Goal: Communication & Community: Answer question/provide support

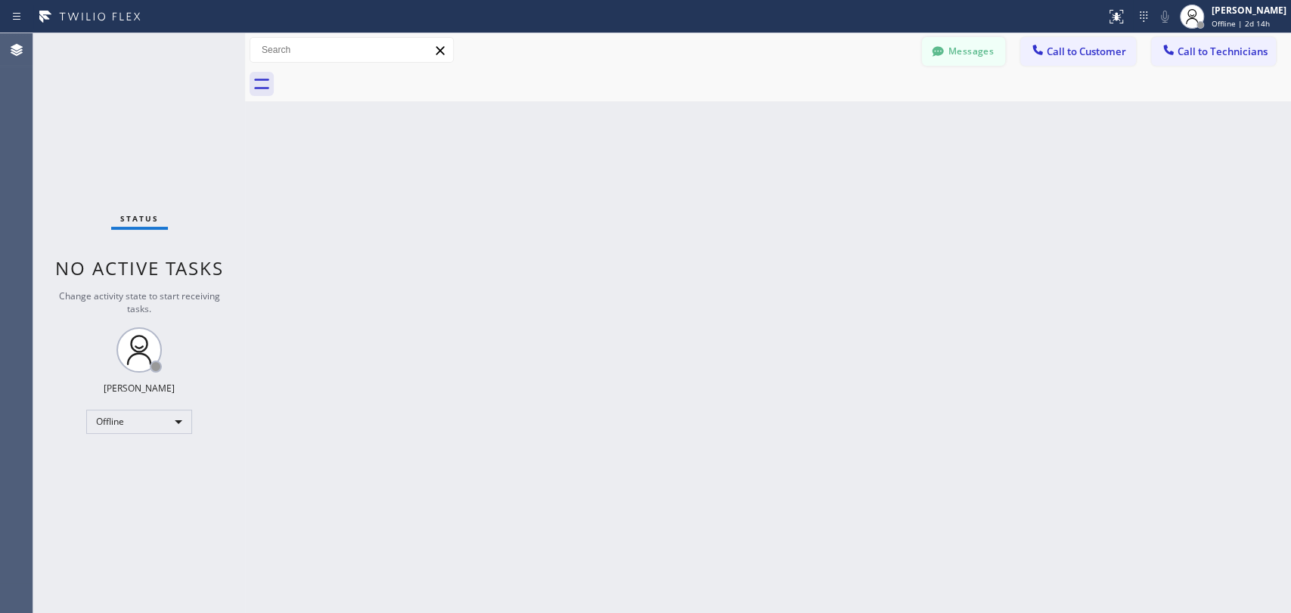
click at [941, 42] on button "Messages" at bounding box center [963, 51] width 83 height 29
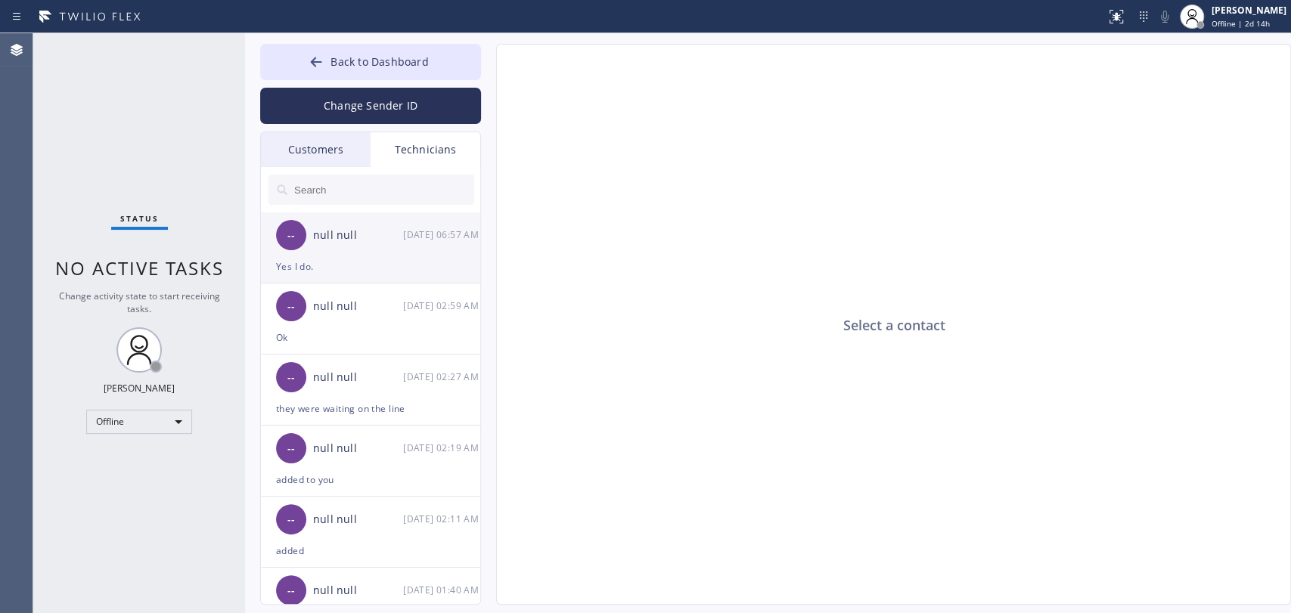
click at [343, 268] on div "Yes I do." at bounding box center [370, 266] width 189 height 17
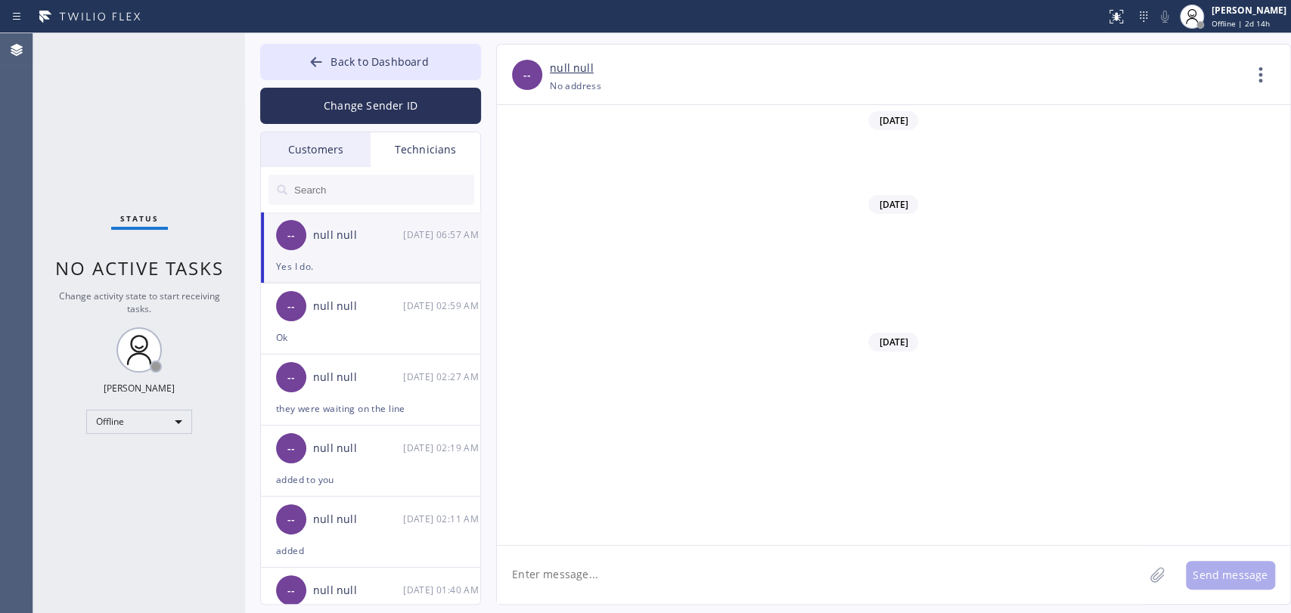
scroll to position [6337, 0]
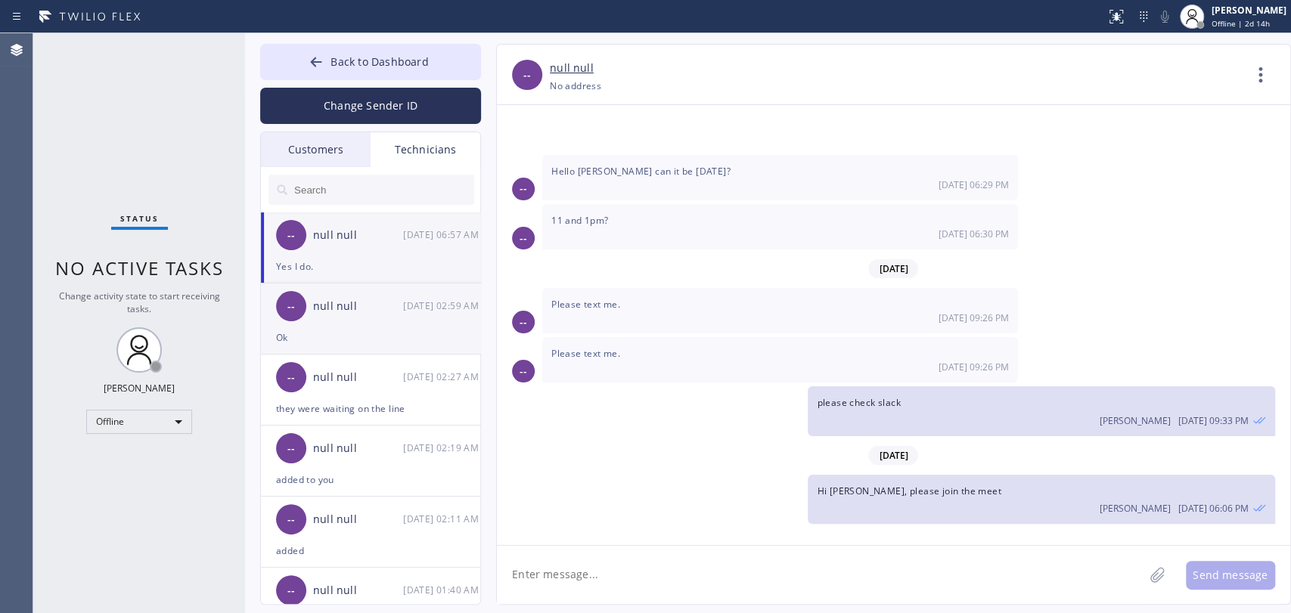
click at [381, 332] on div "Ok" at bounding box center [370, 337] width 189 height 17
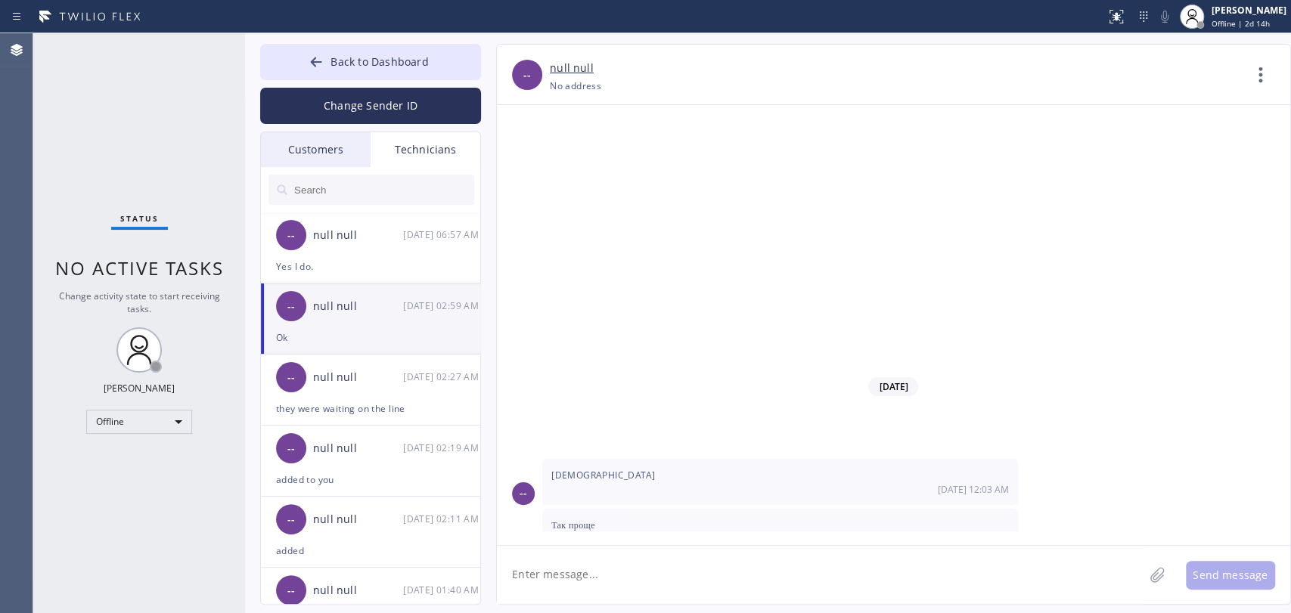
scroll to position [19801, 0]
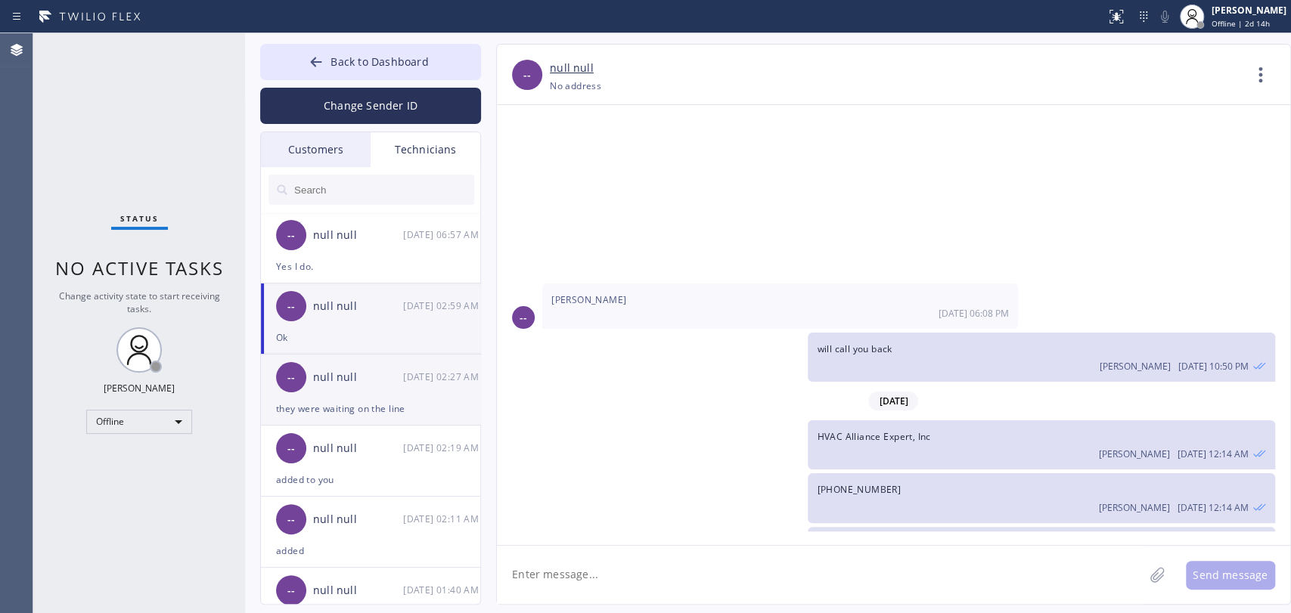
click at [347, 402] on div "they were waiting on the line" at bounding box center [370, 408] width 189 height 17
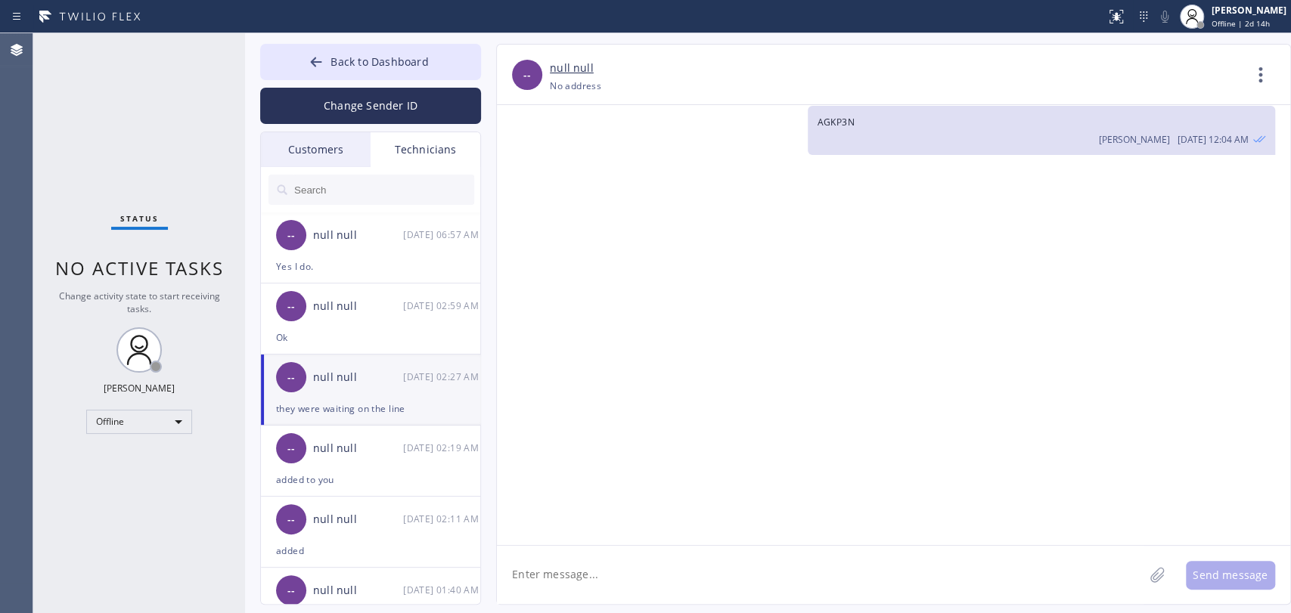
scroll to position [47416, 0]
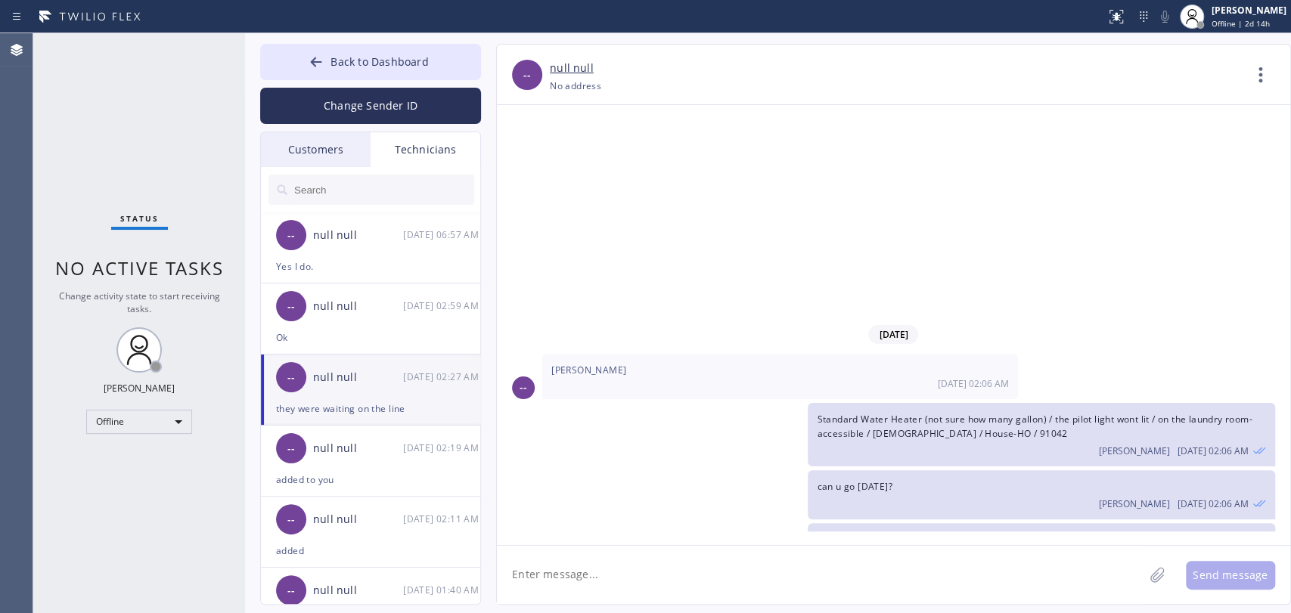
click at [325, 156] on div "Customers" at bounding box center [316, 149] width 110 height 35
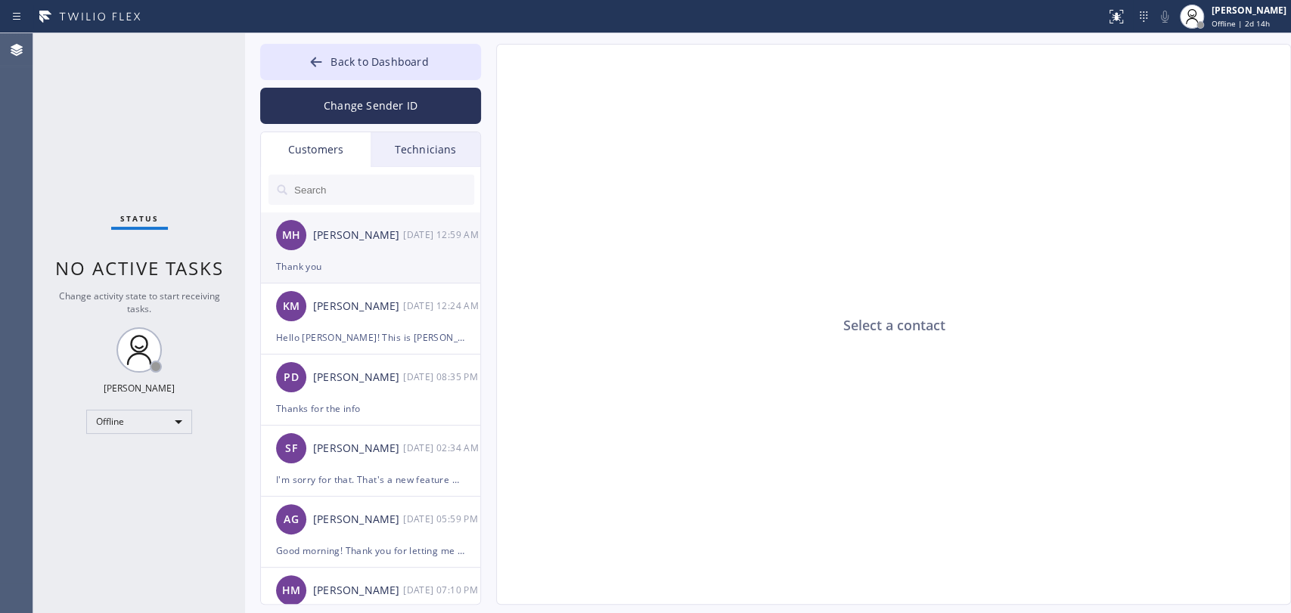
click at [364, 250] on div "MH [PERSON_NAME] [DATE] 12:59 AM" at bounding box center [371, 234] width 221 height 45
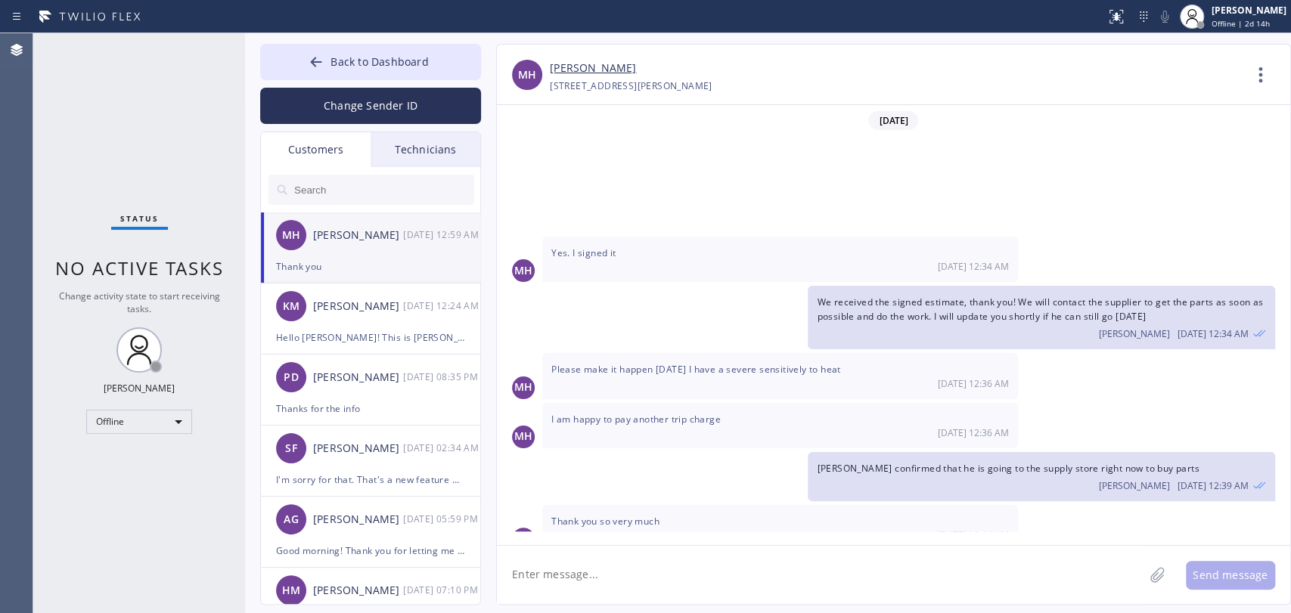
scroll to position [119, 0]
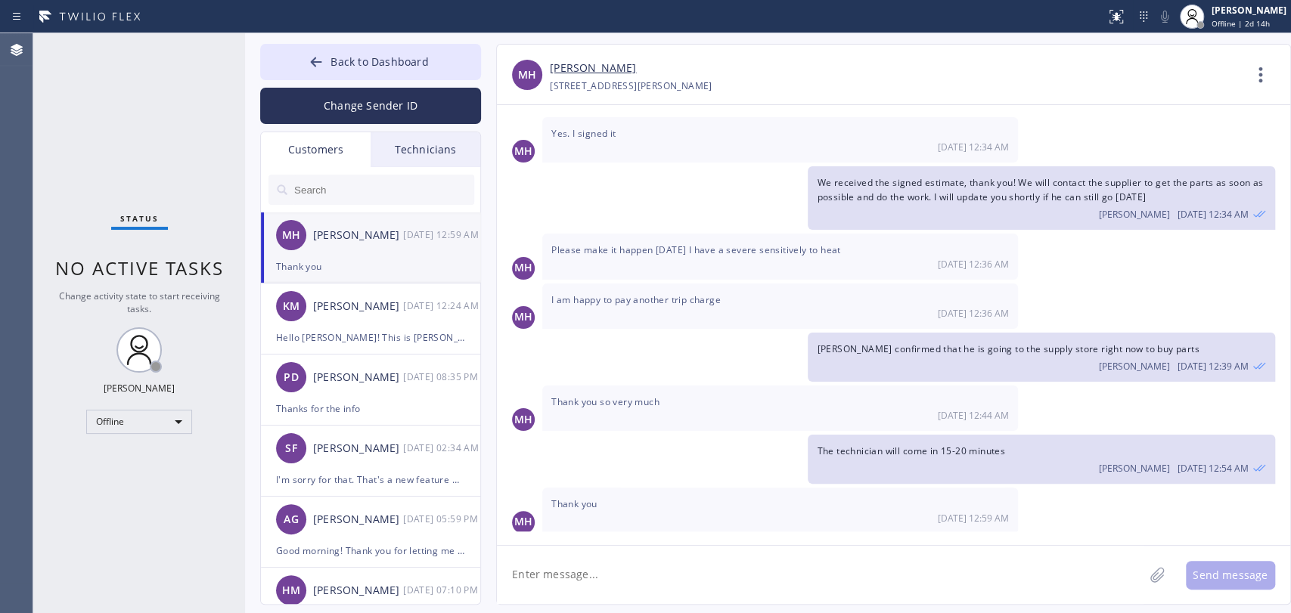
click at [378, 149] on div "Technicians" at bounding box center [426, 149] width 110 height 35
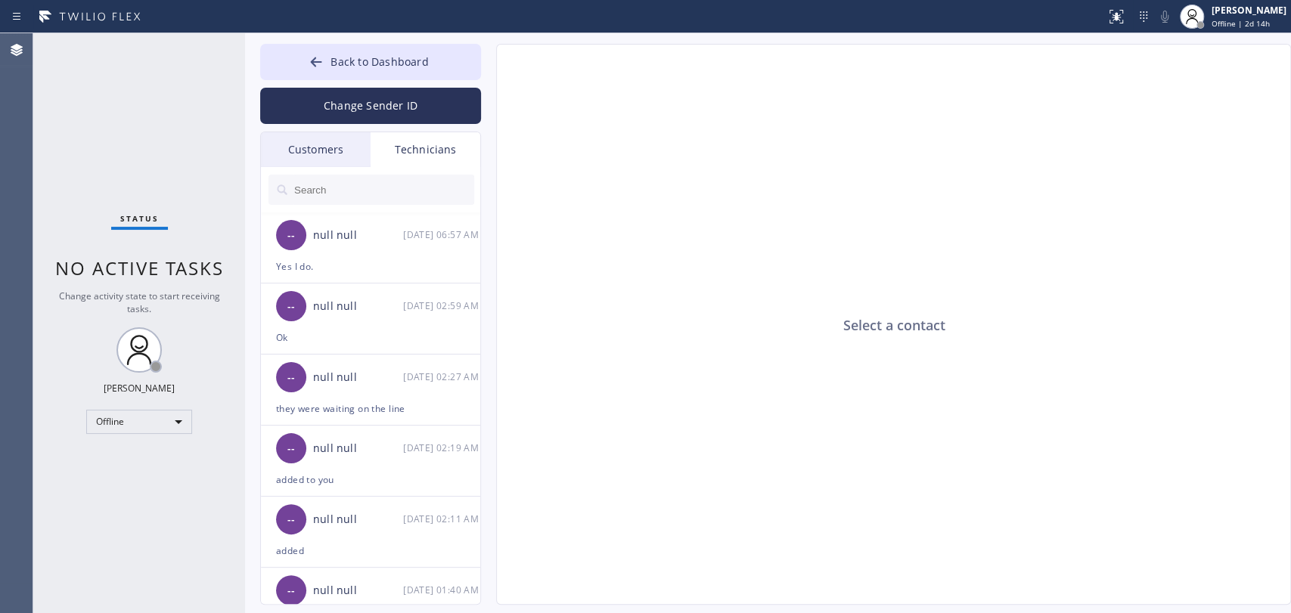
click at [351, 189] on input "text" at bounding box center [383, 190] width 181 height 30
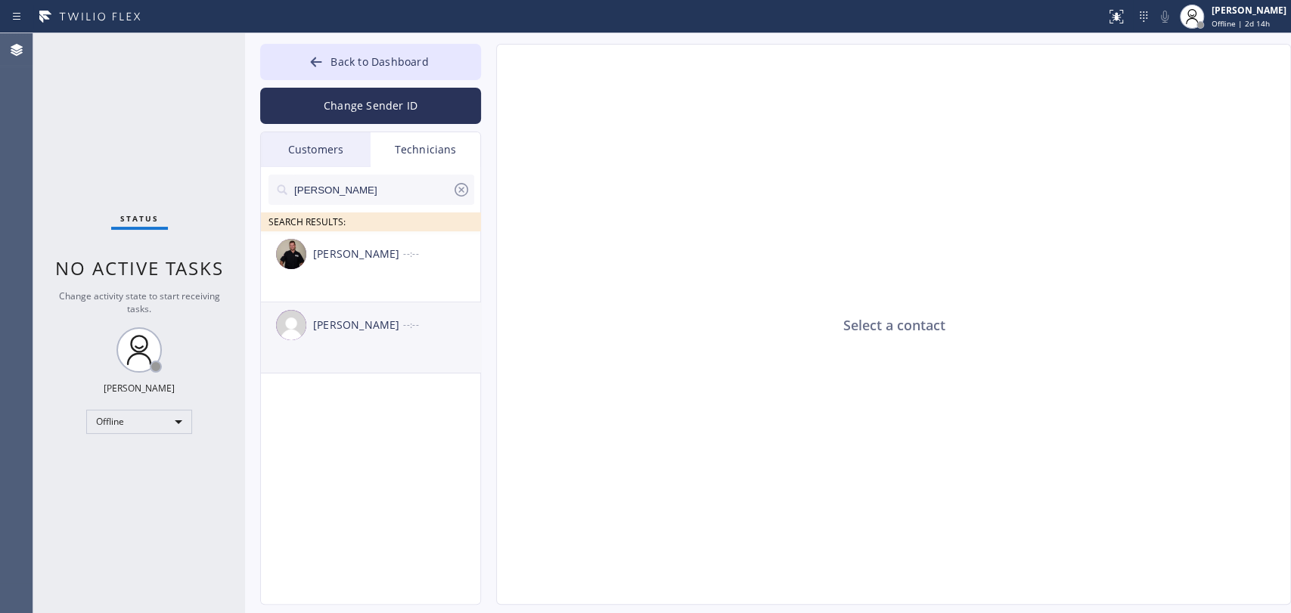
type input "[PERSON_NAME]"
click at [358, 341] on div "[PERSON_NAME] --:--" at bounding box center [371, 324] width 221 height 45
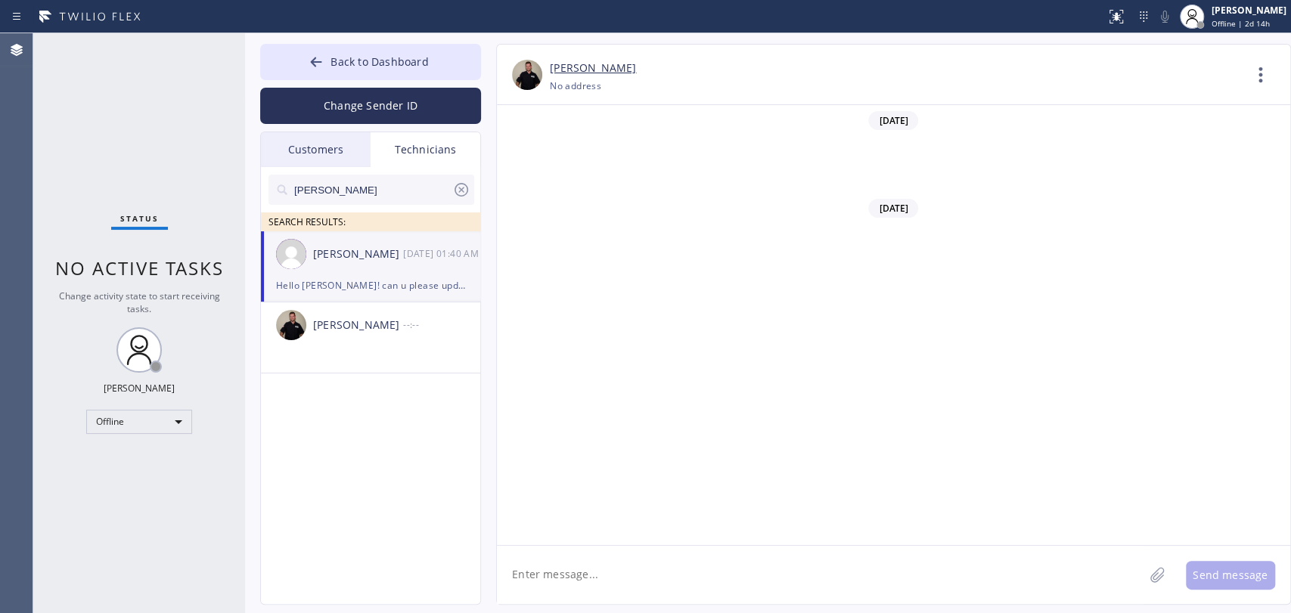
scroll to position [7289, 0]
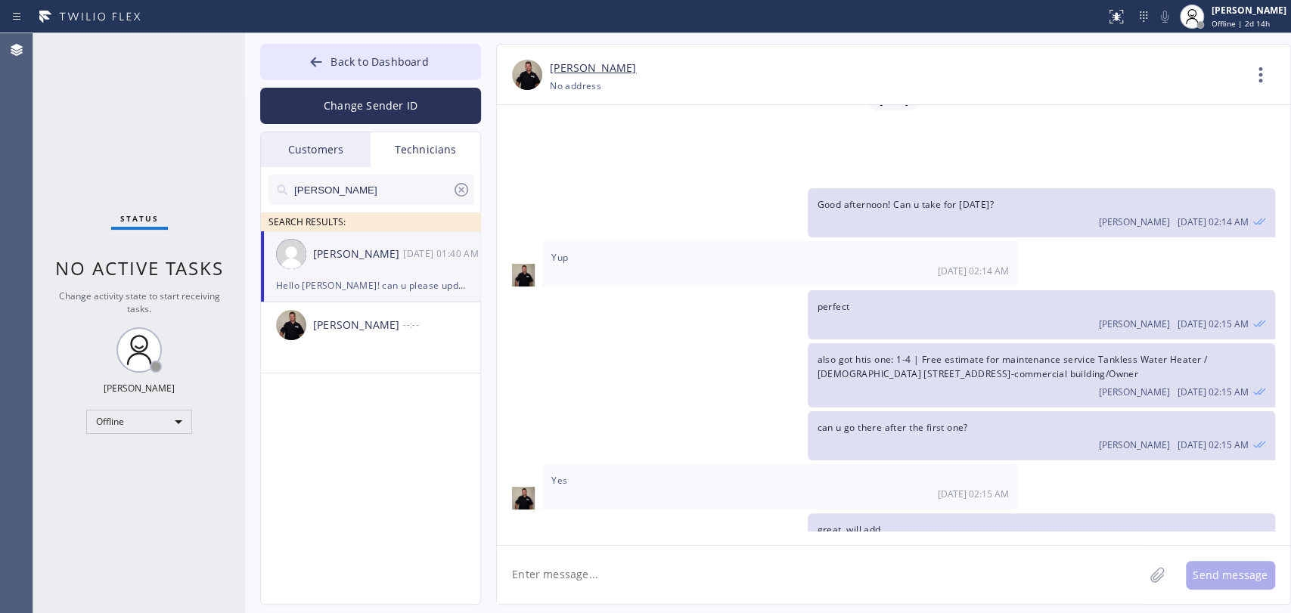
click at [604, 551] on textarea at bounding box center [820, 575] width 647 height 58
type textarea "Hello [PERSON_NAME], what's with your jobs from [DATE]? Please remember to upda…"
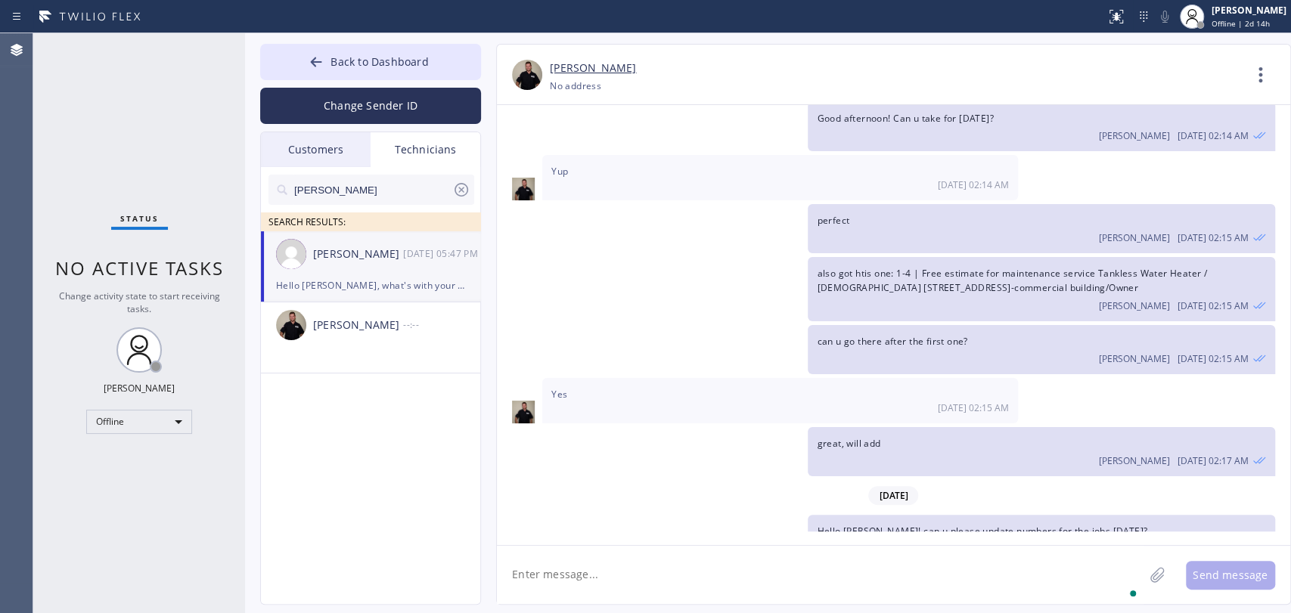
drag, startPoint x: 111, startPoint y: 405, endPoint x: 116, endPoint y: 416, distance: 12.2
click at [113, 408] on div "Status No active tasks Change activity state to start receiving tasks. [PERSON_…" at bounding box center [139, 323] width 212 height 580
click at [117, 418] on div "Offline" at bounding box center [139, 422] width 106 height 24
click at [126, 454] on li "Available" at bounding box center [138, 460] width 103 height 18
click at [456, 183] on icon at bounding box center [461, 190] width 18 height 18
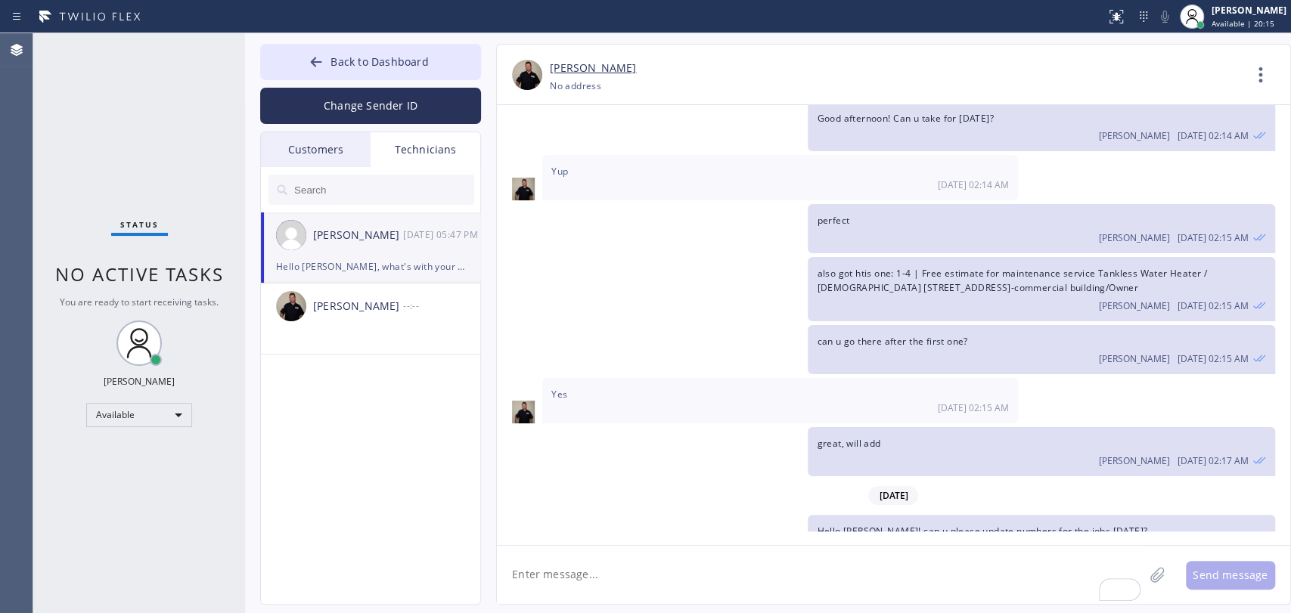
click at [380, 193] on input "text" at bounding box center [383, 190] width 181 height 30
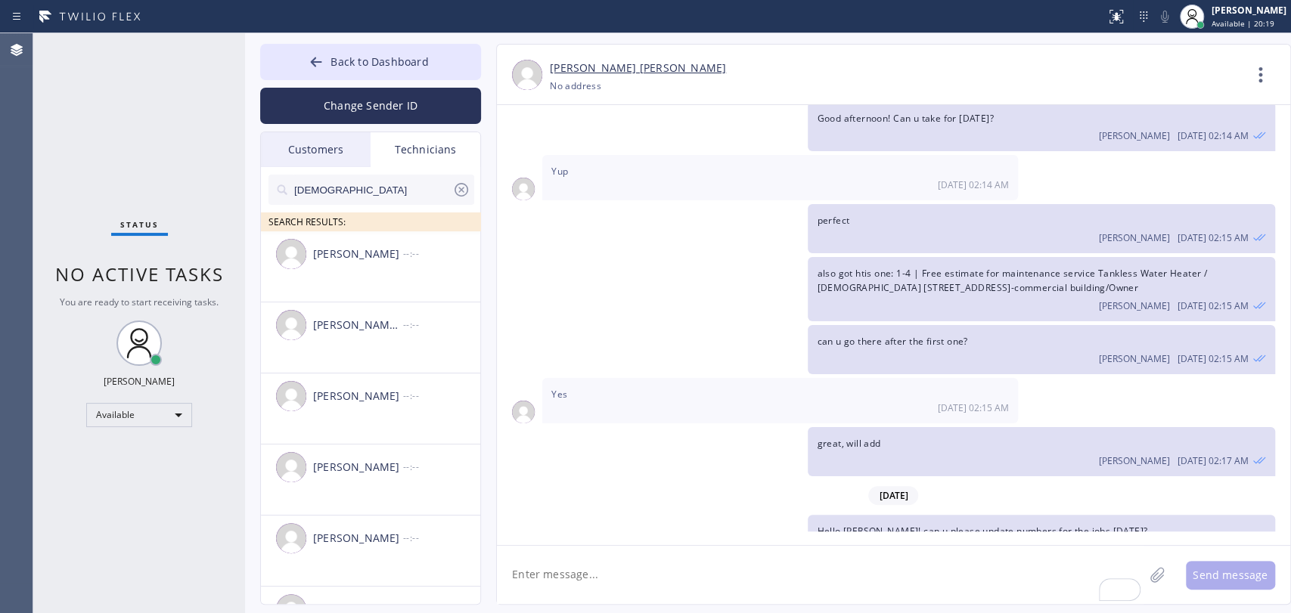
type input "[DEMOGRAPHIC_DATA]"
click at [365, 269] on div "[PERSON_NAME] --:--" at bounding box center [371, 253] width 221 height 45
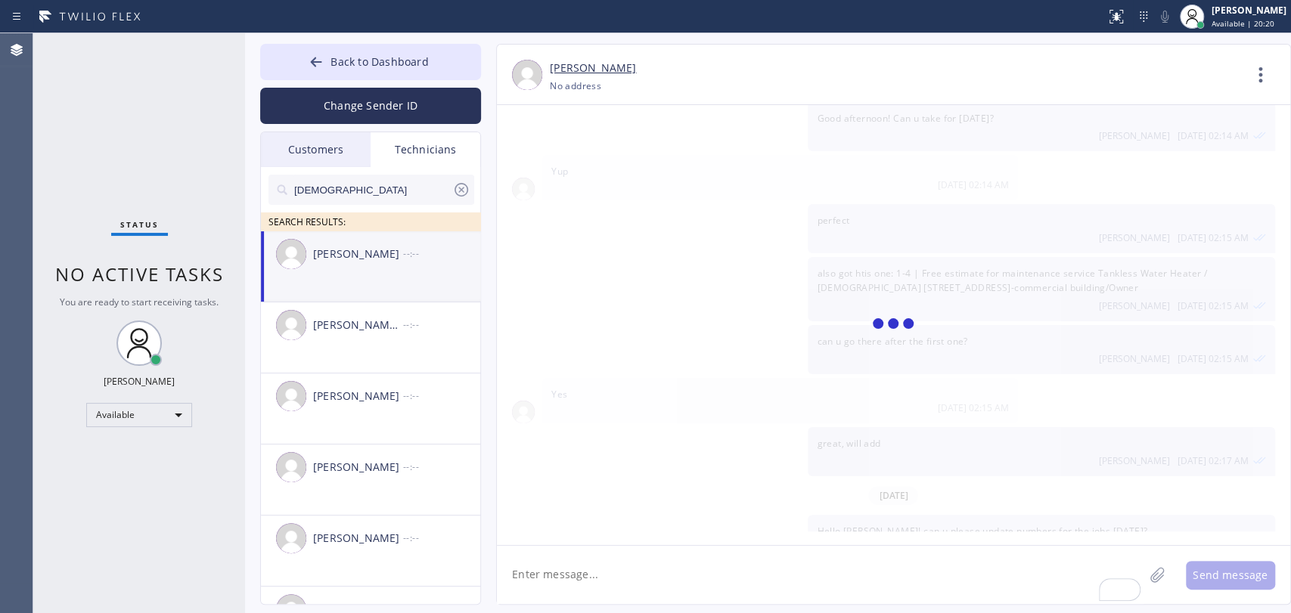
click at [609, 551] on textarea "To enrich screen reader interactions, please activate Accessibility in Grammarl…" at bounding box center [820, 575] width 647 height 58
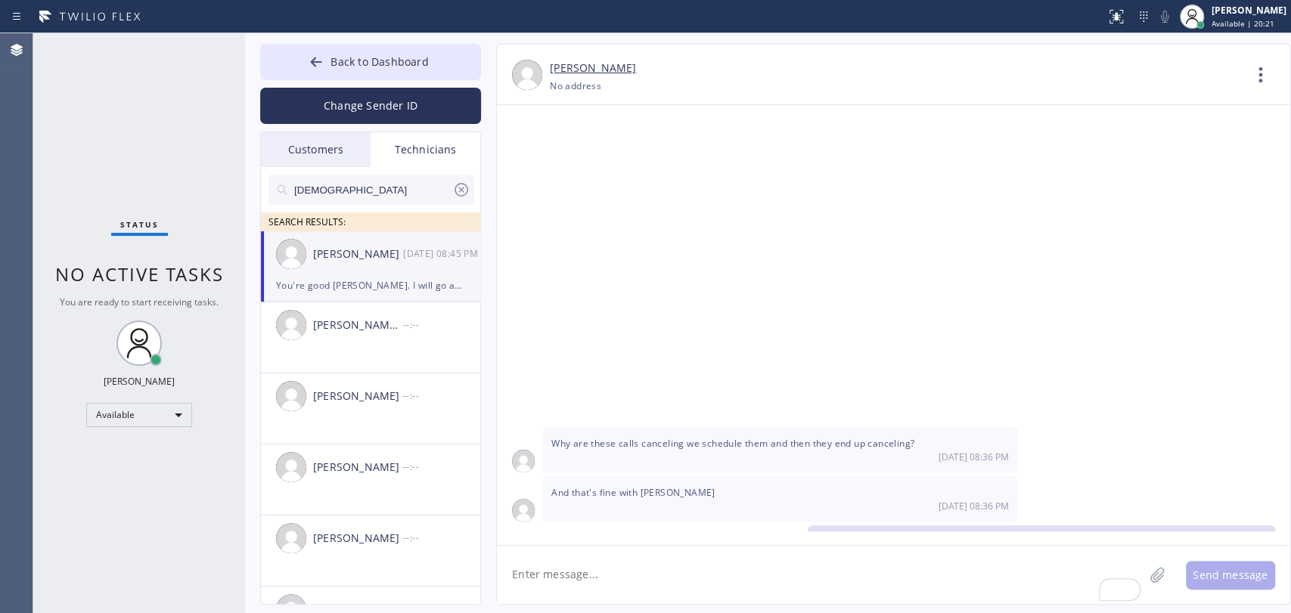
scroll to position [15106, 0]
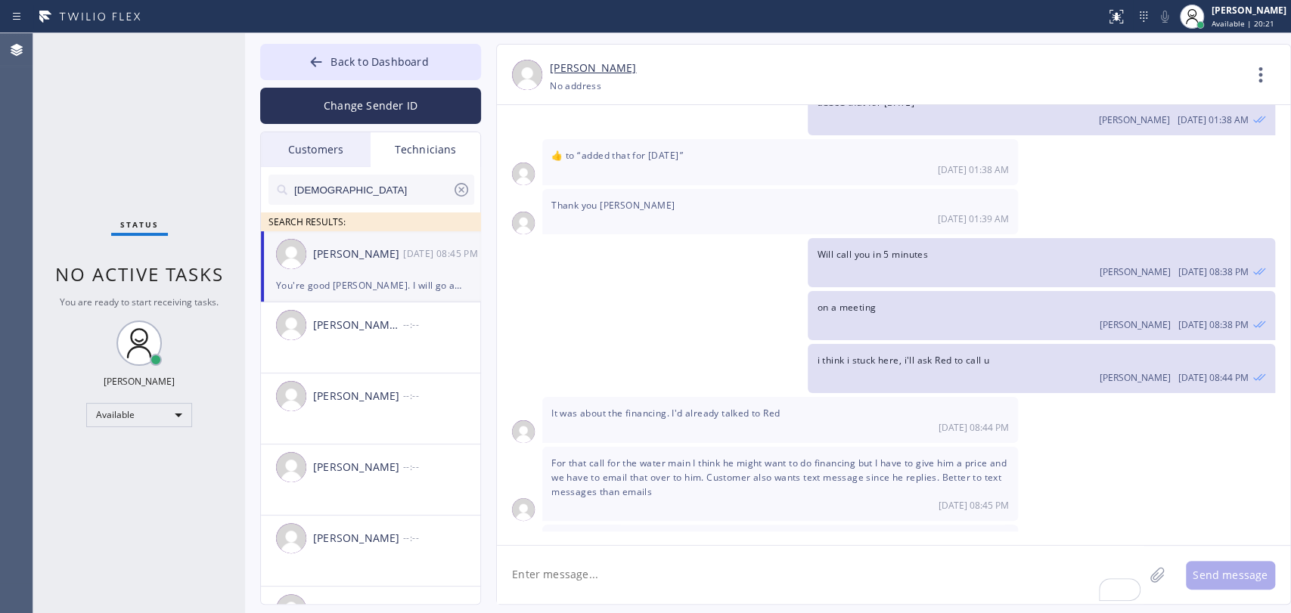
type textarea "i"
type textarea "Hi [PERSON_NAME]! What's with your jobs from [DATE]?"
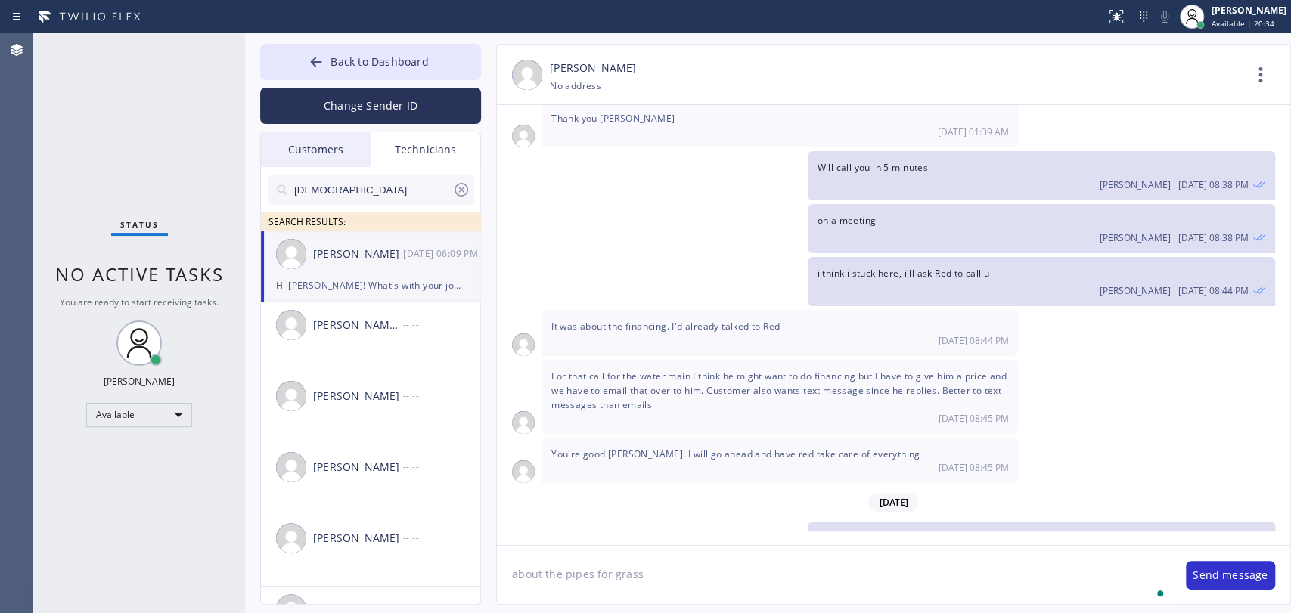
type textarea "about the pipes for grass"
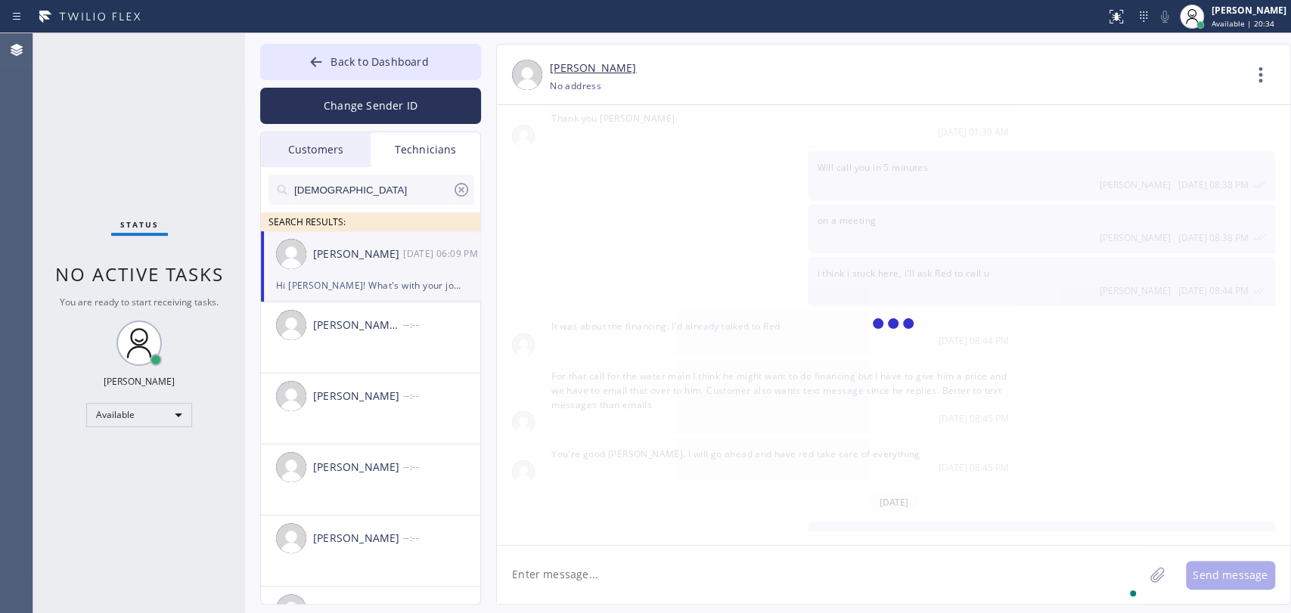
scroll to position [15245, 0]
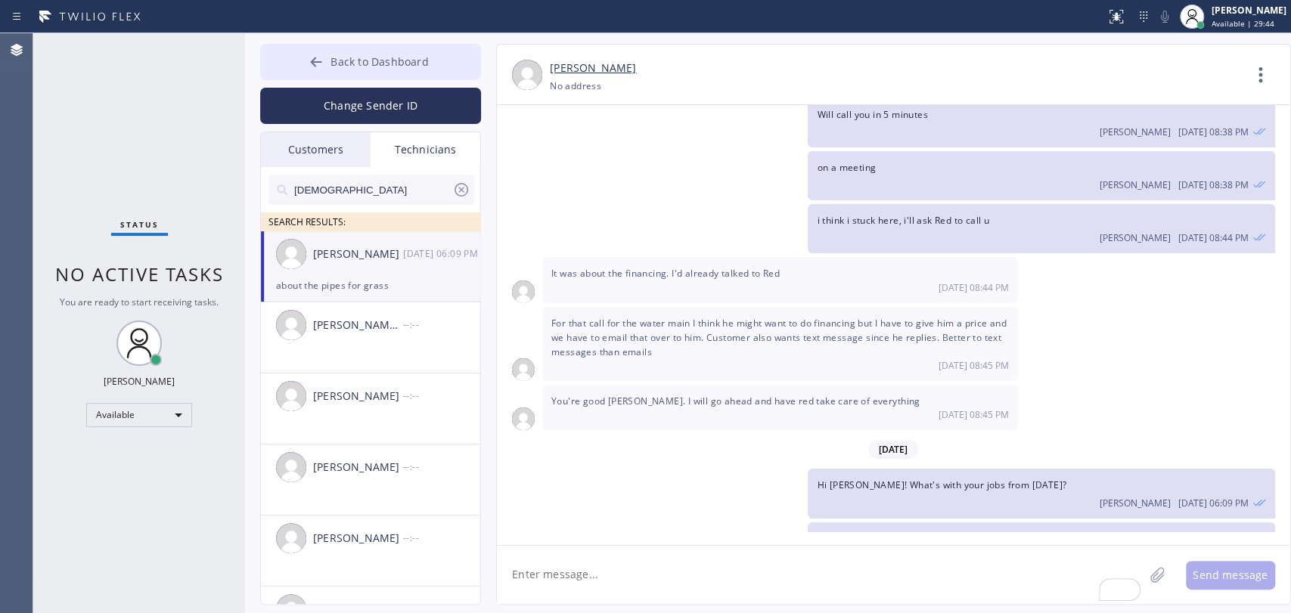
click at [477, 56] on button "Back to Dashboard" at bounding box center [370, 62] width 221 height 36
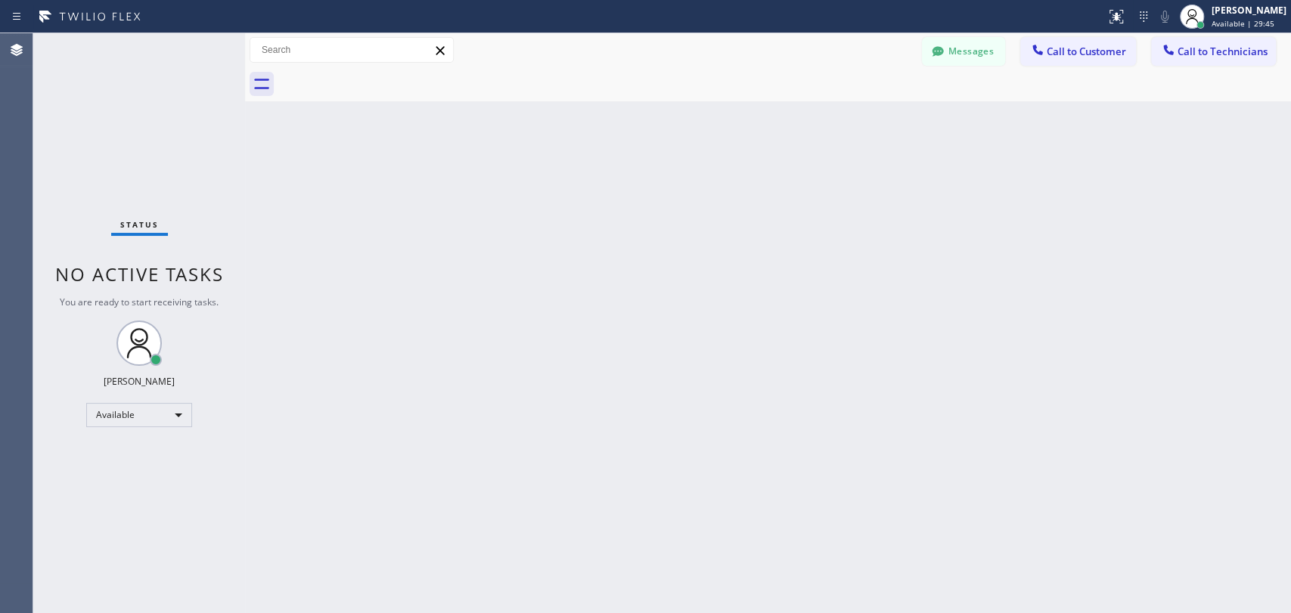
click at [1161, 85] on div at bounding box center [784, 84] width 1013 height 34
click at [1161, 66] on div "Messages Call to Customer Call to Technicians Outbound call Location Search loc…" at bounding box center [768, 50] width 1046 height 34
click at [1161, 47] on span "Call to Technicians" at bounding box center [1222, 52] width 90 height 14
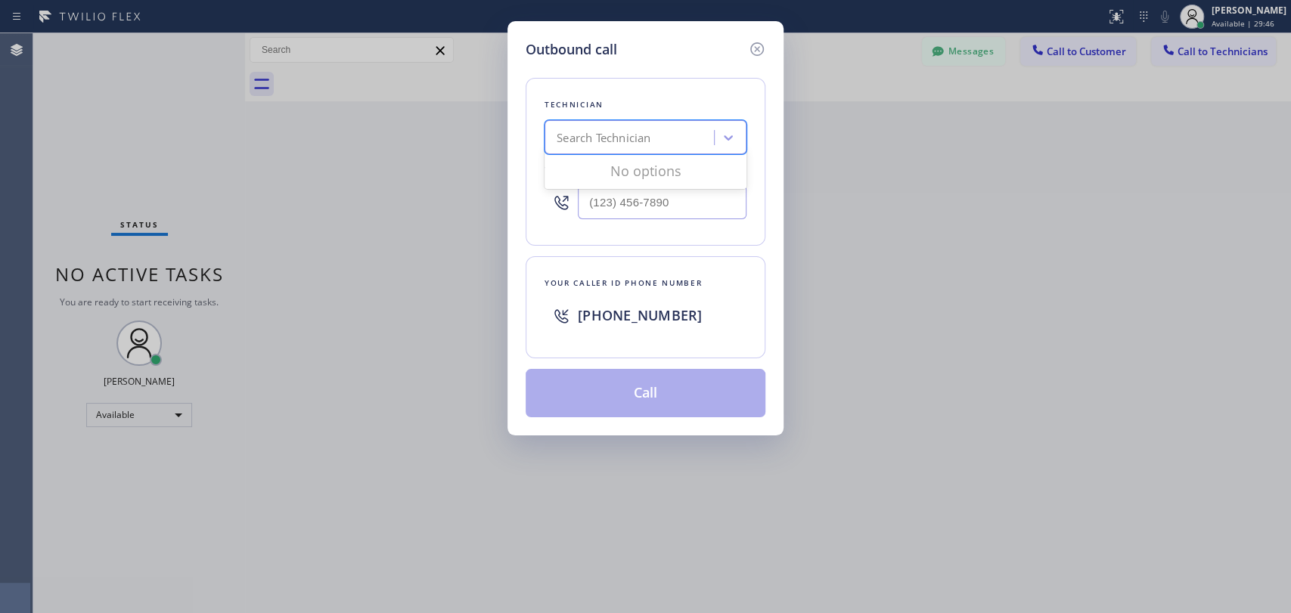
click at [599, 144] on div "Search Technician" at bounding box center [604, 137] width 94 height 17
type input "seva"
click at [591, 170] on div "[PERSON_NAME]" at bounding box center [645, 169] width 202 height 27
type input "[PHONE_NUMBER]"
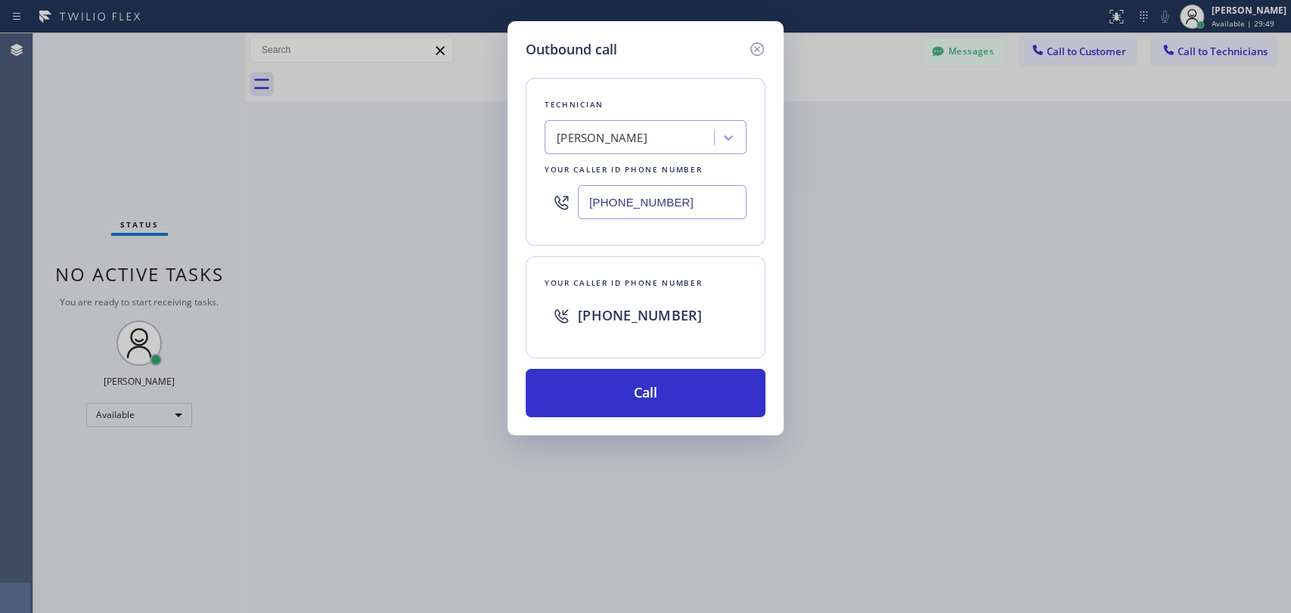
click at [625, 422] on div "Outbound call Technician [PERSON_NAME] Your caller id phone number [PHONE_NUMBE…" at bounding box center [645, 228] width 276 height 414
click at [624, 405] on button "Call" at bounding box center [646, 393] width 240 height 48
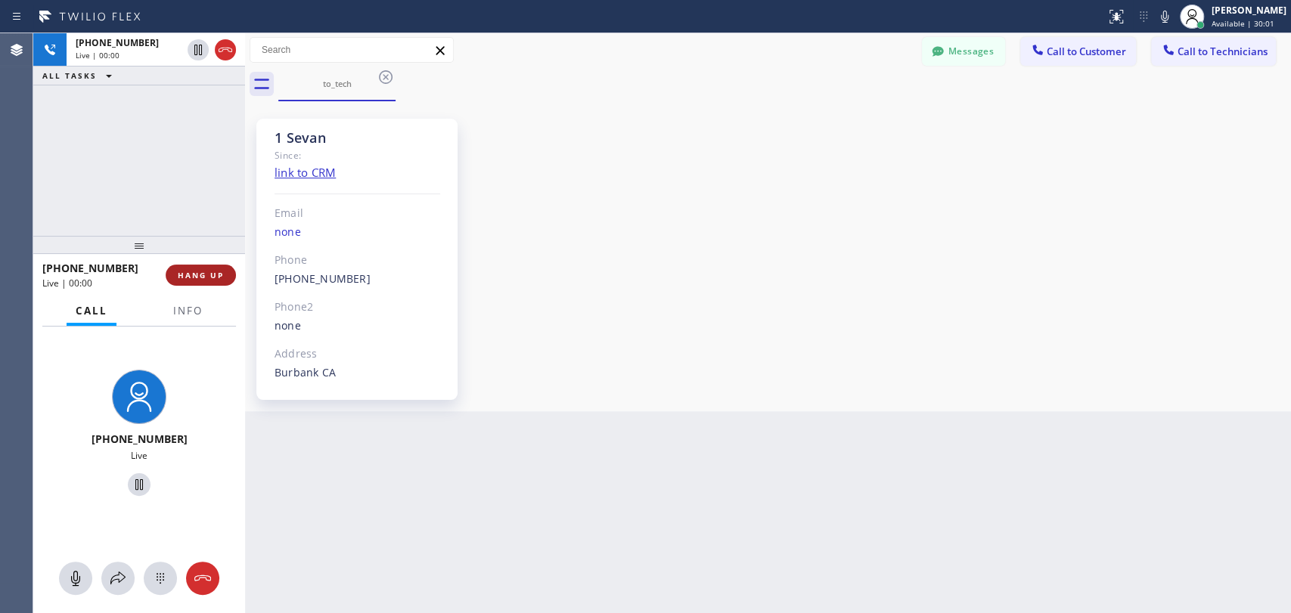
click at [212, 284] on button "HANG UP" at bounding box center [201, 275] width 70 height 21
click at [210, 278] on span "HANG UP" at bounding box center [201, 275] width 46 height 11
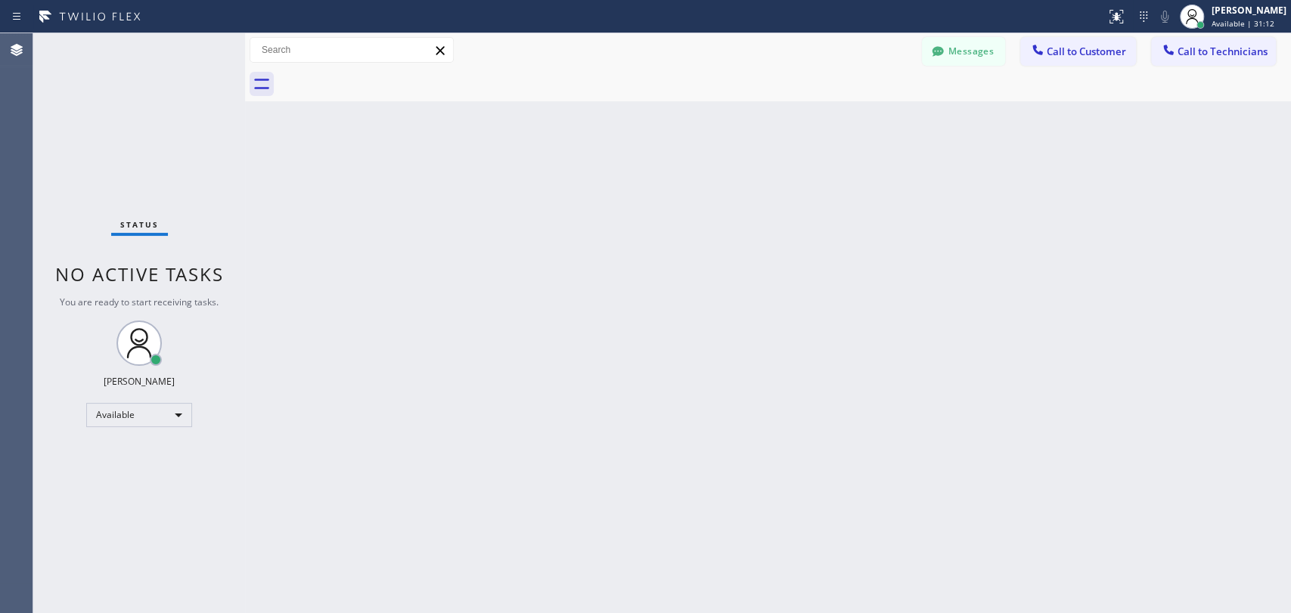
click at [867, 277] on div "Back to Dashboard Change Sender ID Customers Technicians MH [PERSON_NAME] [DATE…" at bounding box center [768, 323] width 1046 height 580
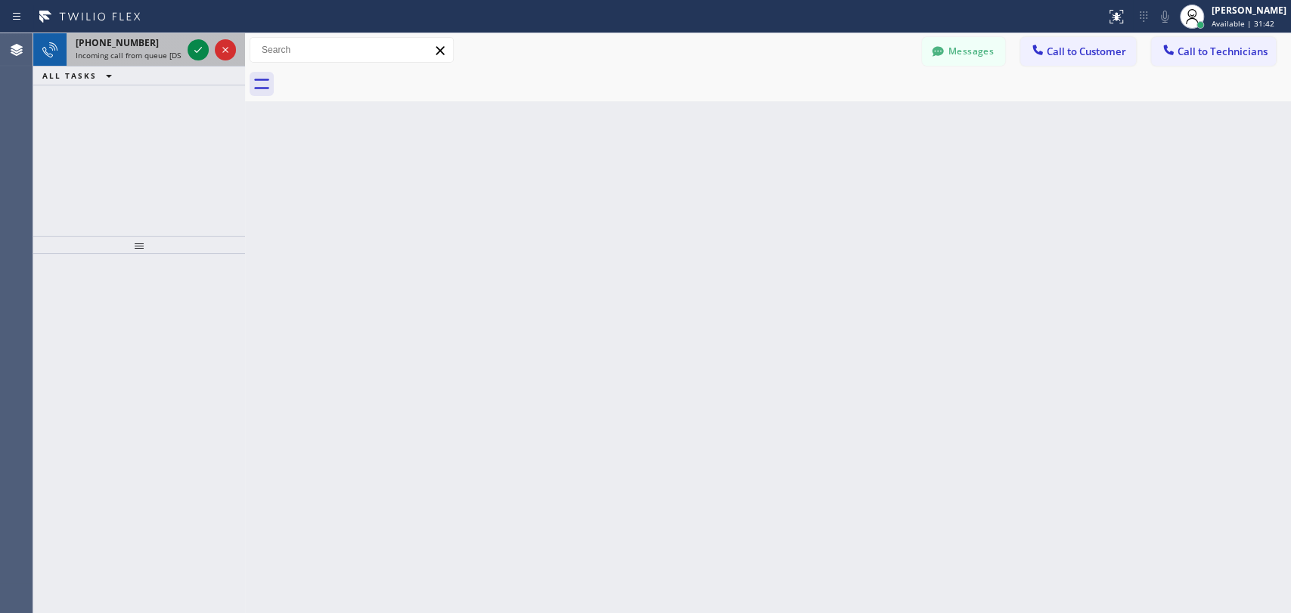
click at [123, 56] on span "Incoming call from queue [DSRs]" at bounding box center [134, 55] width 116 height 11
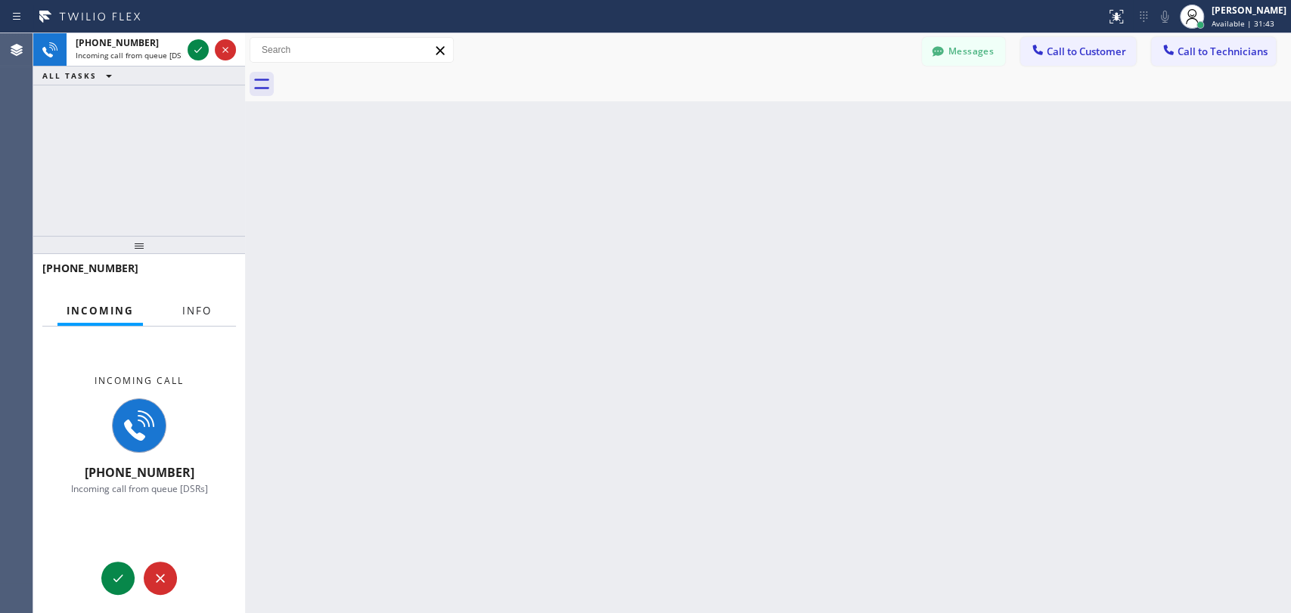
drag, startPoint x: 218, startPoint y: 295, endPoint x: 212, endPoint y: 302, distance: 9.7
click at [218, 297] on div "[PHONE_NUMBER] Incoming Info Incoming call [PHONE_NUMBER] Incoming call from qu…" at bounding box center [139, 433] width 212 height 358
click at [212, 302] on button "Info" at bounding box center [197, 310] width 48 height 29
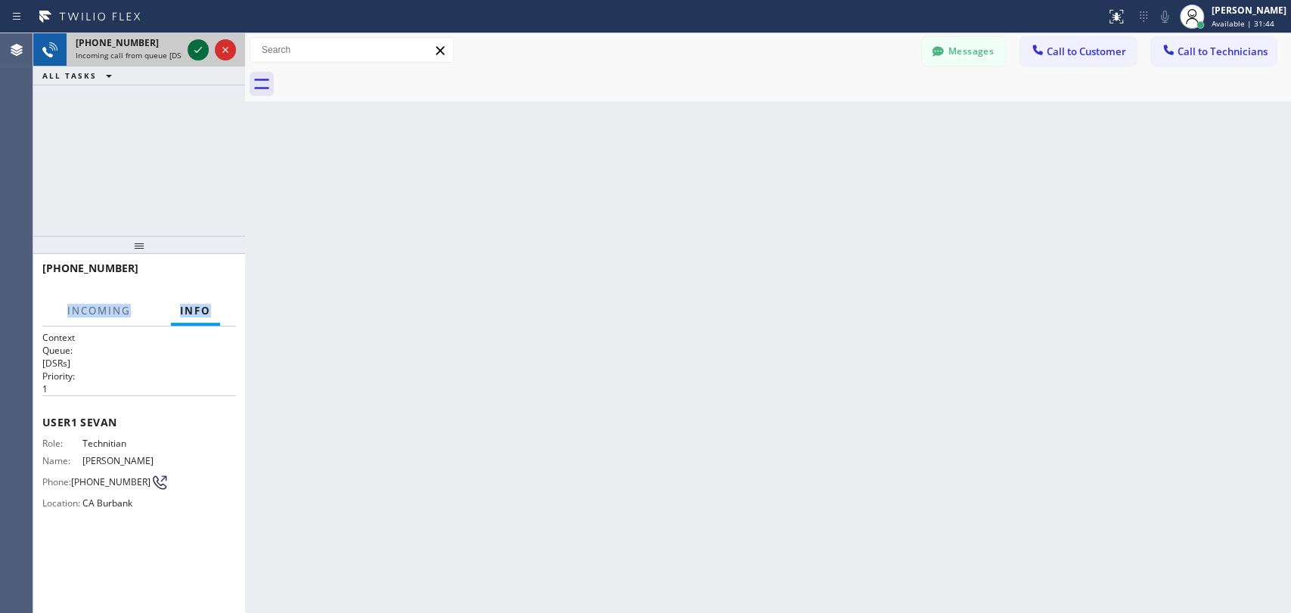
click at [199, 54] on icon at bounding box center [198, 50] width 18 height 18
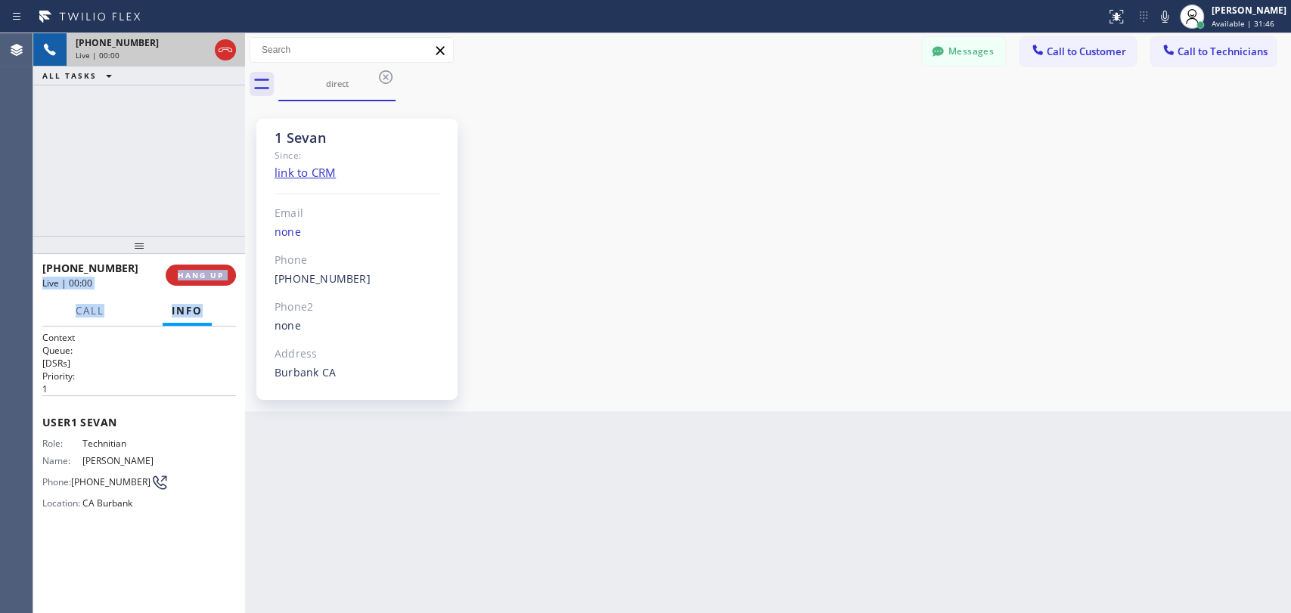
scroll to position [4538, 0]
click at [761, 407] on div "1 Sevan Since: link to CRM Email none Phone [PHONE_NUMBER] Outbound call Techni…" at bounding box center [768, 256] width 1046 height 310
click at [760, 405] on div "1 Sevan Since: link to CRM Email none Phone [PHONE_NUMBER] Outbound call Techni…" at bounding box center [768, 256] width 1038 height 302
click at [132, 441] on span "Technitian" at bounding box center [120, 443] width 76 height 11
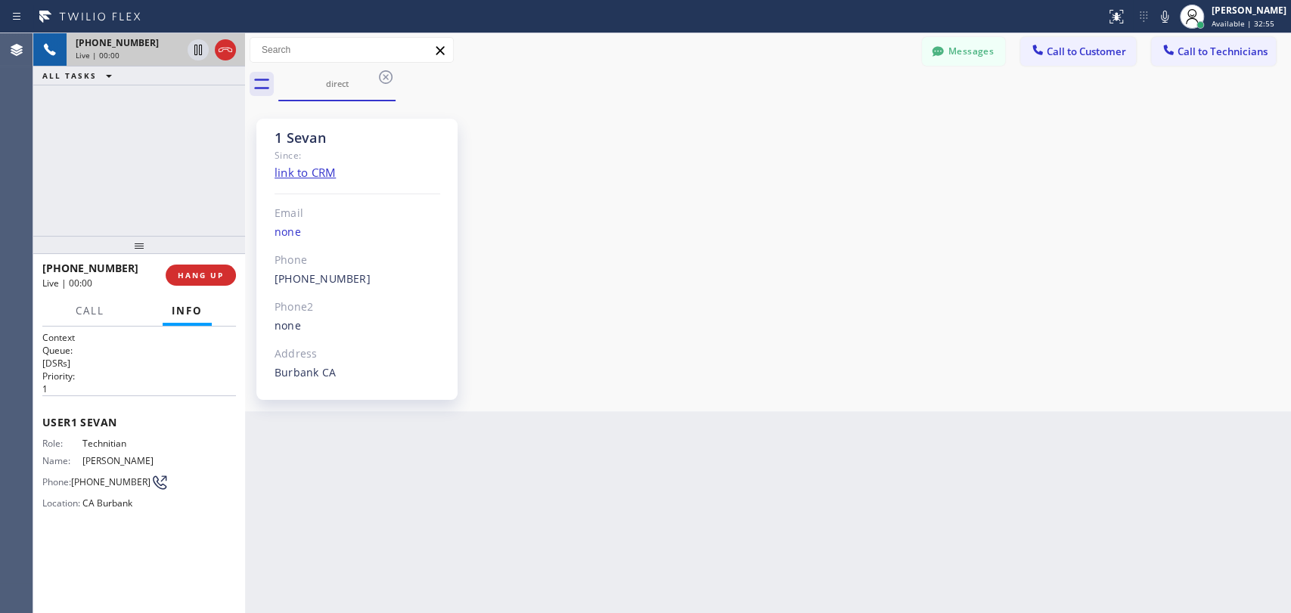
click at [132, 441] on span "Technitian" at bounding box center [120, 443] width 76 height 11
click at [115, 443] on span "Technitian" at bounding box center [120, 443] width 76 height 11
click at [105, 442] on span "Technitian" at bounding box center [120, 443] width 76 height 11
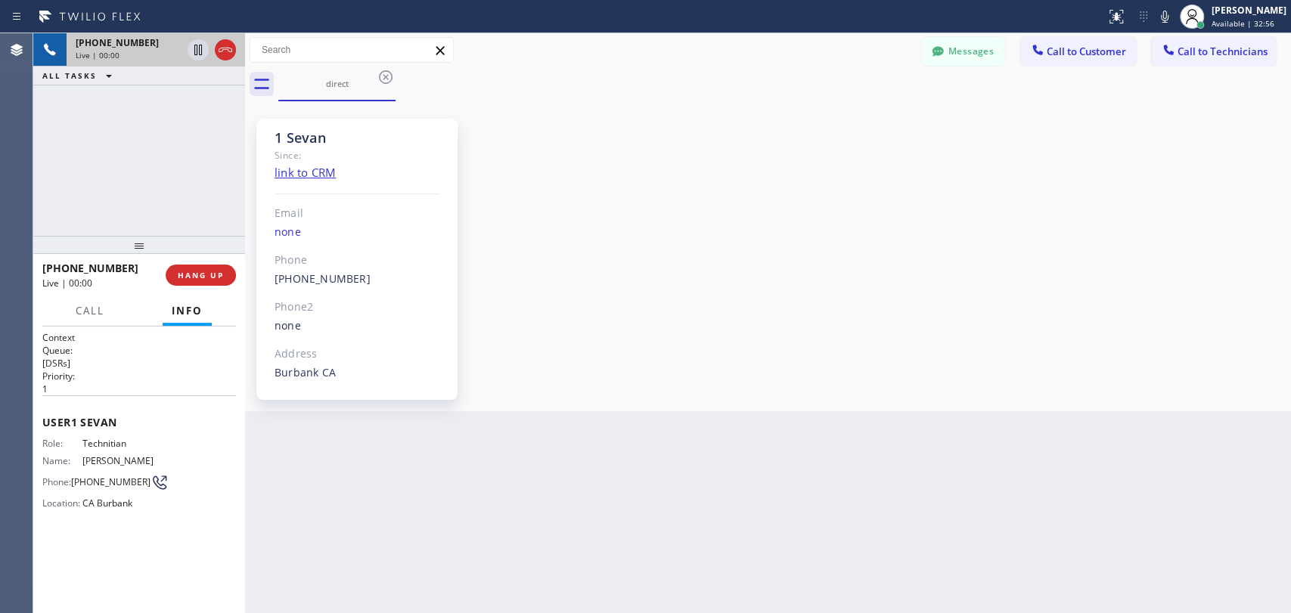
click at [89, 457] on span "[PERSON_NAME]" at bounding box center [120, 460] width 76 height 11
click at [94, 455] on span "[PERSON_NAME]" at bounding box center [120, 460] width 76 height 11
click at [85, 455] on span "[PERSON_NAME]" at bounding box center [120, 460] width 76 height 11
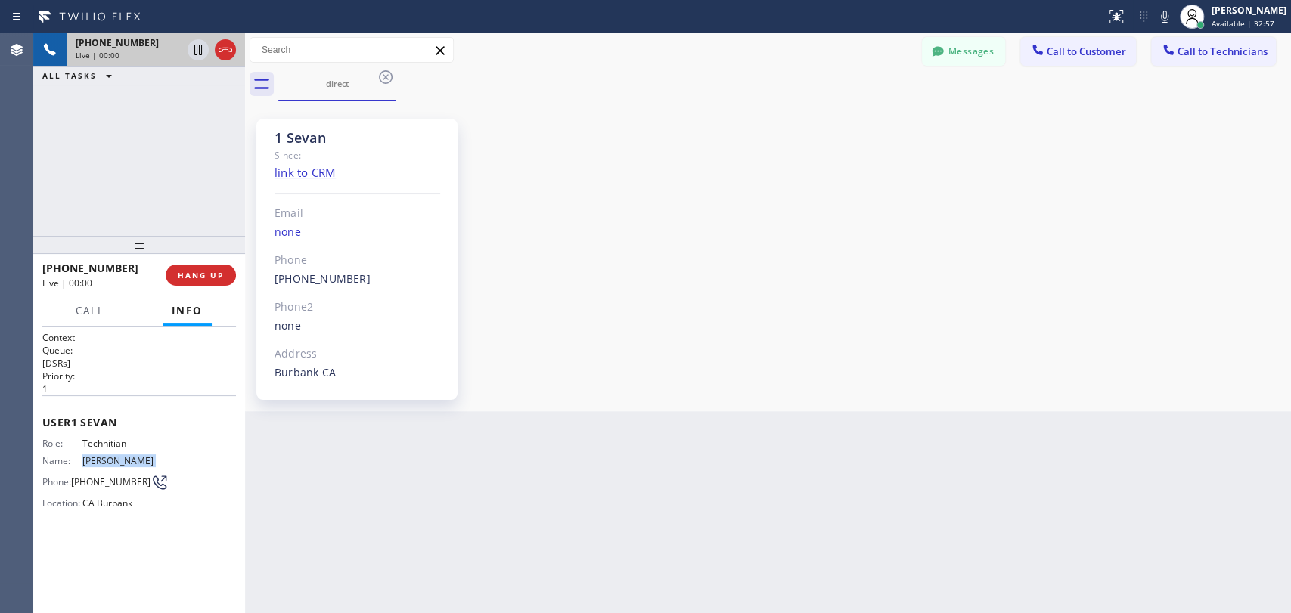
drag, startPoint x: 85, startPoint y: 455, endPoint x: 170, endPoint y: 453, distance: 84.7
click at [169, 453] on div "Role: Technitian Name: [PERSON_NAME] Phone: [PHONE_NUMBER] Location: [GEOGRAPHI…" at bounding box center [139, 476] width 194 height 77
click at [170, 453] on div "Role: Technitian Name: [PERSON_NAME] Phone: [PHONE_NUMBER] Location: [GEOGRAPHI…" at bounding box center [139, 476] width 194 height 77
drag, startPoint x: 77, startPoint y: 455, endPoint x: 42, endPoint y: 456, distance: 34.8
click at [42, 456] on div "Role: Technitian Name: [PERSON_NAME] Phone: [PHONE_NUMBER] Location: [GEOGRAPHI…" at bounding box center [139, 476] width 194 height 77
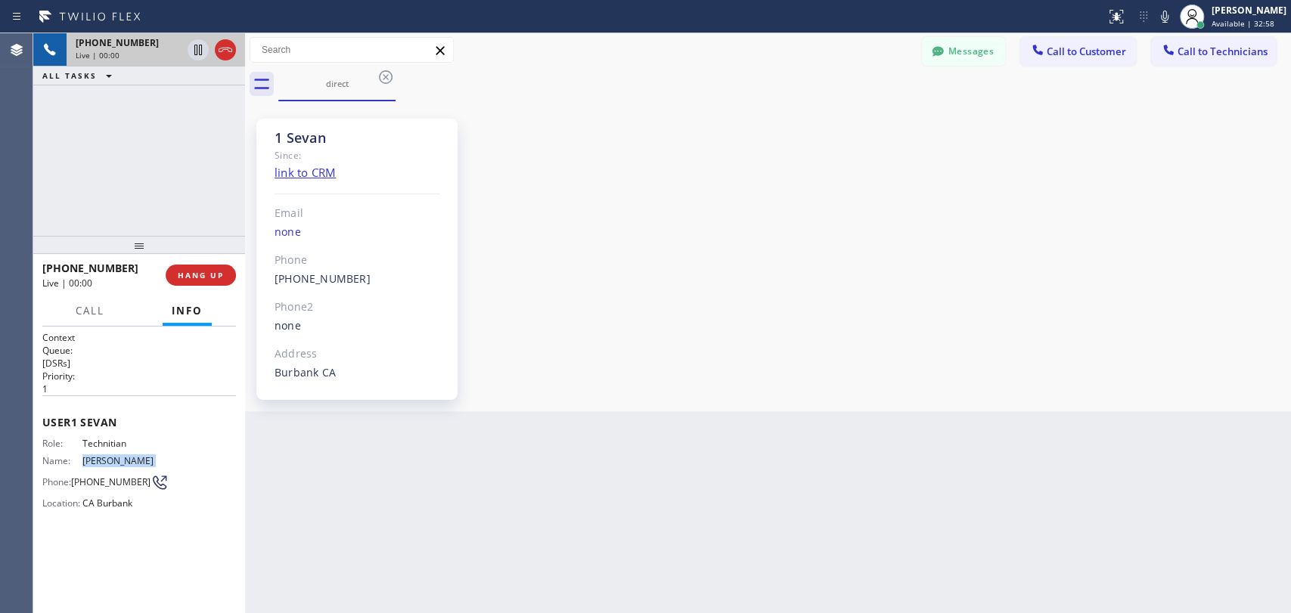
click at [45, 456] on span "Name:" at bounding box center [62, 460] width 40 height 11
drag, startPoint x: 91, startPoint y: 435, endPoint x: 118, endPoint y: 436, distance: 27.2
click at [118, 438] on div "Role: Technitian" at bounding box center [100, 443] width 116 height 11
click at [118, 438] on span "Technitian" at bounding box center [120, 443] width 76 height 11
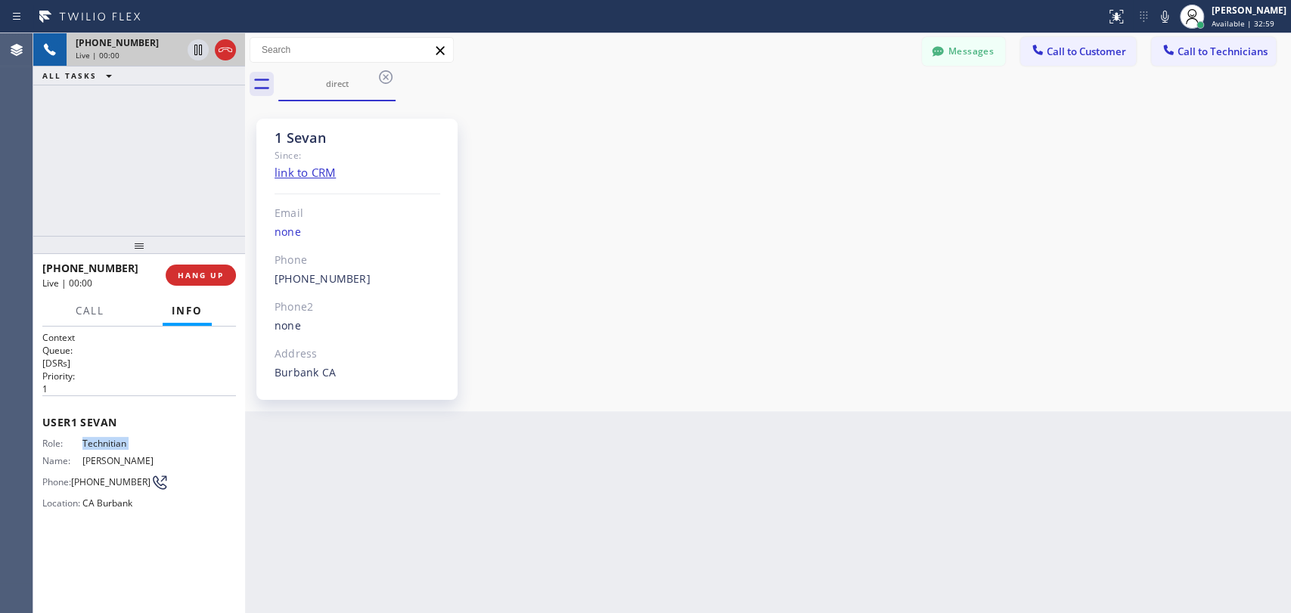
click at [118, 438] on span "Technitian" at bounding box center [120, 443] width 76 height 11
click at [97, 440] on span "Technitian" at bounding box center [120, 443] width 76 height 11
drag, startPoint x: 91, startPoint y: 443, endPoint x: 41, endPoint y: 448, distance: 50.2
click at [41, 448] on div "Context Queue: [DSRs] Priority: 1 User 1 Sevan Role: Technitian Name: [PERSON_N…" at bounding box center [139, 470] width 212 height 287
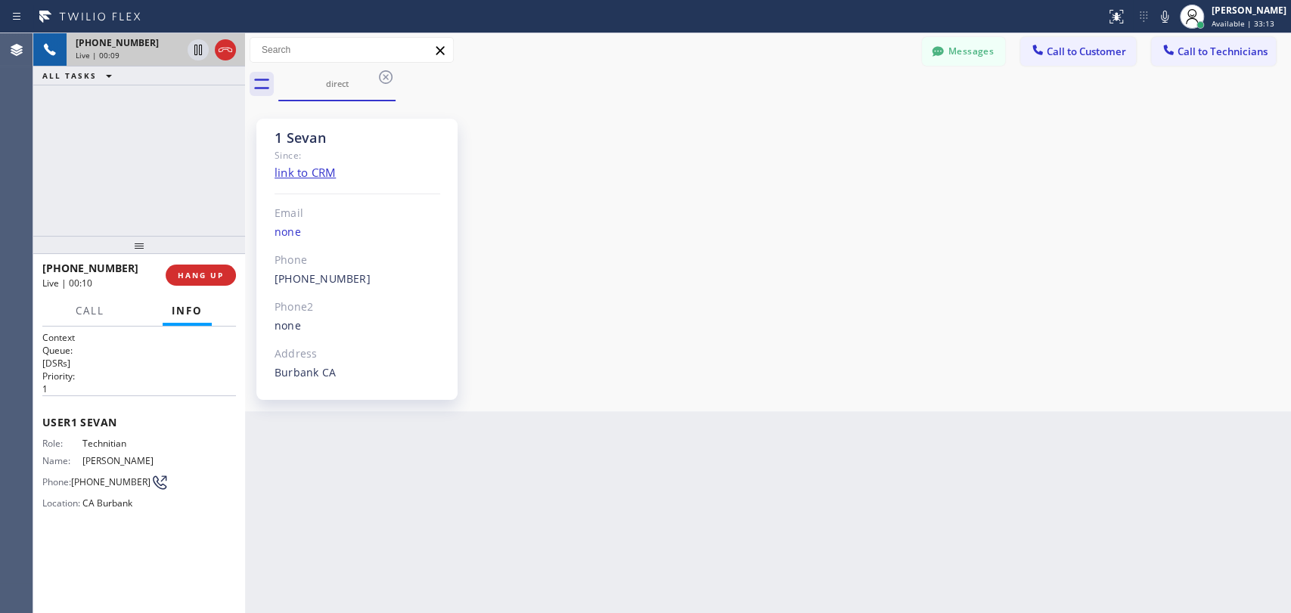
click at [357, 114] on div "1 Sevan Since: link to CRM Email none Phone [PHONE_NUMBER] Outbound call Techni…" at bounding box center [362, 256] width 212 height 287
click at [356, 114] on div "1 Sevan Since: link to CRM Email none Phone [PHONE_NUMBER] Outbound call Techni…" at bounding box center [362, 256] width 212 height 287
click at [343, 126] on div "1 Sevan Since: link to CRM Email none Phone [PHONE_NUMBER] Outbound call Techni…" at bounding box center [356, 259] width 201 height 281
click at [311, 131] on div "1 Sevan" at bounding box center [357, 137] width 166 height 17
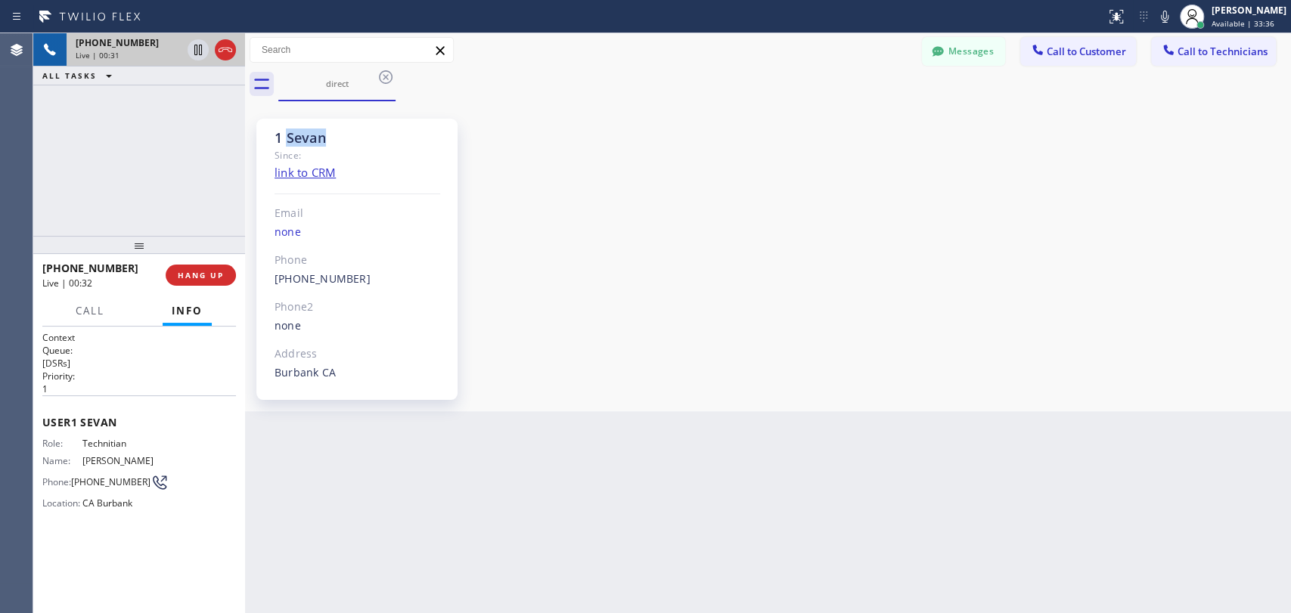
click at [311, 131] on div "1 Sevan" at bounding box center [357, 137] width 166 height 17
click at [310, 132] on div "1 Sevan" at bounding box center [357, 137] width 166 height 17
click at [296, 135] on div "1 Sevan" at bounding box center [357, 137] width 166 height 17
click at [203, 273] on span "HANG UP" at bounding box center [201, 275] width 46 height 11
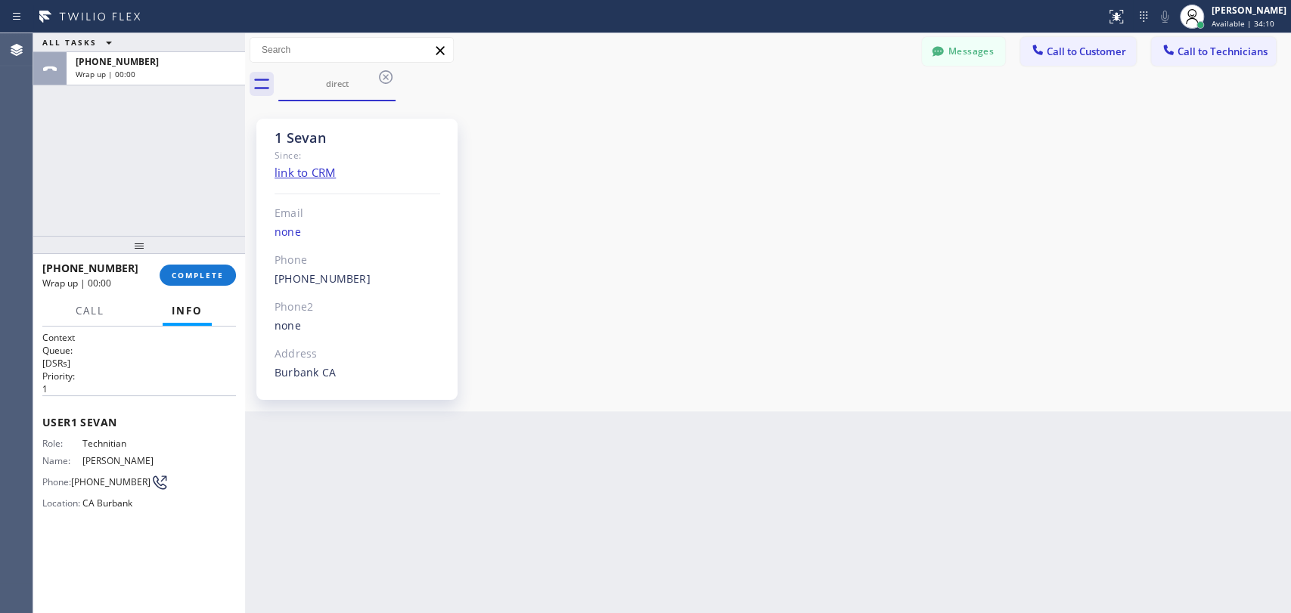
drag, startPoint x: 184, startPoint y: 278, endPoint x: 198, endPoint y: 246, distance: 34.9
click at [184, 278] on span "COMPLETE" at bounding box center [198, 275] width 52 height 11
click at [211, 212] on div "ALL TASKS ALL TASKS ACTIVE TASKS TASKS IN WRAP UP [PHONE_NUMBER] Wrap up | 00:00" at bounding box center [139, 134] width 212 height 203
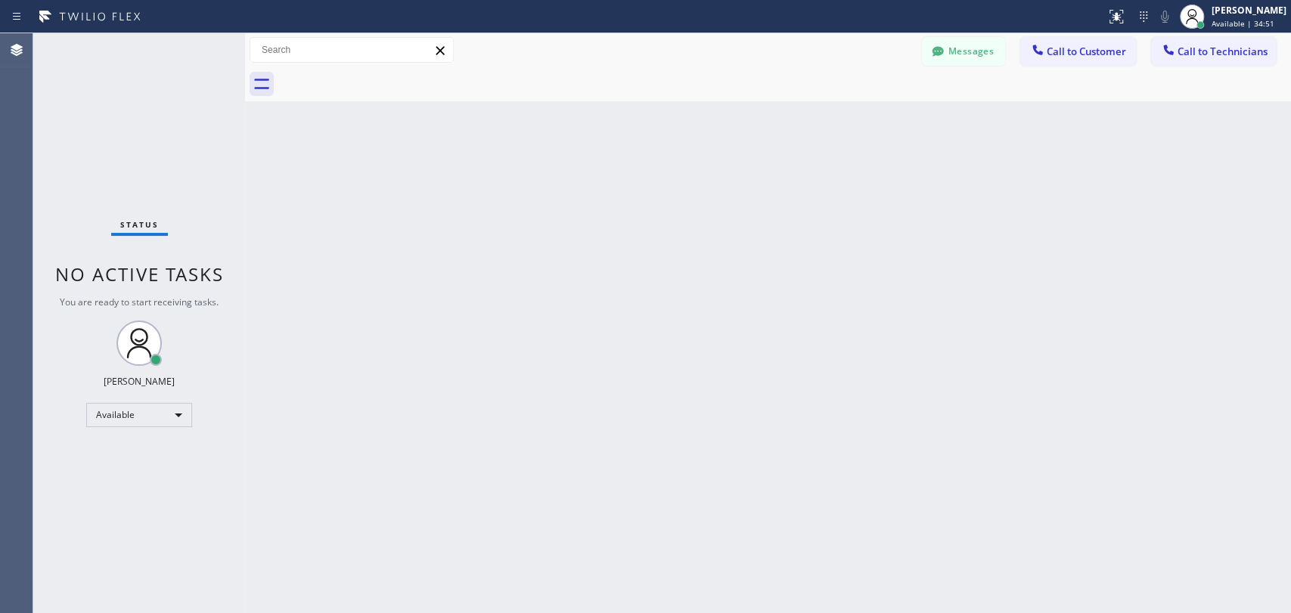
click at [1131, 50] on button "Call to Customer" at bounding box center [1078, 51] width 116 height 29
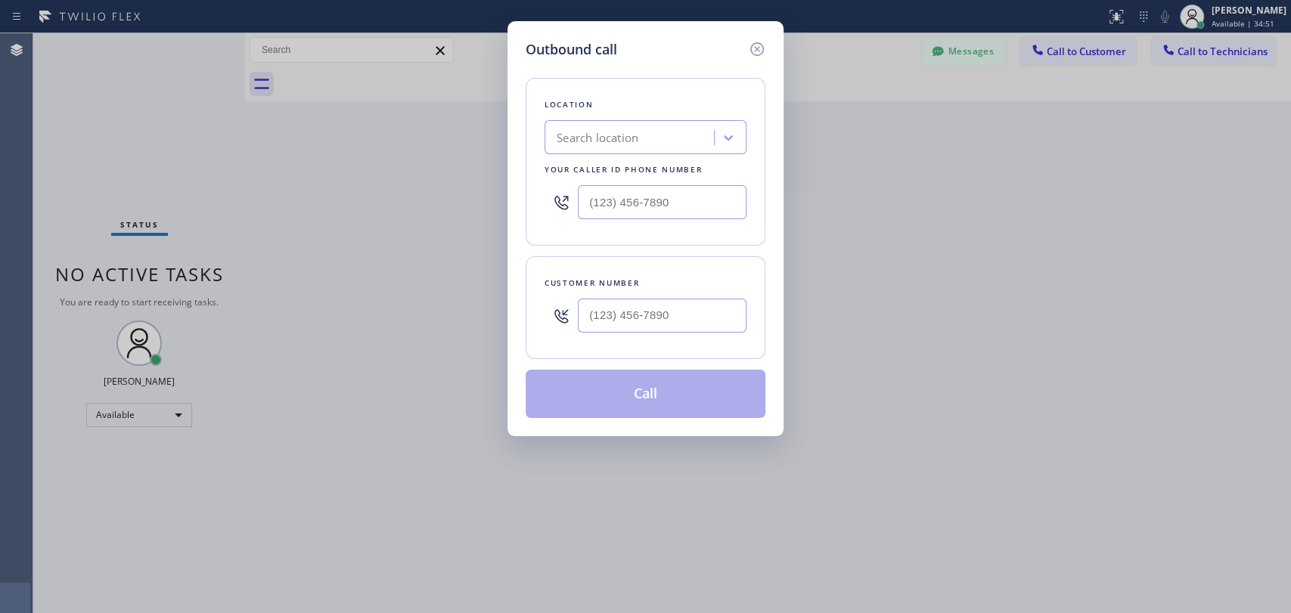
click at [747, 129] on div "Location Search location Your caller id phone number" at bounding box center [646, 162] width 240 height 168
click at [689, 134] on div "Search location" at bounding box center [631, 138] width 165 height 26
paste input "HVAC Alliance Expert"
type input "HVAC Alliance Expert"
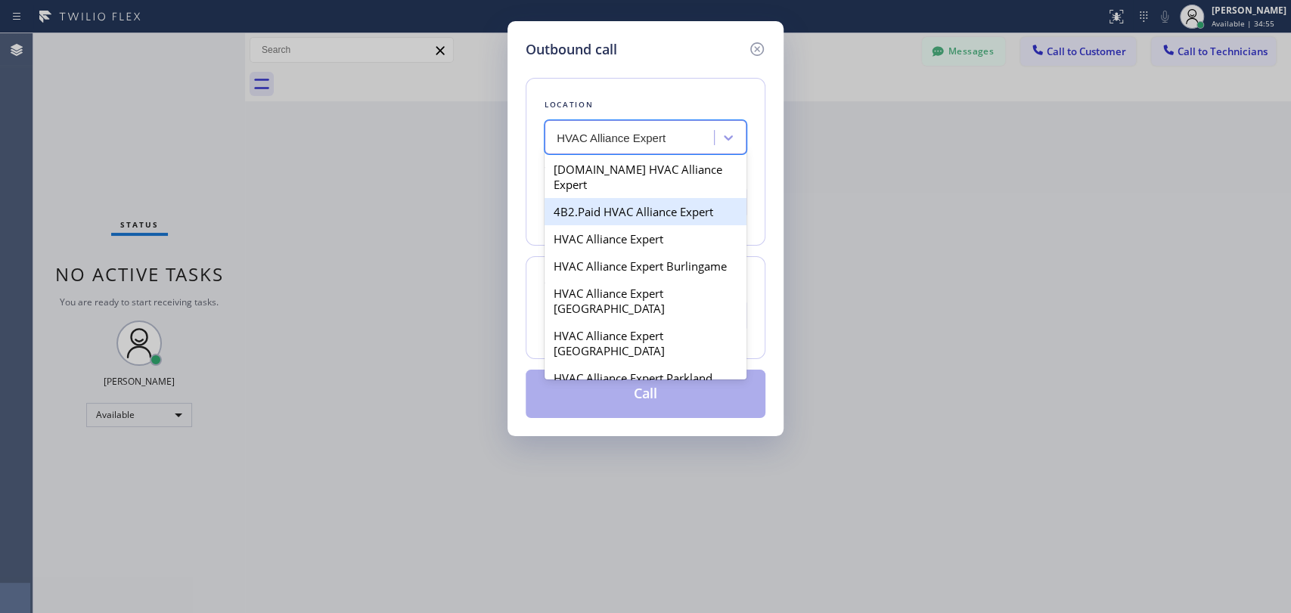
click at [593, 198] on div "4B2.Paid HVAC Alliance Expert" at bounding box center [645, 211] width 202 height 27
type input "[PHONE_NUMBER]"
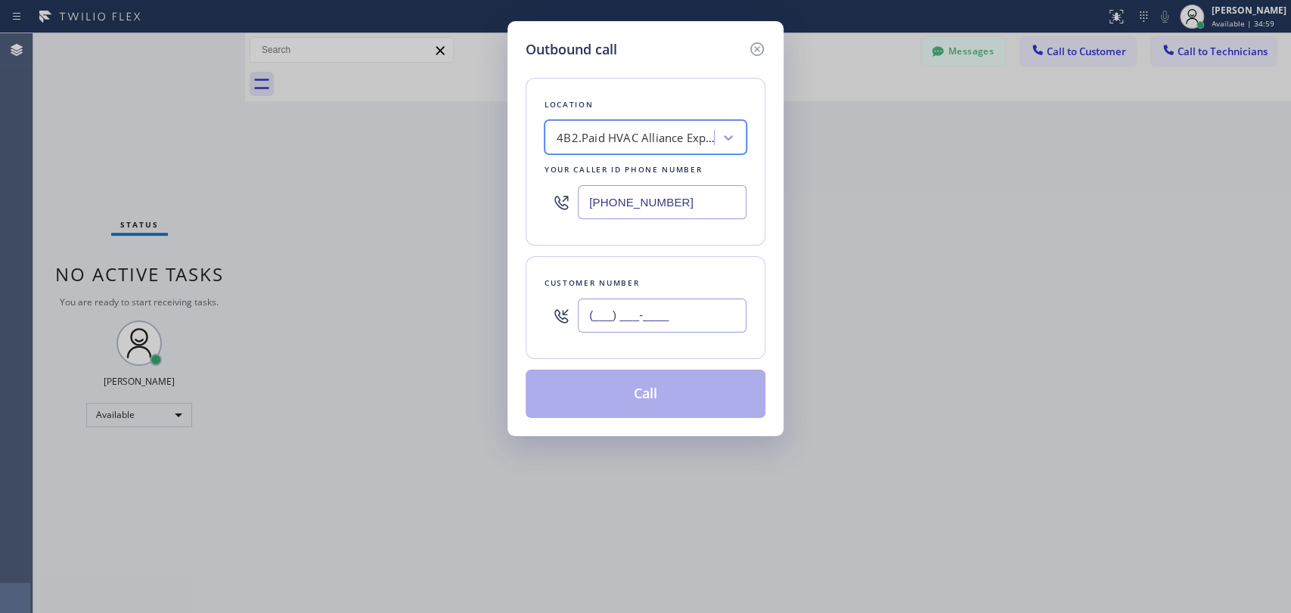
click at [634, 311] on input "(___) ___-____" at bounding box center [662, 316] width 169 height 34
paste input "650) 374-6388"
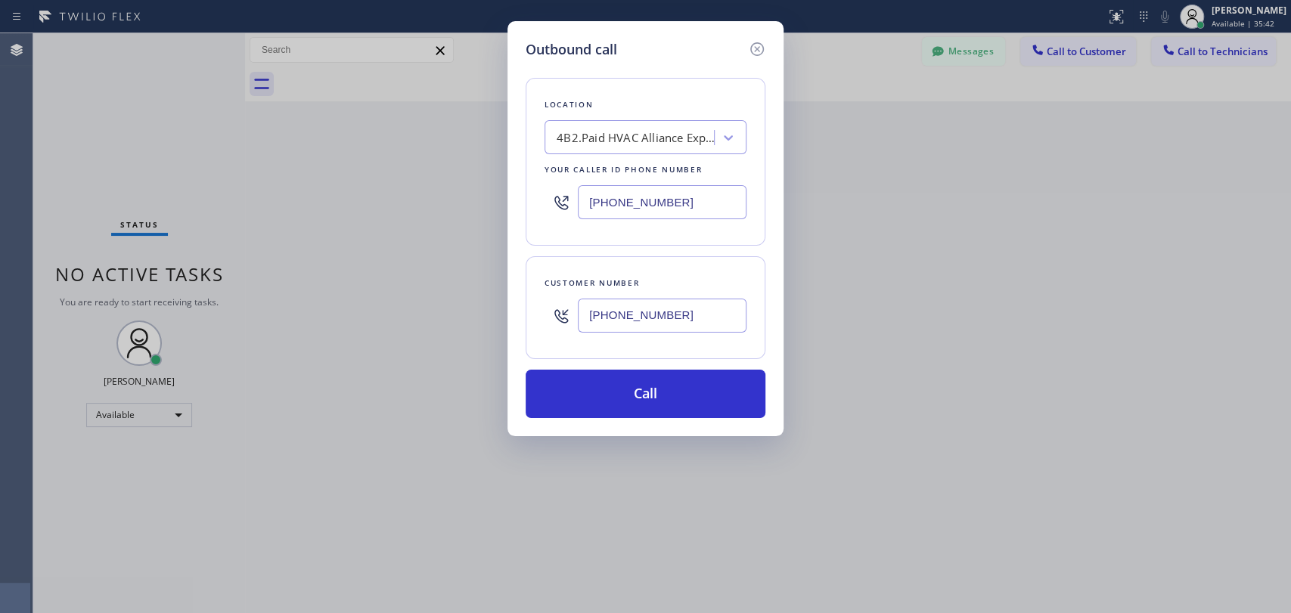
drag, startPoint x: 643, startPoint y: 292, endPoint x: 639, endPoint y: 302, distance: 11.2
click at [643, 292] on div "[PHONE_NUMBER]" at bounding box center [662, 315] width 169 height 49
click at [638, 304] on input "[PHONE_NUMBER]" at bounding box center [662, 316] width 169 height 34
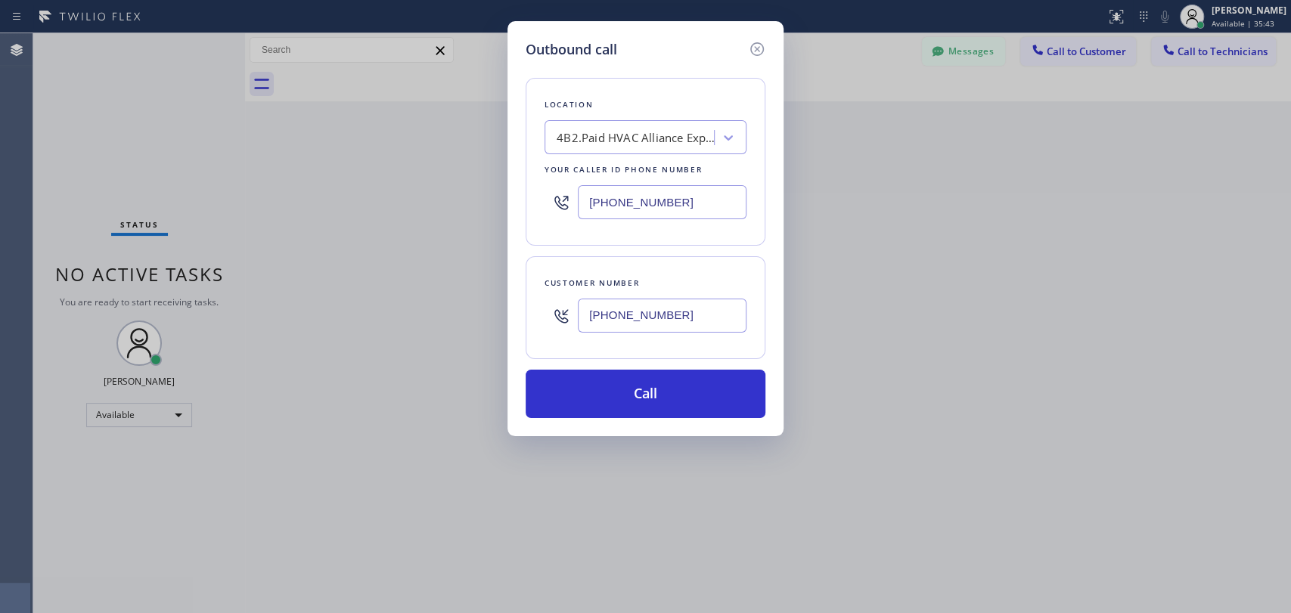
paste input "250) 538-1737"
type input "[PHONE_NUMBER]"
click at [626, 389] on button "Call" at bounding box center [646, 394] width 240 height 48
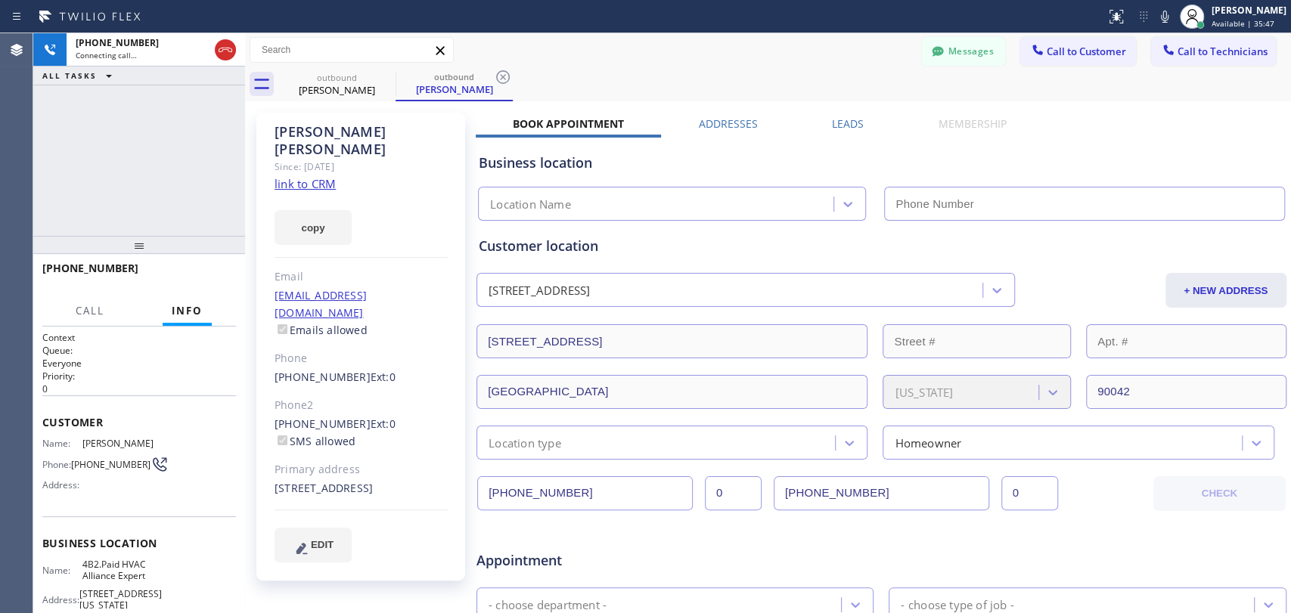
type input "[PHONE_NUMBER]"
click at [359, 158] on div "Since: [DATE]" at bounding box center [360, 166] width 173 height 17
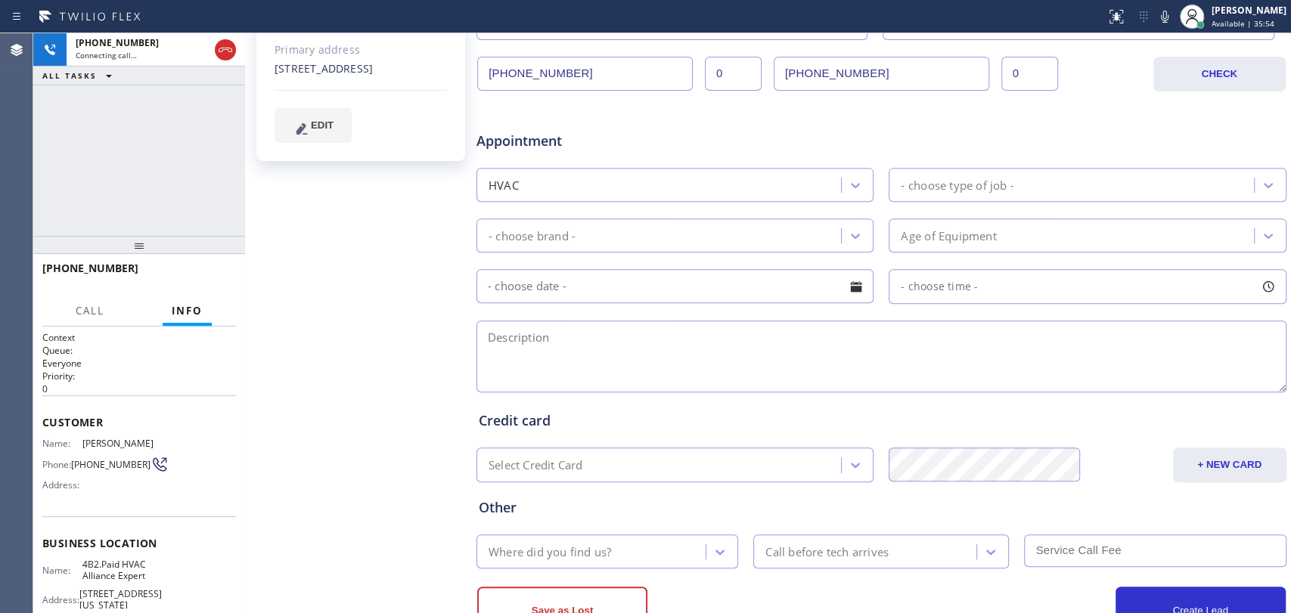
click at [605, 371] on textarea at bounding box center [881, 357] width 810 height 72
drag, startPoint x: 105, startPoint y: 244, endPoint x: 104, endPoint y: 209, distance: 35.6
click at [104, 236] on div at bounding box center [139, 245] width 212 height 18
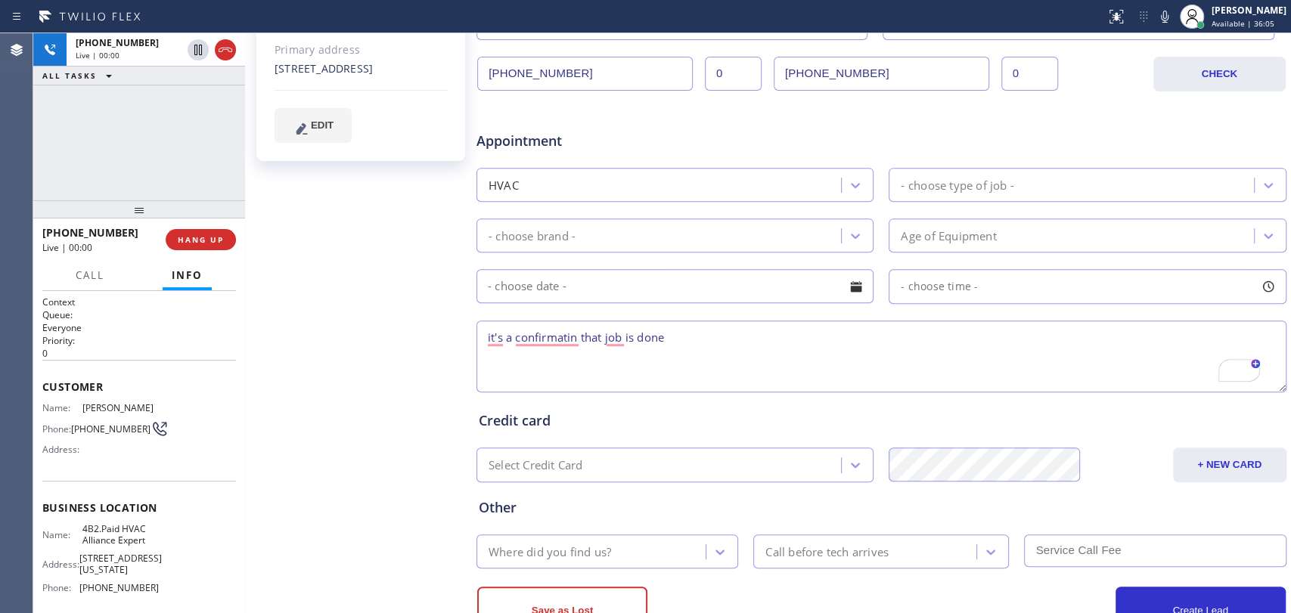
drag, startPoint x: 104, startPoint y: 209, endPoint x: 122, endPoint y: 241, distance: 37.2
click at [106, 219] on div at bounding box center [139, 209] width 212 height 18
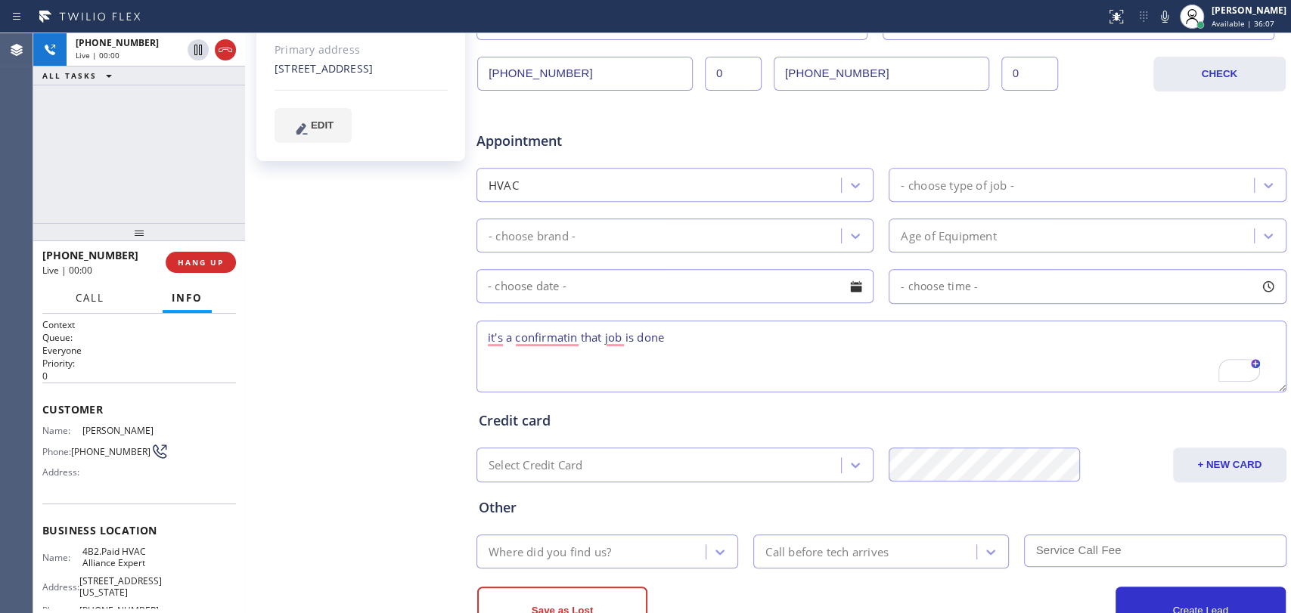
click at [91, 300] on span "Call" at bounding box center [90, 298] width 29 height 14
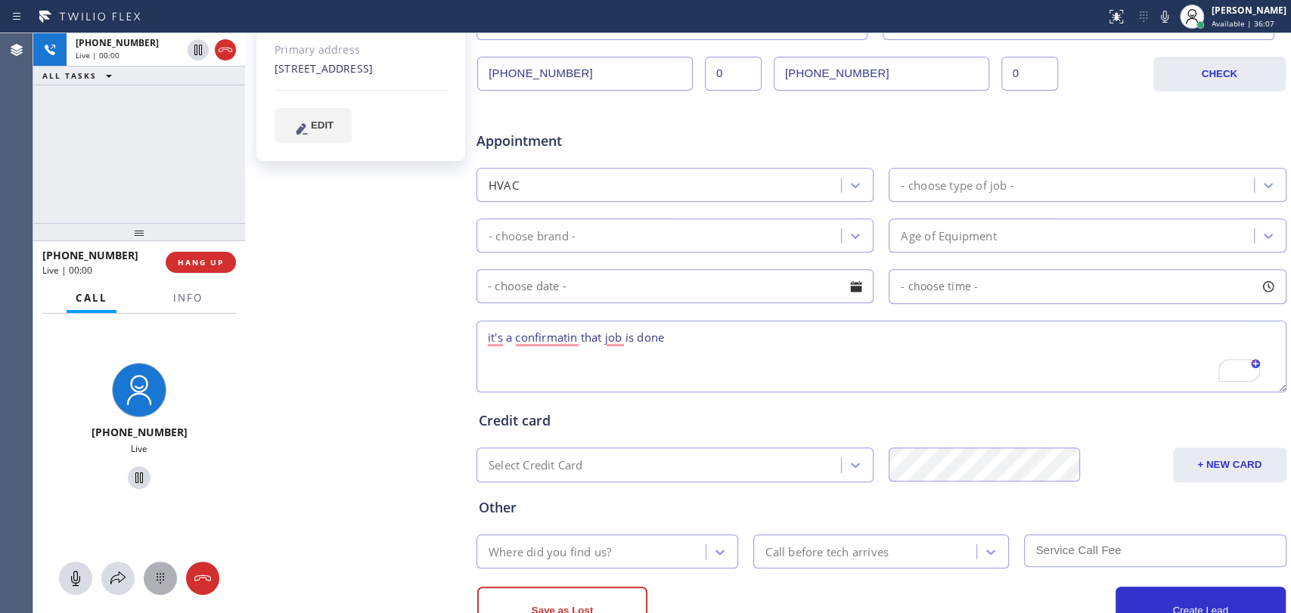
click at [169, 551] on div at bounding box center [160, 578] width 33 height 18
click at [339, 419] on div "[PERSON_NAME] Since: [DATE] link to CRM copy Email [EMAIL_ADDRESS][DOMAIN_NAME]…" at bounding box center [362, 175] width 227 height 980
drag, startPoint x: 417, startPoint y: 401, endPoint x: 254, endPoint y: 398, distance: 163.4
click at [417, 400] on div "[PERSON_NAME] Since: [DATE] link to CRM copy Email [EMAIL_ADDRESS][DOMAIN_NAME]…" at bounding box center [362, 175] width 227 height 980
click at [177, 302] on span "Info" at bounding box center [187, 298] width 29 height 14
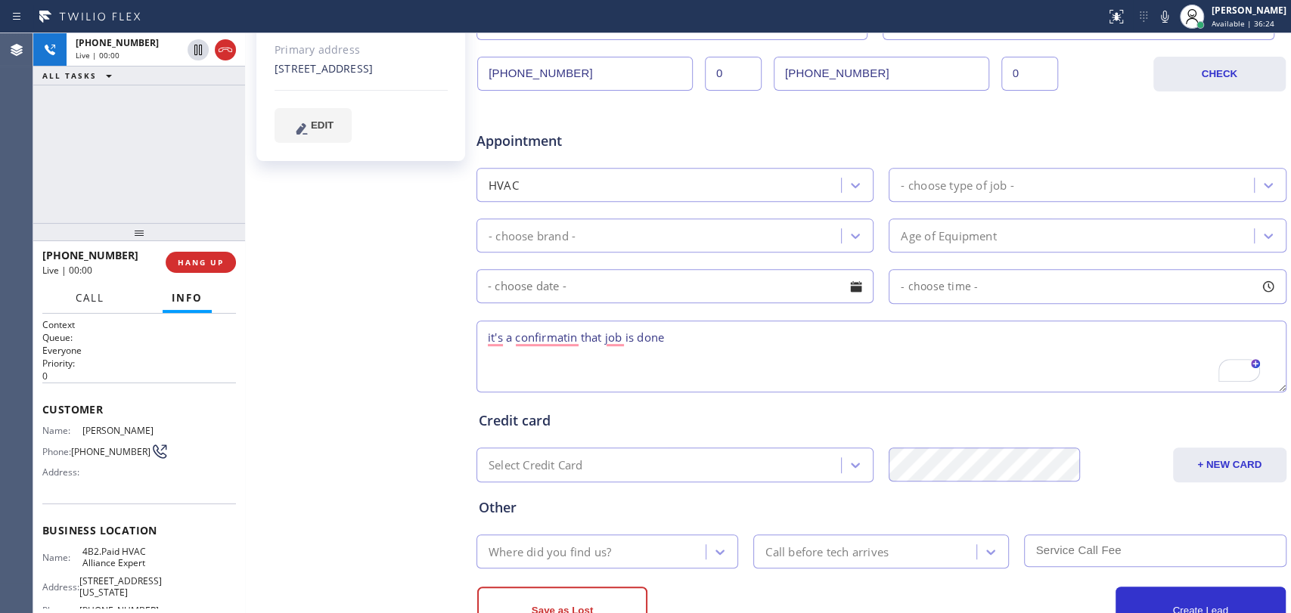
click at [84, 303] on span "Call" at bounding box center [90, 298] width 29 height 14
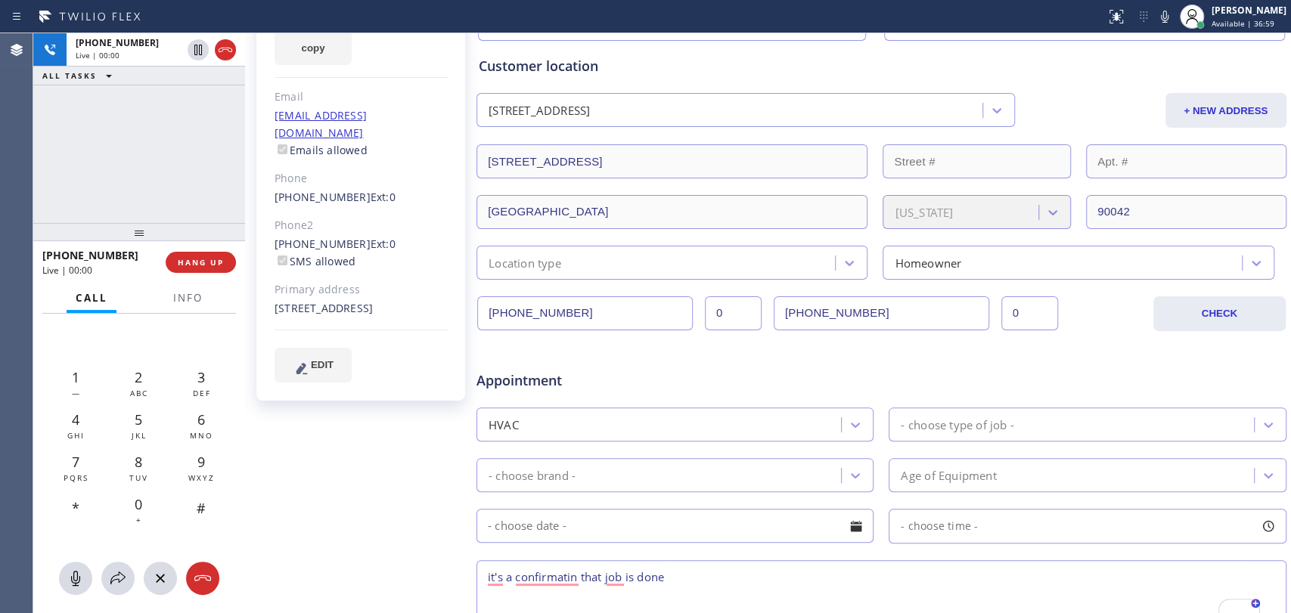
scroll to position [168, 0]
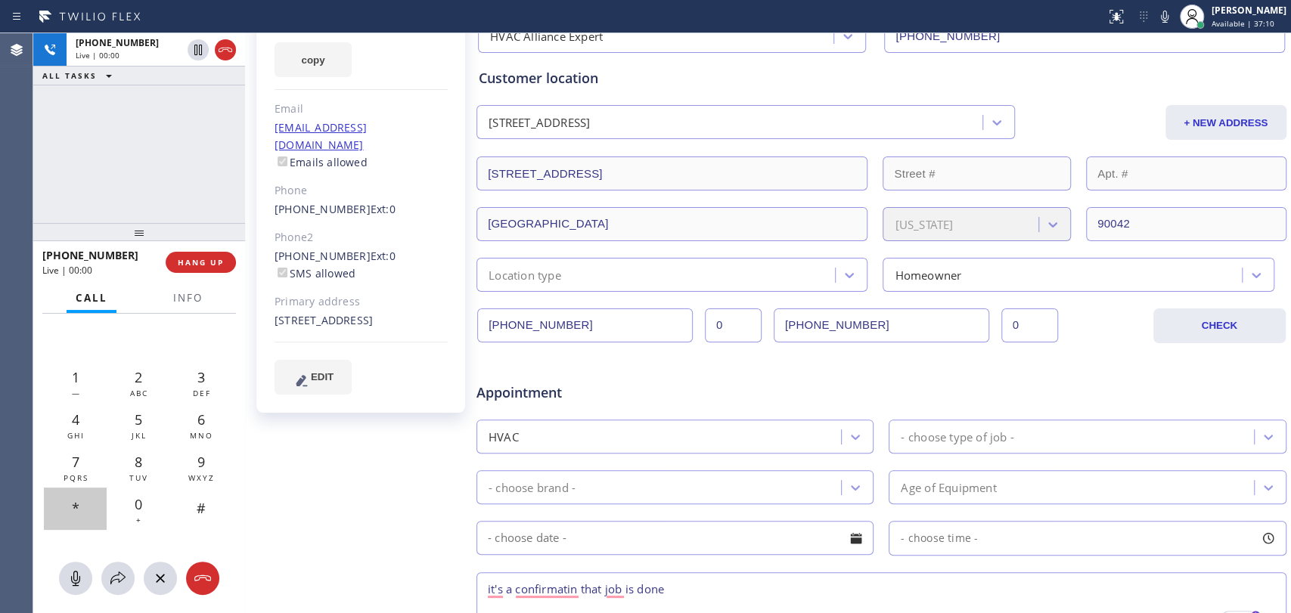
click at [91, 510] on div "*" at bounding box center [75, 509] width 63 height 42
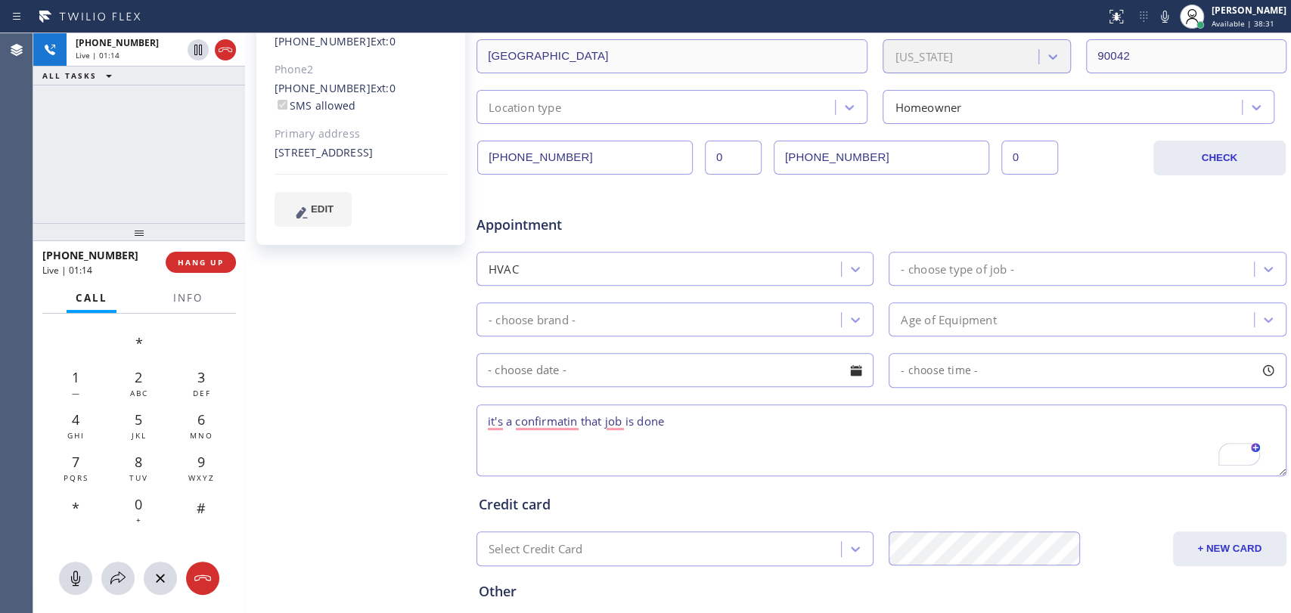
click at [678, 439] on textarea "it's a confirmatin that job is done" at bounding box center [881, 441] width 810 height 72
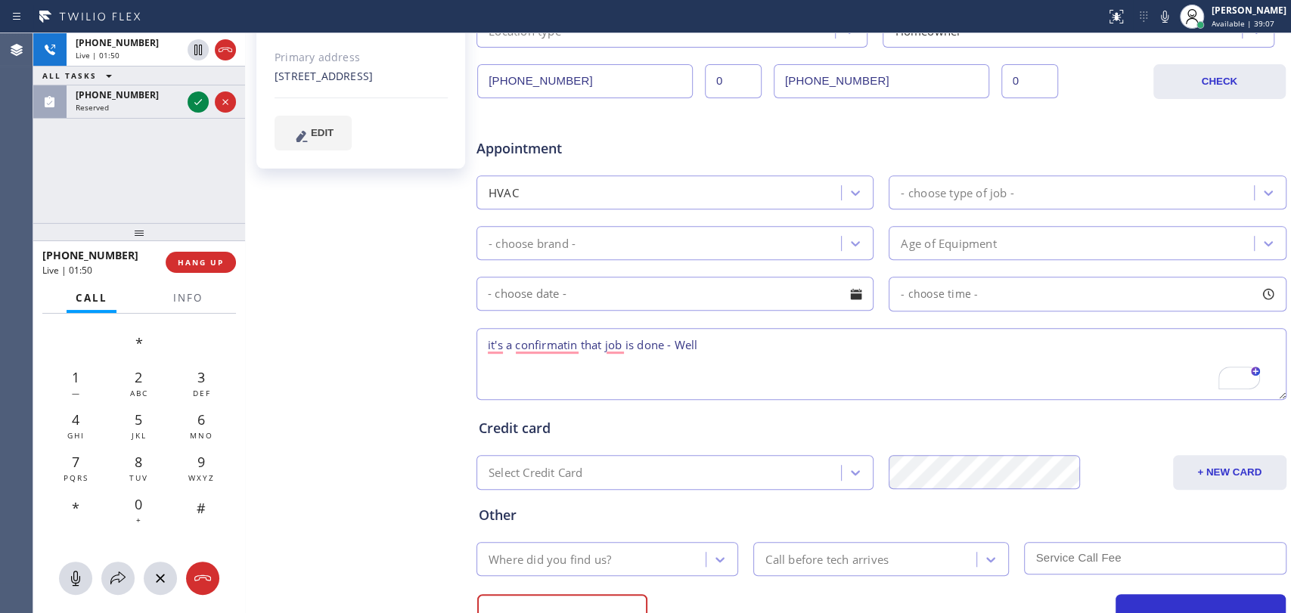
scroll to position [473, 0]
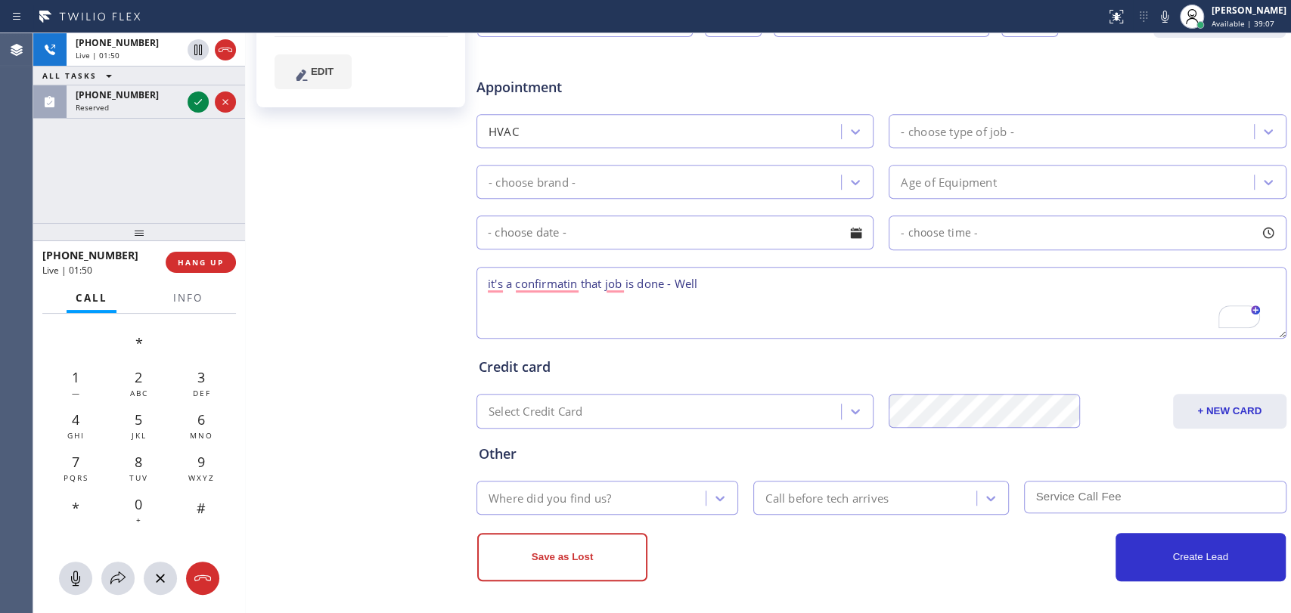
click at [730, 306] on textarea "it's a confirmatin that job is done - Well" at bounding box center [881, 303] width 810 height 72
click at [593, 316] on textarea "it's a confirmatin that job is done - Well Jmickel@" at bounding box center [881, 303] width 810 height 72
paste textarea "[PERSON_NAME]"
click at [551, 301] on textarea "it's a confirmatin that job is done - Well Jmickel@[PERSON_NAME]" at bounding box center [881, 303] width 810 height 72
click at [622, 303] on textarea "it's a confirmatin that job is done - Well [EMAIL_ADDRESS][PERSON_NAME][DOMAIN_…" at bounding box center [881, 303] width 810 height 72
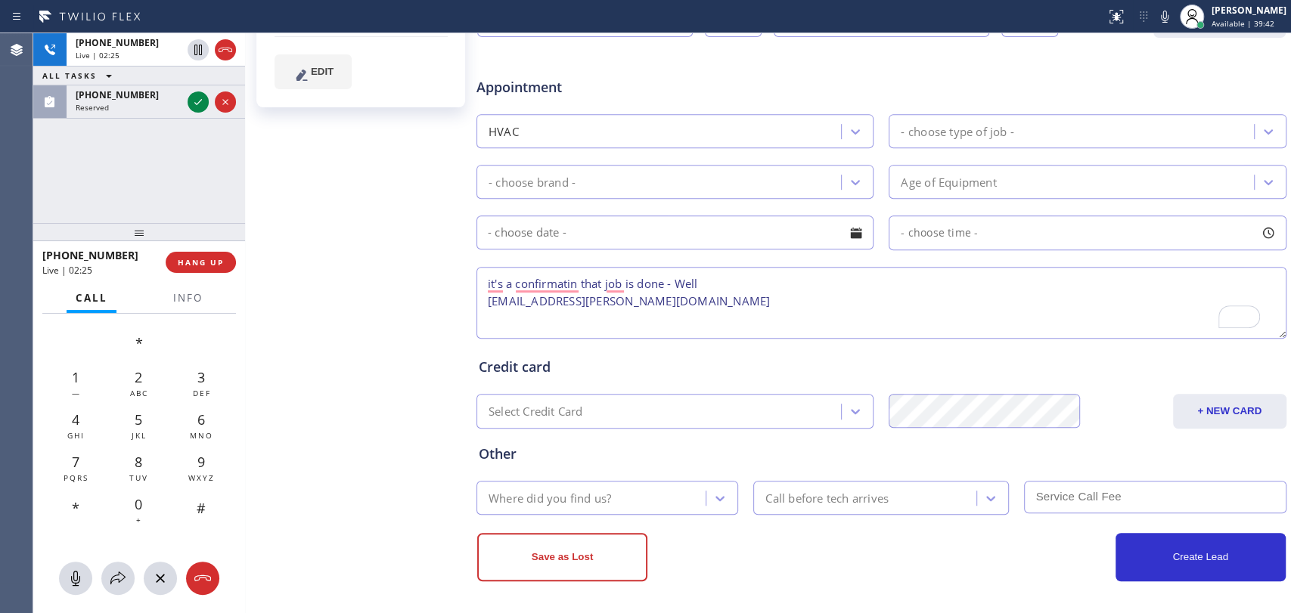
drag, startPoint x: 626, startPoint y: 303, endPoint x: 483, endPoint y: 304, distance: 142.9
click at [483, 304] on textarea "it's a confirmatin that job is done - Well [EMAIL_ADDRESS][PERSON_NAME][DOMAIN_…" at bounding box center [881, 303] width 810 height 72
click at [530, 302] on textarea "it's a confirmation that job is done - Well [EMAIL_ADDRESS][PERSON_NAME][DOMAIN…" at bounding box center [881, 303] width 810 height 72
drag, startPoint x: 530, startPoint y: 302, endPoint x: 518, endPoint y: 302, distance: 12.1
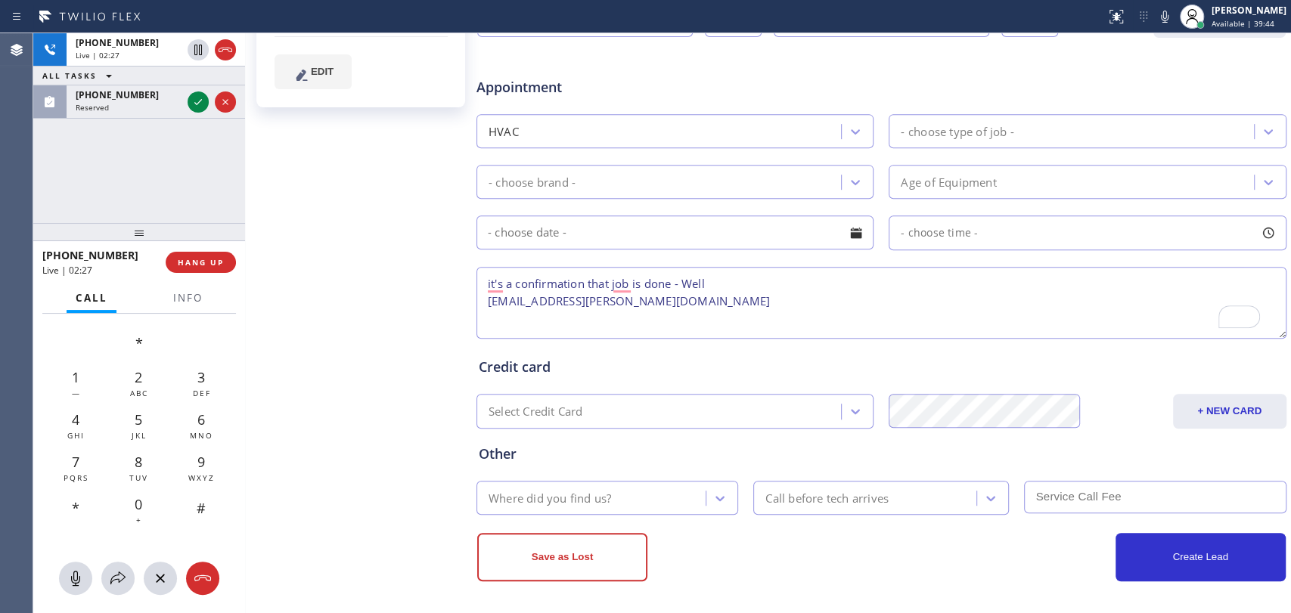
click at [529, 302] on textarea "it's a confirmation that job is done - Well [EMAIL_ADDRESS][PERSON_NAME][DOMAIN…" at bounding box center [881, 303] width 810 height 72
click at [518, 302] on textarea "it's a confirmation that job is done - Well [EMAIL_ADDRESS][PERSON_NAME][DOMAIN…" at bounding box center [881, 303] width 810 height 72
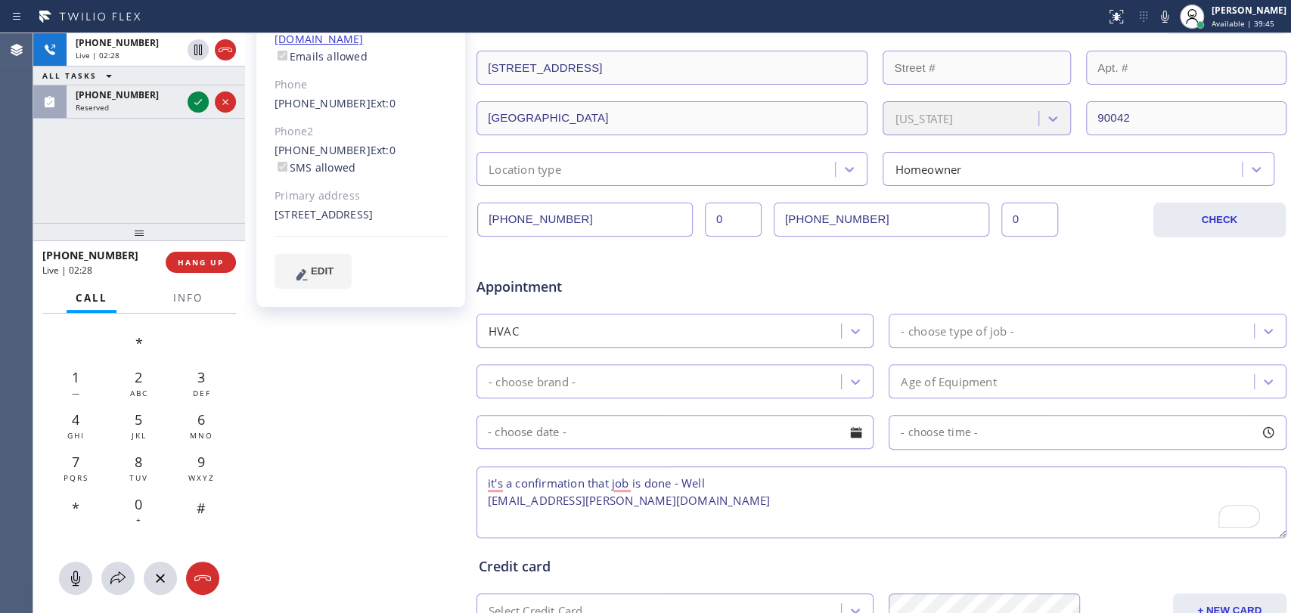
scroll to position [222, 0]
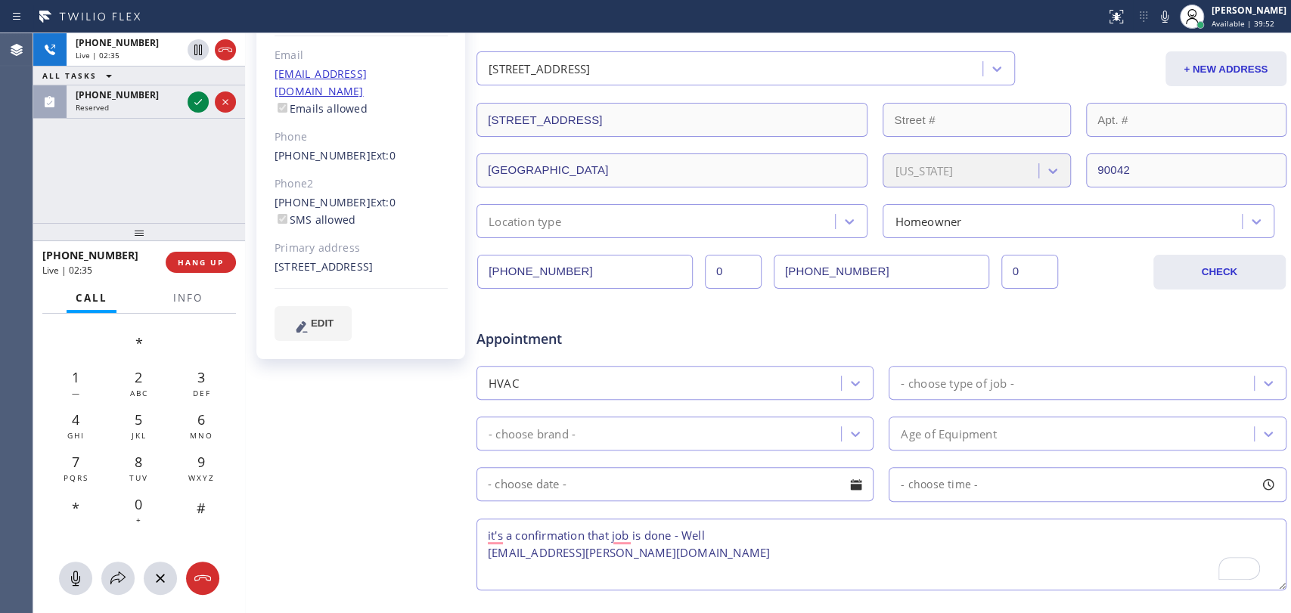
click at [635, 551] on textarea "it's a confirmation that job is done - Well [EMAIL_ADDRESS][PERSON_NAME][DOMAIN…" at bounding box center [881, 555] width 810 height 72
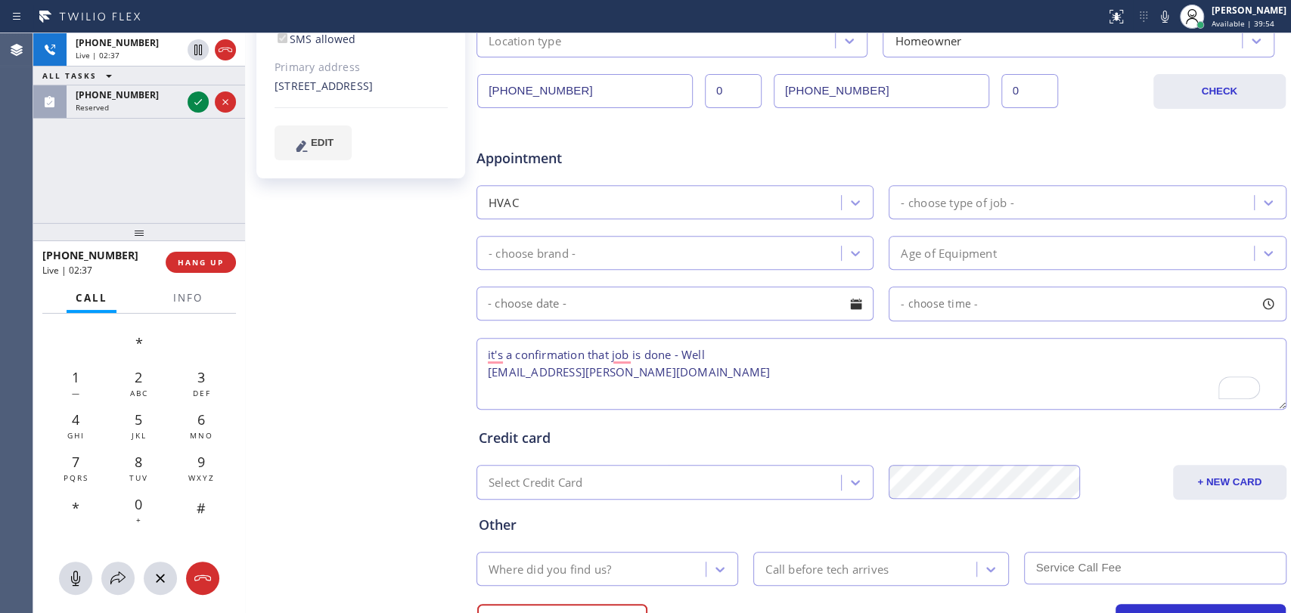
scroll to position [420, 0]
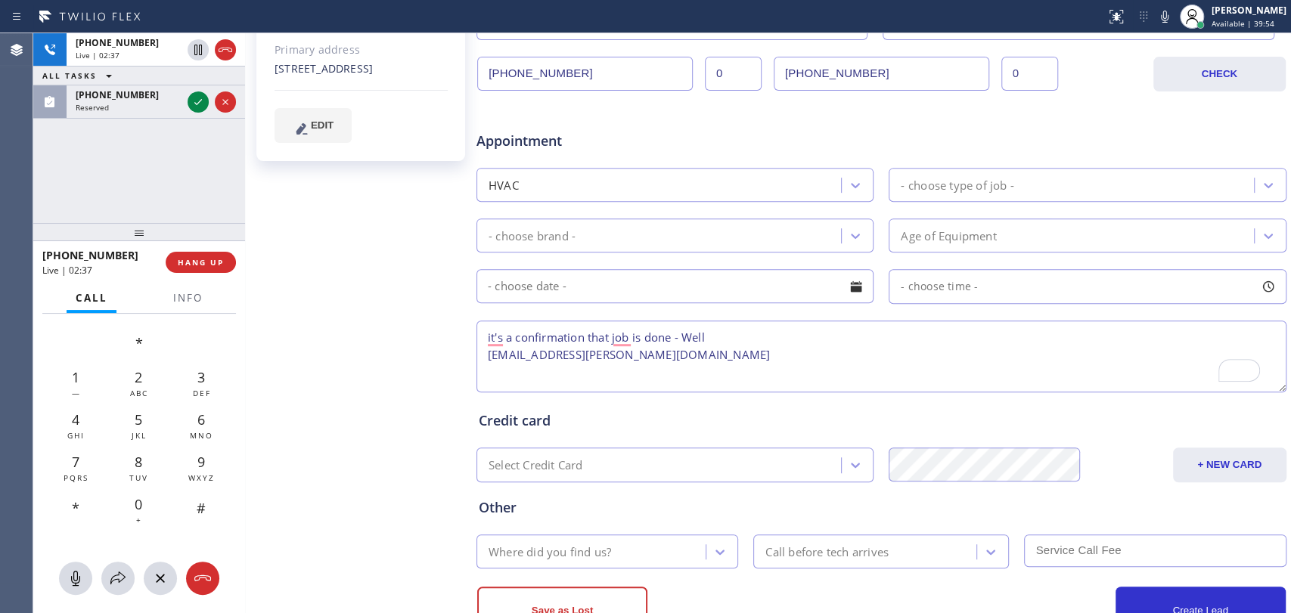
click at [645, 358] on textarea "it's a confirmation that job is done - Well [EMAIL_ADDRESS][PERSON_NAME][DOMAIN…" at bounding box center [881, 357] width 810 height 72
click at [619, 338] on textarea "it's a confirmation that job is done - Well [EMAIL_ADDRESS][PERSON_NAME][DOMAIN…" at bounding box center [881, 357] width 810 height 72
click at [546, 374] on textarea "it's a confirmation that the job is done - Well [EMAIL_ADDRESS][PERSON_NAME][DO…" at bounding box center [881, 357] width 810 height 72
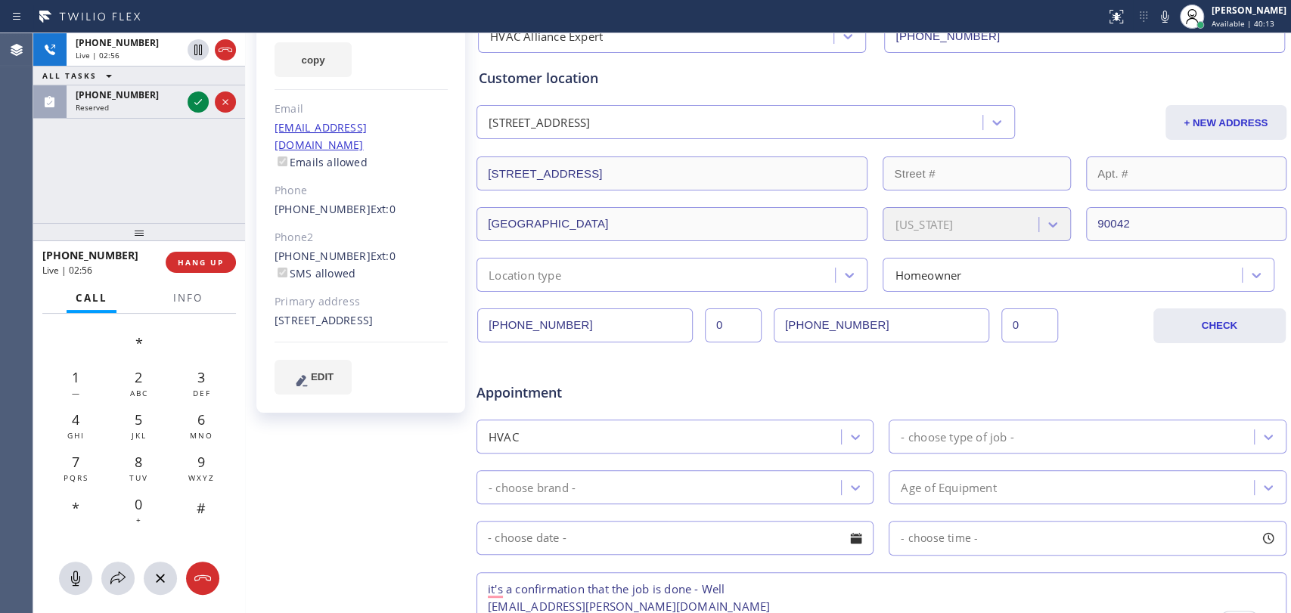
click at [516, 402] on div "Appointment HVAC - choose type of job - - choose brand - Age of Equipment - cho…" at bounding box center [881, 505] width 805 height 283
drag, startPoint x: 516, startPoint y: 402, endPoint x: 515, endPoint y: 393, distance: 9.2
click at [516, 401] on div "Appointment HVAC - choose type of job - - choose brand - Age of Equipment - cho…" at bounding box center [881, 505] width 805 height 283
click at [515, 393] on span "Appointment" at bounding box center [610, 393] width 268 height 20
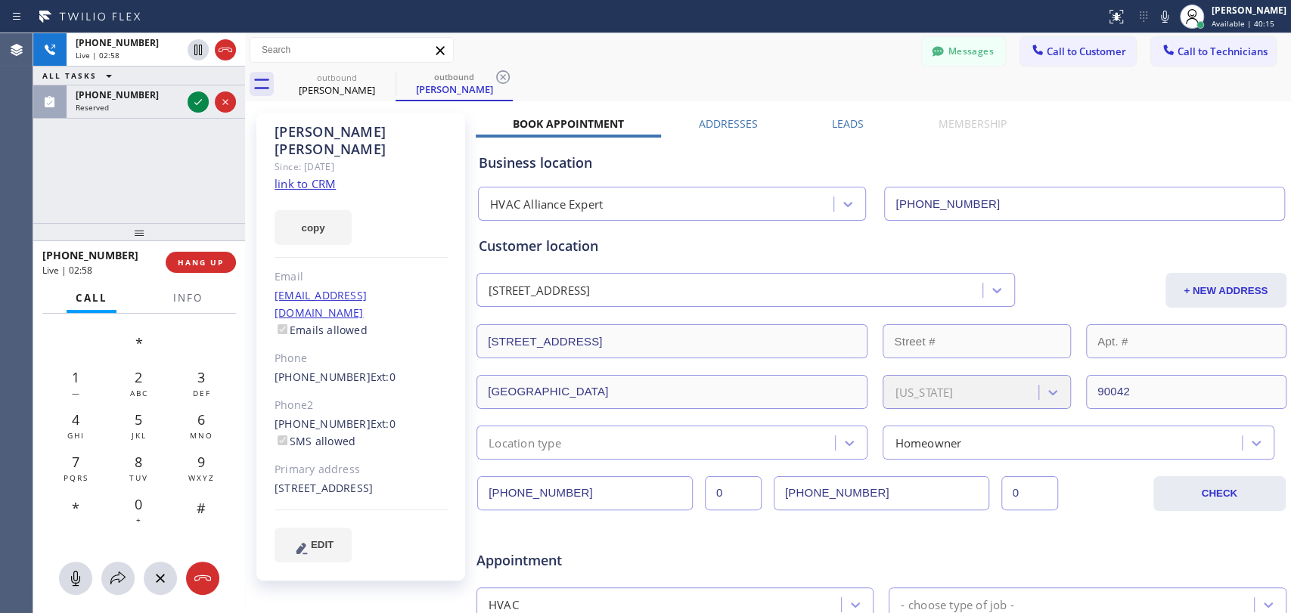
scroll to position [420, 0]
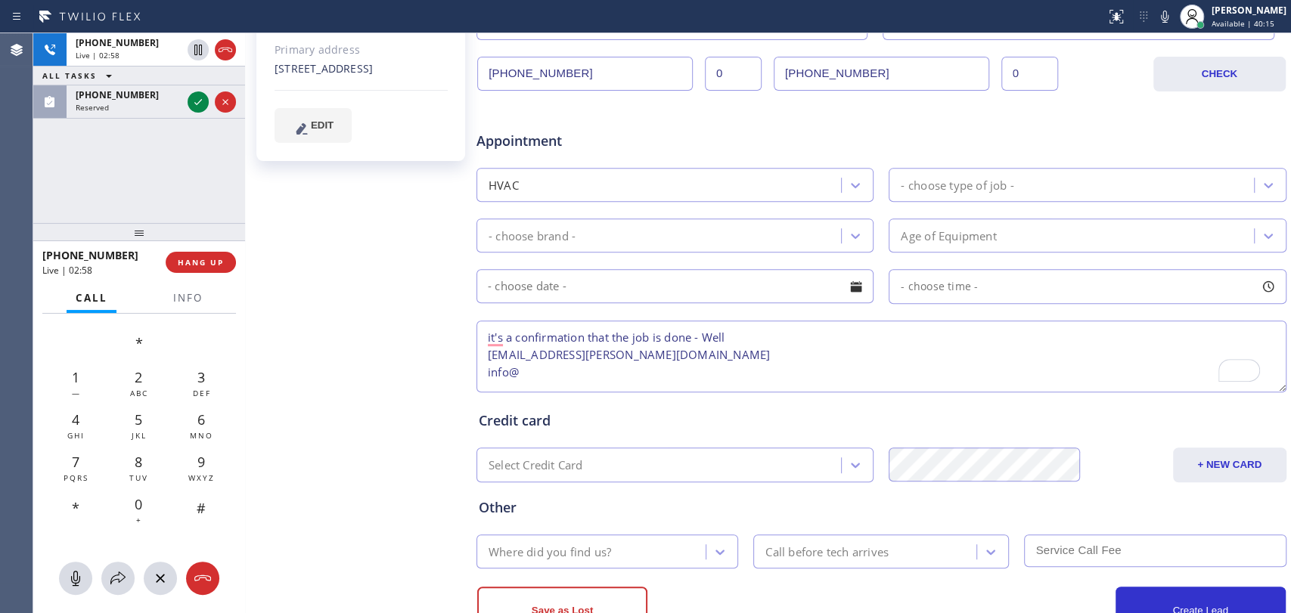
click at [591, 385] on textarea "it's a confirmation that the job is done - Well [EMAIL_ADDRESS][PERSON_NAME][DO…" at bounding box center [881, 357] width 810 height 72
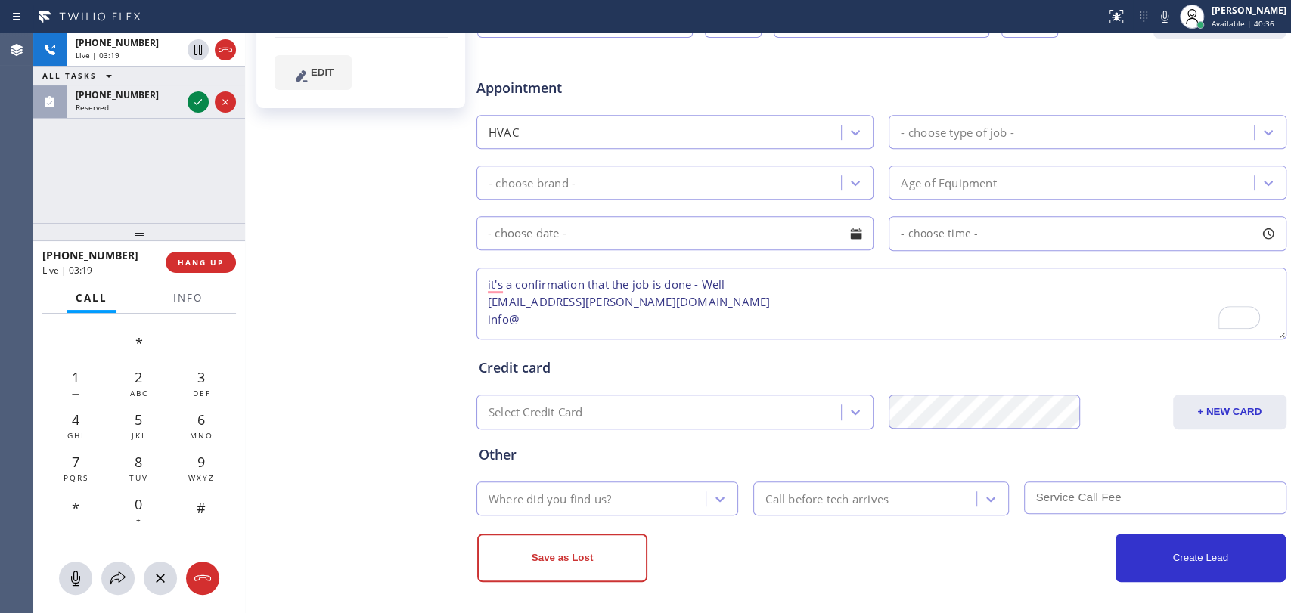
scroll to position [473, 0]
click at [532, 319] on textarea "it's a confirmation that the job is done - Well [EMAIL_ADDRESS][PERSON_NAME][DO…" at bounding box center [881, 303] width 810 height 72
click at [521, 319] on textarea "it's a confirmation that the job is done - Well [EMAIL_ADDRESS][PERSON_NAME][DO…" at bounding box center [881, 303] width 810 height 72
click at [558, 317] on textarea "it's a confirmation that the job is done - Well [EMAIL_ADDRESS][PERSON_NAME][DO…" at bounding box center [881, 303] width 810 height 72
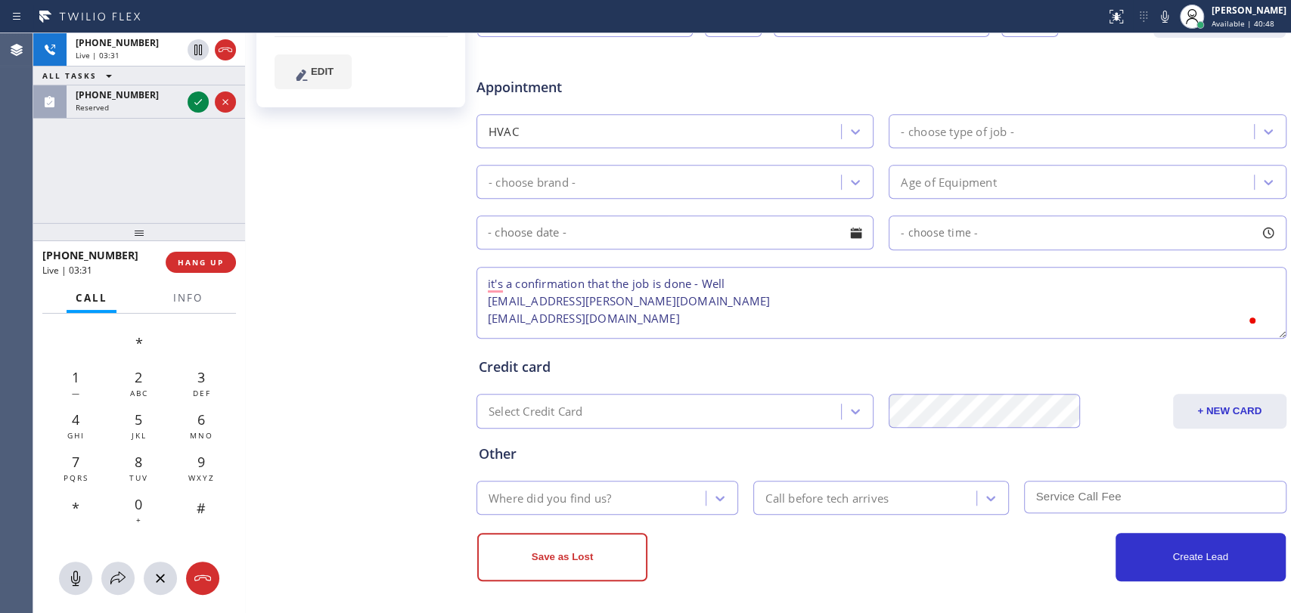
click at [558, 317] on textarea "it's a confirmation that the job is done - Well [EMAIL_ADDRESS][PERSON_NAME][DO…" at bounding box center [881, 303] width 810 height 72
click at [531, 314] on textarea "it's a confirmation that the job is done - Well [EMAIL_ADDRESS][PERSON_NAME][DO…" at bounding box center [881, 303] width 810 height 72
drag, startPoint x: 489, startPoint y: 312, endPoint x: 709, endPoint y: 308, distance: 220.1
click at [709, 308] on textarea "it's a confirmation that the job is done - Well [EMAIL_ADDRESS][PERSON_NAME][DO…" at bounding box center [881, 303] width 810 height 72
type textarea "it's a confirmation that the job is done - Well [EMAIL_ADDRESS][PERSON_NAME][DO…"
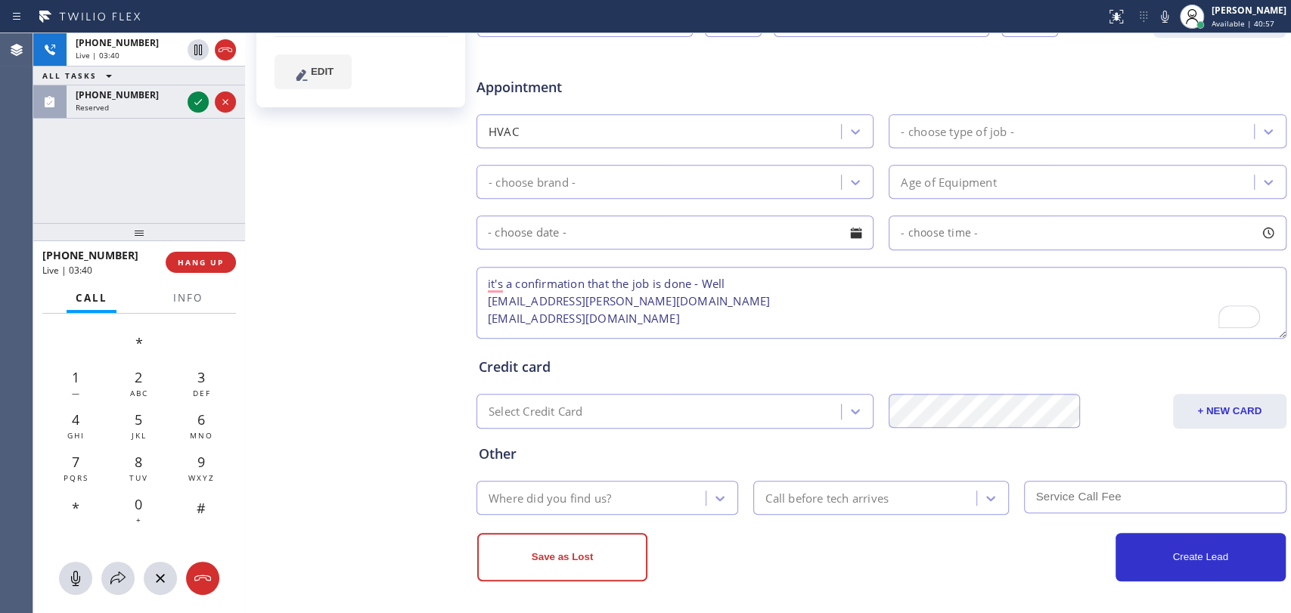
click at [559, 298] on textarea "it's a confirmation that the job is done - Well [EMAIL_ADDRESS][PERSON_NAME][DO…" at bounding box center [881, 303] width 810 height 72
click at [506, 302] on textarea "it's a confirmation that the job is done - Well [EMAIL_ADDRESS][PERSON_NAME][DO…" at bounding box center [881, 303] width 810 height 72
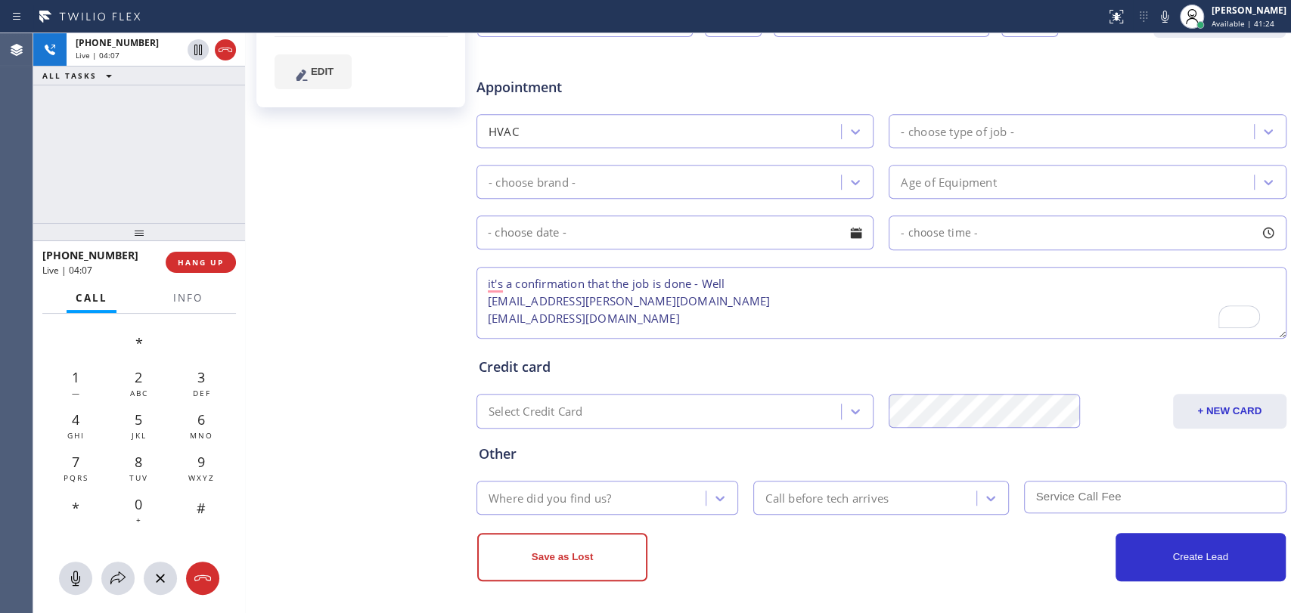
click at [506, 302] on textarea "it's a confirmation that the job is done - Well [EMAIL_ADDRESS][PERSON_NAME][DO…" at bounding box center [881, 303] width 810 height 72
click at [507, 298] on textarea "it's a confirmation that the job is done - Well [EMAIL_ADDRESS][PERSON_NAME][DO…" at bounding box center [881, 303] width 810 height 72
click at [559, 291] on textarea "it's a confirmation that the job is done - Well [EMAIL_ADDRESS][PERSON_NAME][DO…" at bounding box center [881, 303] width 810 height 72
click at [557, 300] on textarea "it's a confirmation that the job is done - Well [EMAIL_ADDRESS][PERSON_NAME][DO…" at bounding box center [881, 303] width 810 height 72
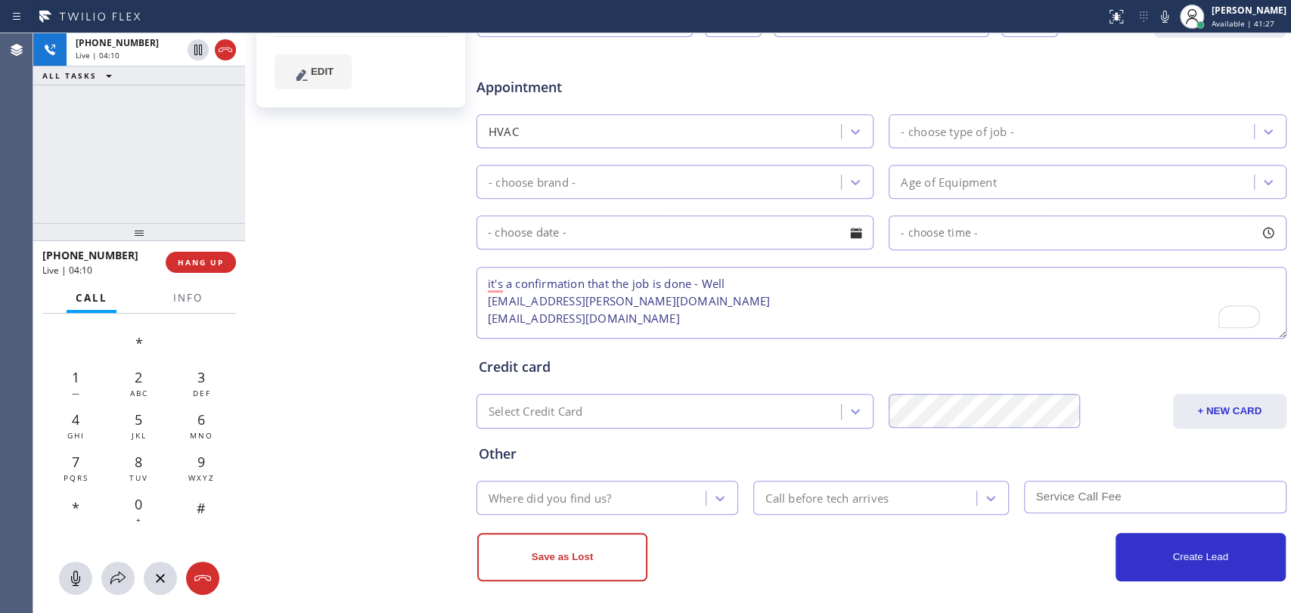
drag, startPoint x: 650, startPoint y: 298, endPoint x: 500, endPoint y: 299, distance: 150.5
click at [500, 299] on textarea "it's a confirmation that the job is done - Well [EMAIL_ADDRESS][PERSON_NAME][DO…" at bounding box center [881, 303] width 810 height 72
click at [637, 357] on div "Credit card" at bounding box center [881, 367] width 805 height 20
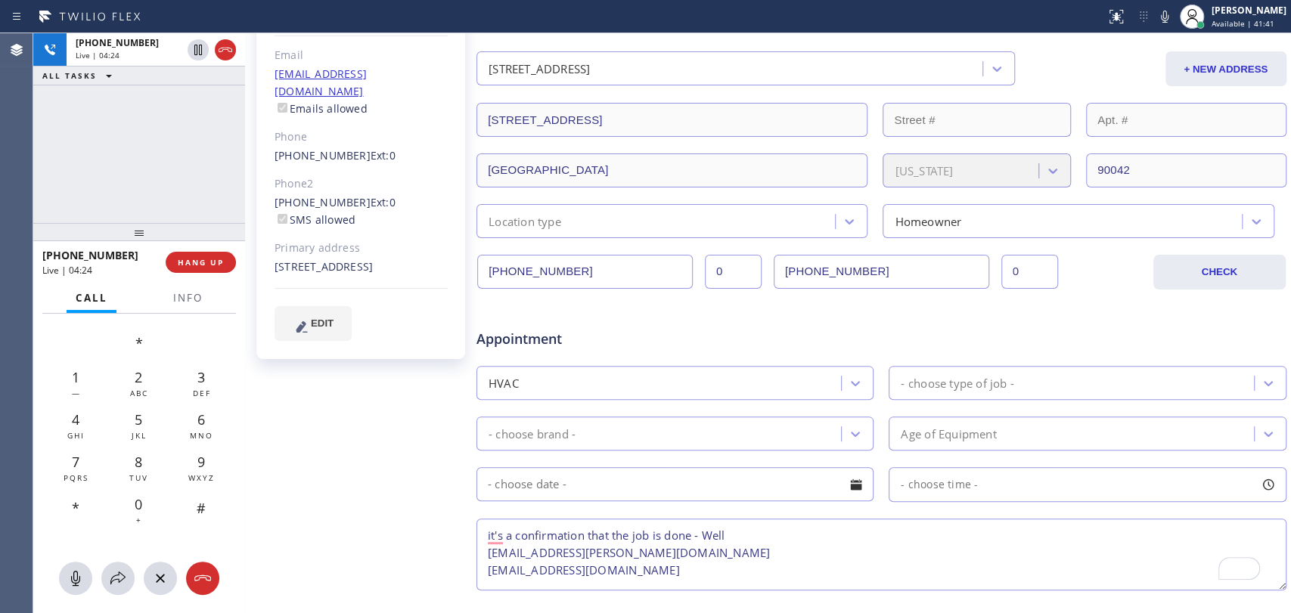
drag, startPoint x: 417, startPoint y: 247, endPoint x: 274, endPoint y: 234, distance: 143.5
click at [274, 259] on div "[STREET_ADDRESS]" at bounding box center [360, 267] width 173 height 17
click at [203, 262] on span "HANG UP" at bounding box center [201, 262] width 46 height 11
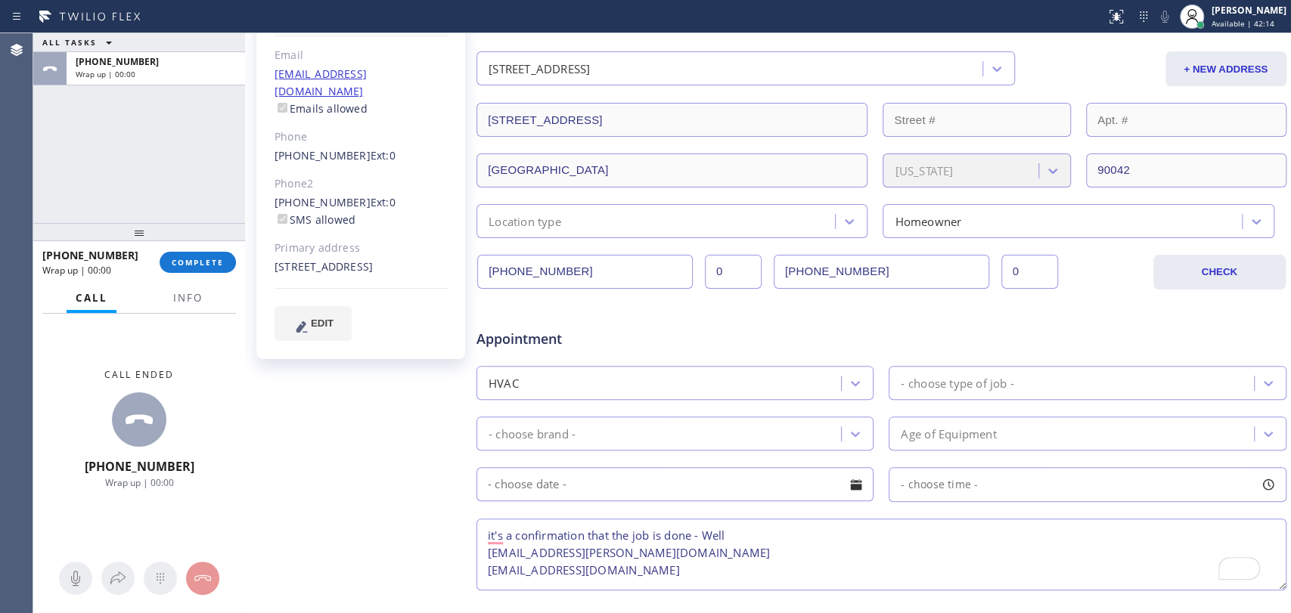
click at [481, 551] on textarea "it's a confirmation that the job is done - Well [EMAIL_ADDRESS][PERSON_NAME][DO…" at bounding box center [881, 555] width 810 height 72
click at [568, 551] on textarea "it's a confirmation that the job is done - Well [EMAIL_ADDRESS][PERSON_NAME][DO…" at bounding box center [881, 555] width 810 height 72
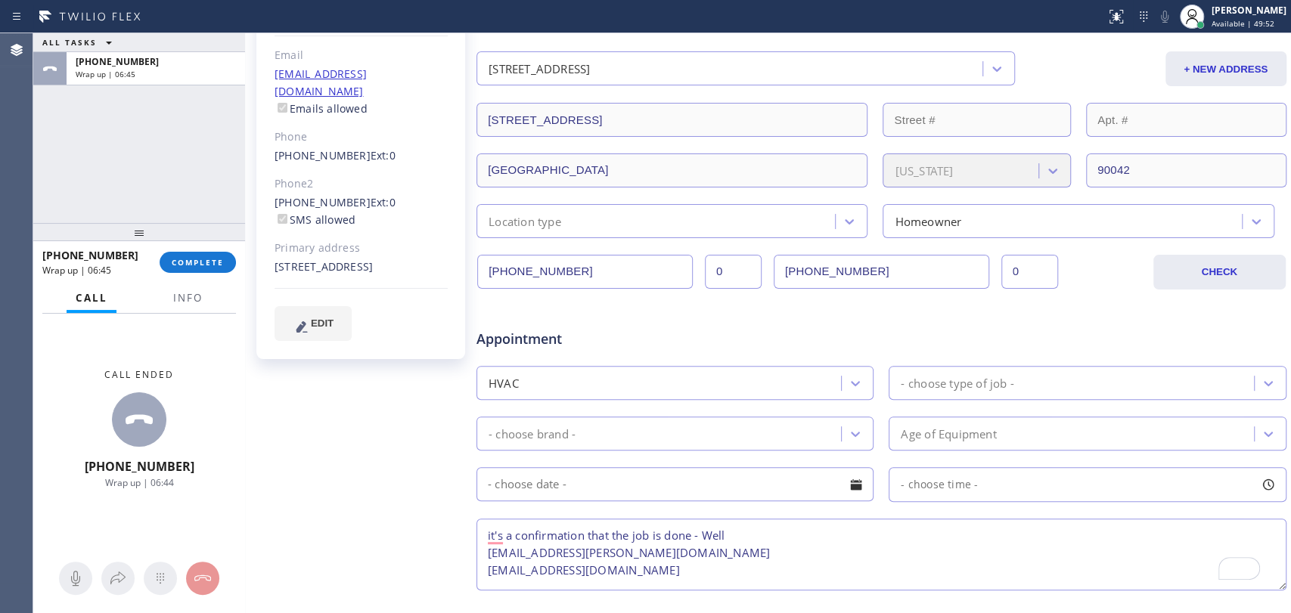
click at [568, 551] on textarea "it's a confirmation that the job is done - Well [EMAIL_ADDRESS][PERSON_NAME][DO…" at bounding box center [881, 555] width 810 height 72
click at [528, 551] on textarea "it's a confirmation that the job is done - Well [EMAIL_ADDRESS][PERSON_NAME][DO…" at bounding box center [881, 555] width 810 height 72
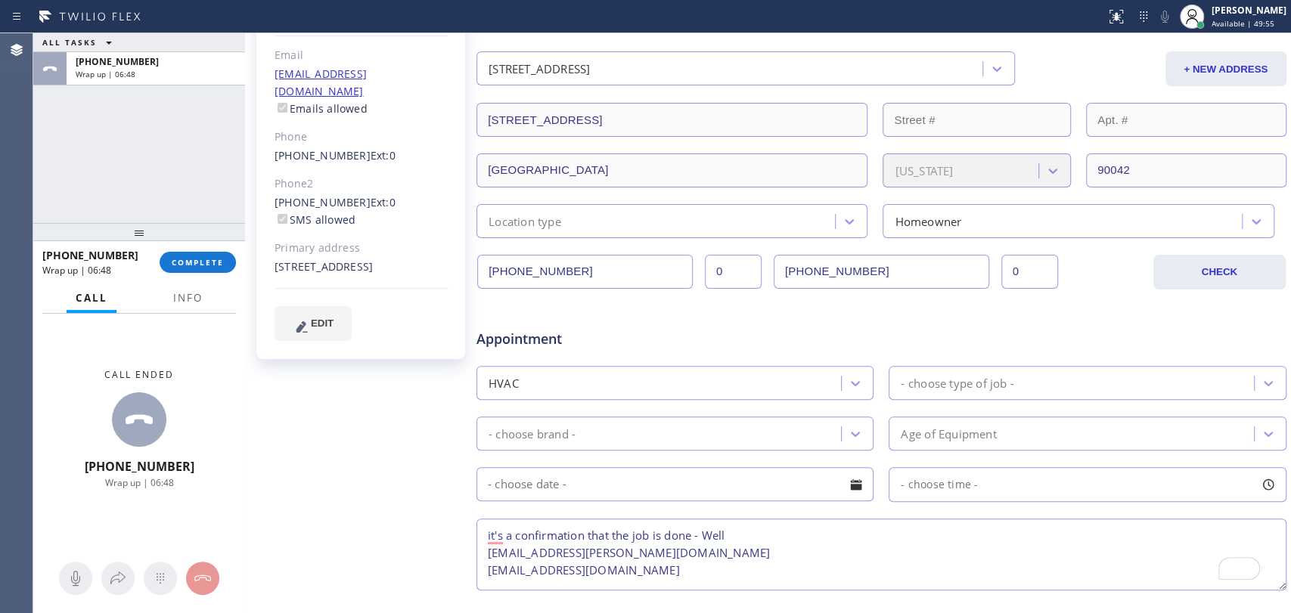
click at [528, 551] on textarea "it's a confirmation that the job is done - Well [EMAIL_ADDRESS][PERSON_NAME][DO…" at bounding box center [881, 555] width 810 height 72
click at [930, 266] on input "[PHONE_NUMBER]" at bounding box center [882, 272] width 216 height 34
click at [929, 265] on input "[PHONE_NUMBER]" at bounding box center [882, 272] width 216 height 34
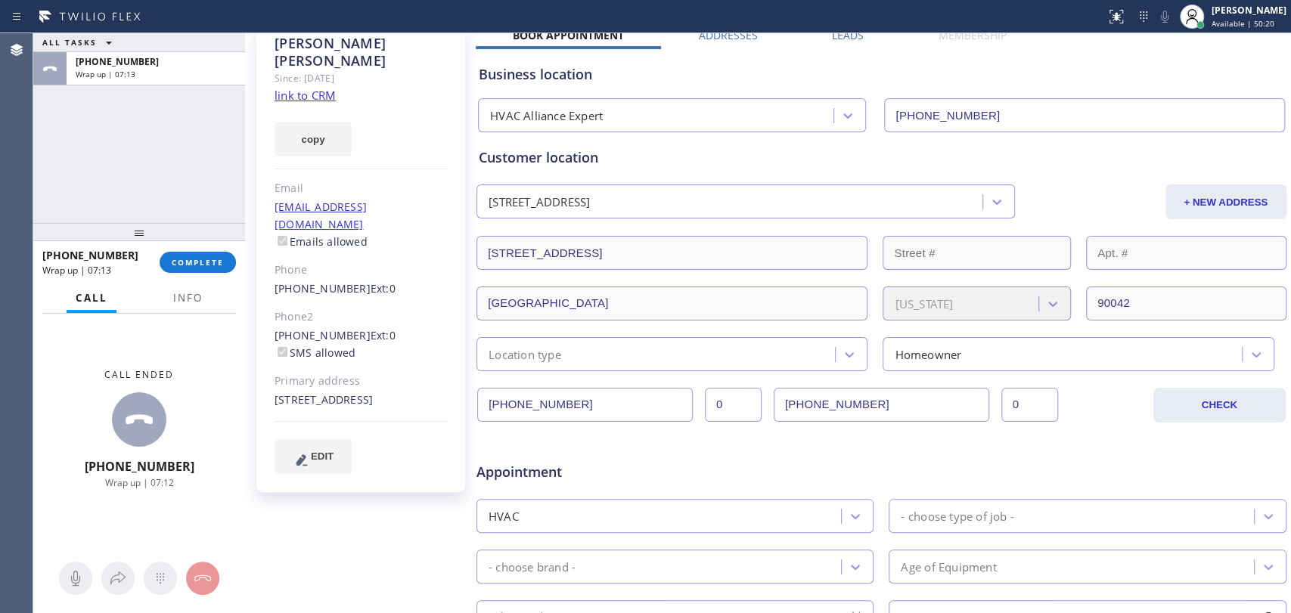
scroll to position [0, 0]
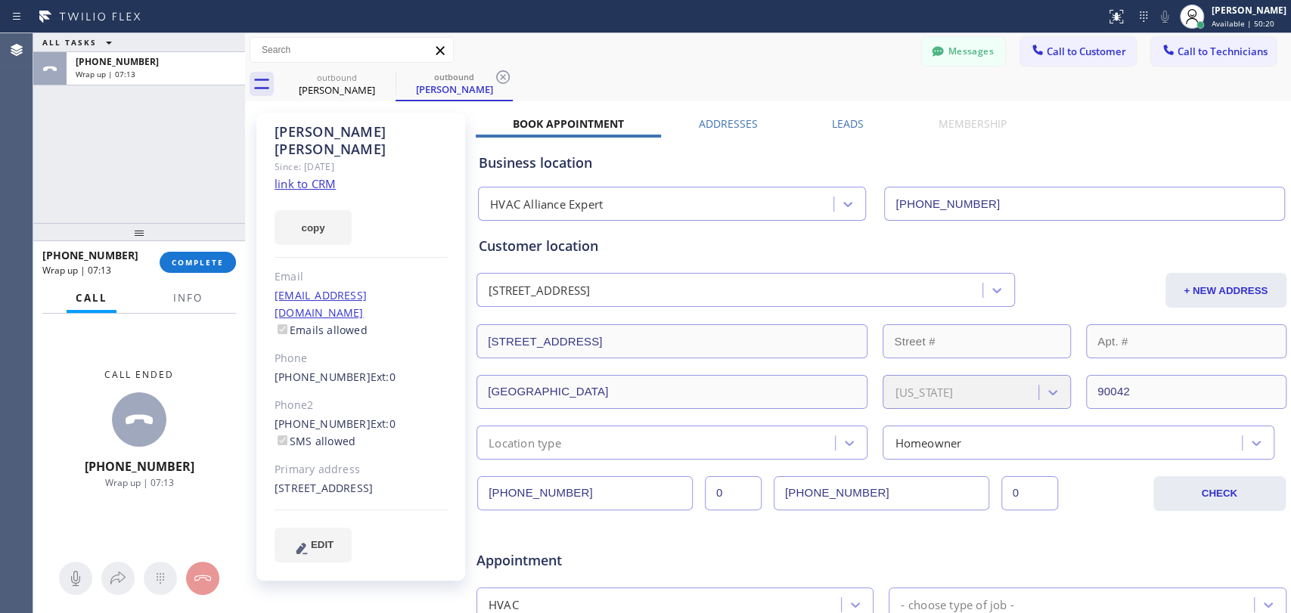
click at [1048, 59] on button "Call to Customer" at bounding box center [1078, 51] width 116 height 29
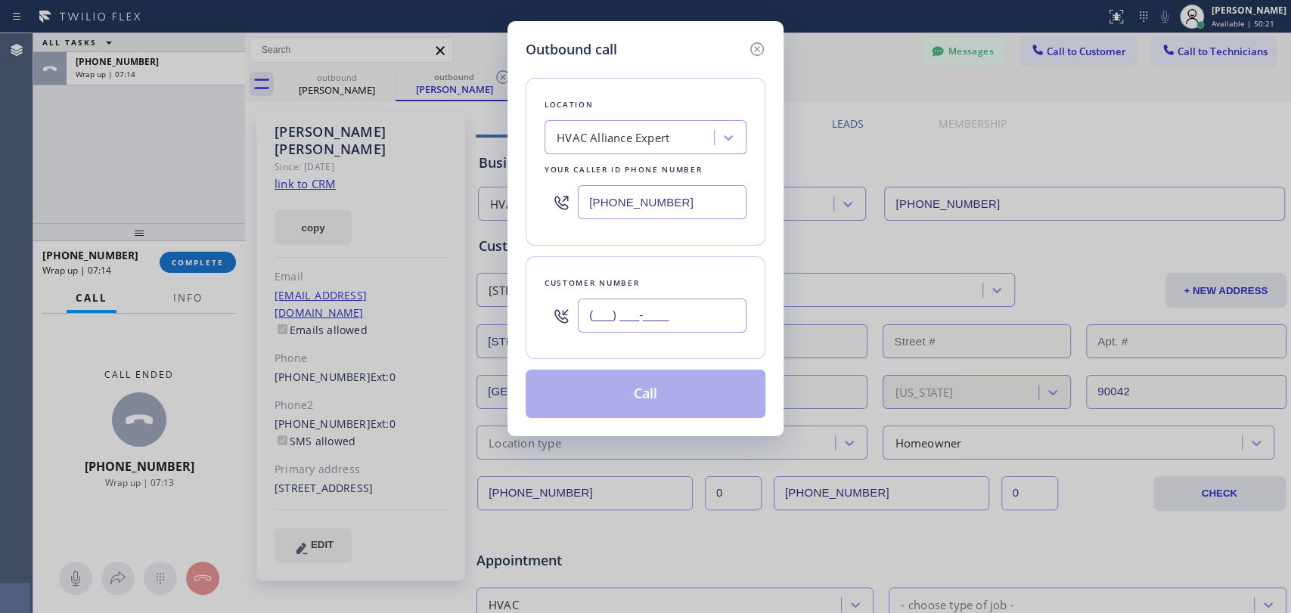
click at [644, 321] on input "(___) ___-____" at bounding box center [662, 316] width 169 height 34
paste input "250) 538-1737"
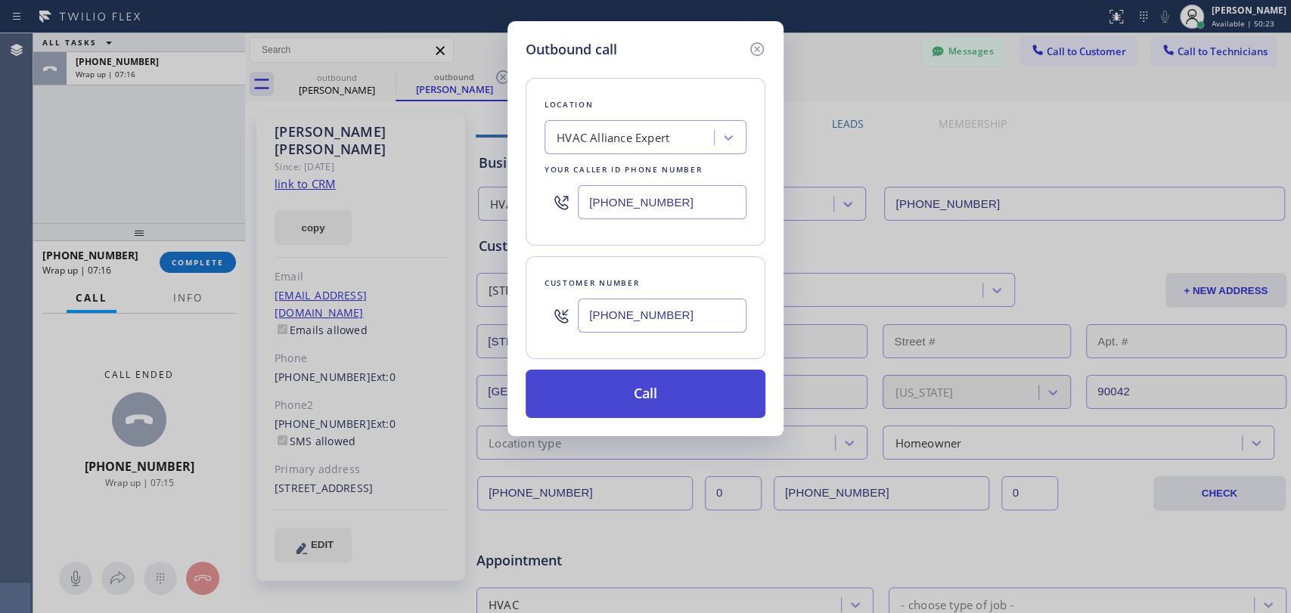
type input "[PHONE_NUMBER]"
click at [612, 393] on button "Call" at bounding box center [646, 394] width 240 height 48
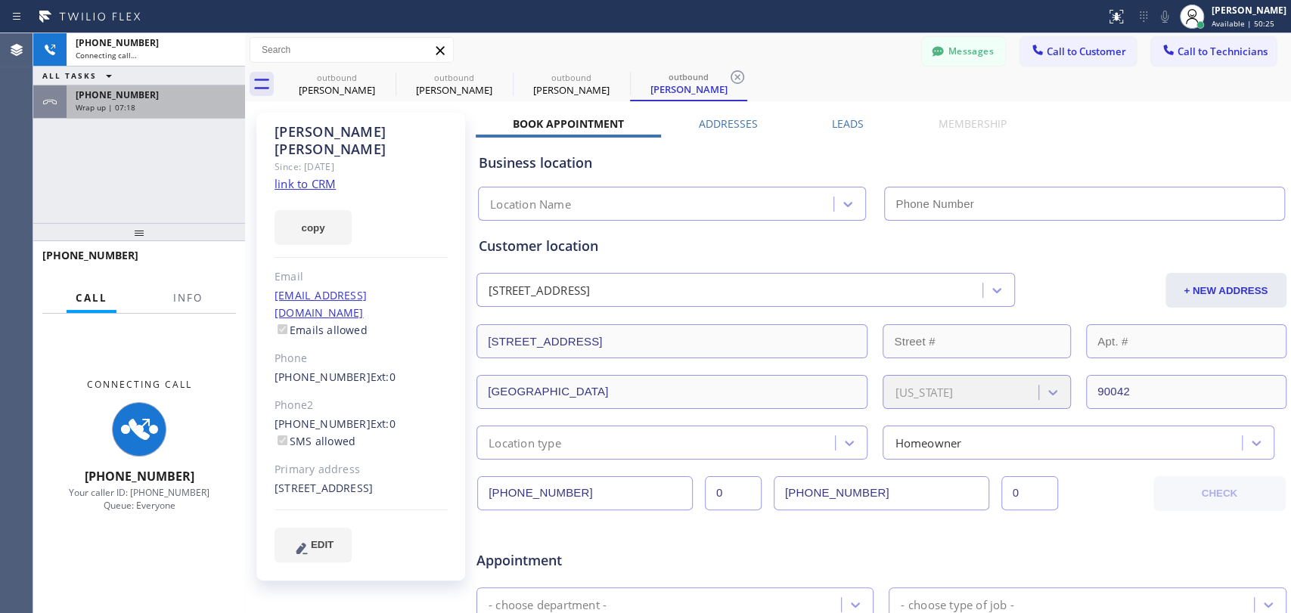
click at [92, 113] on div "[PHONE_NUMBER] Wrap up | 07:18" at bounding box center [153, 101] width 172 height 33
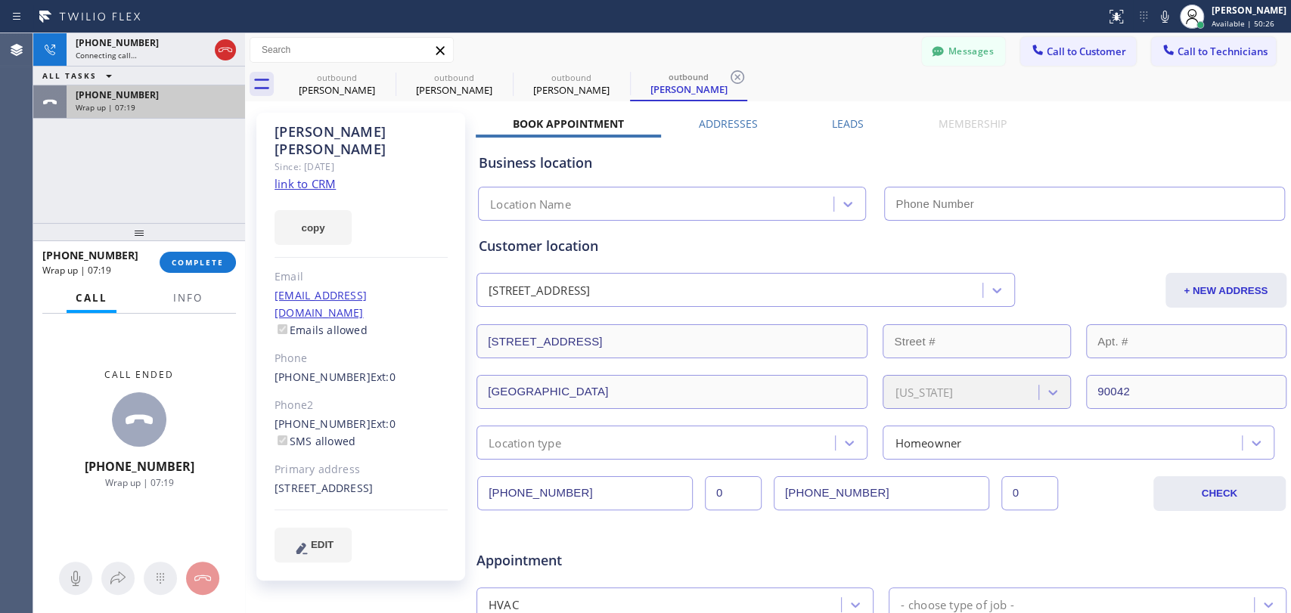
click at [160, 115] on div "[PHONE_NUMBER] Wrap up | 07:19" at bounding box center [153, 101] width 172 height 33
type input "[PHONE_NUMBER]"
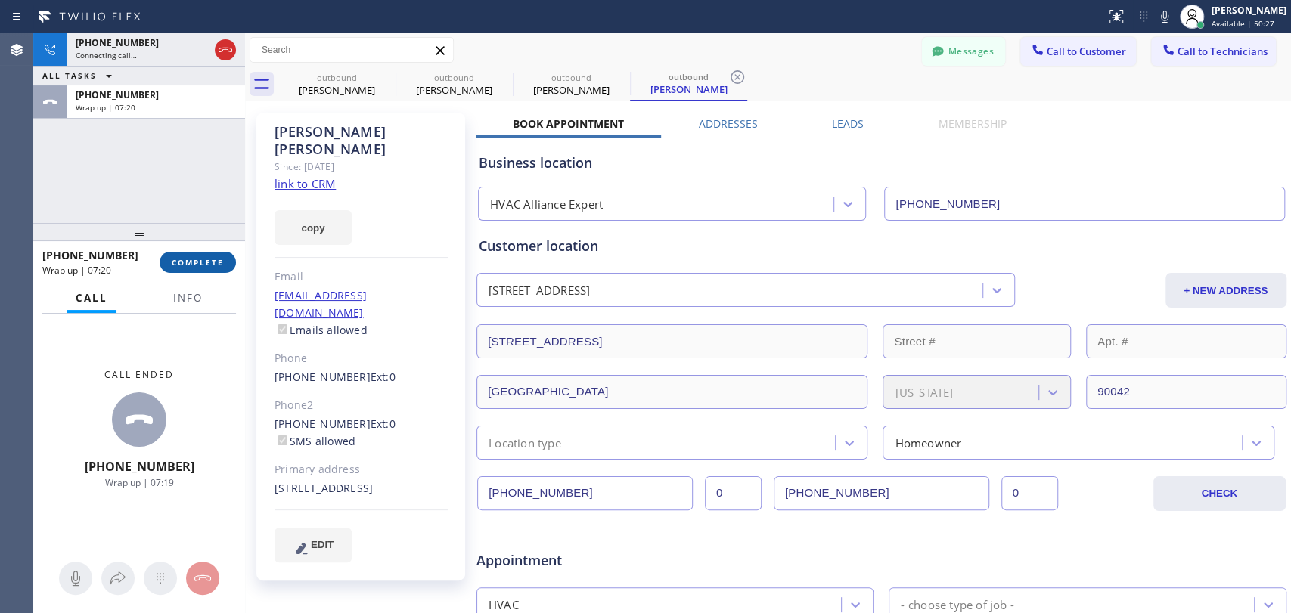
click at [200, 262] on span "COMPLETE" at bounding box center [198, 262] width 52 height 11
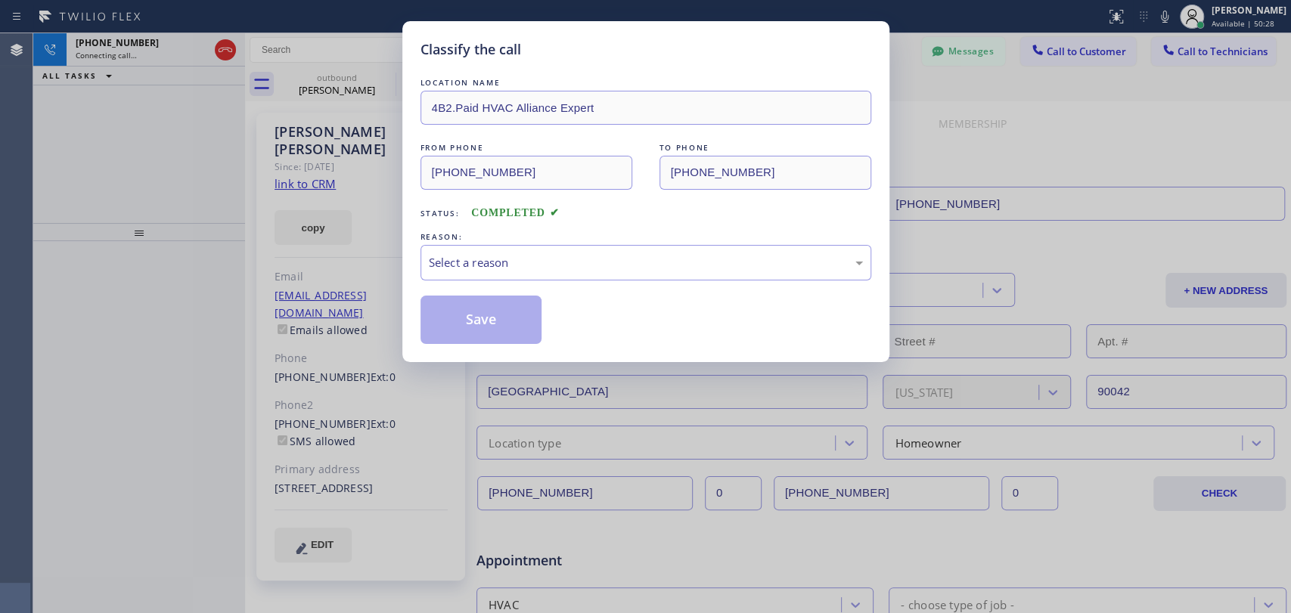
click at [552, 231] on div "REASON:" at bounding box center [645, 237] width 451 height 16
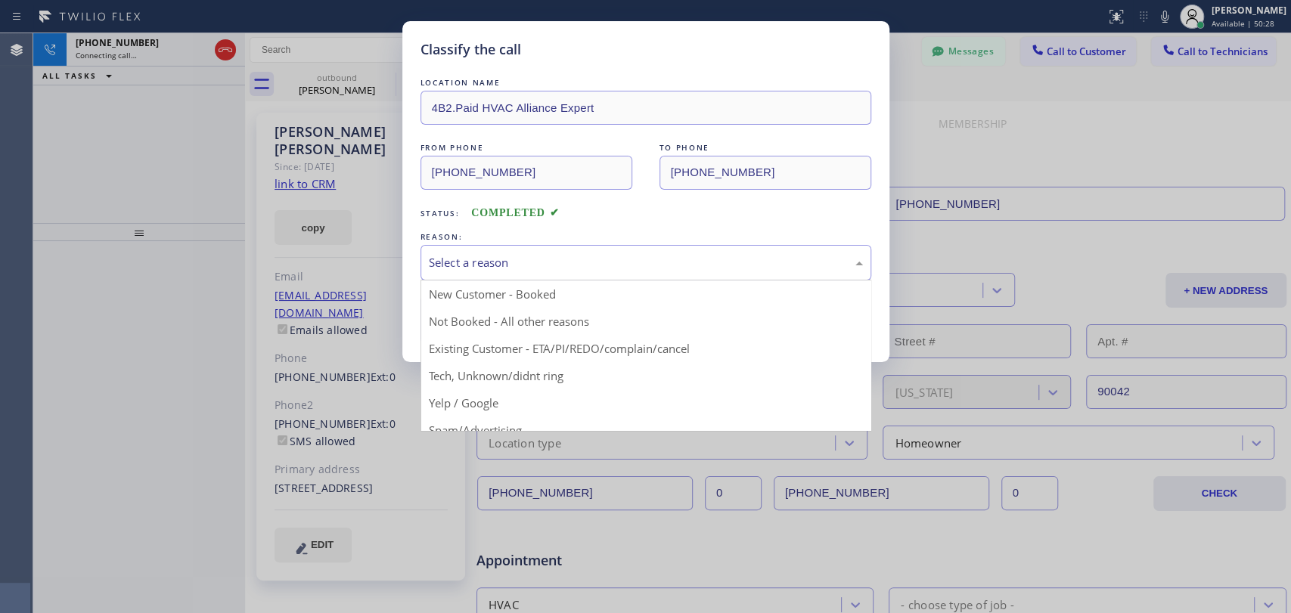
click at [522, 276] on div "Select a reason" at bounding box center [645, 263] width 451 height 36
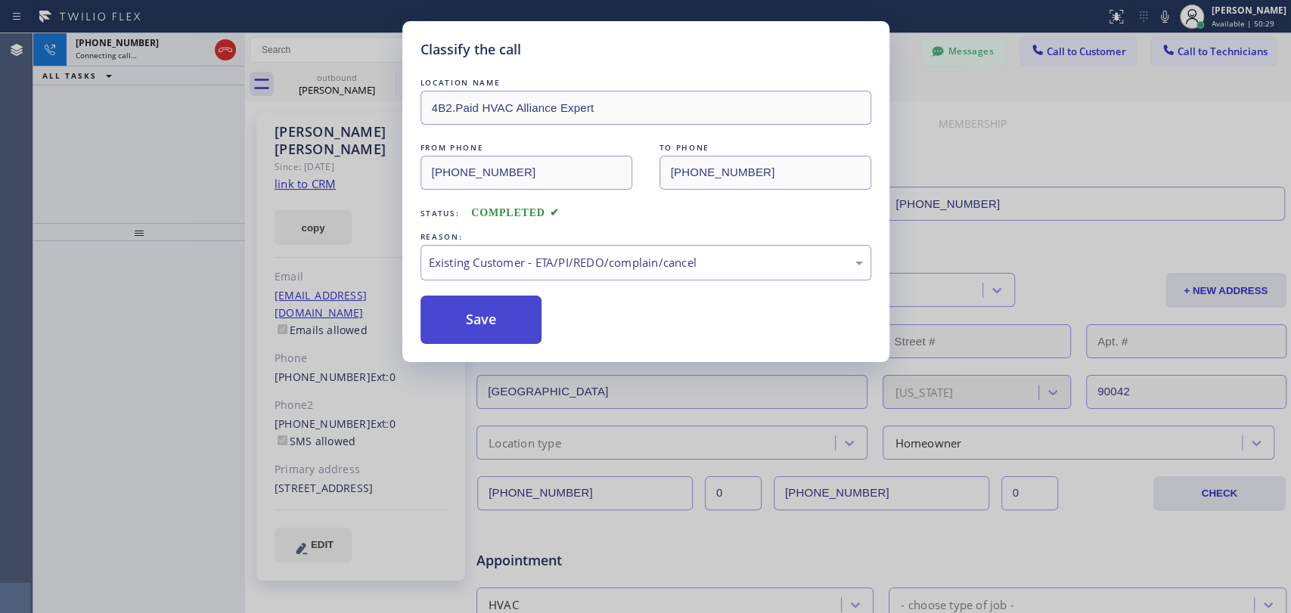
click at [499, 317] on button "Save" at bounding box center [481, 320] width 122 height 48
type textarea "it's a confirmation that the job is done - Well [EMAIL_ADDRESS][PERSON_NAME][DO…"
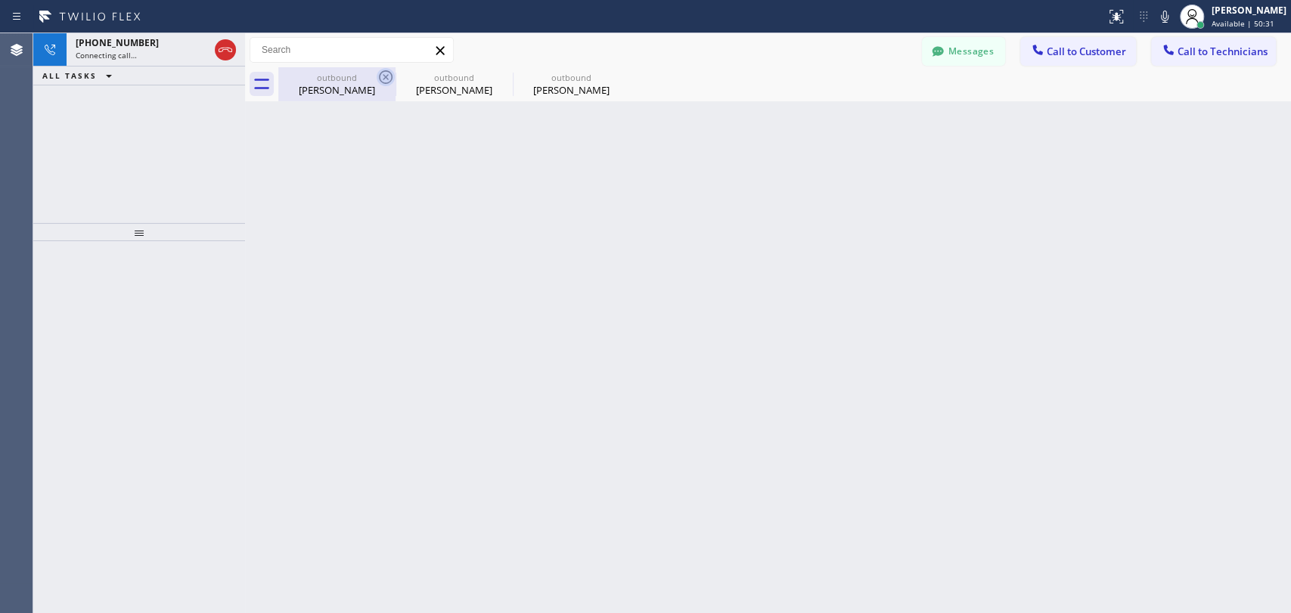
click at [377, 75] on div "outbound [PERSON_NAME]" at bounding box center [336, 84] width 117 height 34
click at [381, 74] on icon at bounding box center [386, 77] width 18 height 18
click at [0, 0] on icon at bounding box center [0, 0] width 0 height 0
click at [381, 74] on div at bounding box center [784, 84] width 1013 height 34
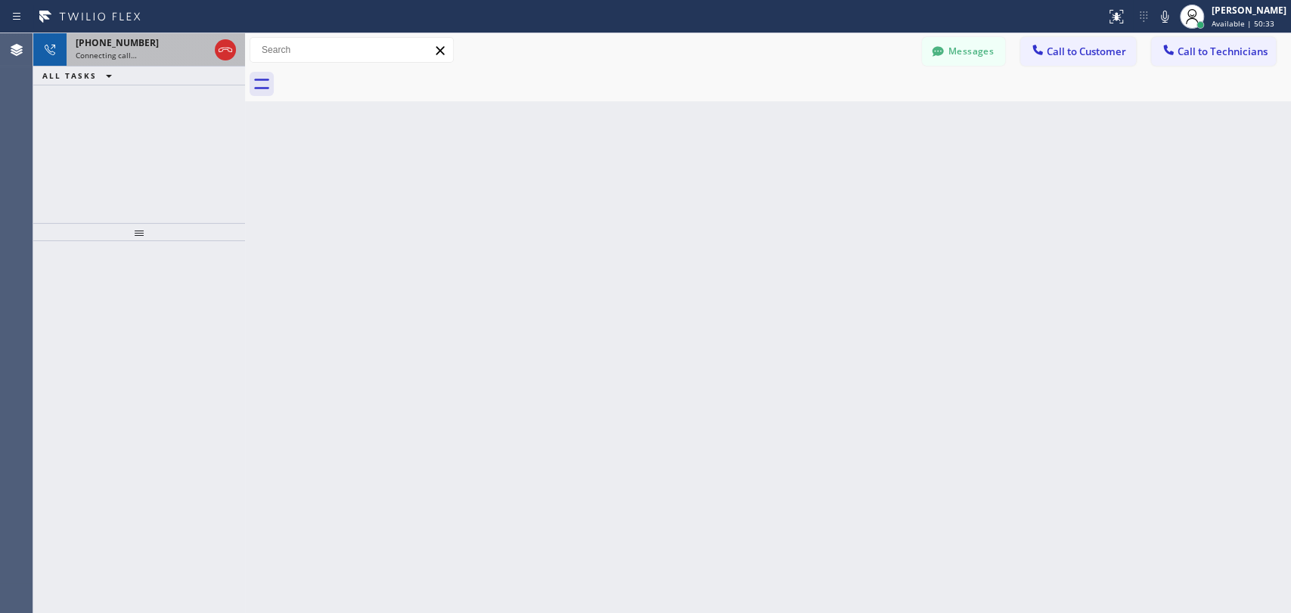
click at [103, 56] on span "Connecting call…" at bounding box center [106, 55] width 61 height 11
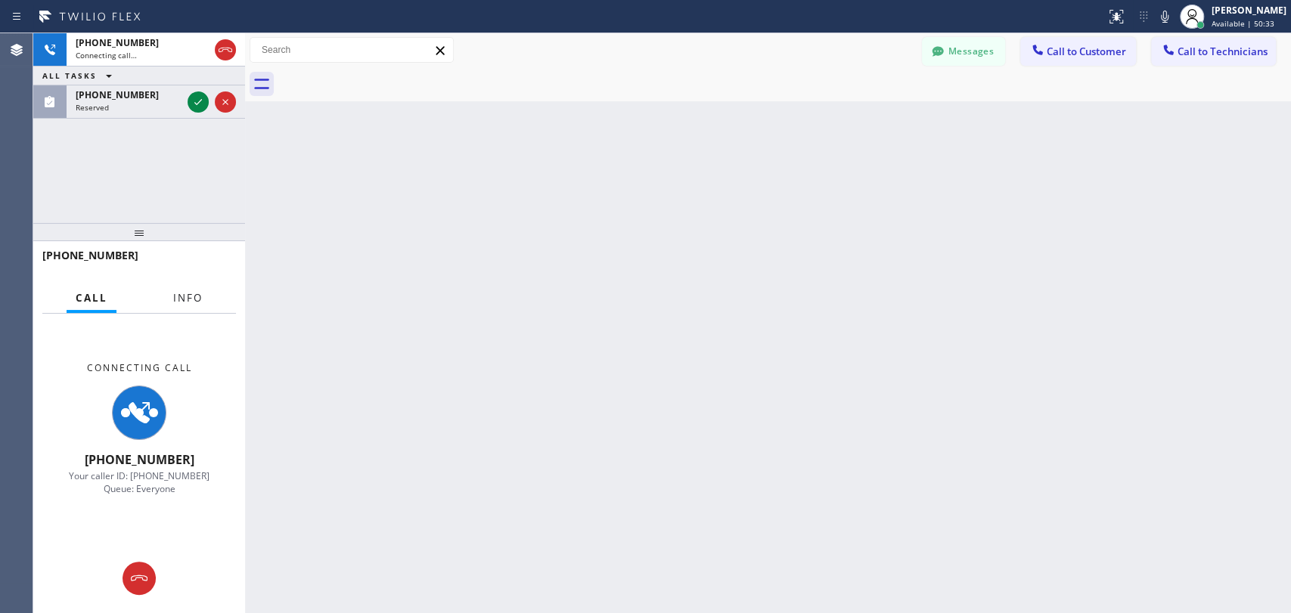
click at [193, 287] on button "Info" at bounding box center [188, 298] width 48 height 29
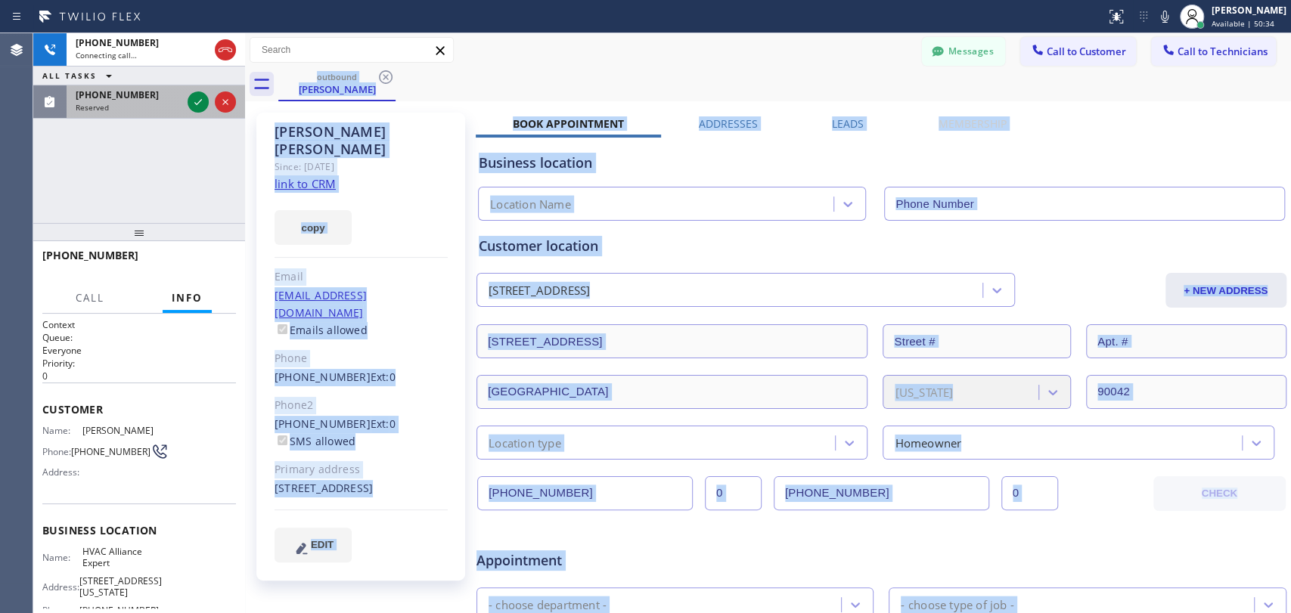
click at [99, 113] on div "[PHONE_NUMBER] Reserved" at bounding box center [126, 101] width 118 height 33
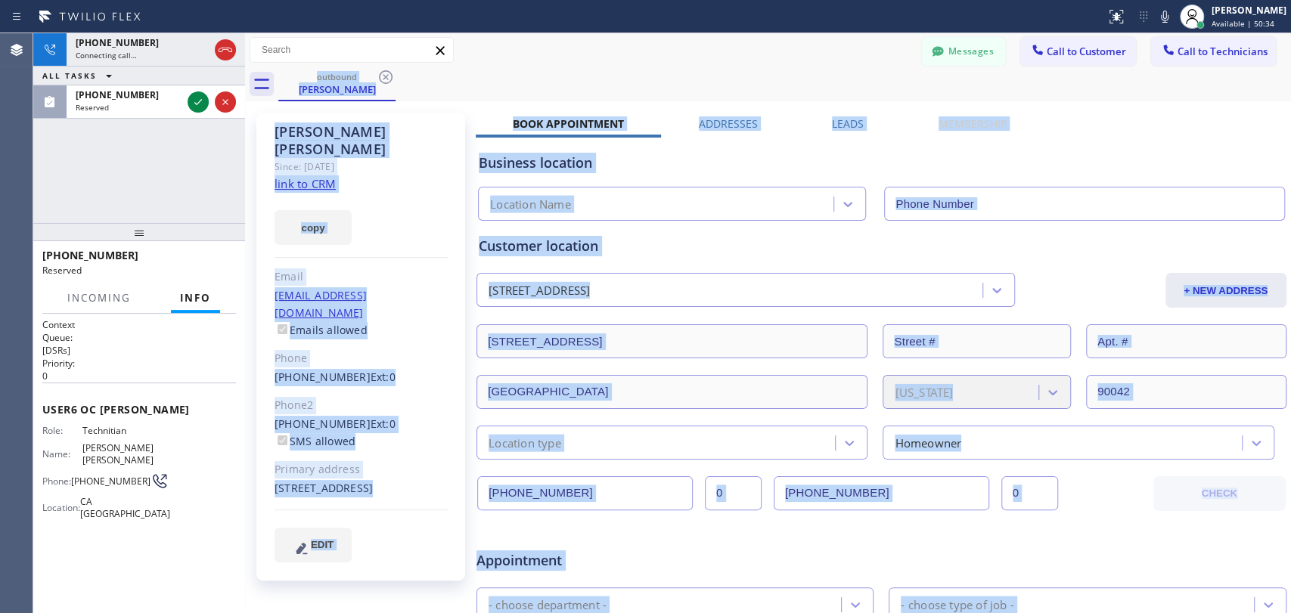
type input "[PHONE_NUMBER]"
click at [107, 56] on span "Connecting call…" at bounding box center [106, 55] width 61 height 11
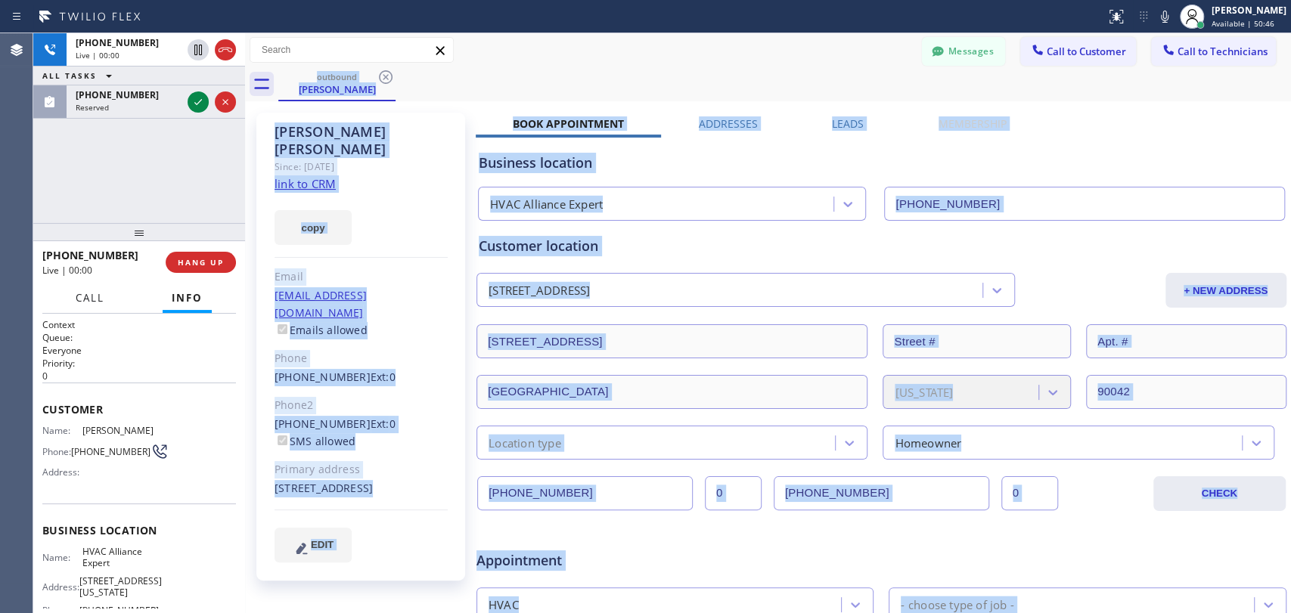
drag, startPoint x: 67, startPoint y: 304, endPoint x: 90, endPoint y: 325, distance: 31.6
click at [66, 304] on div "Call Info" at bounding box center [139, 299] width 194 height 30
click at [73, 297] on button "Call" at bounding box center [90, 298] width 47 height 29
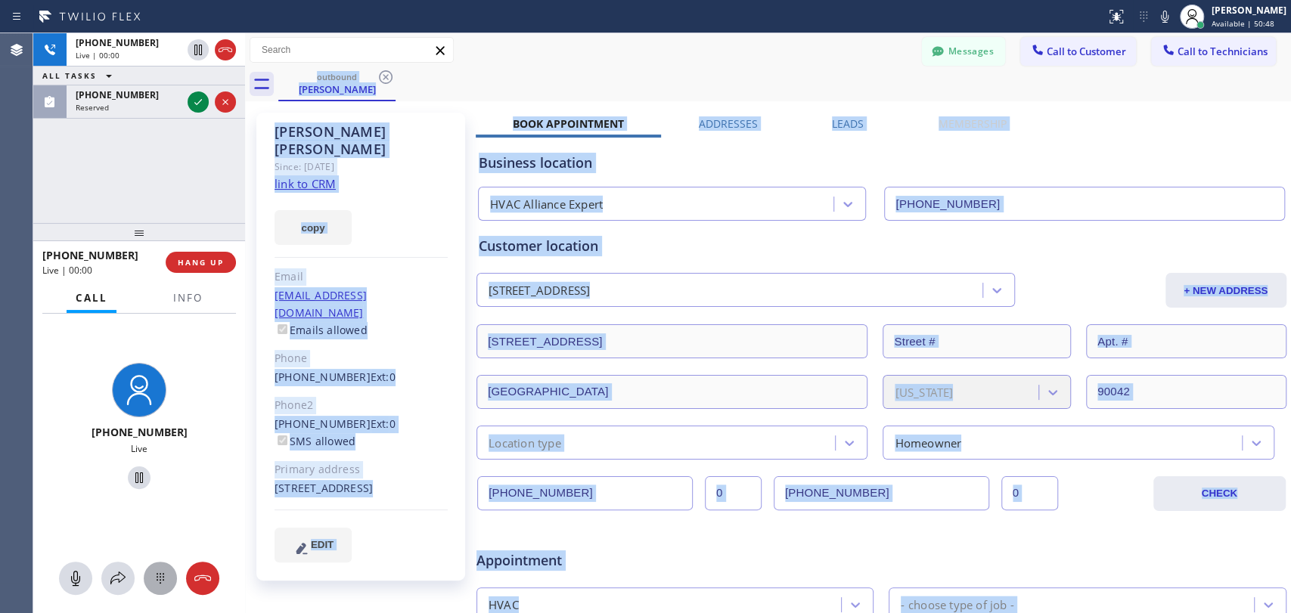
click at [158, 551] on icon at bounding box center [160, 578] width 18 height 18
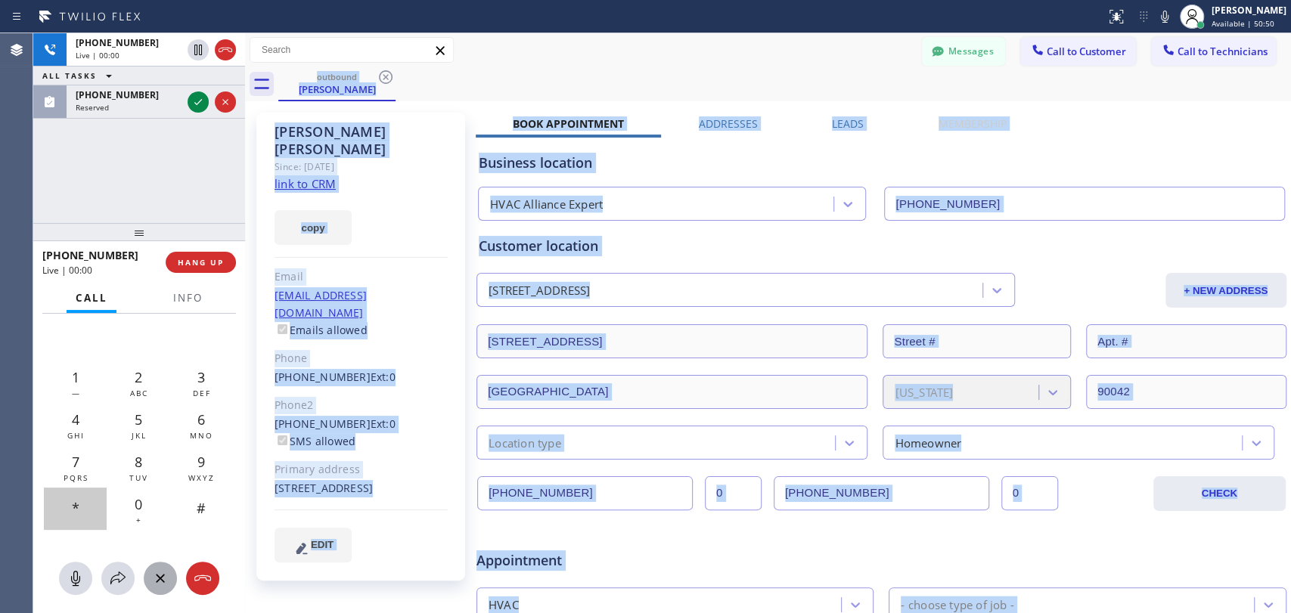
click at [90, 520] on div "*" at bounding box center [75, 509] width 63 height 42
click at [414, 140] on div "[PERSON_NAME]" at bounding box center [360, 140] width 173 height 35
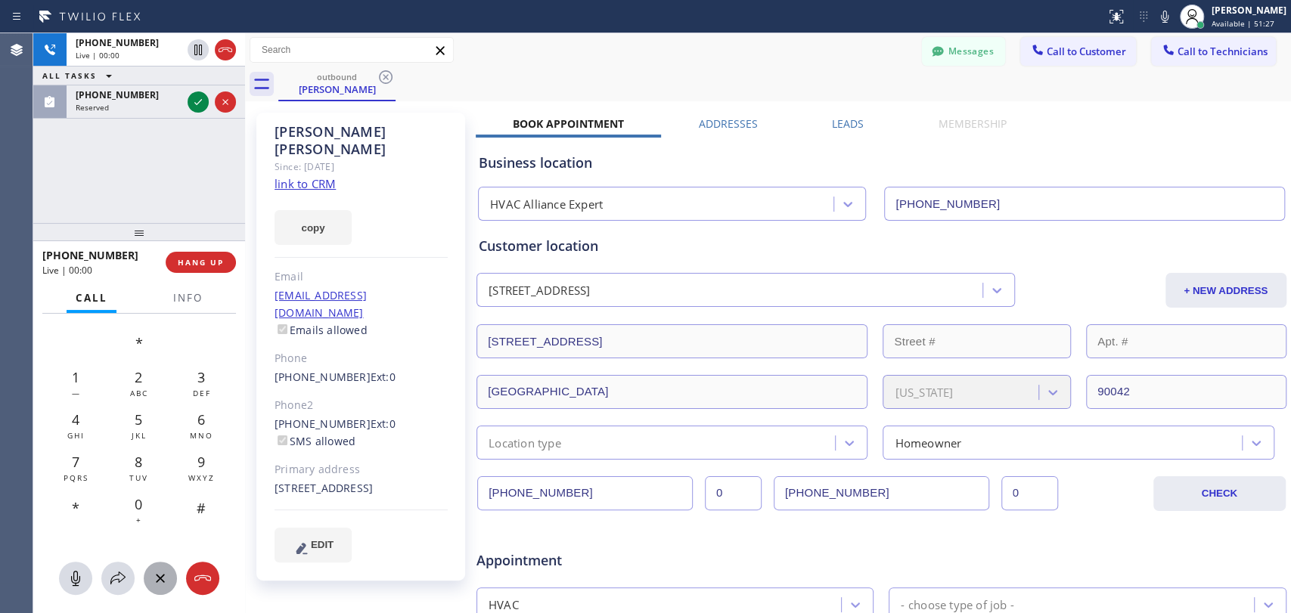
click at [405, 532] on div "EDIT" at bounding box center [360, 545] width 173 height 35
click at [92, 509] on div "*" at bounding box center [75, 509] width 63 height 42
click at [200, 256] on button "HANG UP" at bounding box center [201, 262] width 70 height 21
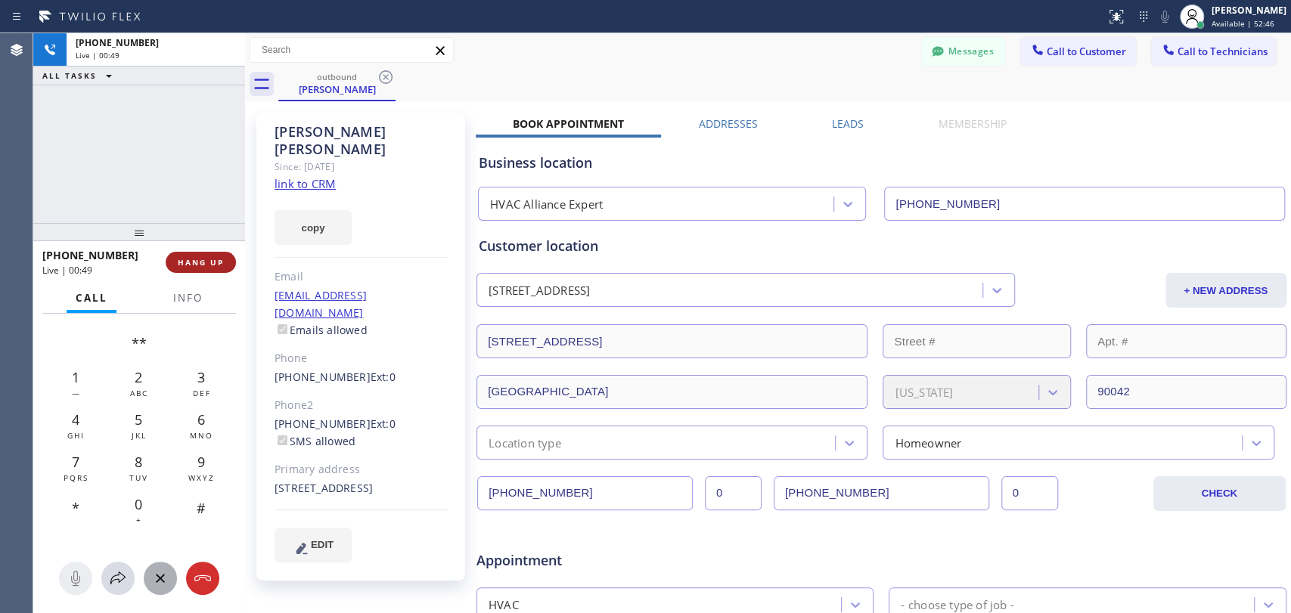
click at [199, 265] on span "HANG UP" at bounding box center [201, 262] width 46 height 11
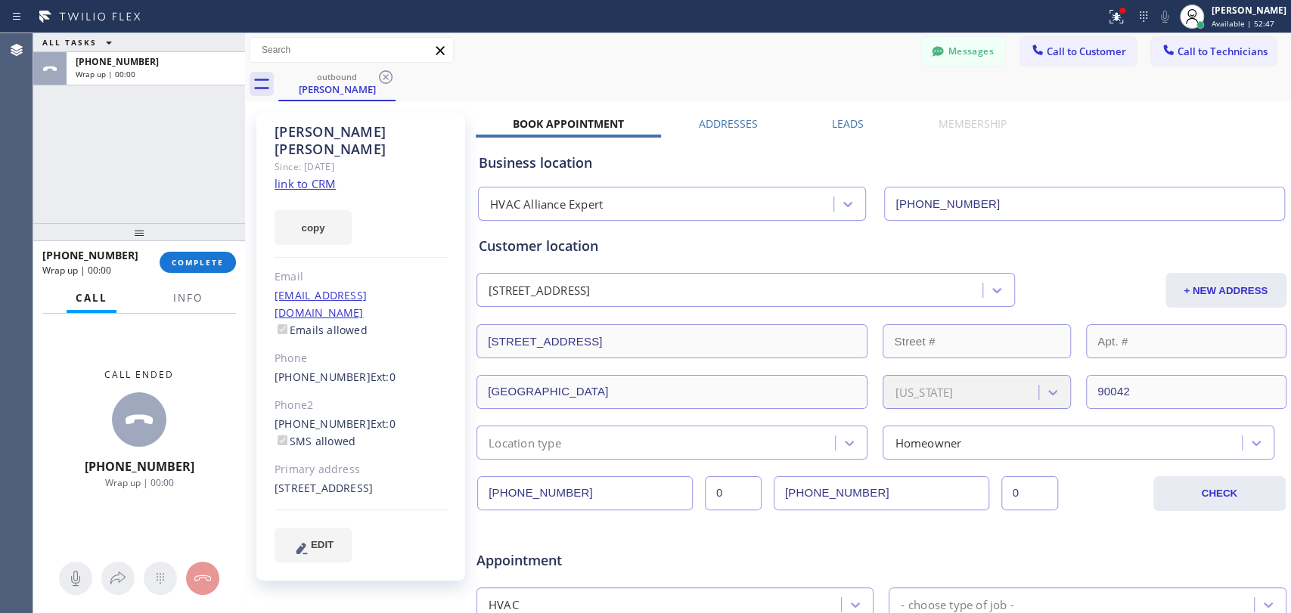
click at [202, 241] on div at bounding box center [139, 232] width 212 height 18
click at [200, 253] on button "COMPLETE" at bounding box center [198, 262] width 76 height 21
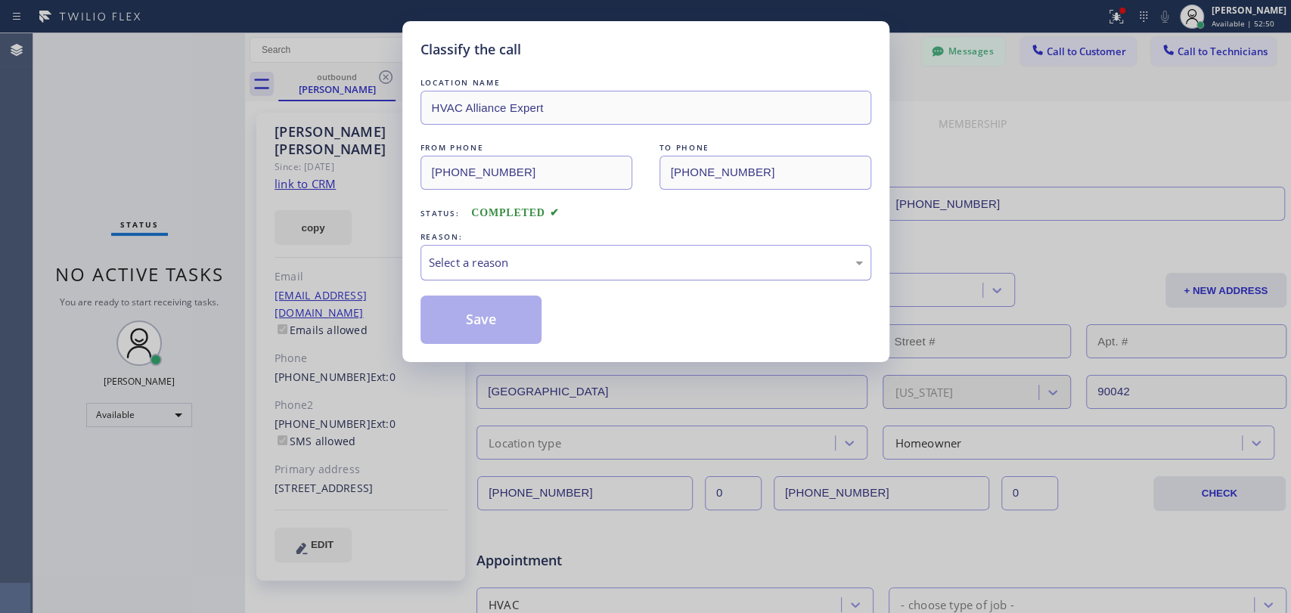
click at [521, 248] on div "Select a reason" at bounding box center [645, 263] width 451 height 36
click at [502, 319] on button "Save" at bounding box center [481, 320] width 122 height 48
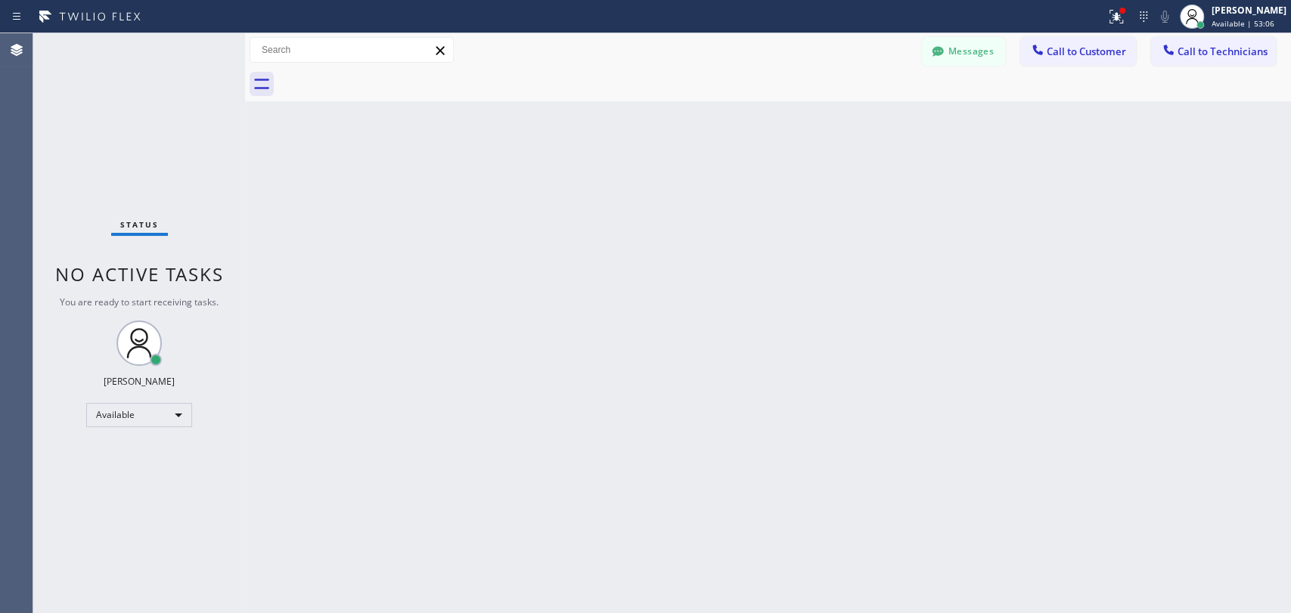
click at [563, 271] on div "Back to Dashboard Change Sender ID Customers Technicians MH [PERSON_NAME] [DATE…" at bounding box center [768, 323] width 1046 height 580
click at [969, 61] on button "Messages" at bounding box center [963, 51] width 83 height 29
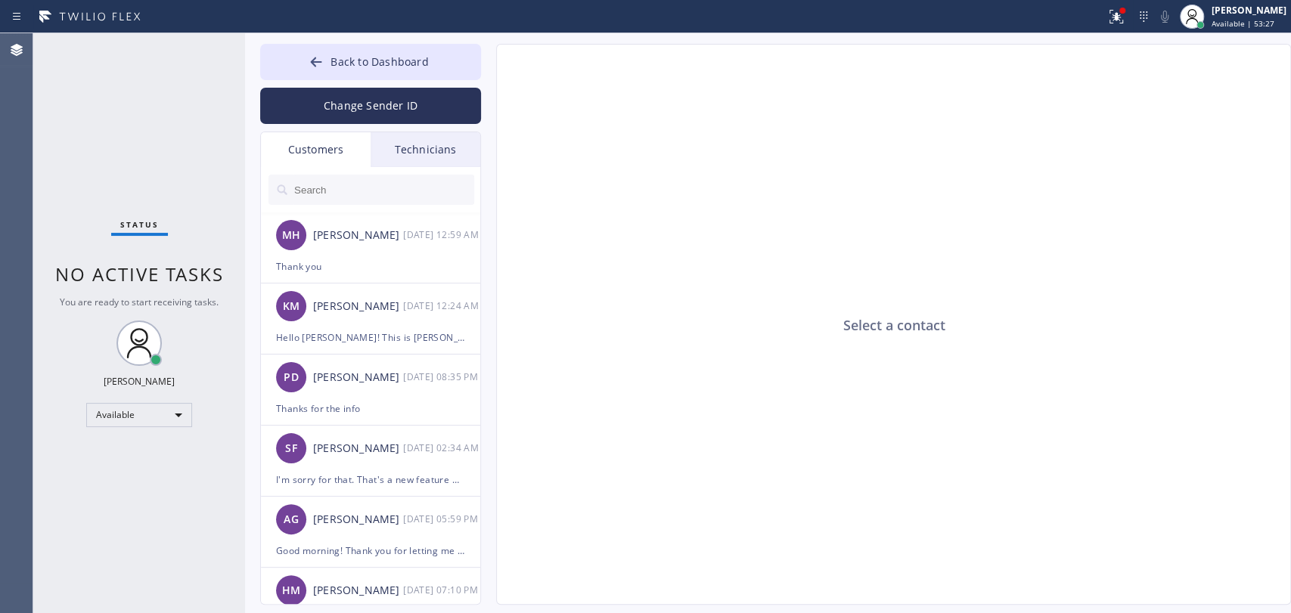
click at [405, 154] on div "Technicians" at bounding box center [426, 149] width 110 height 35
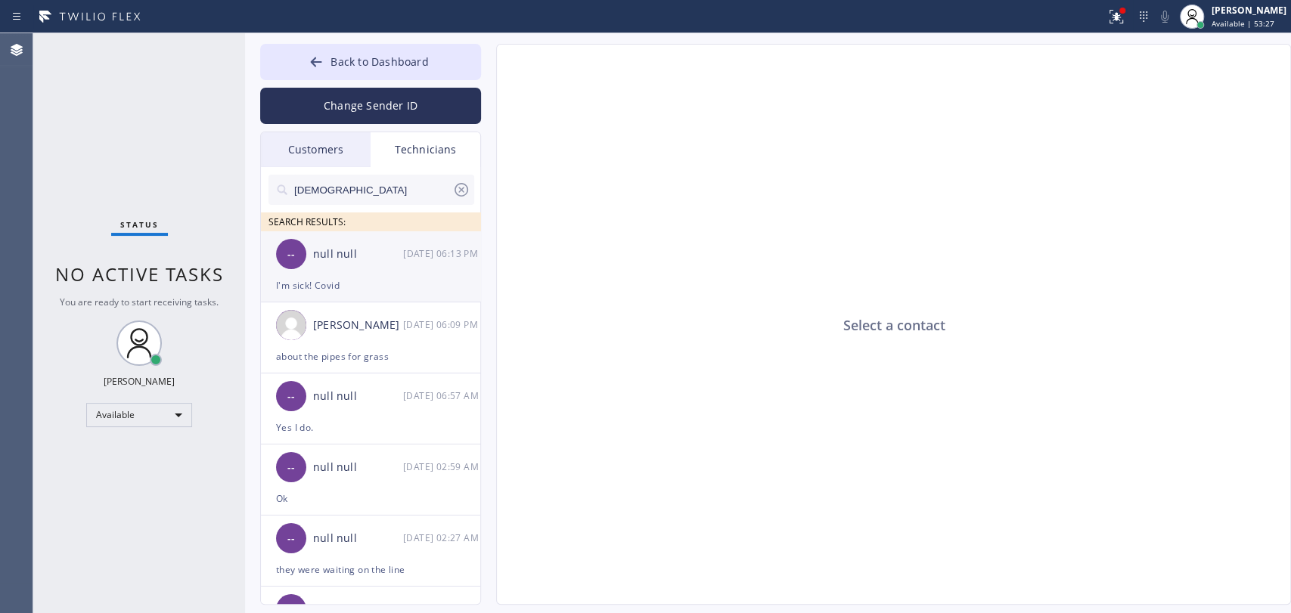
click at [342, 271] on div "-- null null [DATE] 06:13 PM" at bounding box center [371, 253] width 221 height 45
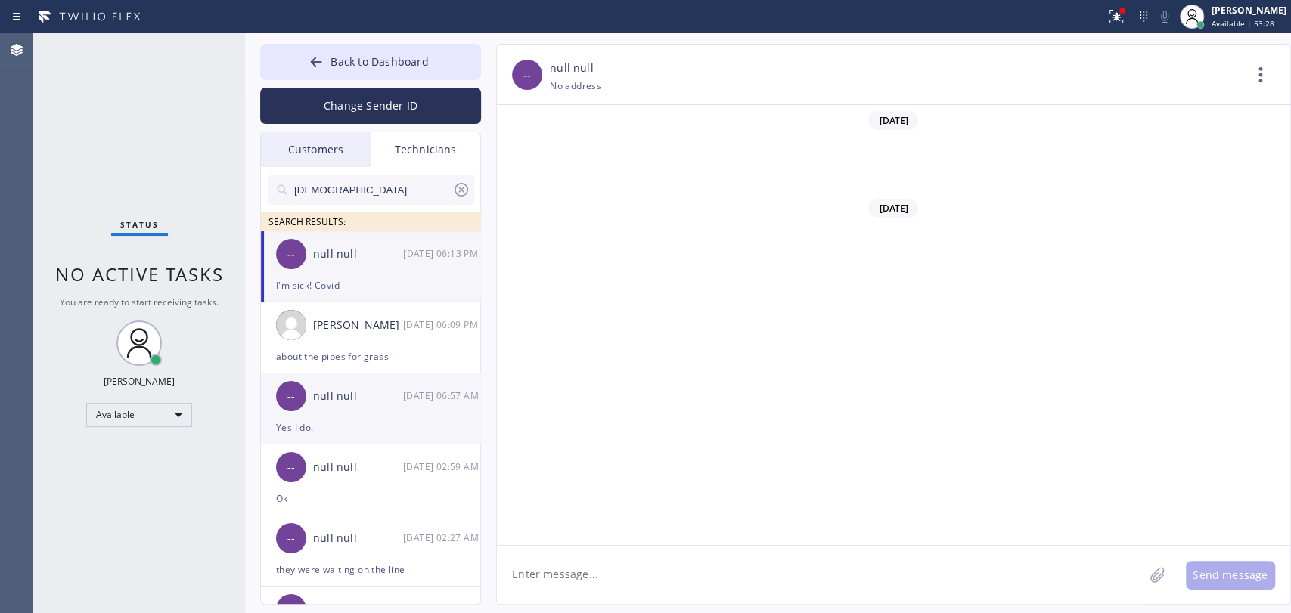
scroll to position [7424, 0]
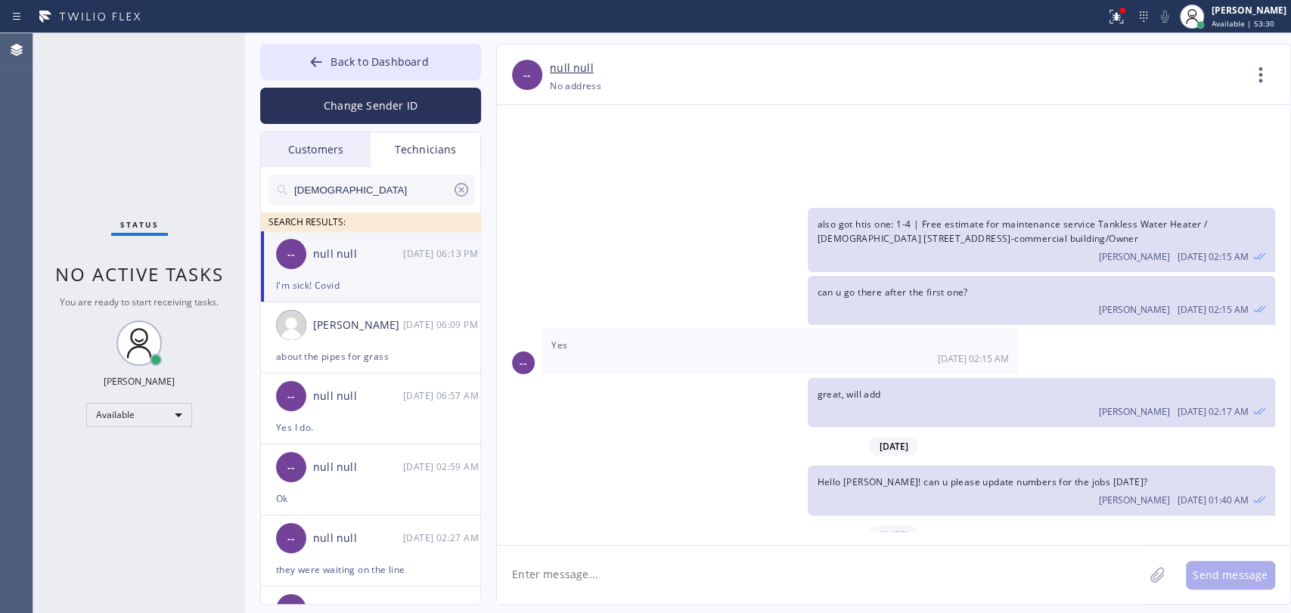
click at [302, 364] on div "about the pipes for grass" at bounding box center [370, 356] width 189 height 17
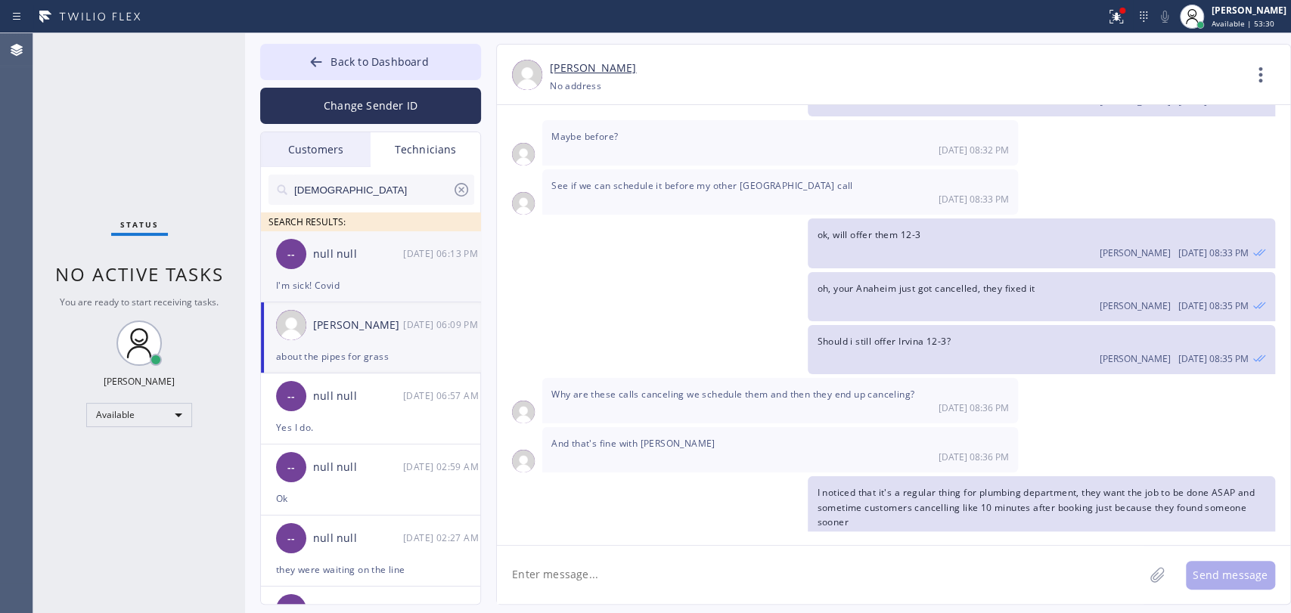
scroll to position [15245, 0]
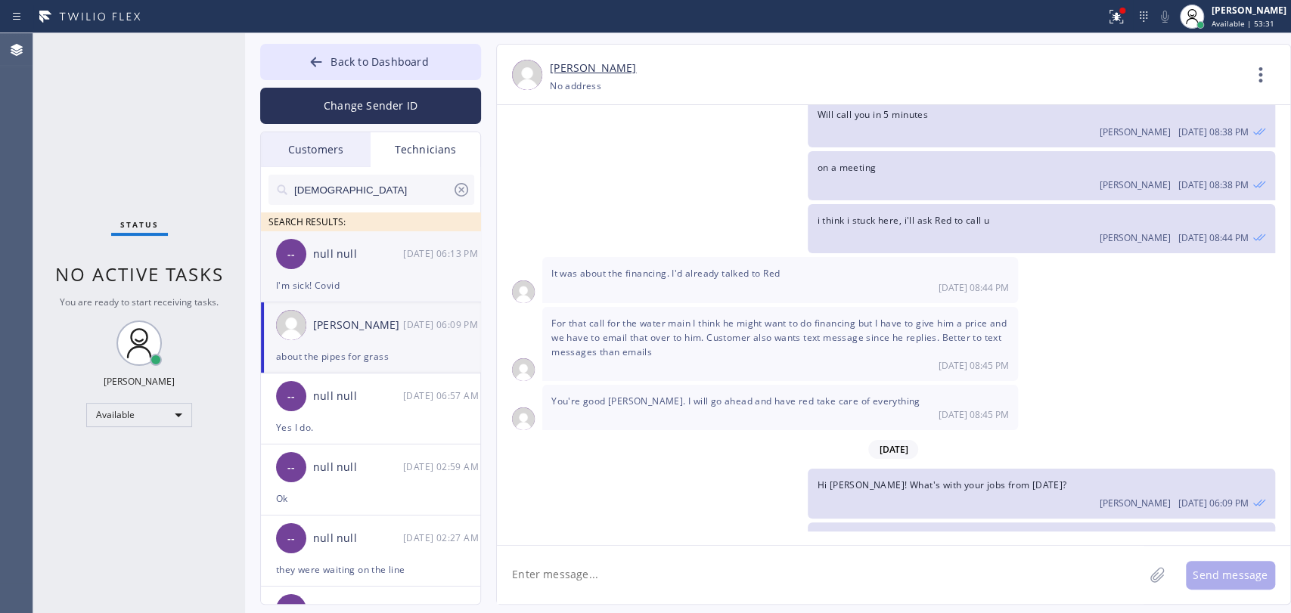
click at [330, 264] on div "-- null null [DATE] 06:13 PM" at bounding box center [371, 253] width 221 height 45
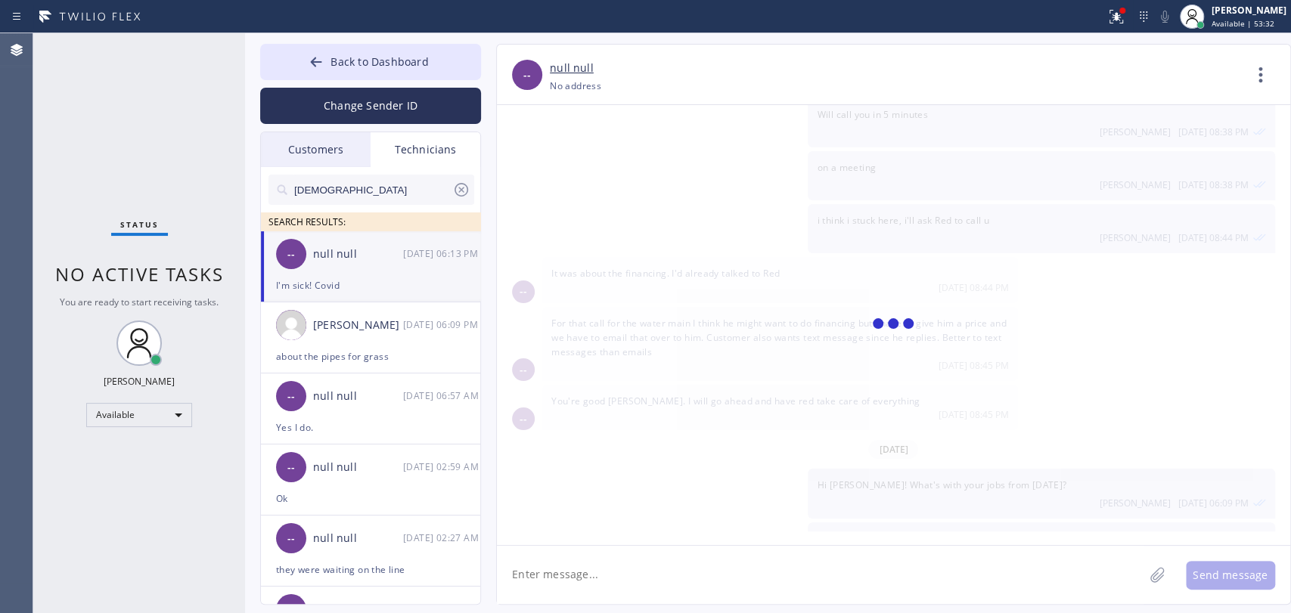
click at [597, 551] on textarea at bounding box center [820, 575] width 647 height 58
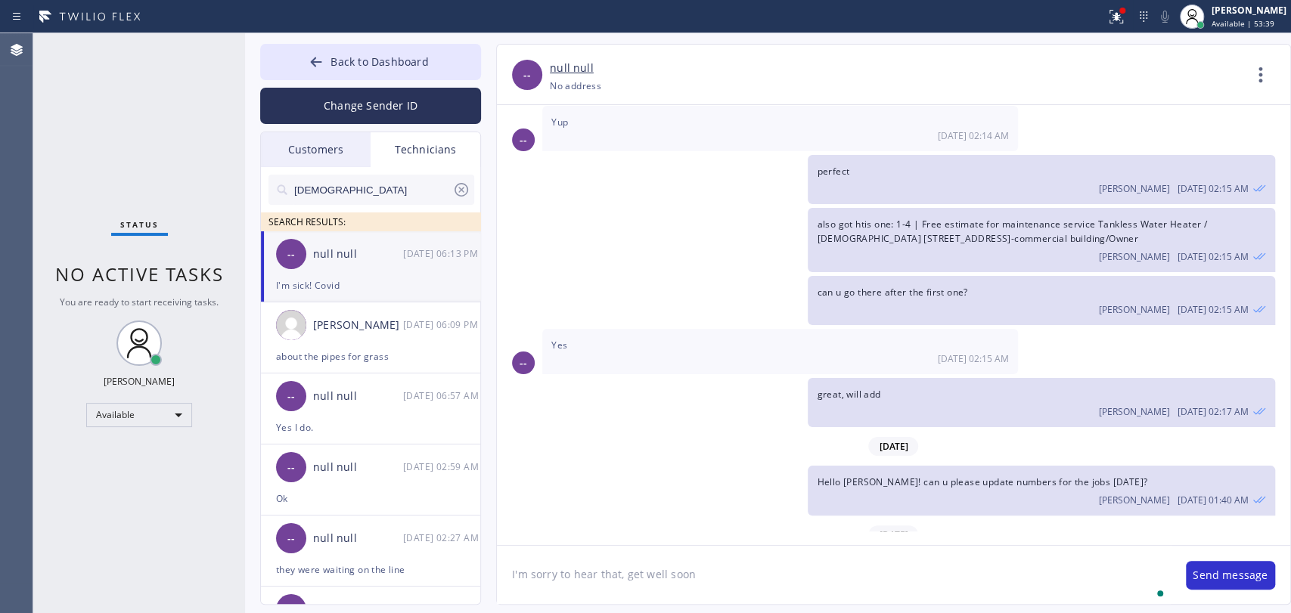
type textarea "I'm sorry to hear that, get well soon"
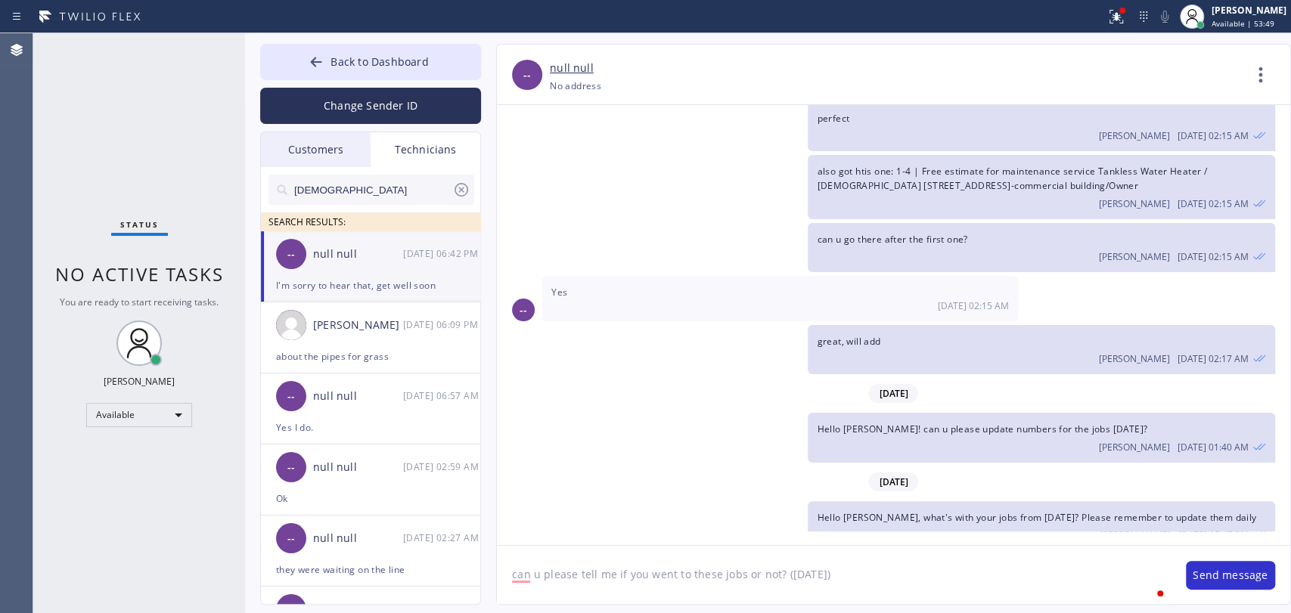
type textarea "can u please tell me if you went to these jobs or not? ([DATE])"
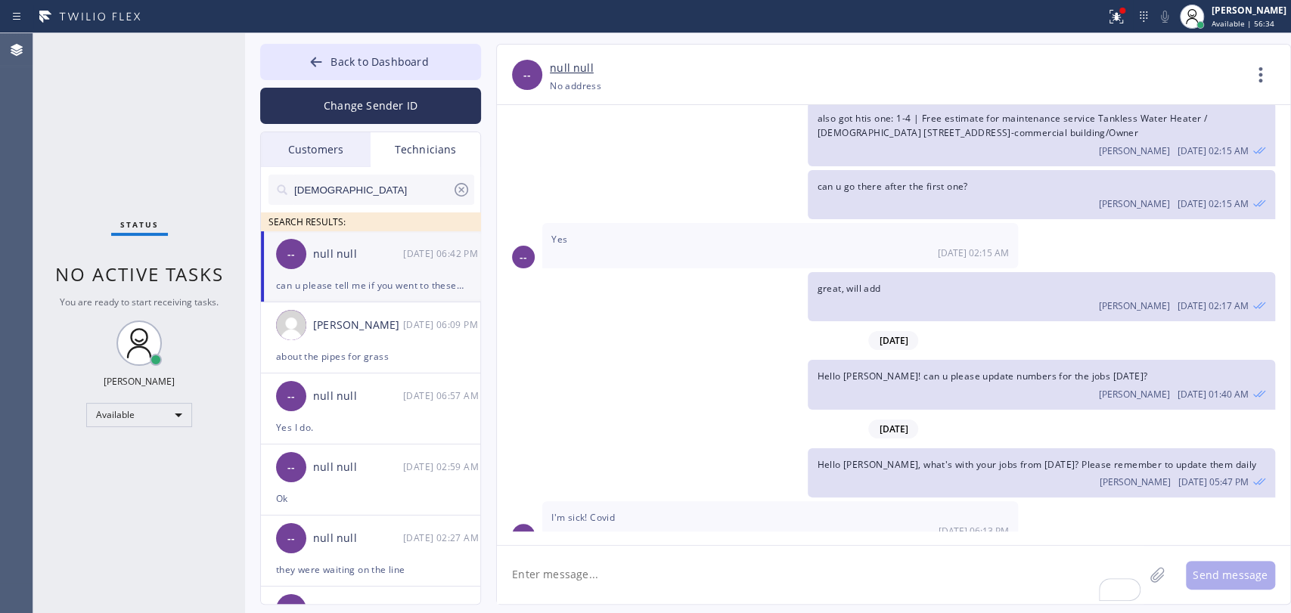
drag, startPoint x: 386, startPoint y: 57, endPoint x: 1063, endPoint y: 76, distance: 677.8
click at [386, 57] on span "Back to Dashboard" at bounding box center [379, 61] width 98 height 14
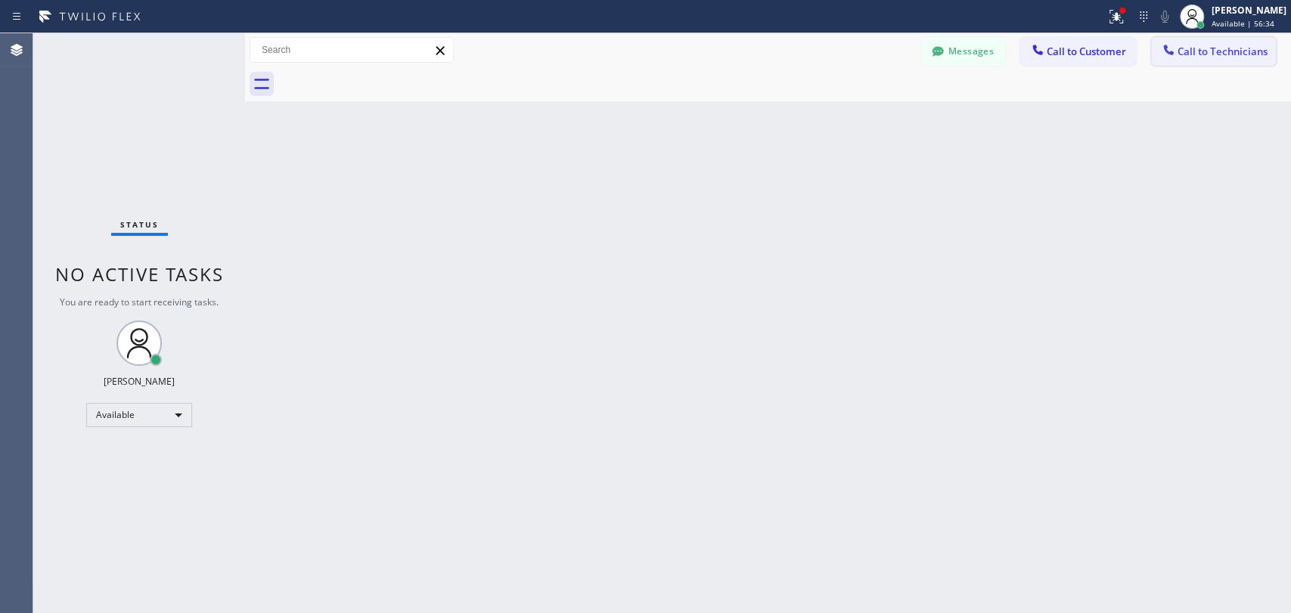
click at [1161, 54] on span "Call to Technicians" at bounding box center [1222, 52] width 90 height 14
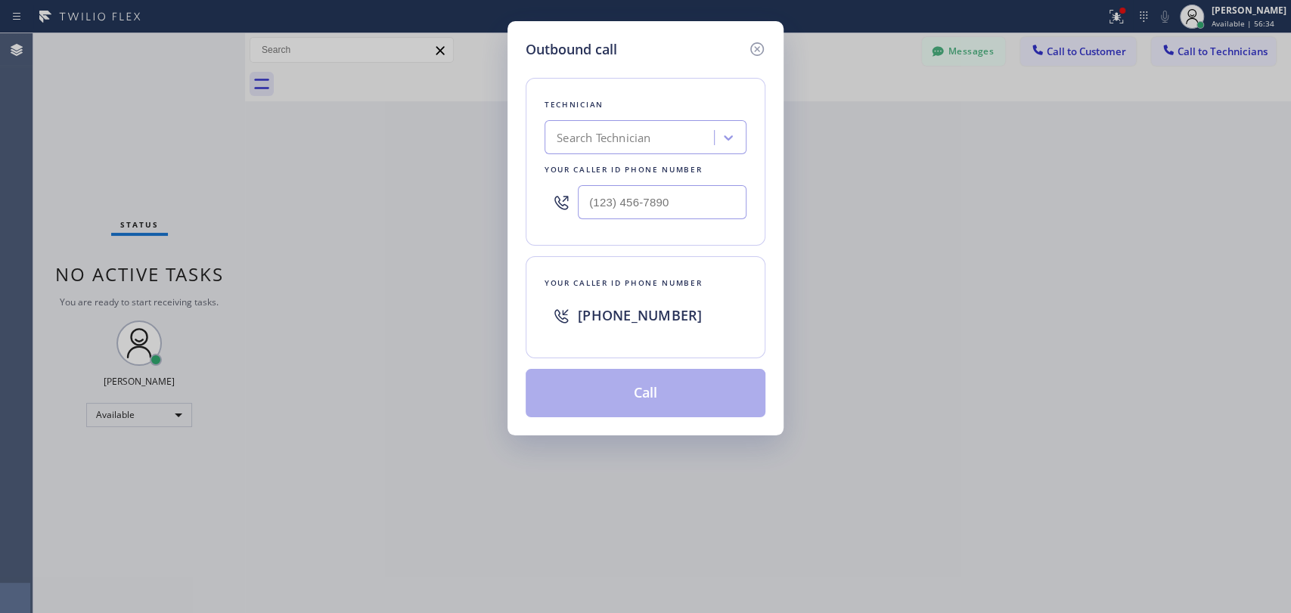
click at [595, 153] on div "Search Technician" at bounding box center [645, 137] width 202 height 34
type input "[PERSON_NAME]"
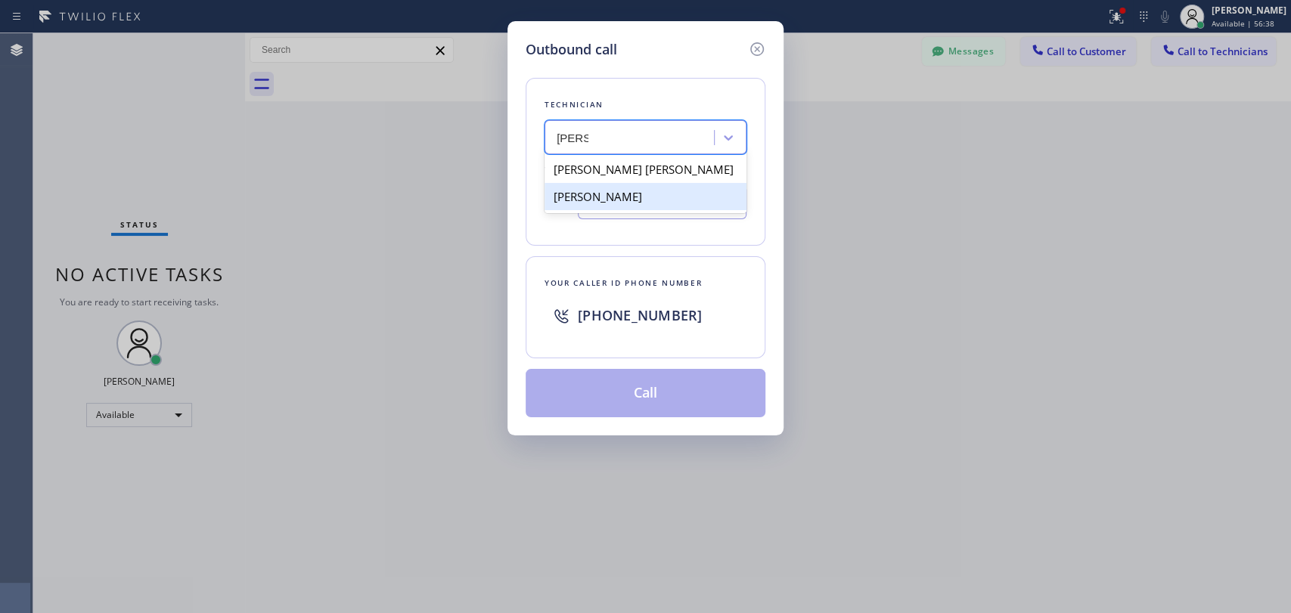
click at [618, 200] on div "[PERSON_NAME]" at bounding box center [645, 196] width 202 height 27
type input "(415) 907-8007"
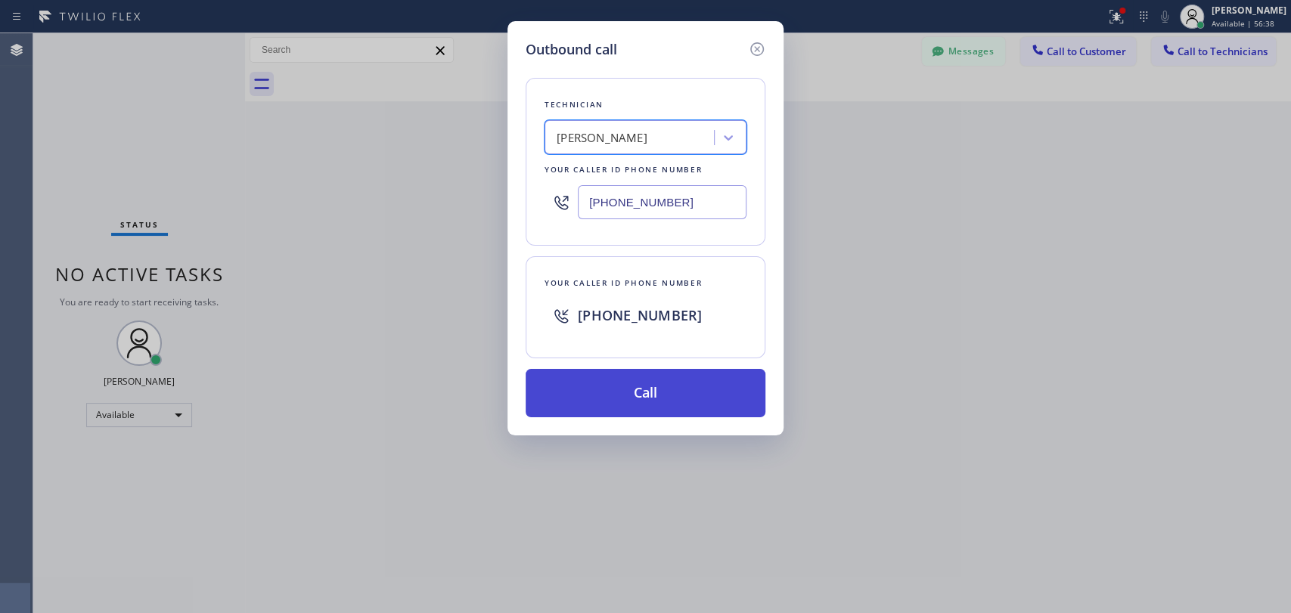
click at [613, 382] on button "Call" at bounding box center [646, 393] width 240 height 48
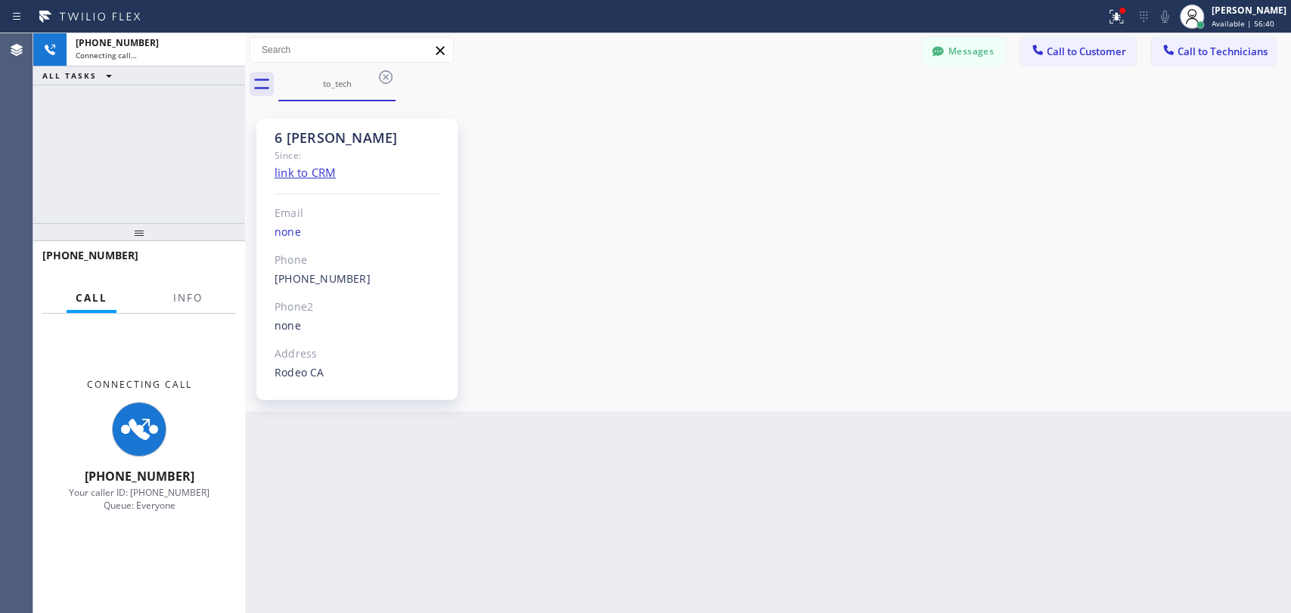
scroll to position [2008, 0]
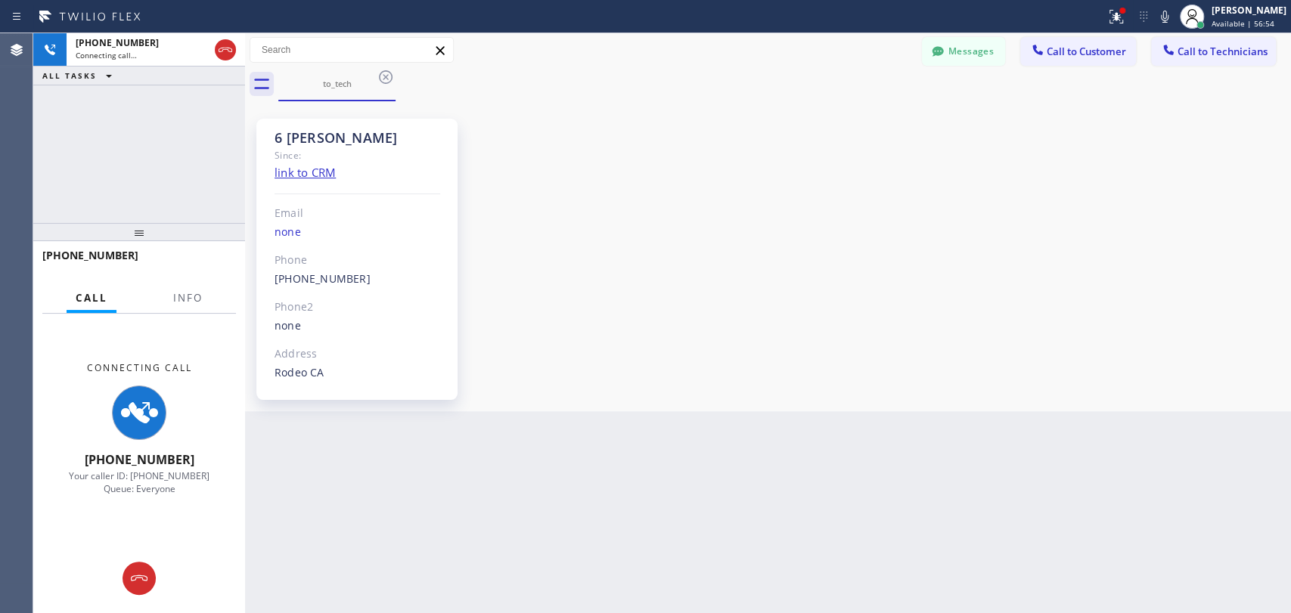
drag, startPoint x: 790, startPoint y: 336, endPoint x: 659, endPoint y: 322, distance: 131.5
click at [788, 335] on div "6 SF Jacob Since: link to CRM Email none Phone (415) 907-8007 Outbound call Tec…" at bounding box center [768, 256] width 1038 height 302
click at [194, 298] on span "Info" at bounding box center [187, 298] width 29 height 14
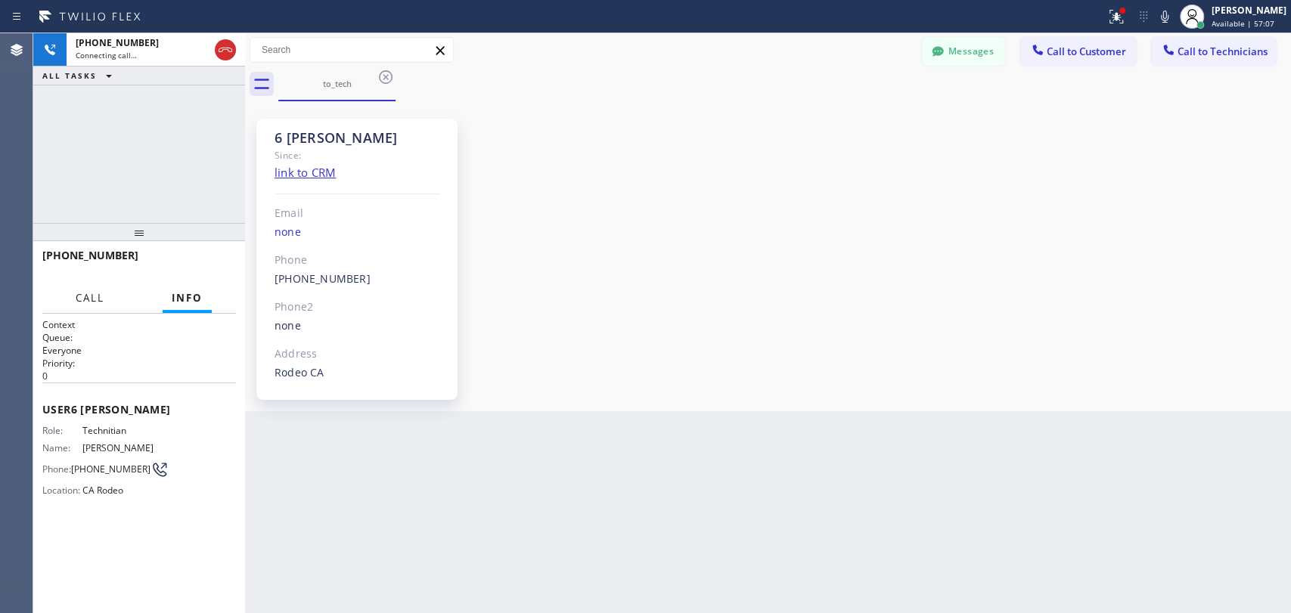
click at [76, 306] on button "Call" at bounding box center [90, 298] width 47 height 29
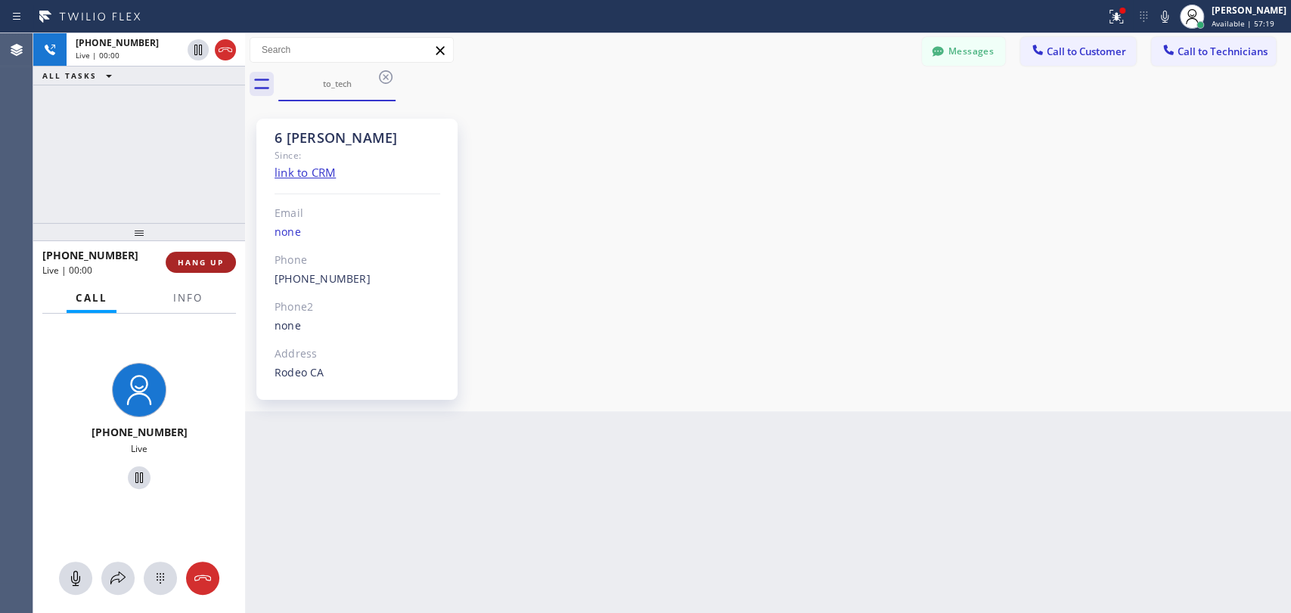
click at [175, 268] on button "HANG UP" at bounding box center [201, 262] width 70 height 21
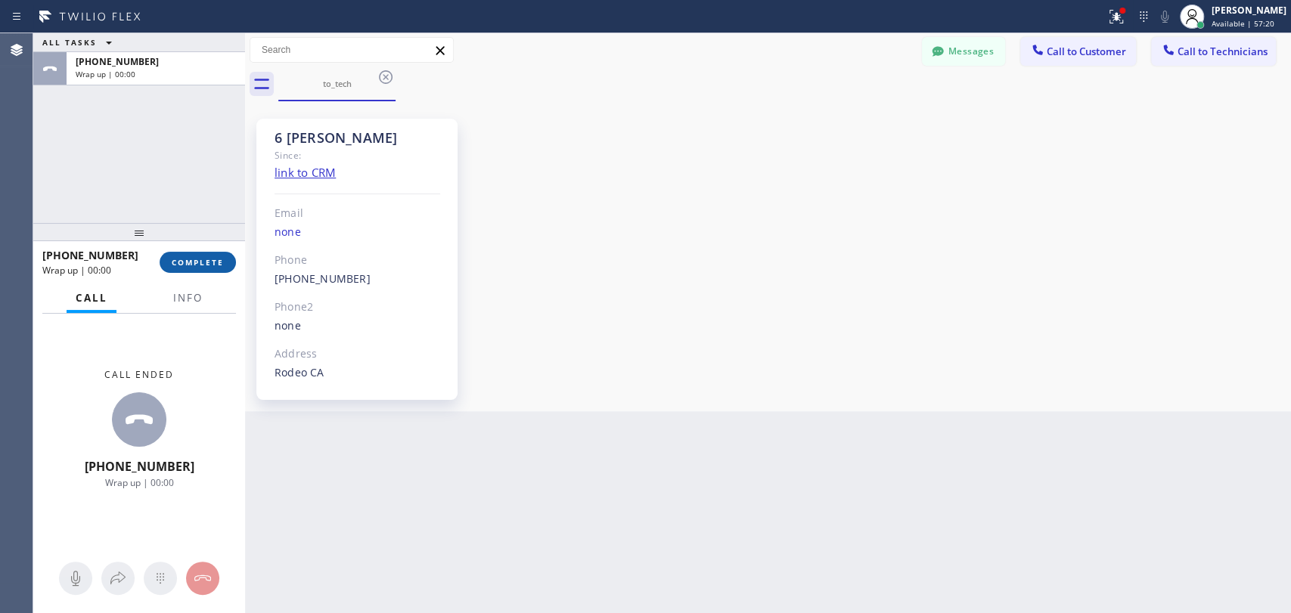
click at [175, 268] on button "COMPLETE" at bounding box center [198, 262] width 76 height 21
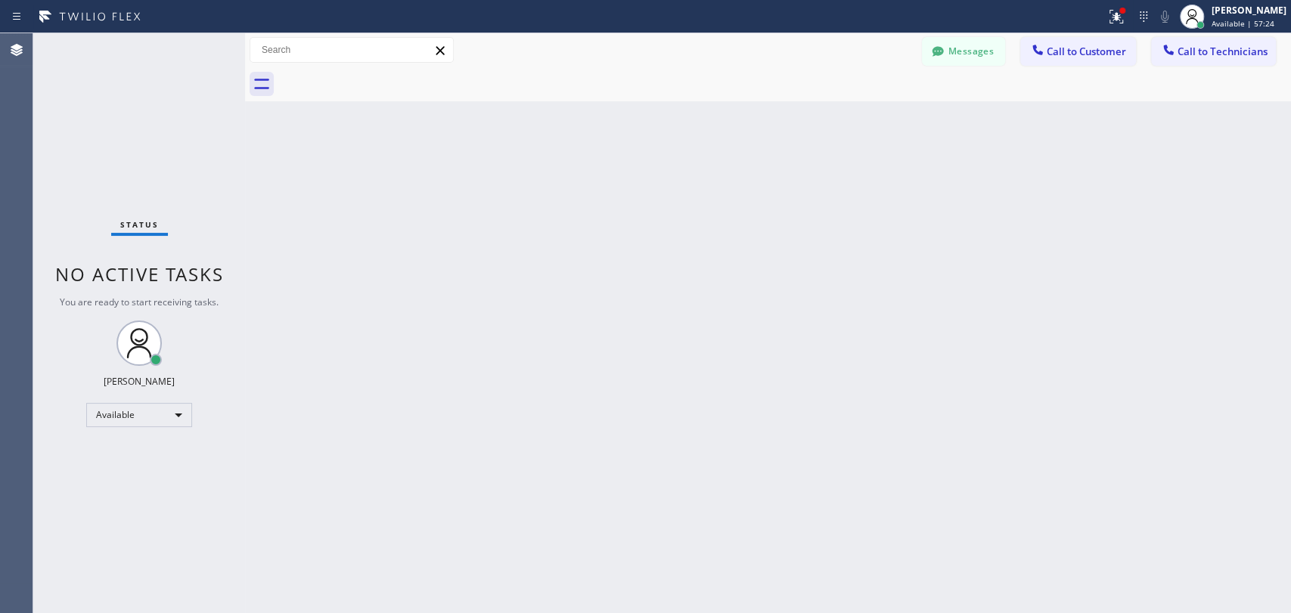
click at [963, 60] on button "Messages" at bounding box center [963, 51] width 83 height 29
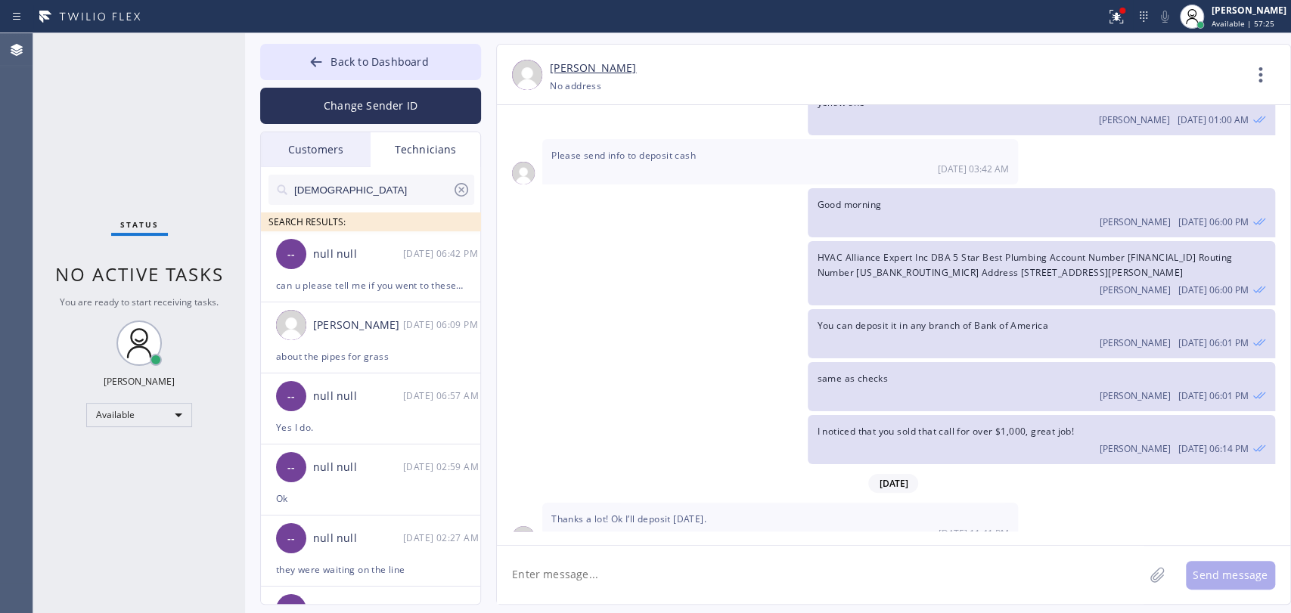
click at [316, 189] on input "Christ" at bounding box center [373, 190] width 160 height 30
click at [321, 188] on input "Christ" at bounding box center [373, 190] width 160 height 30
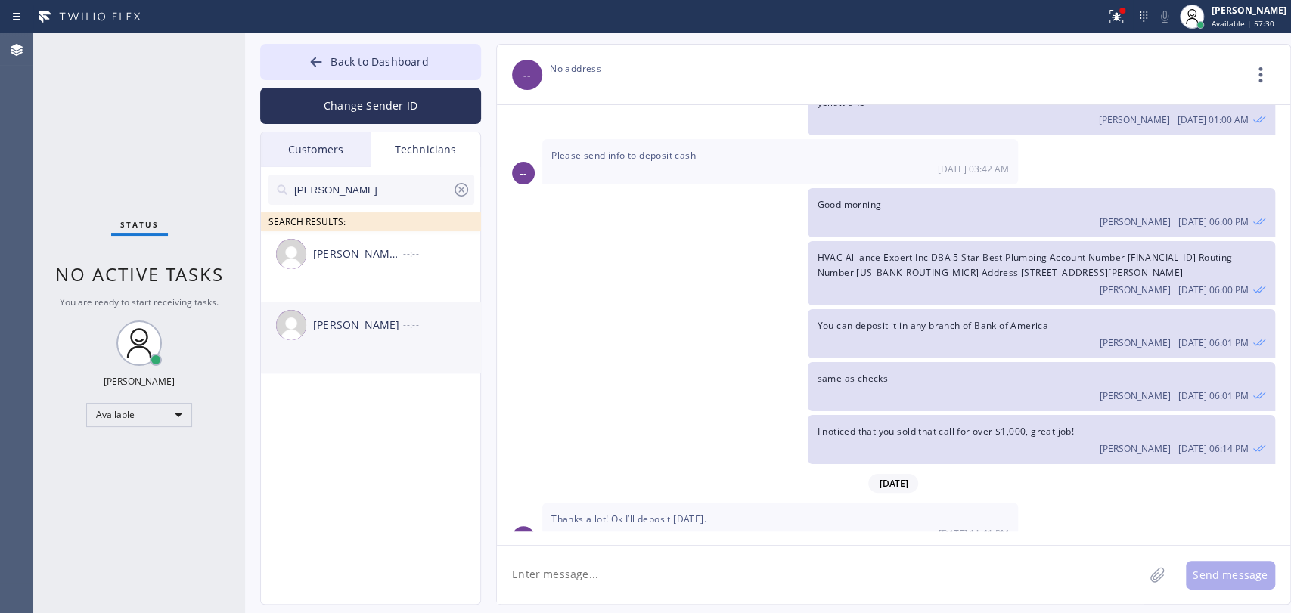
type input "jacob"
click at [338, 334] on div "Jacob Solomon --:--" at bounding box center [371, 324] width 221 height 45
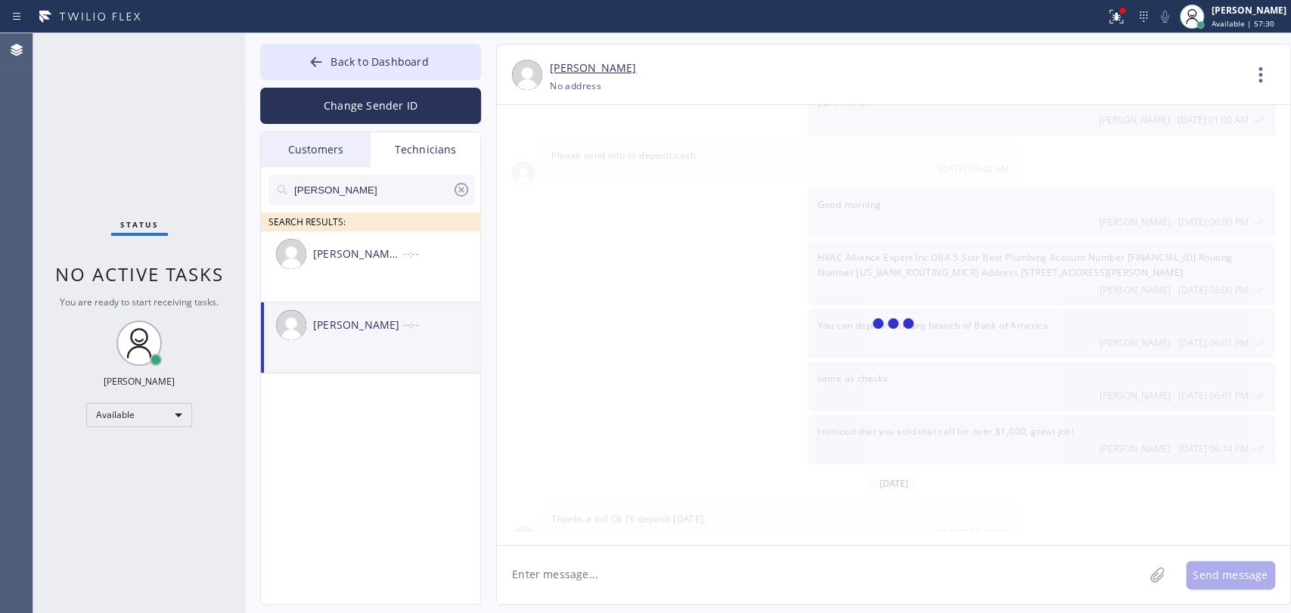
click at [611, 551] on textarea at bounding box center [820, 575] width 647 height 58
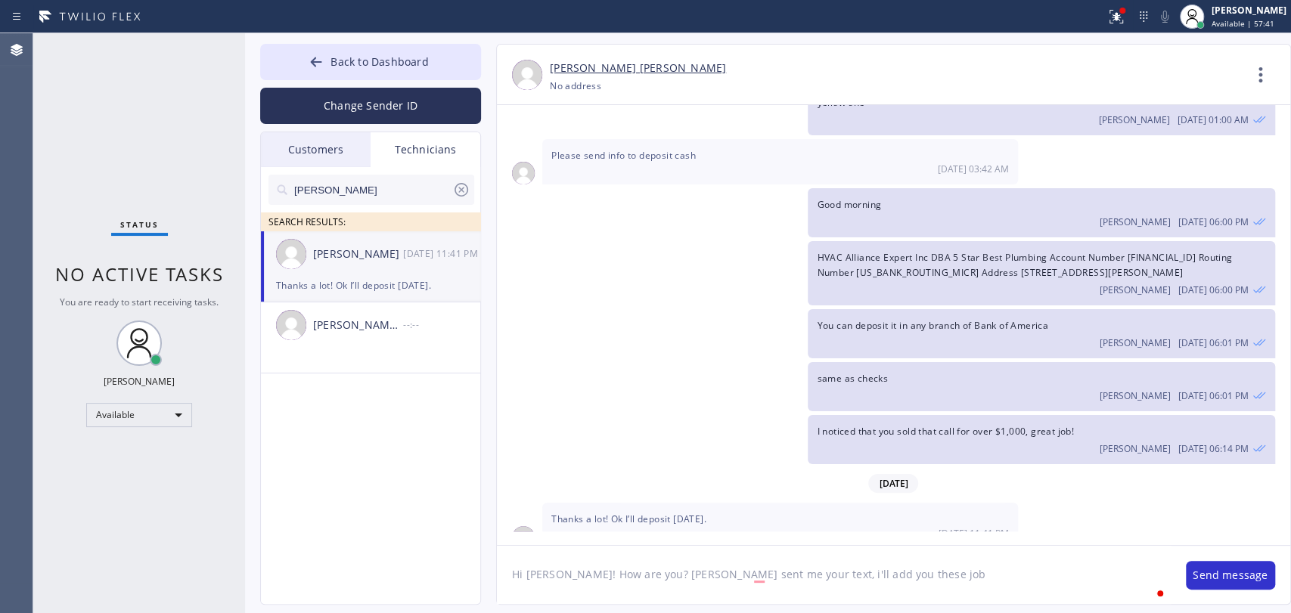
type textarea "Hi Jacob! How are you? Chan sent me your text, i'll add you these jobs"
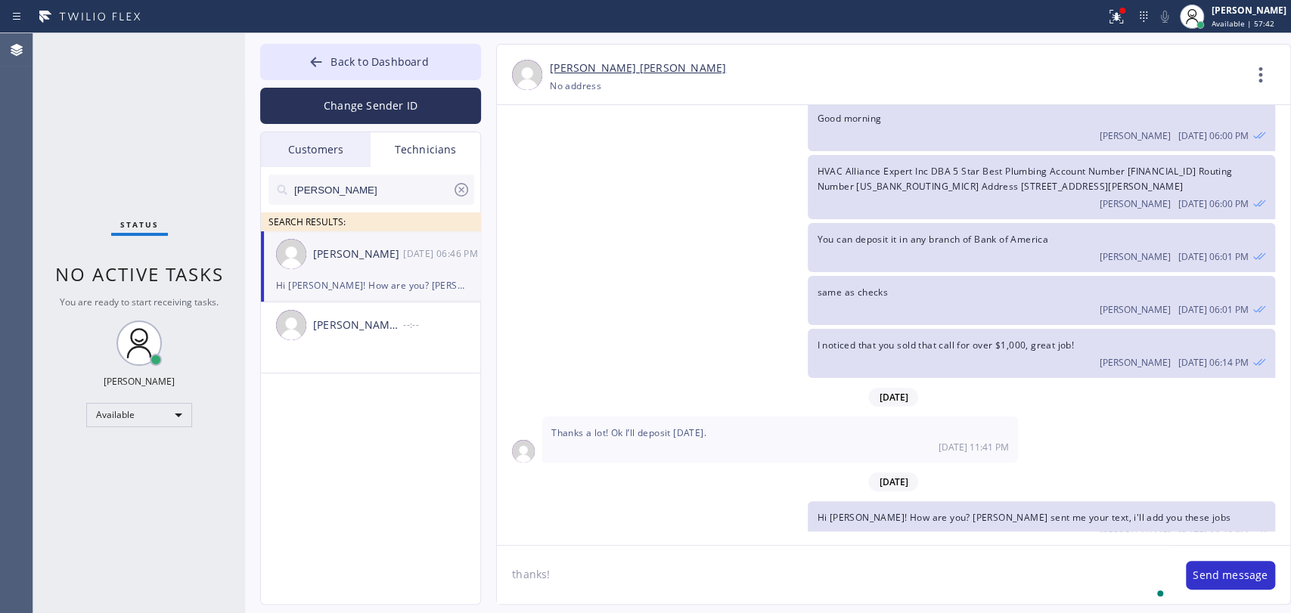
type textarea "thanks!"
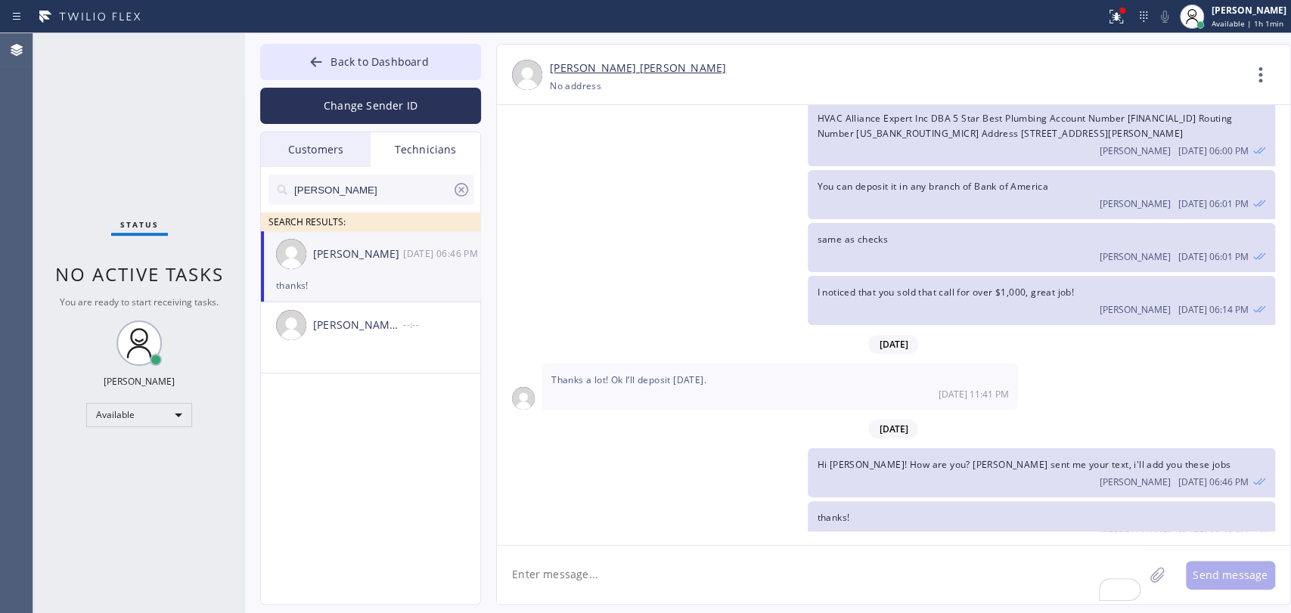
click at [96, 243] on div "Status No active tasks You are ready to start receiving tasks. [PERSON_NAME] Av…" at bounding box center [139, 323] width 212 height 580
click at [394, 61] on span "Back to Dashboard" at bounding box center [379, 61] width 98 height 14
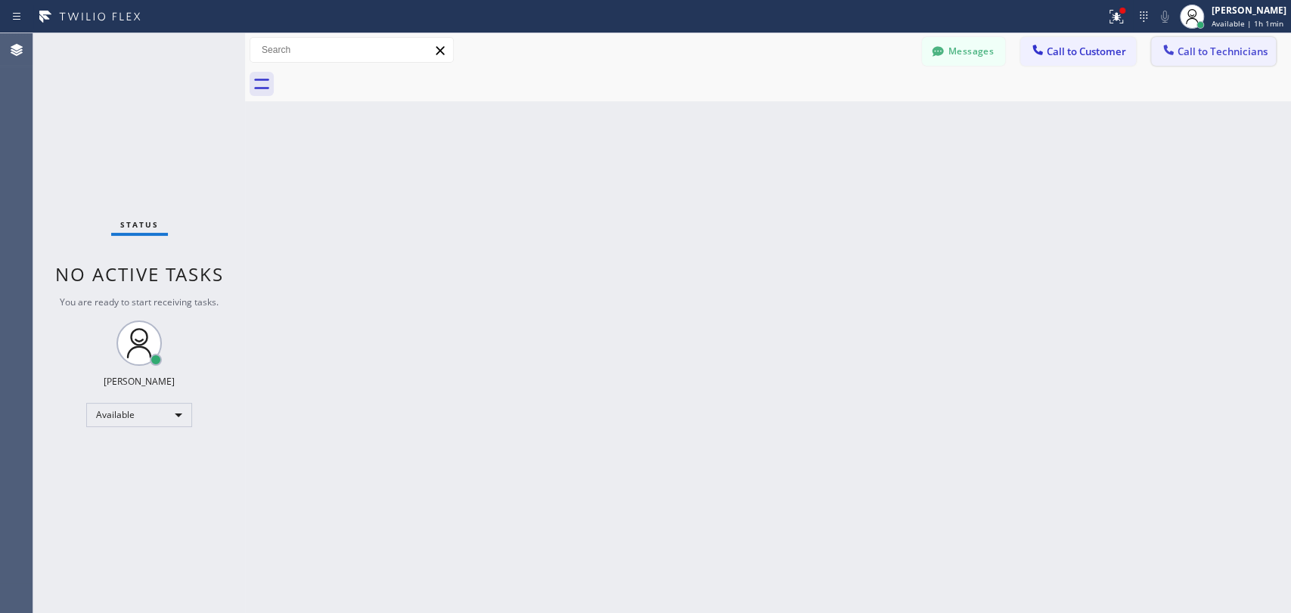
click at [1161, 56] on span "Call to Technicians" at bounding box center [1222, 52] width 90 height 14
click at [0, 0] on div "Technician Search Technician Your caller id phone number" at bounding box center [0, 0] width 0 height 0
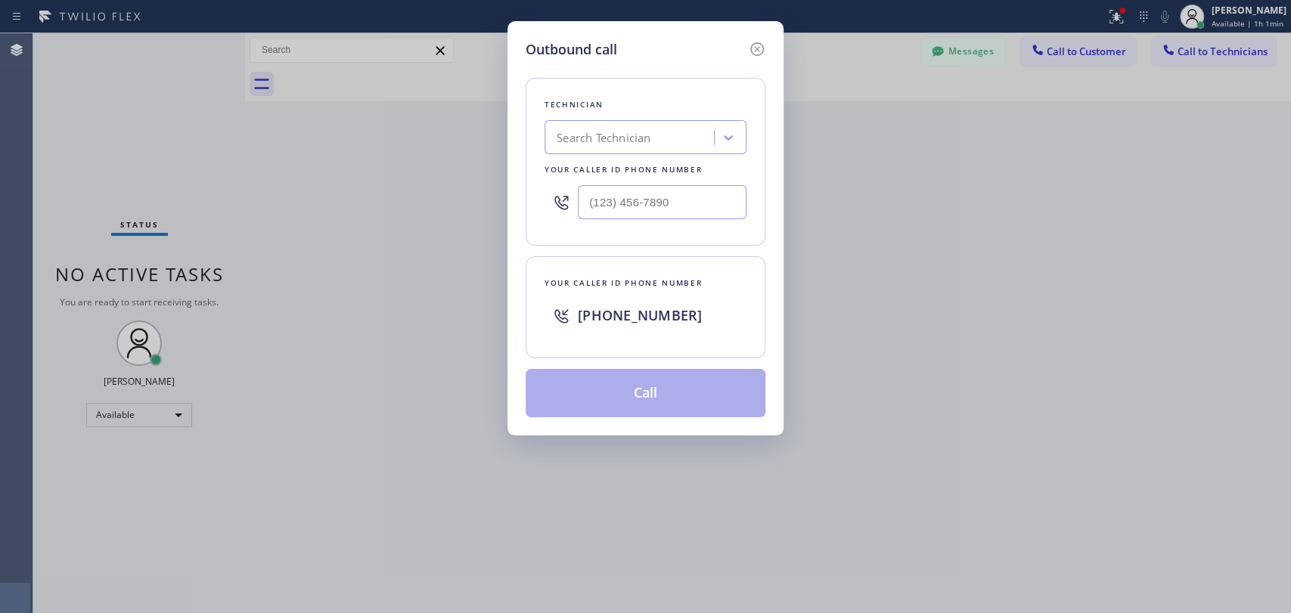
click at [698, 123] on div "Search Technician" at bounding box center [645, 137] width 202 height 34
type input "michael"
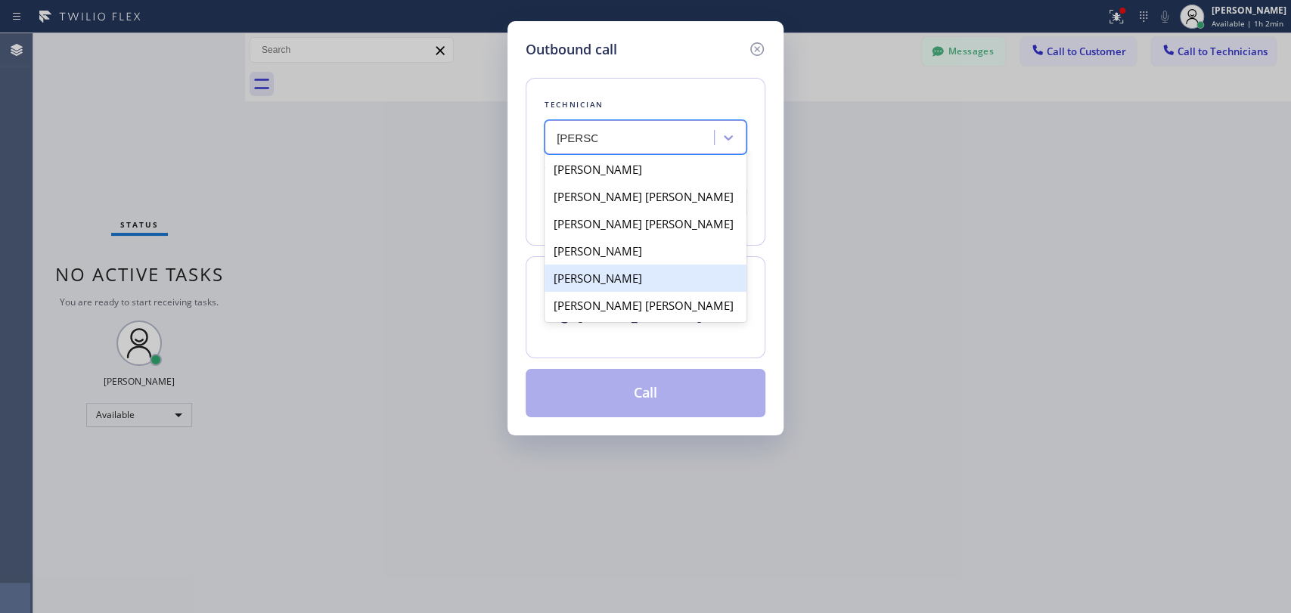
click at [609, 305] on div "[PERSON_NAME] [PERSON_NAME]" at bounding box center [645, 305] width 202 height 27
type input "[PHONE_NUMBER]"
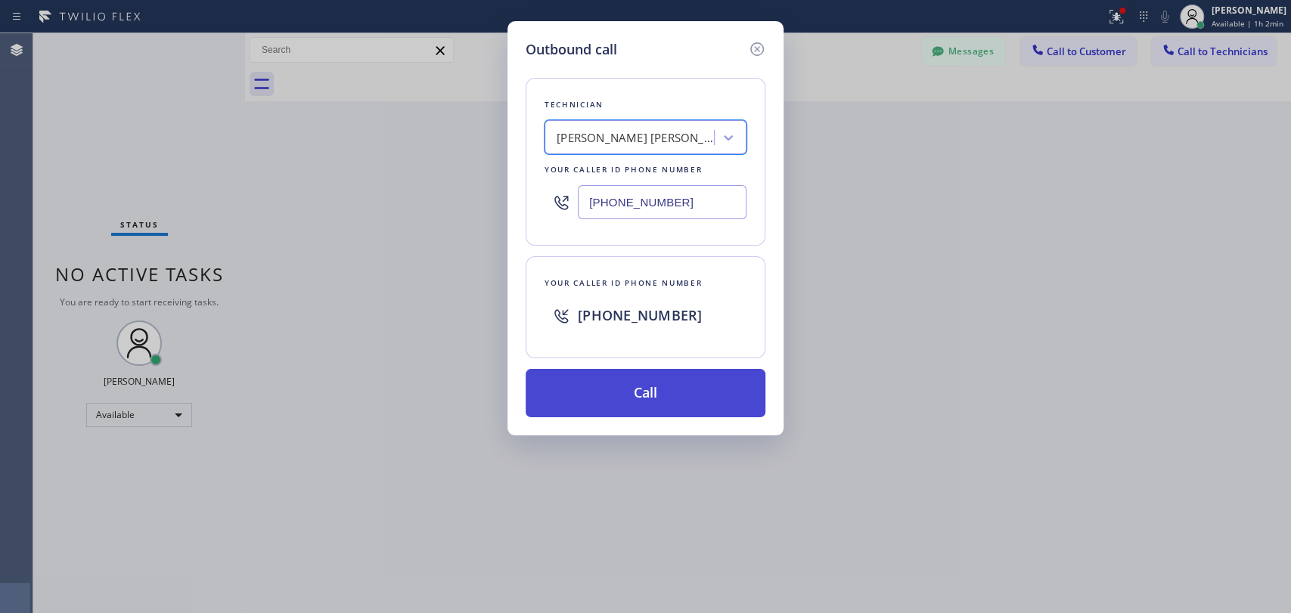
click at [613, 383] on button "Call" at bounding box center [646, 393] width 240 height 48
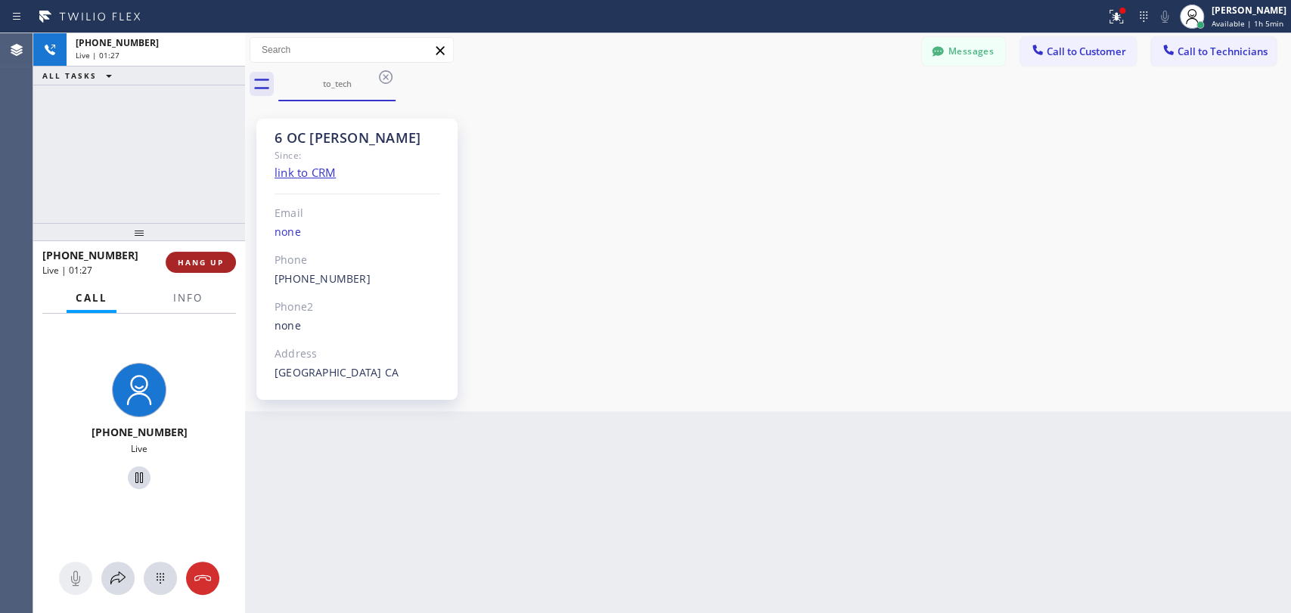
click at [218, 256] on button "HANG UP" at bounding box center [201, 262] width 70 height 21
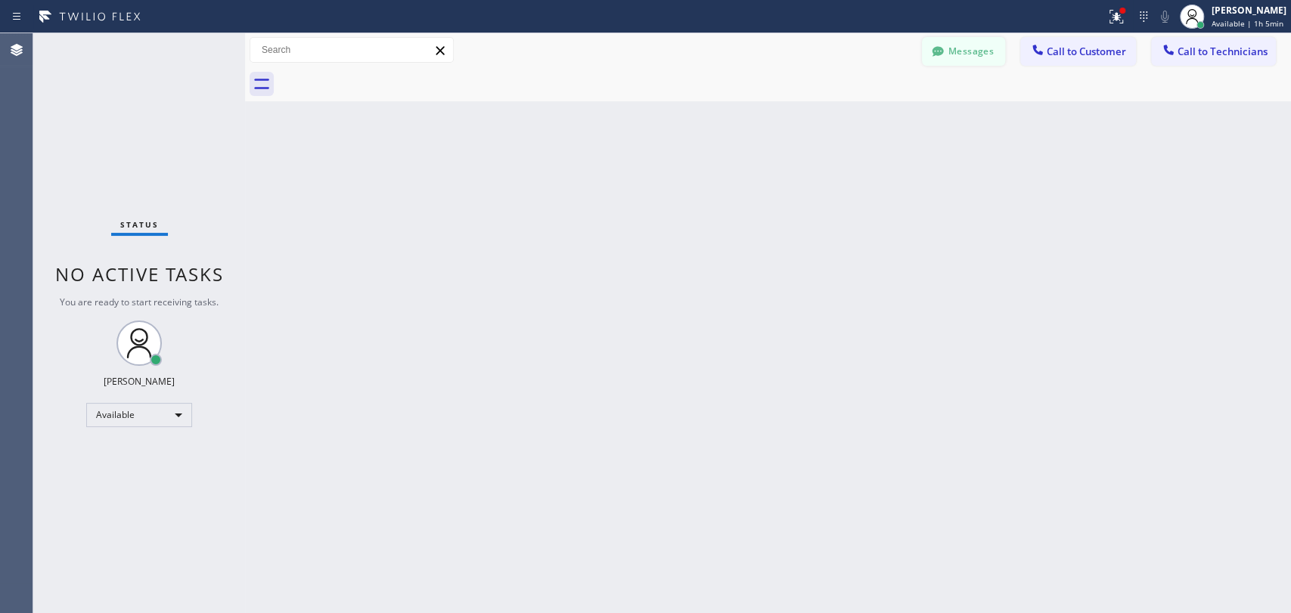
click at [963, 44] on button "Messages" at bounding box center [963, 51] width 83 height 29
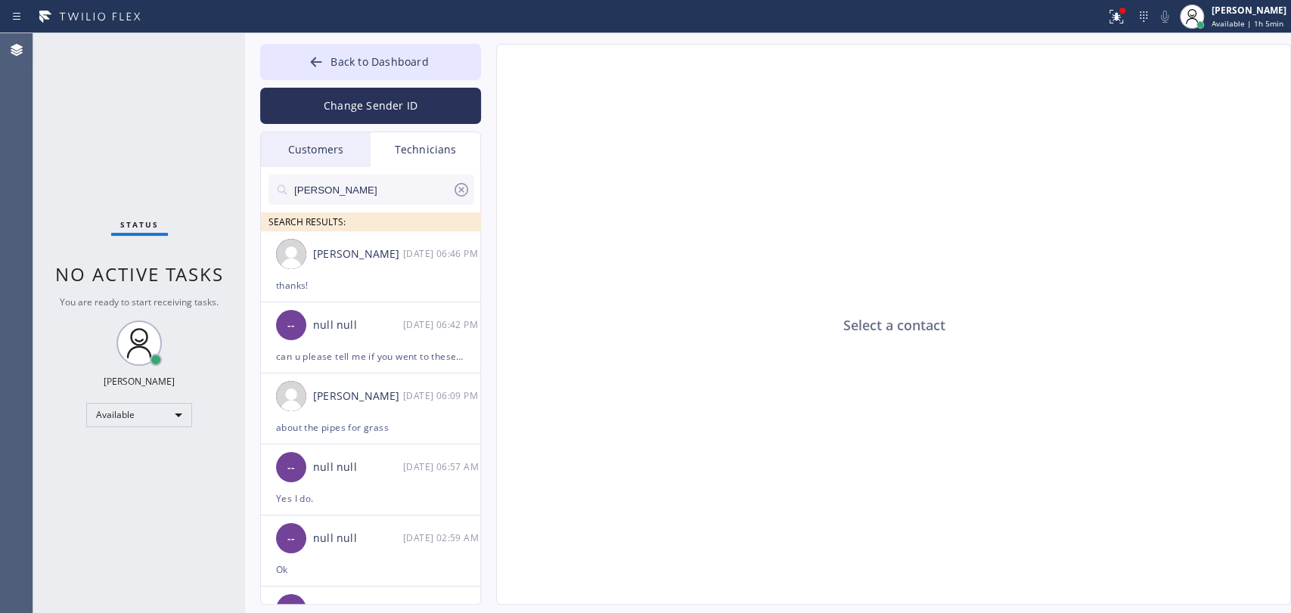
click at [389, 177] on input "jacob" at bounding box center [373, 190] width 160 height 30
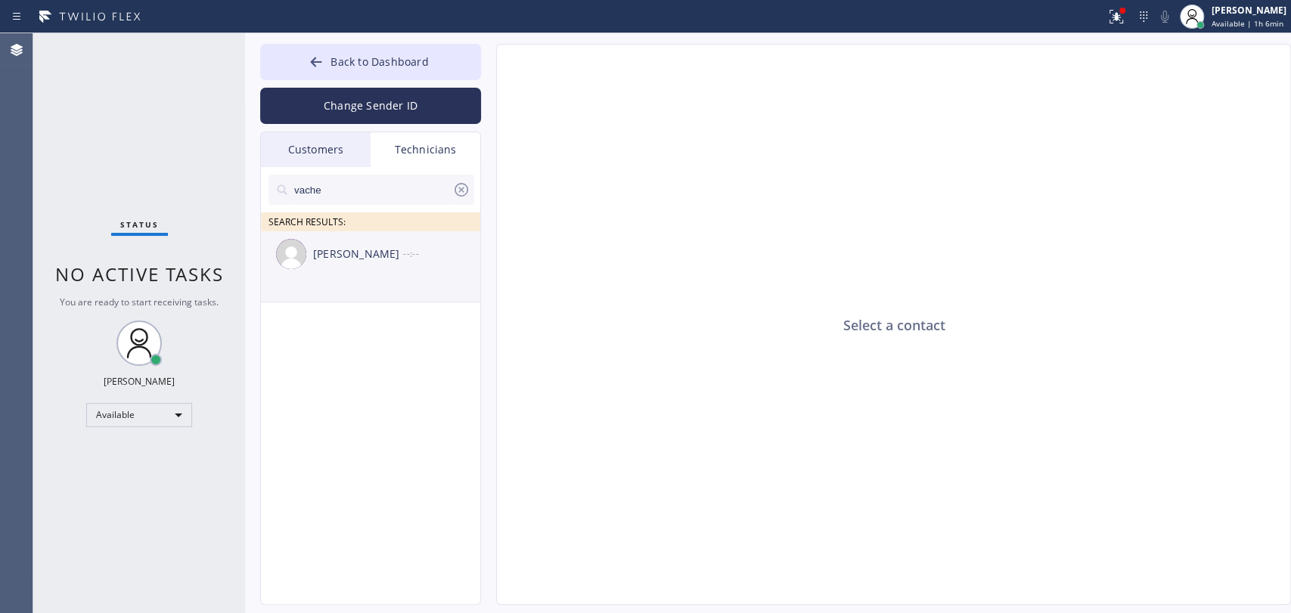
type input "vache"
click at [375, 285] on li "Vache Katabyan --:--" at bounding box center [371, 266] width 221 height 71
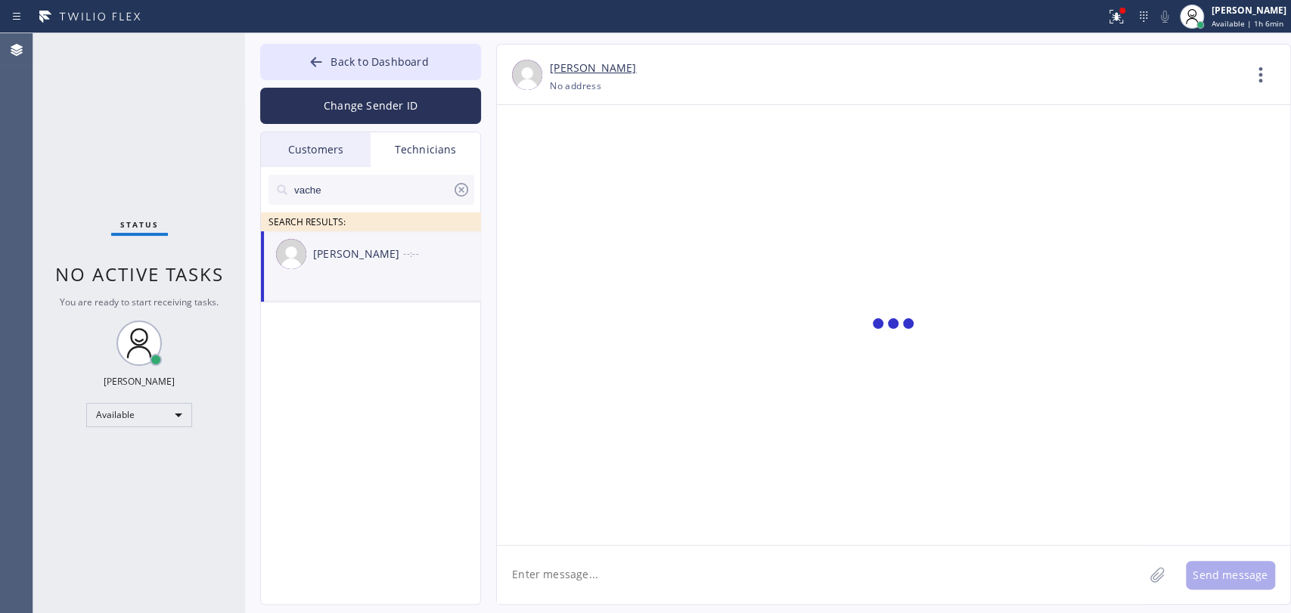
click at [545, 551] on textarea at bounding box center [820, 575] width 647 height 58
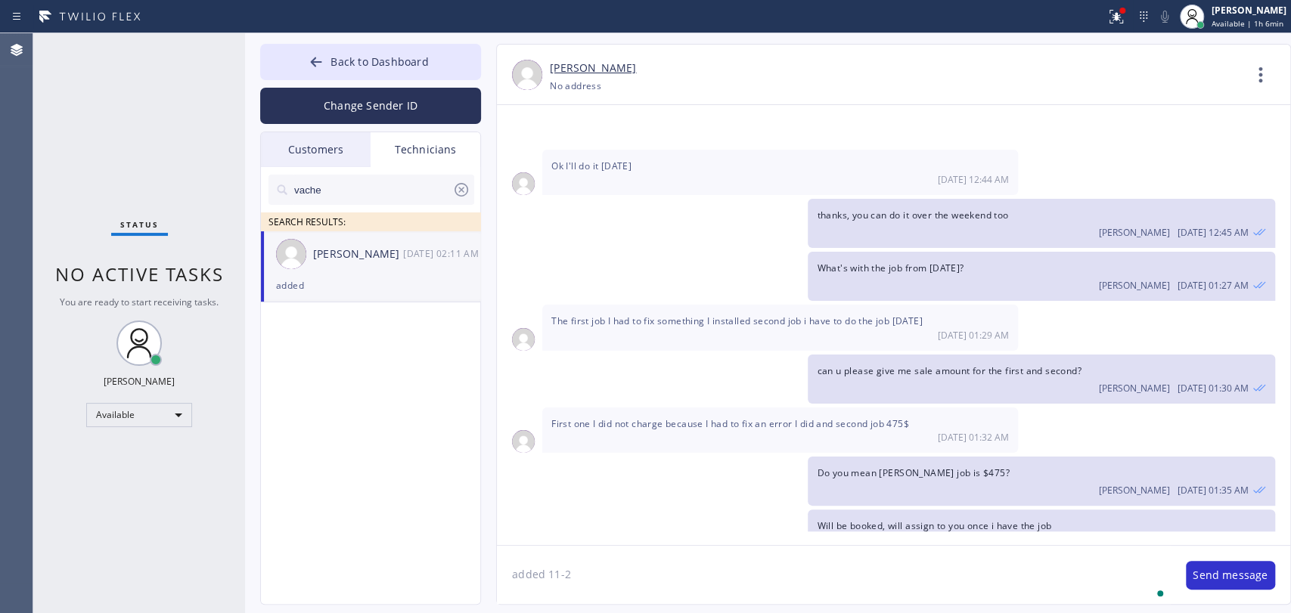
type textarea "added 11-2"
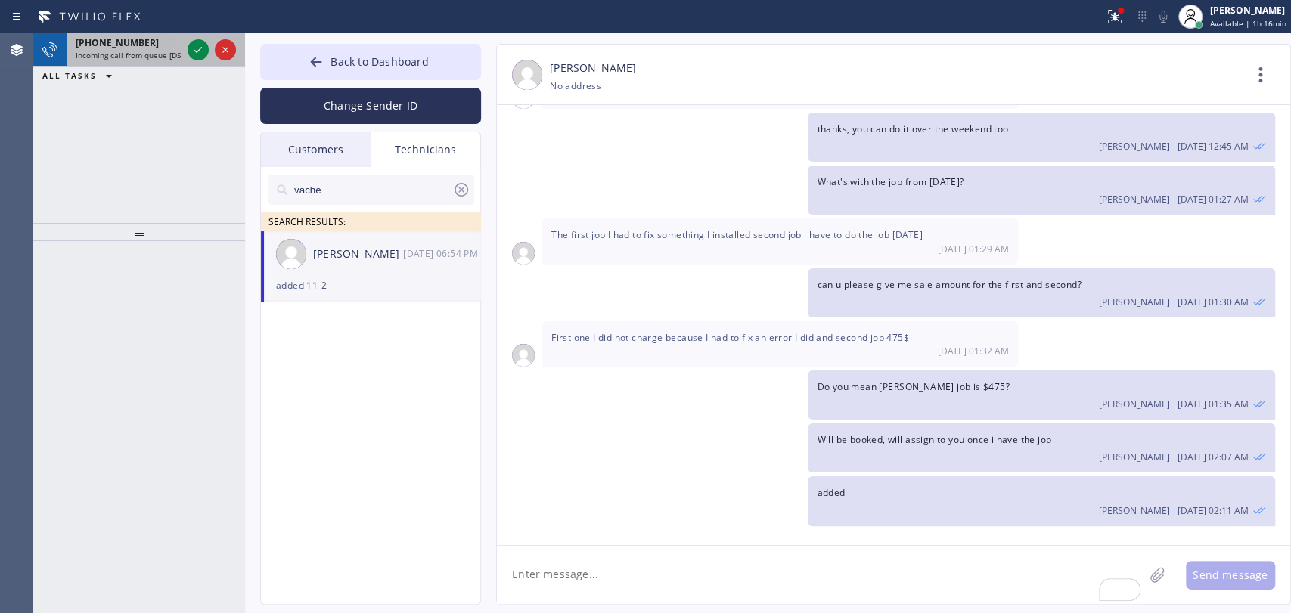
click at [139, 44] on div "[PHONE_NUMBER]" at bounding box center [129, 42] width 106 height 13
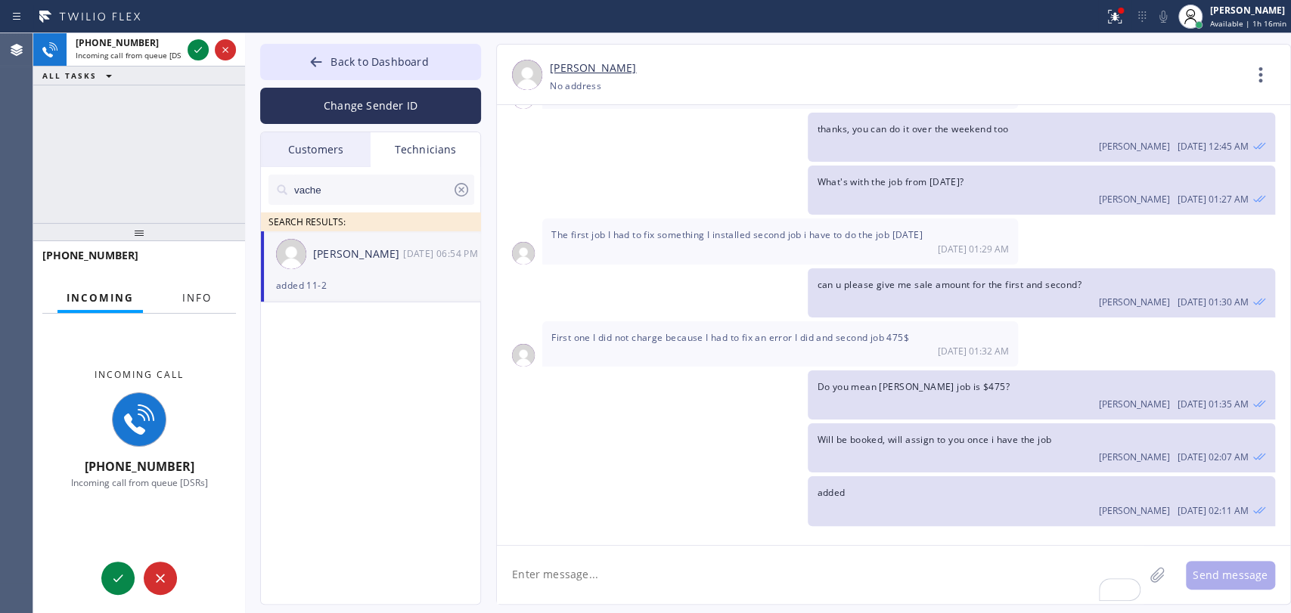
click at [175, 307] on button "Info" at bounding box center [197, 298] width 48 height 29
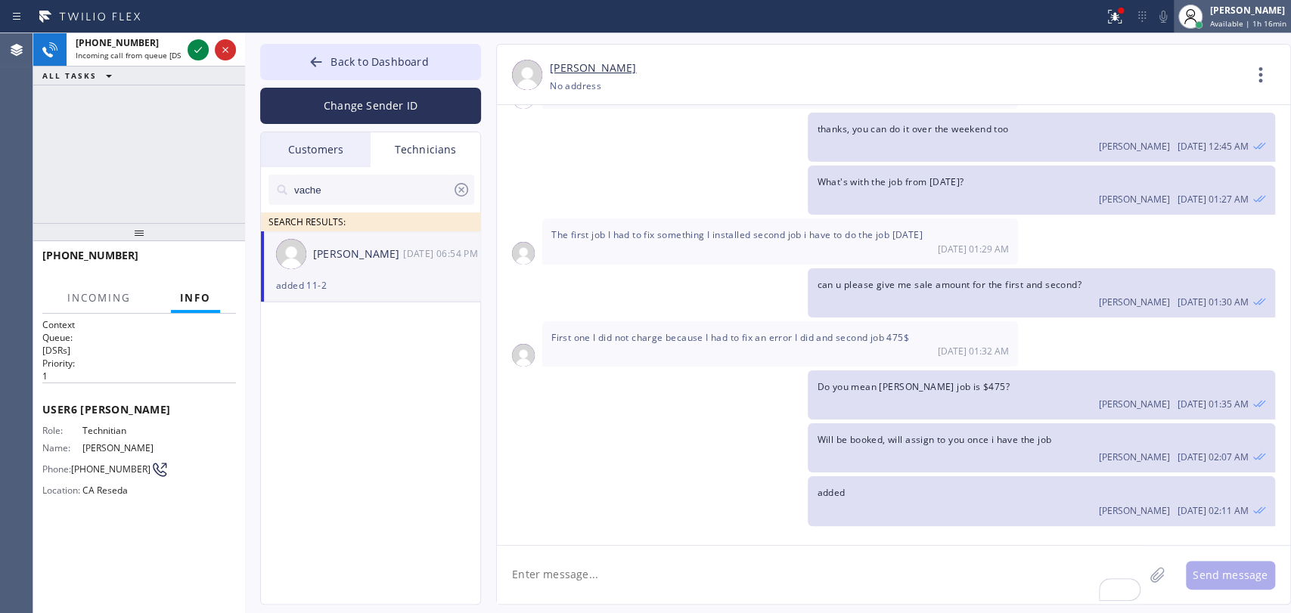
click at [1161, 18] on span "Available | 1h 16min" at bounding box center [1248, 23] width 76 height 11
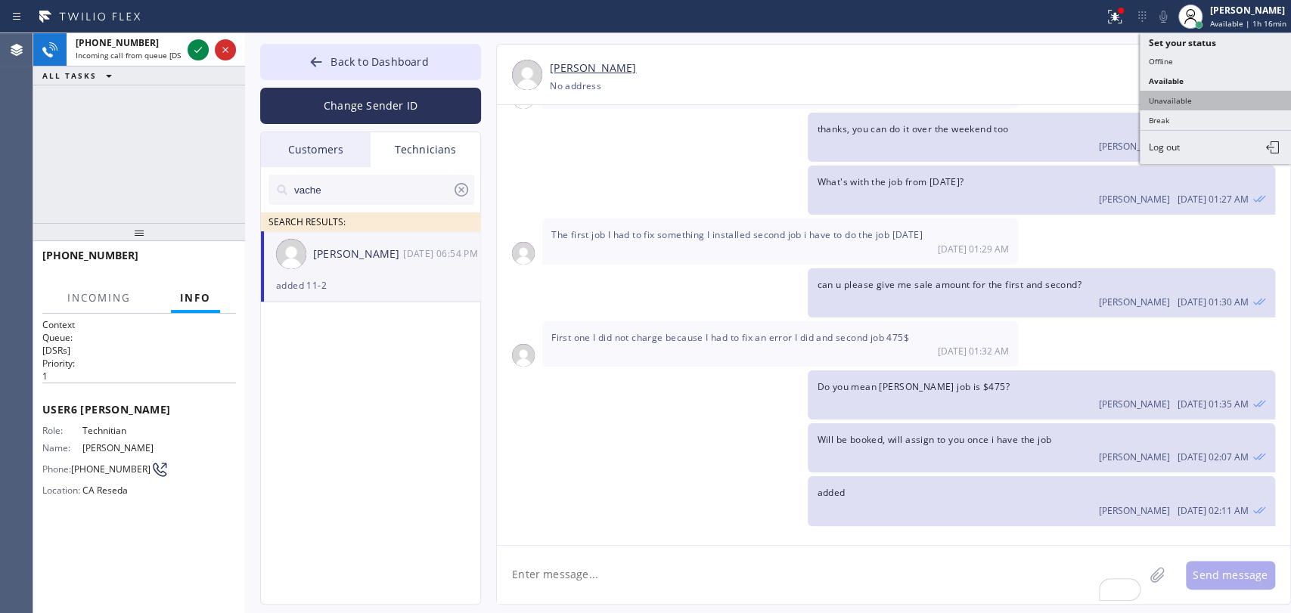
click at [1161, 91] on button "Unavailable" at bounding box center [1215, 101] width 151 height 20
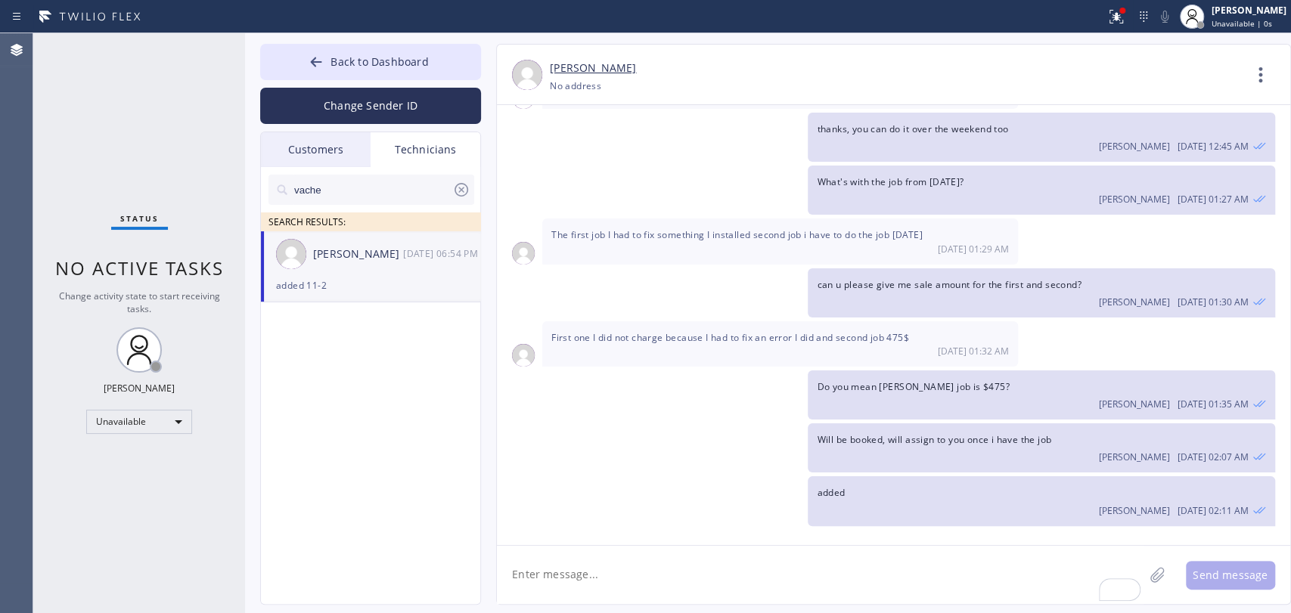
drag, startPoint x: 393, startPoint y: 171, endPoint x: 392, endPoint y: 187, distance: 16.0
click at [392, 181] on div "vache SEARCH RESULTS:" at bounding box center [371, 199] width 221 height 64
click at [392, 189] on input "vache" at bounding box center [373, 190] width 160 height 30
type input "Hovik"
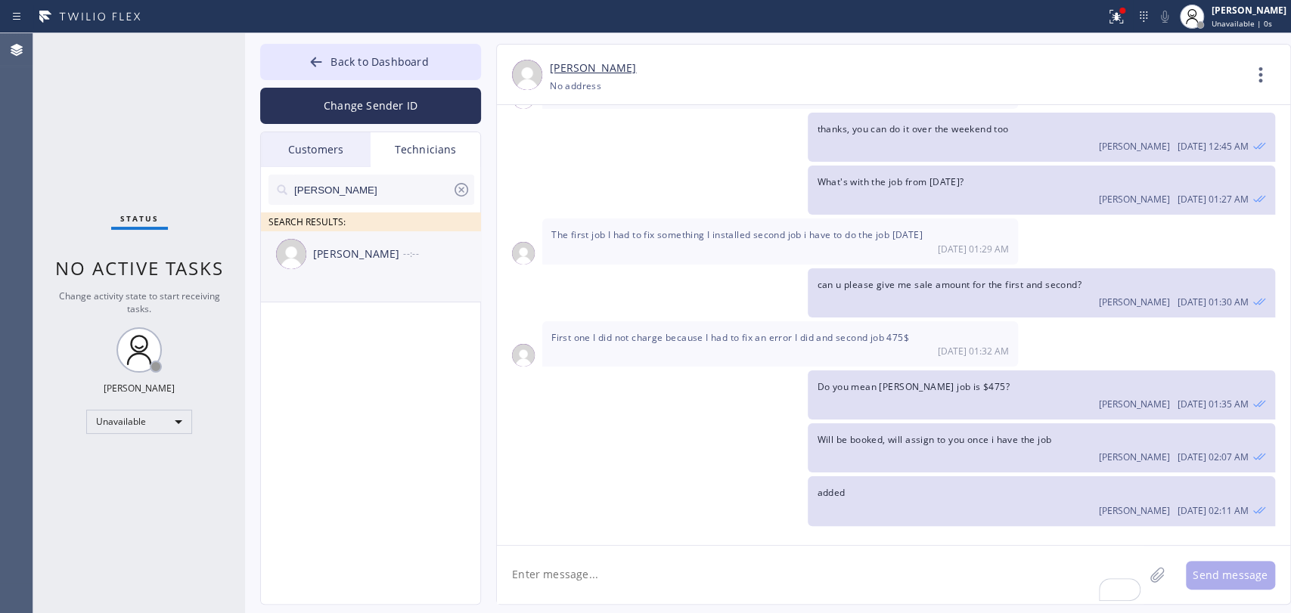
click at [361, 282] on li "Hovik Khachaturyan --:--" at bounding box center [371, 266] width 221 height 71
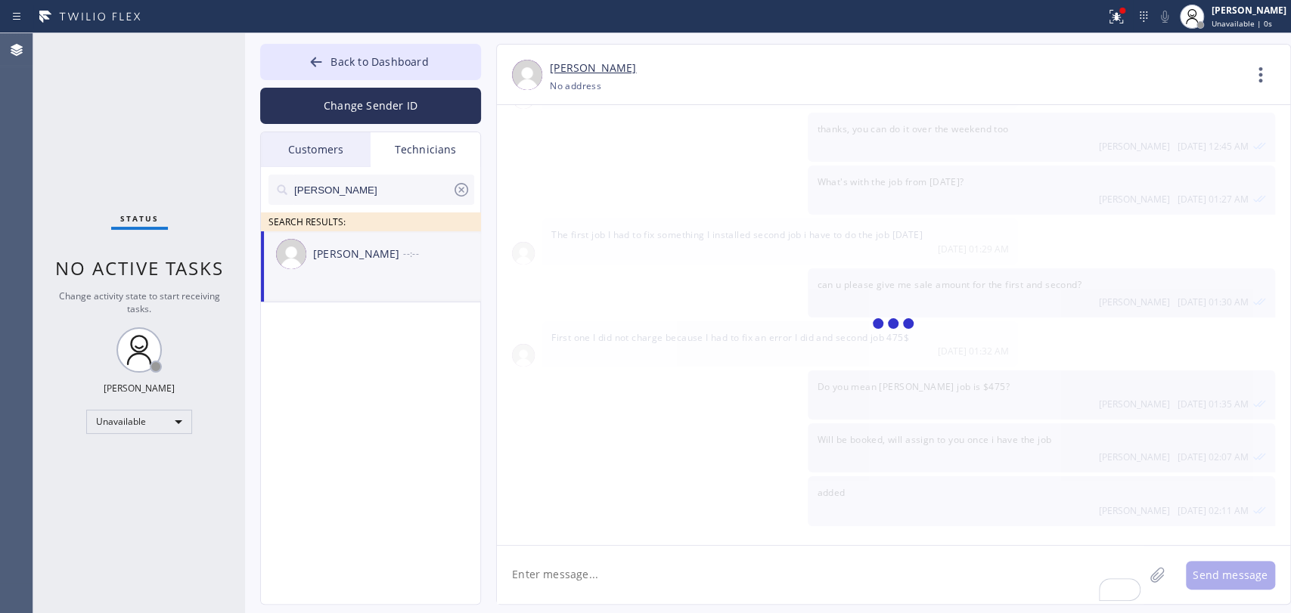
drag, startPoint x: 579, startPoint y: 546, endPoint x: 581, endPoint y: 554, distance: 7.7
click at [580, 550] on textarea "To enrich screen reader interactions, please activate Accessibility in Grammarl…" at bounding box center [820, 575] width 647 height 58
click at [585, 551] on textarea "To enrich screen reader interactions, please activate Accessibility in Grammarl…" at bounding box center [820, 575] width 647 height 58
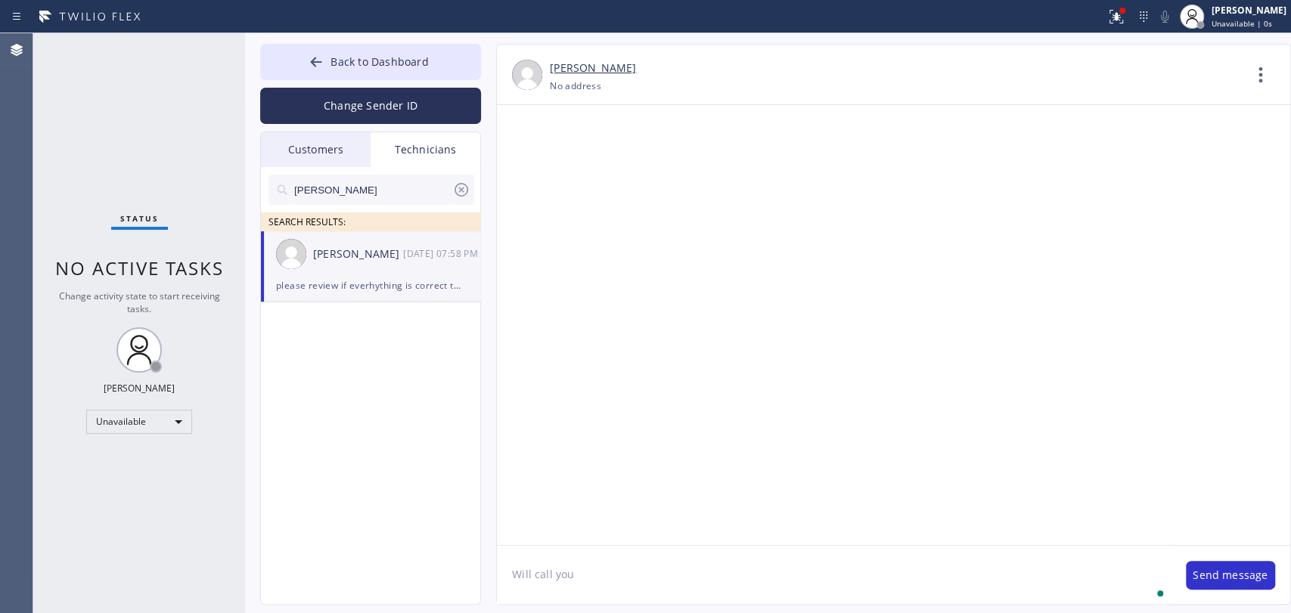
scroll to position [116315, 0]
type textarea "Will call you s"
type textarea "Will call you shortly"
type textarea "Hi"
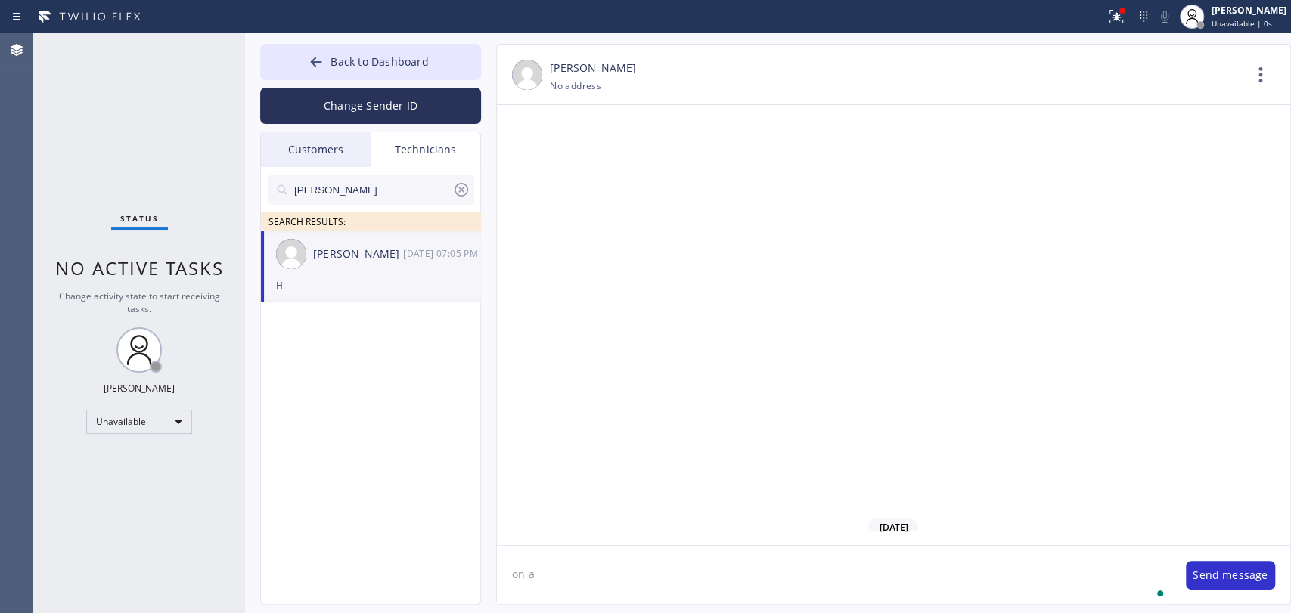
scroll to position [116455, 0]
type textarea "on a meeting rn"
click at [624, 597] on textarea "To enrich screen reader interactions, please activate Accessibility in Grammarl…" at bounding box center [820, 575] width 647 height 58
type textarea "no wait, it's for 9:30"
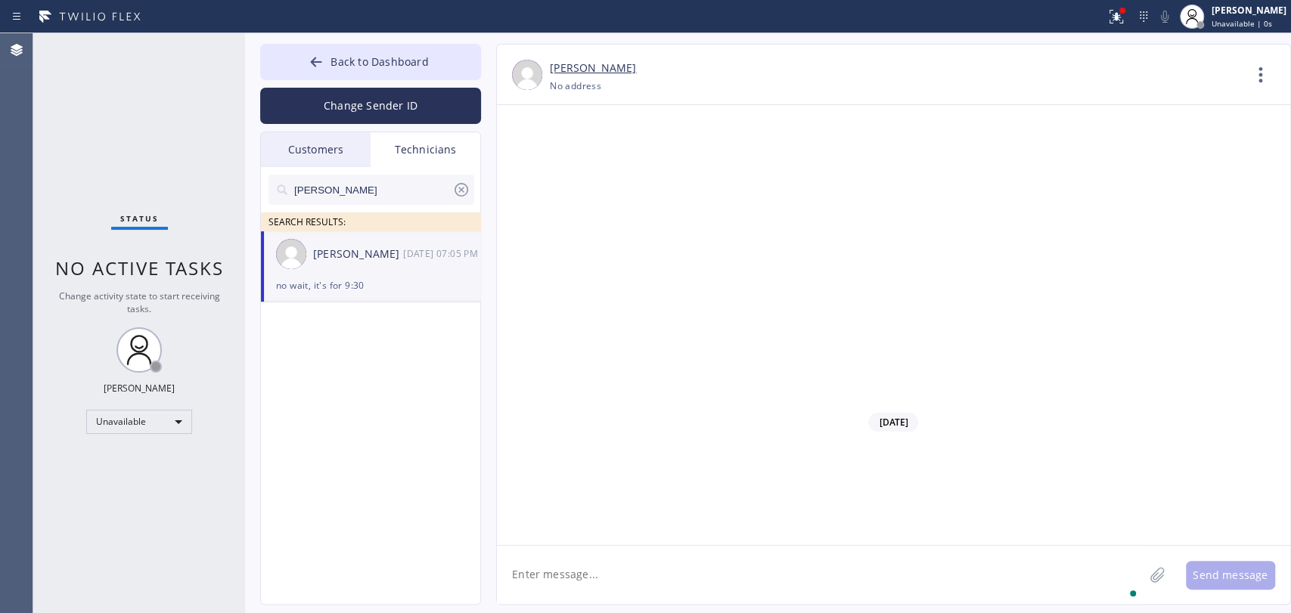
scroll to position [116560, 0]
click at [442, 70] on button "Back to Dashboard" at bounding box center [370, 62] width 221 height 36
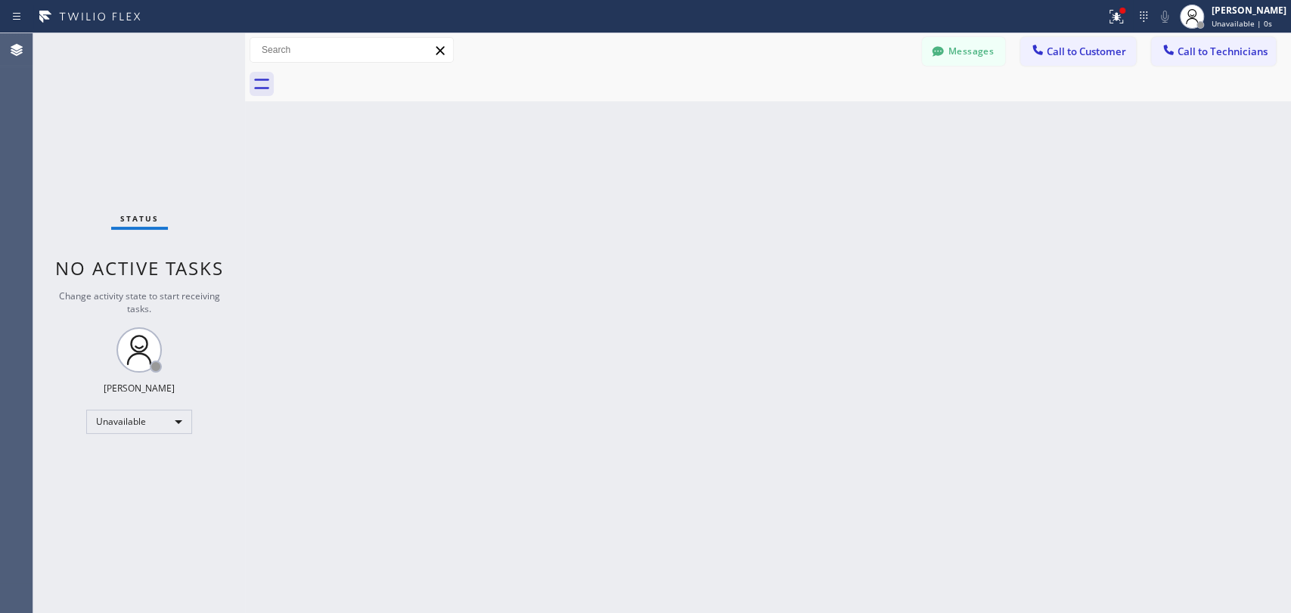
click at [1184, 54] on span "Call to Technicians" at bounding box center [1222, 52] width 90 height 14
click at [0, 0] on div "Search Technician" at bounding box center [0, 0] width 0 height 0
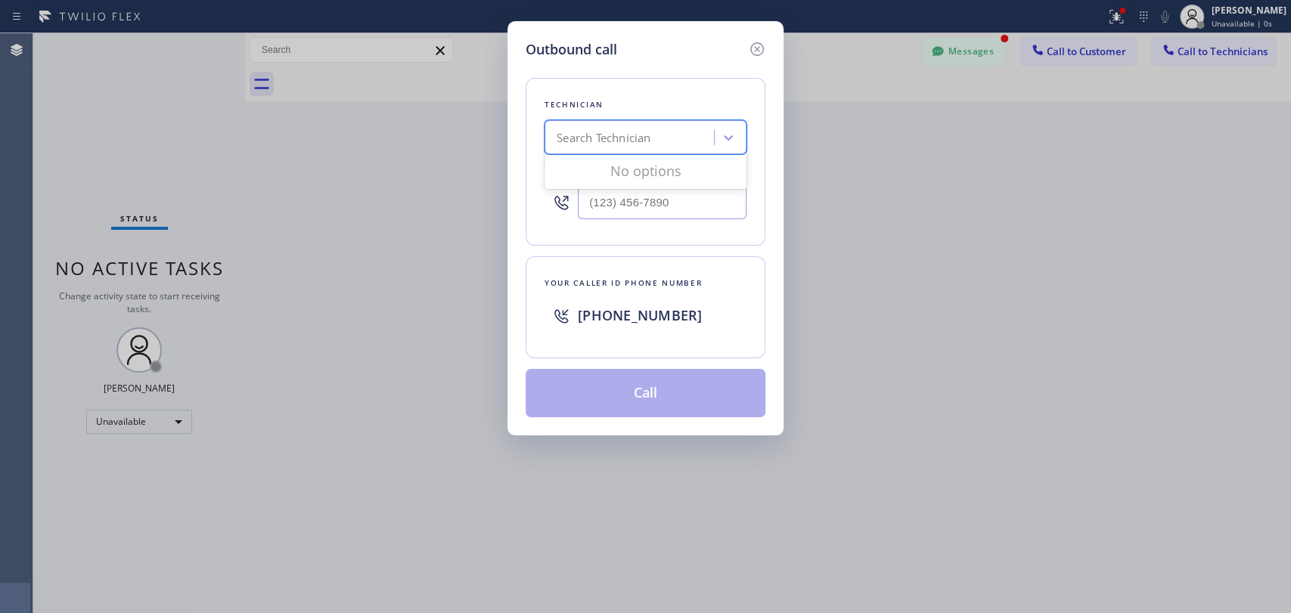
scroll to position [116609, 0]
type input "[PERSON_NAME]"
click at [609, 169] on div "[PERSON_NAME]" at bounding box center [645, 169] width 202 height 27
type input "[PHONE_NUMBER]"
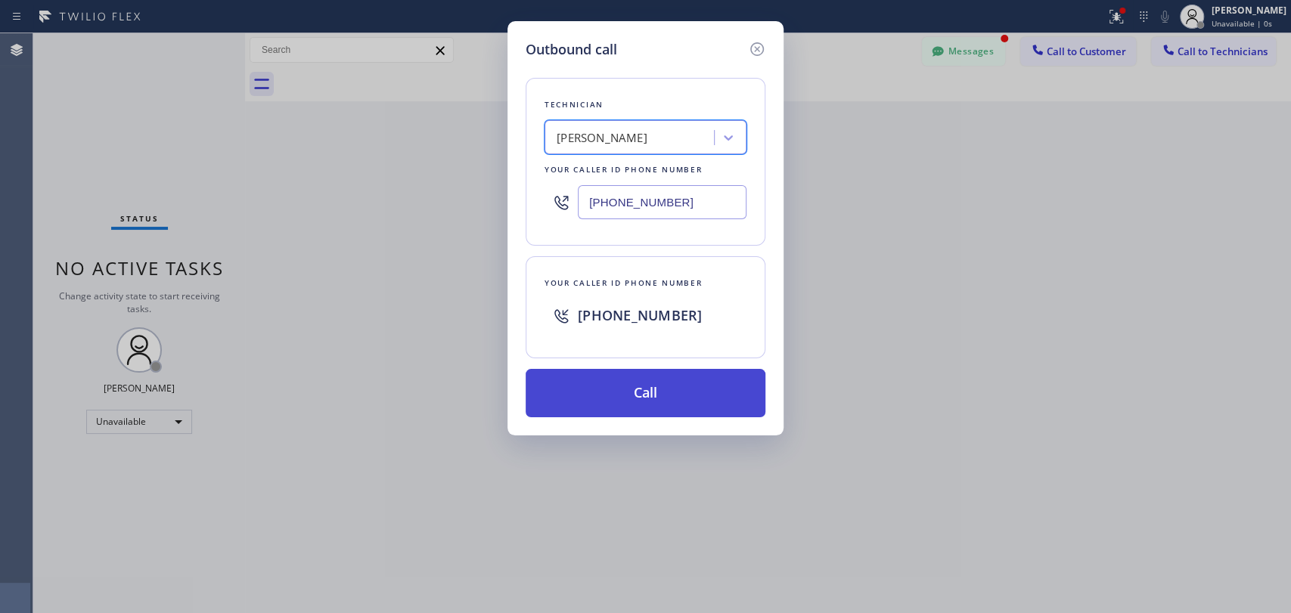
click at [633, 403] on button "Call" at bounding box center [646, 393] width 240 height 48
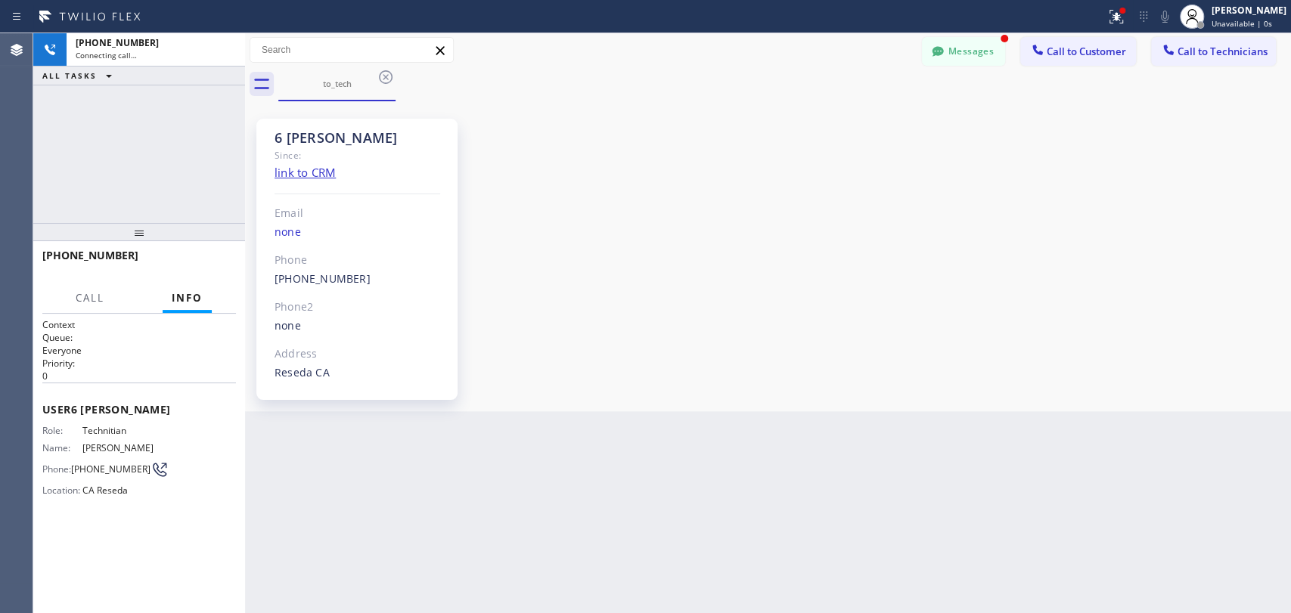
click at [961, 52] on button "Messages" at bounding box center [963, 51] width 83 height 29
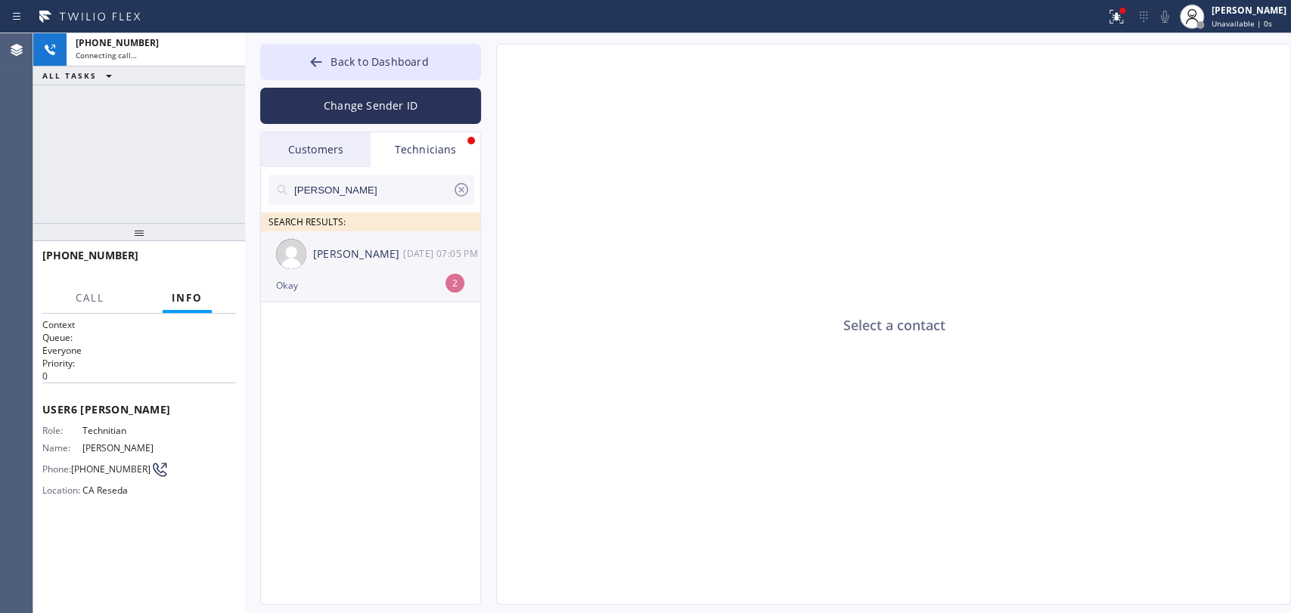
click at [389, 250] on div "[PERSON_NAME]" at bounding box center [358, 254] width 90 height 17
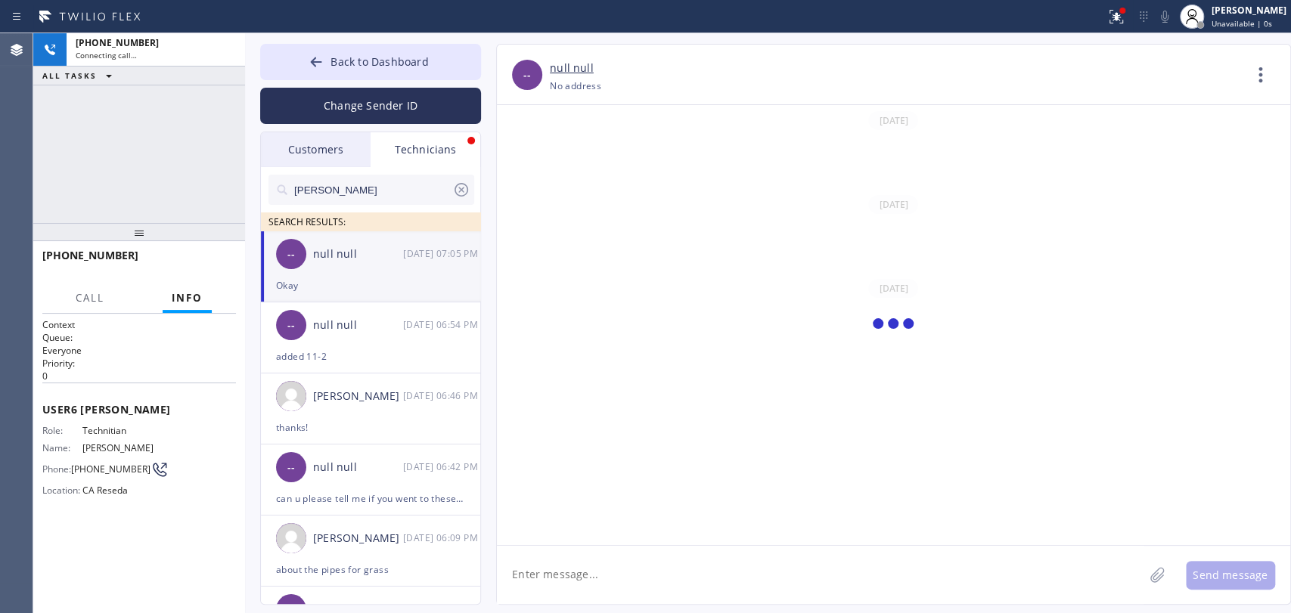
scroll to position [116657, 0]
click at [110, 306] on div "Call Info" at bounding box center [139, 299] width 194 height 30
click at [110, 305] on button "Call" at bounding box center [90, 298] width 47 height 29
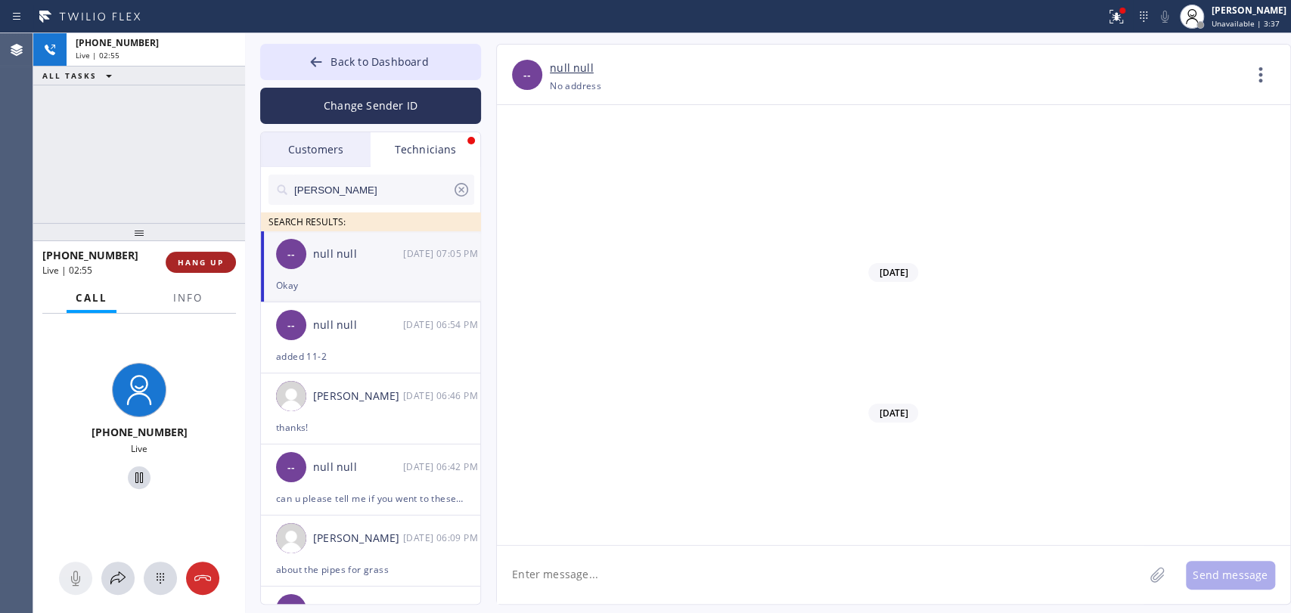
click at [197, 266] on span "HANG UP" at bounding box center [201, 262] width 46 height 11
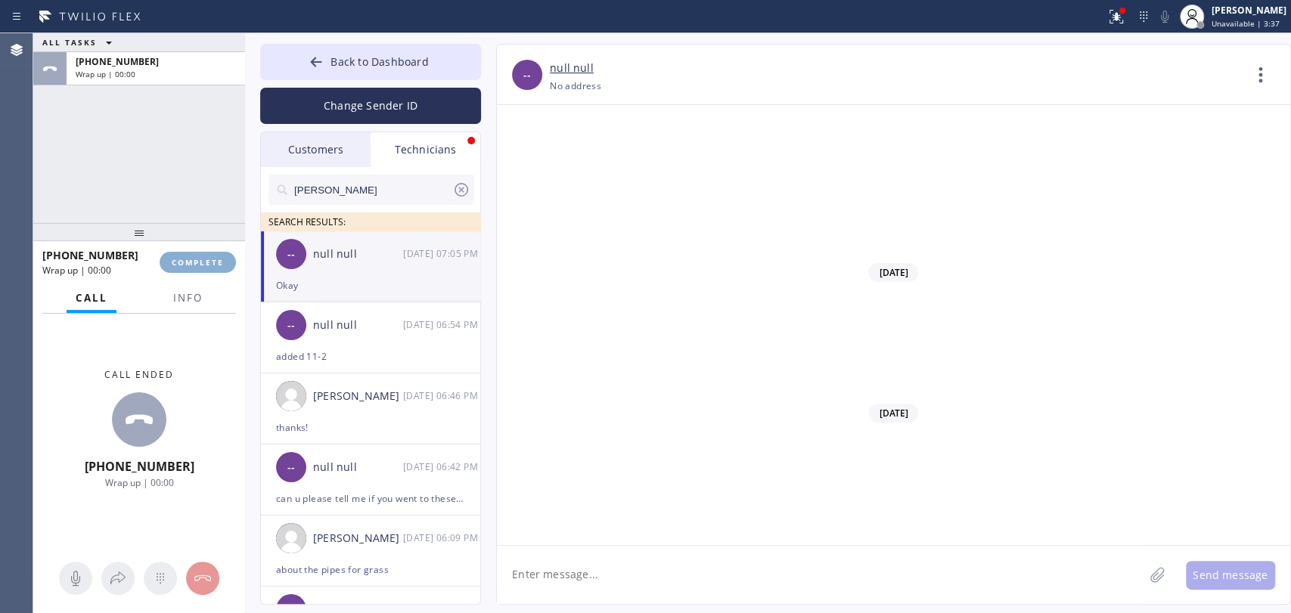
click at [197, 261] on span "COMPLETE" at bounding box center [198, 262] width 52 height 11
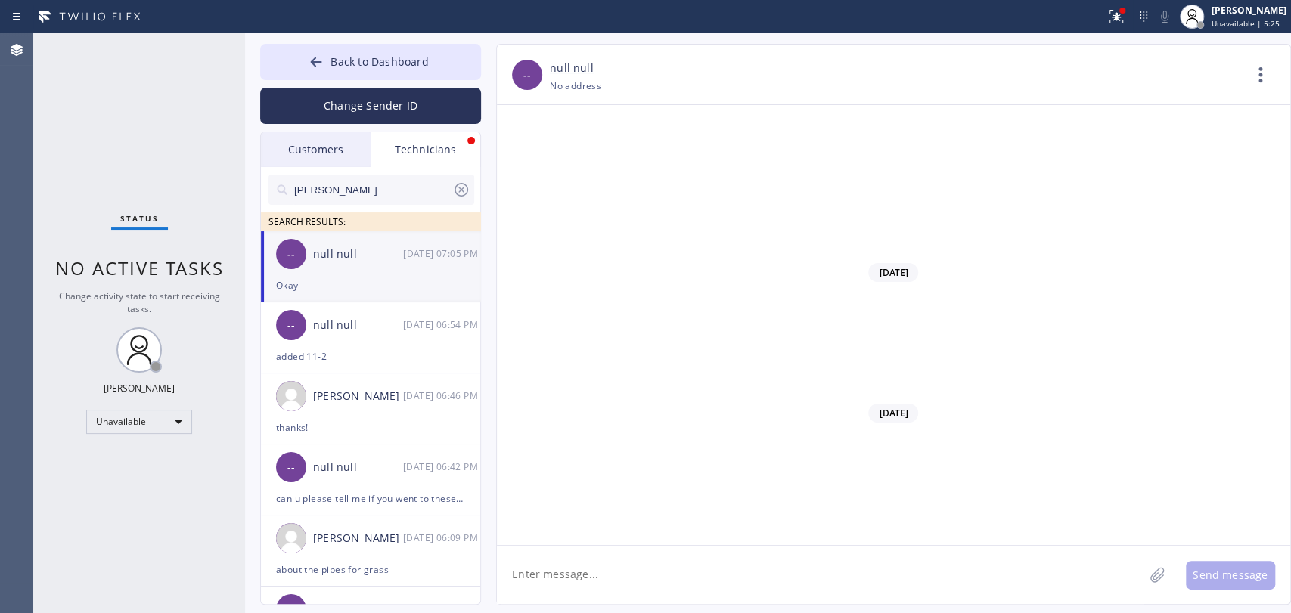
click at [387, 274] on div "-- null null 08/11 07:05 PM" at bounding box center [371, 253] width 221 height 45
click at [127, 413] on div "Unavailable" at bounding box center [139, 422] width 106 height 24
click at [115, 463] on li "Available" at bounding box center [138, 460] width 103 height 18
click at [119, 264] on span "No active tasks" at bounding box center [139, 268] width 169 height 25
click at [365, 76] on button "Back to Dashboard" at bounding box center [370, 62] width 221 height 36
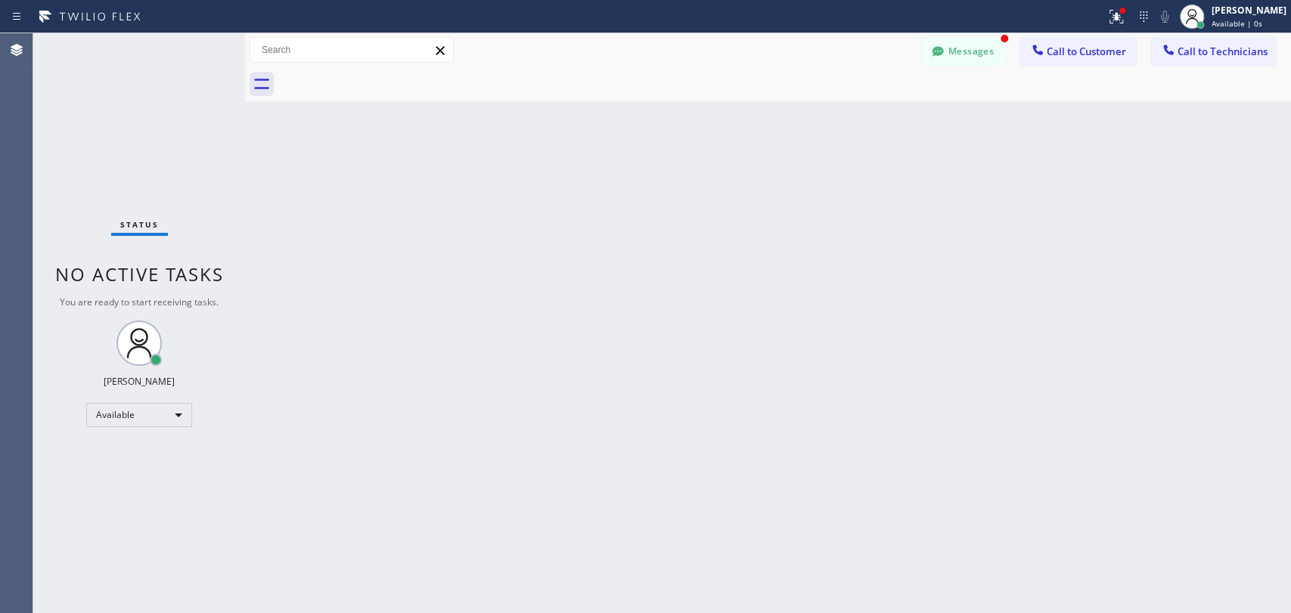
click at [963, 53] on button "Messages" at bounding box center [963, 51] width 83 height 29
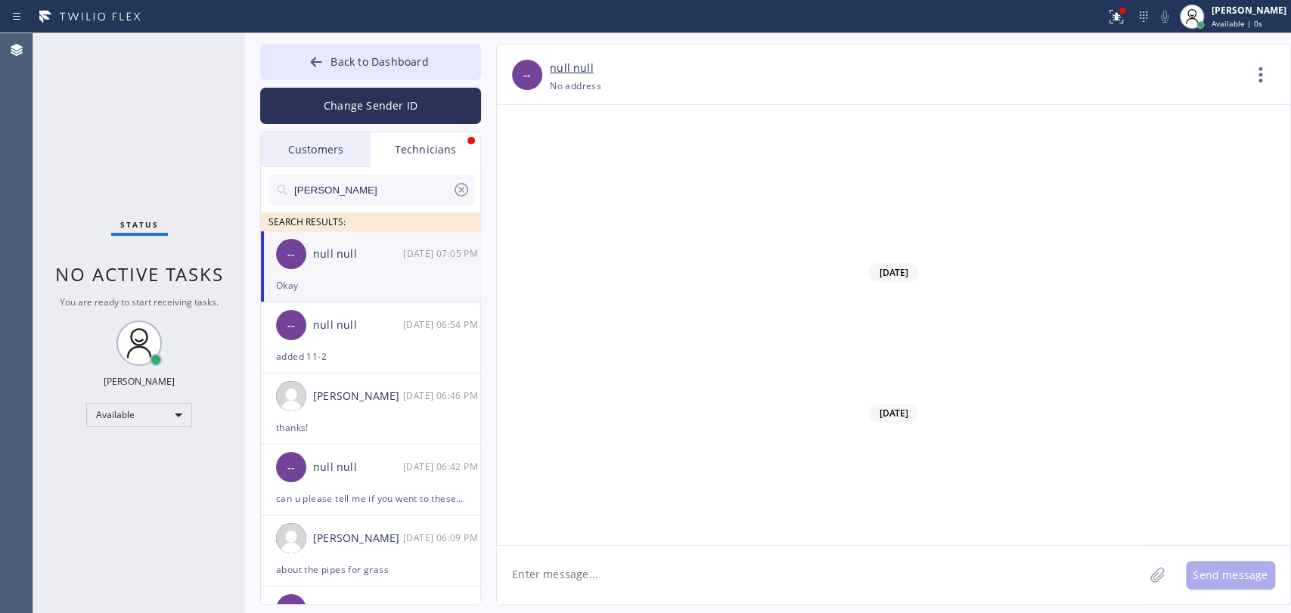
click at [347, 194] on input "[PERSON_NAME]" at bounding box center [373, 190] width 160 height 30
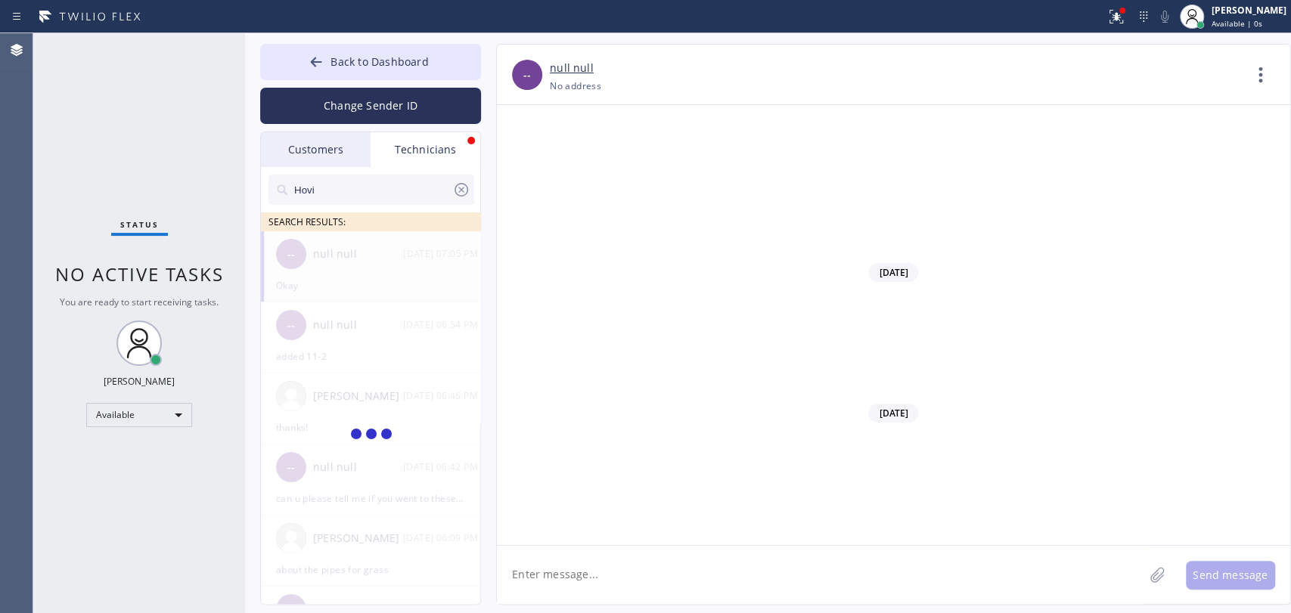
type input "[PERSON_NAME]"
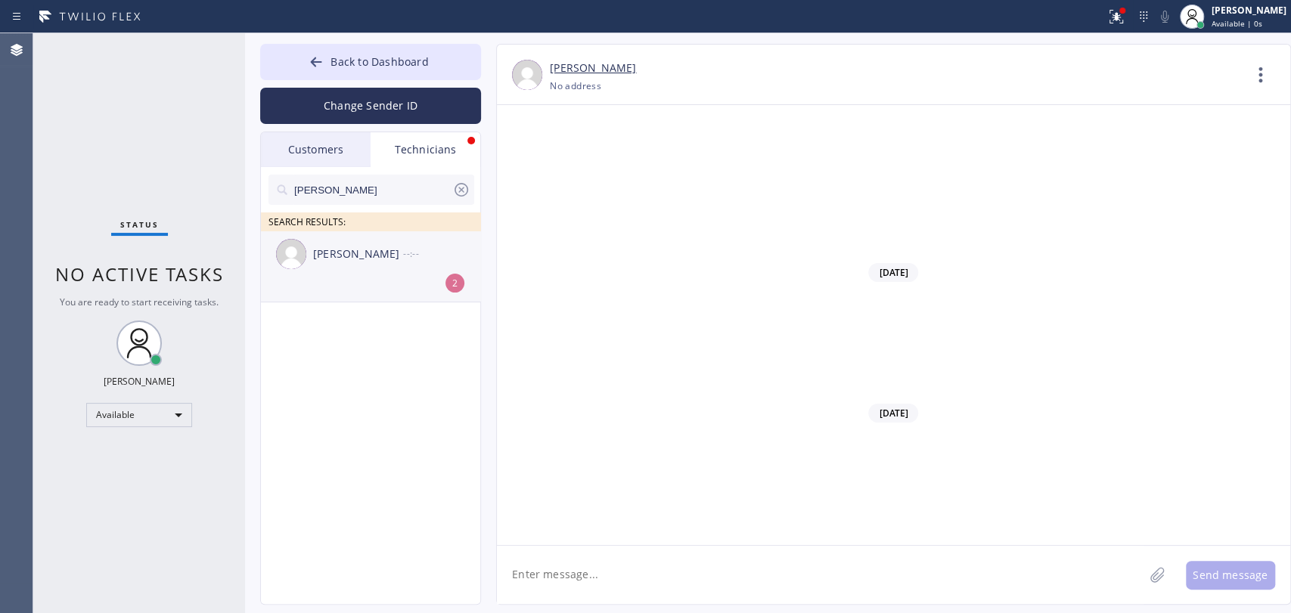
click at [342, 274] on div "[PERSON_NAME] --:--" at bounding box center [371, 253] width 221 height 45
drag, startPoint x: 364, startPoint y: 76, endPoint x: 2, endPoint y: 121, distance: 365.0
click at [364, 73] on button "Back to Dashboard" at bounding box center [370, 62] width 221 height 36
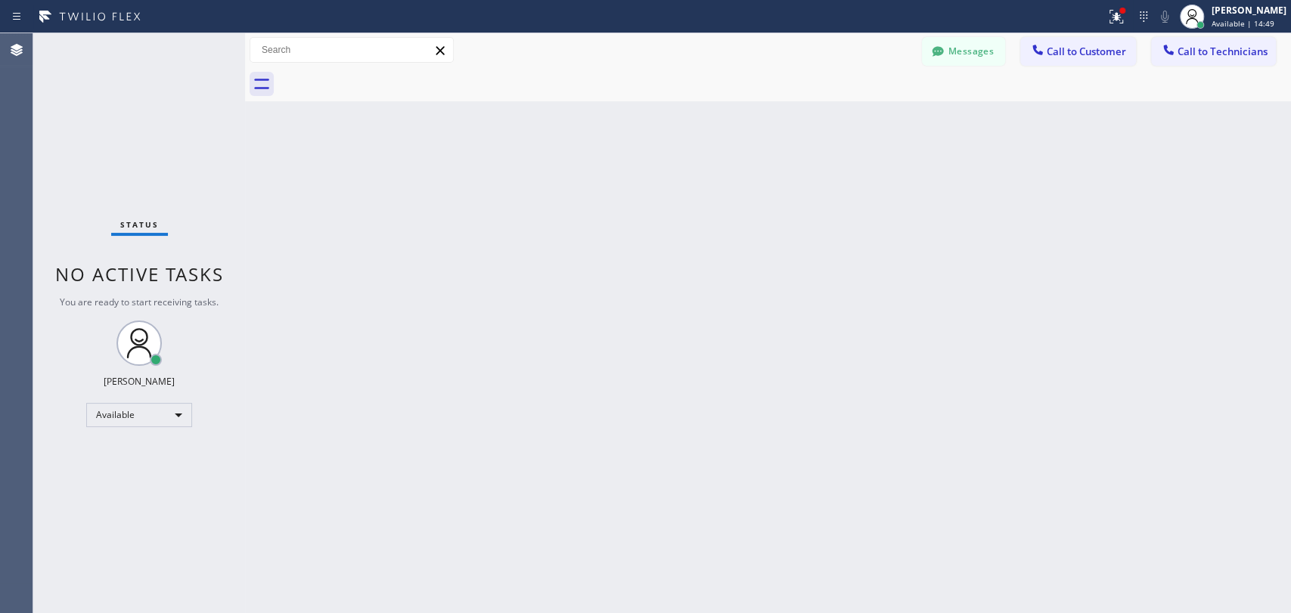
click at [1169, 54] on icon at bounding box center [1168, 49] width 15 height 15
click at [0, 0] on div "Search Technician" at bounding box center [0, 0] width 0 height 0
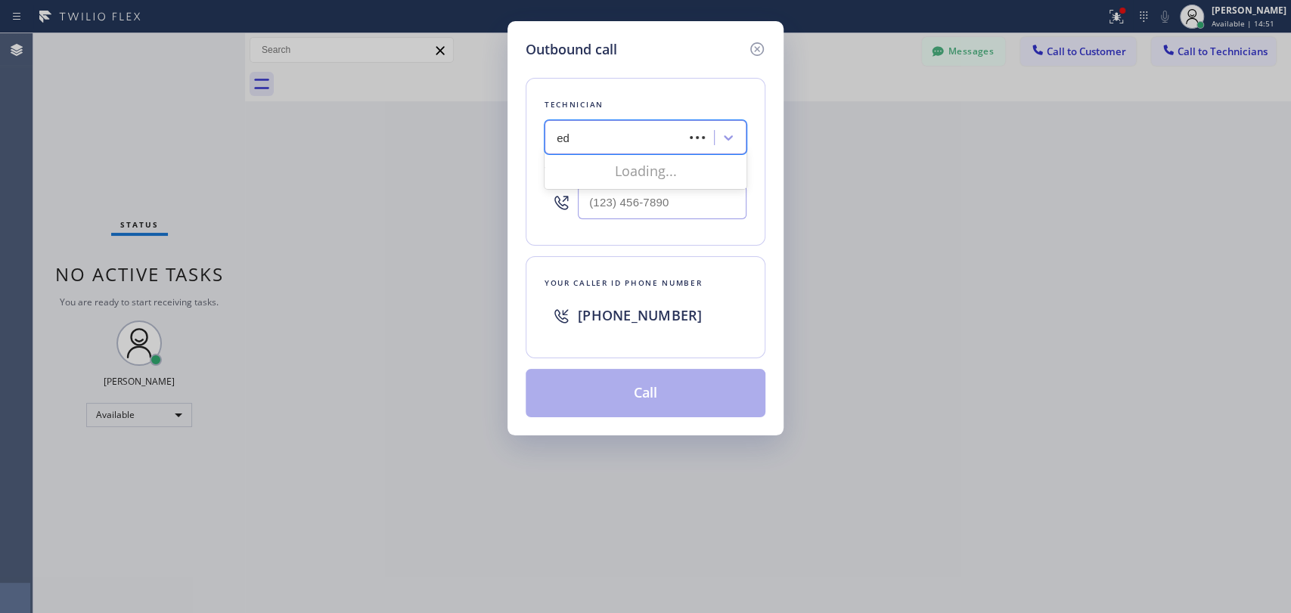
type input "edw"
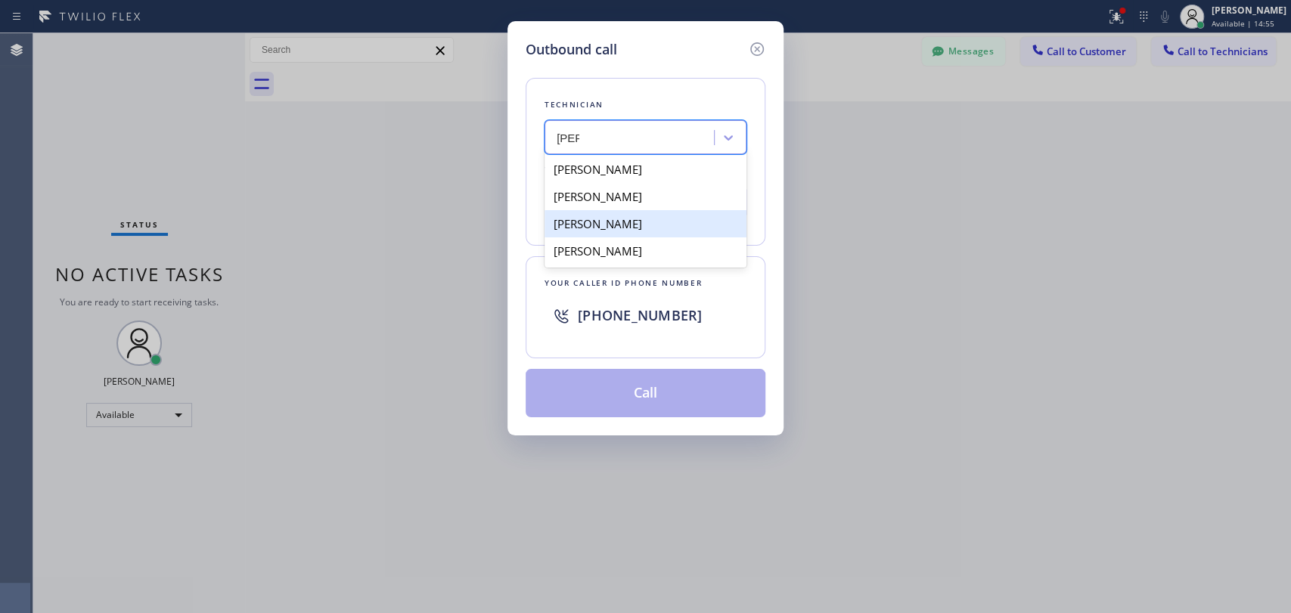
click at [620, 228] on div "[PERSON_NAME]" at bounding box center [645, 223] width 202 height 27
type input "(707) 608-8765"
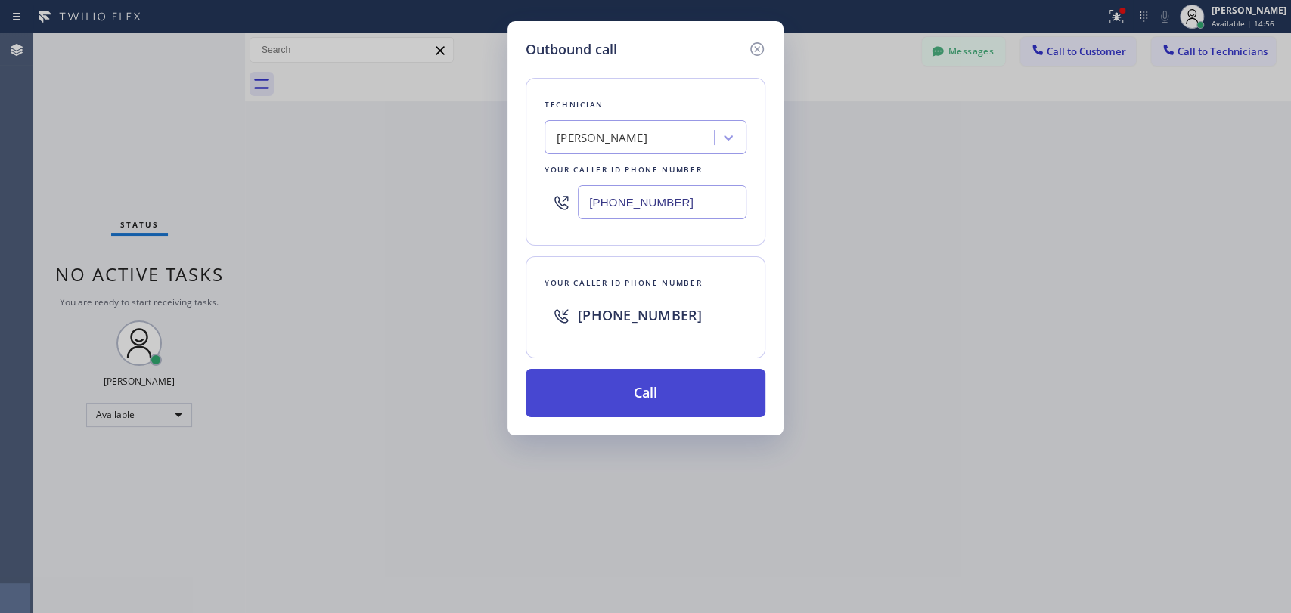
click at [615, 393] on button "Call" at bounding box center [646, 393] width 240 height 48
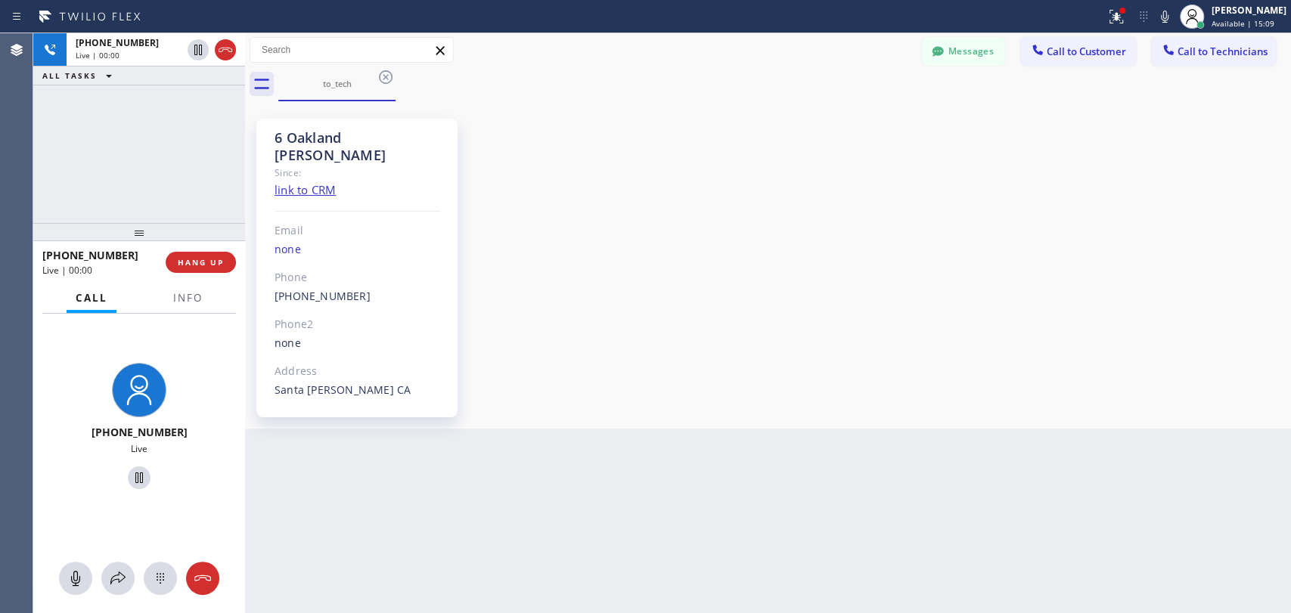
drag, startPoint x: 200, startPoint y: 265, endPoint x: 68, endPoint y: 232, distance: 135.5
click at [200, 265] on span "HANG UP" at bounding box center [201, 262] width 46 height 11
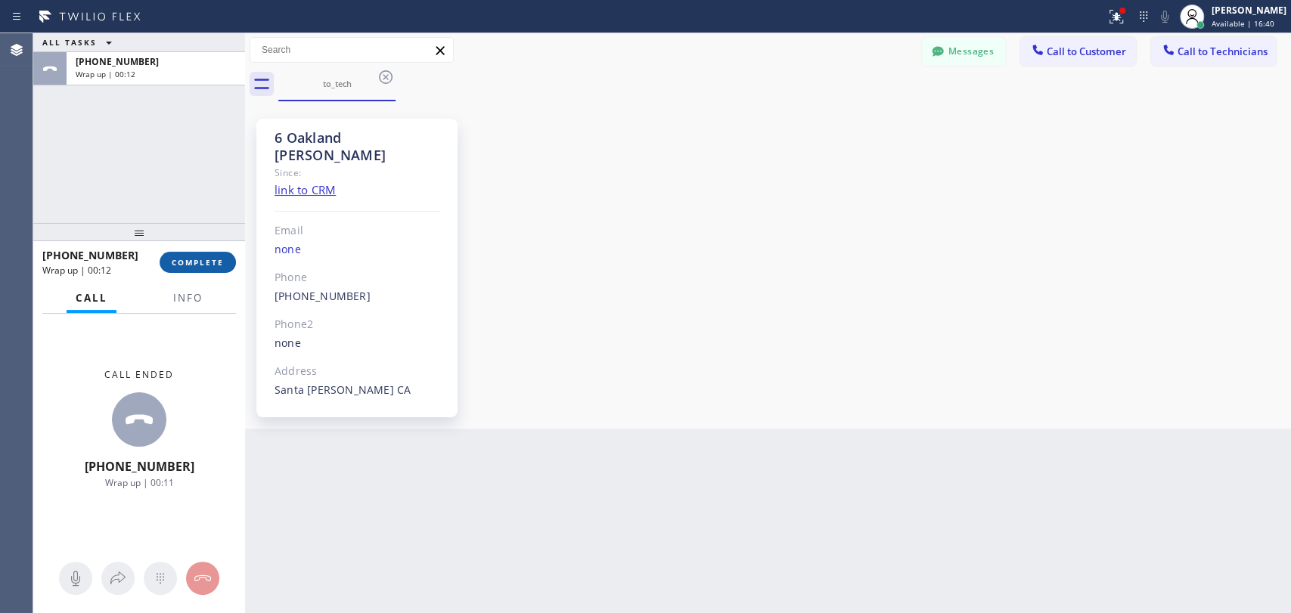
click at [180, 259] on span "COMPLETE" at bounding box center [198, 262] width 52 height 11
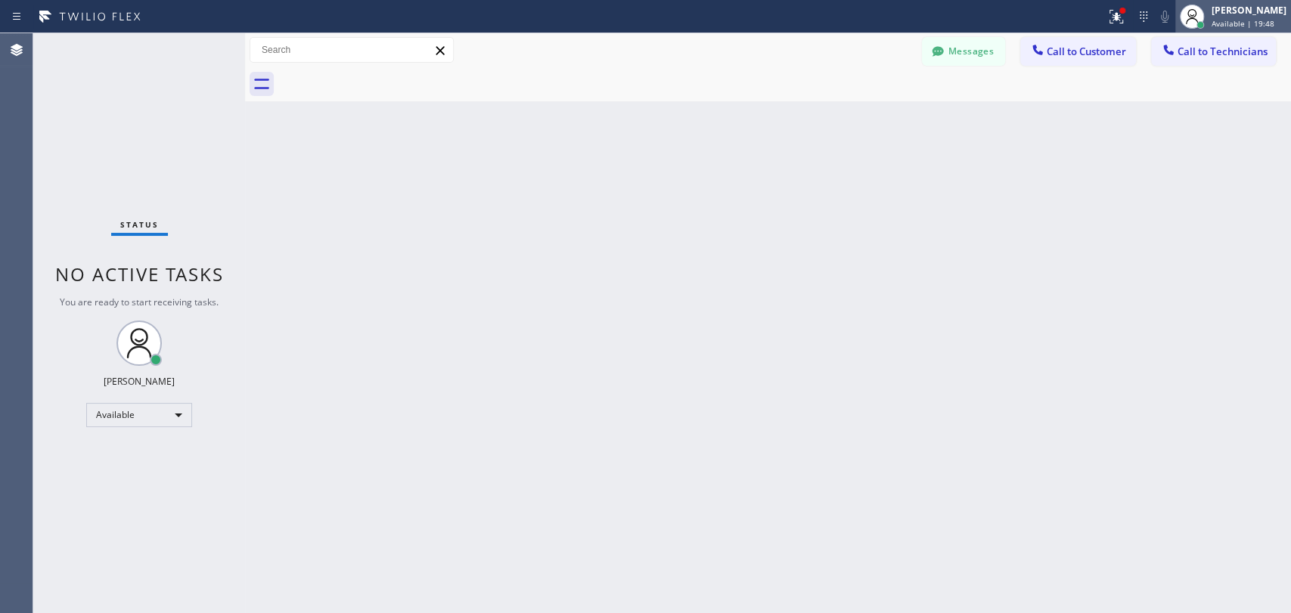
click at [1258, 18] on span "Available | 19:48" at bounding box center [1242, 23] width 63 height 11
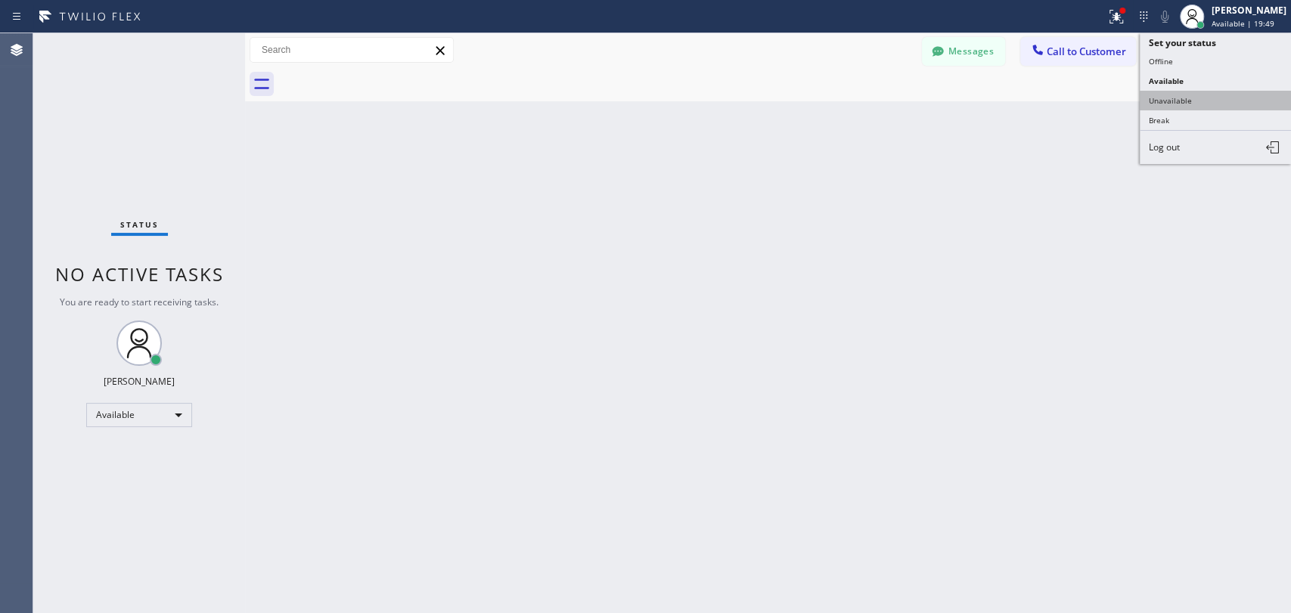
click at [1214, 95] on button "Unavailable" at bounding box center [1215, 101] width 151 height 20
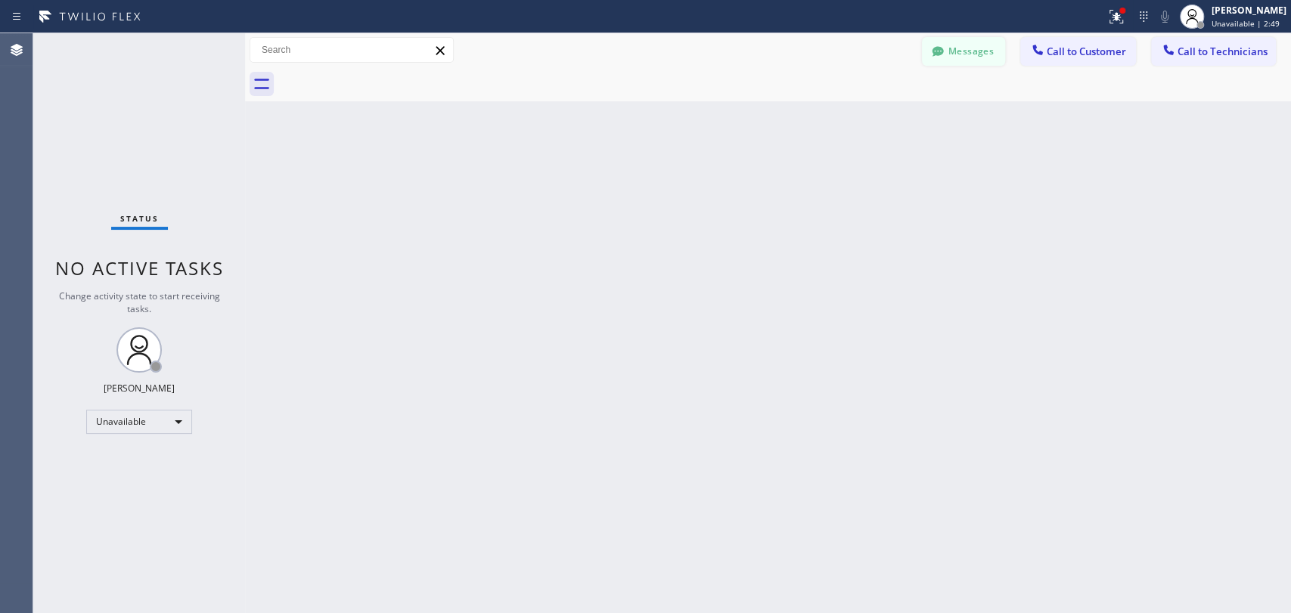
click at [938, 42] on button "Messages" at bounding box center [963, 51] width 83 height 29
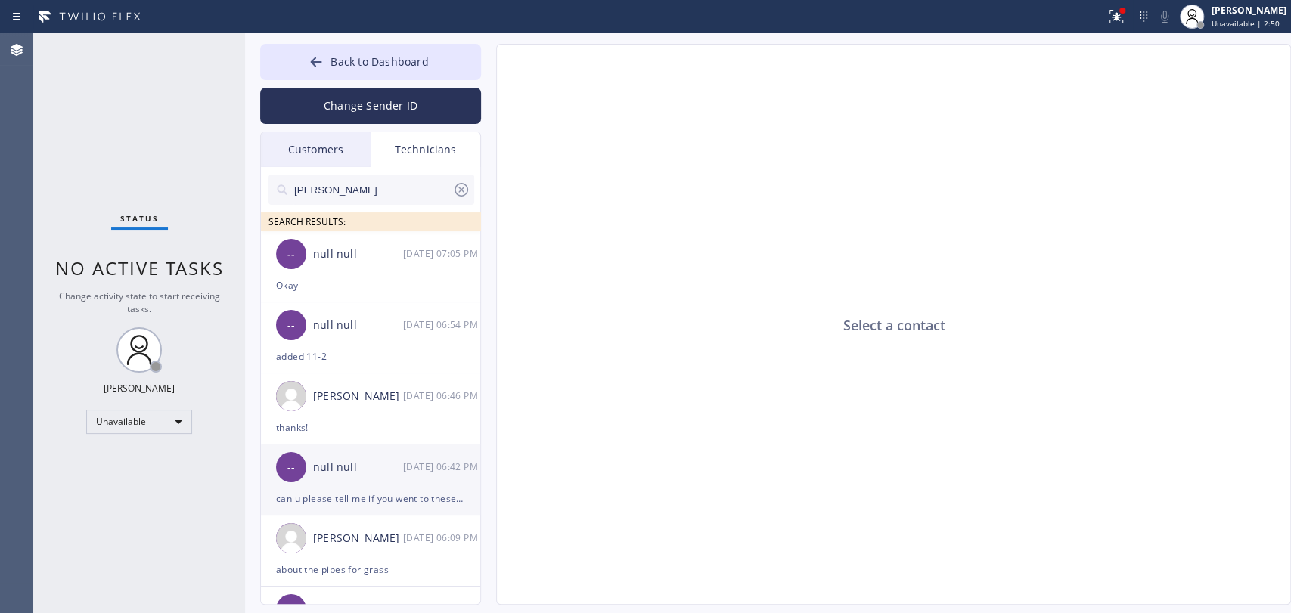
click at [359, 482] on div "-- null null 08/11 06:42 PM" at bounding box center [371, 467] width 221 height 45
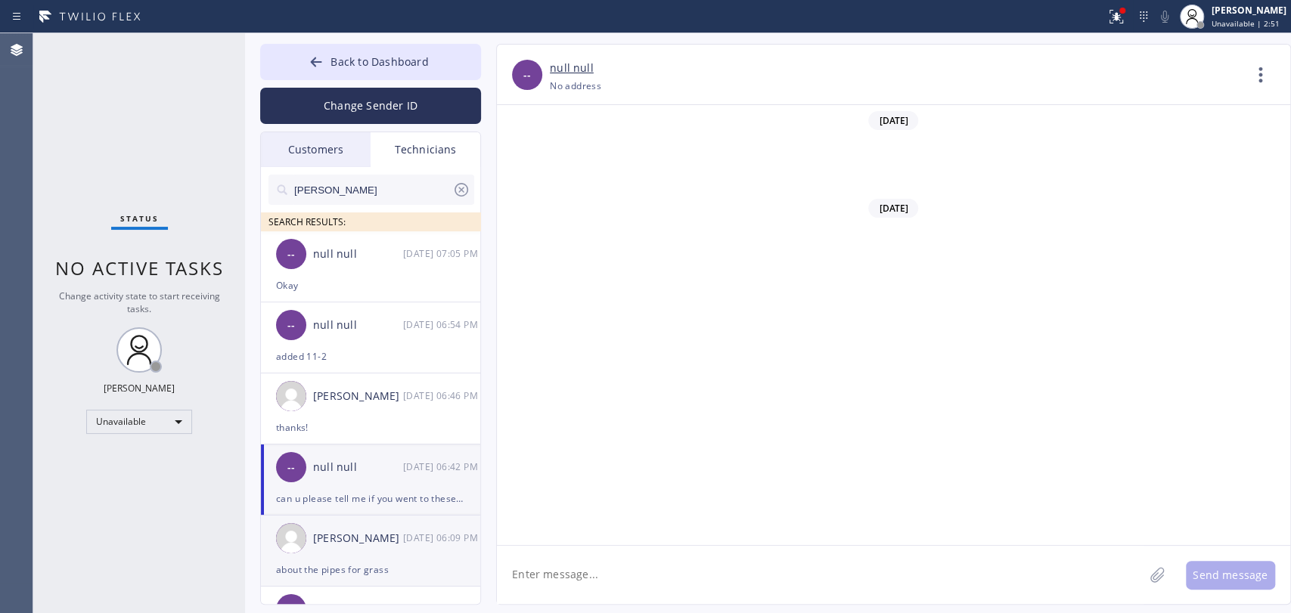
click at [348, 553] on div "Christopher Gonzales 08/11 06:09 PM" at bounding box center [371, 538] width 221 height 45
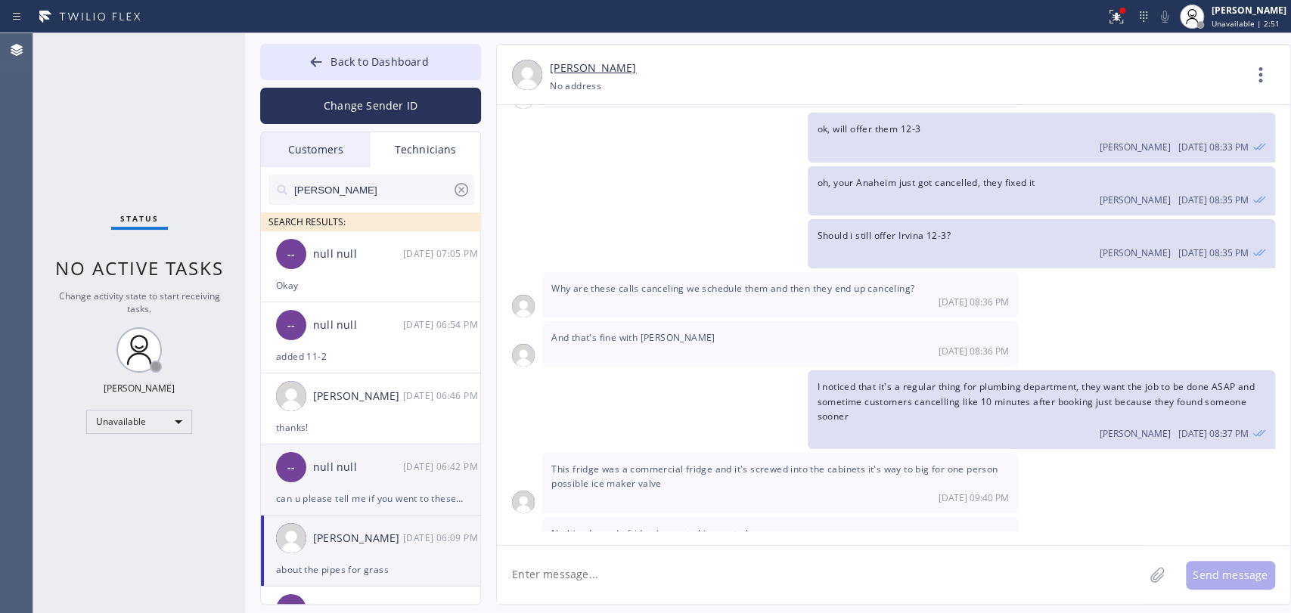
click at [323, 490] on div "can u please tell me if you went to these jobs or not? ([DATE])" at bounding box center [370, 498] width 189 height 17
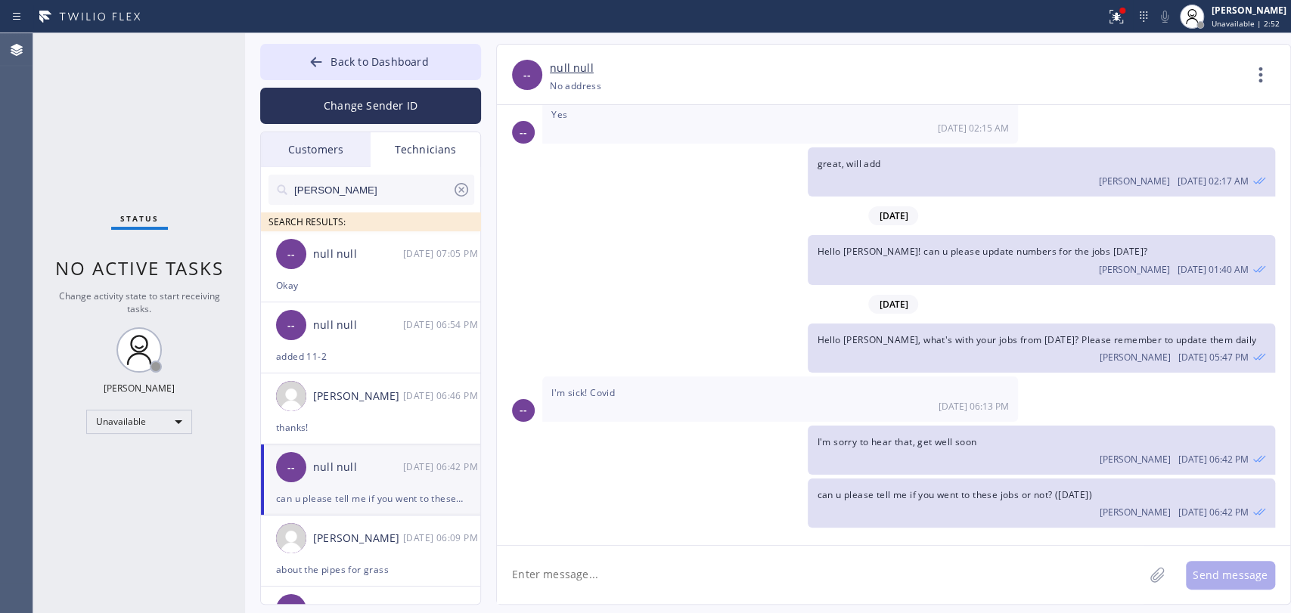
scroll to position [7530, 0]
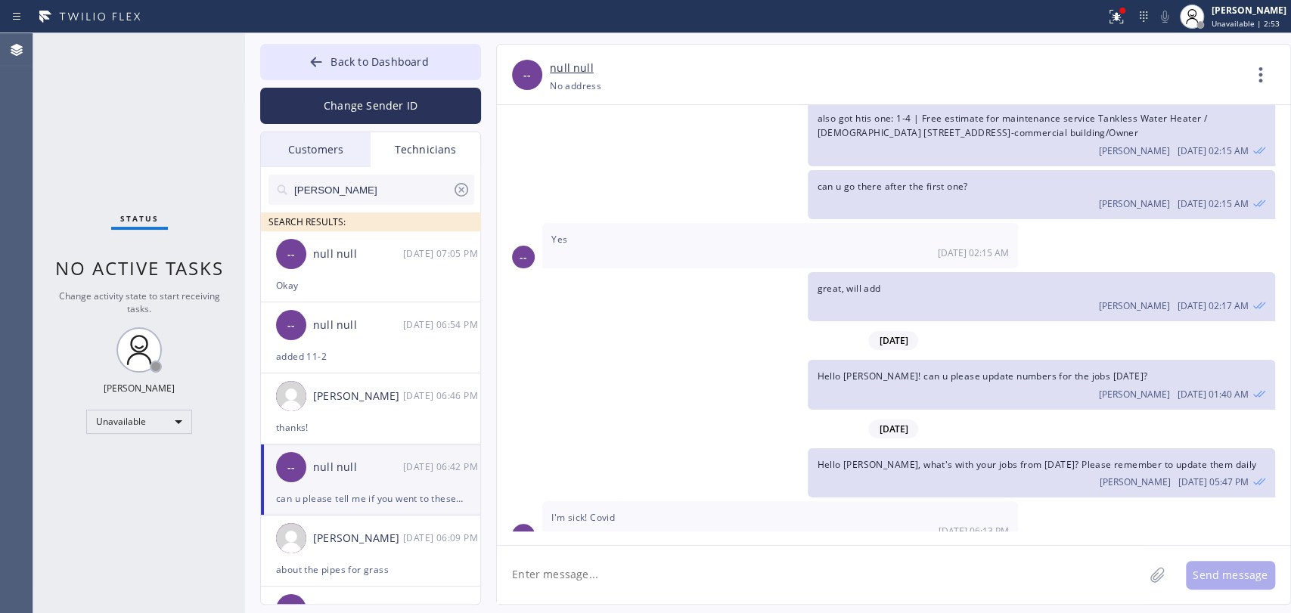
drag, startPoint x: 901, startPoint y: 502, endPoint x: 829, endPoint y: 485, distance: 74.5
drag, startPoint x: 829, startPoint y: 485, endPoint x: 442, endPoint y: 485, distance: 386.4
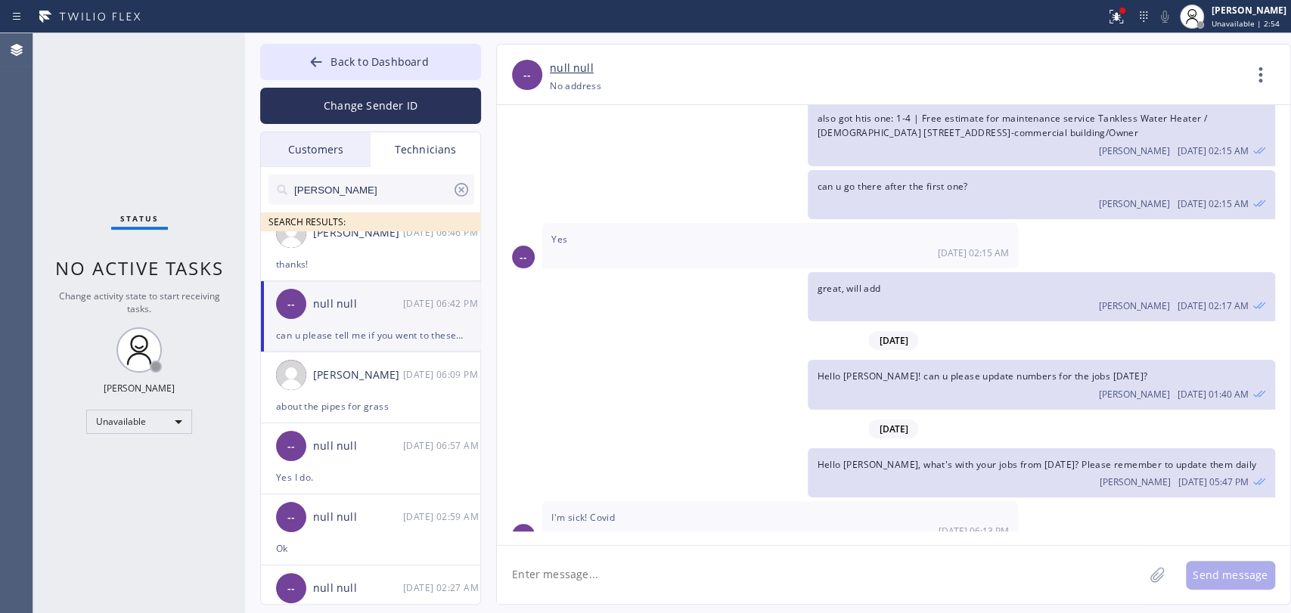
scroll to position [168, 0]
click at [443, 200] on input "[PERSON_NAME]" at bounding box center [373, 190] width 160 height 30
click at [436, 194] on input "[PERSON_NAME]" at bounding box center [373, 190] width 160 height 30
click at [436, 193] on input "[PERSON_NAME]" at bounding box center [373, 190] width 160 height 30
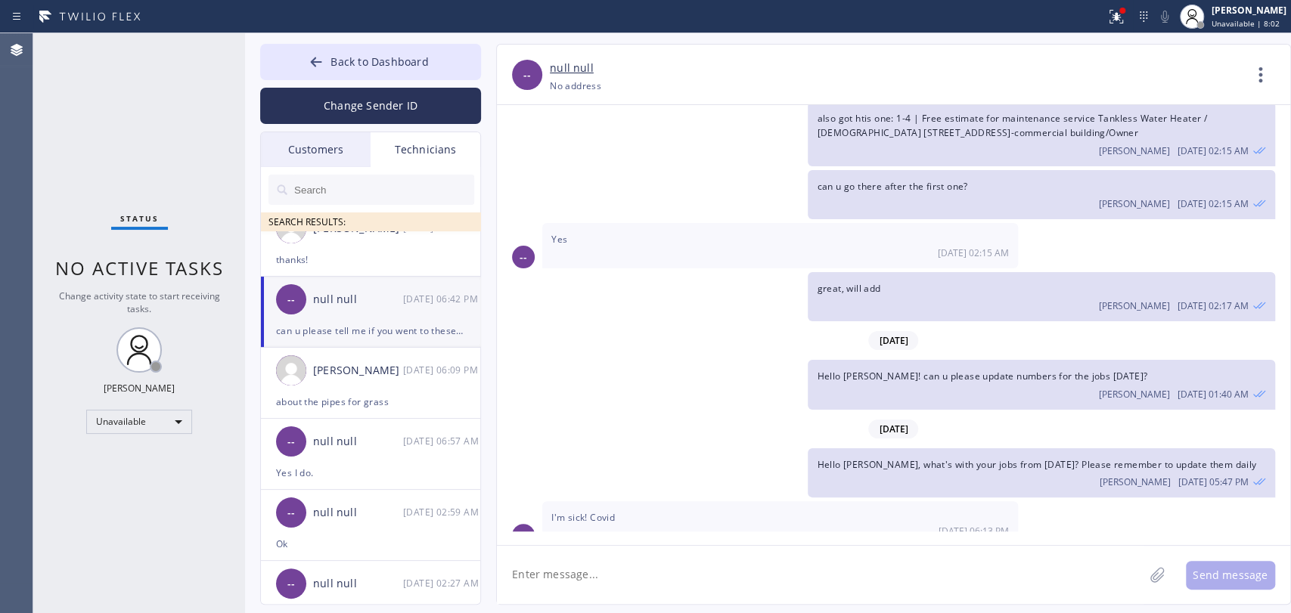
type input "a"
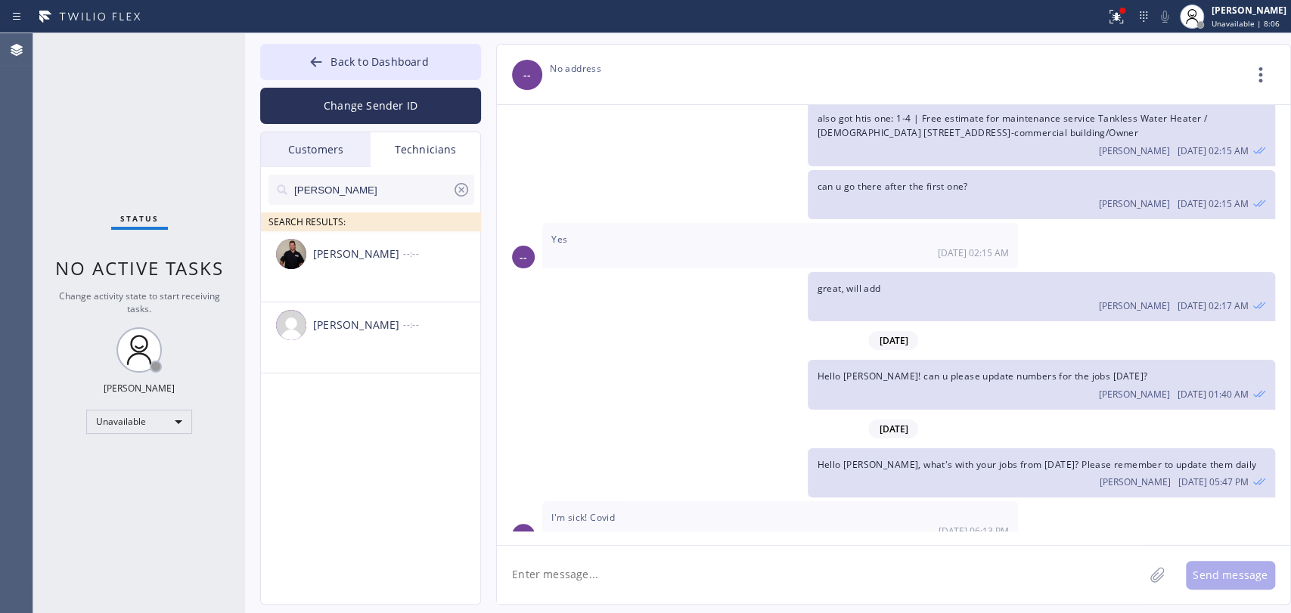
scroll to position [0, 0]
click at [405, 175] on input "[PERSON_NAME]" at bounding box center [373, 190] width 160 height 30
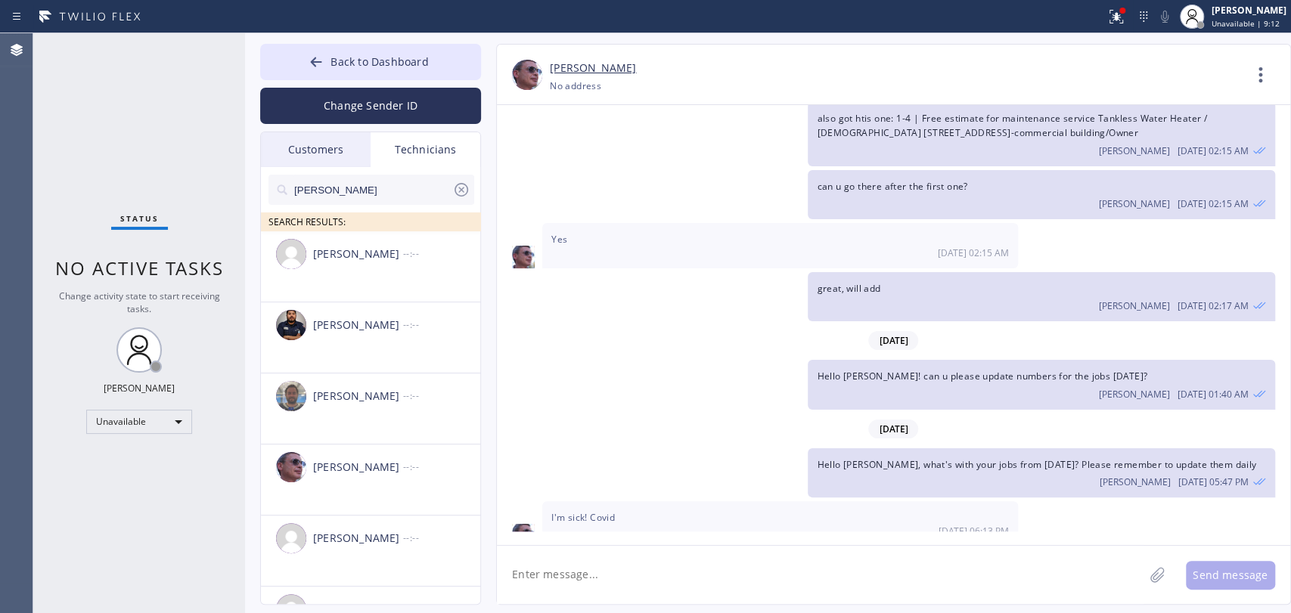
click at [350, 181] on input "sam" at bounding box center [373, 190] width 160 height 30
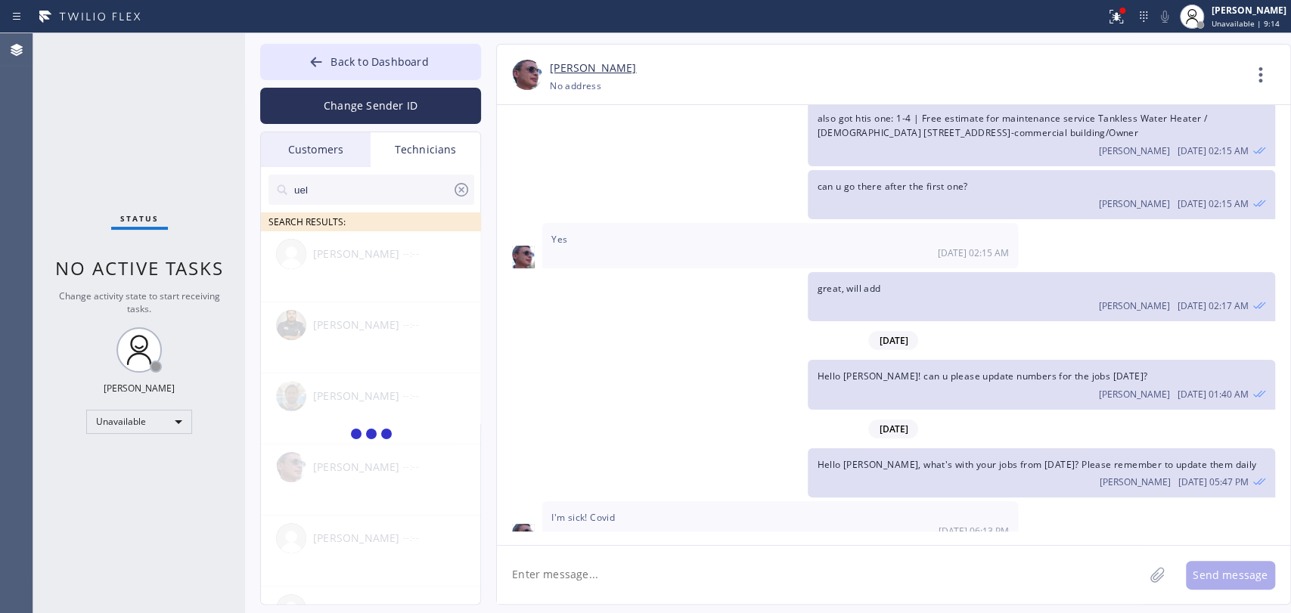
click at [362, 183] on input "uel" at bounding box center [373, 190] width 160 height 30
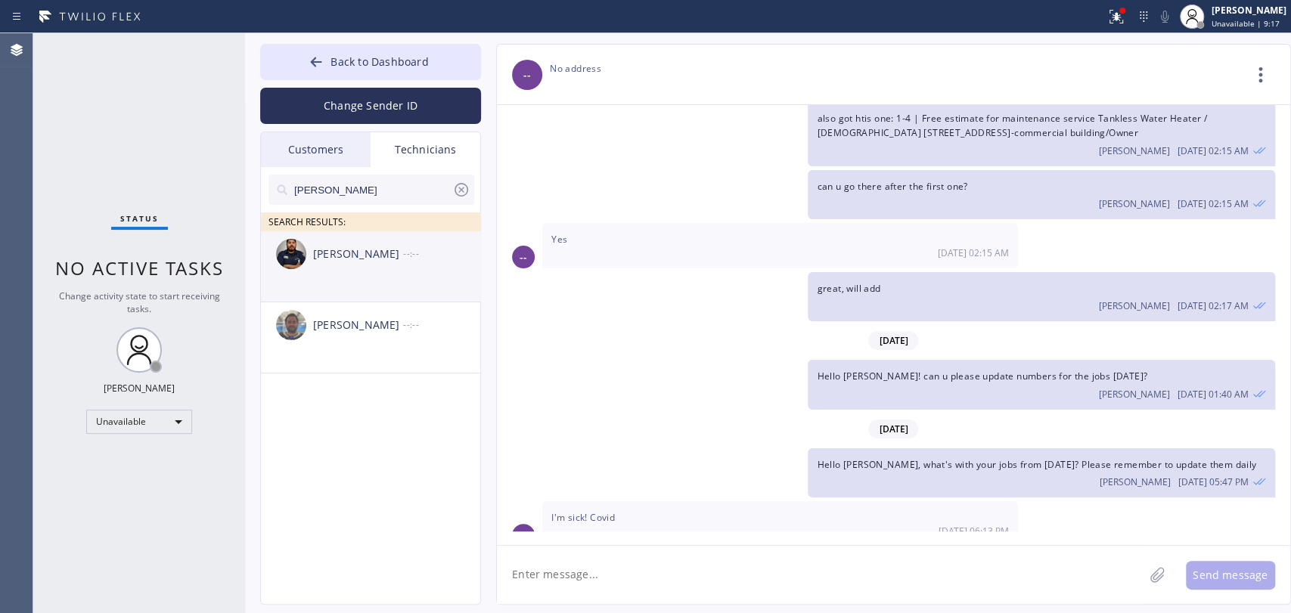
type input "samuel"
click at [346, 273] on div "Samuel Contreras --:--" at bounding box center [371, 253] width 221 height 45
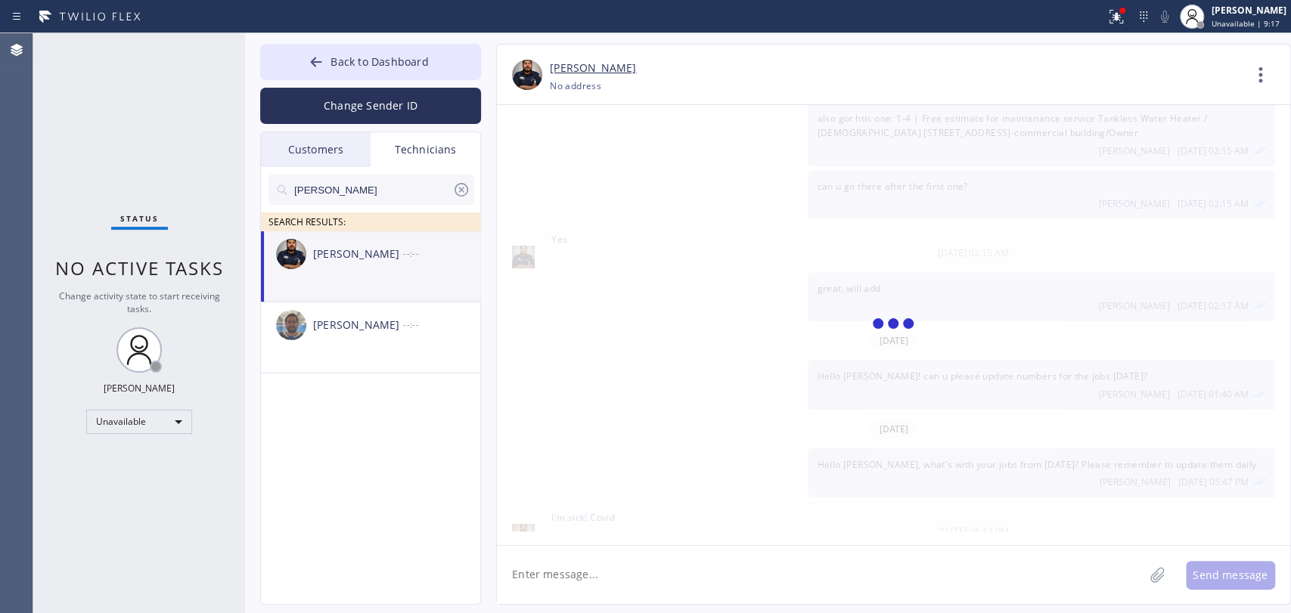
scroll to position [1382, 0]
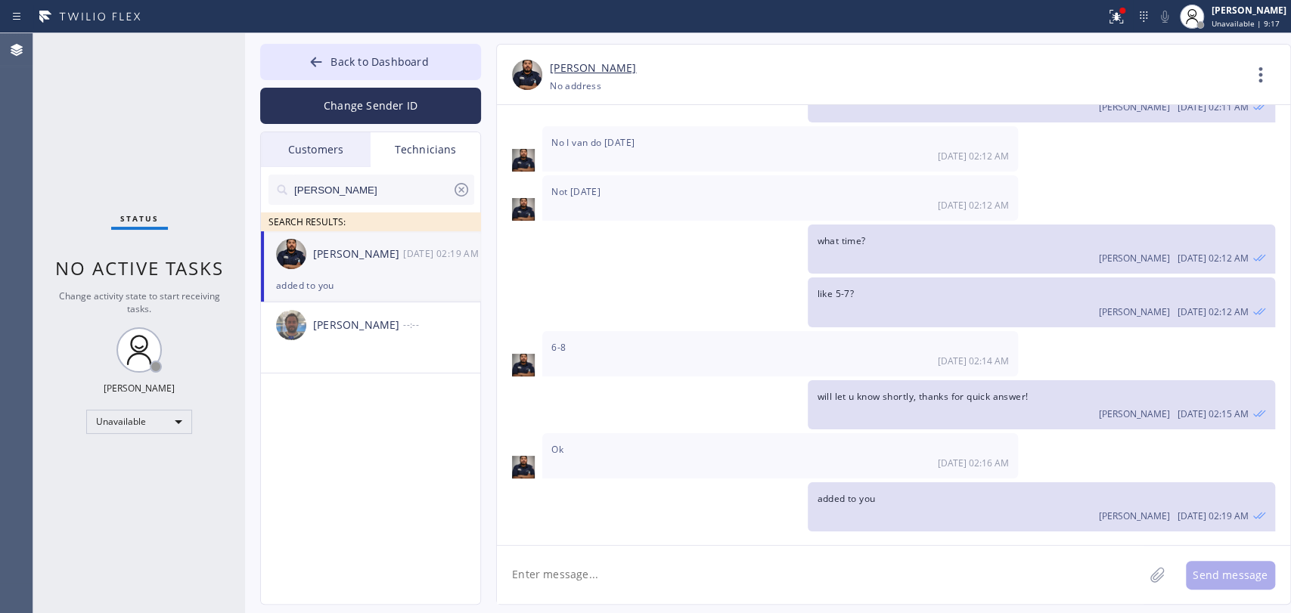
click at [569, 580] on textarea at bounding box center [820, 575] width 647 height 58
type textarea "Hi Sam"
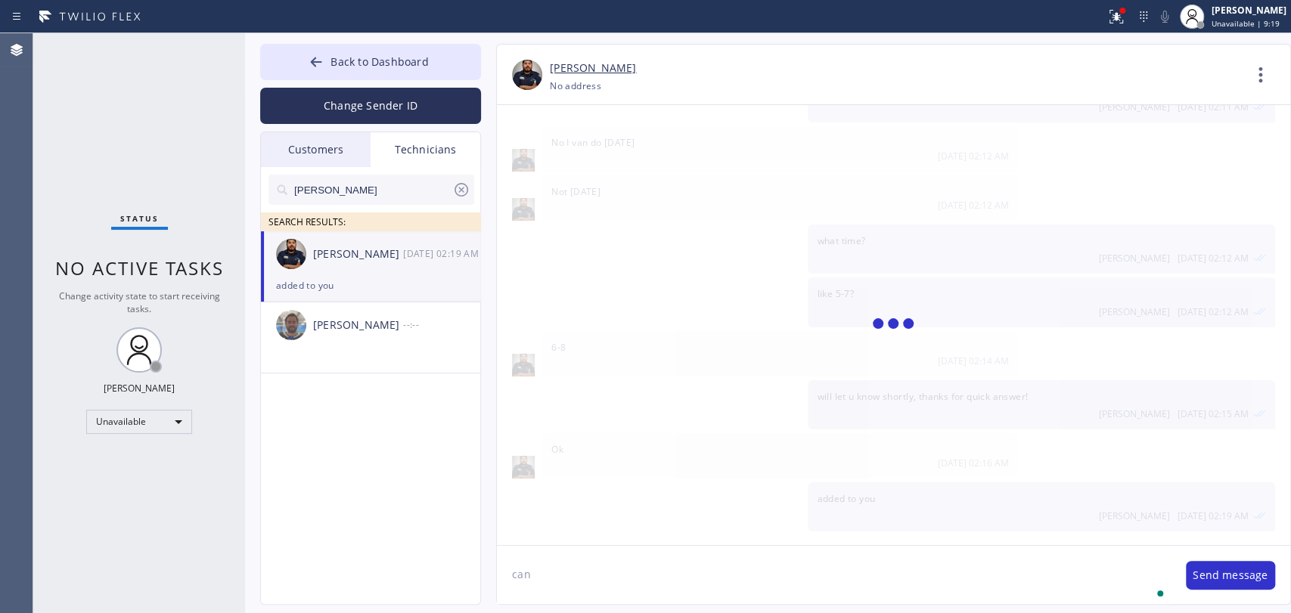
scroll to position [1469, 0]
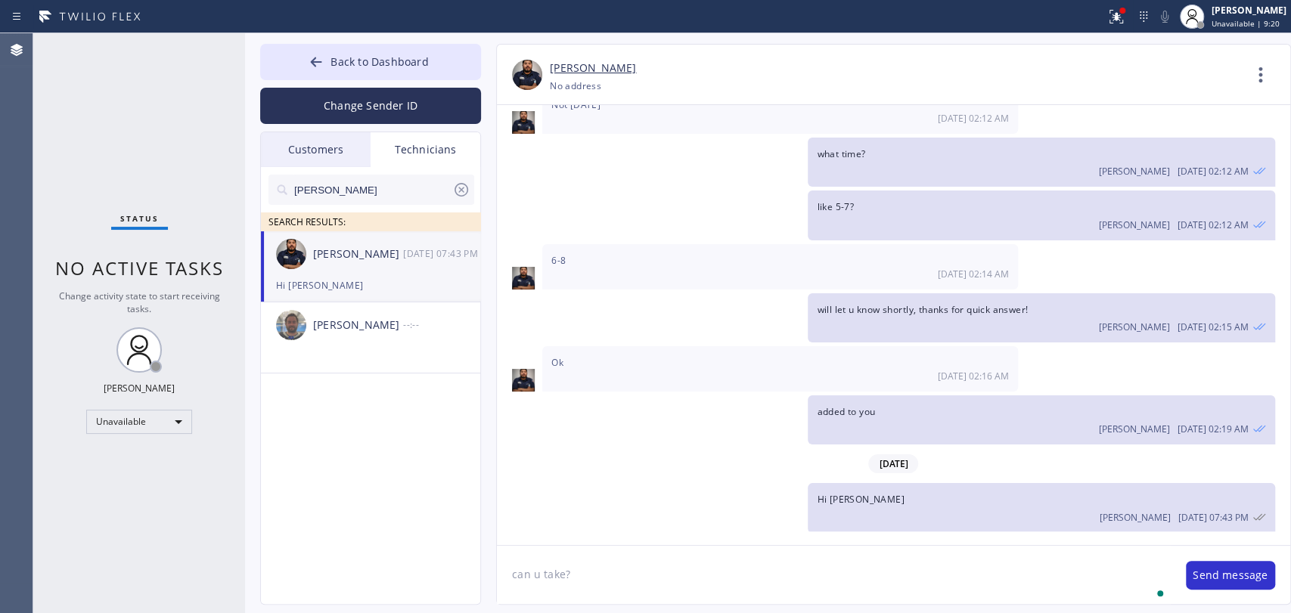
paste textarea "11-2/ $99 SCF/ The kitchen sink is leaking/ Condo-HO/ 1810 South Barrington Ave…"
type textarea "can u take? 11-2/ $99 SCF/ The kitchen sink is leaking/ Condo-HO/ 1810 South Ba…"
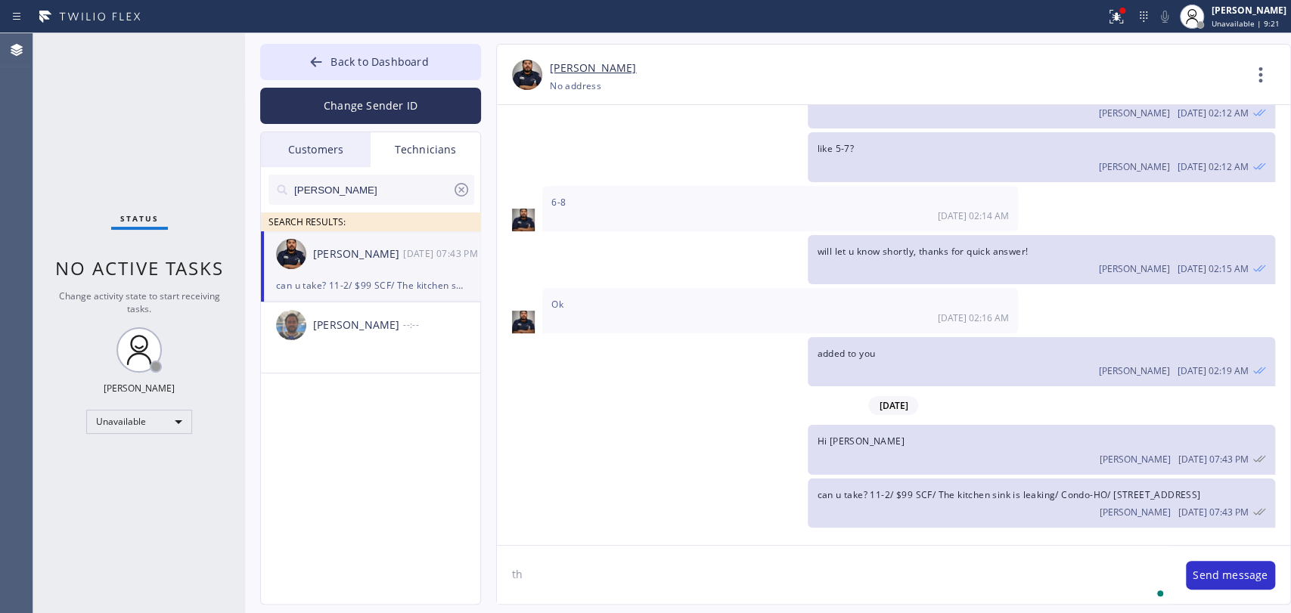
type textarea "t"
type textarea "its your returning customer from 2023"
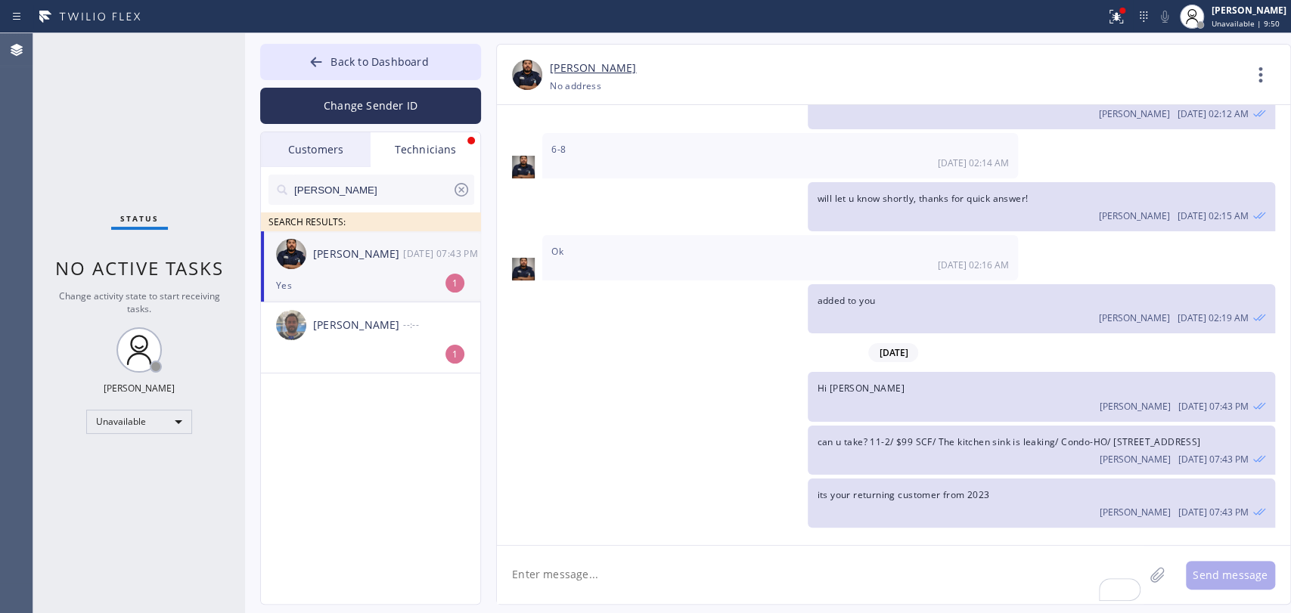
scroll to position [1636, 0]
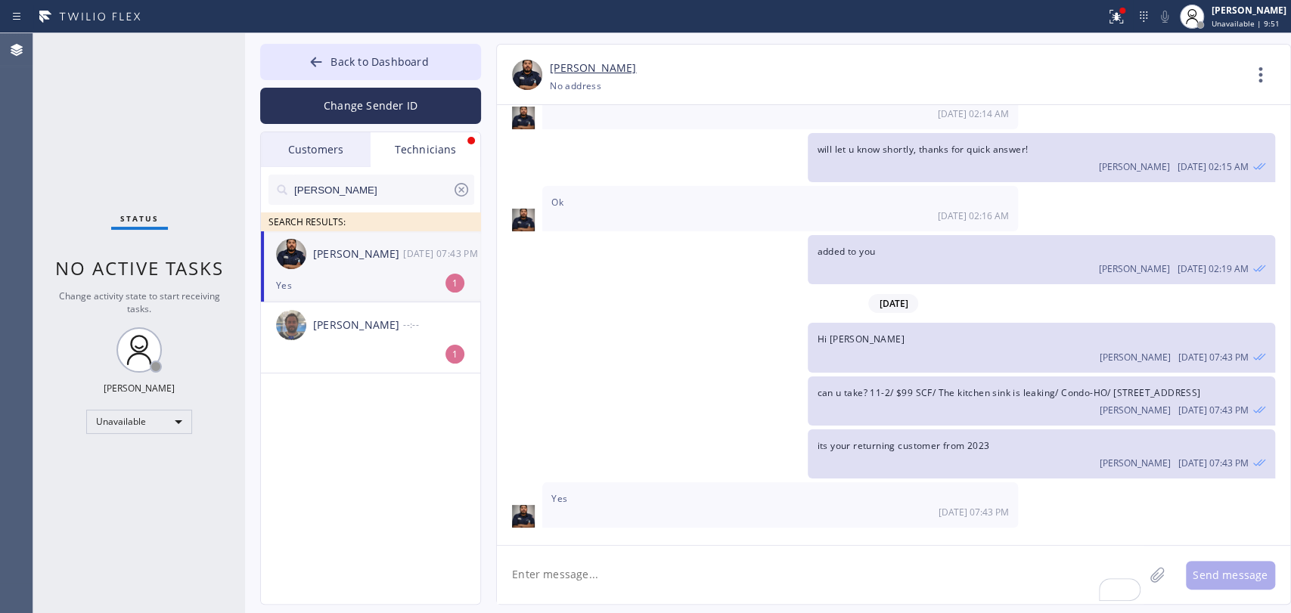
click at [548, 566] on textarea "To enrich screen reader interactions, please activate Accessibility in Grammarl…" at bounding box center [820, 575] width 647 height 58
type textarea "perfect, will add to you"
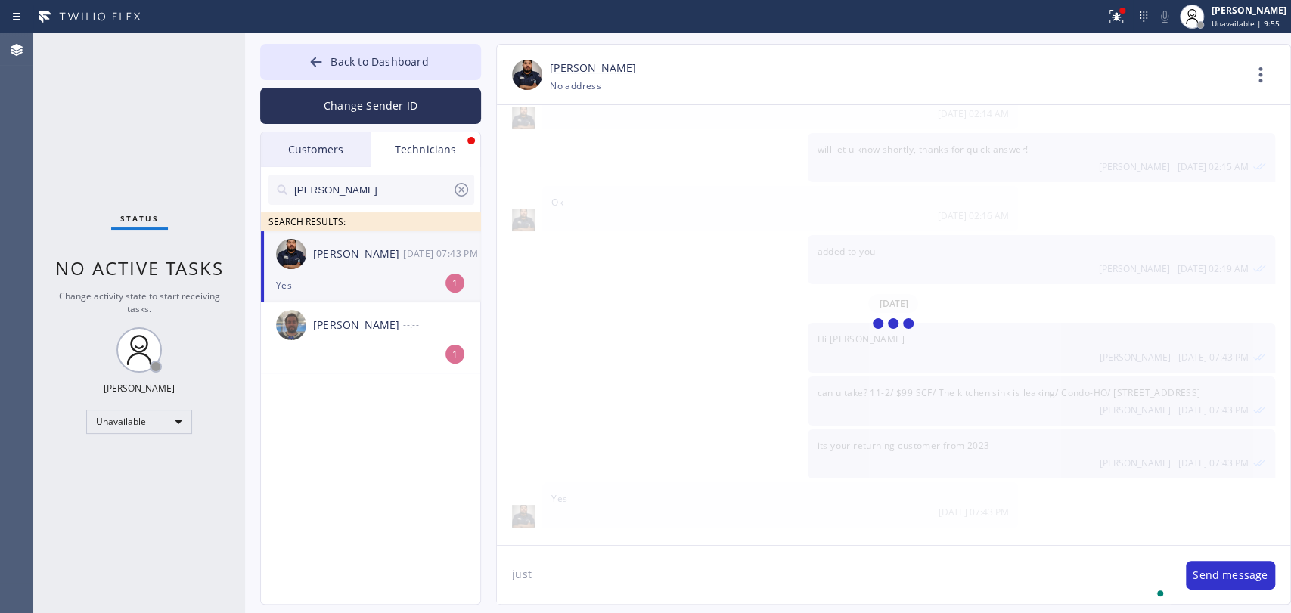
scroll to position [1689, 0]
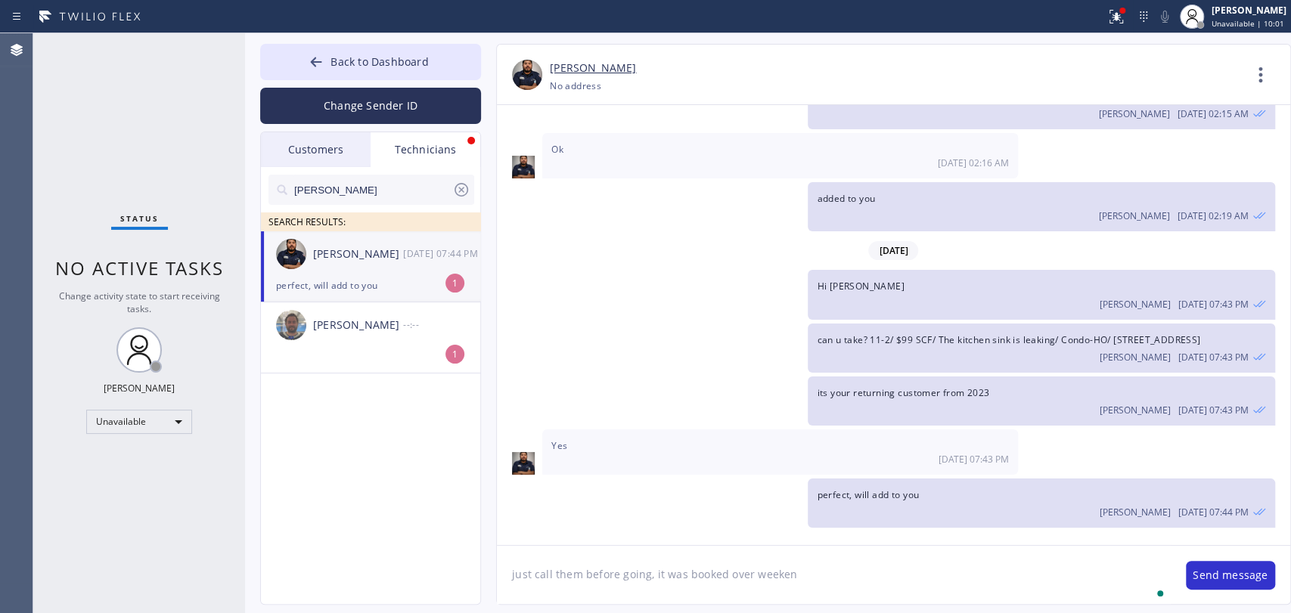
type textarea "just call them before going, it was booked over weekend"
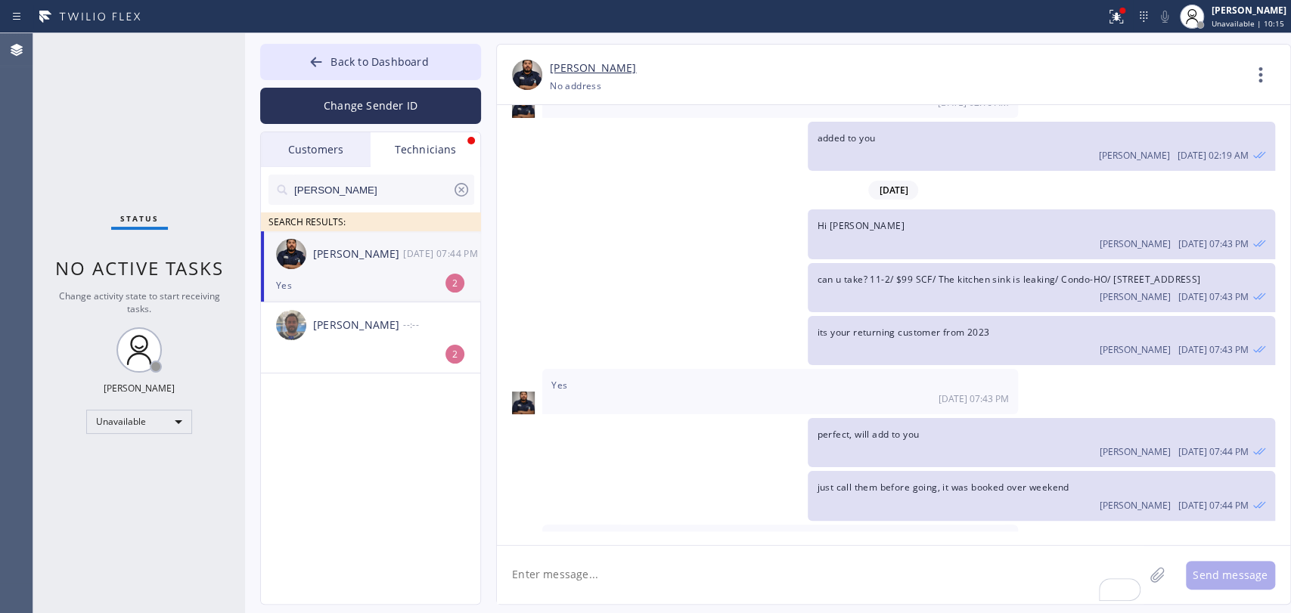
scroll to position [1791, 0]
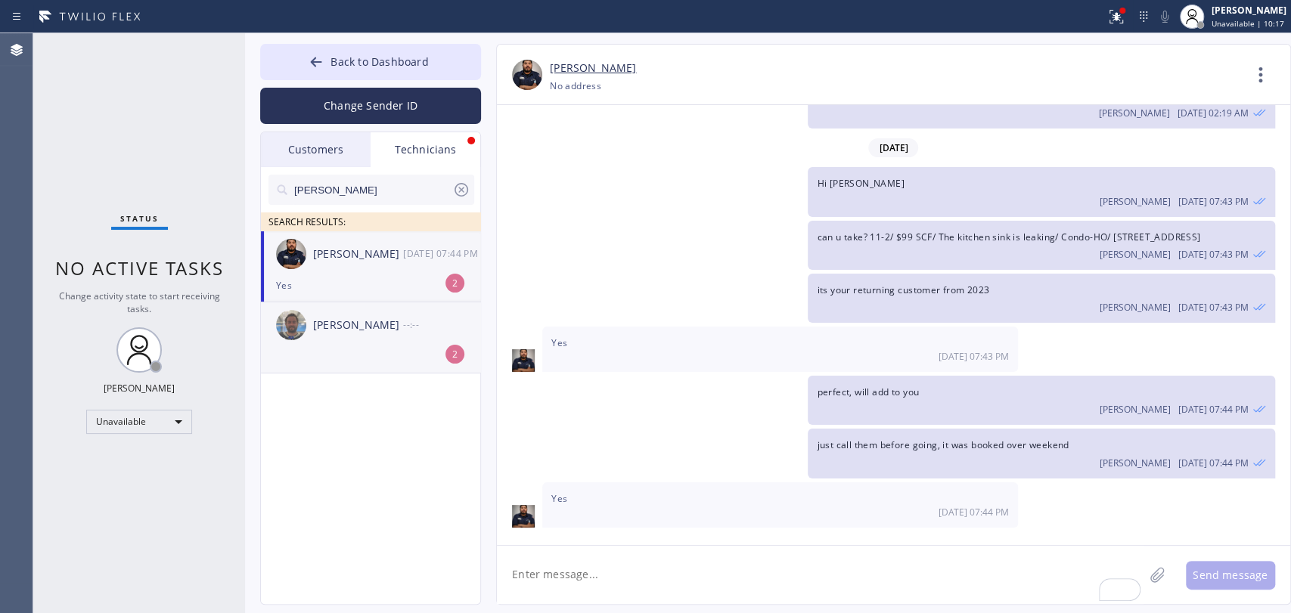
click at [392, 282] on div "Yes" at bounding box center [370, 285] width 189 height 17
click at [370, 202] on input "samuel" at bounding box center [373, 190] width 160 height 30
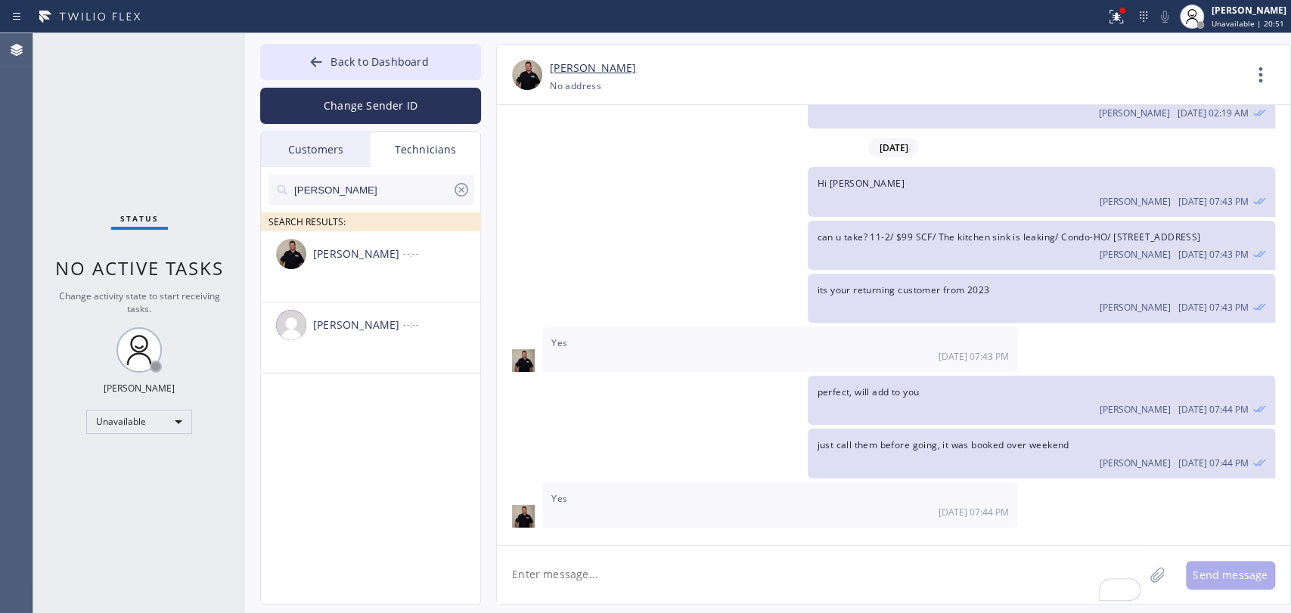
click at [1092, 389] on div "perfect, will add to you Oleksiy Dmitriev 08/11 07:44 PM" at bounding box center [1041, 400] width 467 height 49
click at [151, 420] on div "Unavailable" at bounding box center [139, 422] width 106 height 24
click at [146, 454] on li "Available" at bounding box center [138, 460] width 103 height 18
click at [408, 176] on input "[PERSON_NAME]" at bounding box center [373, 190] width 160 height 30
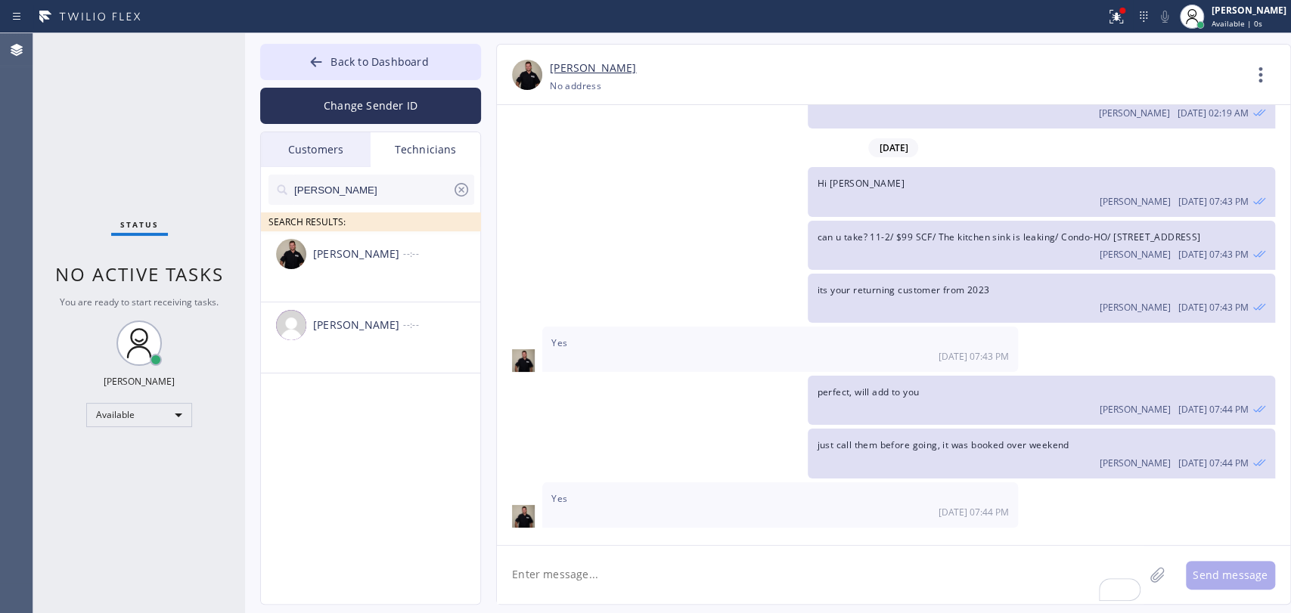
click at [408, 176] on input "[PERSON_NAME]" at bounding box center [373, 190] width 160 height 30
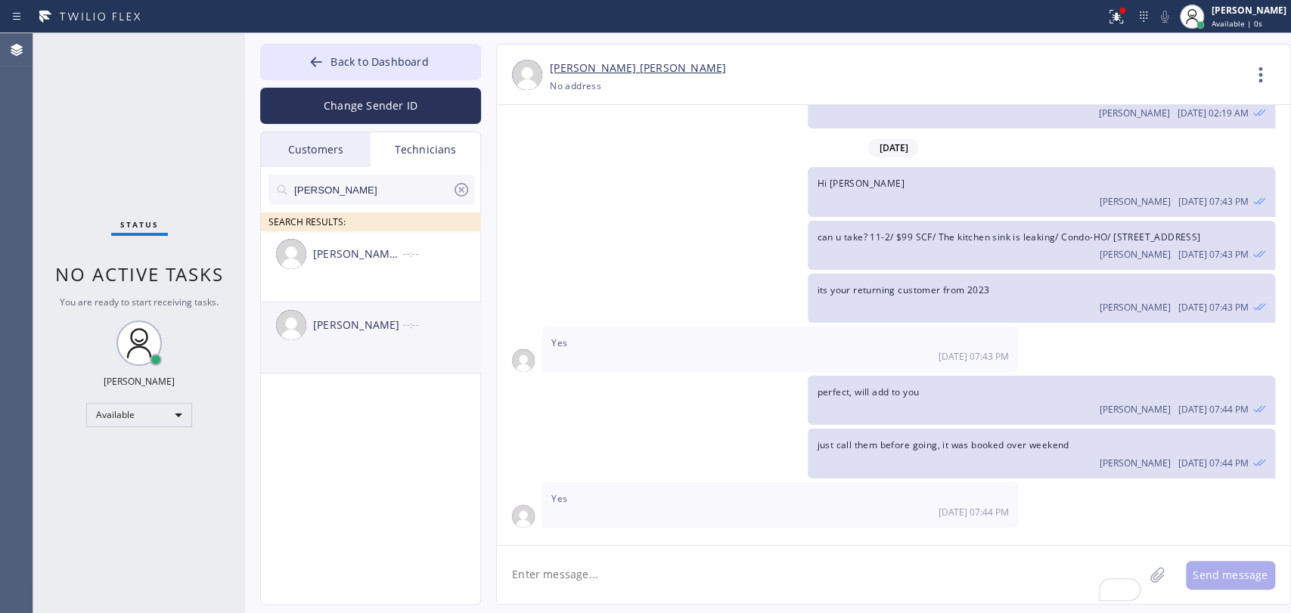
type input "[PERSON_NAME]"
click at [379, 337] on div "[PERSON_NAME] --:--" at bounding box center [371, 324] width 221 height 45
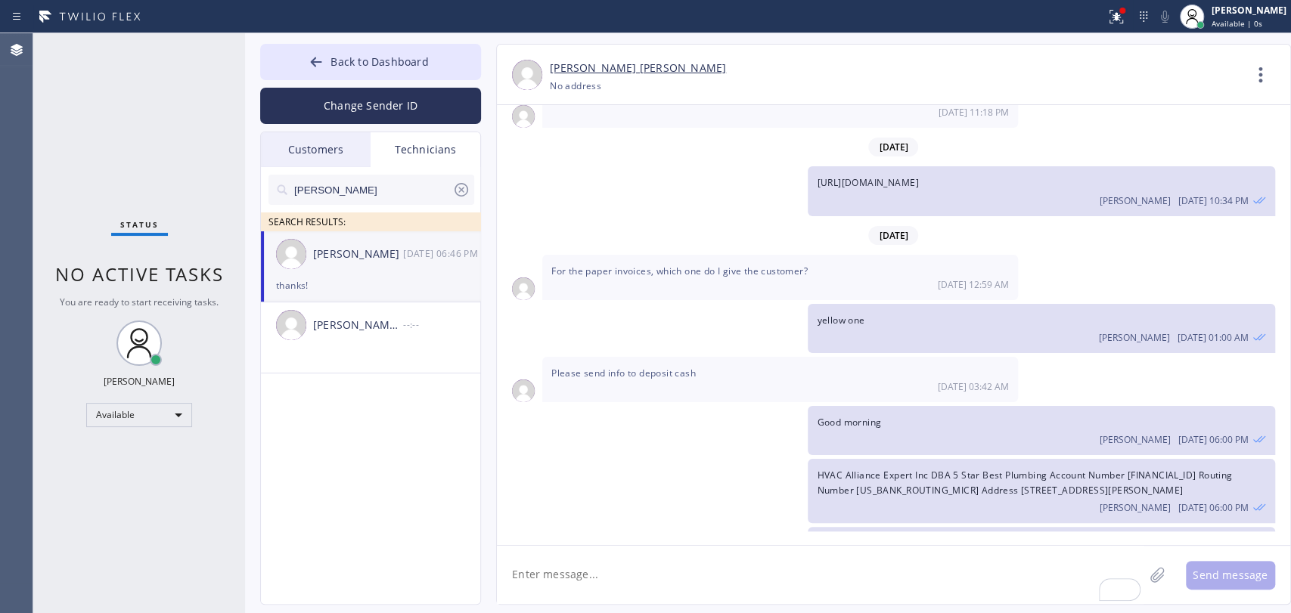
scroll to position [2148, 0]
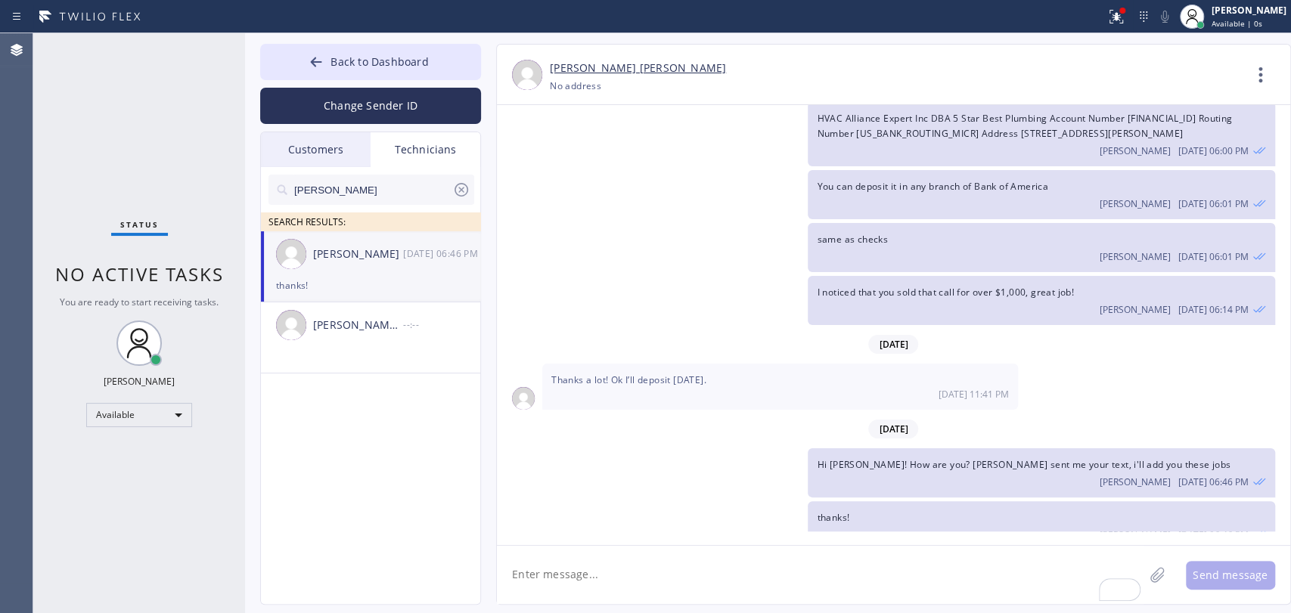
click at [572, 575] on textarea "To enrich screen reader interactions, please activate Accessibility in Grammarl…" at bounding box center [820, 575] width 647 height 58
type textarea "the fisrt one cancelled"
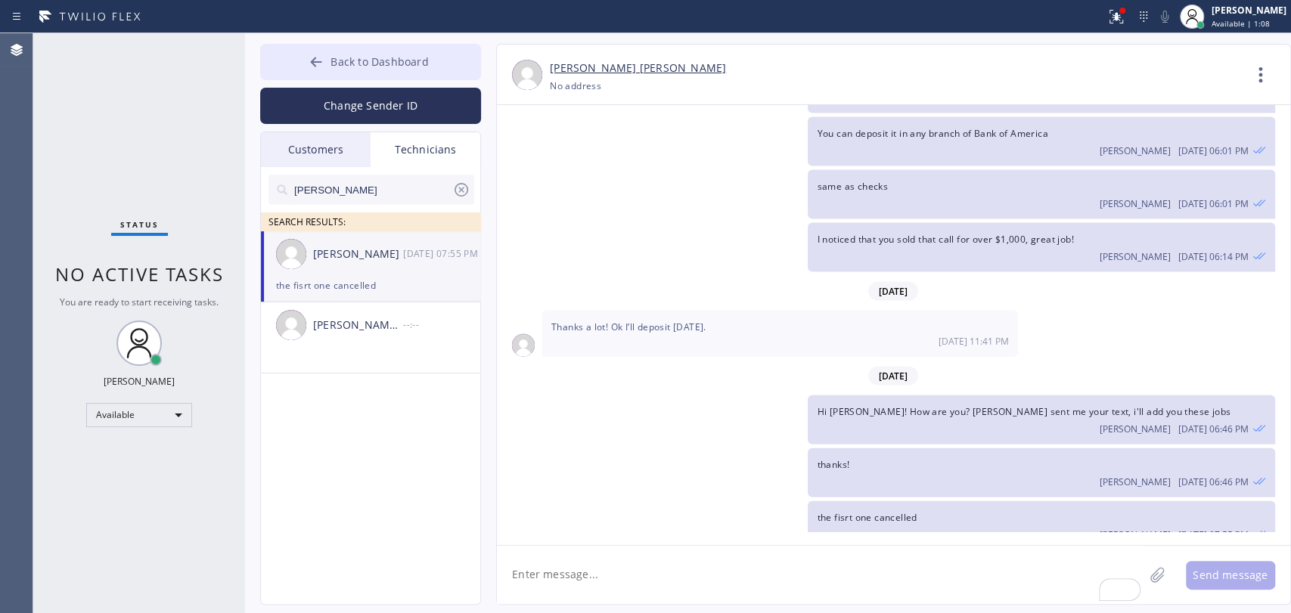
click at [321, 54] on icon at bounding box center [316, 61] width 15 height 15
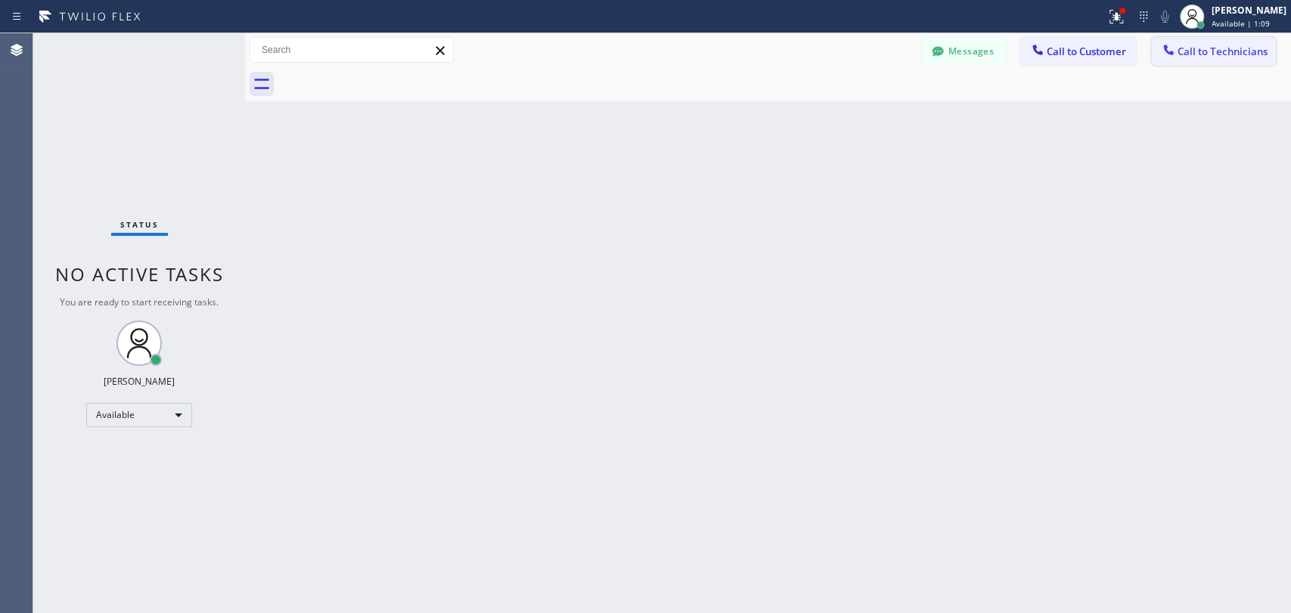
click at [1224, 53] on span "Call to Technicians" at bounding box center [1222, 52] width 90 height 14
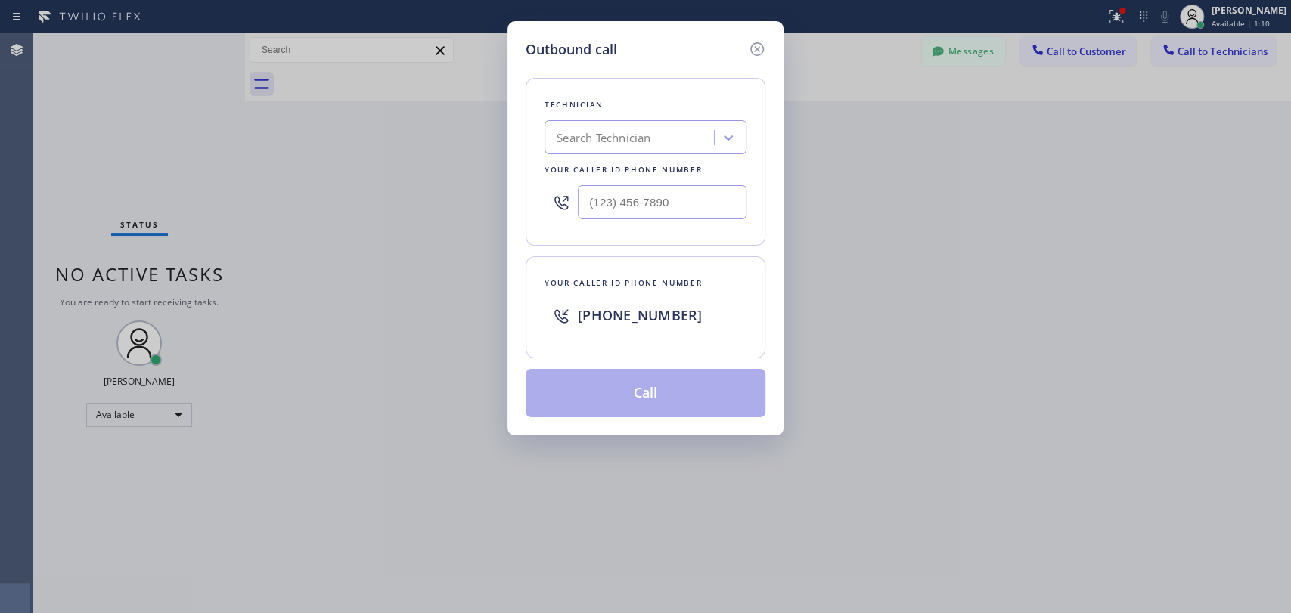
click at [647, 141] on div "Search Technician" at bounding box center [604, 137] width 94 height 17
type input "ser"
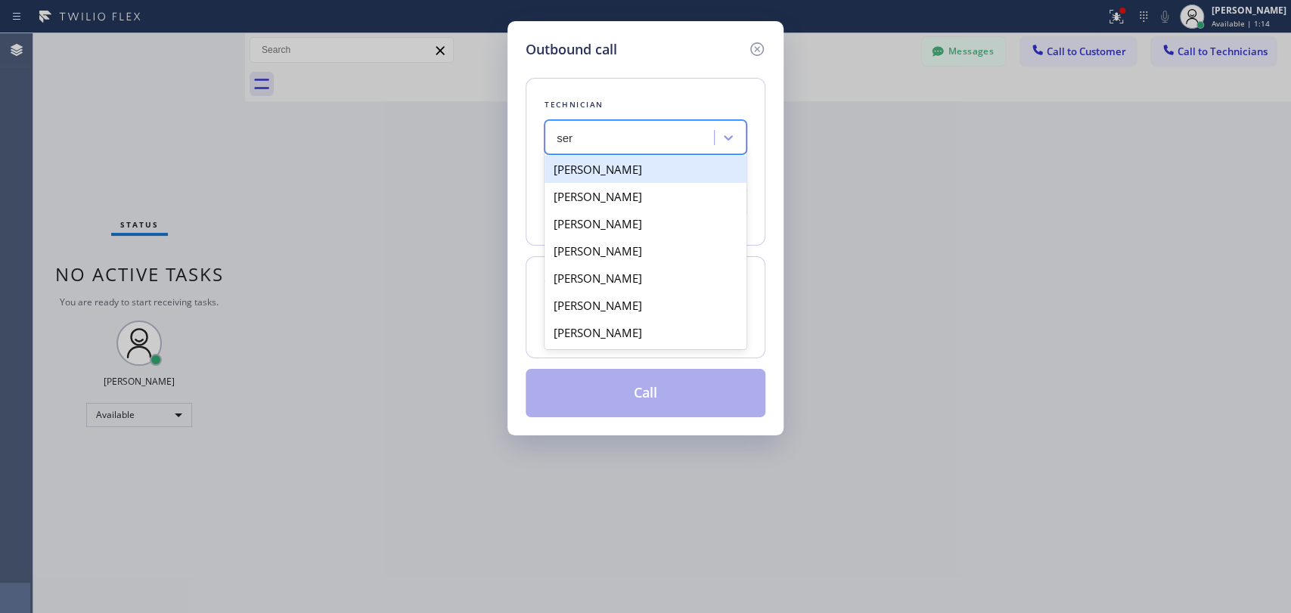
click at [628, 170] on div "[PERSON_NAME]" at bounding box center [645, 169] width 202 height 27
type input "(323) 304-1325"
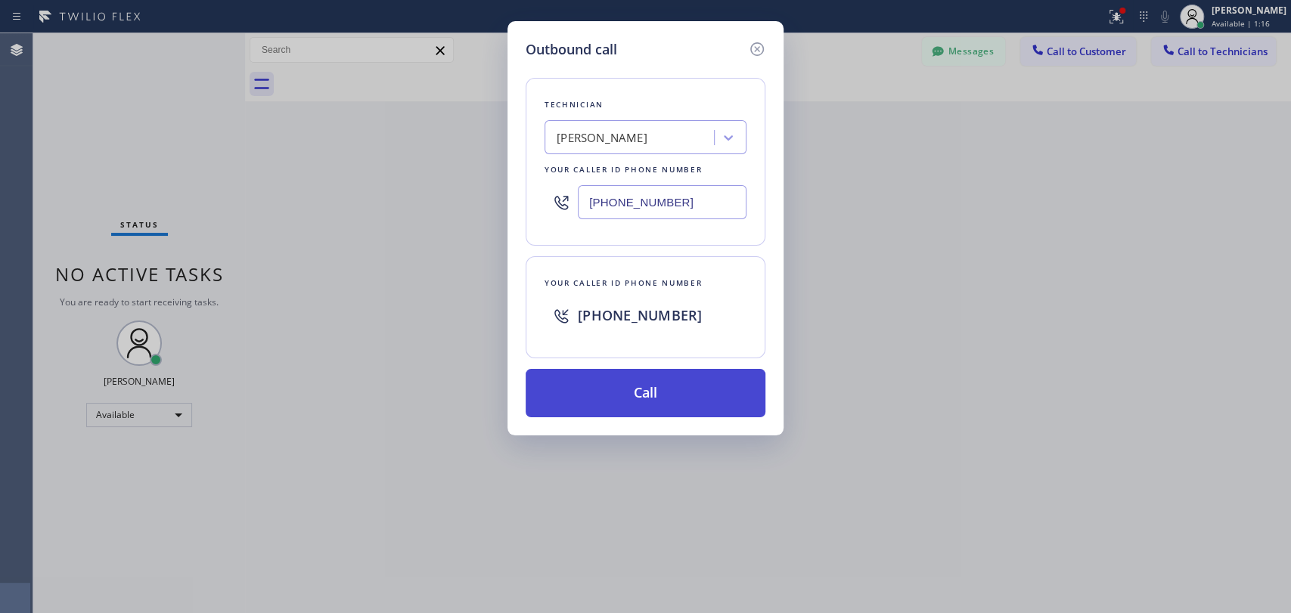
click at [608, 393] on button "Call" at bounding box center [646, 393] width 240 height 48
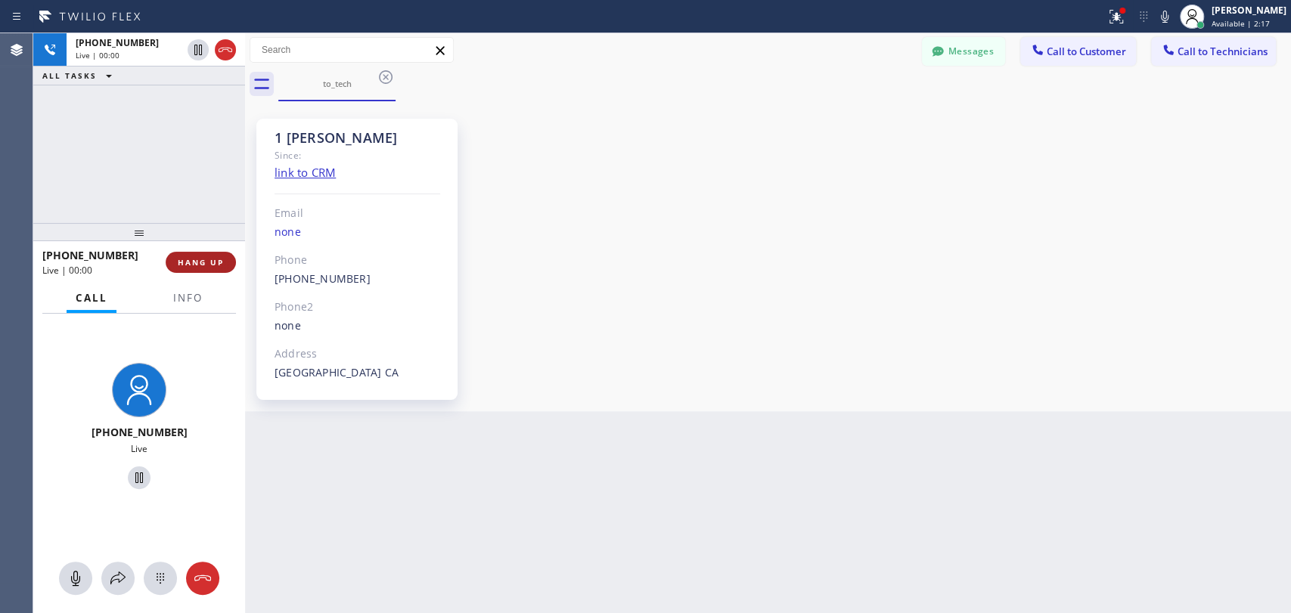
click at [192, 255] on button "HANG UP" at bounding box center [201, 262] width 70 height 21
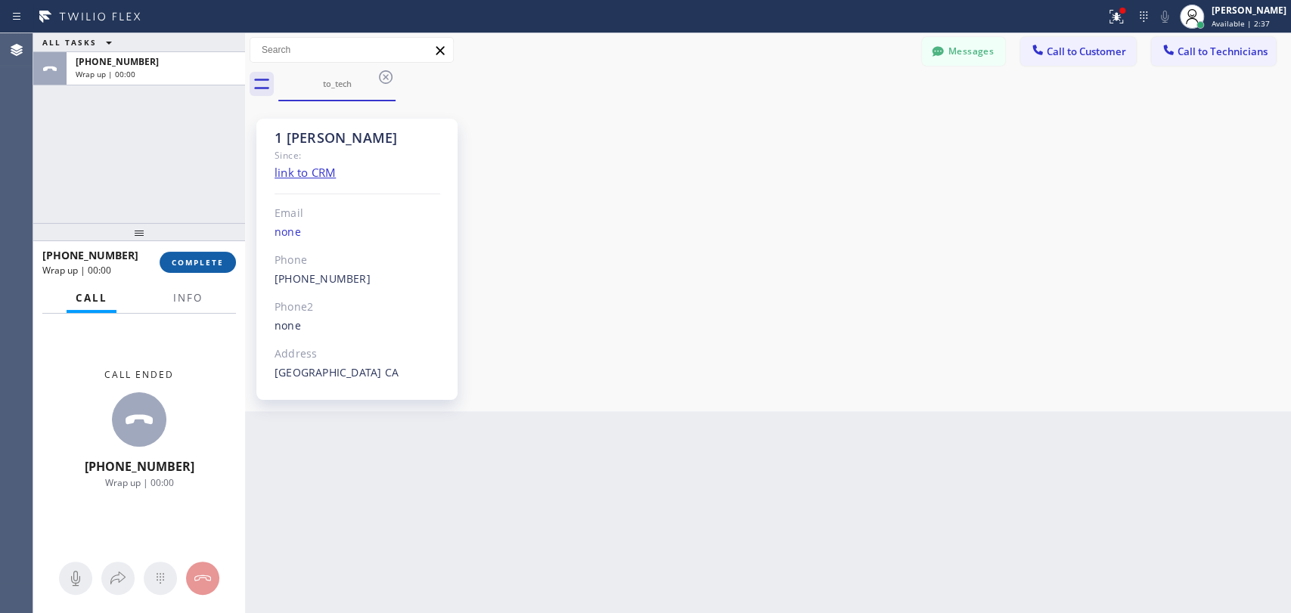
click at [194, 261] on button "COMPLETE" at bounding box center [198, 262] width 76 height 21
click at [173, 190] on div "ALL TASKS ALL TASKS ACTIVE TASKS TASKS IN WRAP UP +13233041325 Wrap up | 00:00" at bounding box center [139, 128] width 212 height 190
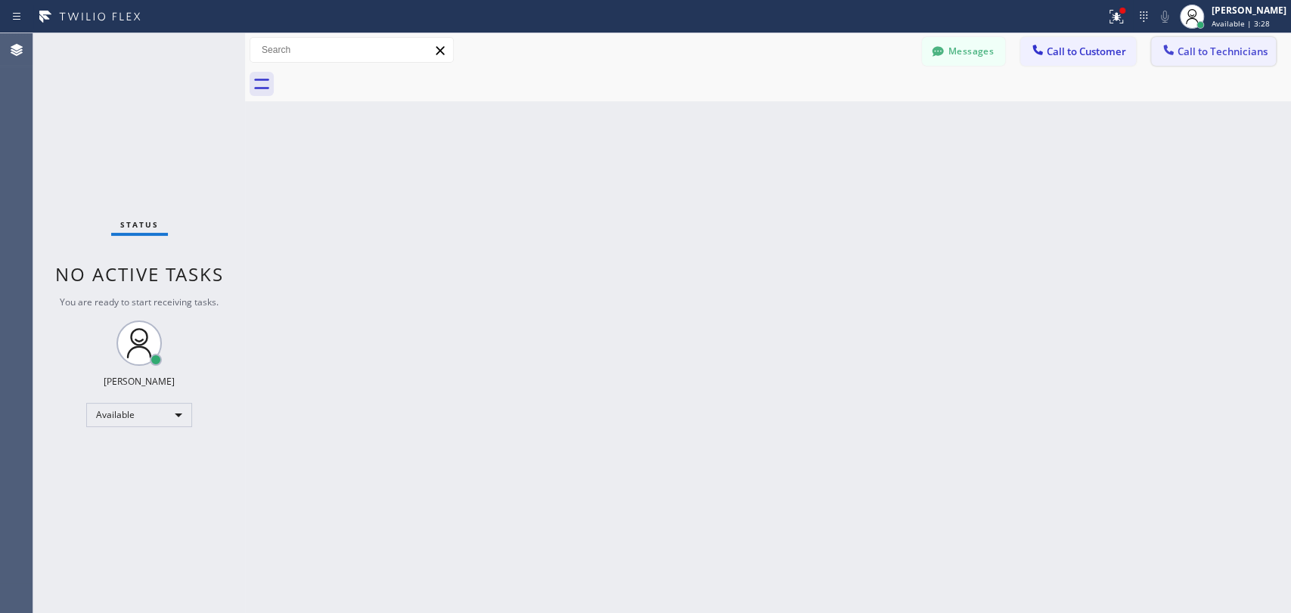
click at [1200, 49] on span "Call to Technicians" at bounding box center [1222, 52] width 90 height 14
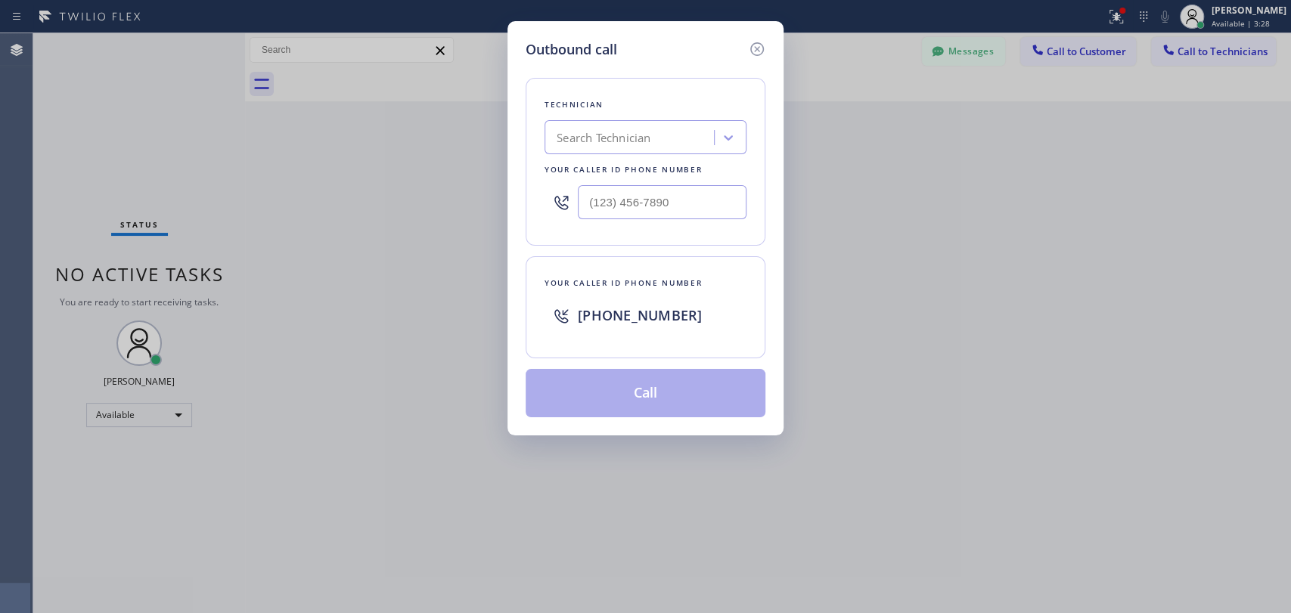
click at [559, 117] on div "Technician Search Technician Your caller id phone number" at bounding box center [646, 162] width 240 height 168
click at [591, 138] on div "Search Technician" at bounding box center [604, 137] width 94 height 17
type input "[PERSON_NAME]"
click at [587, 157] on div "[PERSON_NAME]" at bounding box center [645, 169] width 202 height 27
type input "[PHONE_NUMBER]"
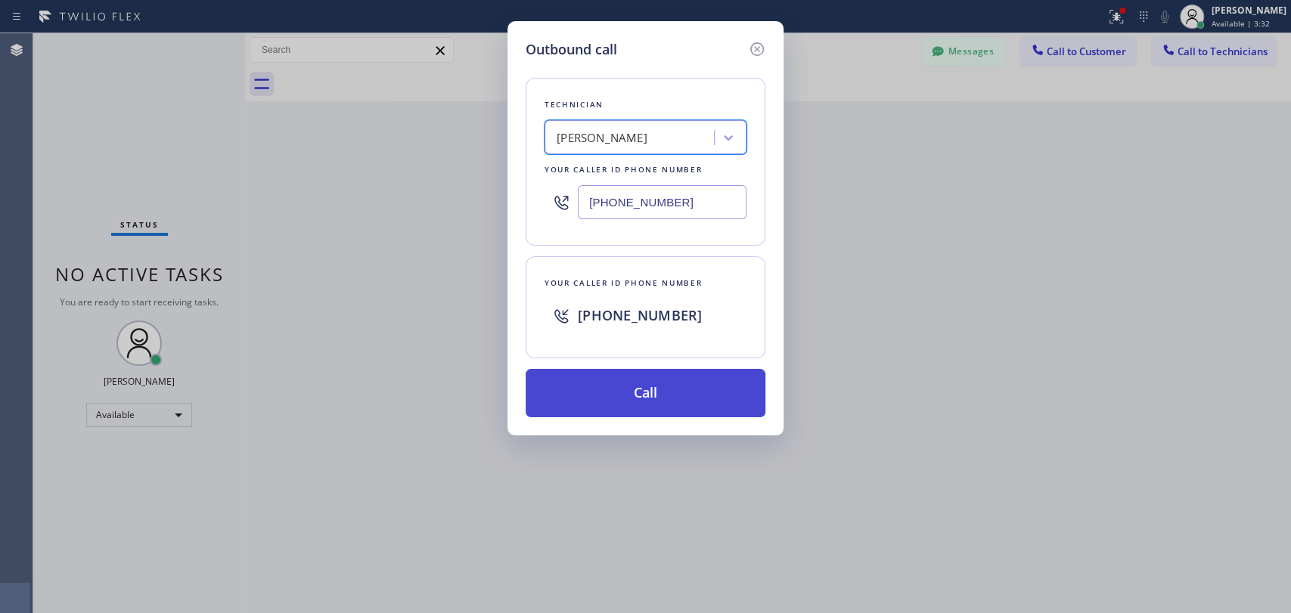
click at [591, 389] on button "Call" at bounding box center [646, 393] width 240 height 48
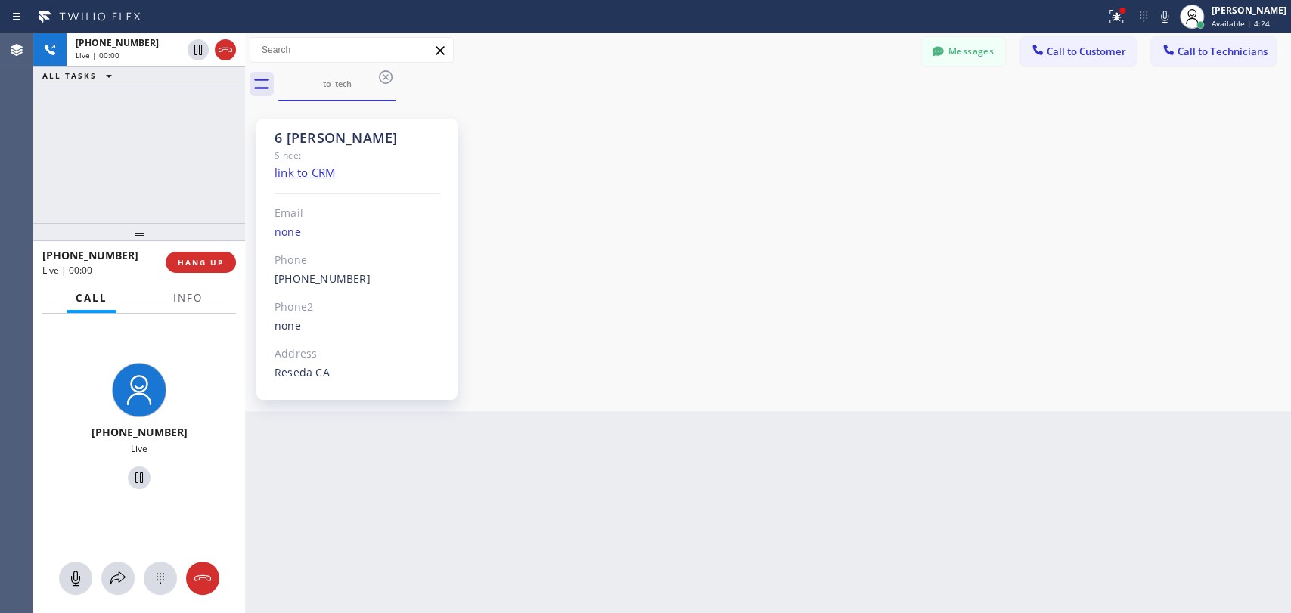
scroll to position [116657, 0]
click at [333, 141] on div "6 [PERSON_NAME]" at bounding box center [357, 137] width 166 height 17
click at [324, 138] on div "6 [PERSON_NAME]" at bounding box center [357, 137] width 166 height 17
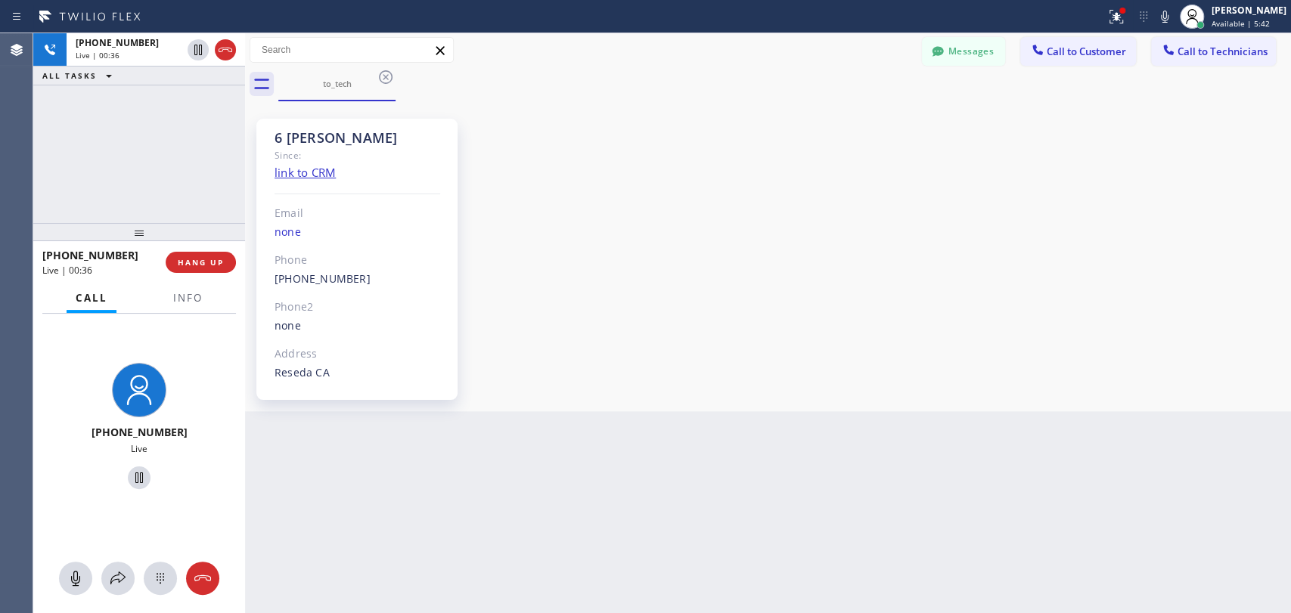
drag, startPoint x: 133, startPoint y: 233, endPoint x: 135, endPoint y: 254, distance: 21.2
click at [135, 241] on div at bounding box center [139, 232] width 212 height 18
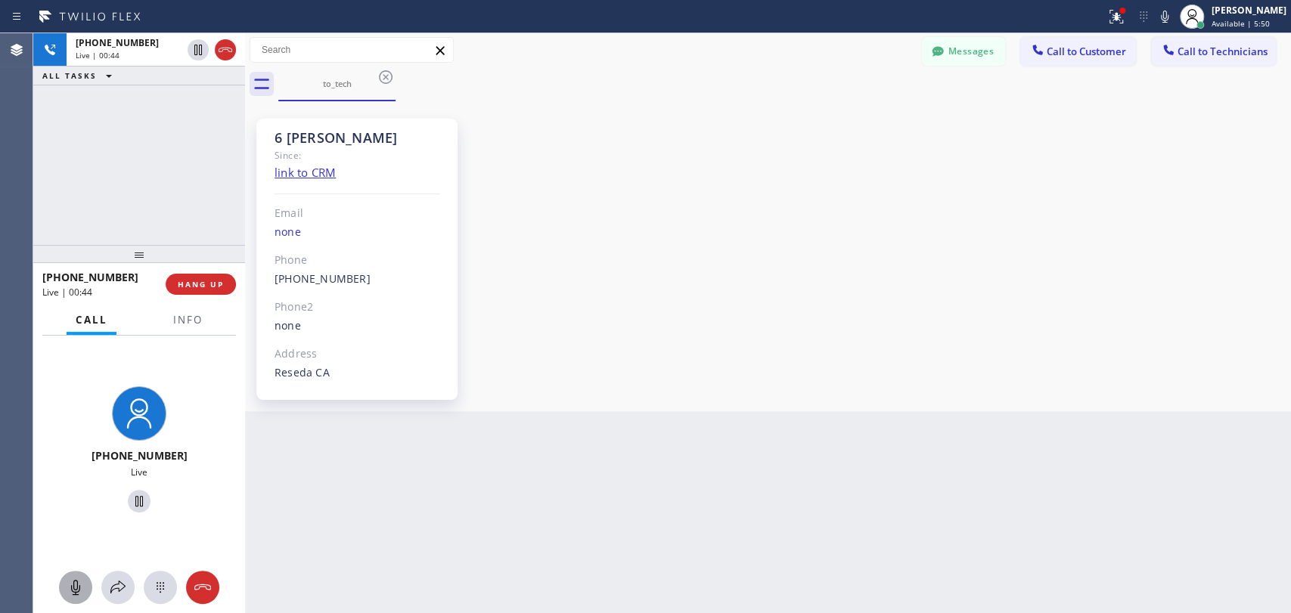
click at [70, 588] on icon at bounding box center [76, 587] width 18 height 18
click at [70, 593] on icon at bounding box center [76, 587] width 18 height 18
click at [640, 340] on div "6 LA Hovik Since: link to CRM Email none Phone (818) 966-9606 Outbound call Tec…" at bounding box center [768, 256] width 1038 height 302
click at [207, 286] on span "HANG UP" at bounding box center [201, 284] width 46 height 11
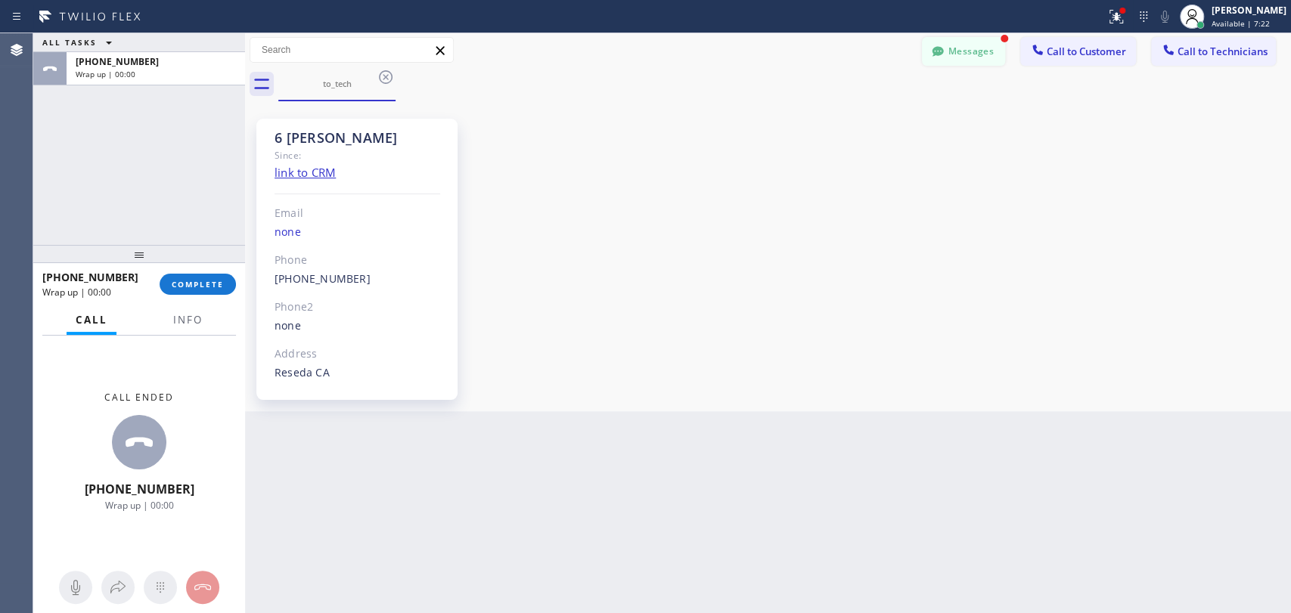
click at [991, 44] on button "Messages" at bounding box center [963, 51] width 83 height 29
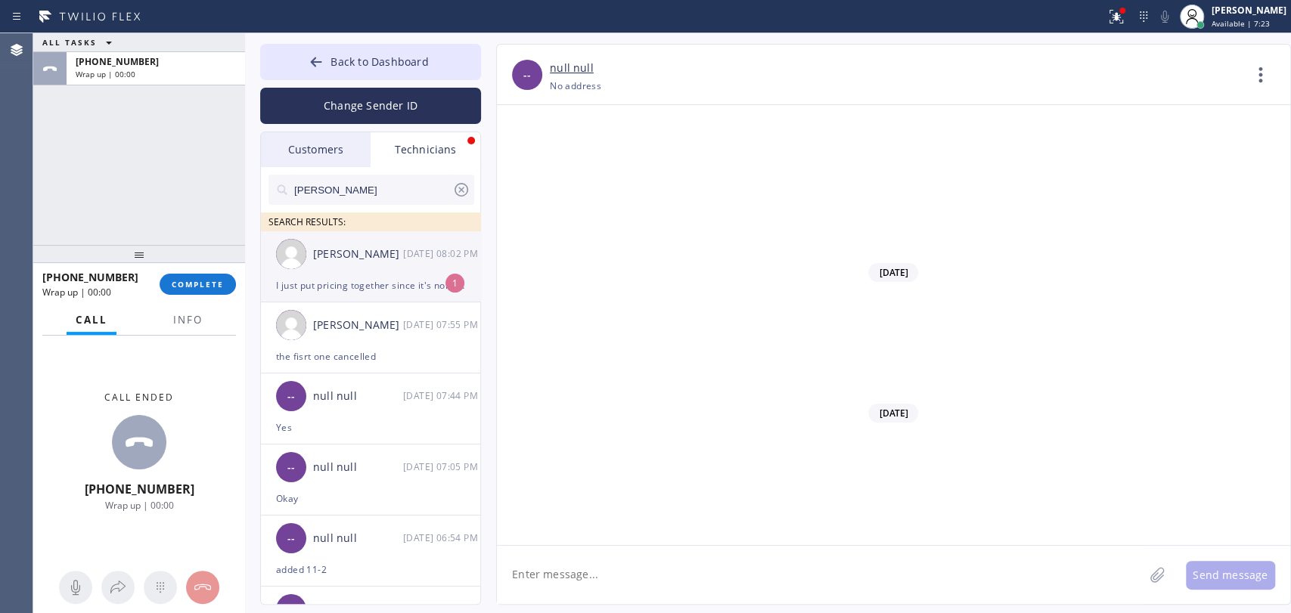
click at [360, 271] on div "Christopher Gonzales 08/11 08:02 PM" at bounding box center [371, 253] width 221 height 45
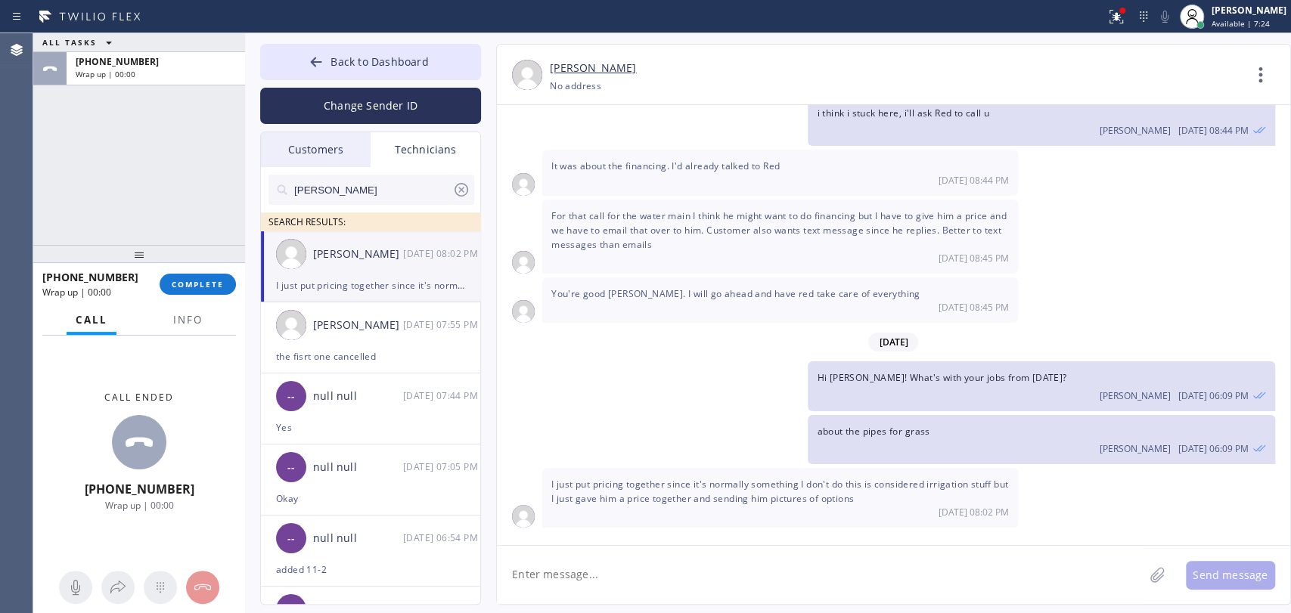
scroll to position [15309, 0]
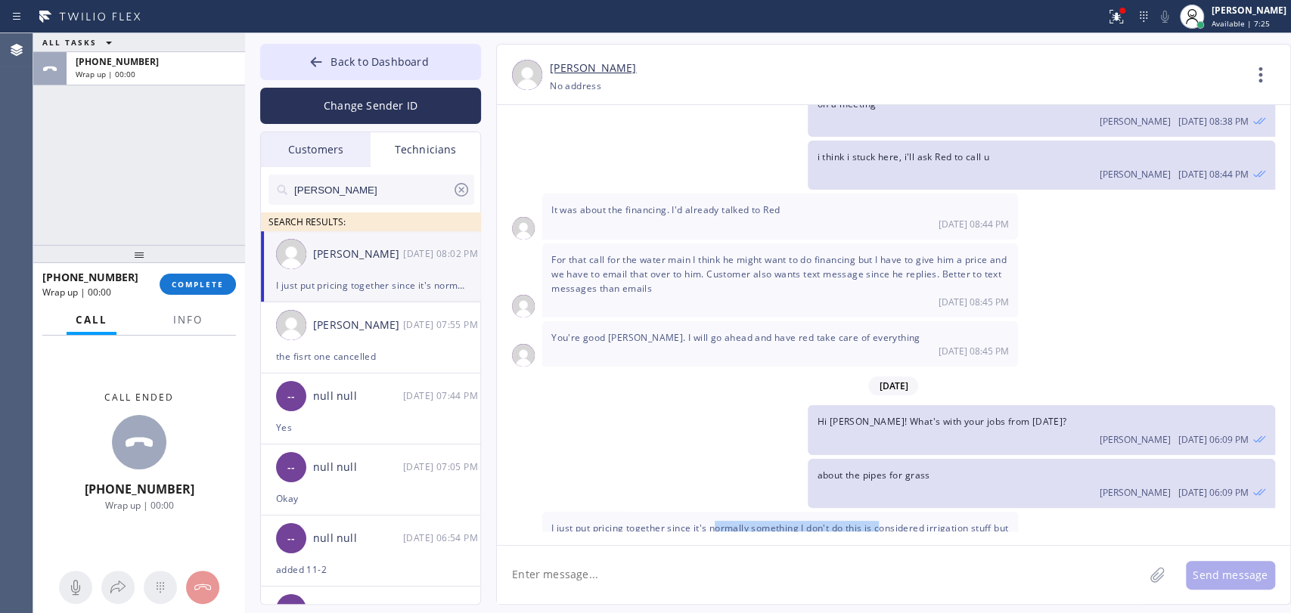
drag, startPoint x: 715, startPoint y: 479, endPoint x: 885, endPoint y: 490, distance: 171.2
click at [885, 512] on div "I just put pricing together since it's normally something I don't do this is co…" at bounding box center [780, 542] width 476 height 60
click at [886, 512] on div "I just put pricing together since it's normally something I don't do this is co…" at bounding box center [780, 542] width 476 height 60
drag, startPoint x: 816, startPoint y: 485, endPoint x: 761, endPoint y: 492, distance: 55.7
click at [761, 522] on span "I just put pricing together since it's normally something I don't do this is co…" at bounding box center [779, 535] width 457 height 27
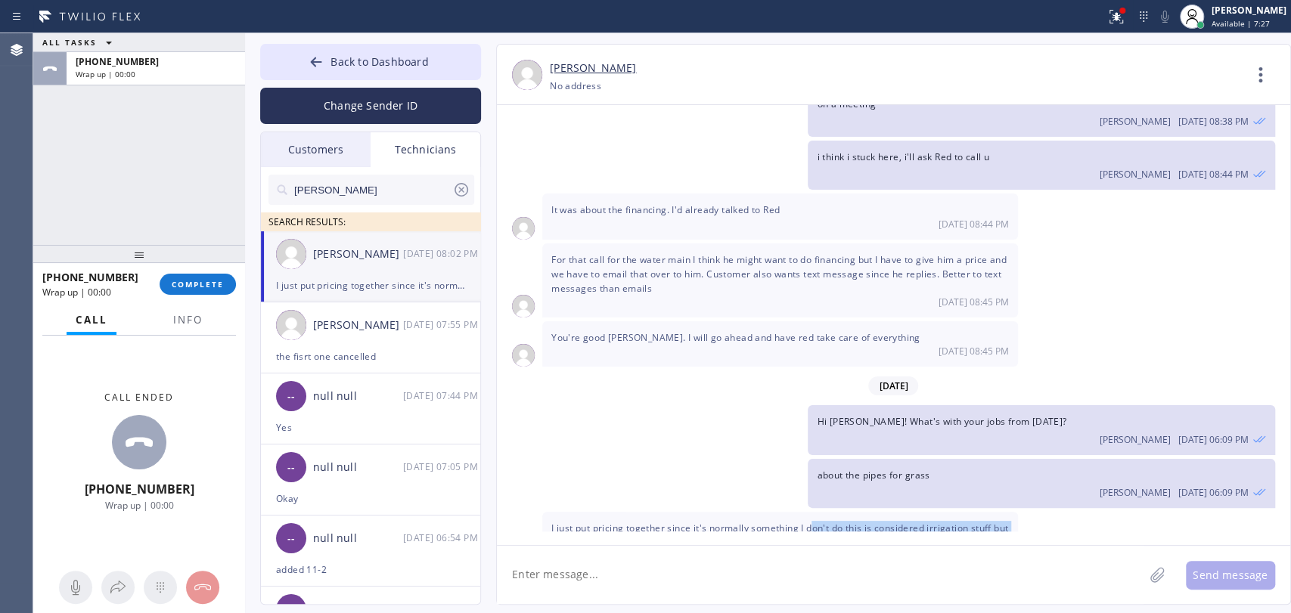
click at [761, 522] on span "I just put pricing together since it's normally something I don't do this is co…" at bounding box center [779, 535] width 457 height 27
drag, startPoint x: 599, startPoint y: 490, endPoint x: 693, endPoint y: 493, distance: 94.6
click at [693, 512] on div "I just put pricing together since it's normally something I don't do this is co…" at bounding box center [780, 542] width 476 height 60
click at [693, 522] on span "I just put pricing together since it's normally something I don't do this is co…" at bounding box center [779, 535] width 457 height 27
click at [713, 522] on span "I just put pricing together since it's normally something I don't do this is co…" at bounding box center [779, 535] width 457 height 27
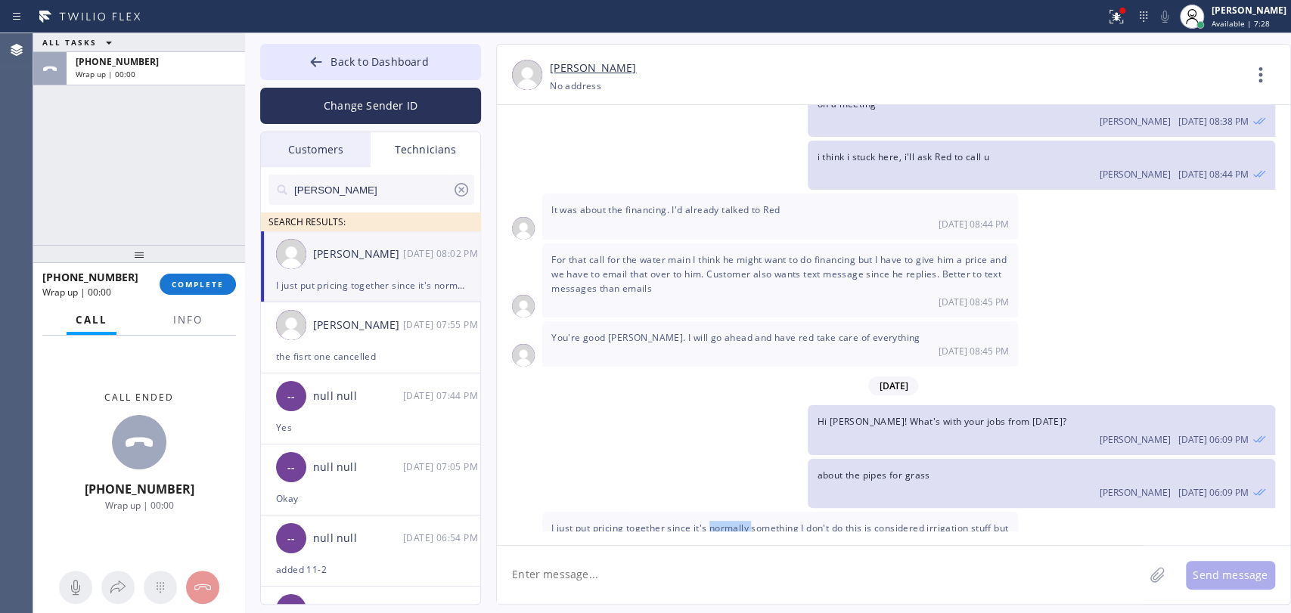
click at [713, 522] on span "I just put pricing together since it's normally something I don't do this is co…" at bounding box center [779, 535] width 457 height 27
click at [711, 522] on span "I just put pricing together since it's normally something I don't do this is co…" at bounding box center [779, 535] width 457 height 27
click at [187, 288] on button "COMPLETE" at bounding box center [198, 284] width 76 height 21
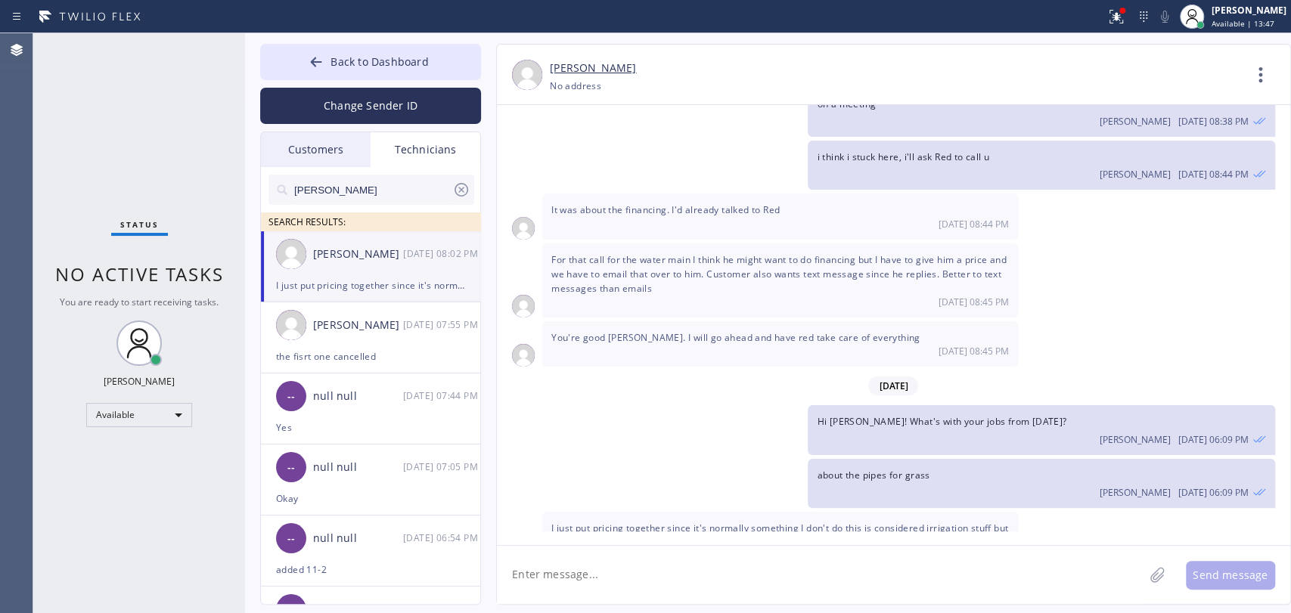
click at [640, 522] on span "I just put pricing together since it's normally something I don't do this is co…" at bounding box center [779, 535] width 457 height 27
click at [627, 522] on span "I just put pricing together since it's normally something I don't do this is co…" at bounding box center [779, 535] width 457 height 27
click at [607, 522] on span "I just put pricing together since it's normally something I don't do this is co…" at bounding box center [779, 535] width 457 height 27
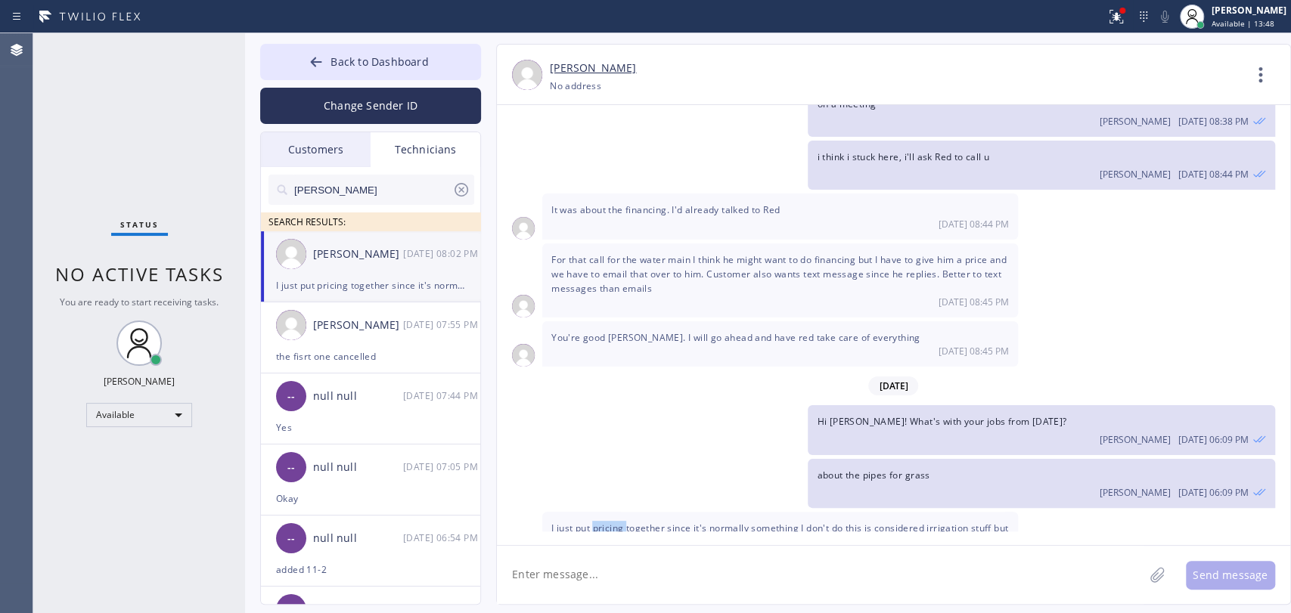
click at [607, 522] on span "I just put pricing together since it's normally something I don't do this is co…" at bounding box center [779, 535] width 457 height 27
click at [605, 522] on span "I just put pricing together since it's normally something I don't do this is co…" at bounding box center [779, 535] width 457 height 27
click at [402, 319] on div "[PERSON_NAME]" at bounding box center [358, 325] width 90 height 17
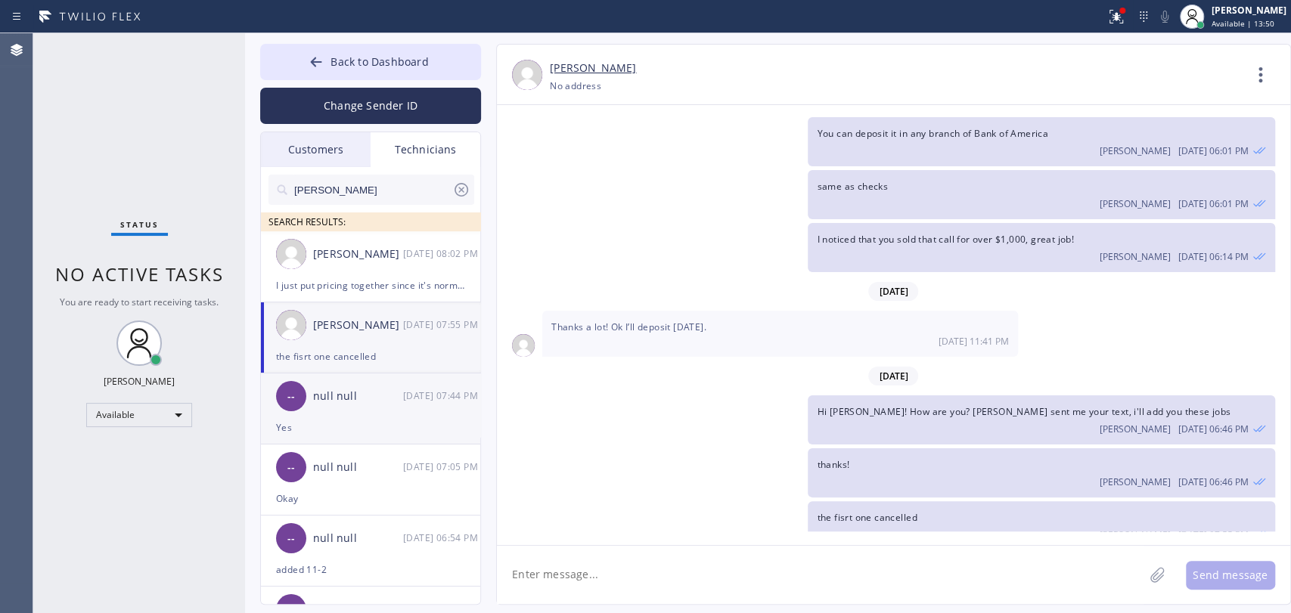
click at [334, 384] on div "-- null null 08/11 07:44 PM" at bounding box center [371, 396] width 221 height 45
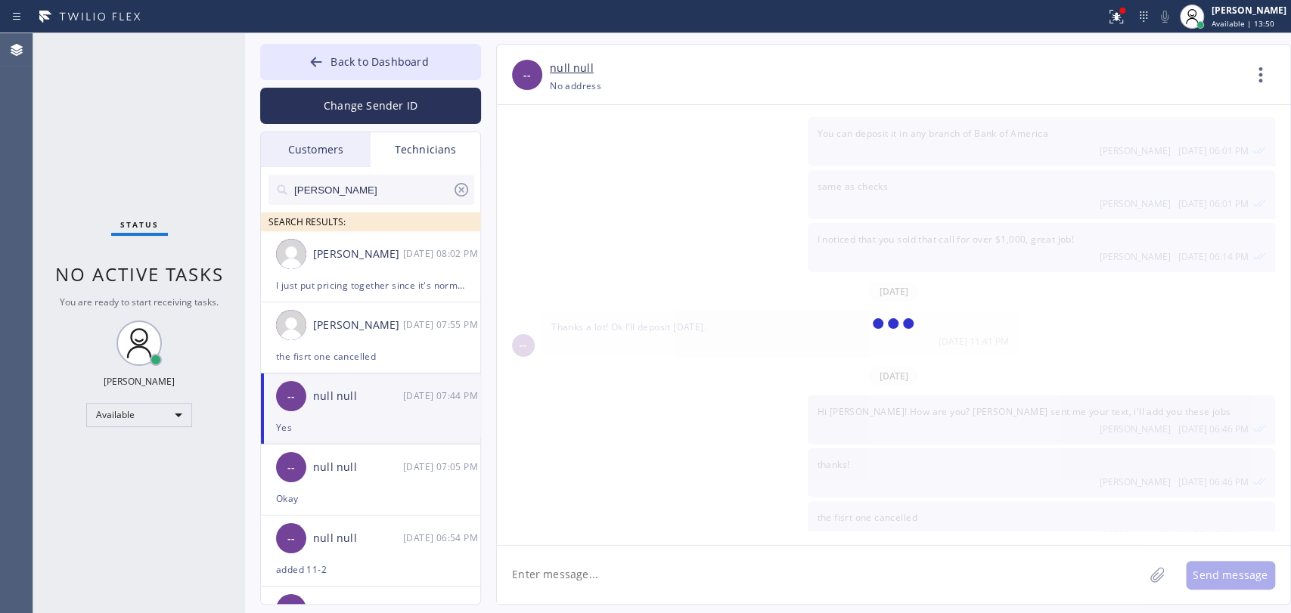
scroll to position [1791, 0]
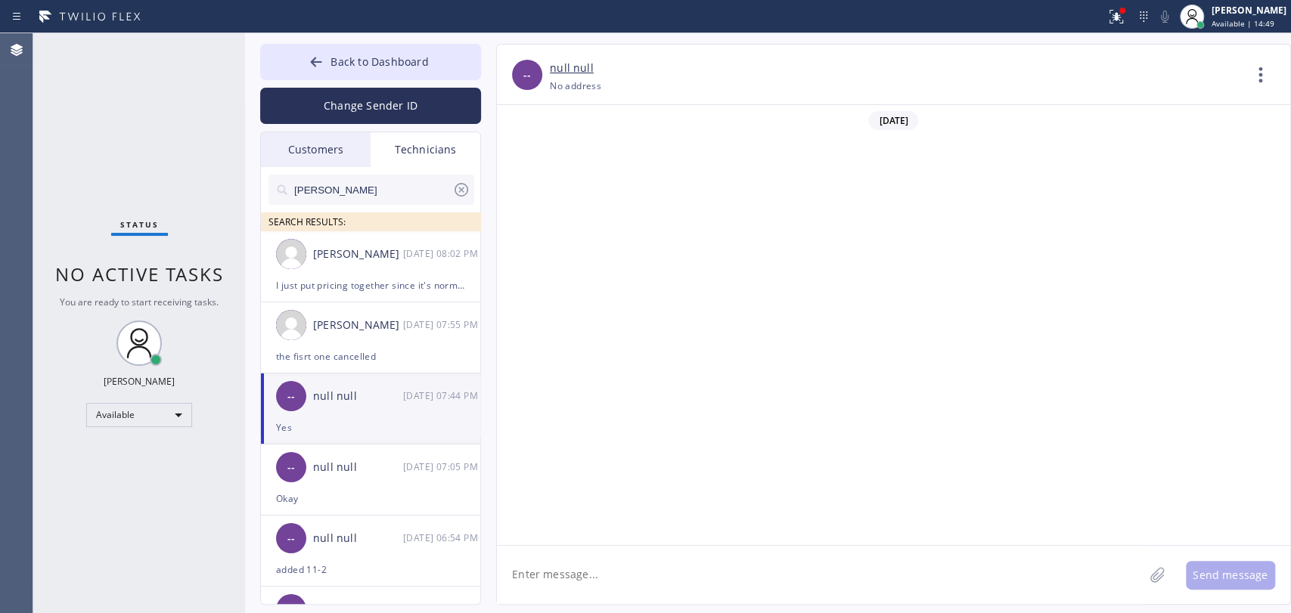
scroll to position [1791, 0]
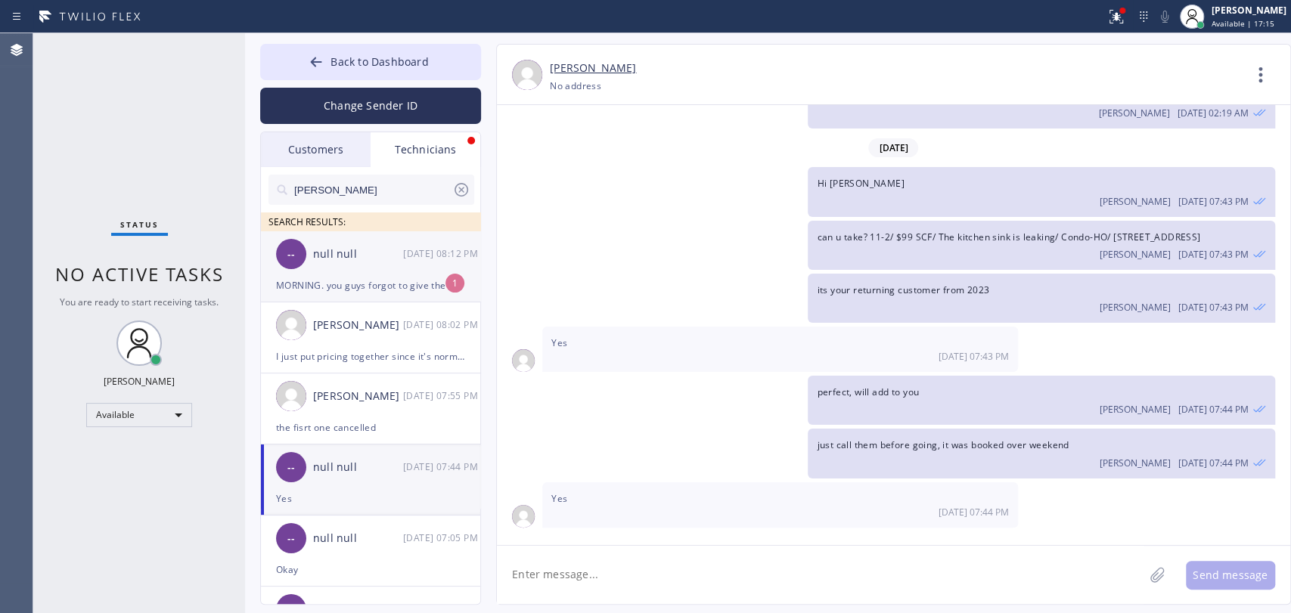
click at [390, 237] on div "-- null null 08/11 08:12 PM" at bounding box center [371, 253] width 221 height 45
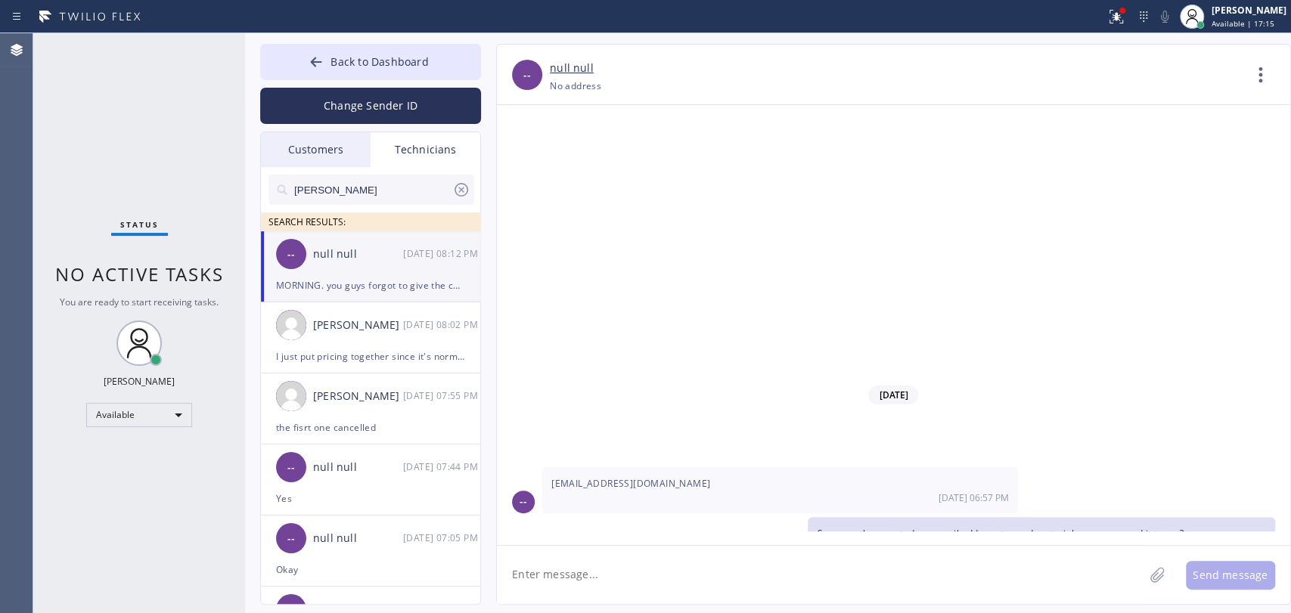
scroll to position [4500, 0]
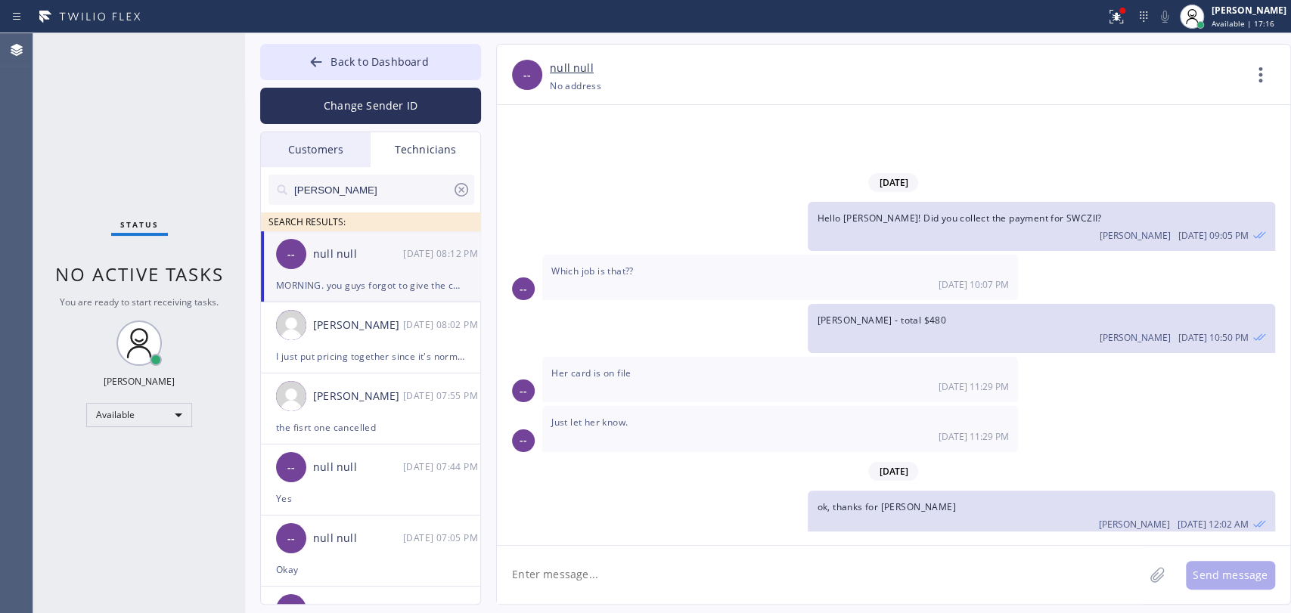
click at [671, 594] on textarea at bounding box center [820, 575] width 647 height 58
click at [730, 578] on div "MORNING. you guys forgot to give the customer his %10 discount. So please adjus…" at bounding box center [780, 608] width 476 height 60
click at [732, 578] on div "MORNING. you guys forgot to give the customer his %10 discount. So please adjus…" at bounding box center [780, 608] width 476 height 60
drag, startPoint x: 732, startPoint y: 493, endPoint x: 745, endPoint y: 484, distance: 15.7
click at [733, 578] on div "MORNING. you guys forgot to give the customer his %10 discount. So please adjus…" at bounding box center [780, 608] width 476 height 60
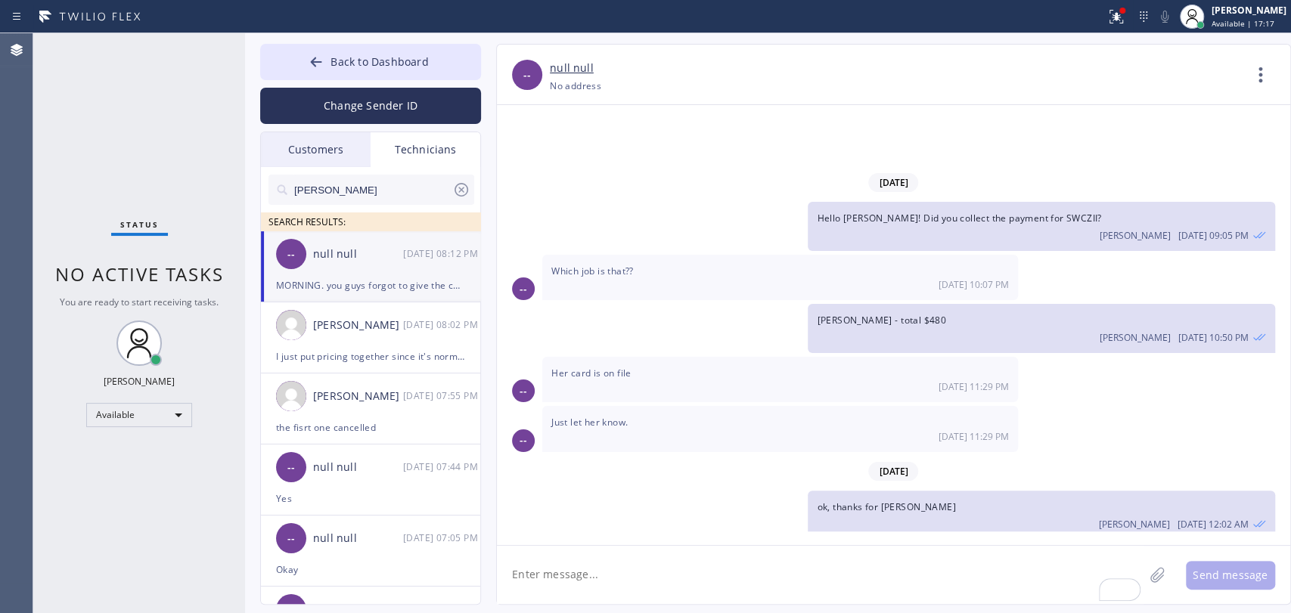
click at [745, 588] on span "MORNING. you guys forgot to give the customer his %10 discount. So please adjus…" at bounding box center [778, 601] width 454 height 27
click at [743, 588] on span "MORNING. you guys forgot to give the customer his %10 discount. So please adjus…" at bounding box center [778, 601] width 454 height 27
click at [727, 588] on span "MORNING. you guys forgot to give the customer his %10 discount. So please adjus…" at bounding box center [778, 601] width 454 height 27
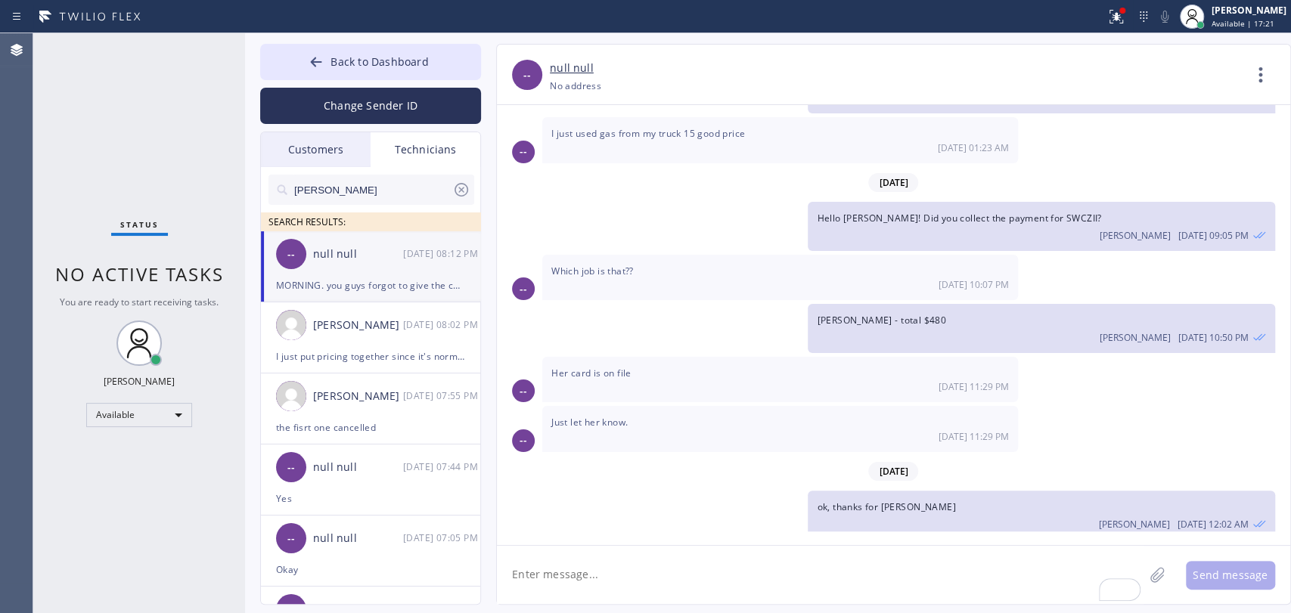
click at [621, 588] on span "MORNING. you guys forgot to give the customer his %10 discount. So please adjus…" at bounding box center [778, 601] width 454 height 27
click at [623, 588] on span "MORNING. you guys forgot to give the customer his %10 discount. So please adjus…" at bounding box center [778, 601] width 454 height 27
click at [423, 68] on button "Back to Dashboard" at bounding box center [370, 62] width 221 height 36
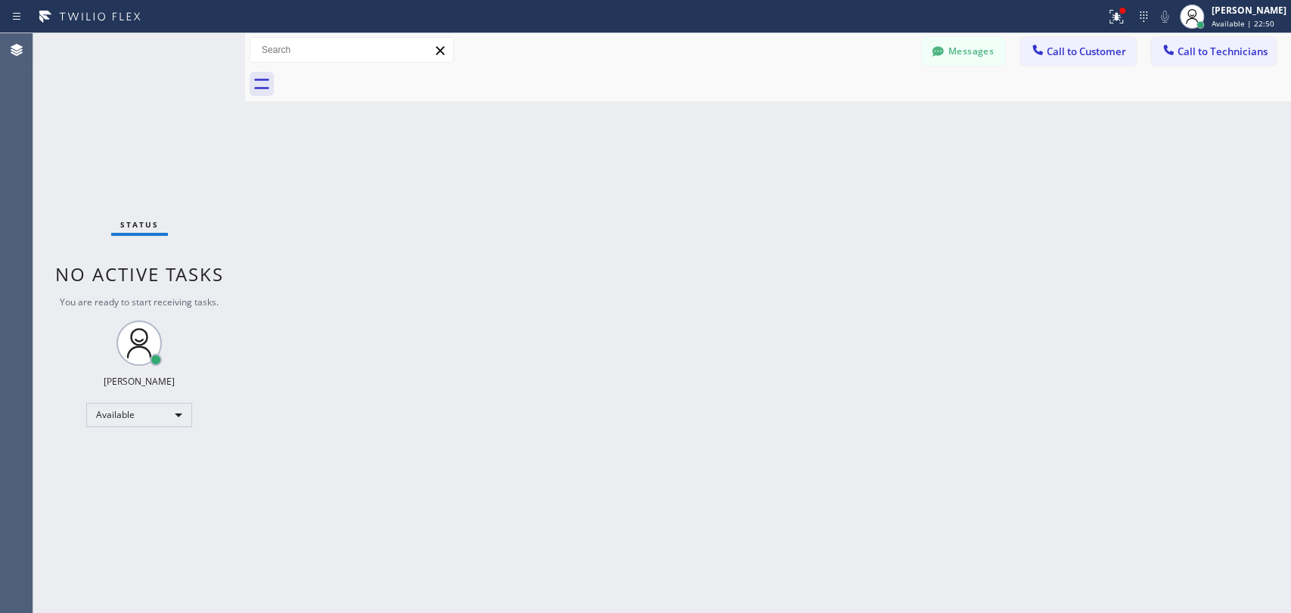
drag, startPoint x: 1234, startPoint y: 48, endPoint x: 1013, endPoint y: 89, distance: 225.4
click at [1233, 48] on span "Call to Technicians" at bounding box center [1222, 52] width 90 height 14
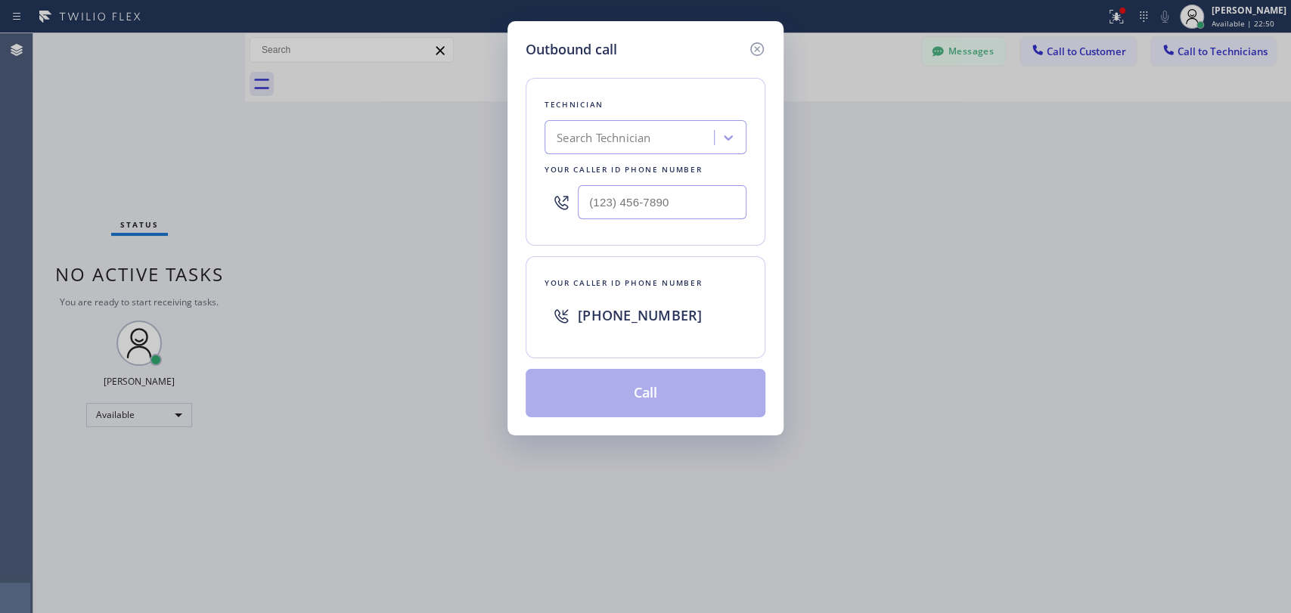
click at [746, 138] on div "Outbound call Technician Search Technician Your caller id phone number Your cal…" at bounding box center [645, 228] width 276 height 414
click at [712, 132] on div "Search Technician" at bounding box center [645, 137] width 202 height 34
type input "denis"
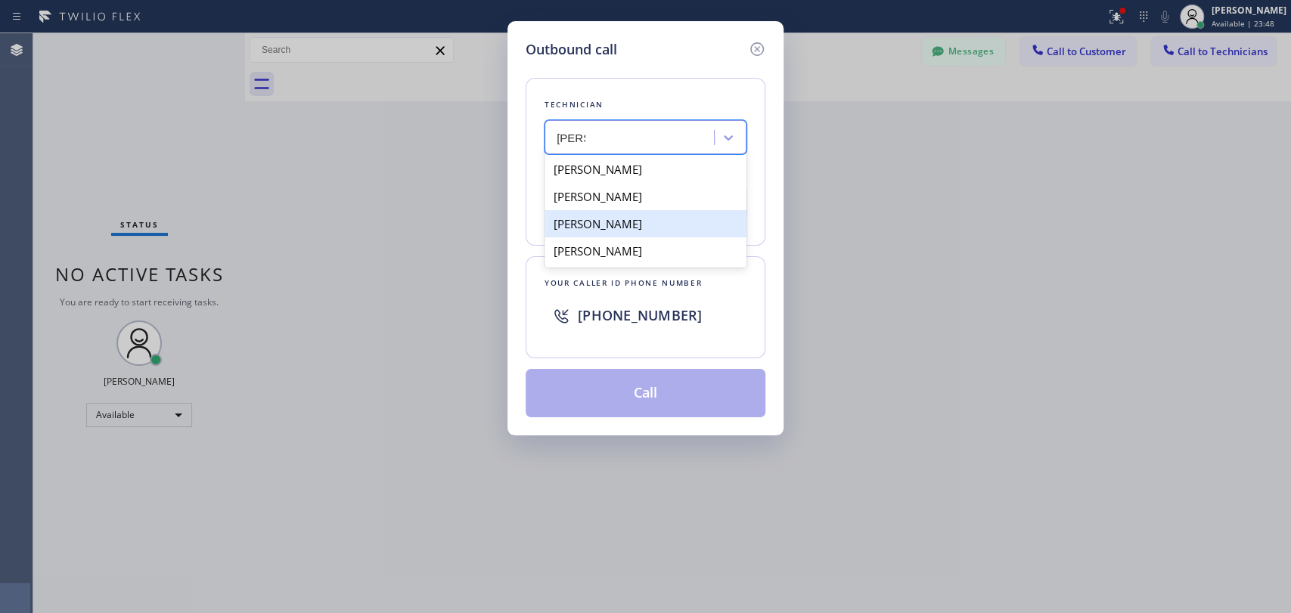
click at [669, 234] on div "Denis Nikolayevich Bolshunov" at bounding box center [645, 223] width 202 height 27
type input "[PHONE_NUMBER]"
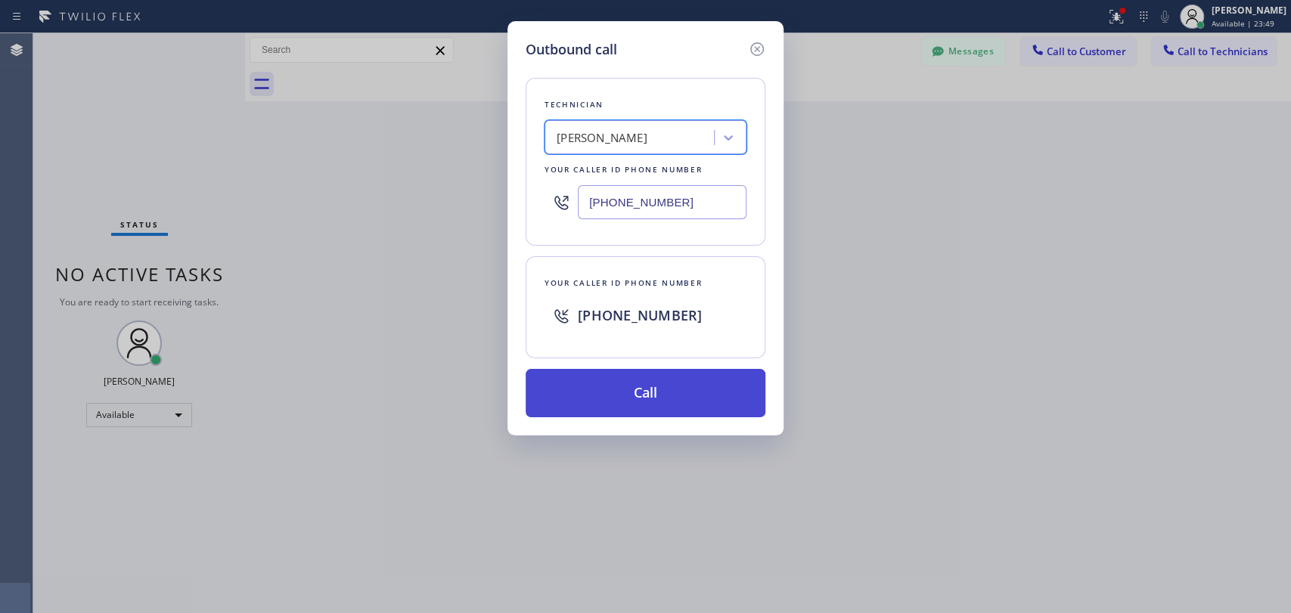
click at [658, 386] on button "Call" at bounding box center [646, 393] width 240 height 48
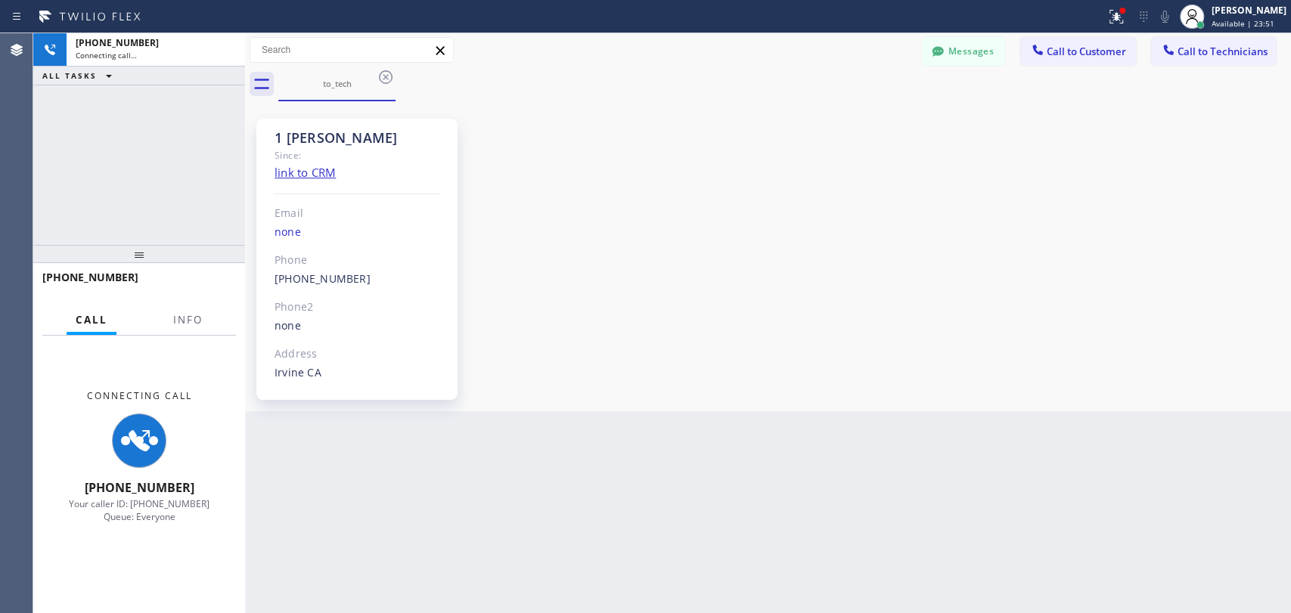
scroll to position [19801, 0]
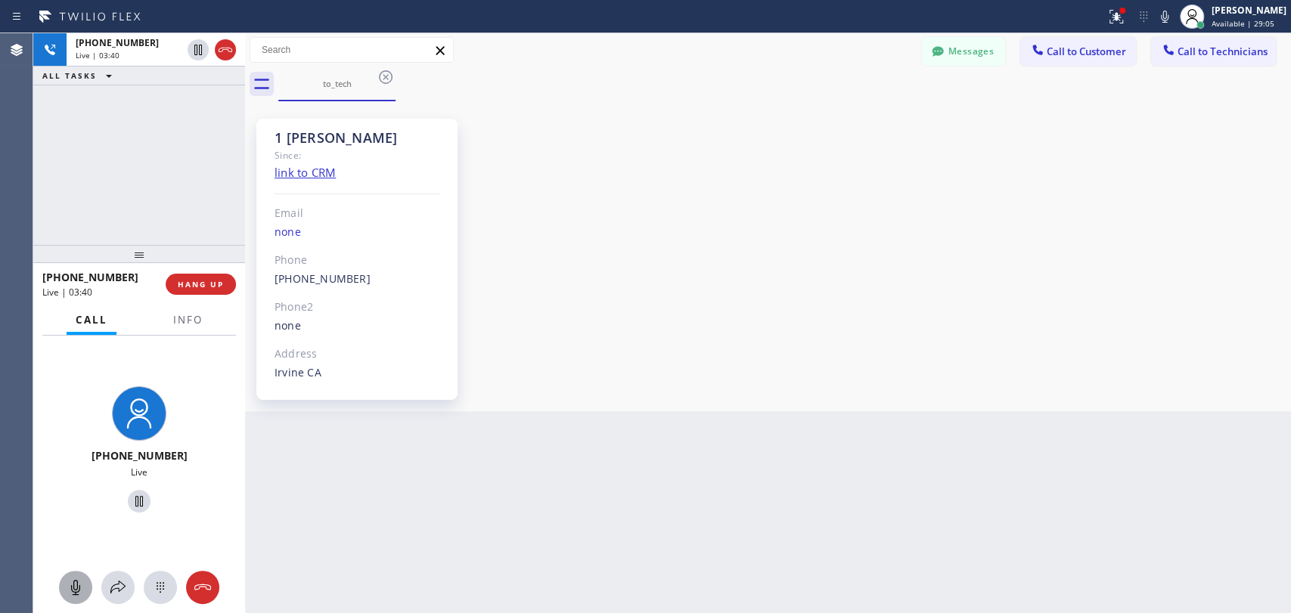
click at [74, 582] on icon at bounding box center [76, 587] width 18 height 18
click at [73, 588] on icon at bounding box center [76, 587] width 18 height 18
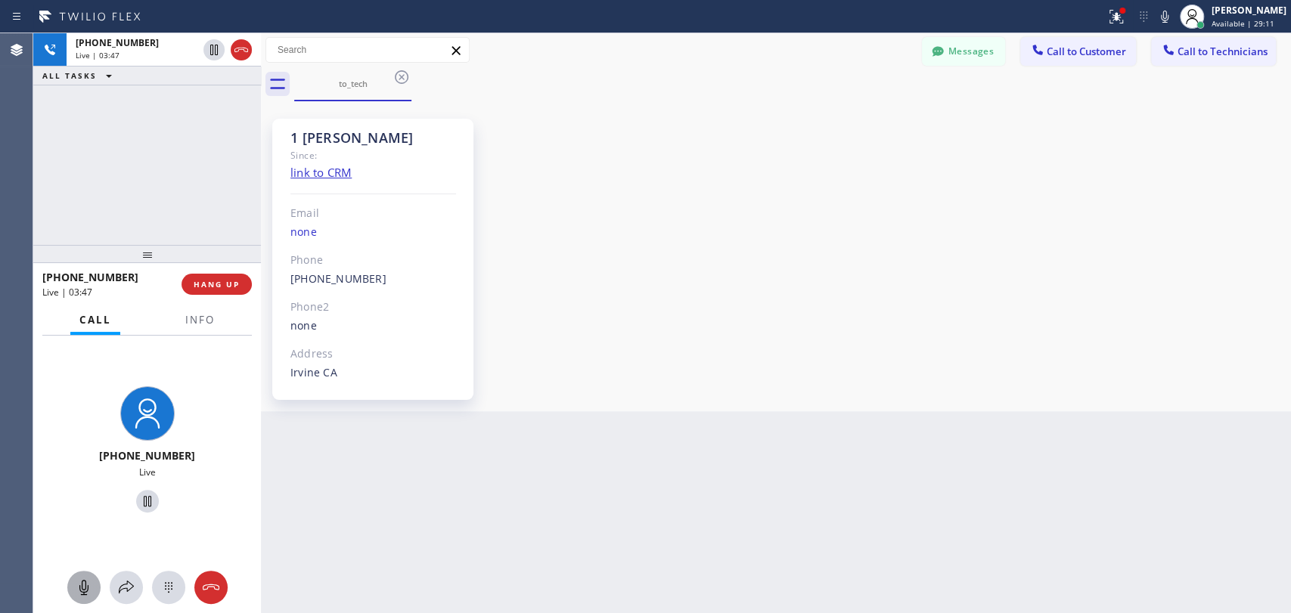
scroll to position [19817, 0]
drag, startPoint x: 246, startPoint y: 398, endPoint x: 262, endPoint y: 395, distance: 16.2
click at [261, 395] on div at bounding box center [261, 323] width 0 height 580
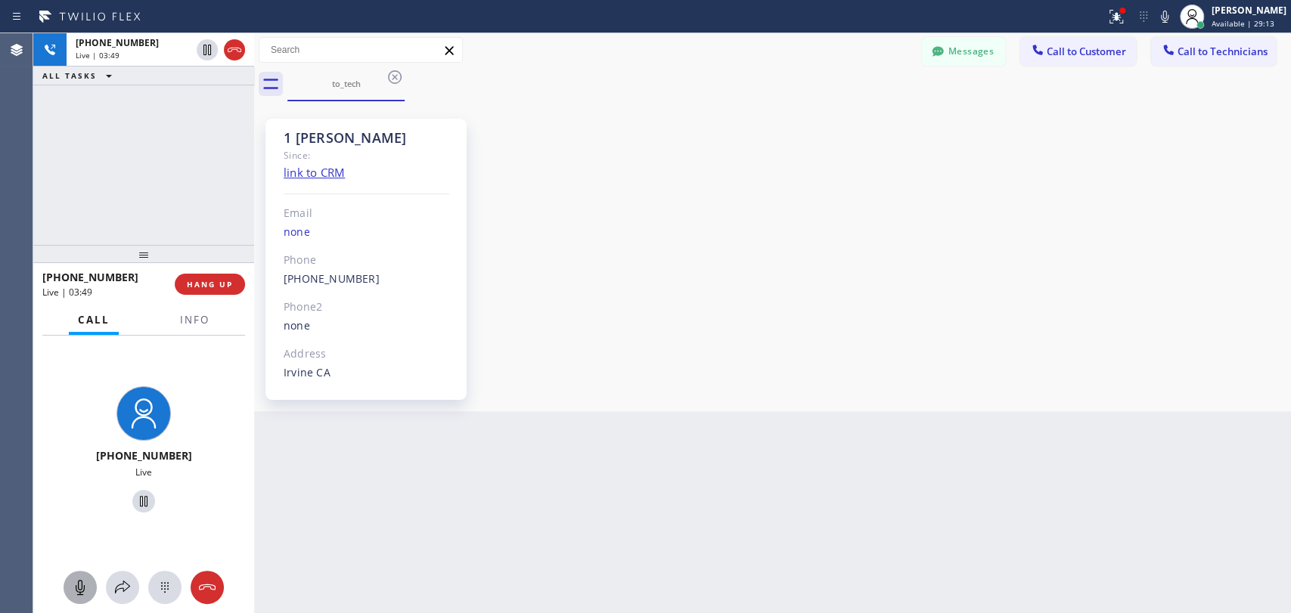
scroll to position [19801, 0]
click at [254, 329] on div at bounding box center [254, 323] width 0 height 580
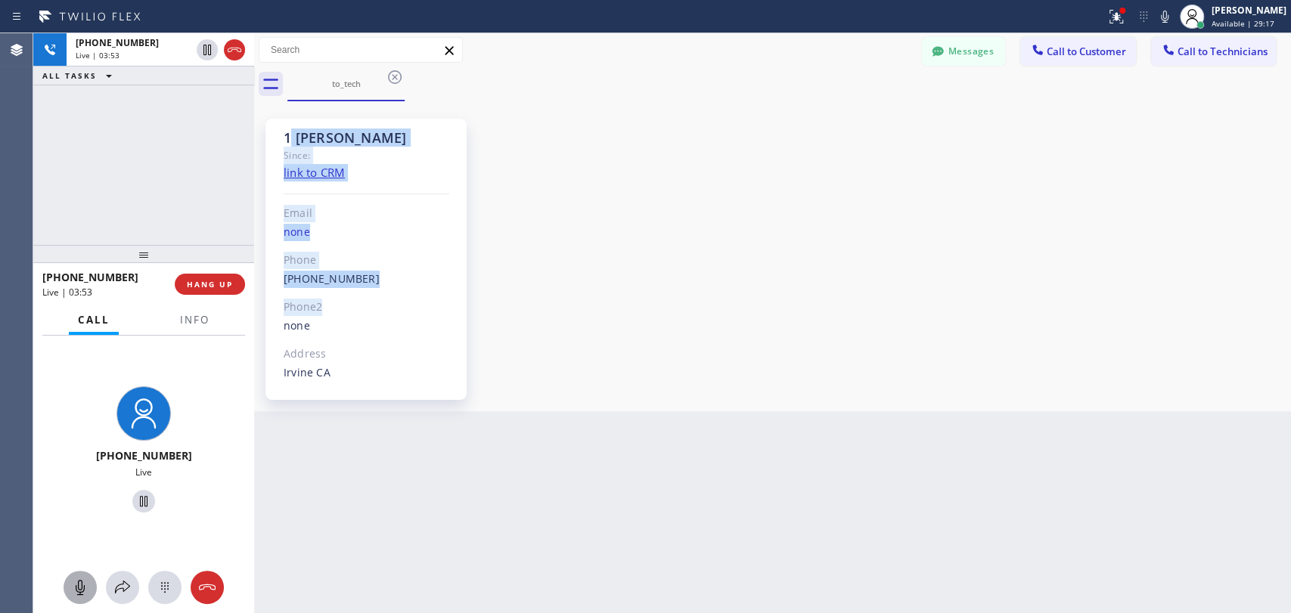
drag, startPoint x: 401, startPoint y: 299, endPoint x: 288, endPoint y: 143, distance: 192.3
click at [288, 144] on div "1 OC Denis Bolshunov Since: link to CRM Email none Phone (949) 394-0845 Outboun…" at bounding box center [365, 259] width 201 height 281
click at [287, 141] on div "1 OC Denis Bolshunov" at bounding box center [367, 137] width 166 height 17
drag, startPoint x: 287, startPoint y: 141, endPoint x: 346, endPoint y: 141, distance: 58.2
click at [346, 141] on div "1 OC Denis Bolshunov" at bounding box center [367, 137] width 166 height 17
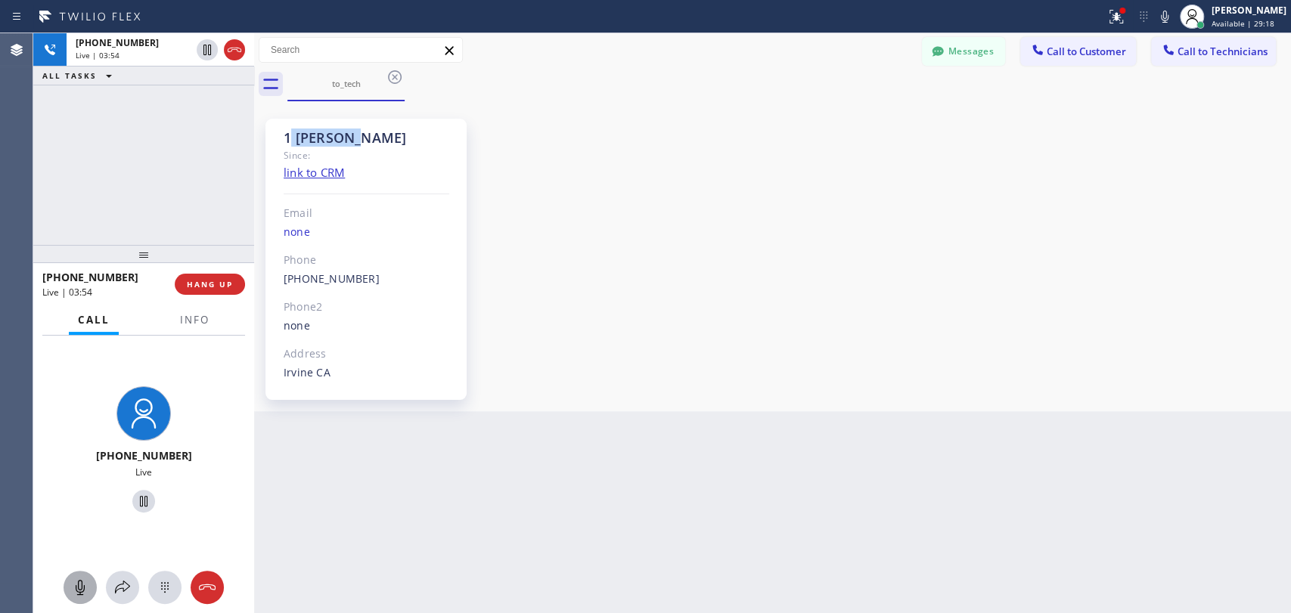
click at [346, 141] on div "1 OC Denis Bolshunov" at bounding box center [367, 137] width 166 height 17
click at [345, 141] on div "1 OC Denis Bolshunov" at bounding box center [367, 137] width 166 height 17
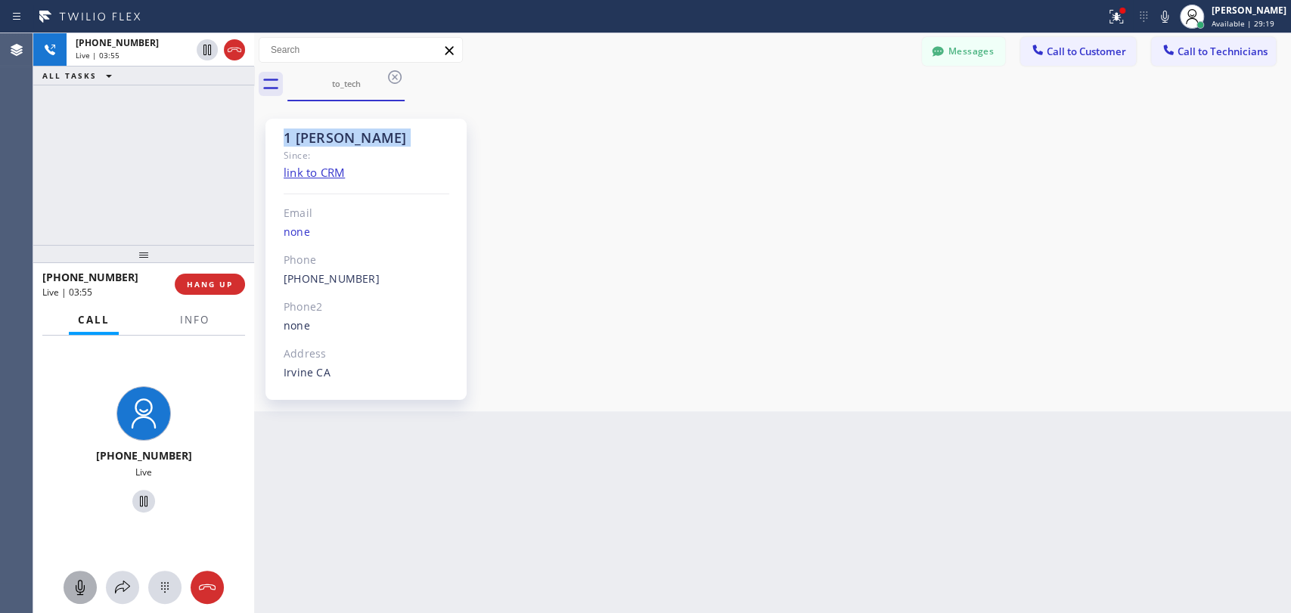
click at [345, 141] on div "1 OC Denis Bolshunov" at bounding box center [367, 137] width 166 height 17
click at [335, 145] on div "1 OC Denis Bolshunov" at bounding box center [367, 137] width 166 height 17
click at [333, 146] on div "1 OC Denis Bolshunov" at bounding box center [367, 137] width 166 height 17
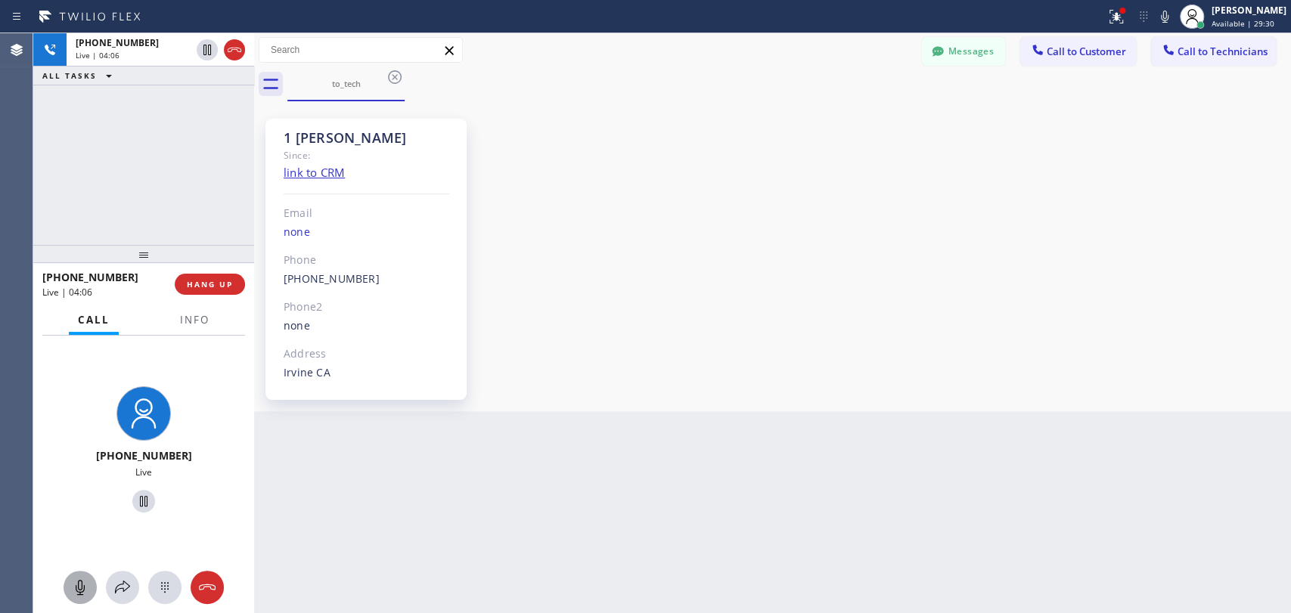
click at [165, 446] on div "+19493940845 Live" at bounding box center [143, 451] width 209 height 131
click at [165, 445] on div "+19493940845 Live" at bounding box center [143, 451] width 209 height 131
click at [157, 445] on div "+19493940845 Live" at bounding box center [143, 451] width 209 height 131
drag, startPoint x: 127, startPoint y: 453, endPoint x: 103, endPoint y: 456, distance: 24.4
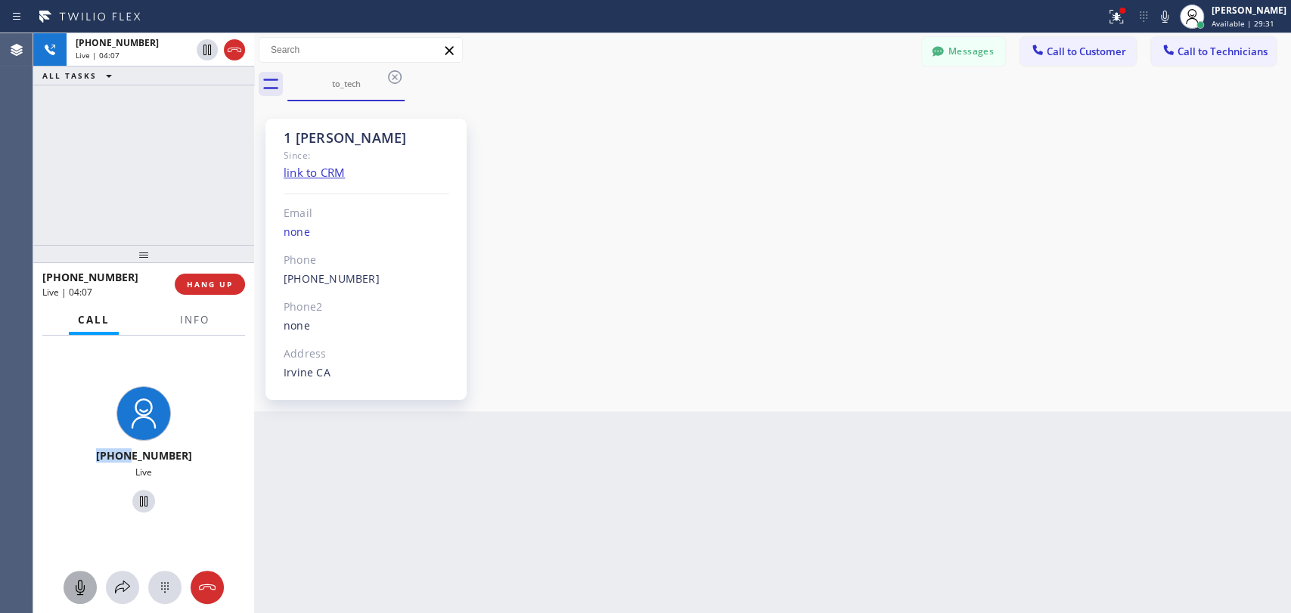
click at [103, 456] on span "[PHONE_NUMBER]" at bounding box center [144, 455] width 96 height 14
click at [115, 457] on span "[PHONE_NUMBER]" at bounding box center [144, 455] width 96 height 14
drag, startPoint x: 171, startPoint y: 461, endPoint x: 101, endPoint y: 458, distance: 70.4
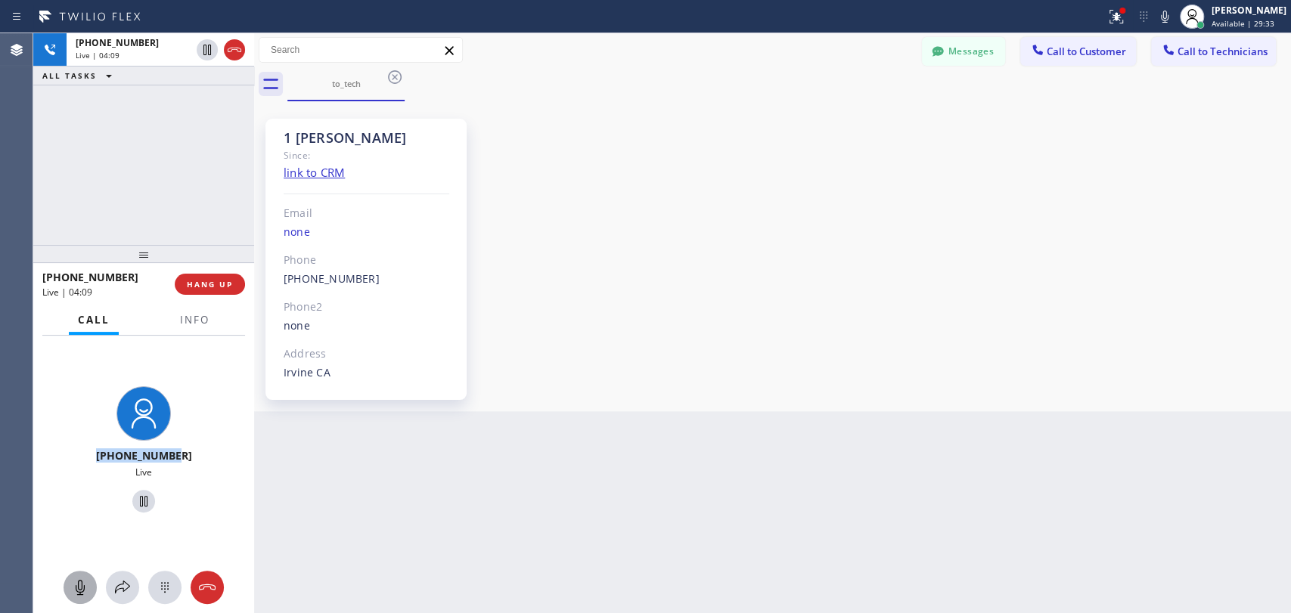
click at [101, 458] on span "[PHONE_NUMBER]" at bounding box center [144, 455] width 96 height 14
click at [98, 457] on div "[PHONE_NUMBER]" at bounding box center [143, 455] width 209 height 14
drag, startPoint x: 95, startPoint y: 454, endPoint x: 195, endPoint y: 461, distance: 100.1
click at [195, 461] on div "[PHONE_NUMBER]" at bounding box center [143, 455] width 209 height 14
drag, startPoint x: 135, startPoint y: 256, endPoint x: 134, endPoint y: 293, distance: 36.3
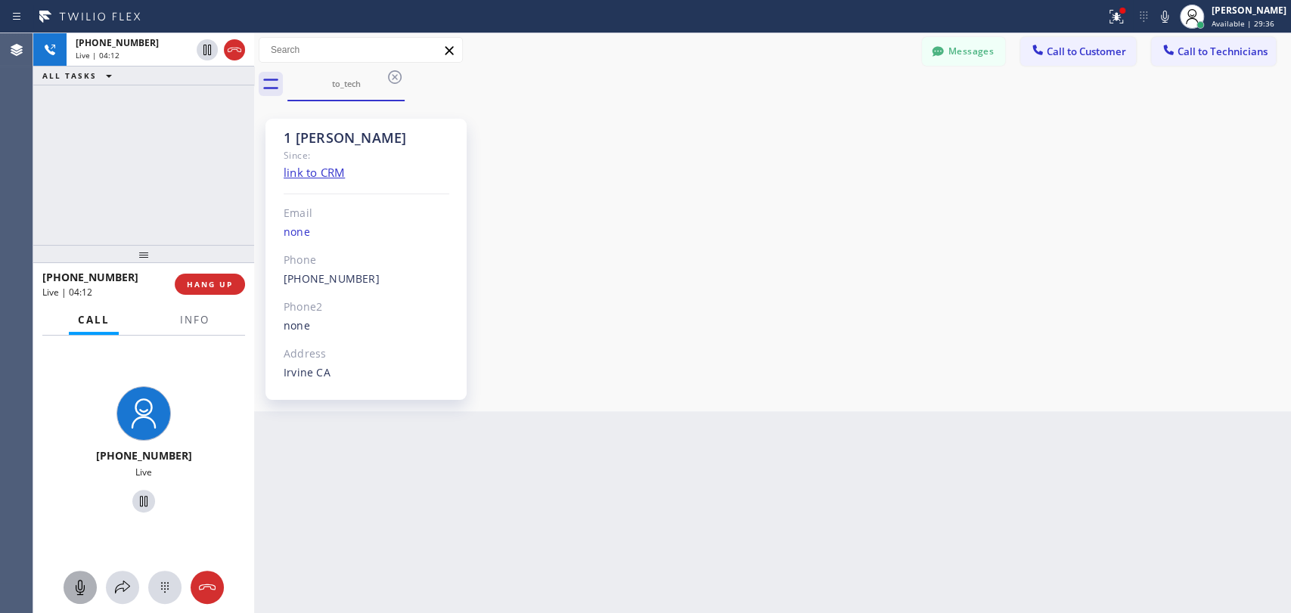
click at [134, 263] on div at bounding box center [143, 254] width 221 height 18
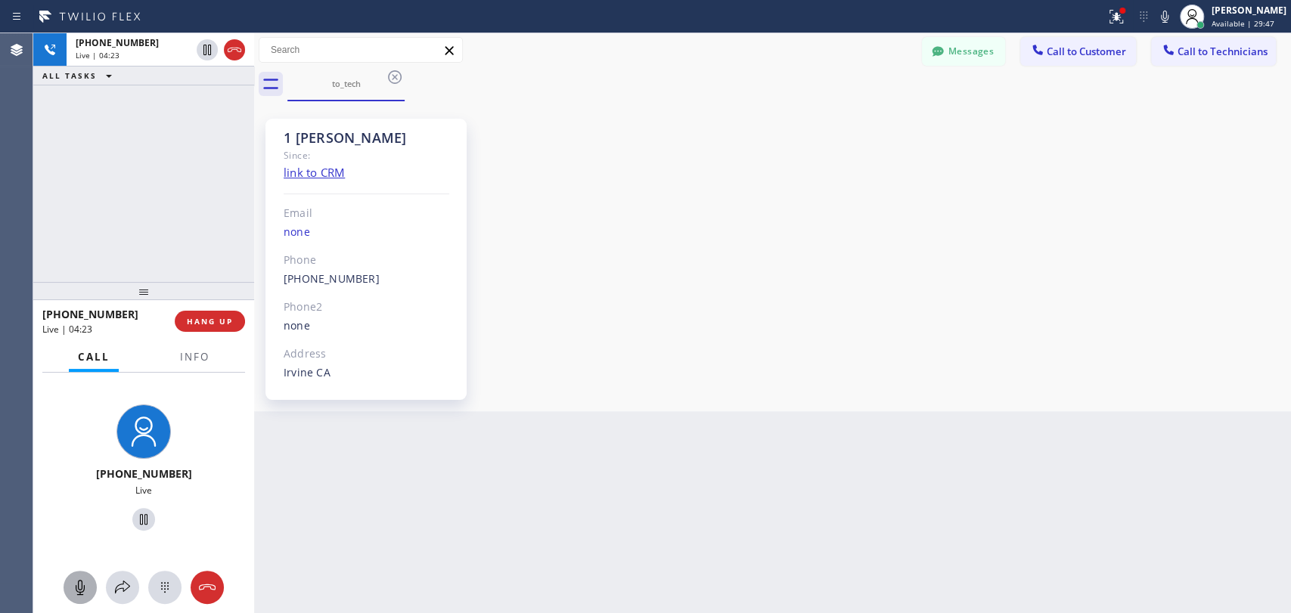
click at [82, 569] on div "+19493940845 Live" at bounding box center [143, 493] width 221 height 240
click at [85, 573] on button at bounding box center [80, 587] width 33 height 33
click at [81, 579] on icon at bounding box center [80, 587] width 18 height 18
click at [76, 591] on icon at bounding box center [80, 587] width 9 height 15
click at [79, 596] on button at bounding box center [80, 587] width 33 height 33
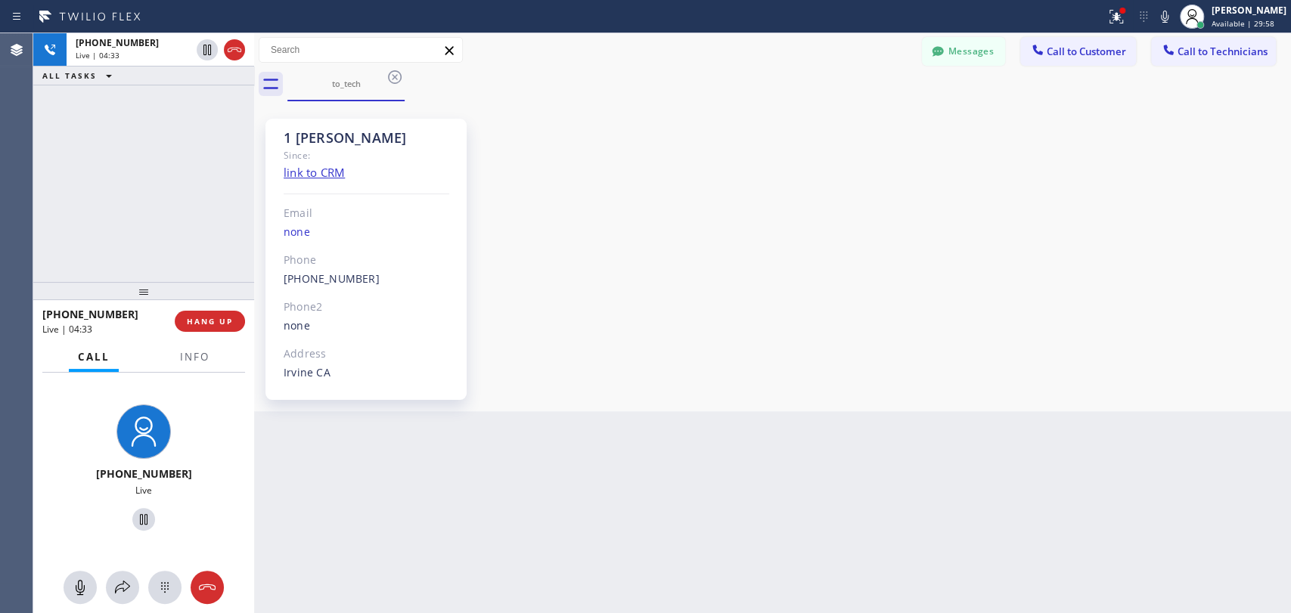
click at [141, 300] on div at bounding box center [143, 291] width 221 height 18
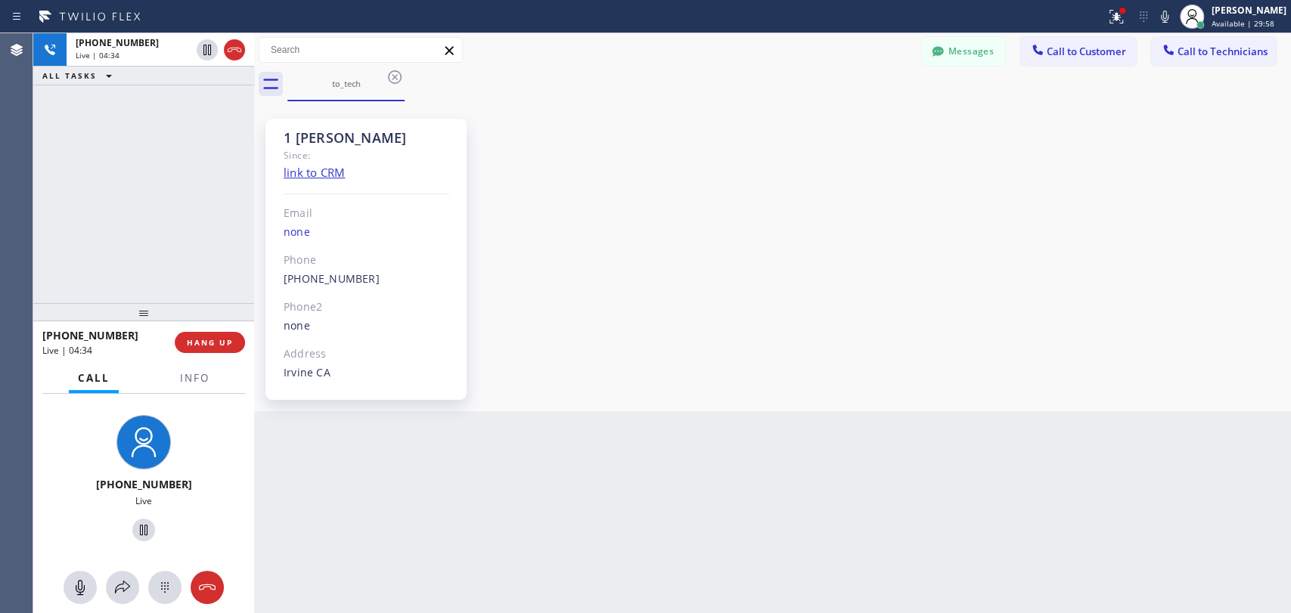
drag, startPoint x: 141, startPoint y: 305, endPoint x: 103, endPoint y: 0, distance: 307.8
click at [145, 303] on div at bounding box center [143, 312] width 221 height 18
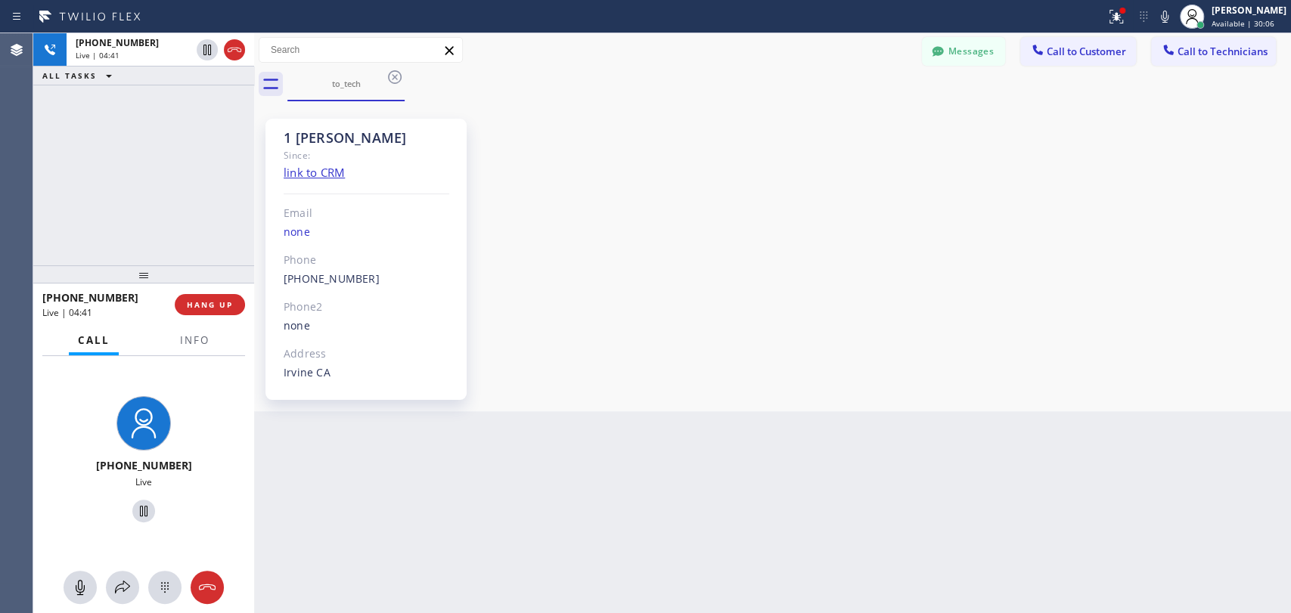
click at [58, 595] on div at bounding box center [143, 587] width 221 height 33
click at [71, 594] on icon at bounding box center [80, 587] width 18 height 18
click at [72, 593] on icon at bounding box center [80, 587] width 18 height 18
click at [87, 599] on div "+19493940845 Live" at bounding box center [143, 484] width 221 height 257
click at [87, 582] on icon at bounding box center [80, 587] width 18 height 18
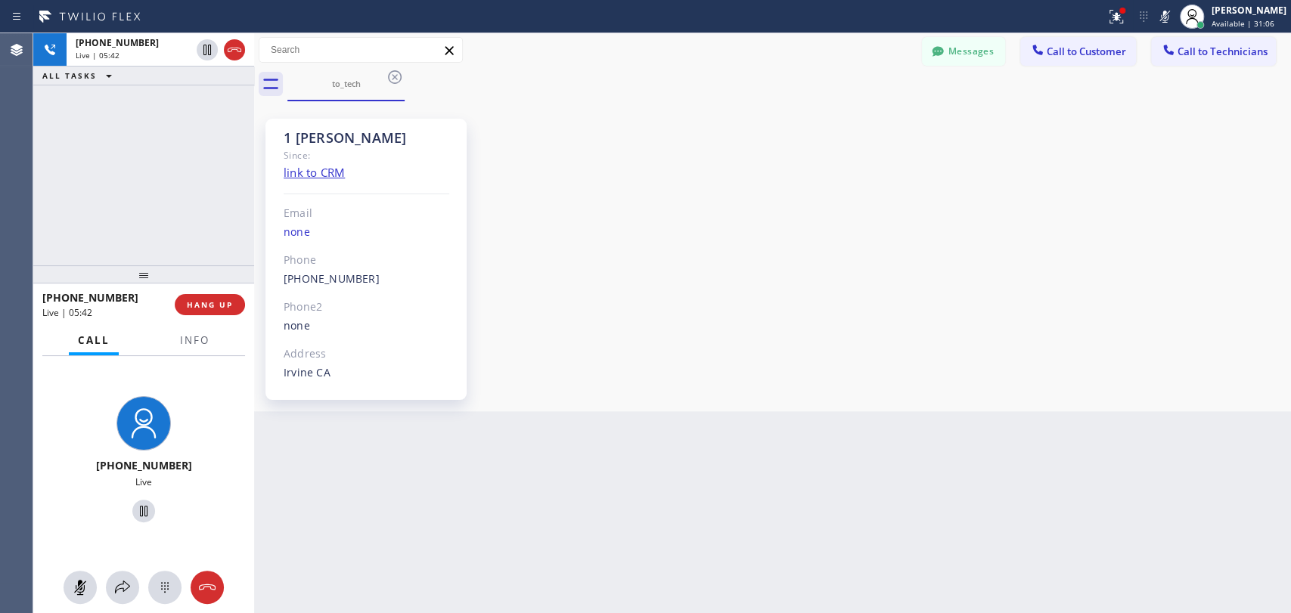
click at [88, 582] on icon at bounding box center [80, 587] width 18 height 18
drag, startPoint x: 766, startPoint y: 334, endPoint x: 600, endPoint y: 148, distance: 249.6
click at [766, 334] on div "1 OC Denis Bolshunov Since: link to CRM Email none Phone (949) 394-0845 Outboun…" at bounding box center [772, 256] width 1029 height 302
click at [82, 566] on div "+19493940845 Live" at bounding box center [143, 462] width 221 height 212
click at [80, 594] on icon at bounding box center [80, 587] width 9 height 15
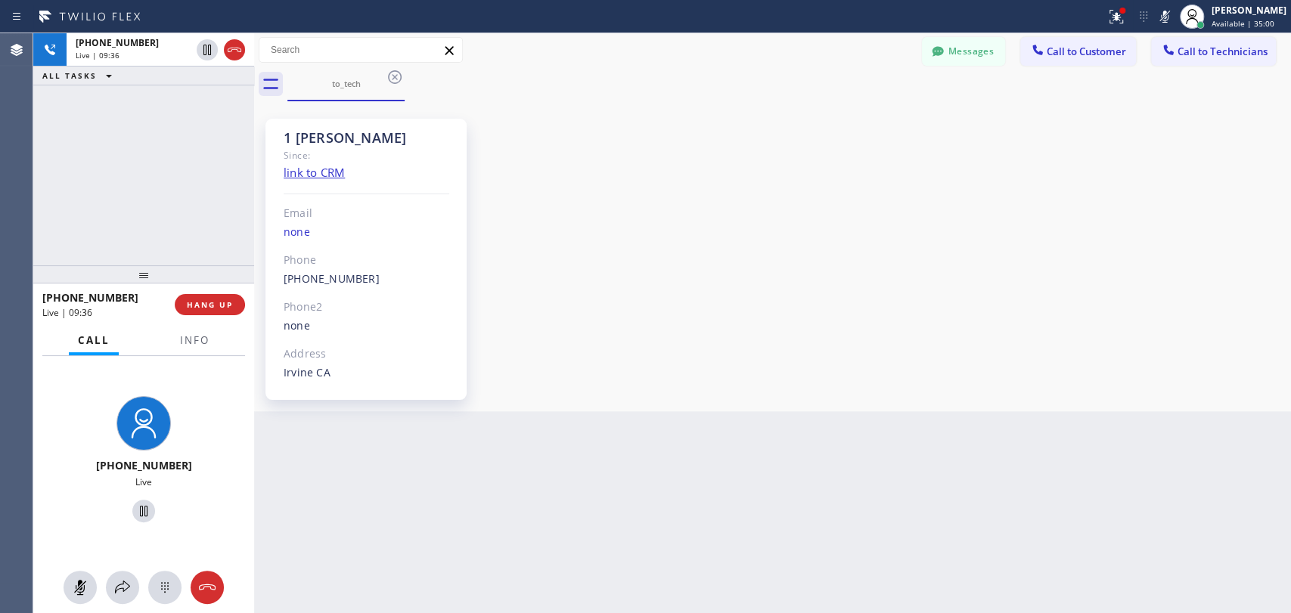
click at [79, 586] on rect at bounding box center [80, 587] width 12 height 12
click at [732, 247] on div "1 OC Denis Bolshunov Since: link to CRM Email none Phone (949) 394-0845 Outboun…" at bounding box center [772, 256] width 1029 height 302
click at [200, 306] on span "HANG UP" at bounding box center [210, 304] width 46 height 11
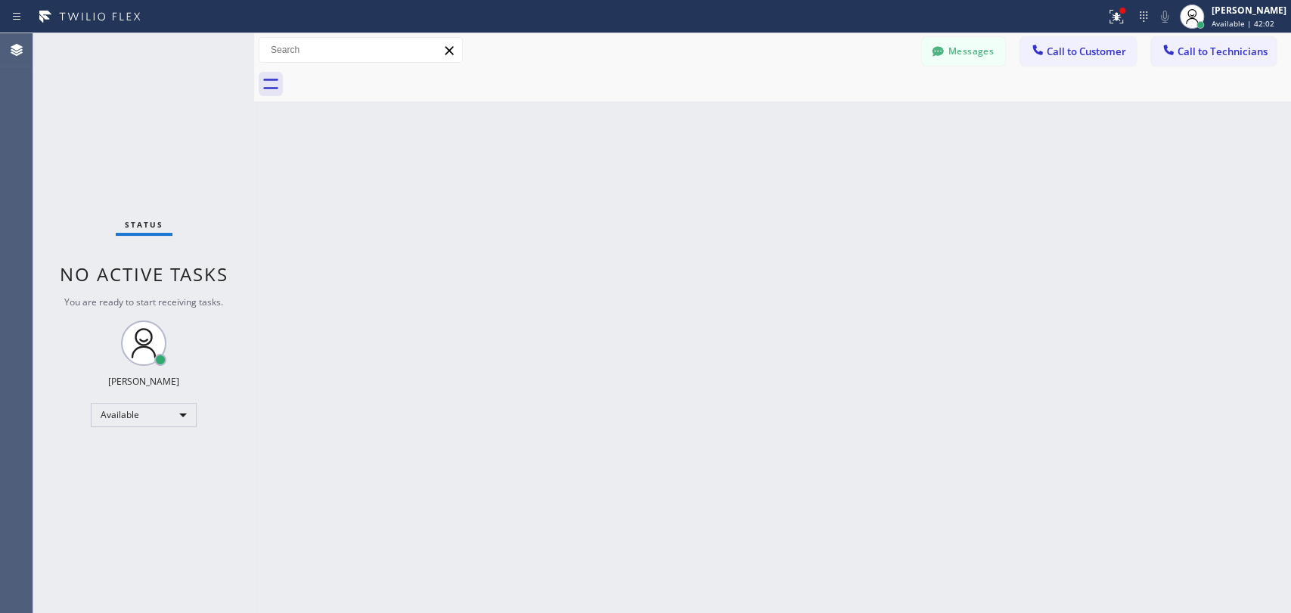
click at [1124, 463] on div "Back to Dashboard Change Sender ID Customers Technicians MH [PERSON_NAME] [DATE…" at bounding box center [772, 323] width 1037 height 580
click at [1280, 246] on div "Back to Dashboard Change Sender ID Customers Technicians MH [PERSON_NAME] [DATE…" at bounding box center [772, 323] width 1037 height 580
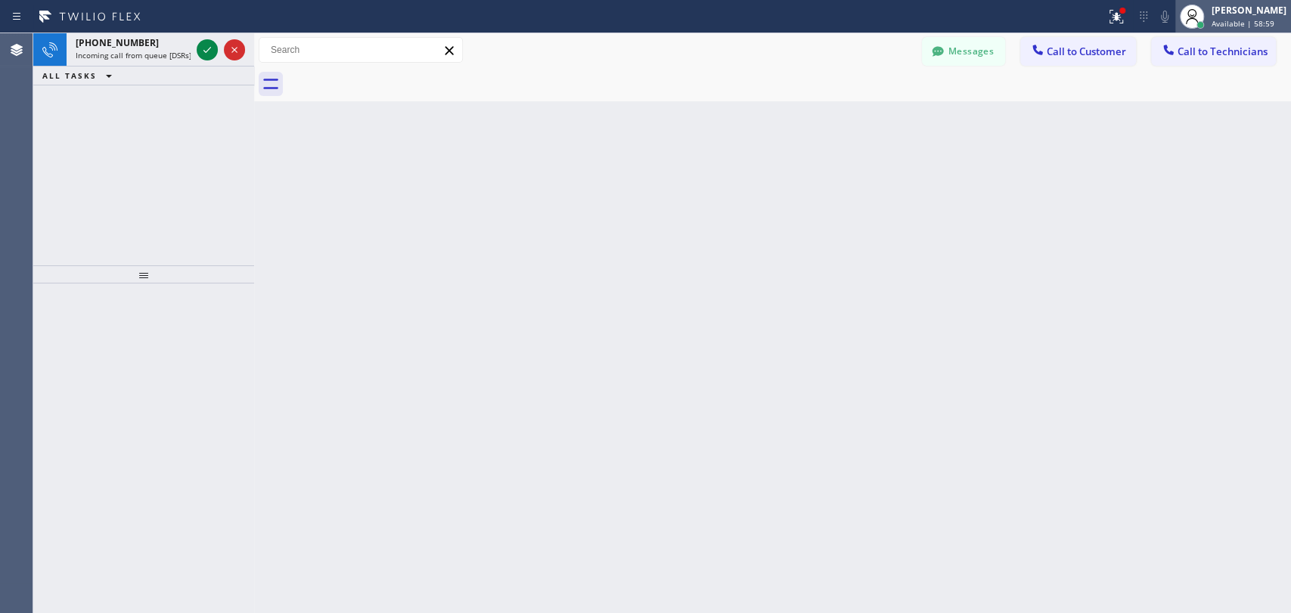
click at [1216, 11] on div "[PERSON_NAME]" at bounding box center [1248, 10] width 75 height 13
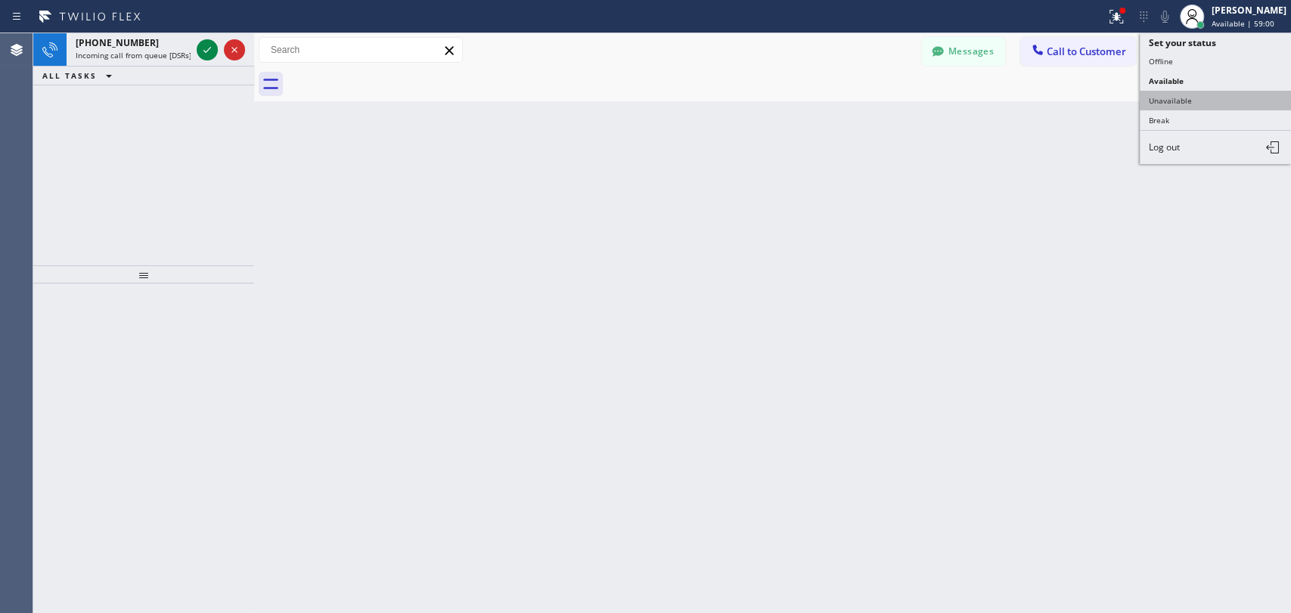
click at [1185, 96] on button "Unavailable" at bounding box center [1215, 101] width 151 height 20
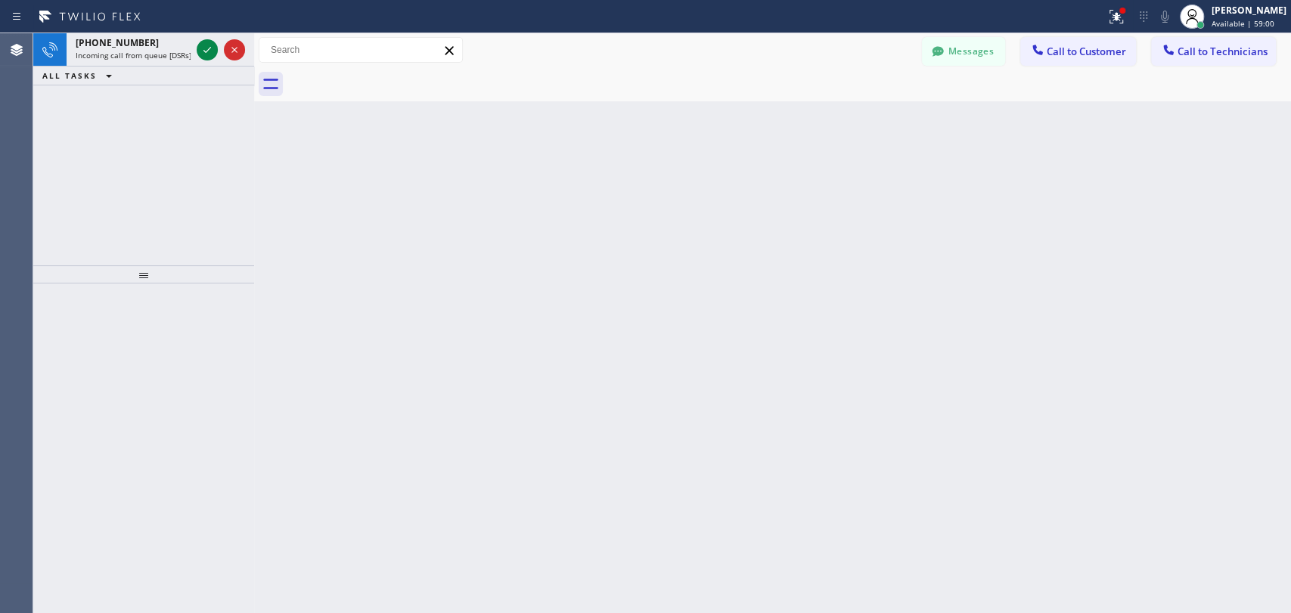
drag, startPoint x: 972, startPoint y: 58, endPoint x: 616, endPoint y: 138, distance: 364.9
click at [972, 57] on button "Messages" at bounding box center [963, 51] width 83 height 29
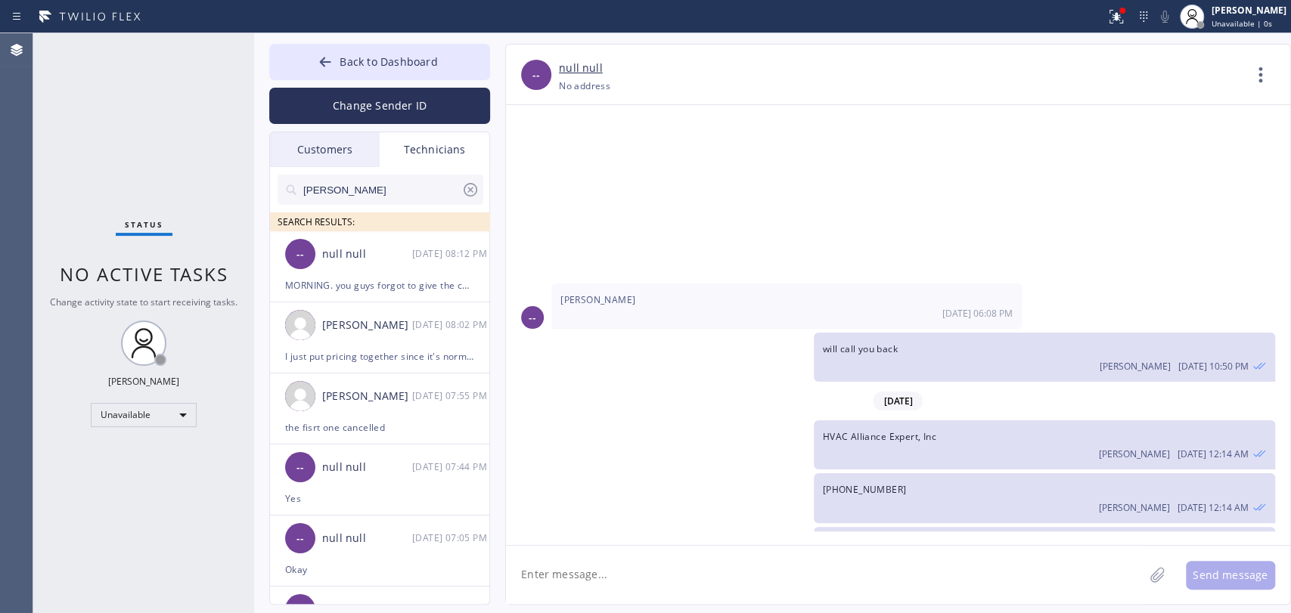
click at [423, 189] on input "[PERSON_NAME]" at bounding box center [382, 190] width 160 height 30
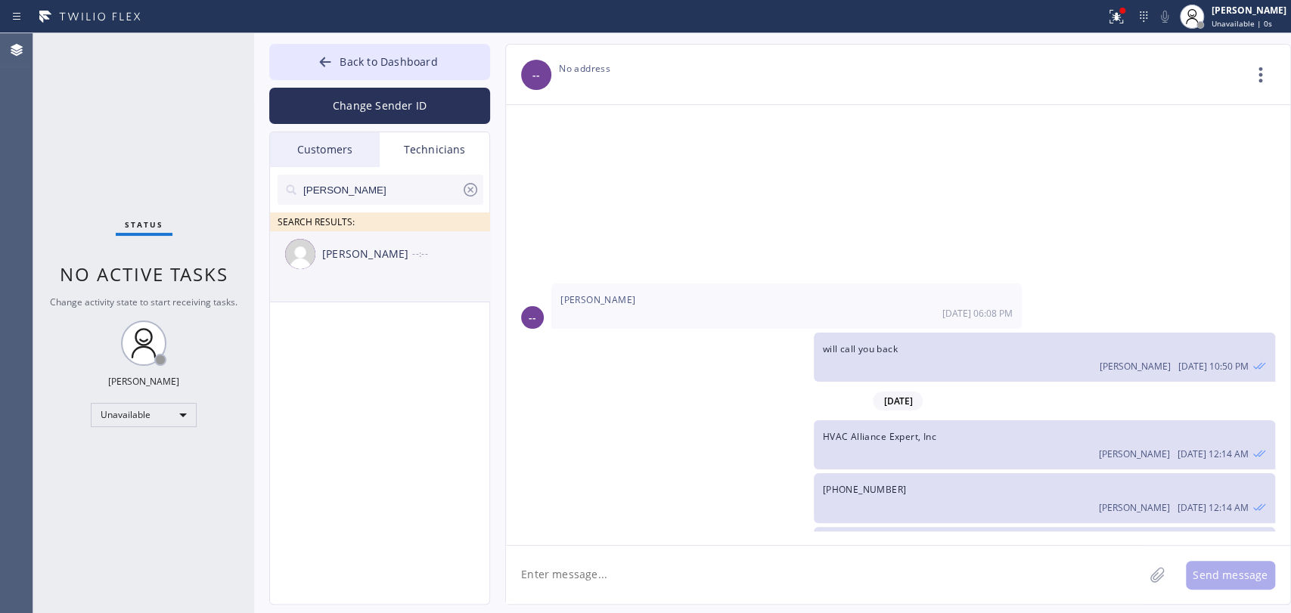
type input "[PERSON_NAME]"
click at [383, 257] on div "[PERSON_NAME]" at bounding box center [367, 254] width 90 height 17
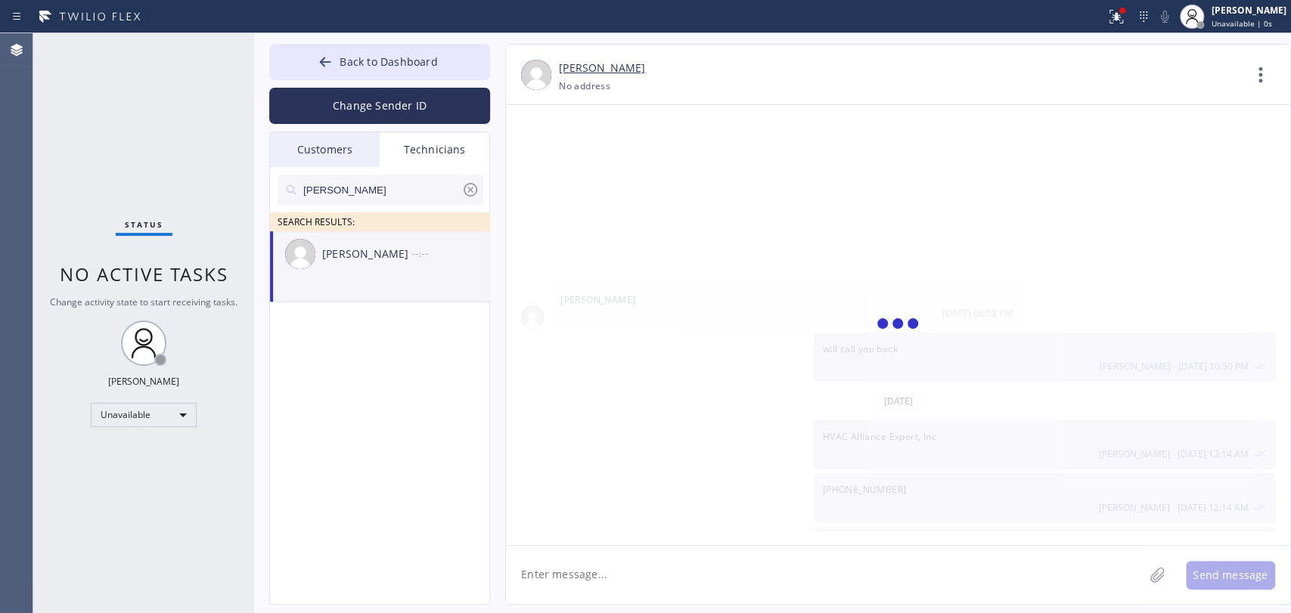
click at [585, 555] on textarea at bounding box center [824, 575] width 637 height 58
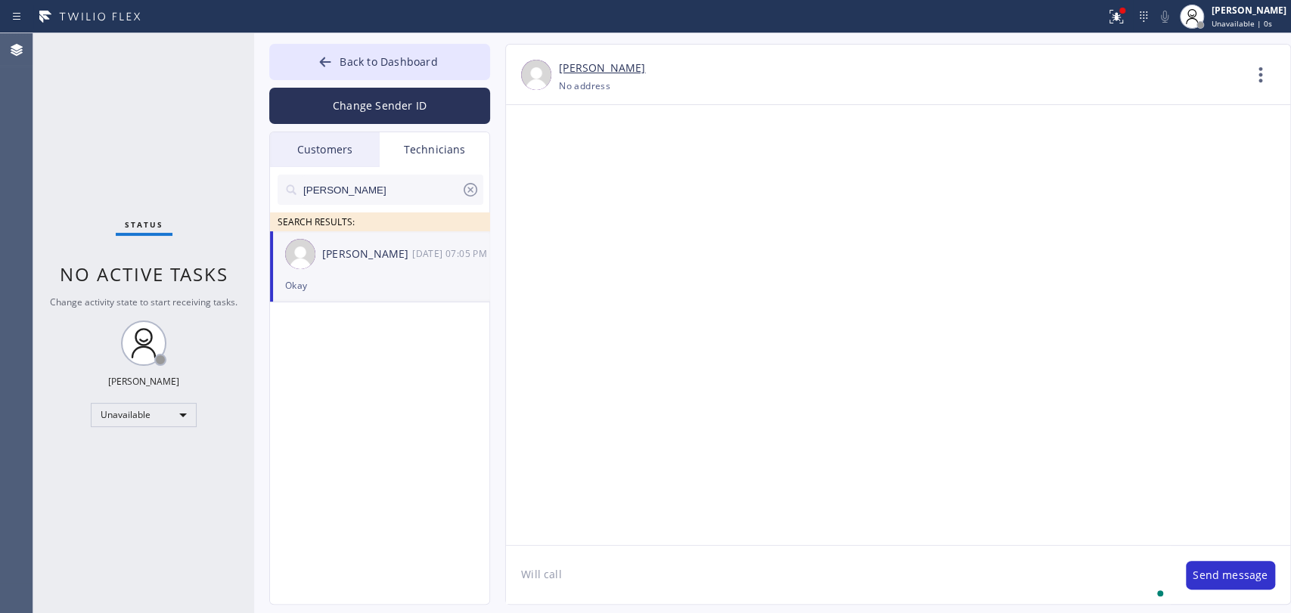
scroll to position [116759, 0]
type textarea "Will call you back"
click at [407, 290] on div "Loved “Will call you back”" at bounding box center [379, 285] width 189 height 17
click at [832, 613] on html "Status report Issues detected These issues could affect your workflow. Please c…" at bounding box center [645, 306] width 1291 height 613
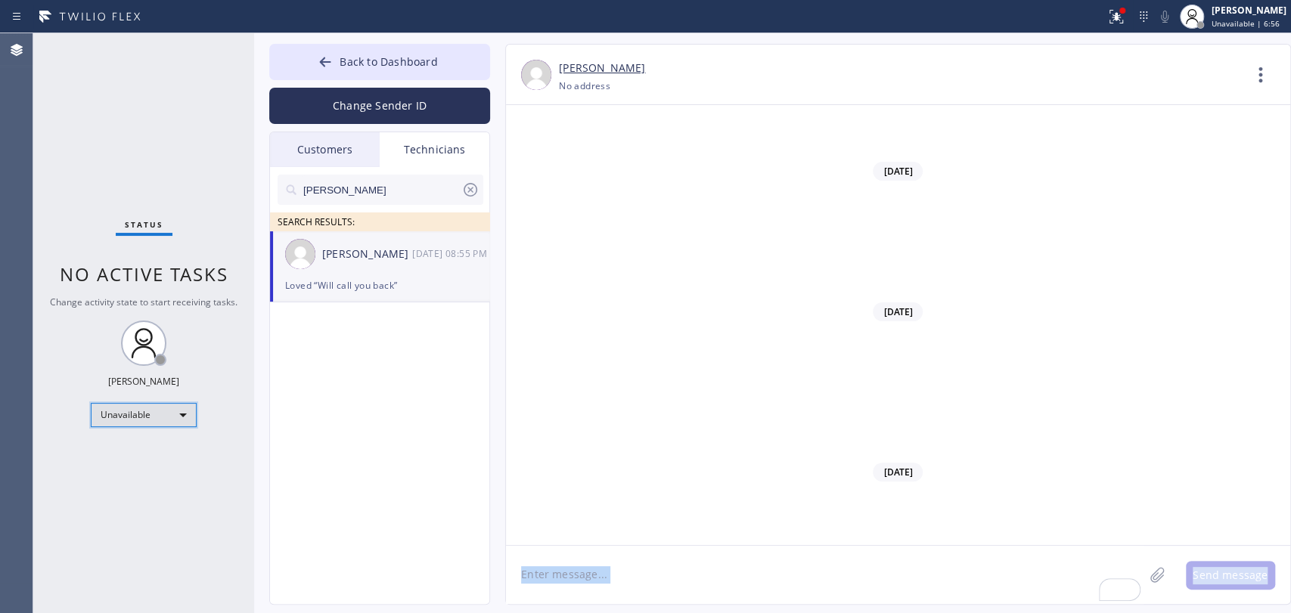
click at [148, 419] on div "Unavailable" at bounding box center [144, 415] width 106 height 24
click at [138, 451] on li "Available" at bounding box center [142, 454] width 103 height 18
click at [1264, 75] on icon at bounding box center [1260, 75] width 36 height 36
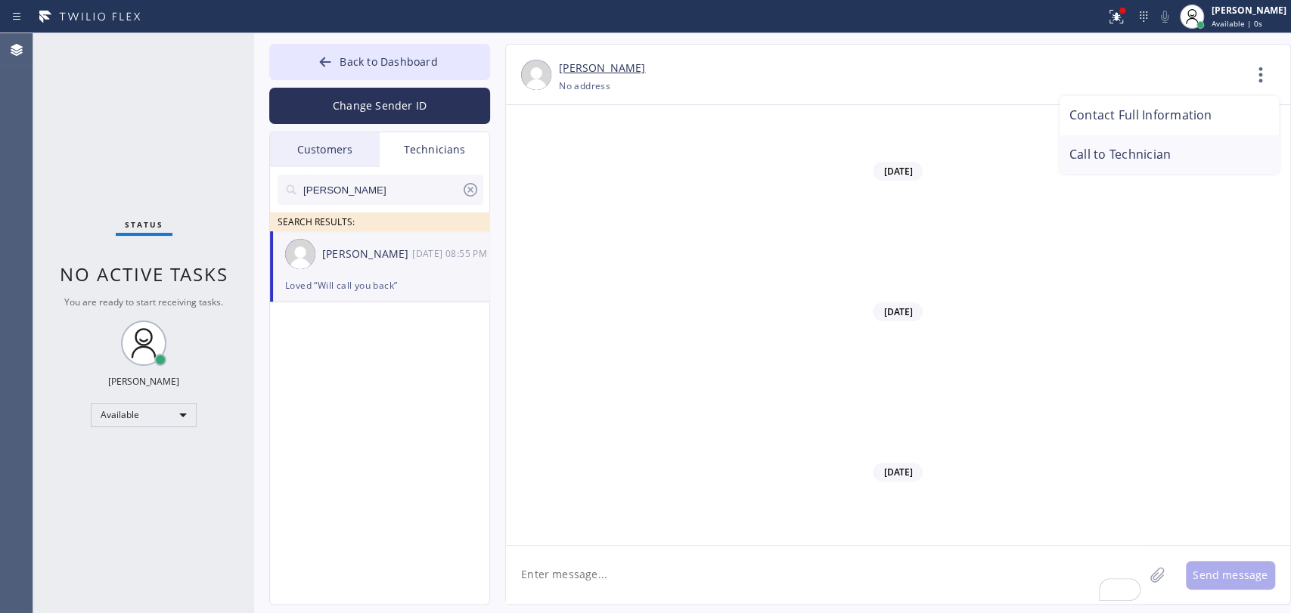
click at [1121, 149] on li "Call to Technician" at bounding box center [1168, 154] width 219 height 39
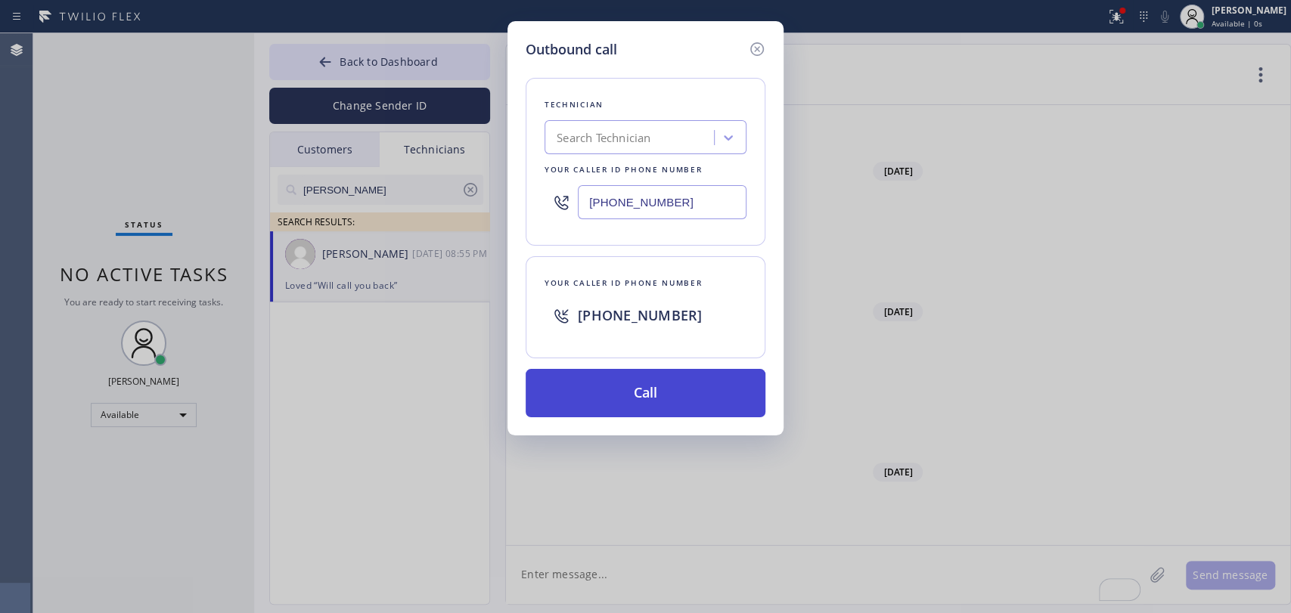
click at [654, 374] on button "Call" at bounding box center [646, 393] width 240 height 48
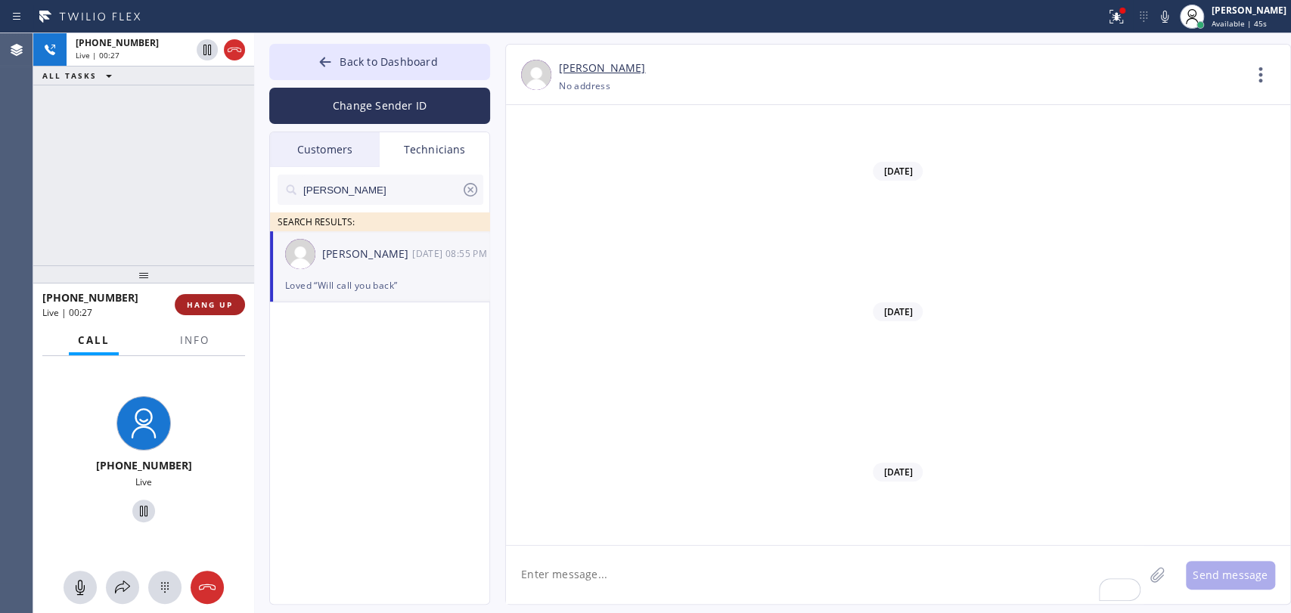
click at [225, 294] on button "HANG UP" at bounding box center [210, 304] width 70 height 21
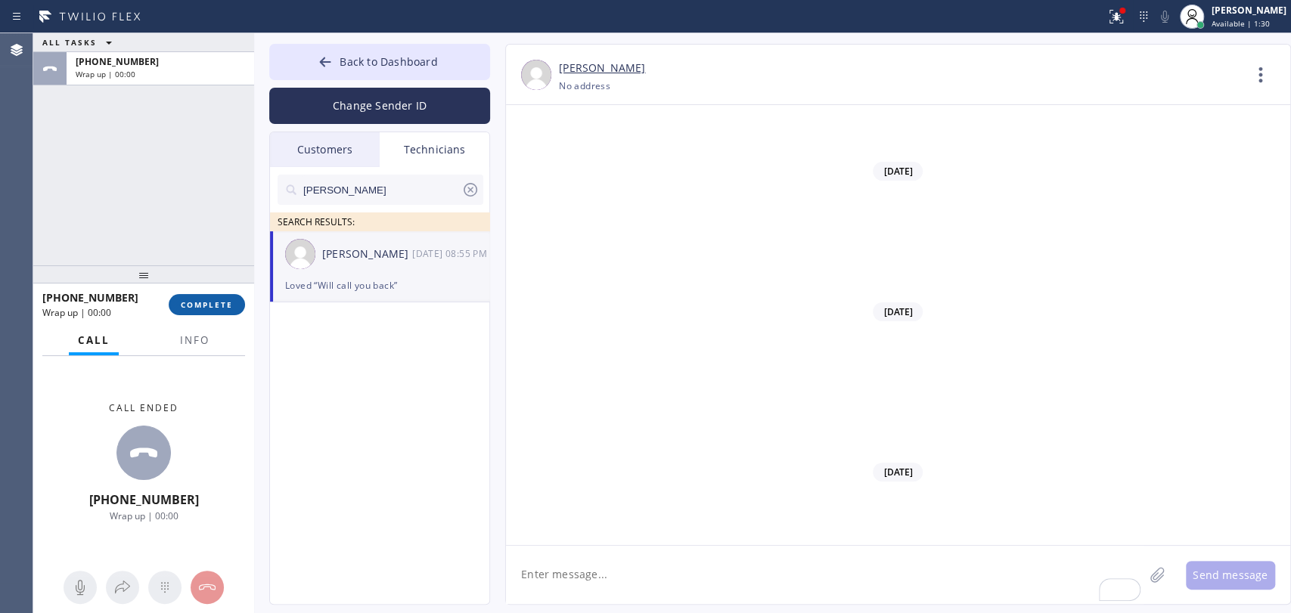
click at [192, 308] on span "COMPLETE" at bounding box center [207, 304] width 52 height 11
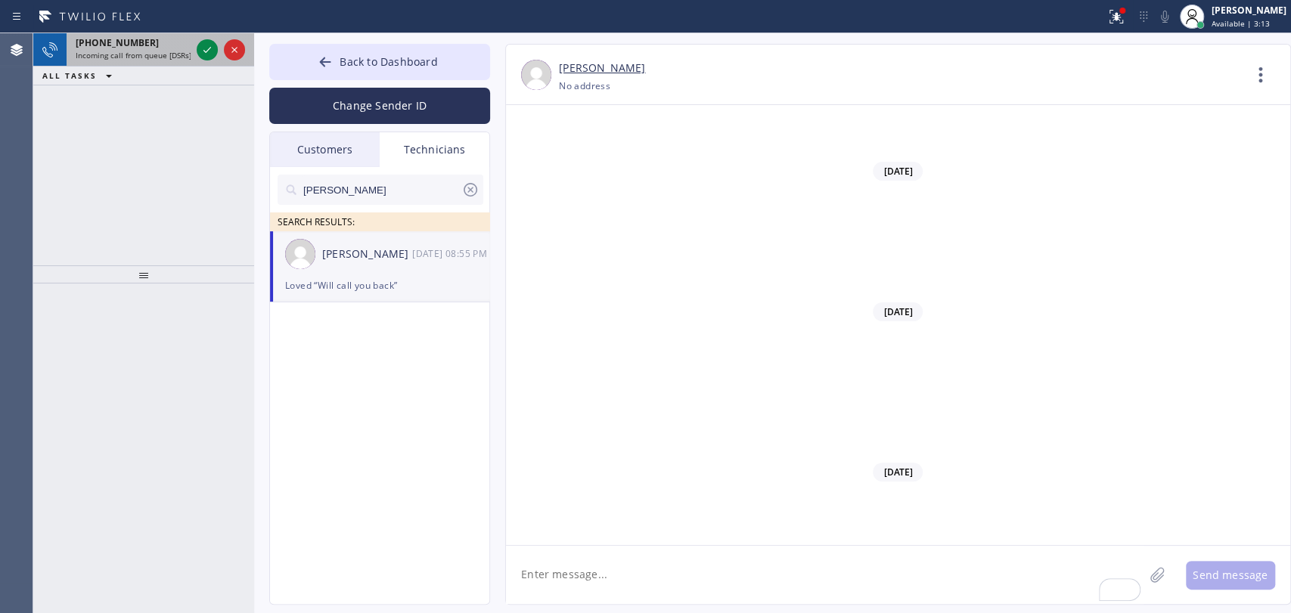
click at [191, 57] on div "+19493940845 Incoming call from queue [DSRs]" at bounding box center [130, 49] width 127 height 33
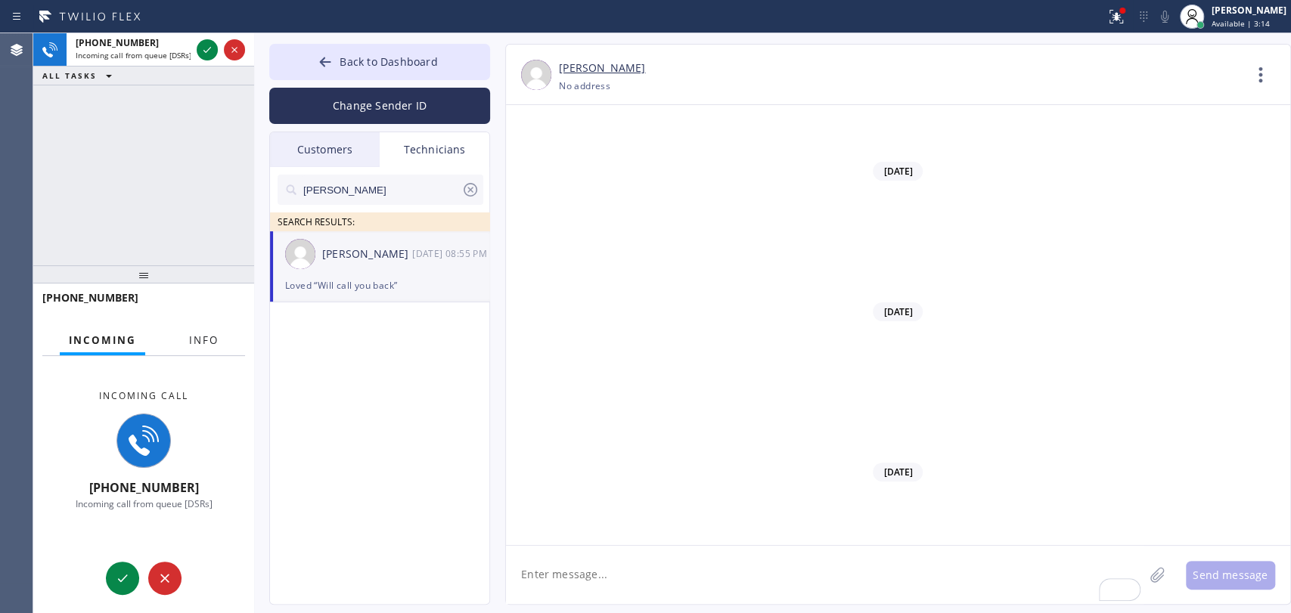
click at [217, 346] on span "Info" at bounding box center [203, 340] width 29 height 14
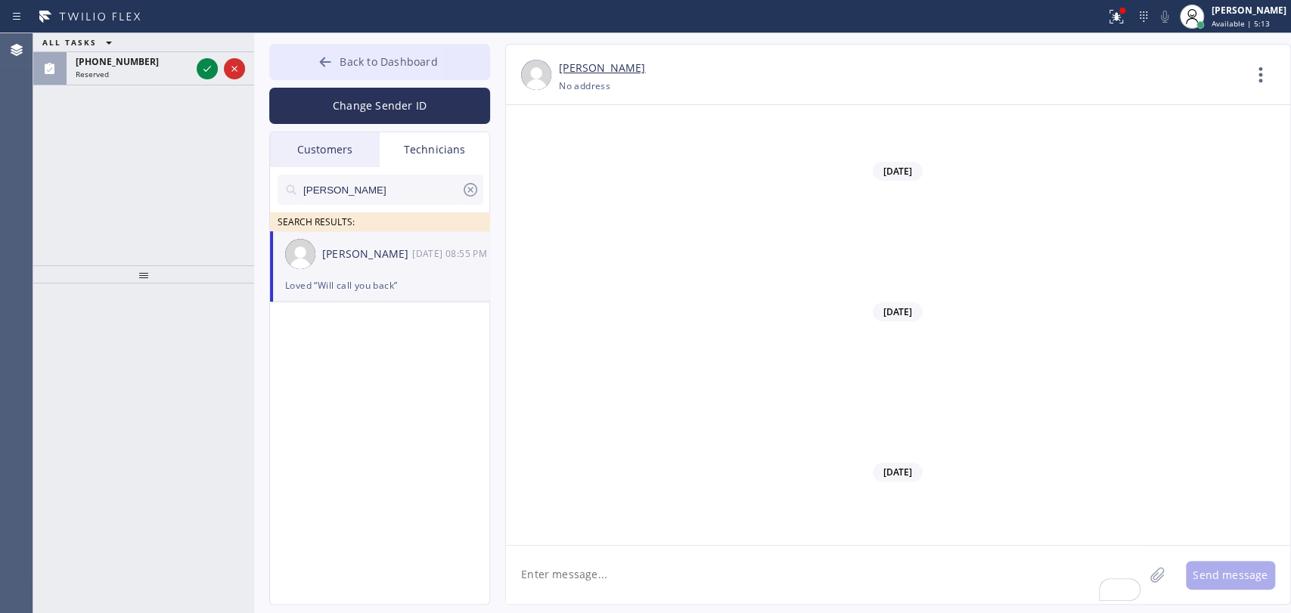
click at [357, 70] on button "Back to Dashboard" at bounding box center [379, 62] width 221 height 36
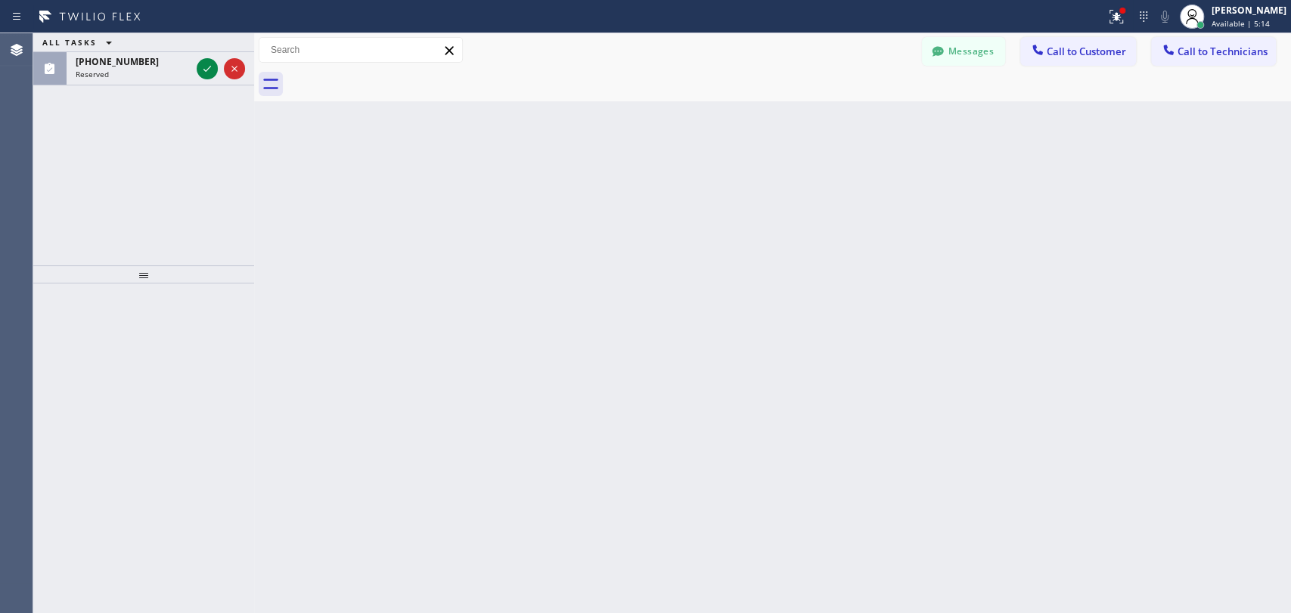
click at [135, 60] on span "[PHONE_NUMBER]" at bounding box center [117, 61] width 83 height 13
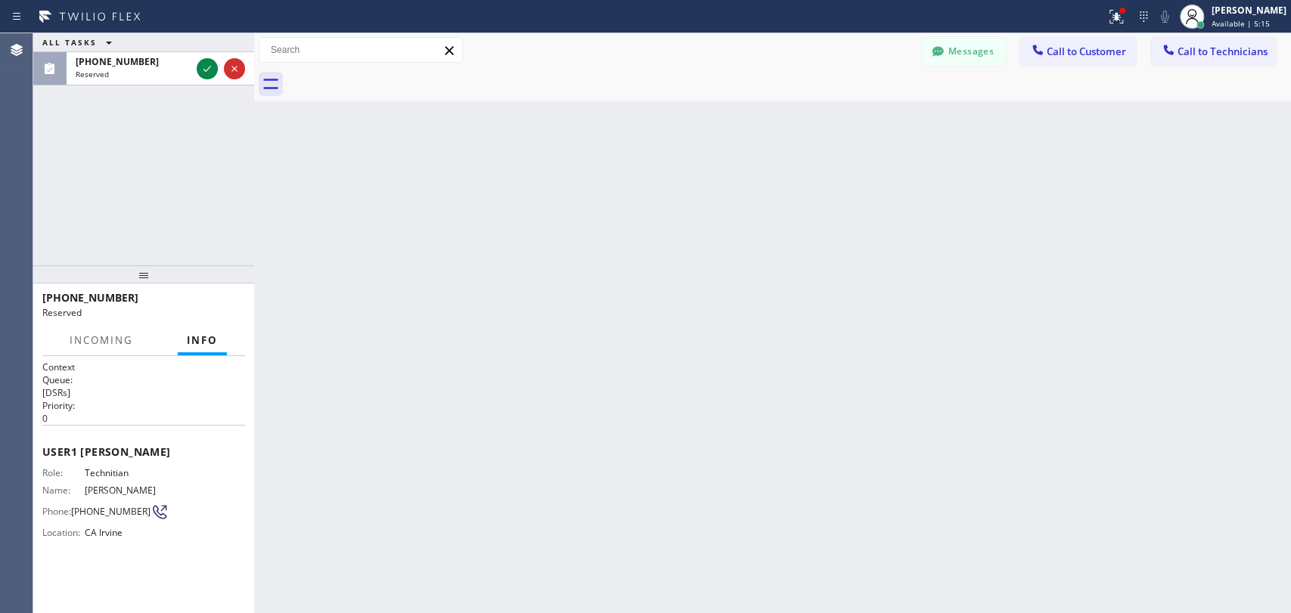
click at [1219, 48] on span "Call to Technicians" at bounding box center [1222, 52] width 90 height 14
click at [0, 0] on div "Search Technician" at bounding box center [0, 0] width 0 height 0
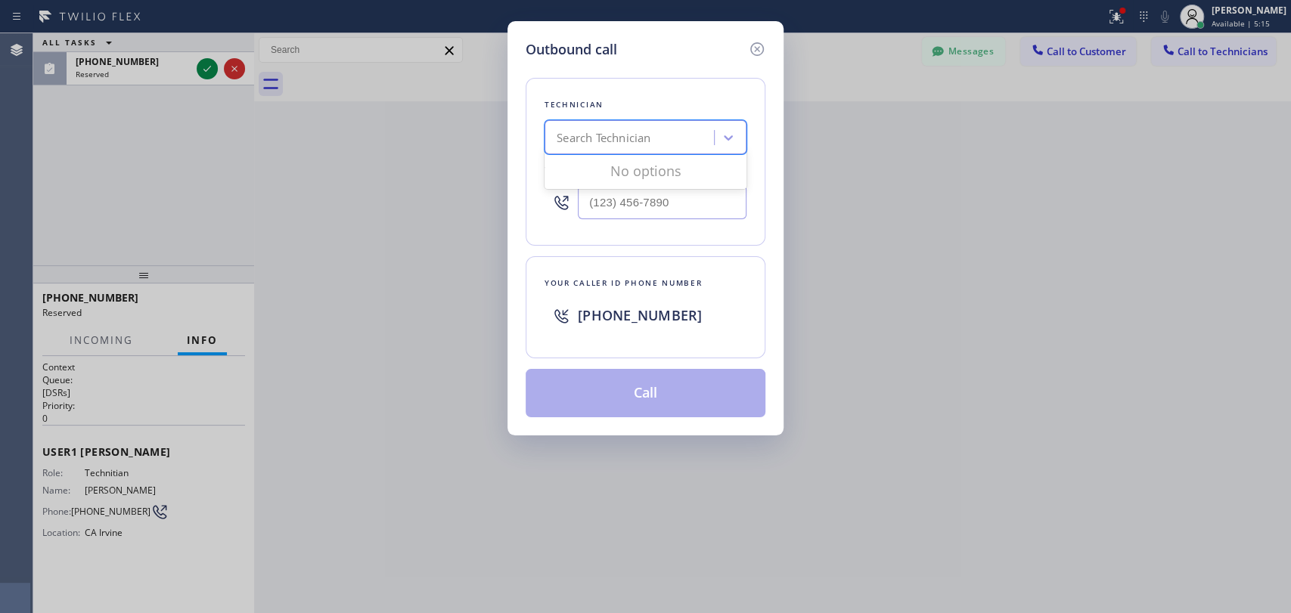
click at [618, 141] on div "Search Technician" at bounding box center [604, 137] width 94 height 17
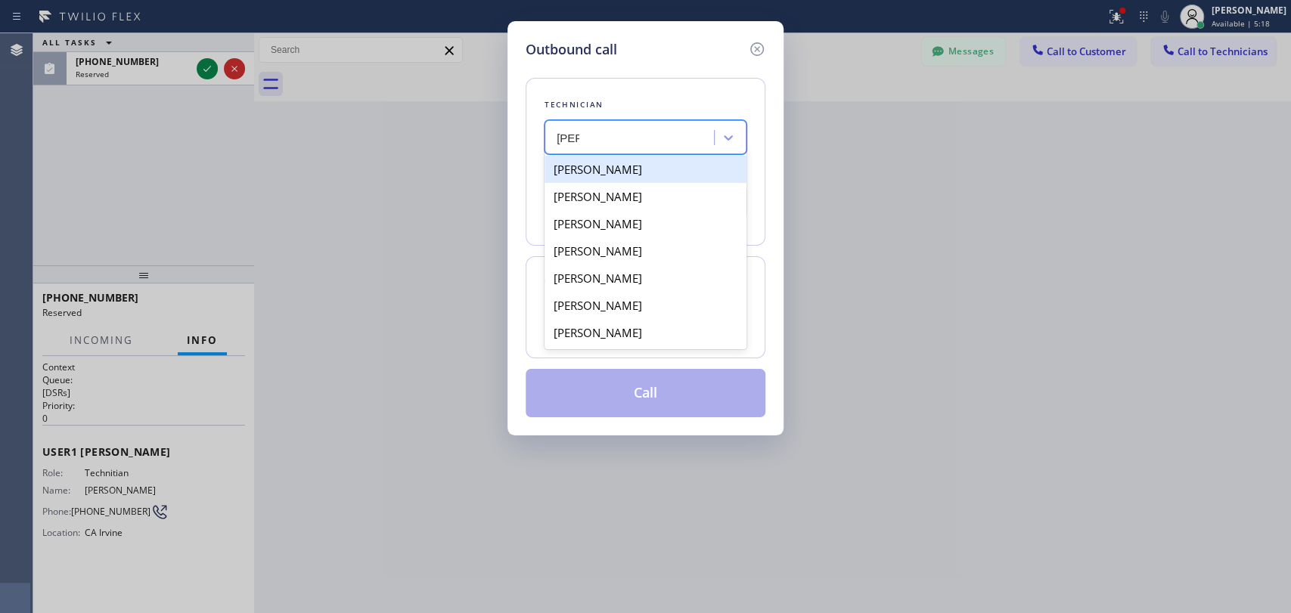
type input "[PERSON_NAME]"
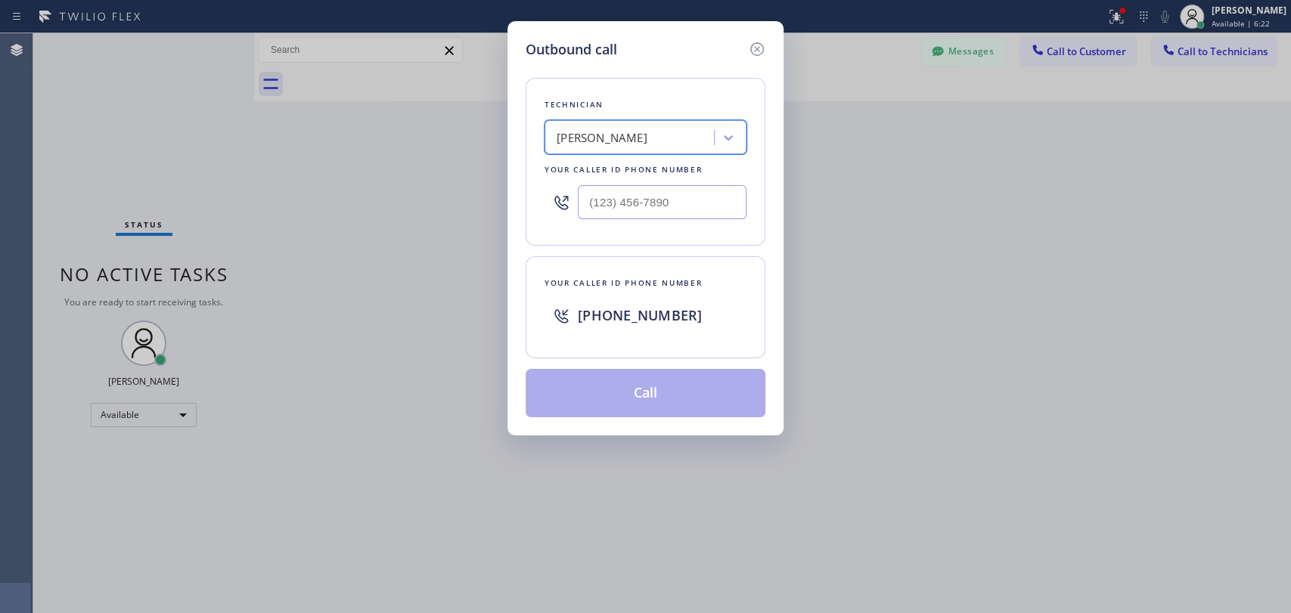
click at [752, 51] on icon at bounding box center [757, 49] width 18 height 18
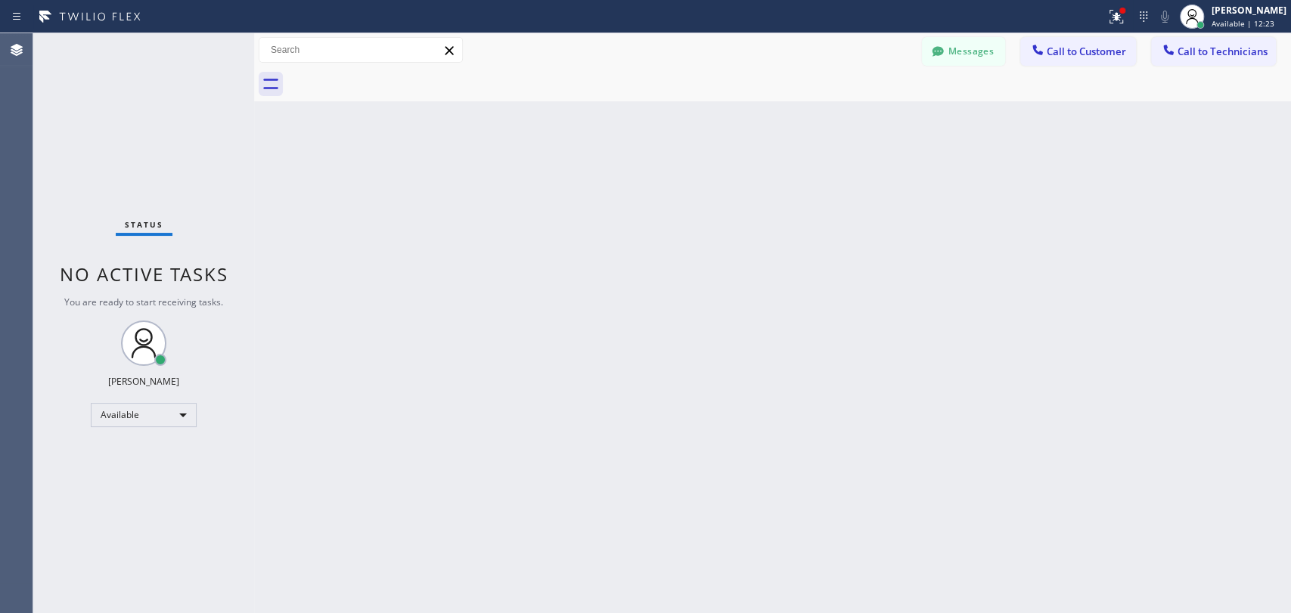
click at [966, 457] on div "Back to Dashboard Change Sender ID Customers Technicians MH [PERSON_NAME] [DATE…" at bounding box center [772, 323] width 1037 height 580
click at [974, 56] on button "Messages" at bounding box center [963, 51] width 83 height 29
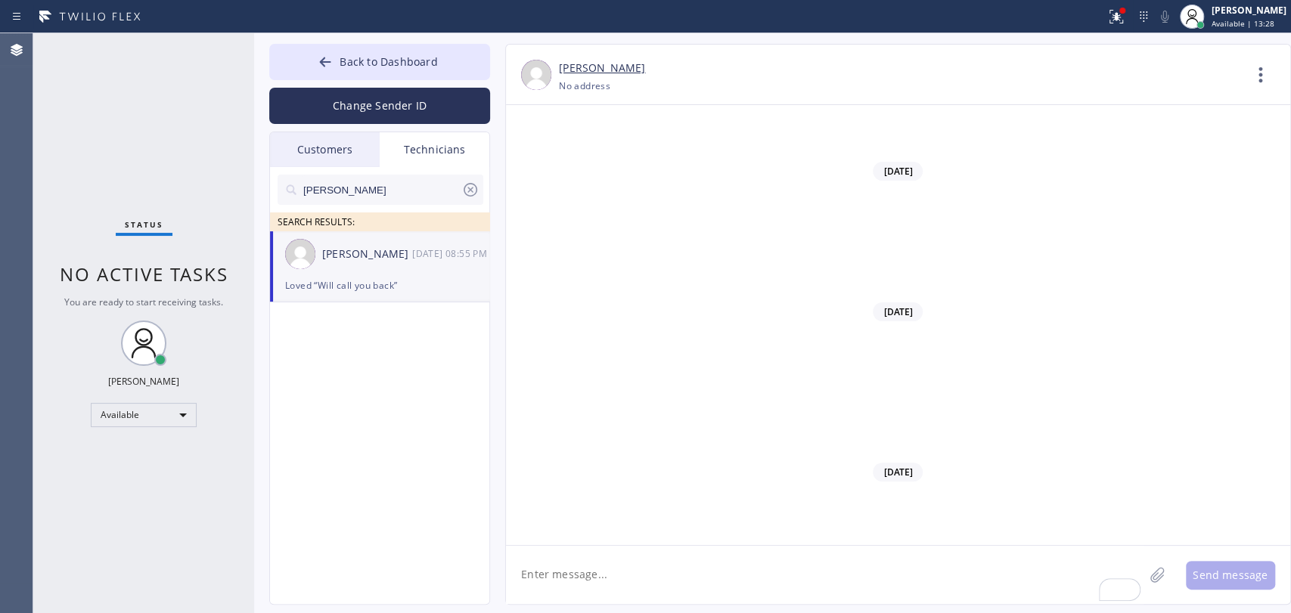
click at [342, 197] on input "Hovik" at bounding box center [382, 190] width 160 height 30
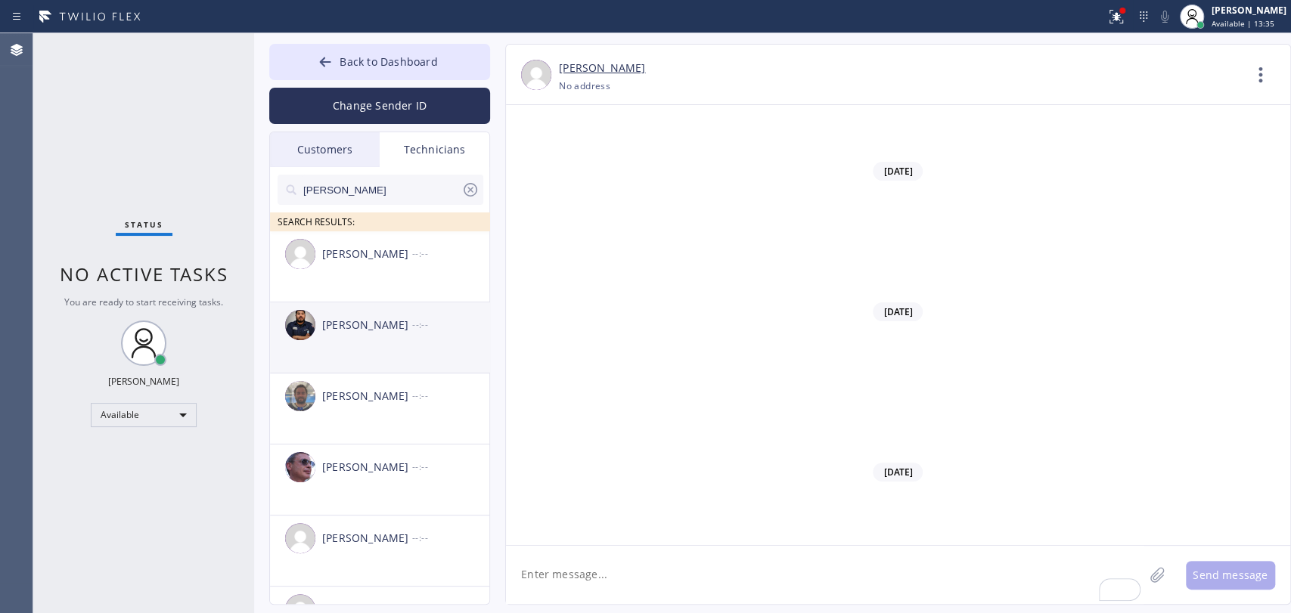
type input "[PERSON_NAME]"
click at [399, 337] on div "Samuel Contreras --:--" at bounding box center [380, 324] width 221 height 45
click at [667, 585] on textarea "To enrich screen reader interactions, please activate Accessibility in Grammarl…" at bounding box center [824, 575] width 637 height 58
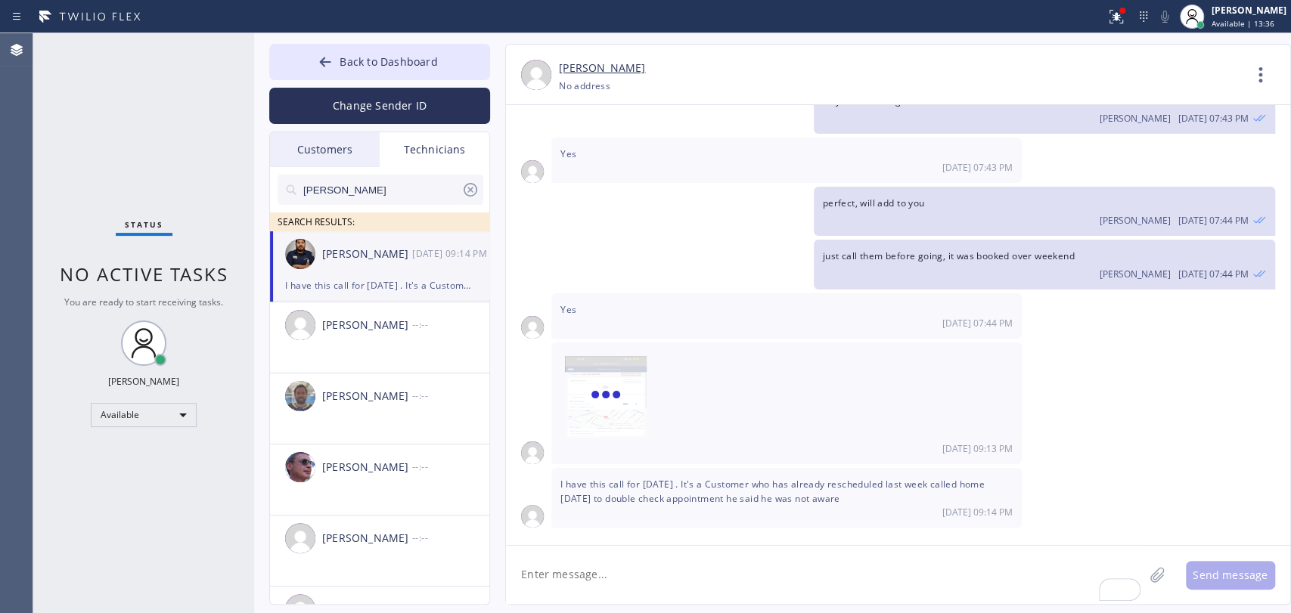
scroll to position [1978, 0]
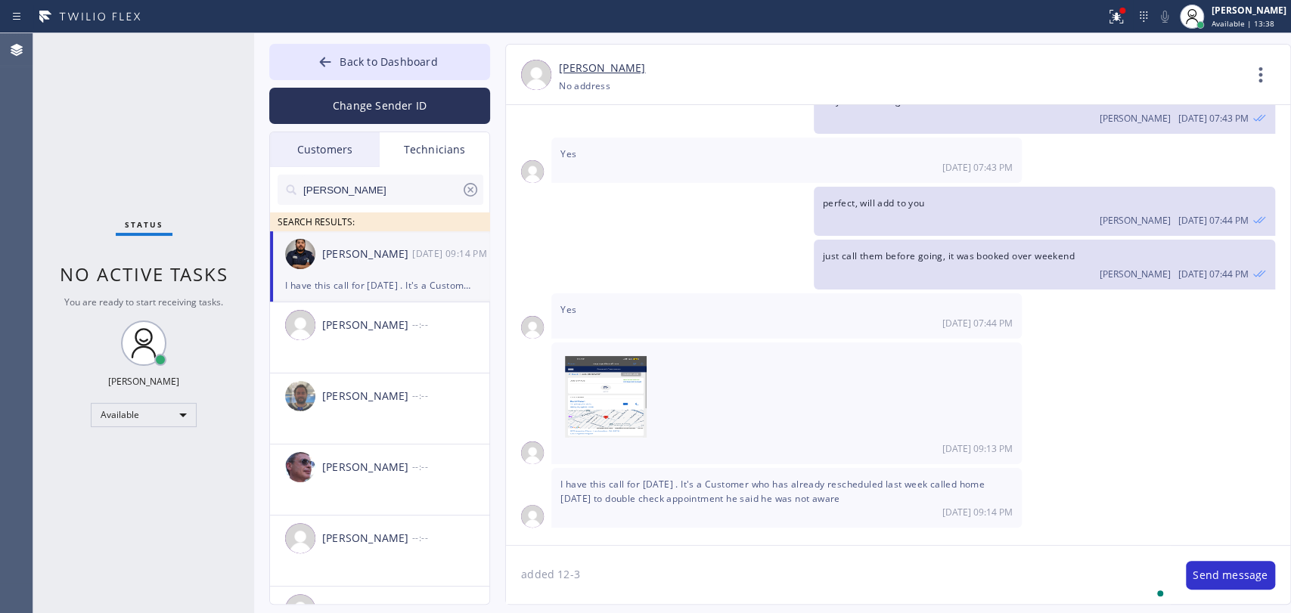
type textarea "added 12-3"
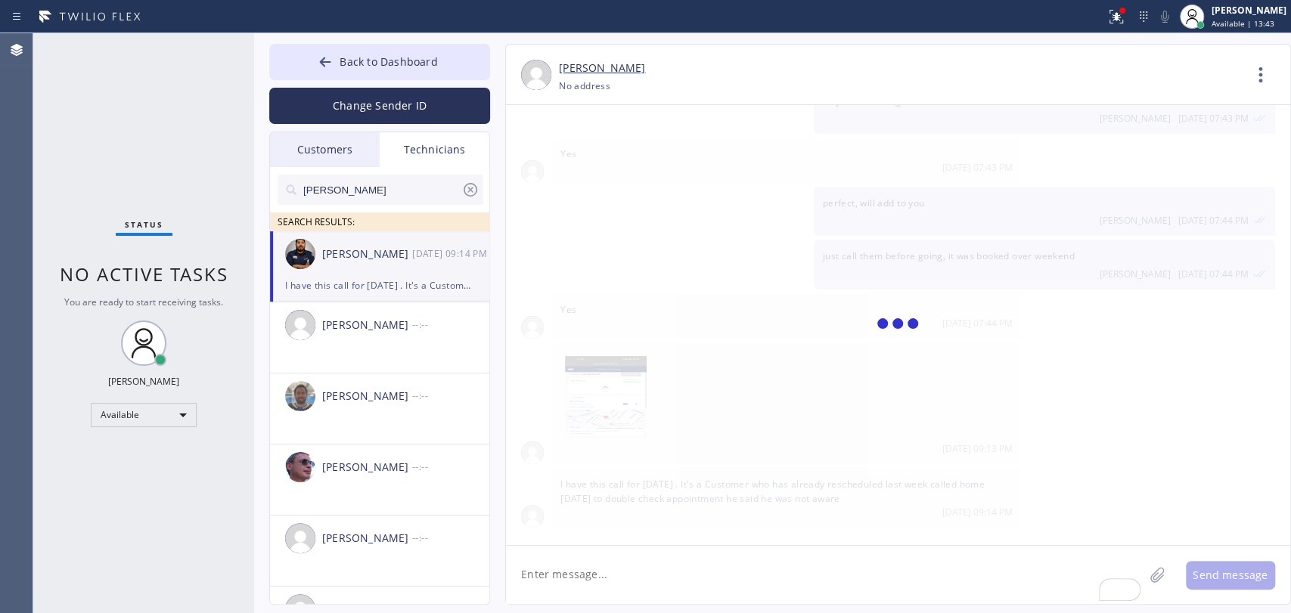
scroll to position [2032, 0]
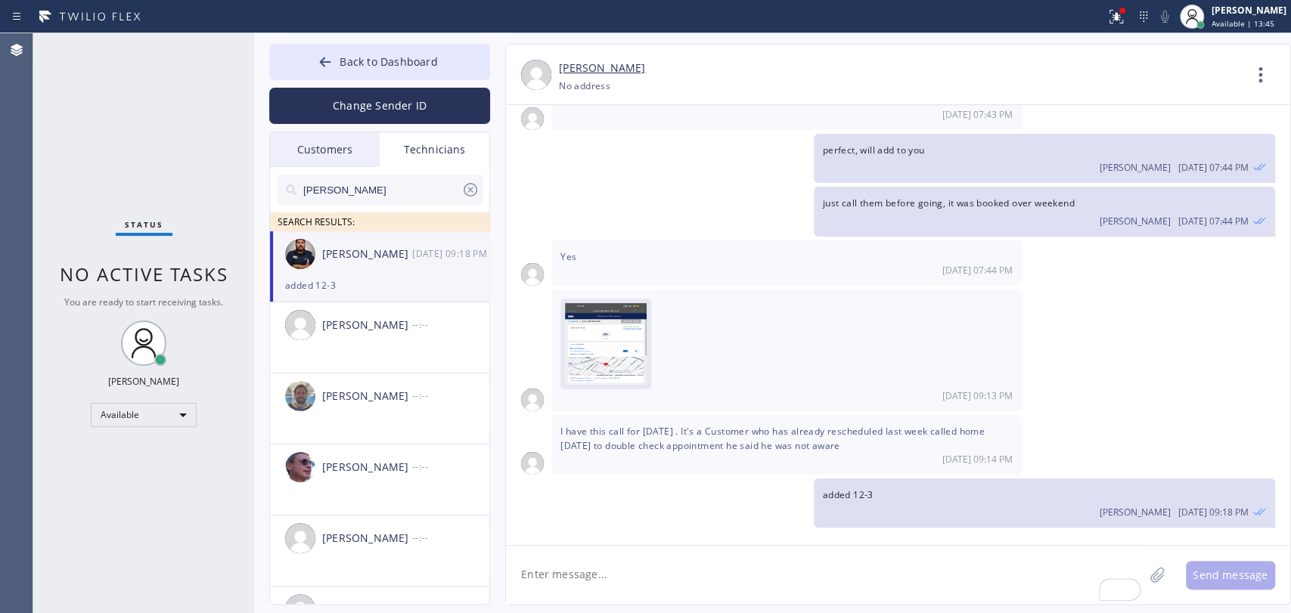
click at [584, 338] on img at bounding box center [606, 348] width 82 height 91
drag, startPoint x: 744, startPoint y: 430, endPoint x: 806, endPoint y: 431, distance: 62.0
click at [806, 431] on span "I have this call for today . It's a Customer who has already rescheduled last w…" at bounding box center [772, 438] width 424 height 27
click at [807, 431] on span "I have this call for today . It's a Customer who has already rescheduled last w…" at bounding box center [772, 438] width 424 height 27
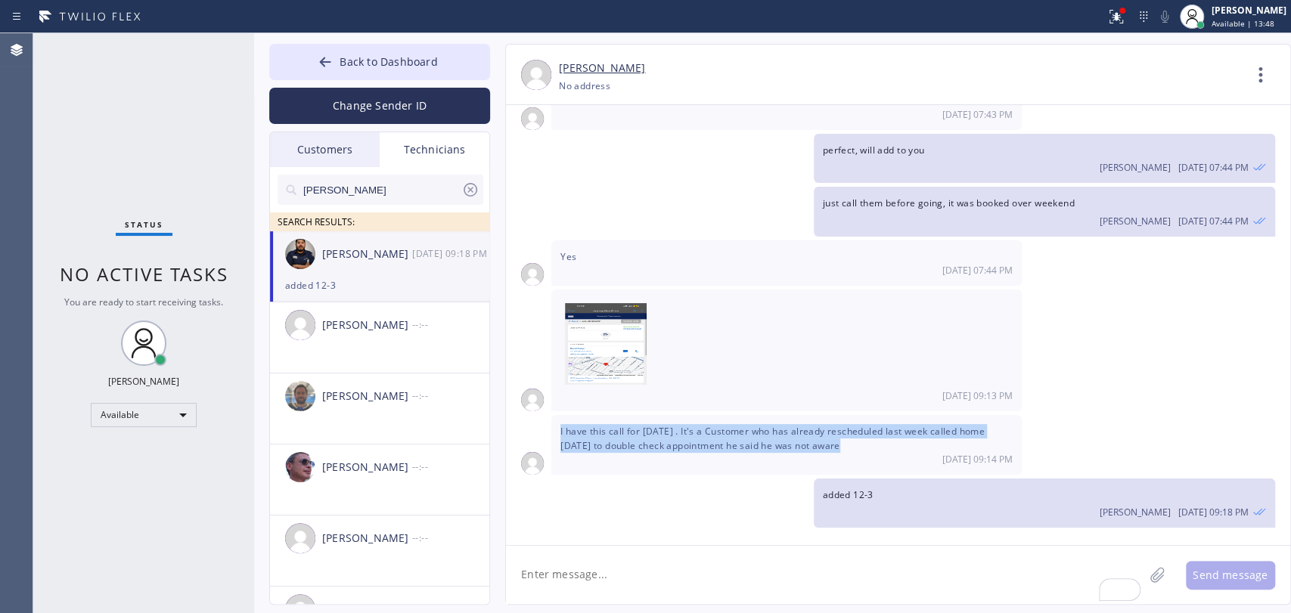
click at [807, 431] on span "I have this call for today . It's a Customer who has already rescheduled last w…" at bounding box center [772, 438] width 424 height 27
click at [796, 429] on span "I have this call for today . It's a Customer who has already rescheduled last w…" at bounding box center [772, 438] width 424 height 27
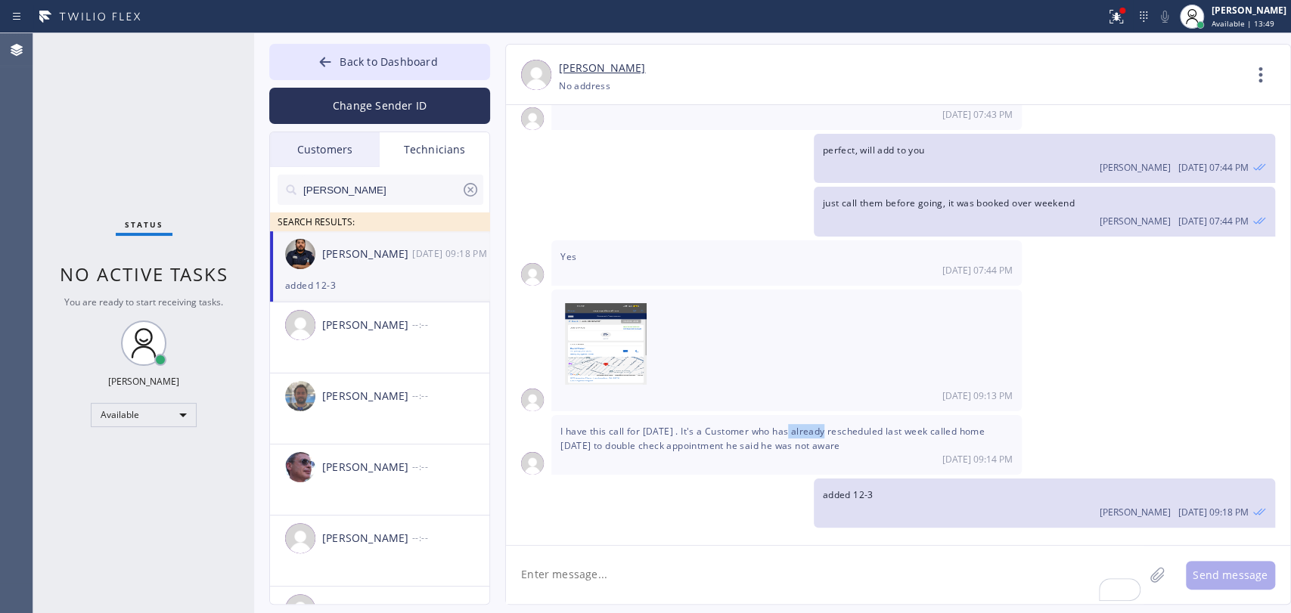
click at [796, 429] on span "I have this call for today . It's a Customer who has already rescheduled last w…" at bounding box center [772, 438] width 424 height 27
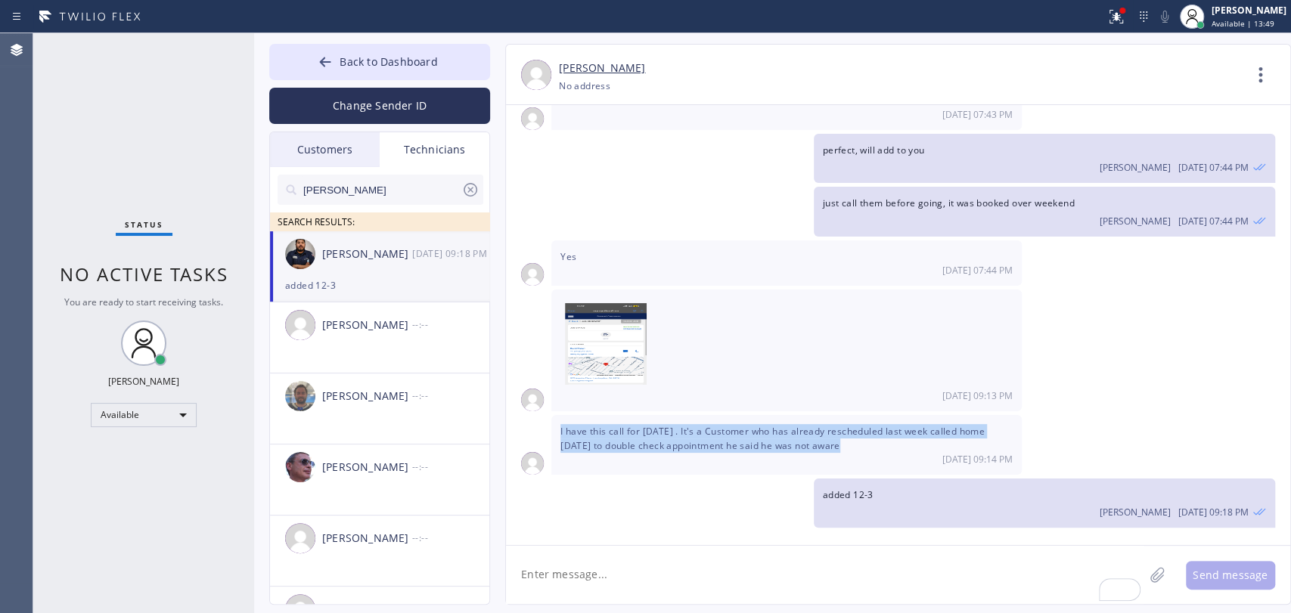
click at [796, 429] on span "I have this call for today . It's a Customer who has already rescheduled last w…" at bounding box center [772, 438] width 424 height 27
click at [781, 431] on span "I have this call for today . It's a Customer who has already rescheduled last w…" at bounding box center [772, 438] width 424 height 27
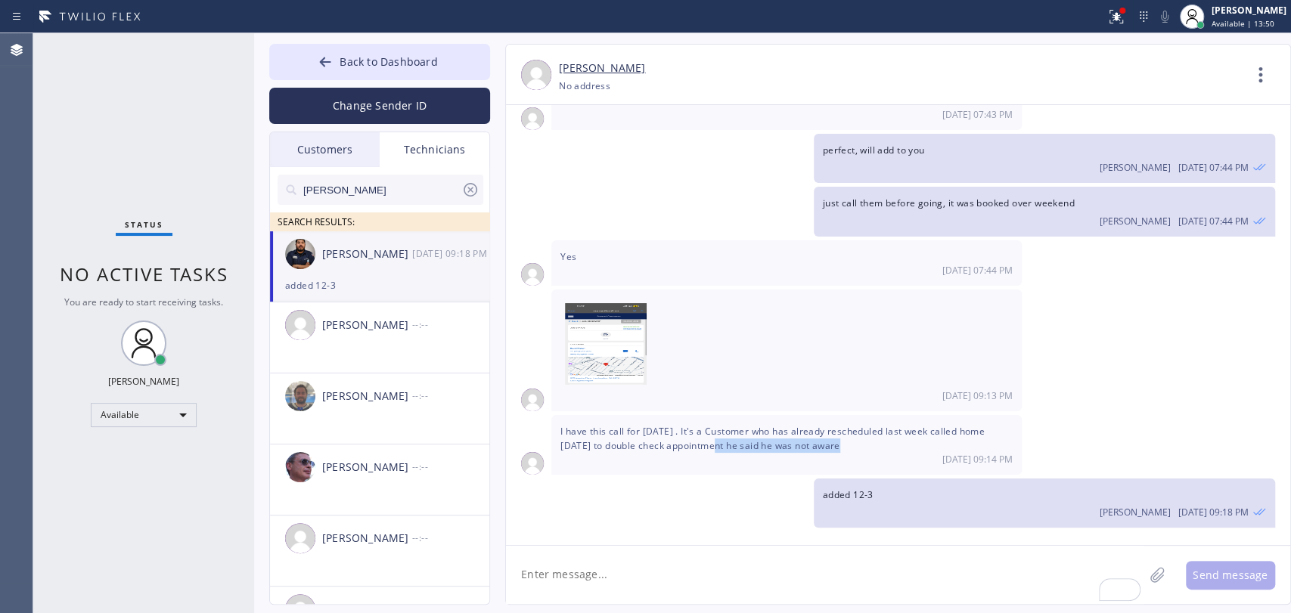
drag, startPoint x: 665, startPoint y: 460, endPoint x: 693, endPoint y: 452, distance: 28.3
click at [693, 452] on div "I have this call for today . It's a Customer who has already rescheduled last w…" at bounding box center [786, 445] width 470 height 60
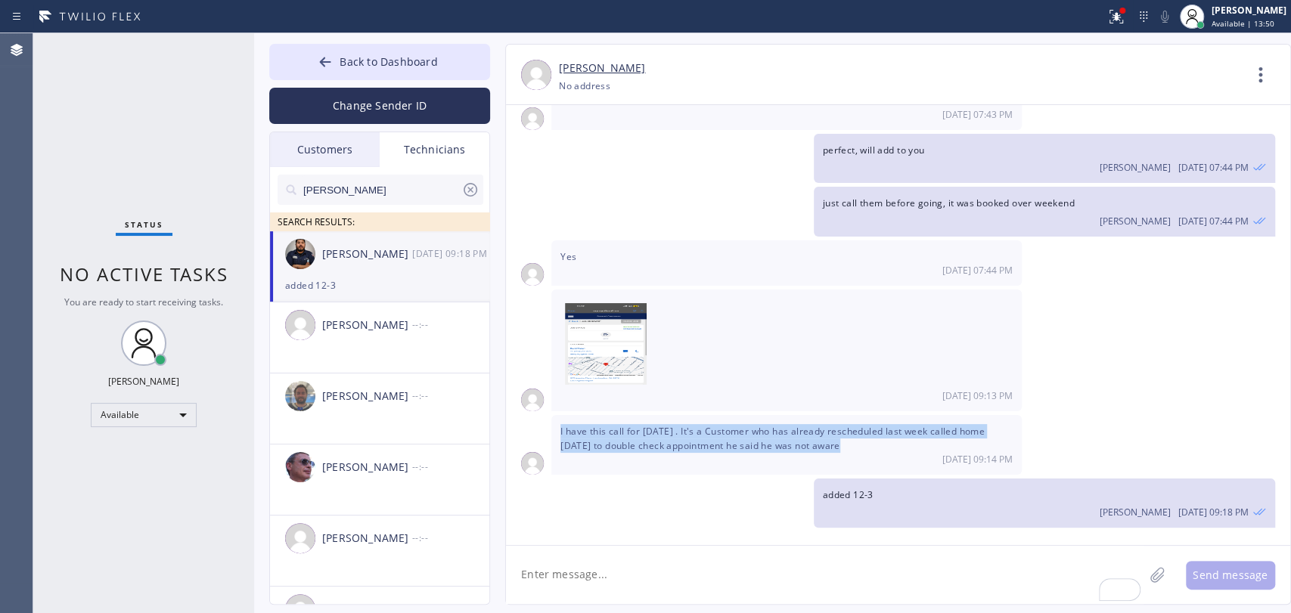
click at [693, 452] on div "I have this call for today . It's a Customer who has already rescheduled last w…" at bounding box center [786, 445] width 470 height 60
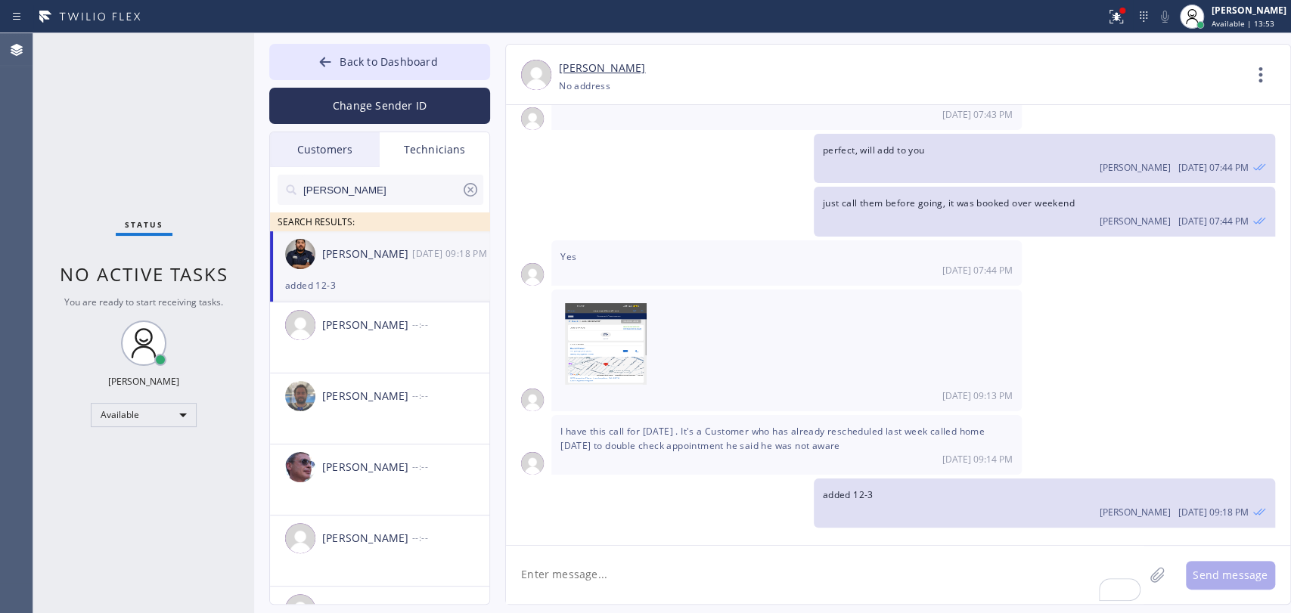
click at [570, 566] on textarea "To enrich screen reader interactions, please activate Accessibility in Grammarl…" at bounding box center [824, 575] width 637 height 58
type textarea "I'll call David Majuri"
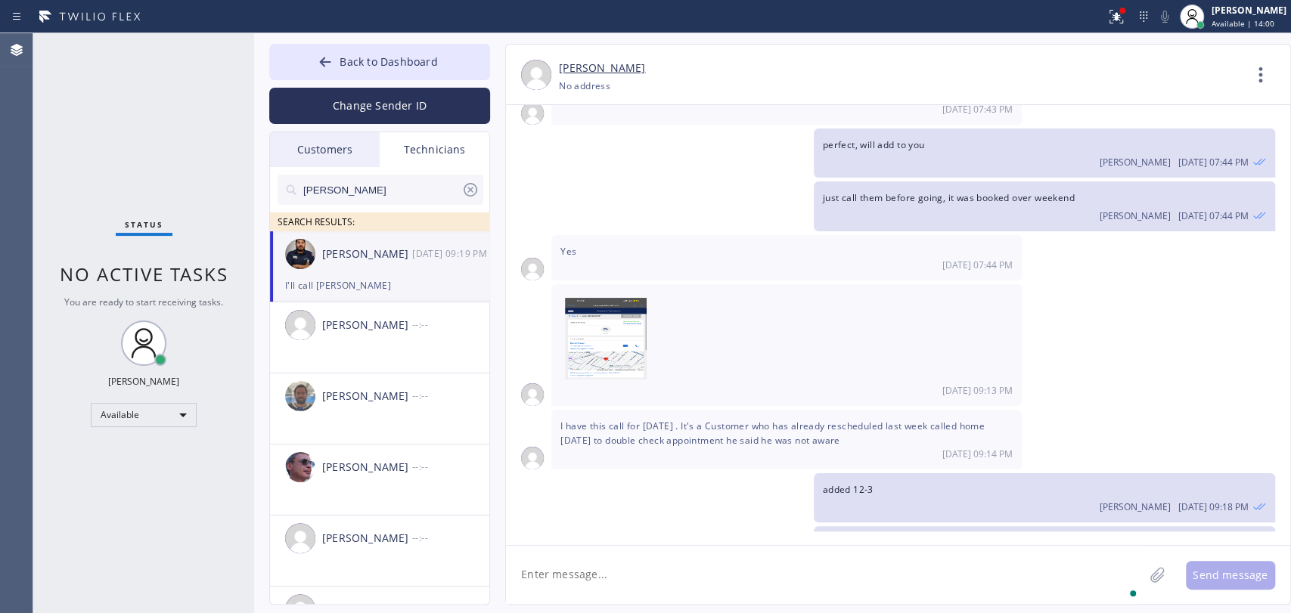
scroll to position [2084, 0]
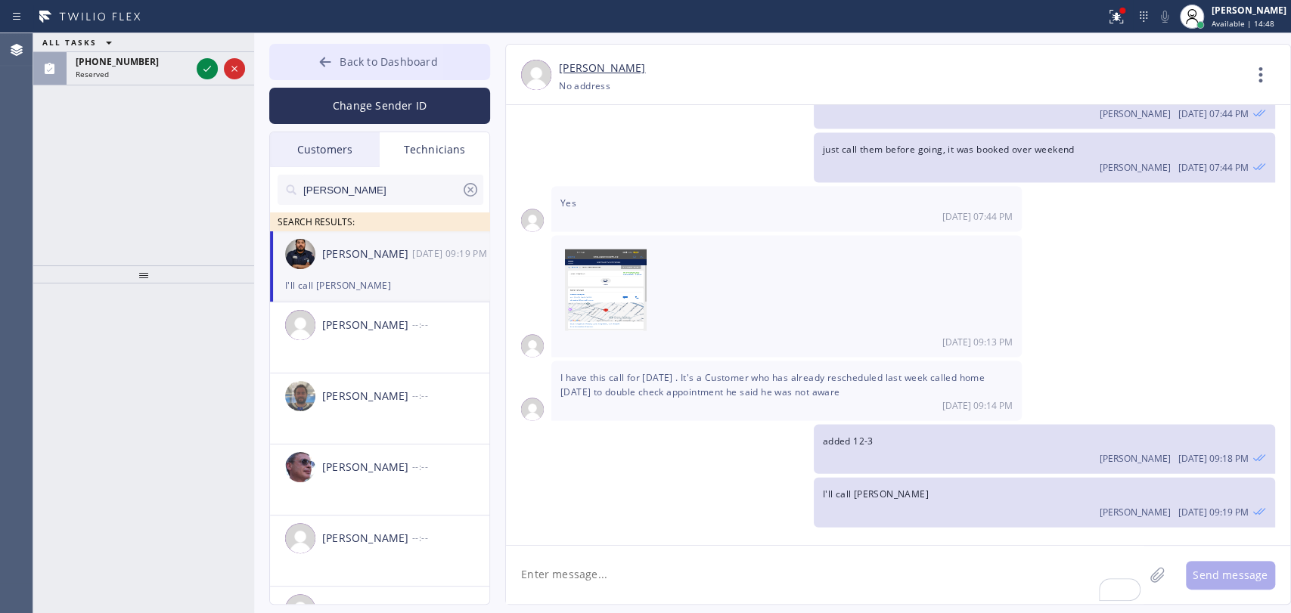
click at [429, 49] on button "Back to Dashboard" at bounding box center [379, 62] width 221 height 36
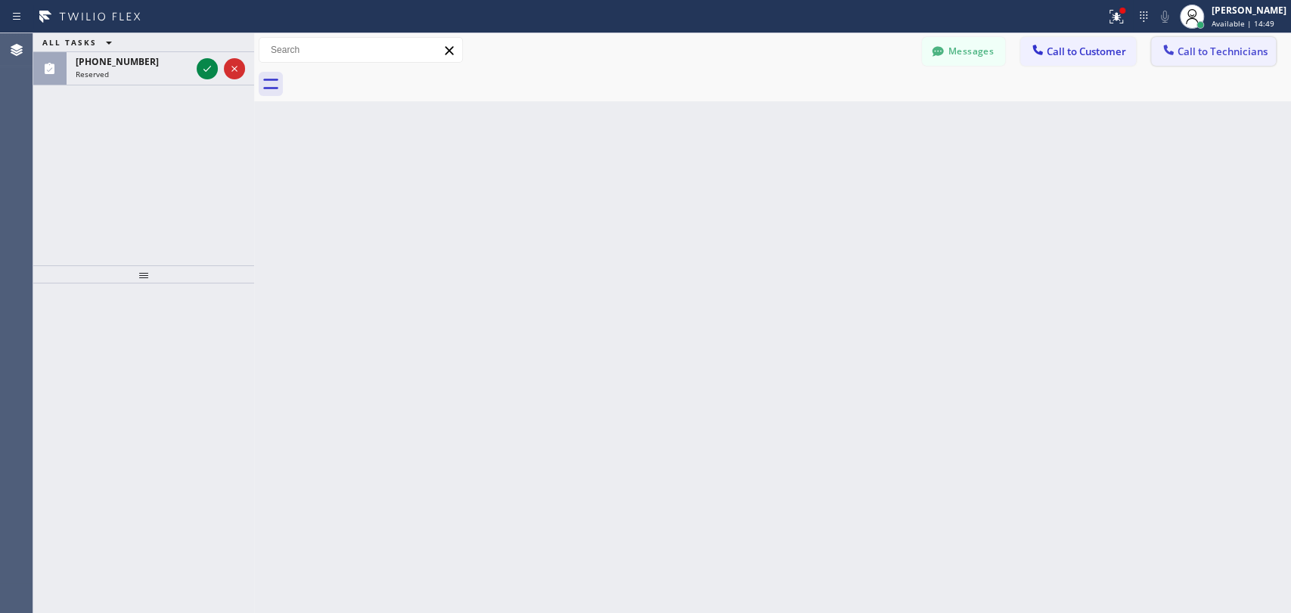
click at [1202, 59] on button "Call to Technicians" at bounding box center [1213, 51] width 125 height 29
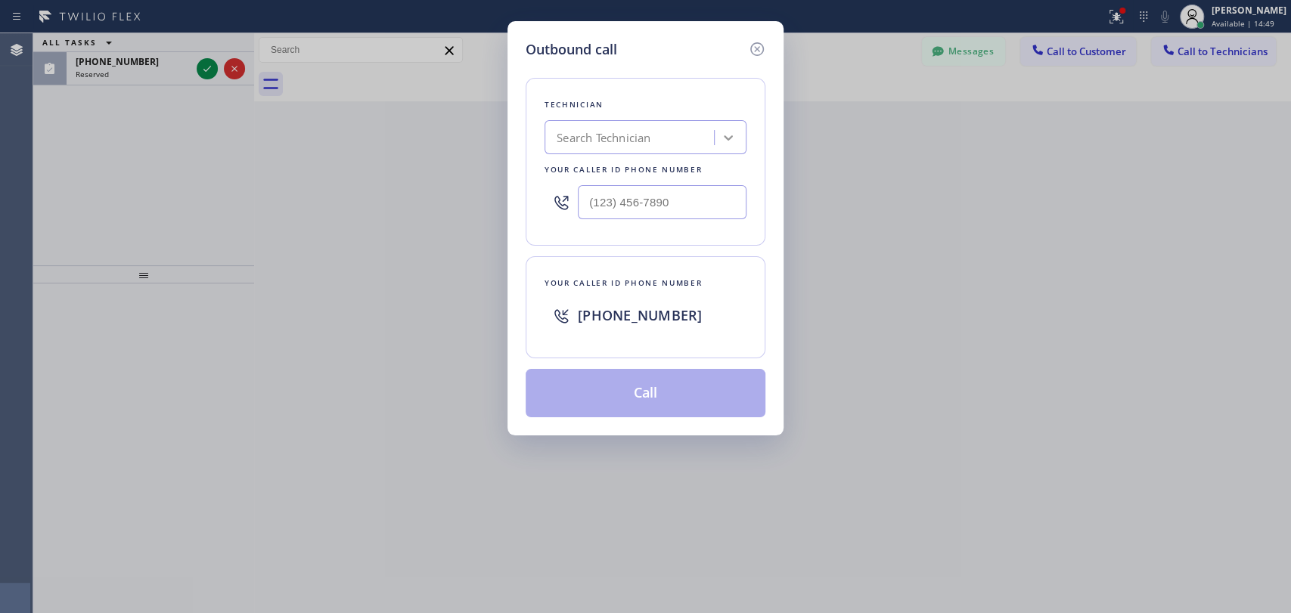
click at [721, 134] on icon at bounding box center [728, 137] width 15 height 15
type input "Hovik"
click at [640, 168] on div "Hovik Khachaturyan" at bounding box center [645, 169] width 202 height 27
type input "[PHONE_NUMBER]"
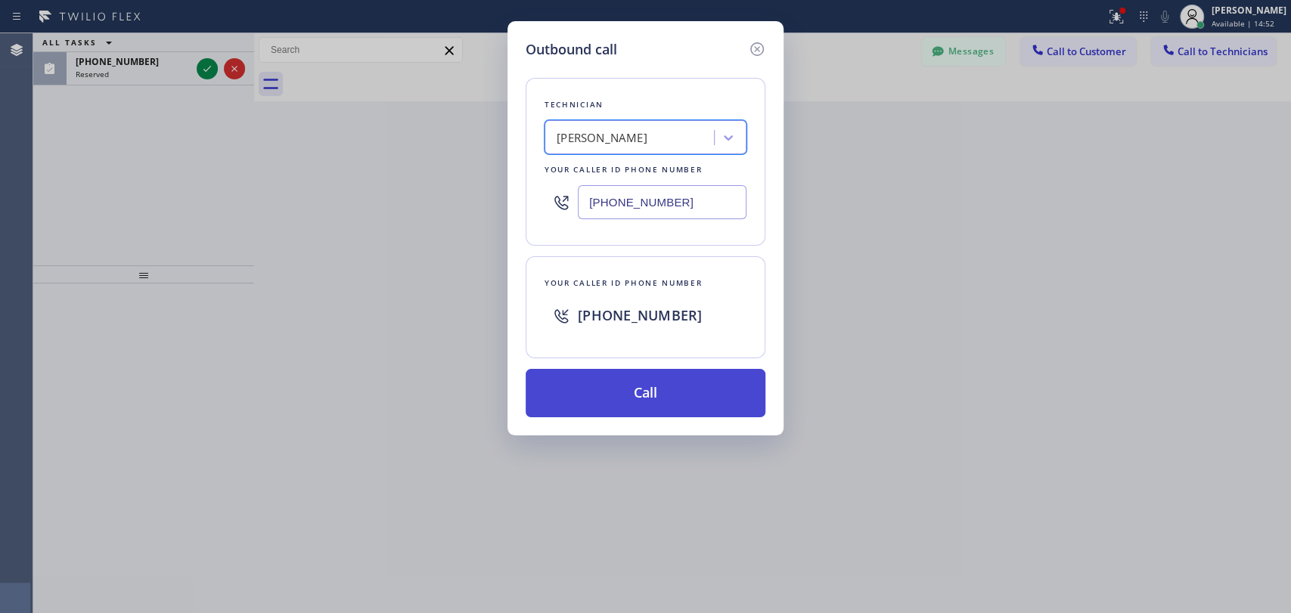
click at [584, 403] on button "Call" at bounding box center [646, 393] width 240 height 48
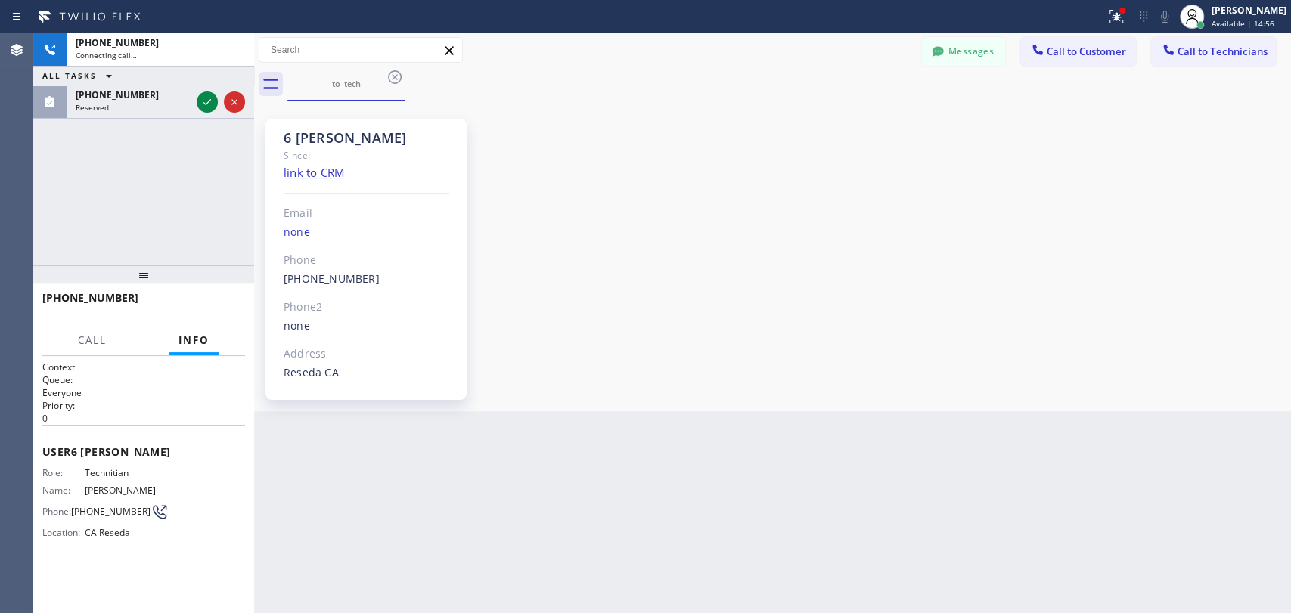
scroll to position [117033, 0]
click at [931, 38] on button "Messages" at bounding box center [963, 51] width 83 height 29
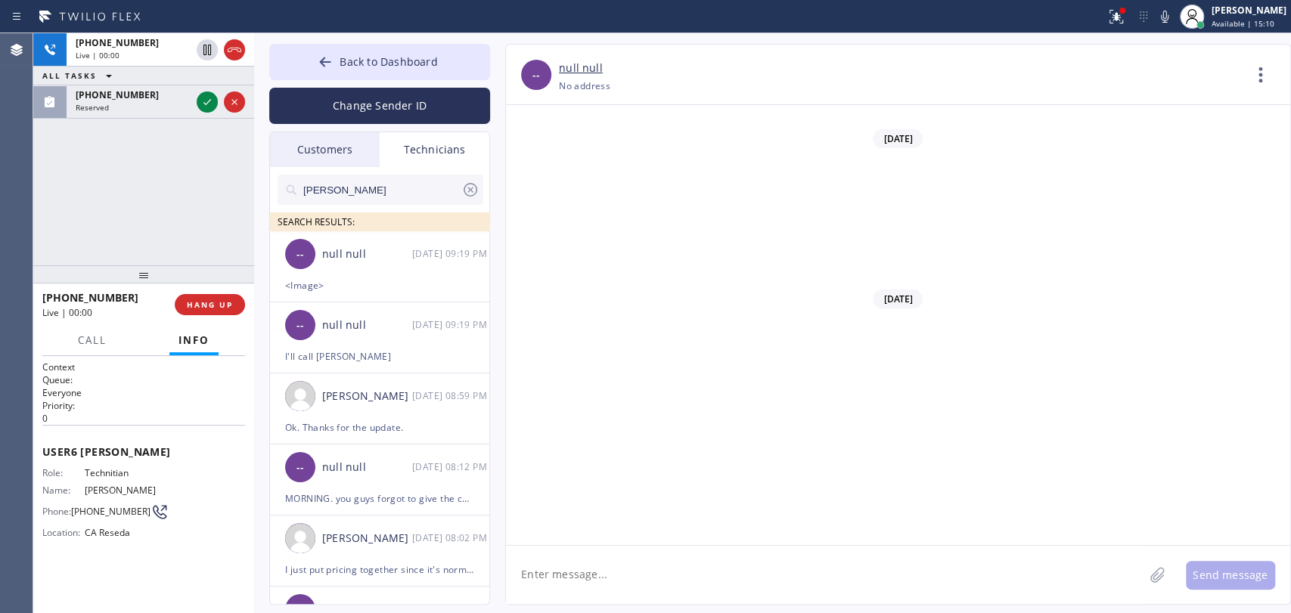
click at [467, 186] on icon at bounding box center [470, 190] width 18 height 18
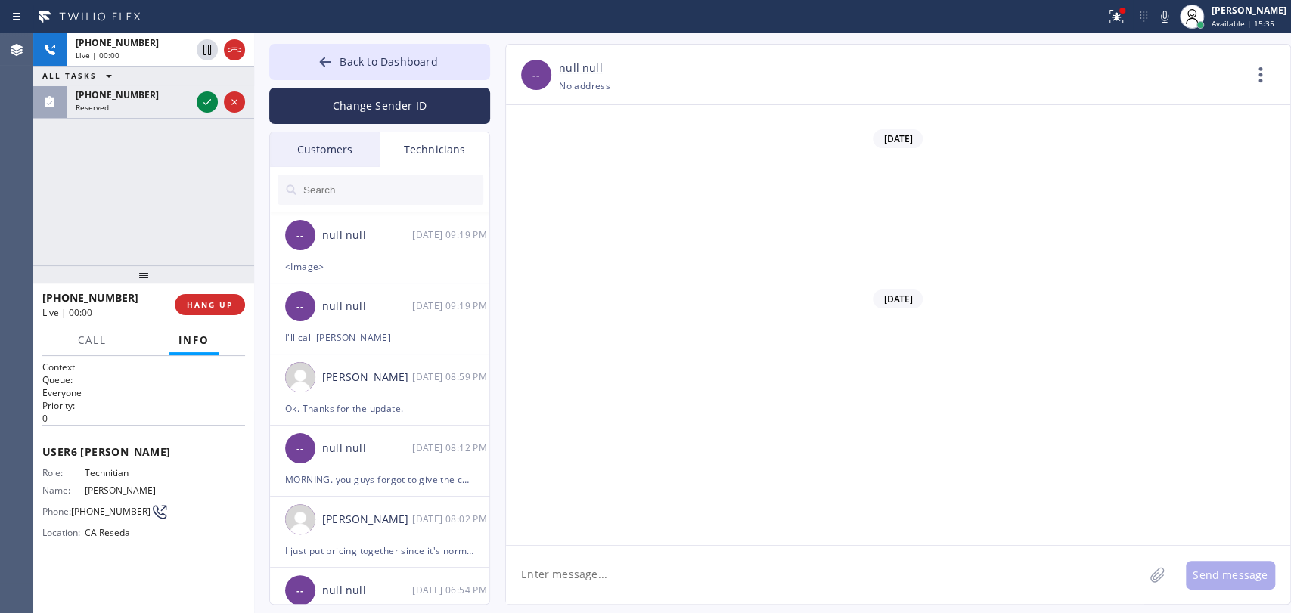
click at [200, 304] on span "HANG UP" at bounding box center [210, 304] width 46 height 11
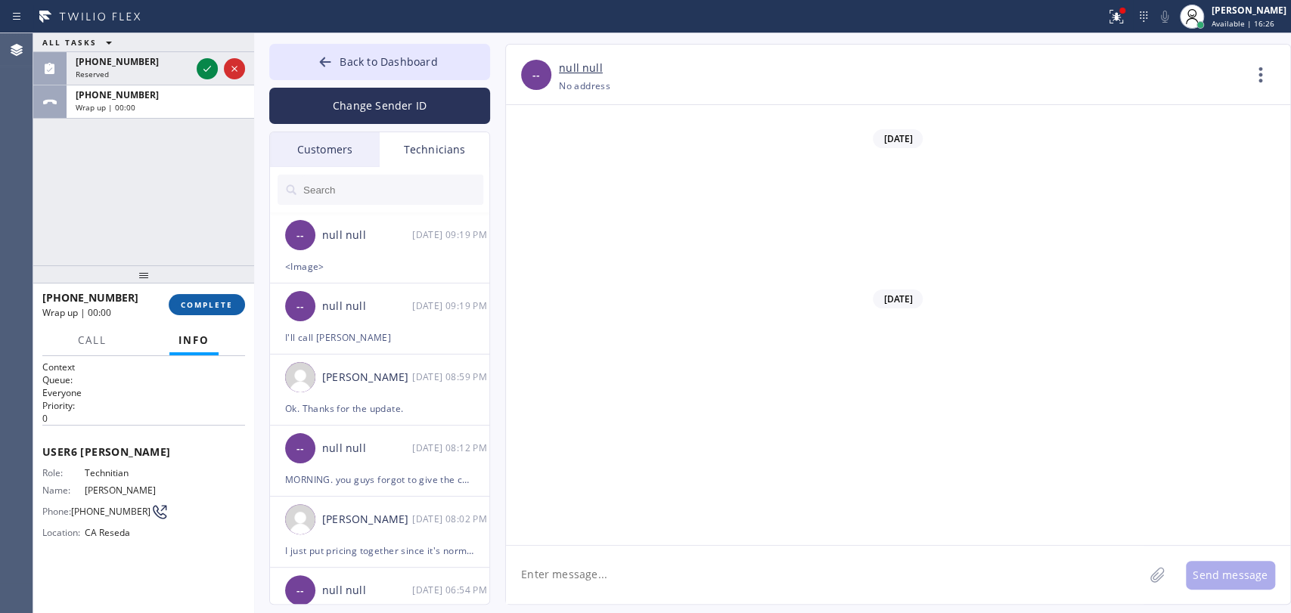
click at [219, 304] on span "COMPLETE" at bounding box center [207, 304] width 52 height 11
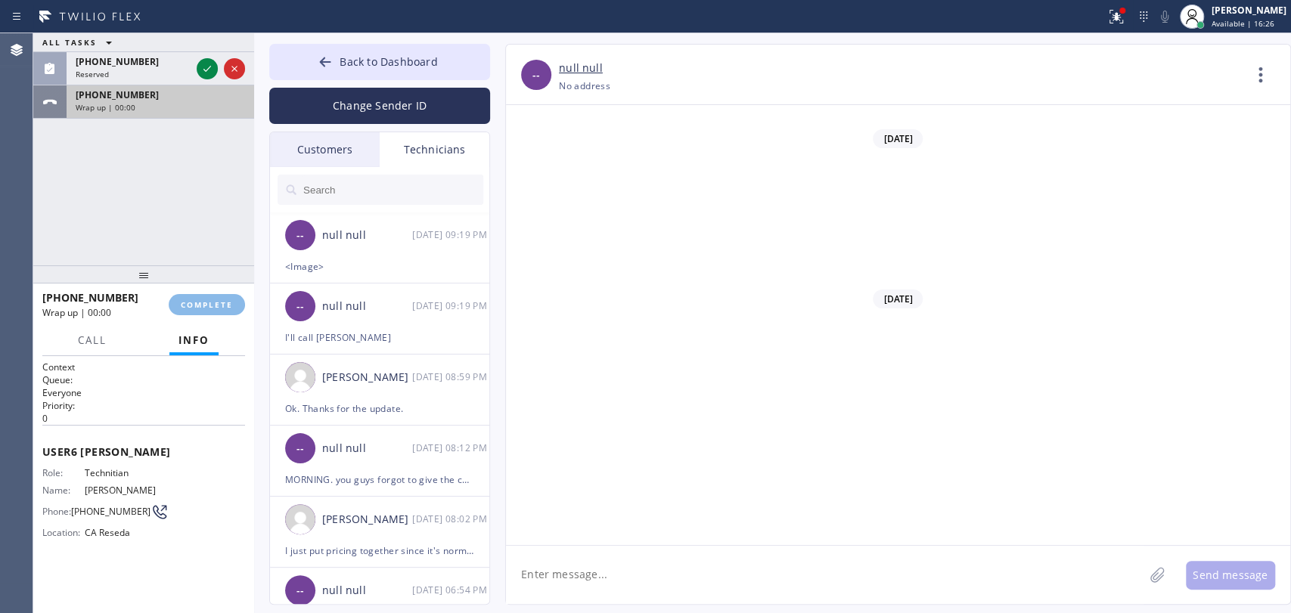
click at [113, 86] on div "+18189669606 Wrap up | 00:00" at bounding box center [157, 101] width 181 height 33
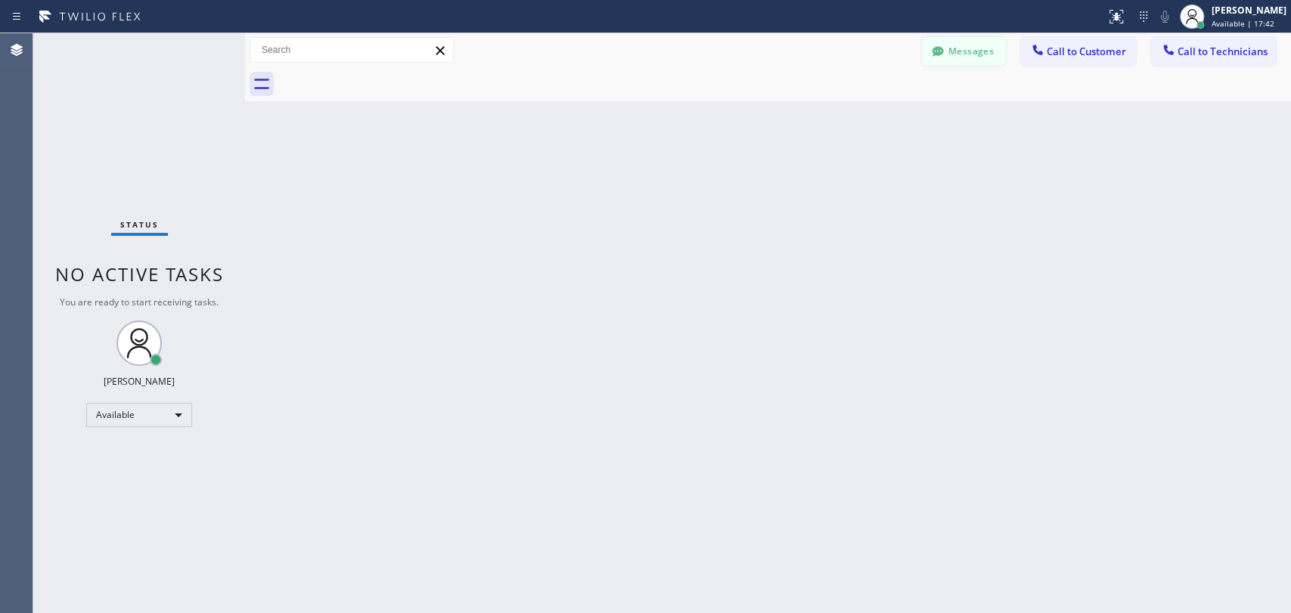
click at [986, 57] on button "Messages" at bounding box center [963, 51] width 83 height 29
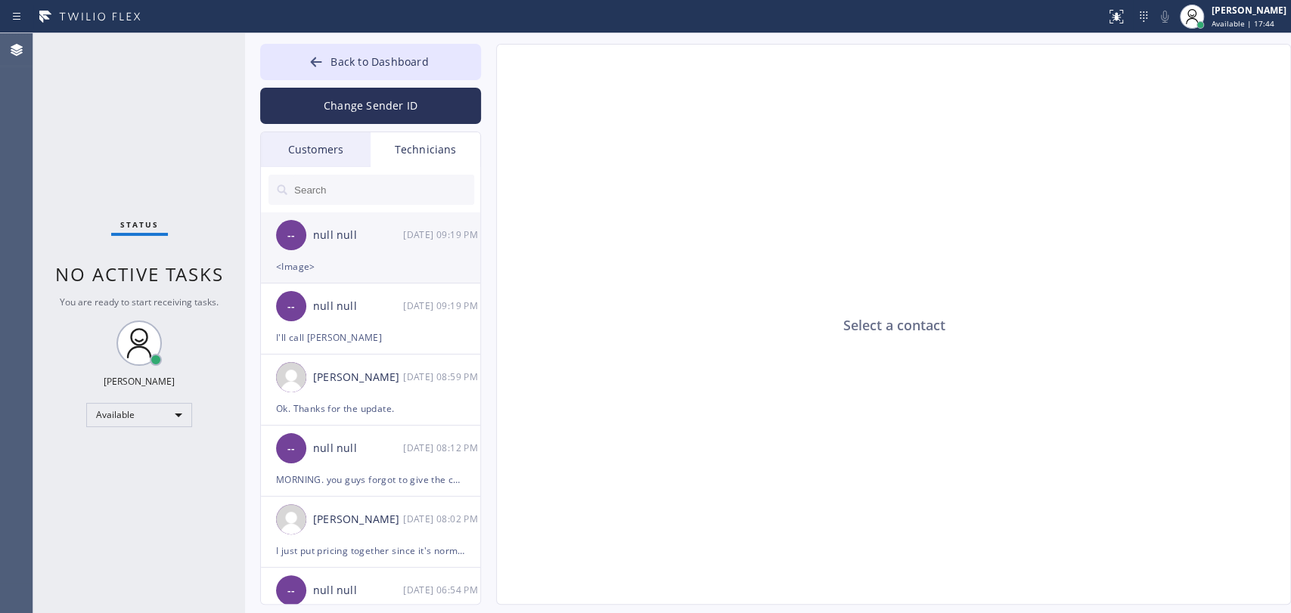
click at [287, 252] on div "-- null null [DATE] 09:19 PM" at bounding box center [371, 234] width 221 height 45
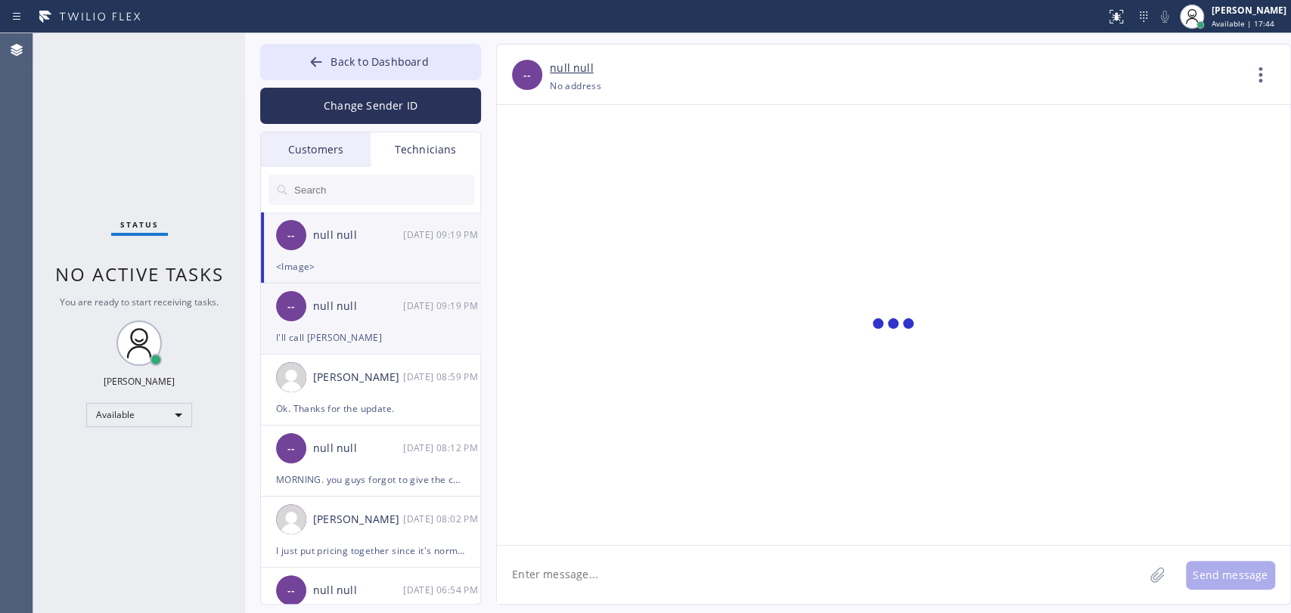
click at [346, 327] on div "-- null null [DATE] 09:19 PM" at bounding box center [371, 306] width 221 height 45
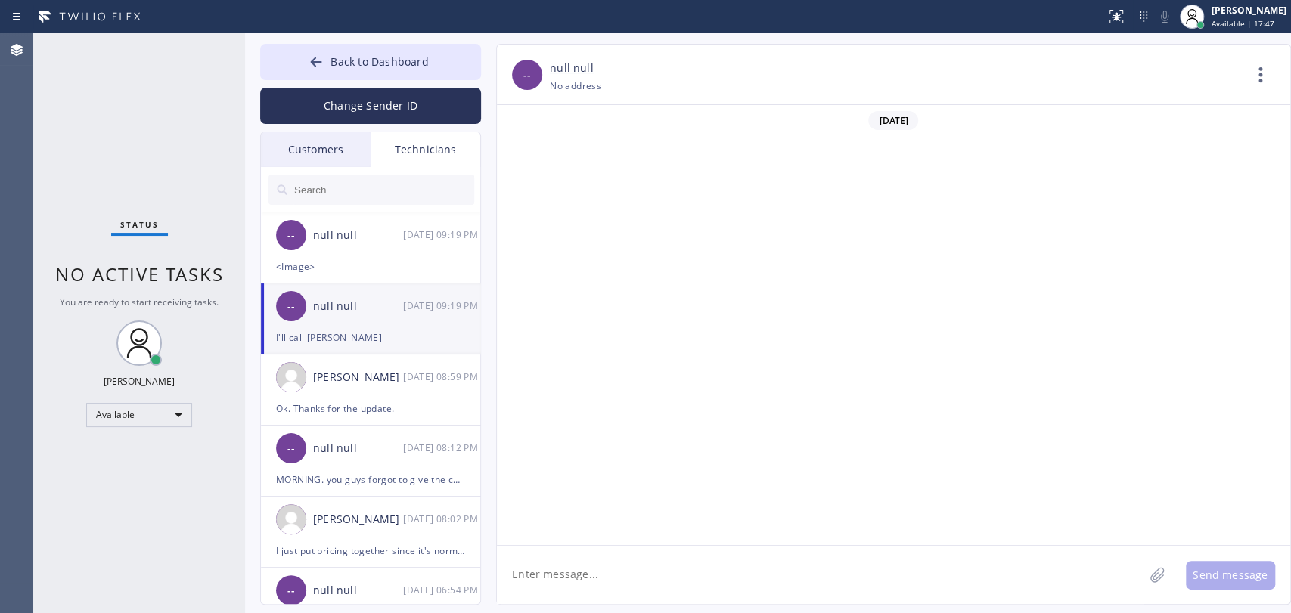
scroll to position [2084, 0]
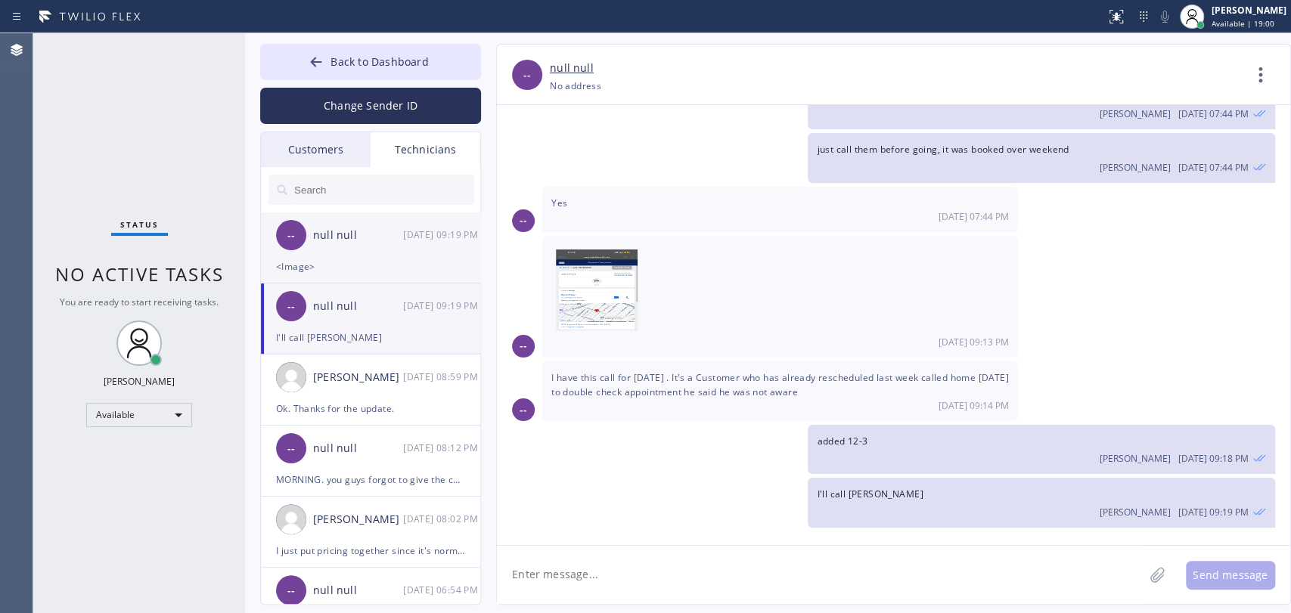
click at [392, 247] on div "-- null null [DATE] 09:19 PM" at bounding box center [371, 234] width 221 height 45
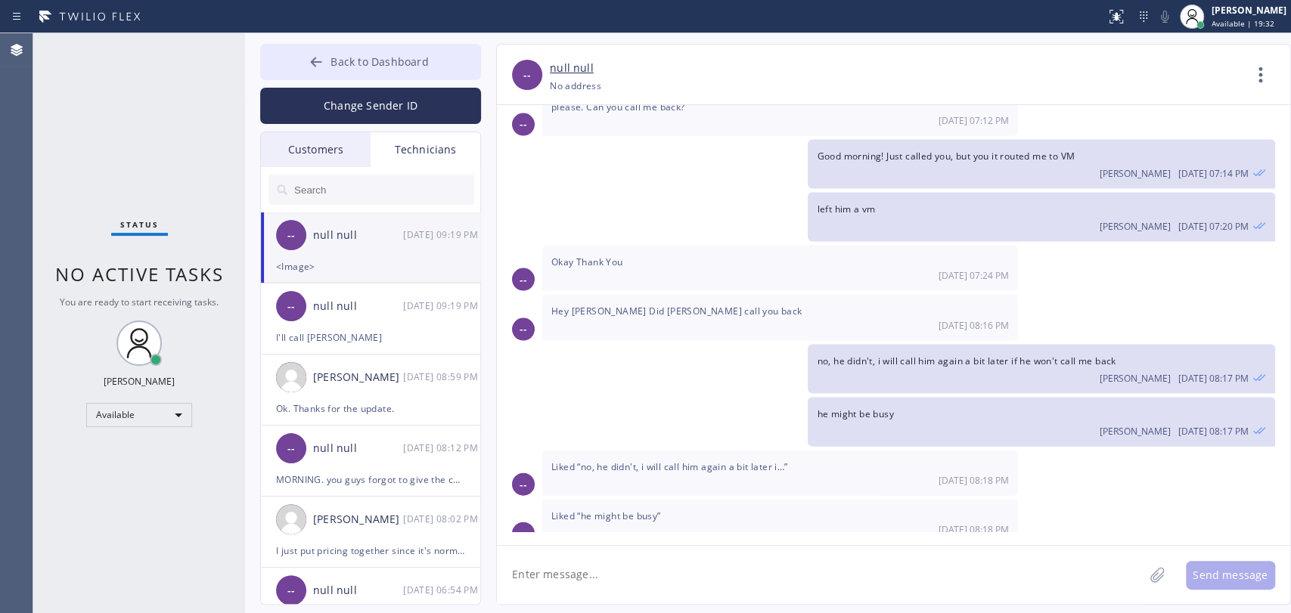
scroll to position [116932, 0]
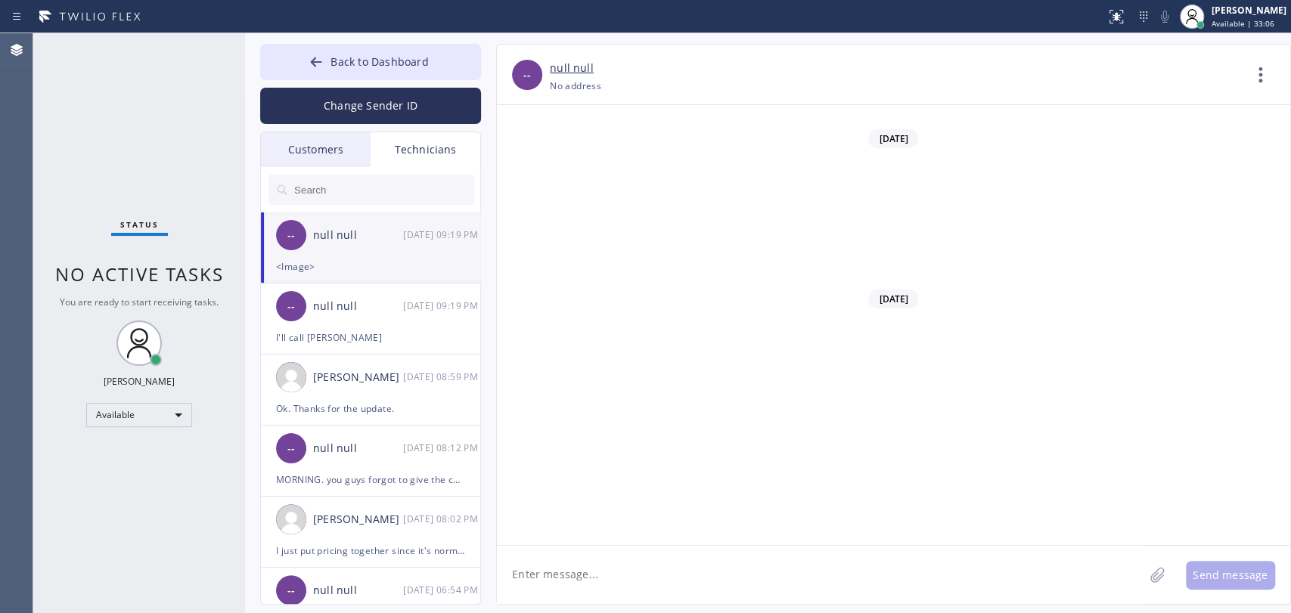
click at [449, 54] on button "Back to Dashboard" at bounding box center [370, 62] width 221 height 36
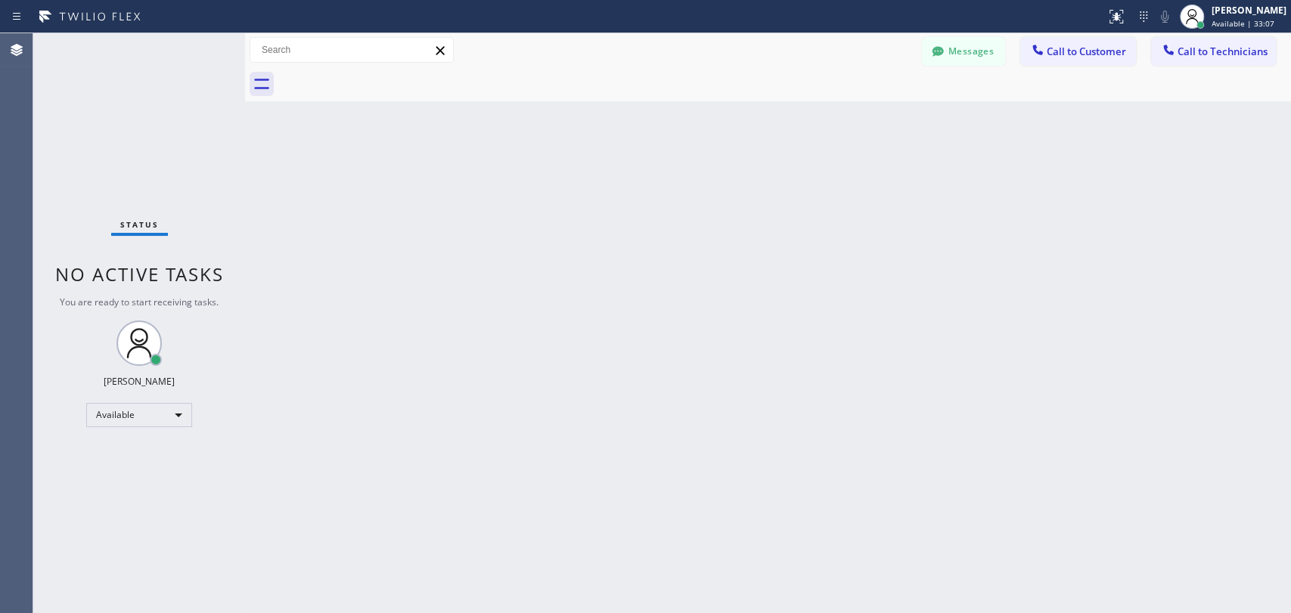
drag, startPoint x: 1193, startPoint y: 45, endPoint x: 566, endPoint y: 154, distance: 636.3
click at [1193, 45] on span "Call to Technicians" at bounding box center [1222, 52] width 90 height 14
click at [0, 0] on div "Technician Search Technician Your caller id phone number" at bounding box center [0, 0] width 0 height 0
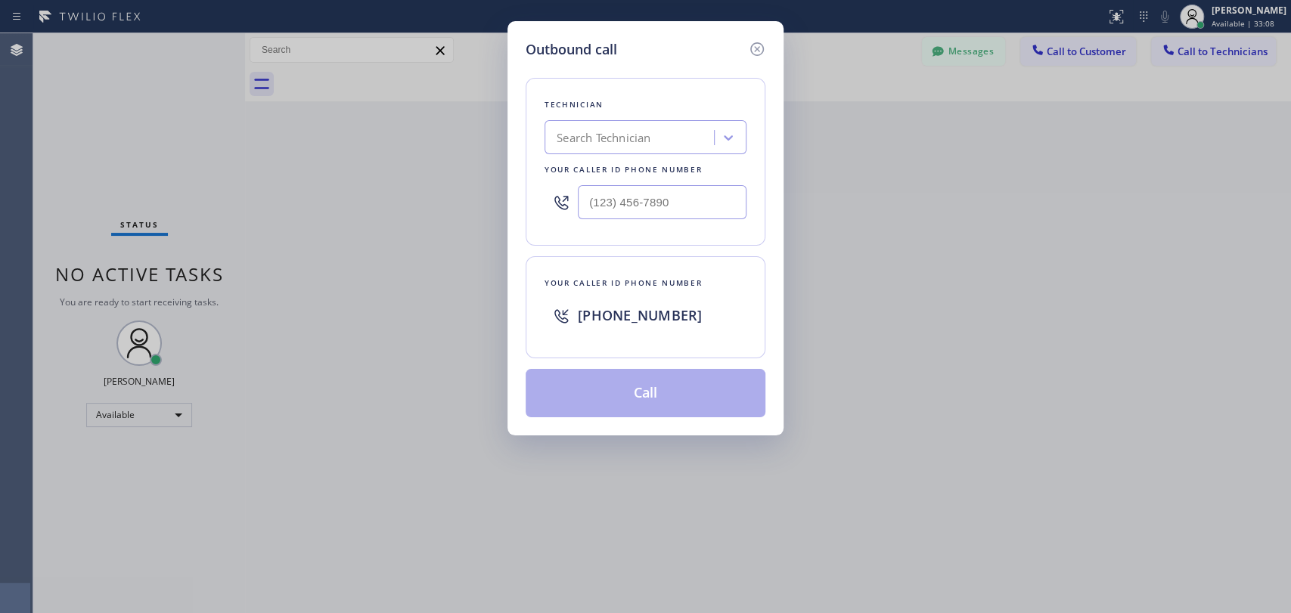
click at [575, 138] on div "Search Technician" at bounding box center [604, 137] width 94 height 17
type input "serg"
drag, startPoint x: 620, startPoint y: 118, endPoint x: 622, endPoint y: 130, distance: 12.3
click at [619, 119] on div "Technician Search Technician Your caller id phone number" at bounding box center [646, 162] width 240 height 168
click at [623, 141] on div "Search Technician" at bounding box center [604, 137] width 94 height 17
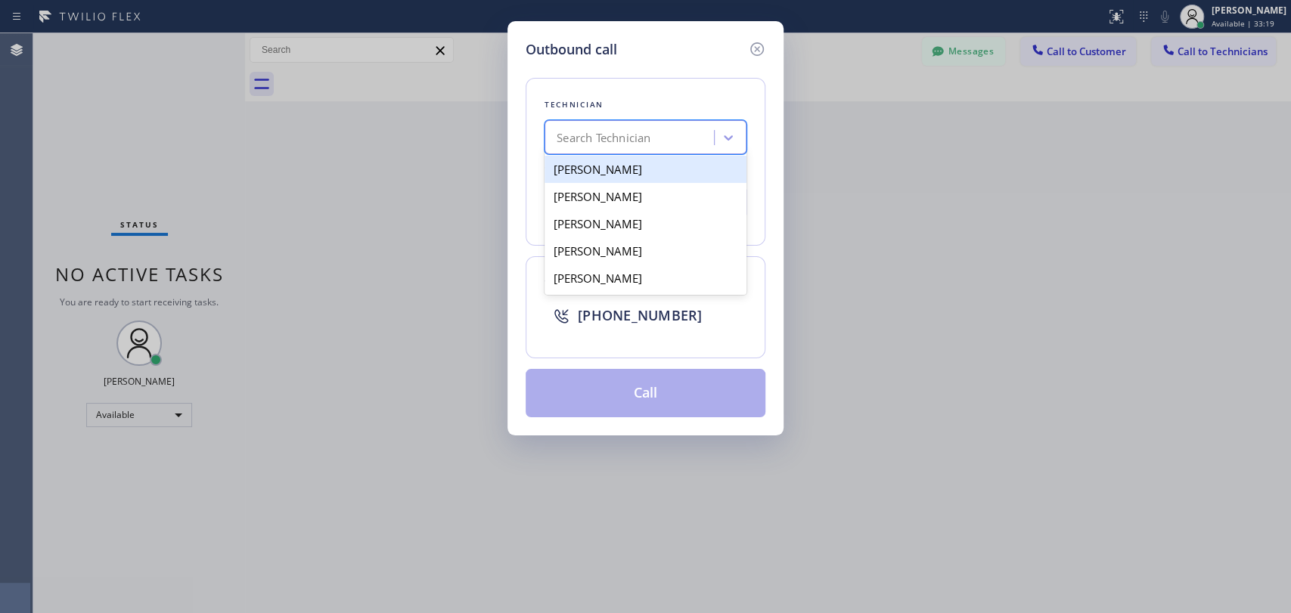
drag, startPoint x: 619, startPoint y: 168, endPoint x: 618, endPoint y: 194, distance: 25.7
click at [619, 169] on div "[PERSON_NAME]" at bounding box center [645, 169] width 202 height 27
type input "(323) 304-1325"
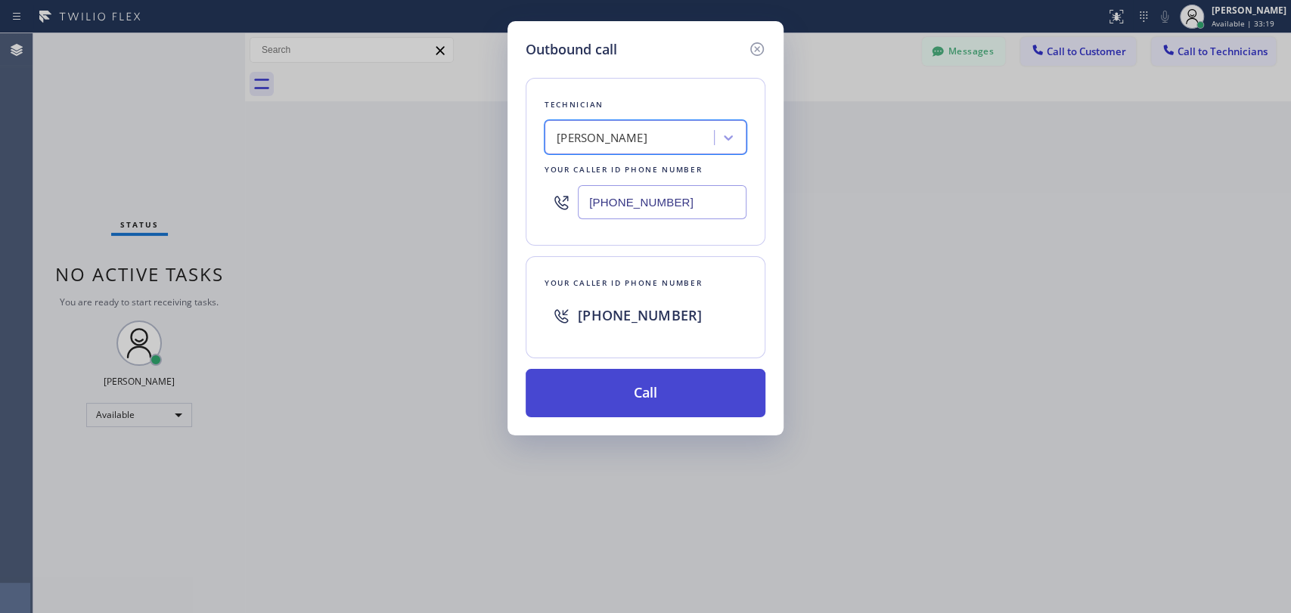
click at [633, 386] on button "Call" at bounding box center [646, 393] width 240 height 48
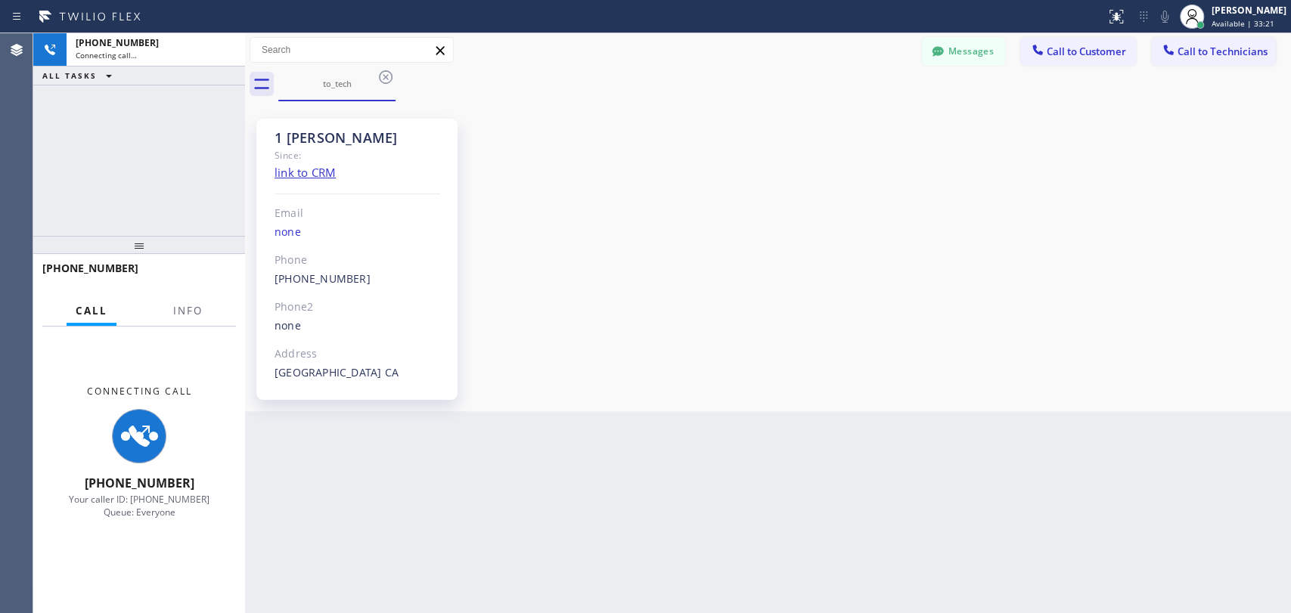
scroll to position [1623, 0]
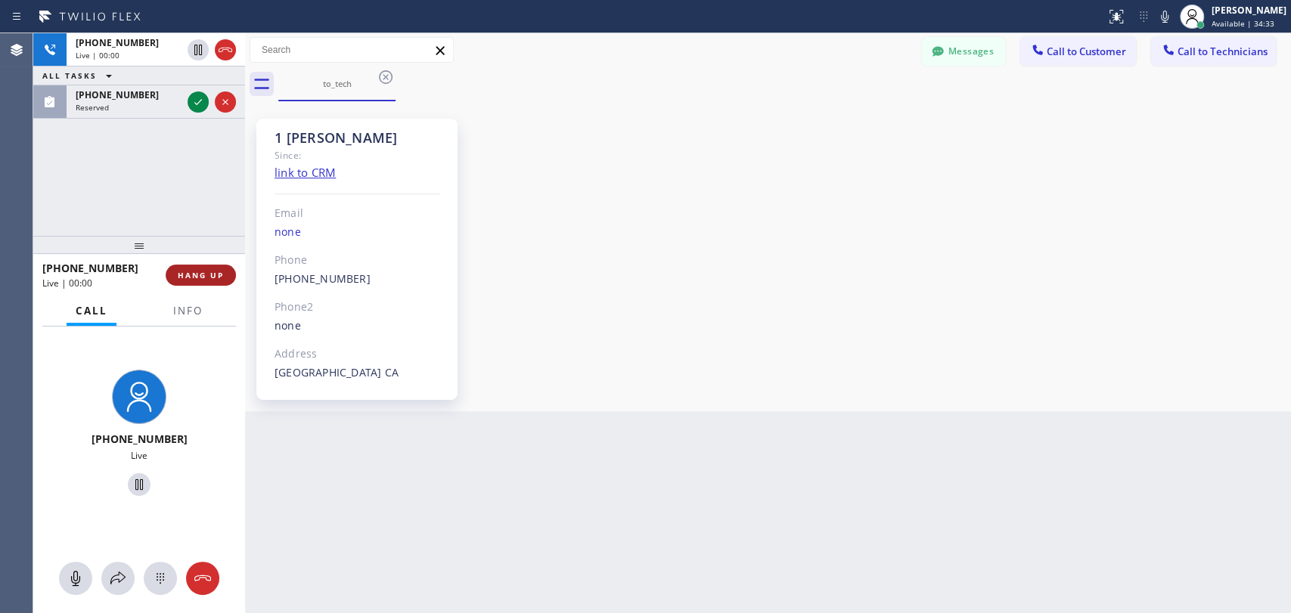
click at [224, 280] on button "HANG UP" at bounding box center [201, 275] width 70 height 21
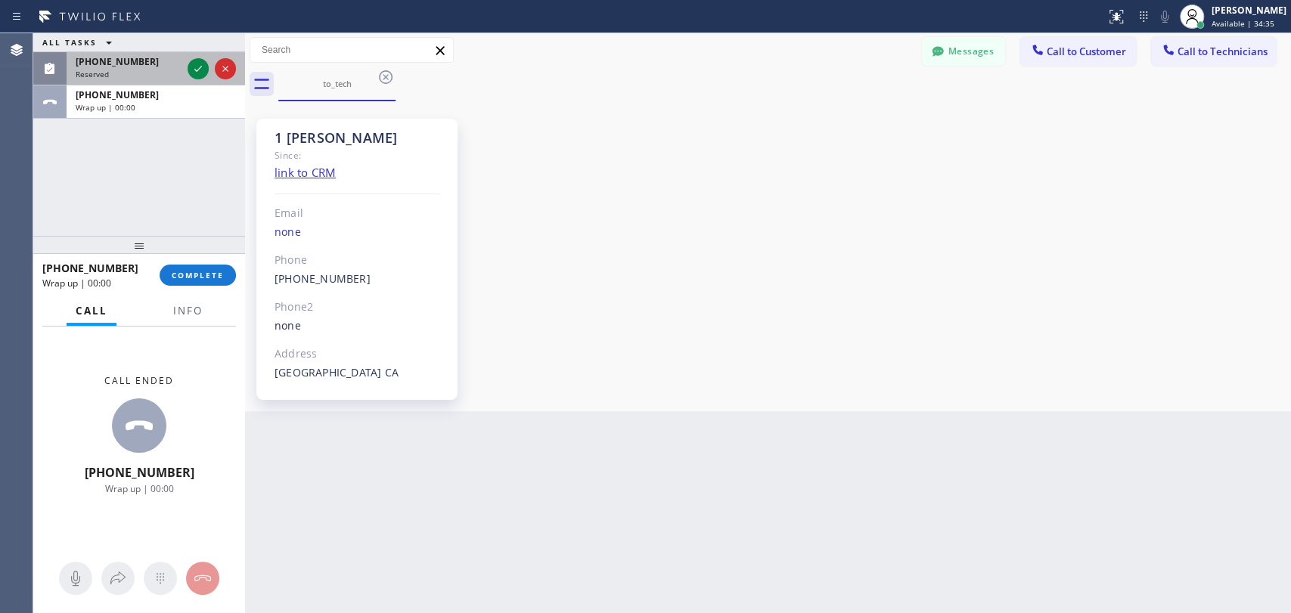
click at [104, 61] on span "[PHONE_NUMBER]" at bounding box center [117, 61] width 83 height 13
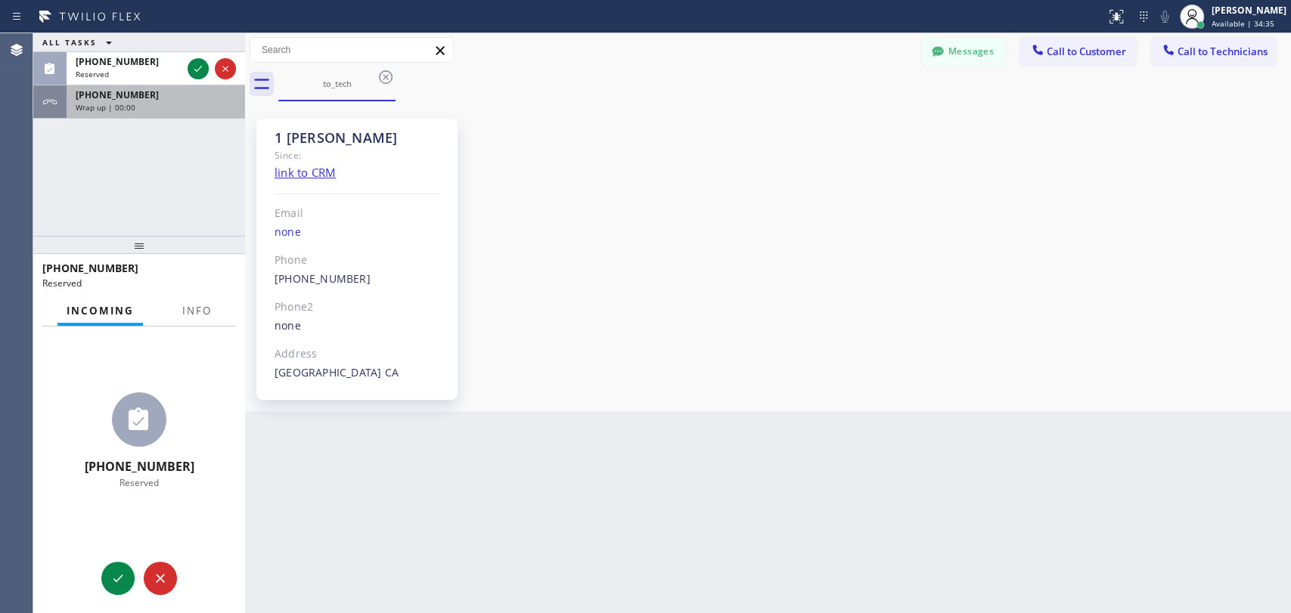
click at [146, 110] on div "Wrap up | 00:00" at bounding box center [156, 107] width 160 height 11
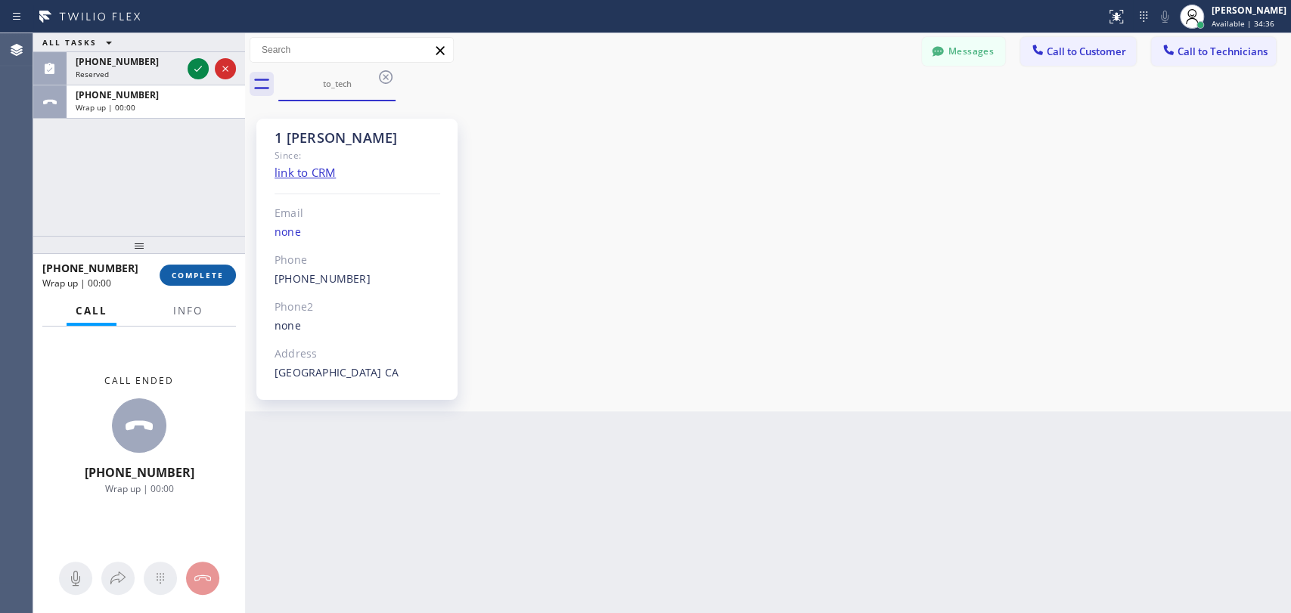
click at [188, 277] on span "COMPLETE" at bounding box center [198, 275] width 52 height 11
click at [1224, 30] on div "Oleksiy Dmitriev Available | 34:36" at bounding box center [1233, 16] width 116 height 33
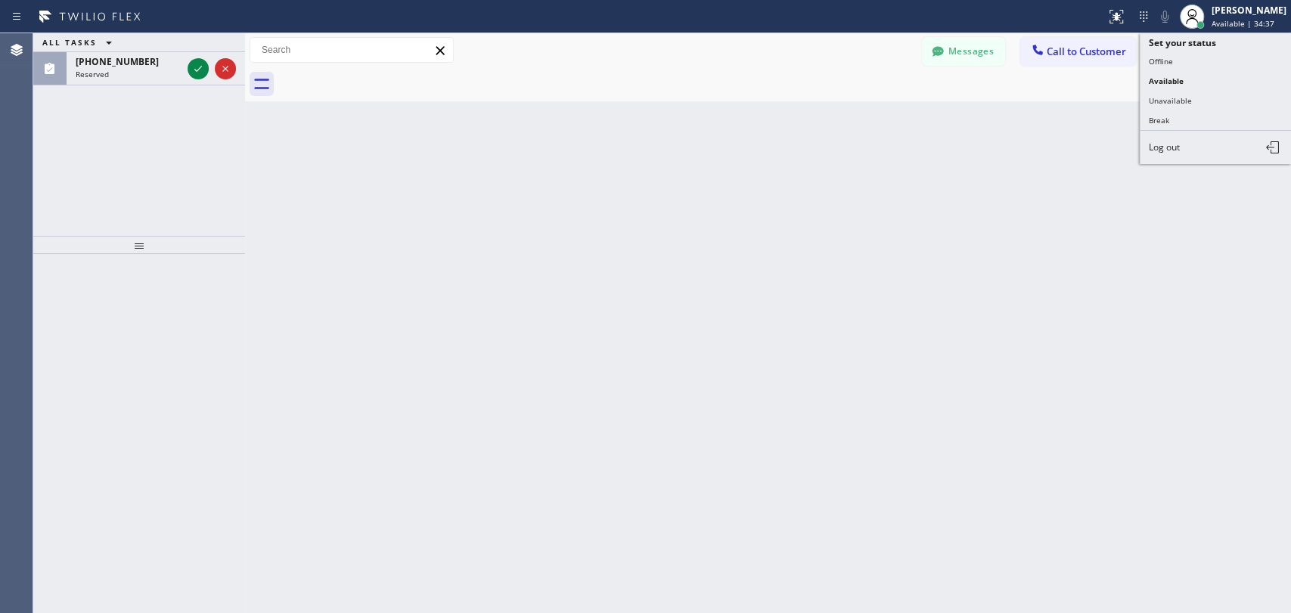
click at [921, 98] on div at bounding box center [784, 84] width 1013 height 34
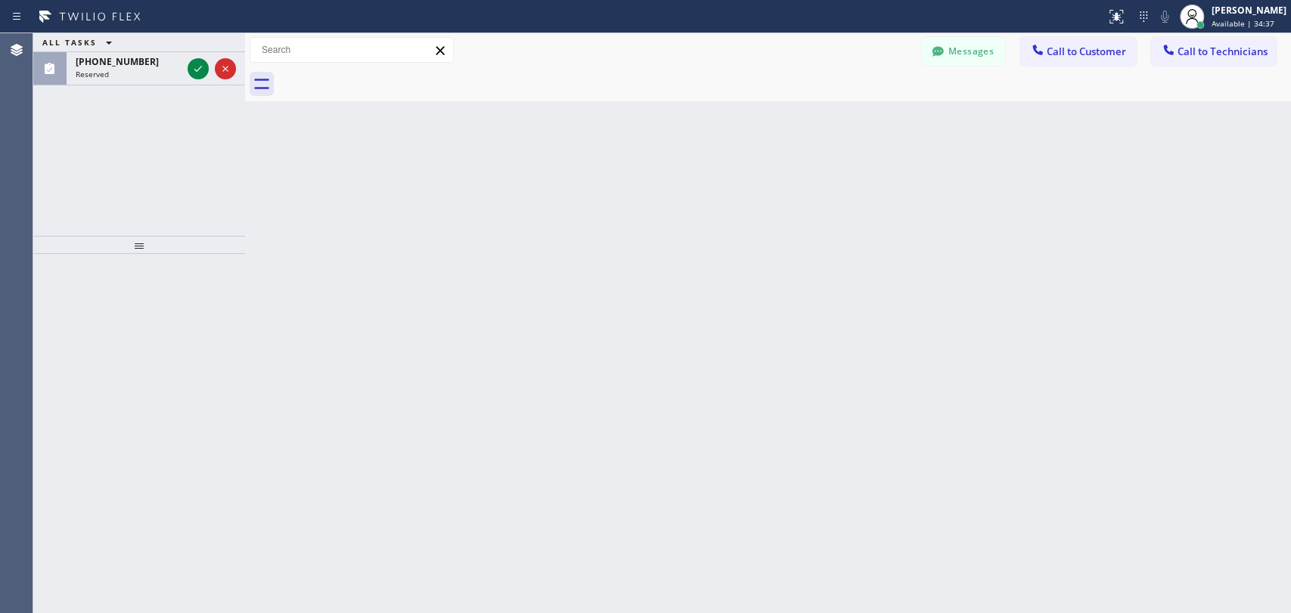
click at [1191, 48] on span "Call to Technicians" at bounding box center [1222, 52] width 90 height 14
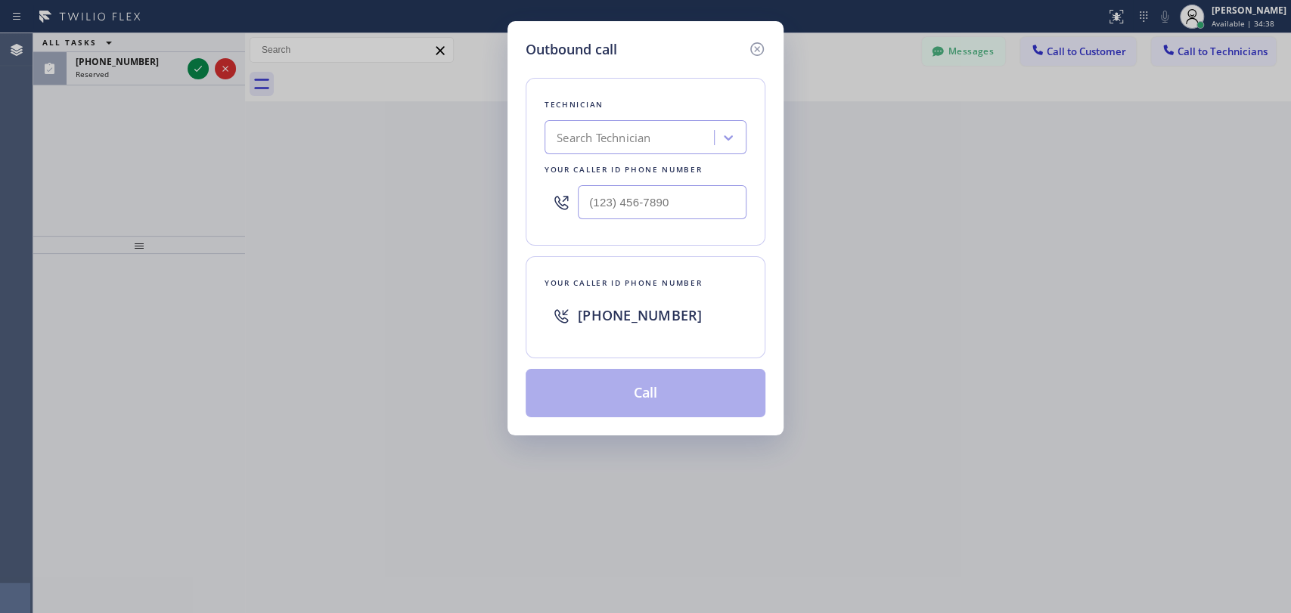
click at [495, 172] on div "Outbound call Technician Search Technician Your caller id phone number Your cal…" at bounding box center [645, 306] width 1291 height 613
click at [587, 144] on div "Search Technician" at bounding box center [604, 137] width 94 height 17
type input "[PERSON_NAME]"
drag, startPoint x: 598, startPoint y: 167, endPoint x: 603, endPoint y: 191, distance: 24.8
click at [599, 167] on div "[PERSON_NAME]" at bounding box center [645, 169] width 202 height 27
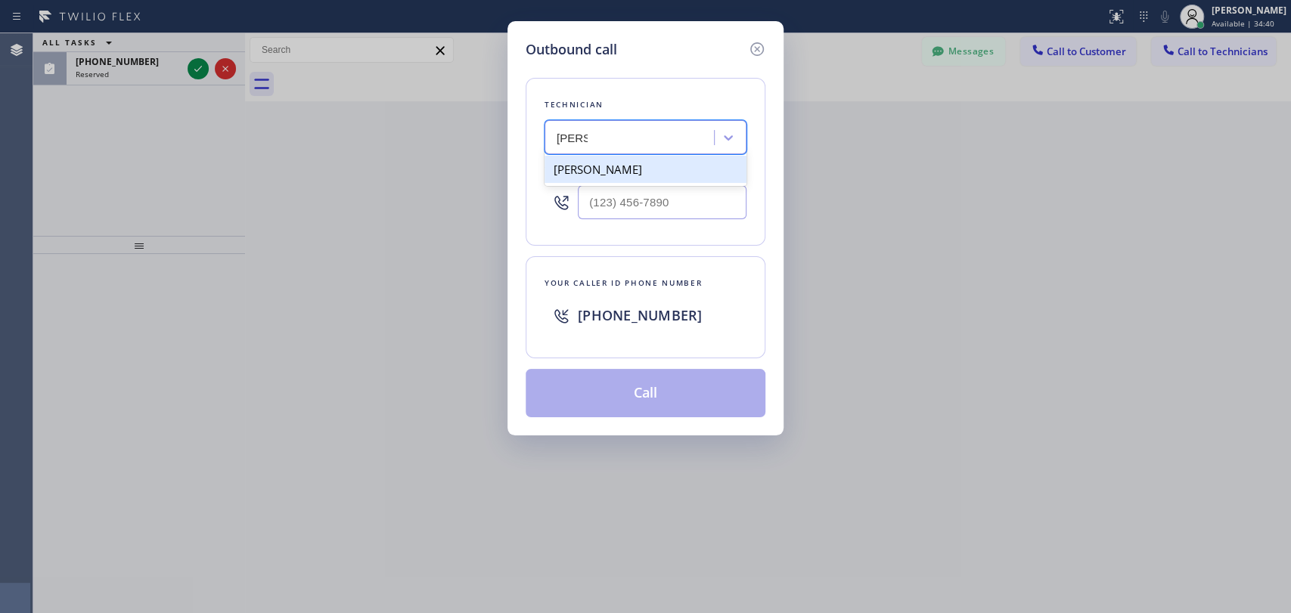
type input "[PHONE_NUMBER]"
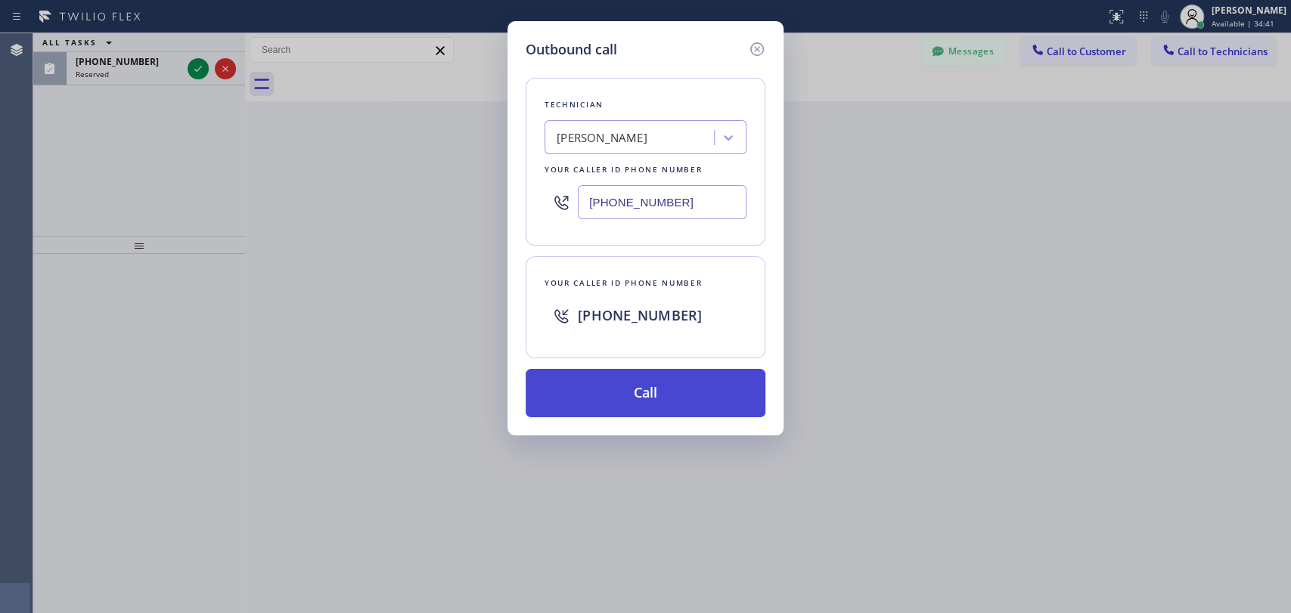
click at [623, 393] on button "Call" at bounding box center [646, 393] width 240 height 48
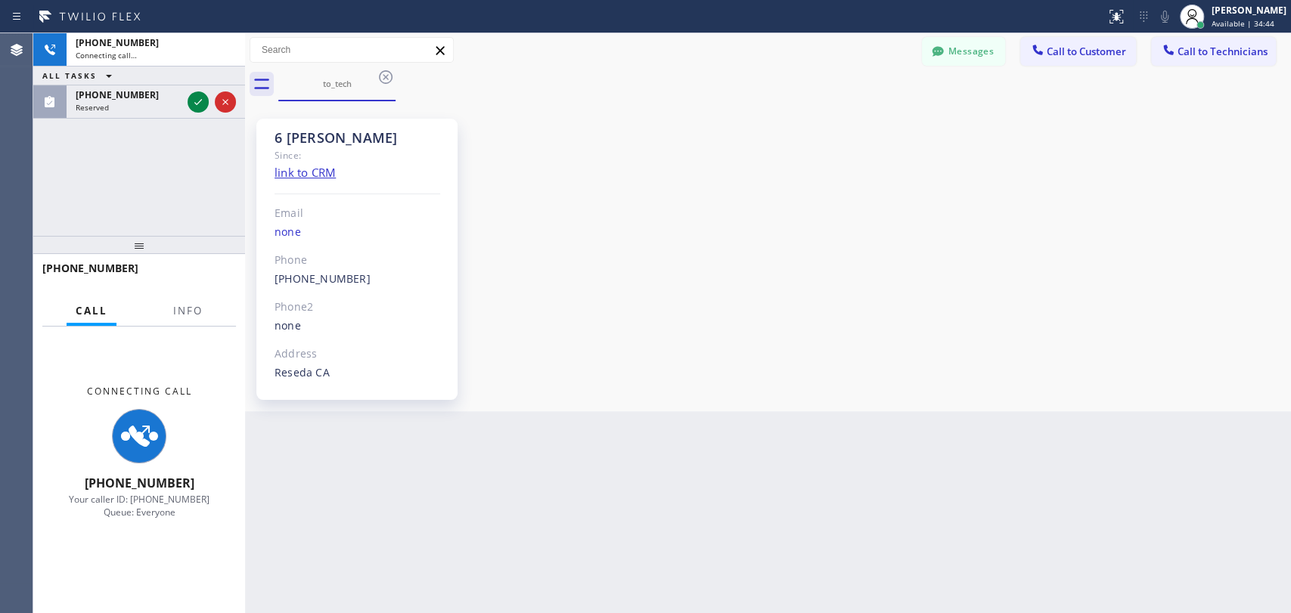
scroll to position [116932, 0]
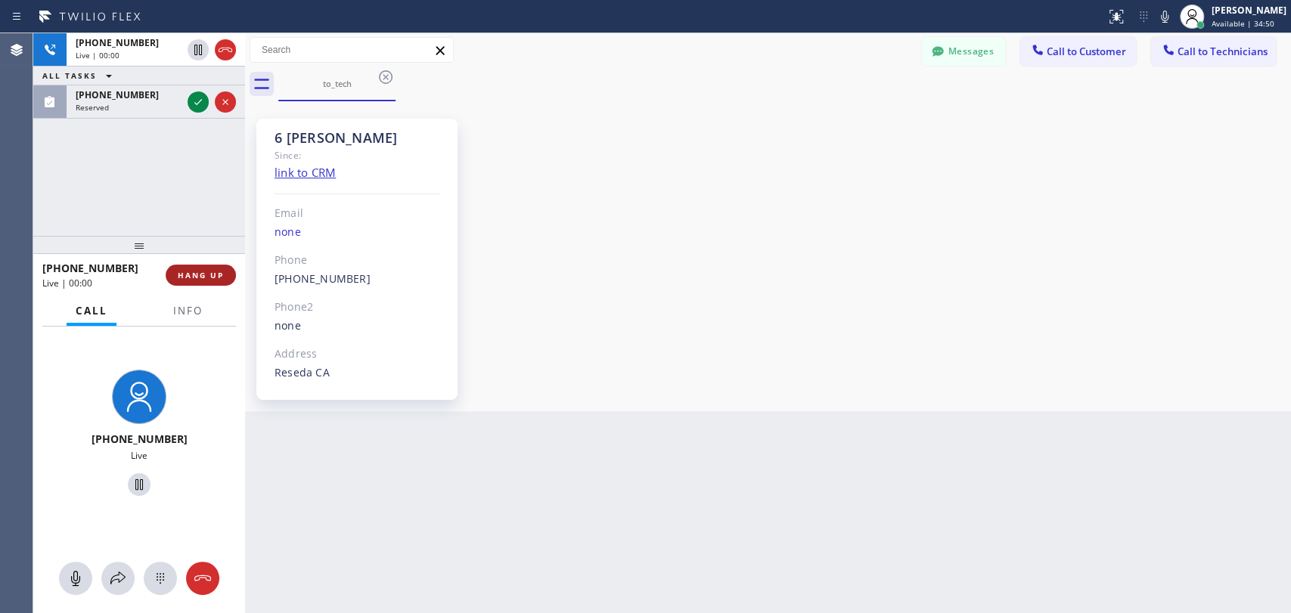
drag, startPoint x: 188, startPoint y: 271, endPoint x: 195, endPoint y: 267, distance: 8.5
click at [195, 268] on button "HANG UP" at bounding box center [201, 275] width 70 height 21
click at [200, 265] on button "HANG UP" at bounding box center [201, 275] width 70 height 21
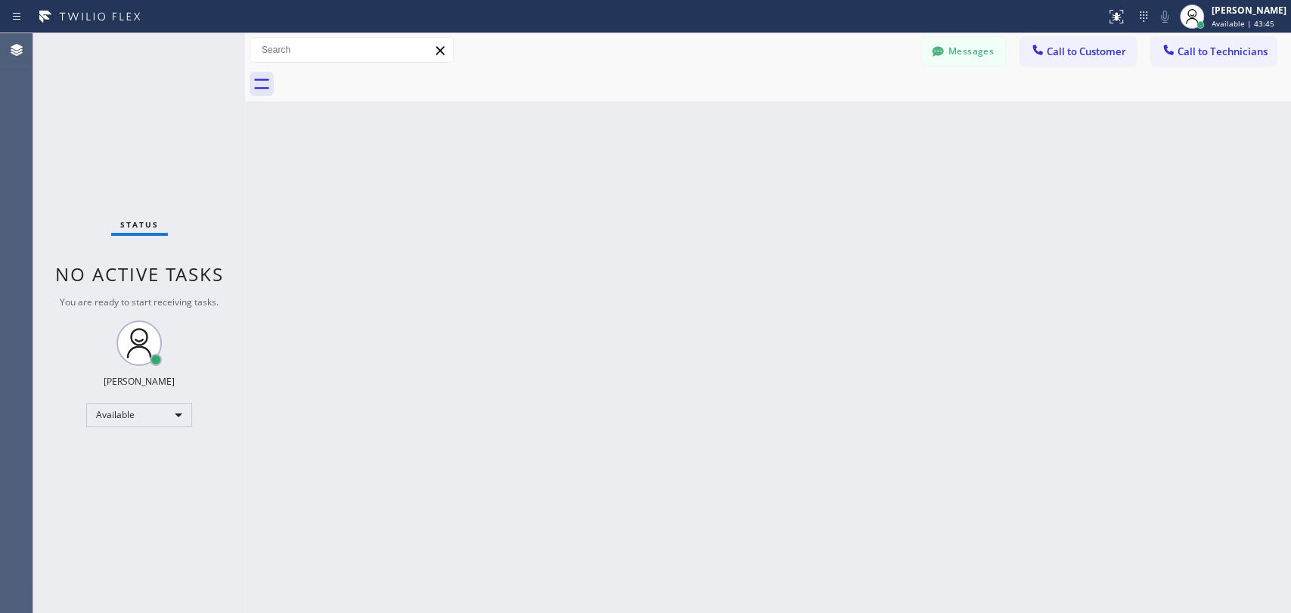
drag, startPoint x: 653, startPoint y: 419, endPoint x: 681, endPoint y: 290, distance: 132.3
click at [653, 419] on div "Back to Dashboard Change Sender ID Customers Technicians MH [PERSON_NAME] [DATE…" at bounding box center [768, 323] width 1046 height 580
click at [661, 344] on div "Back to Dashboard Change Sender ID Customers Technicians MH [PERSON_NAME] [DATE…" at bounding box center [768, 323] width 1046 height 580
click at [973, 48] on button "Messages" at bounding box center [963, 51] width 83 height 29
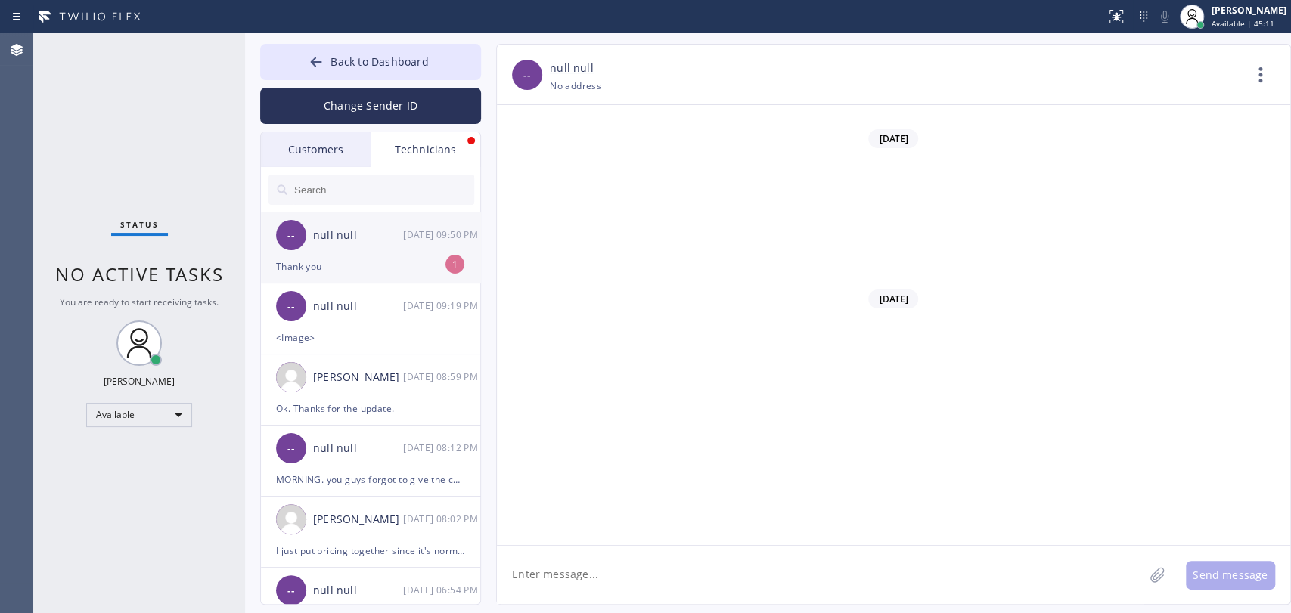
click at [397, 262] on div "Thank you" at bounding box center [370, 266] width 189 height 17
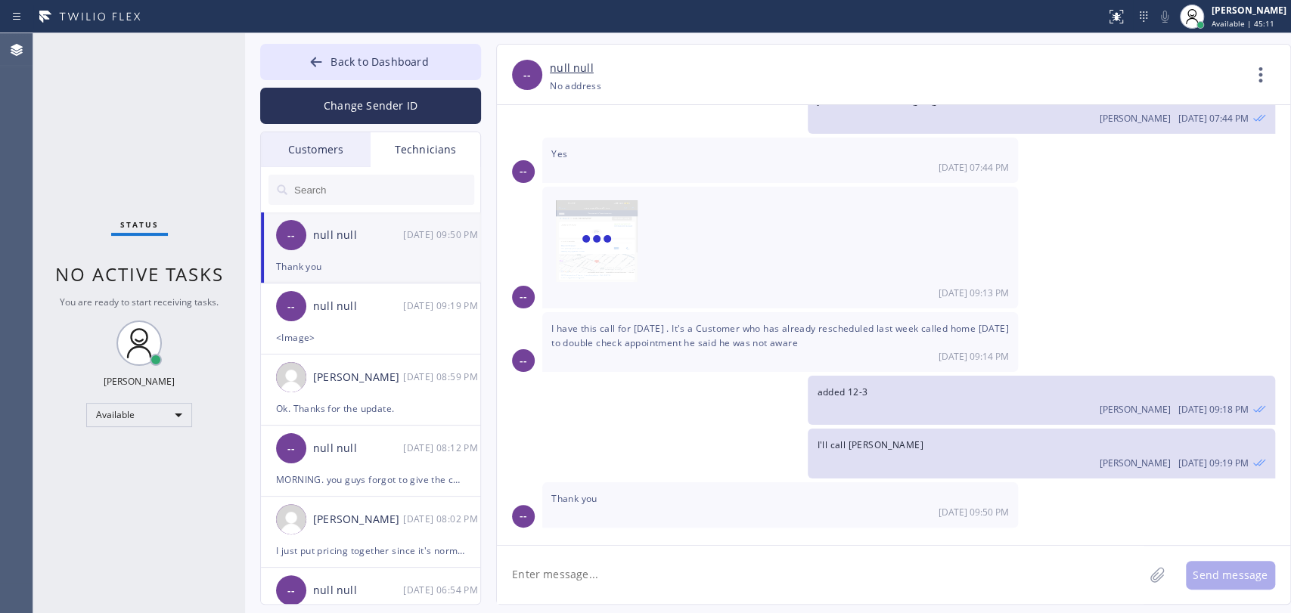
scroll to position [2132, 0]
click at [799, 559] on textarea at bounding box center [820, 575] width 647 height 58
click at [453, 64] on button "Back to Dashboard" at bounding box center [370, 62] width 221 height 36
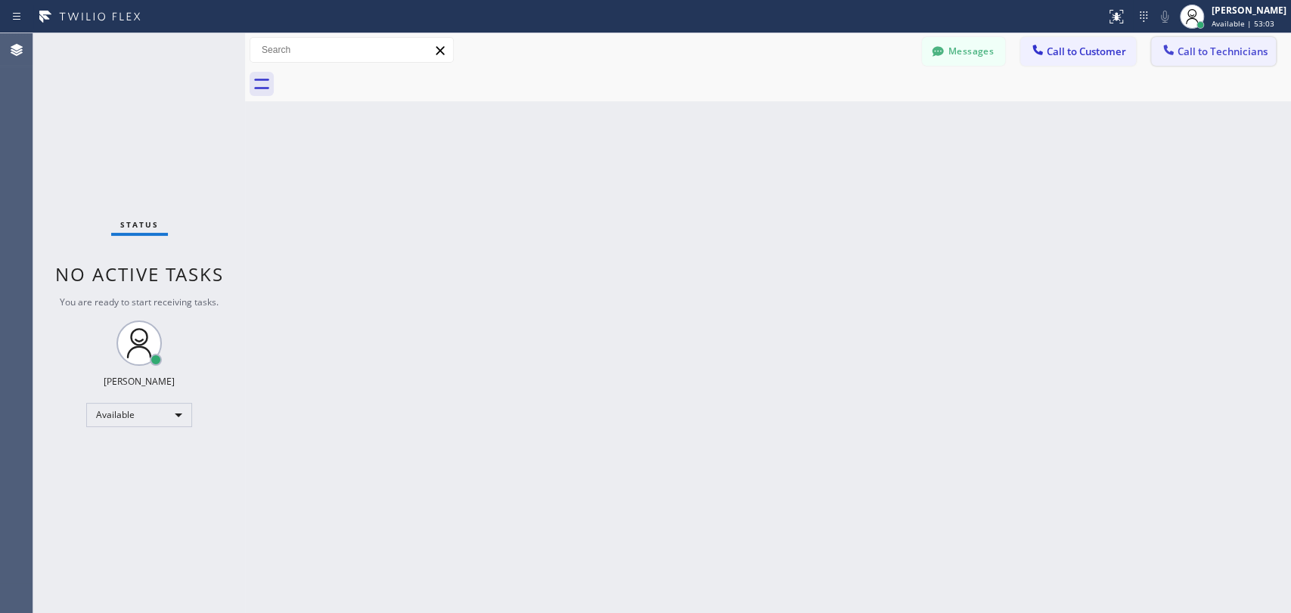
click at [1188, 49] on span "Call to Technicians" at bounding box center [1222, 52] width 90 height 14
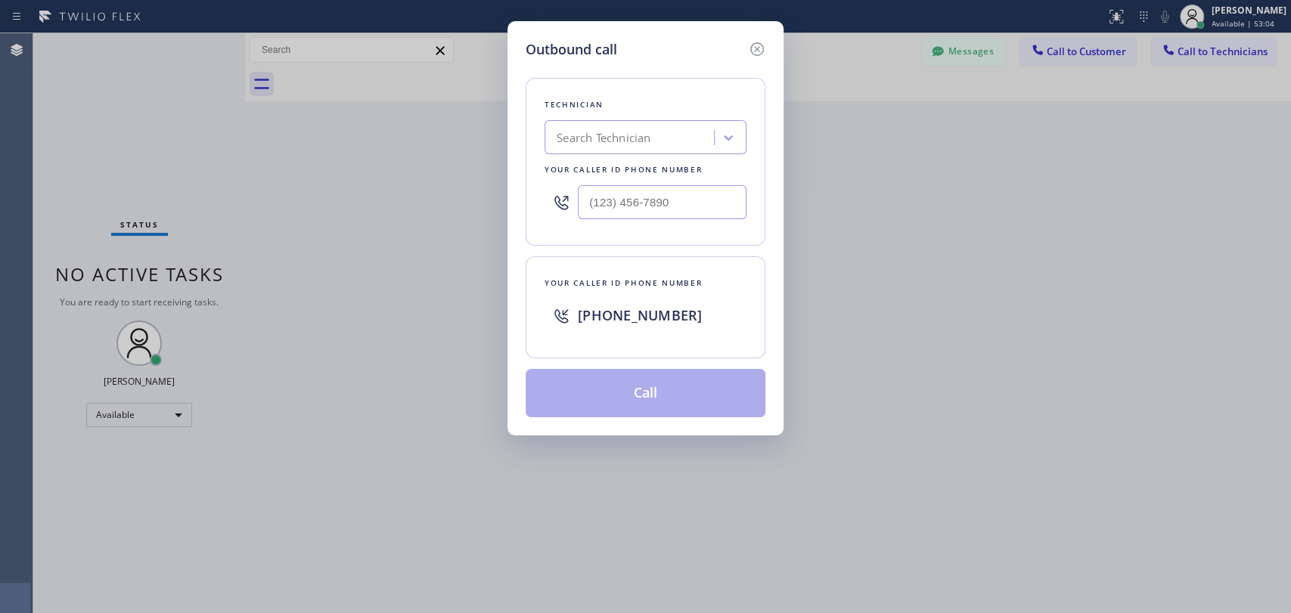
click at [563, 110] on div "Technician" at bounding box center [645, 105] width 202 height 16
click at [567, 146] on div "Search Technician" at bounding box center [604, 137] width 94 height 17
type input "alexander"
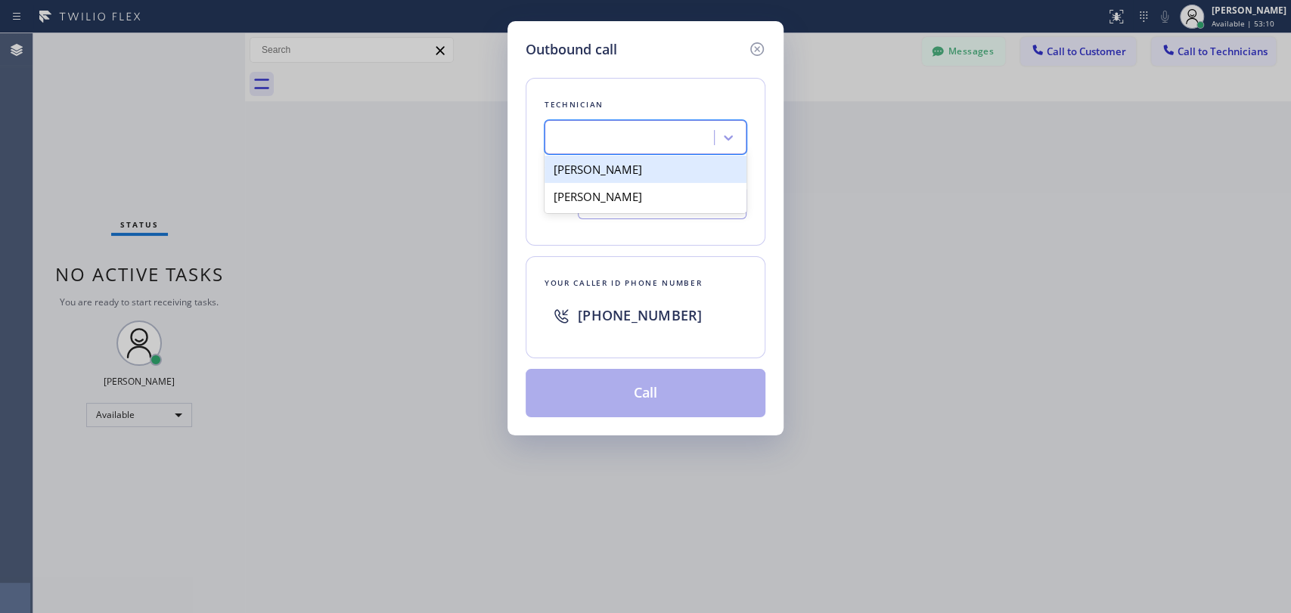
click at [611, 145] on div "alexander" at bounding box center [631, 138] width 165 height 26
type input "oleksa"
click at [600, 166] on div "Oleksandr Karbuiev" at bounding box center [645, 169] width 202 height 27
type input "(408) 303-0065"
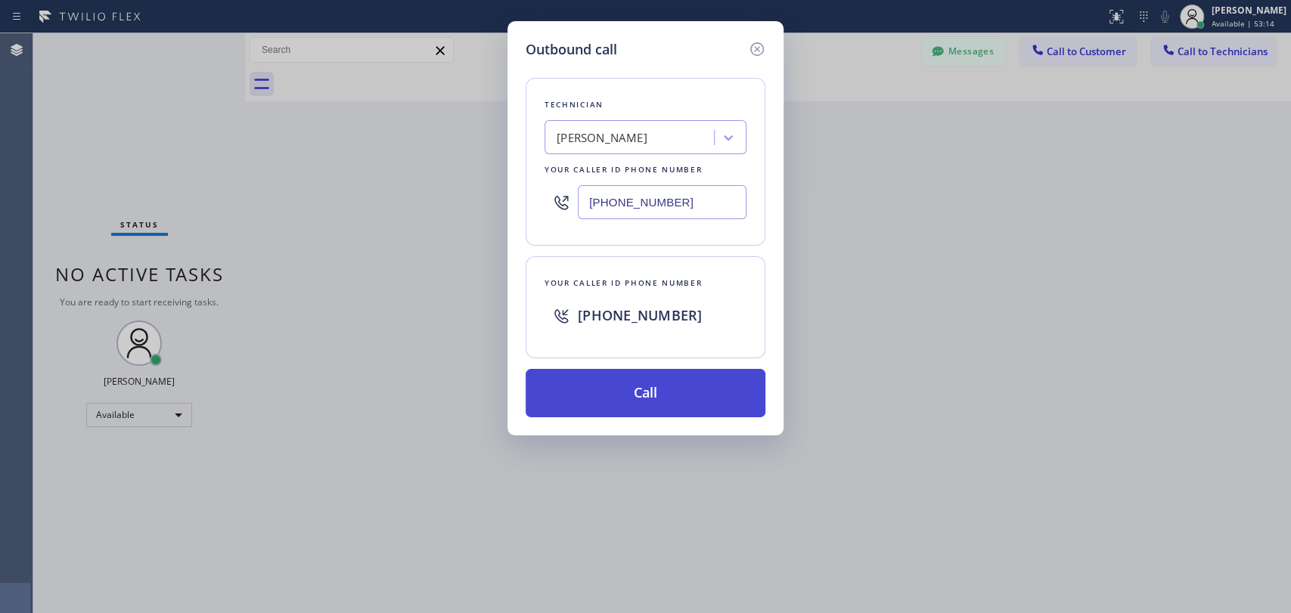
click at [632, 403] on button "Call" at bounding box center [646, 393] width 240 height 48
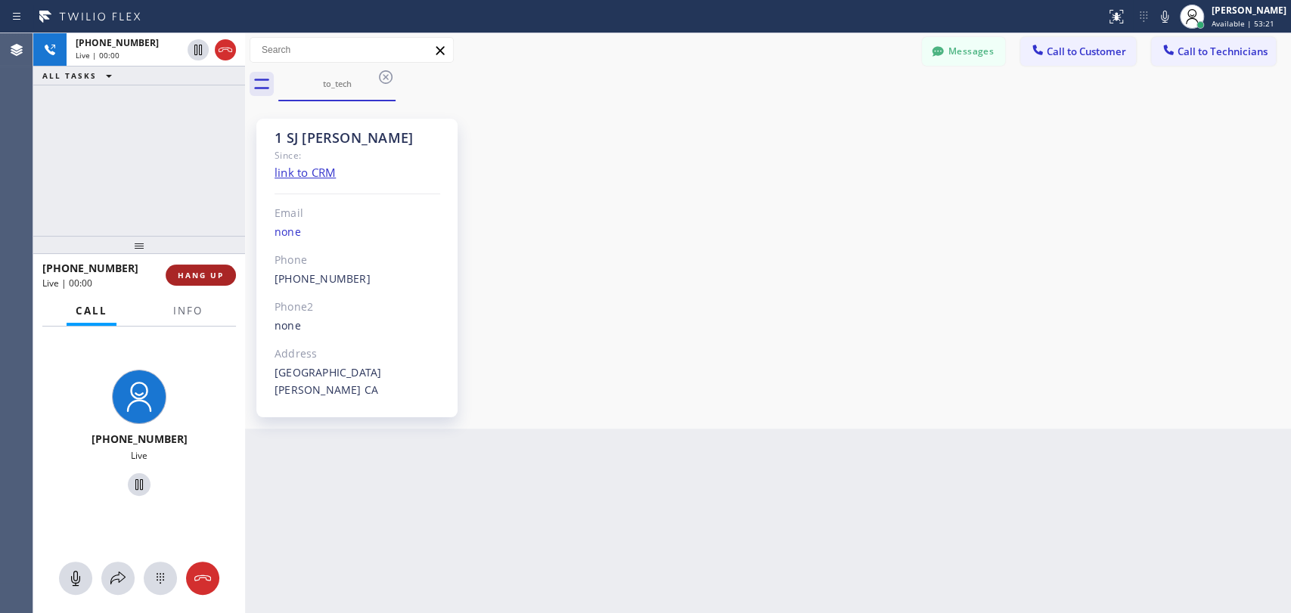
click at [218, 265] on button "HANG UP" at bounding box center [201, 275] width 70 height 21
click at [218, 272] on span "HANG UP" at bounding box center [201, 275] width 46 height 11
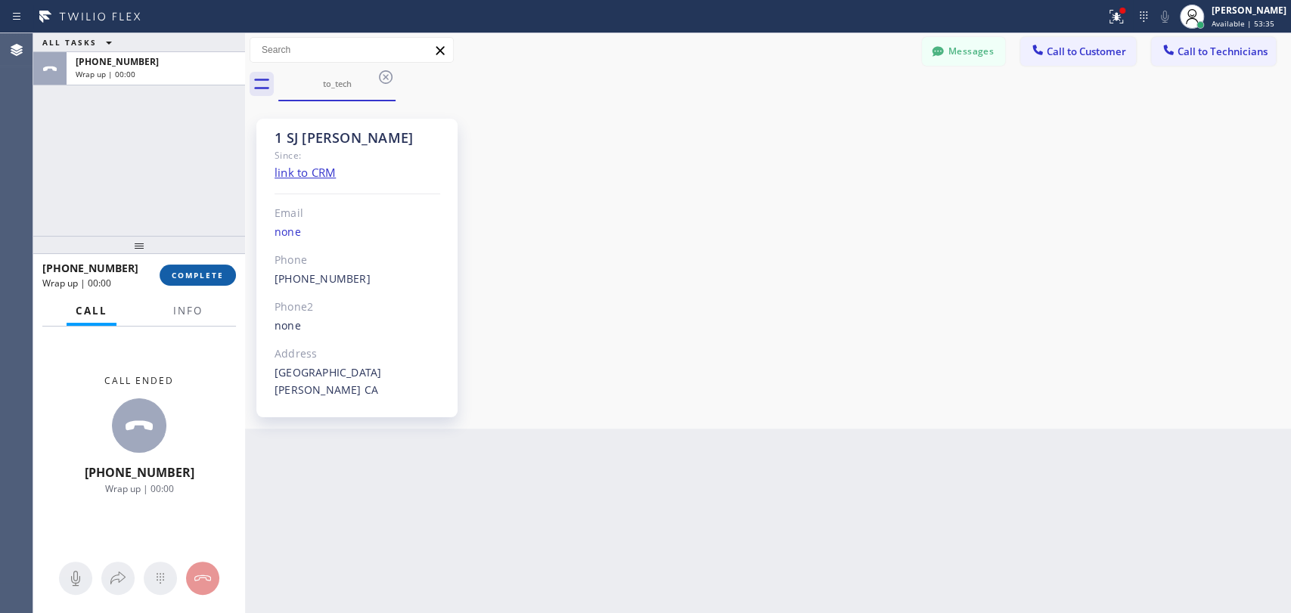
click at [222, 270] on span "COMPLETE" at bounding box center [198, 275] width 52 height 11
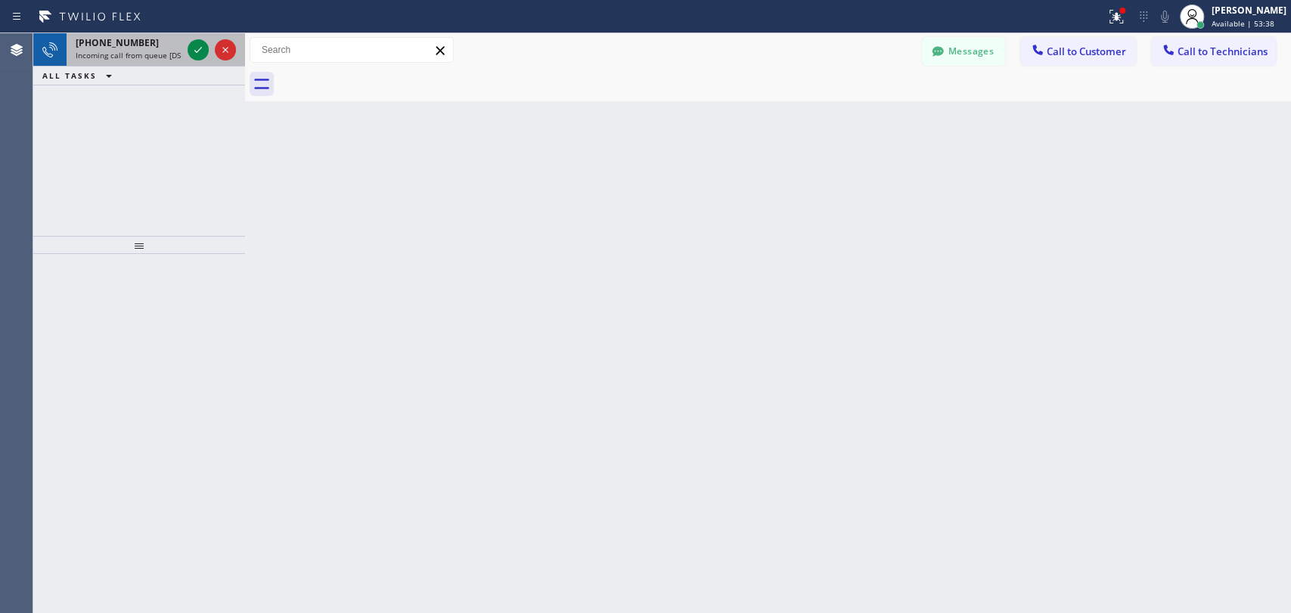
drag, startPoint x: 138, startPoint y: 48, endPoint x: 171, endPoint y: 56, distance: 33.4
click at [139, 50] on span "Incoming call from queue [DSRs]" at bounding box center [134, 55] width 116 height 11
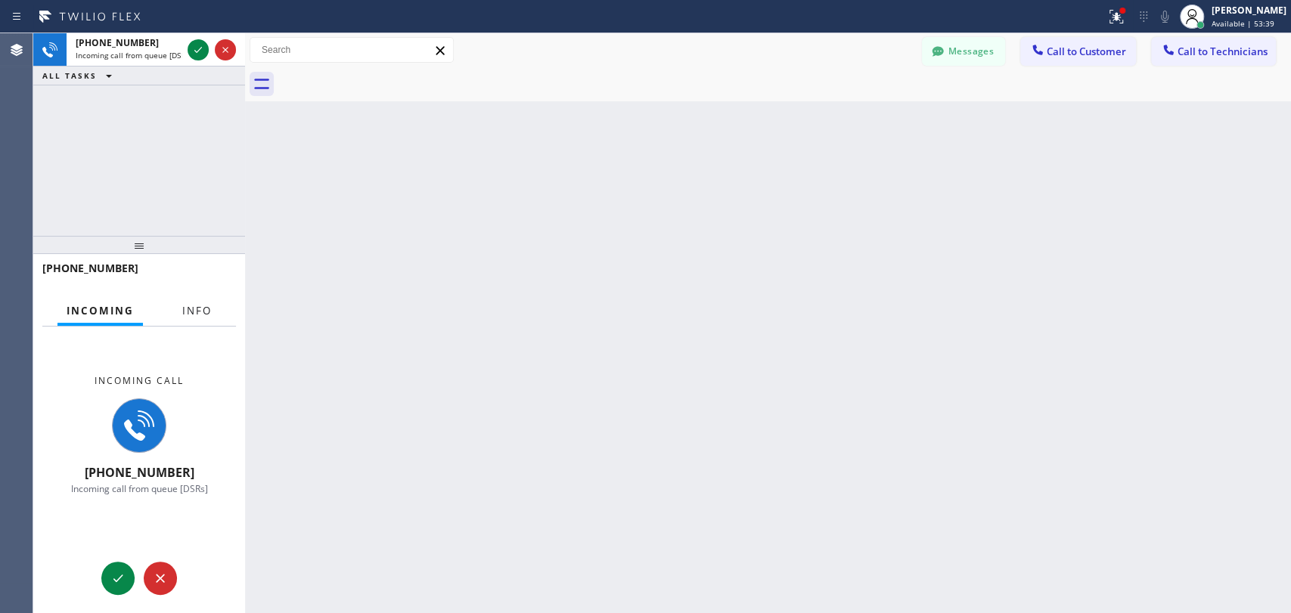
click at [176, 312] on button "Info" at bounding box center [197, 310] width 48 height 29
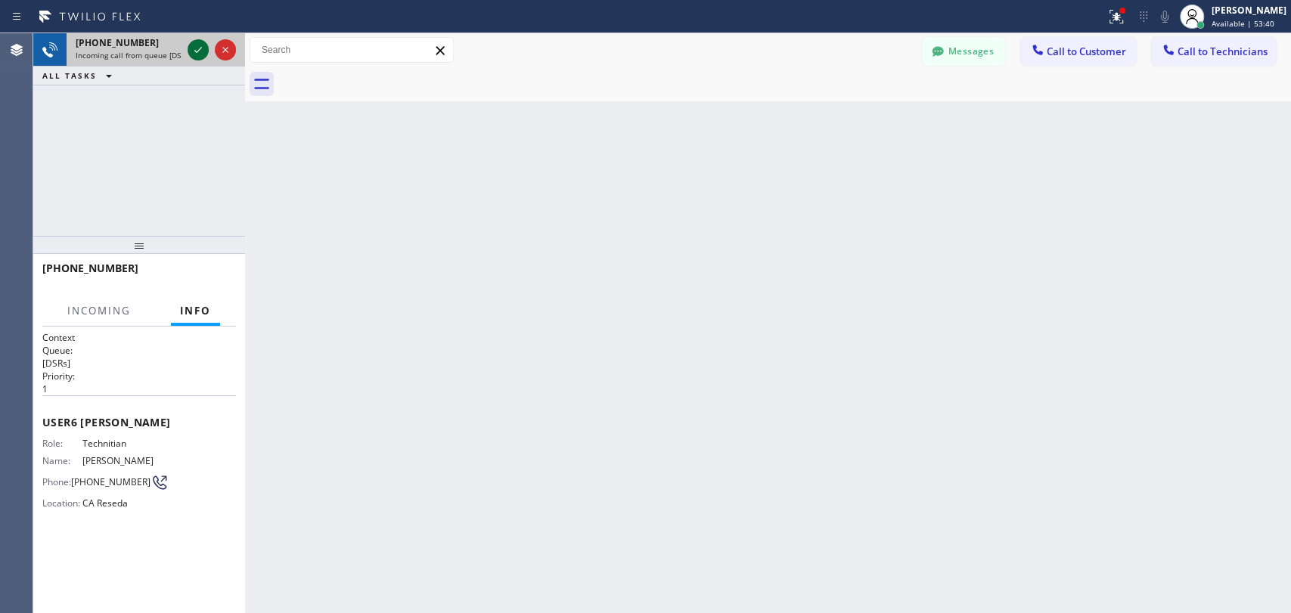
click at [199, 52] on icon at bounding box center [198, 50] width 18 height 18
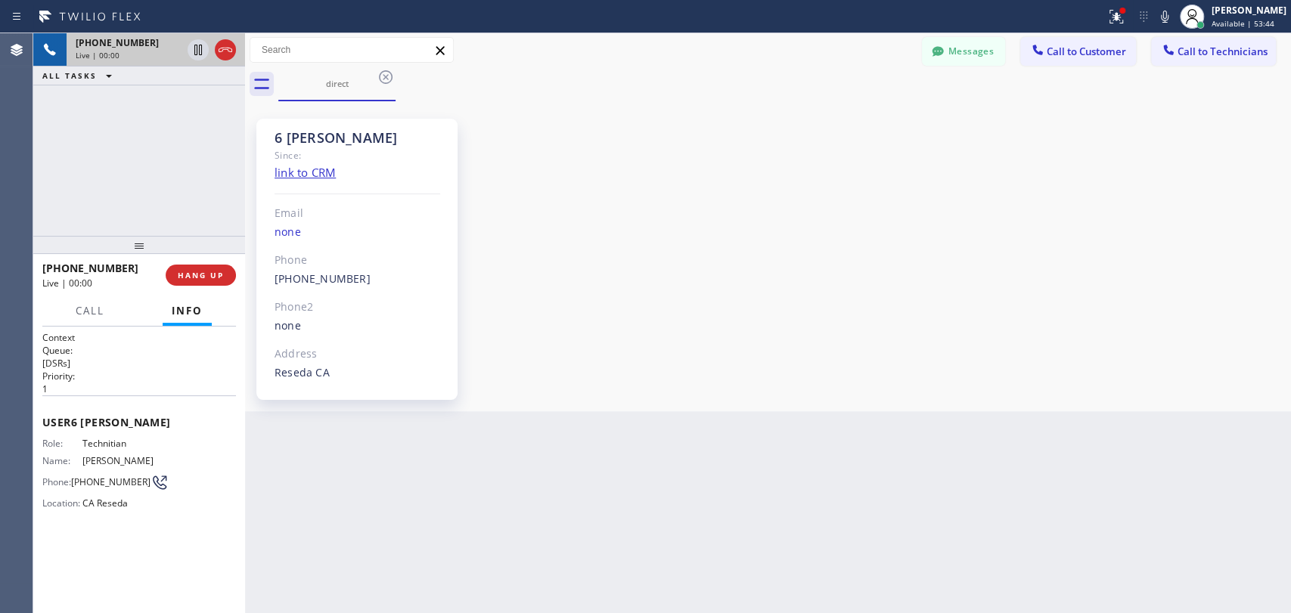
scroll to position [116932, 0]
click at [276, 154] on div "Since:" at bounding box center [357, 155] width 166 height 17
click at [277, 145] on div "6 [PERSON_NAME]" at bounding box center [357, 137] width 166 height 17
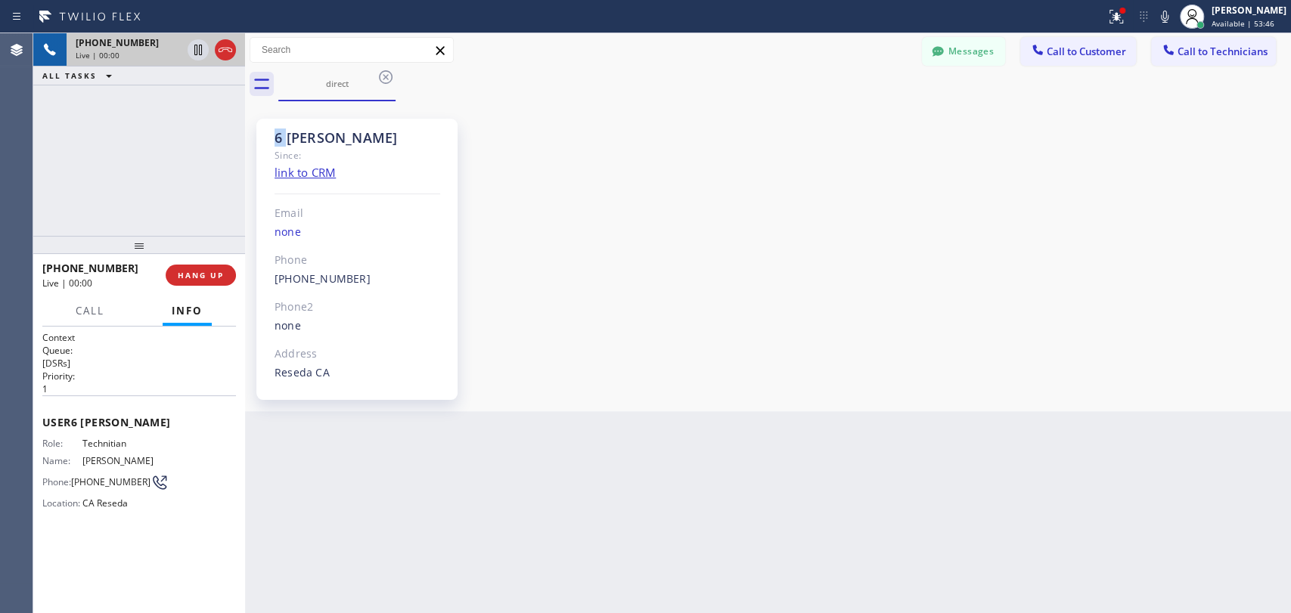
click at [277, 145] on div "6 [PERSON_NAME]" at bounding box center [357, 137] width 166 height 17
click at [277, 138] on div "6 [PERSON_NAME]" at bounding box center [357, 137] width 166 height 17
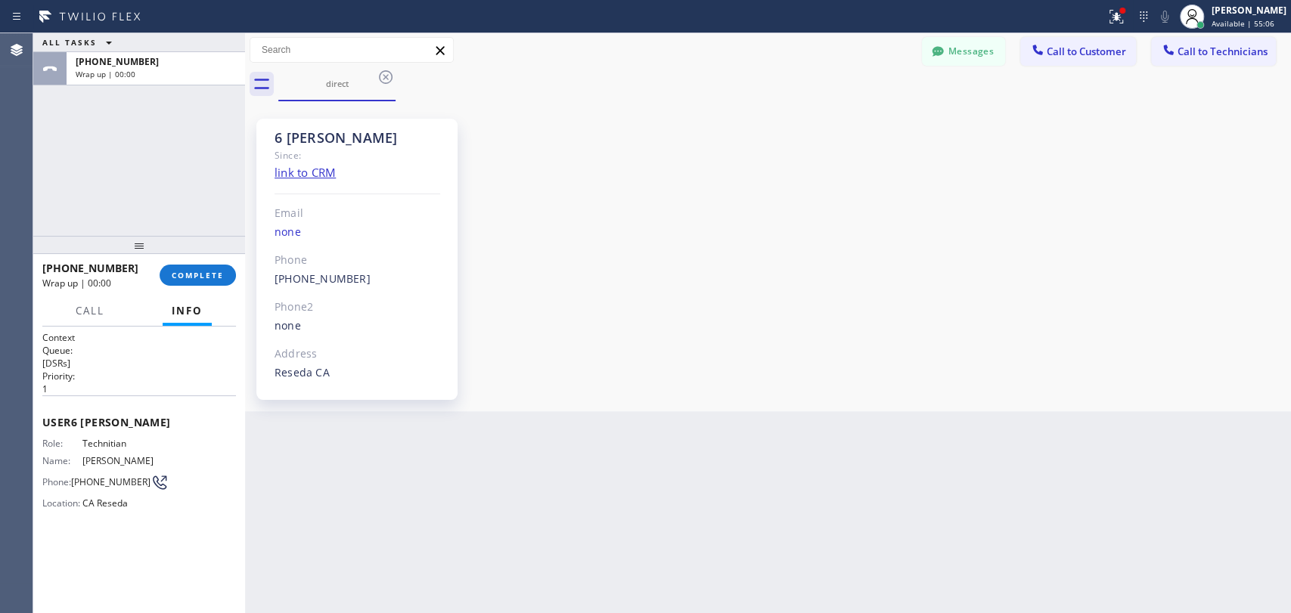
drag, startPoint x: 224, startPoint y: 278, endPoint x: 695, endPoint y: 152, distance: 487.7
click at [224, 278] on button "COMPLETE" at bounding box center [198, 275] width 76 height 21
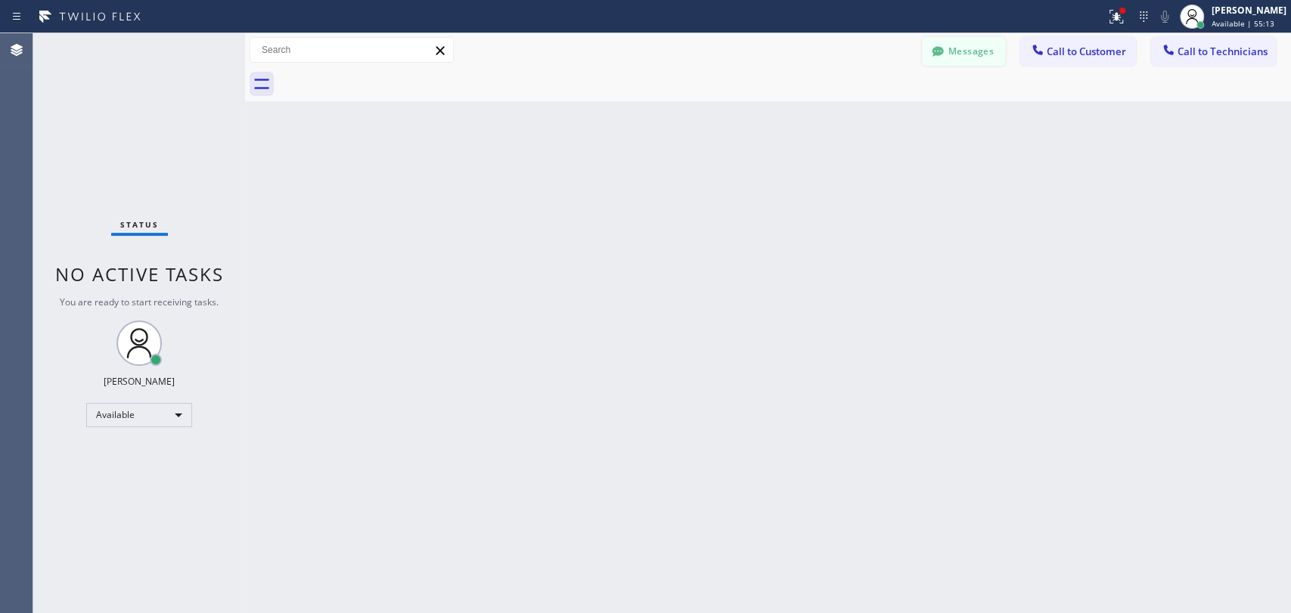
drag, startPoint x: 973, startPoint y: 49, endPoint x: 391, endPoint y: 175, distance: 595.6
click at [972, 50] on button "Messages" at bounding box center [963, 51] width 83 height 29
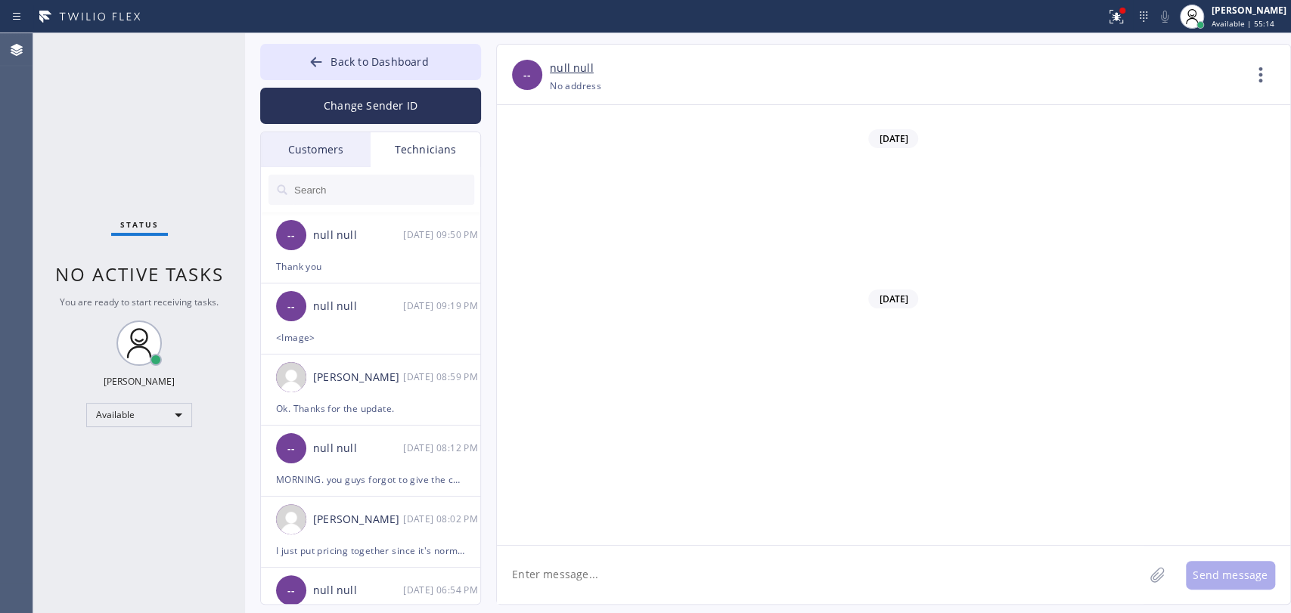
click at [376, 194] on input "text" at bounding box center [383, 190] width 181 height 30
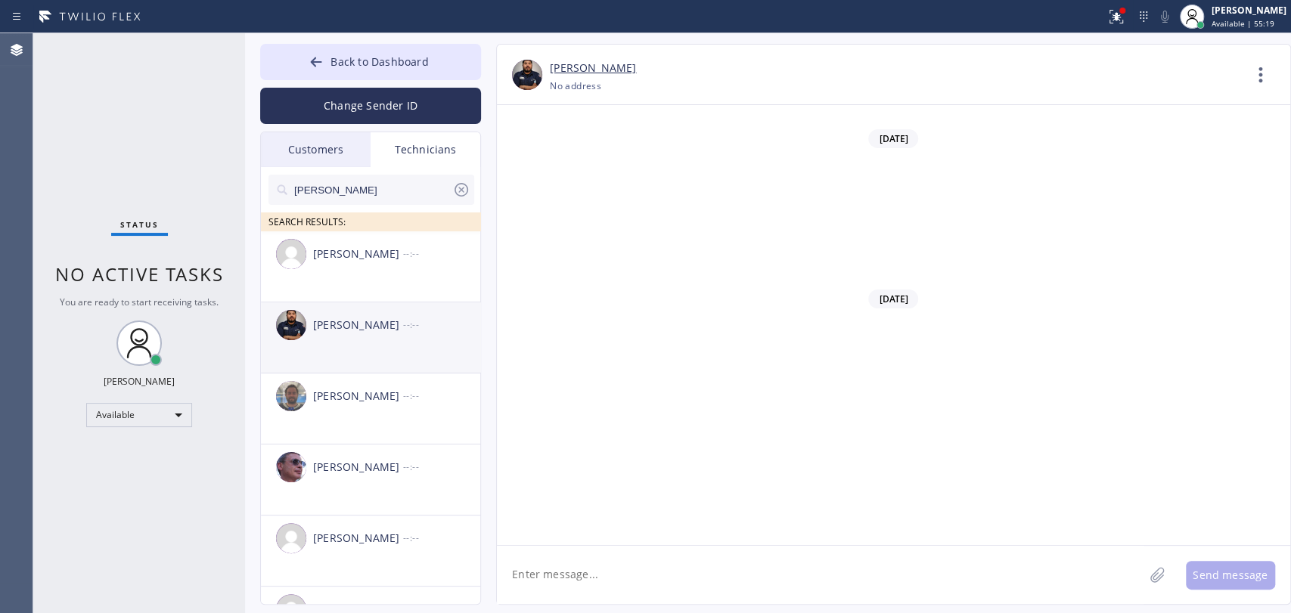
type input "sam"
click at [368, 374] on li "Samuel Contreras --:--" at bounding box center [371, 409] width 221 height 71
click at [598, 599] on textarea at bounding box center [820, 575] width 647 height 58
click at [598, 582] on textarea "To enrich screen reader interactions, please activate Accessibility in Grammarl…" at bounding box center [820, 575] width 647 height 58
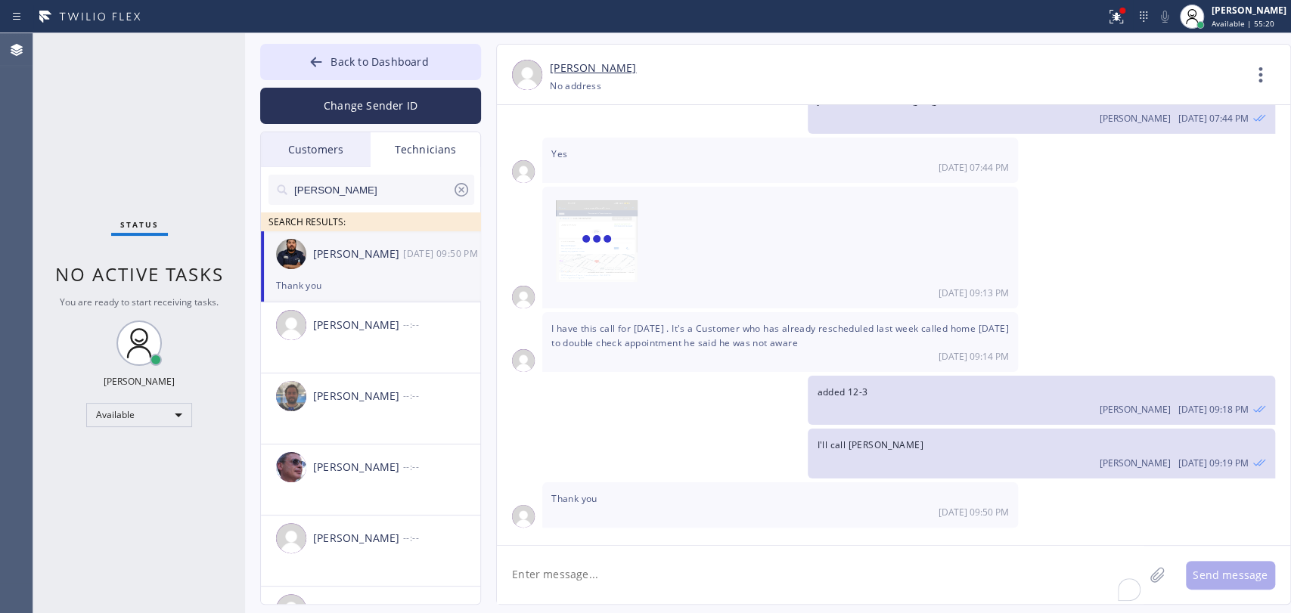
scroll to position [2132, 0]
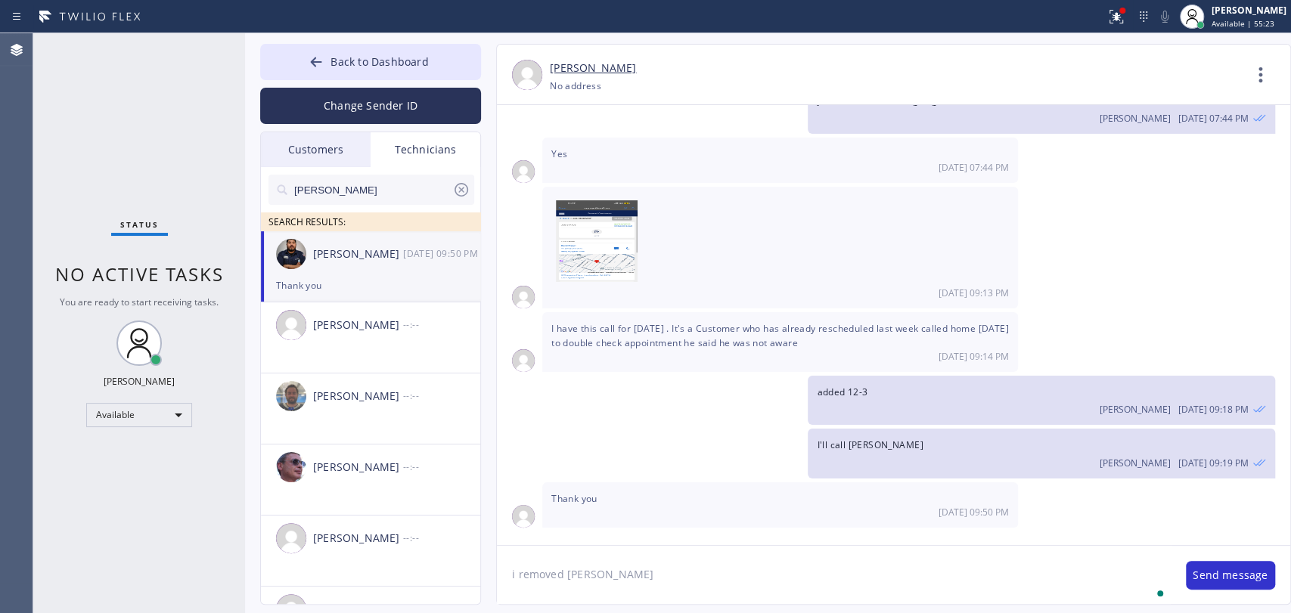
type textarea "i removed David"
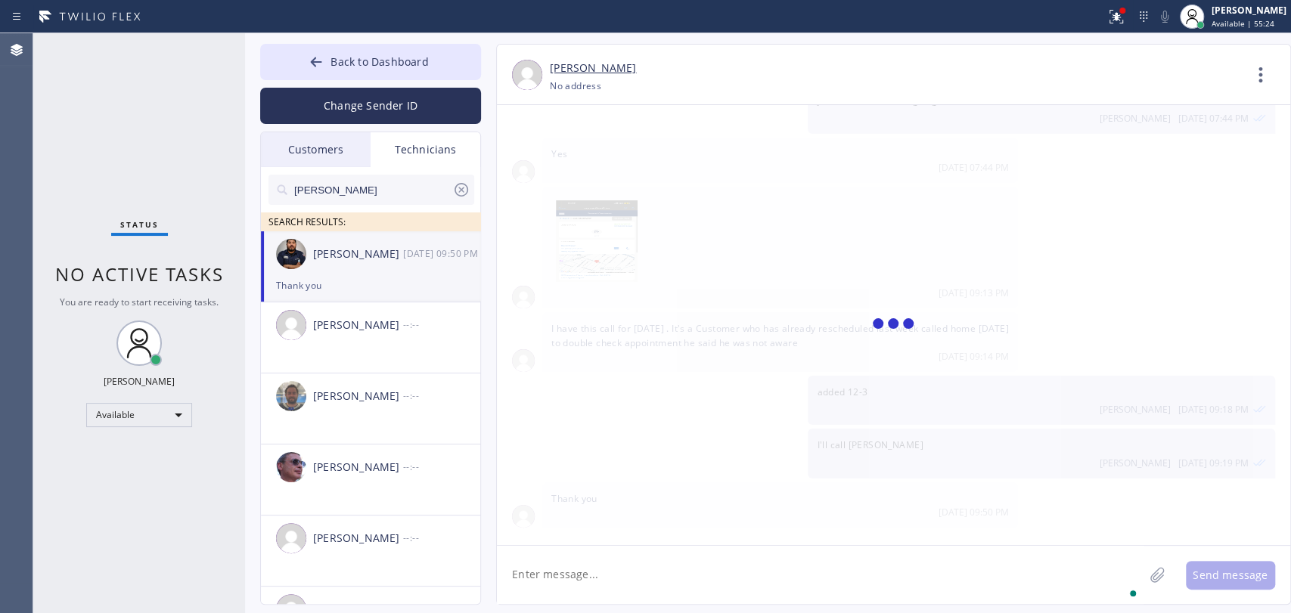
paste textarea "2-5, $99, Standard WH, smoke is coming out, 6-8 months, no warranty, cx had to …"
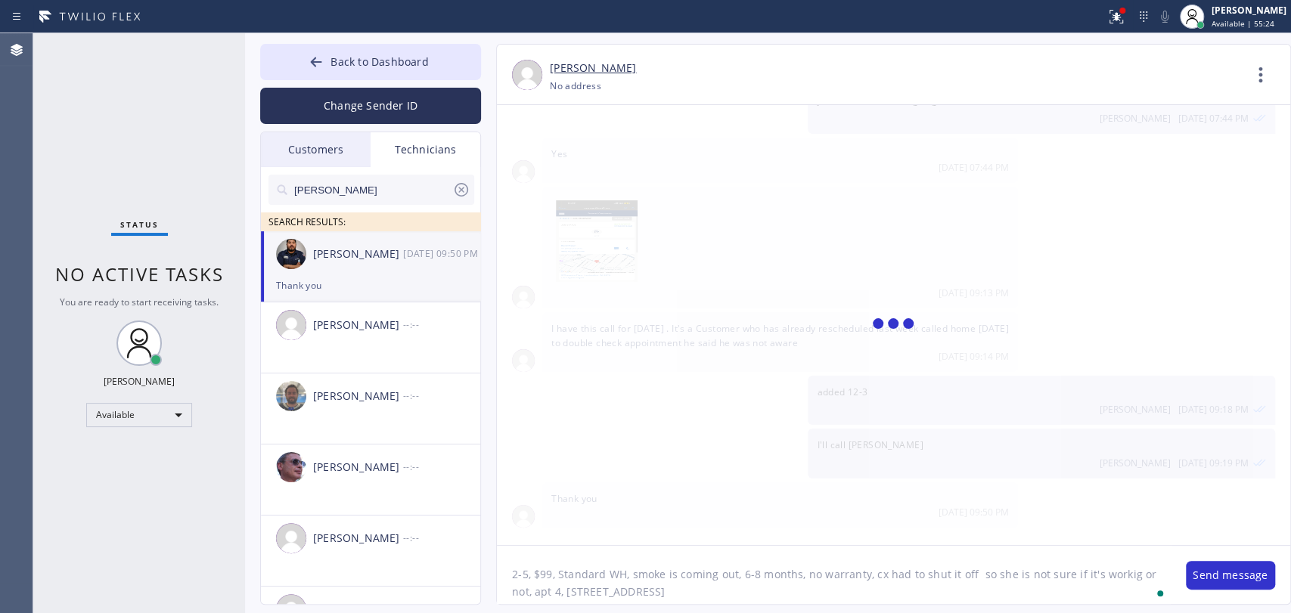
type textarea "2-5, $99, Standard WH, smoke is coming out, 6-8 months, no warranty, cx had to …"
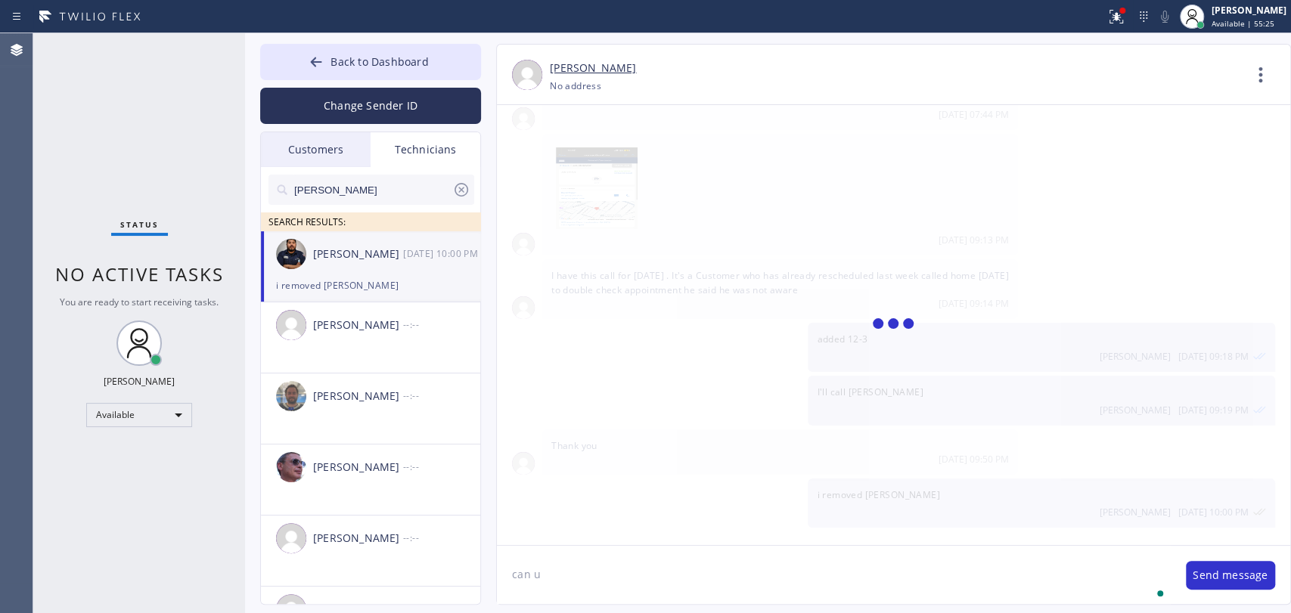
scroll to position [2253, 0]
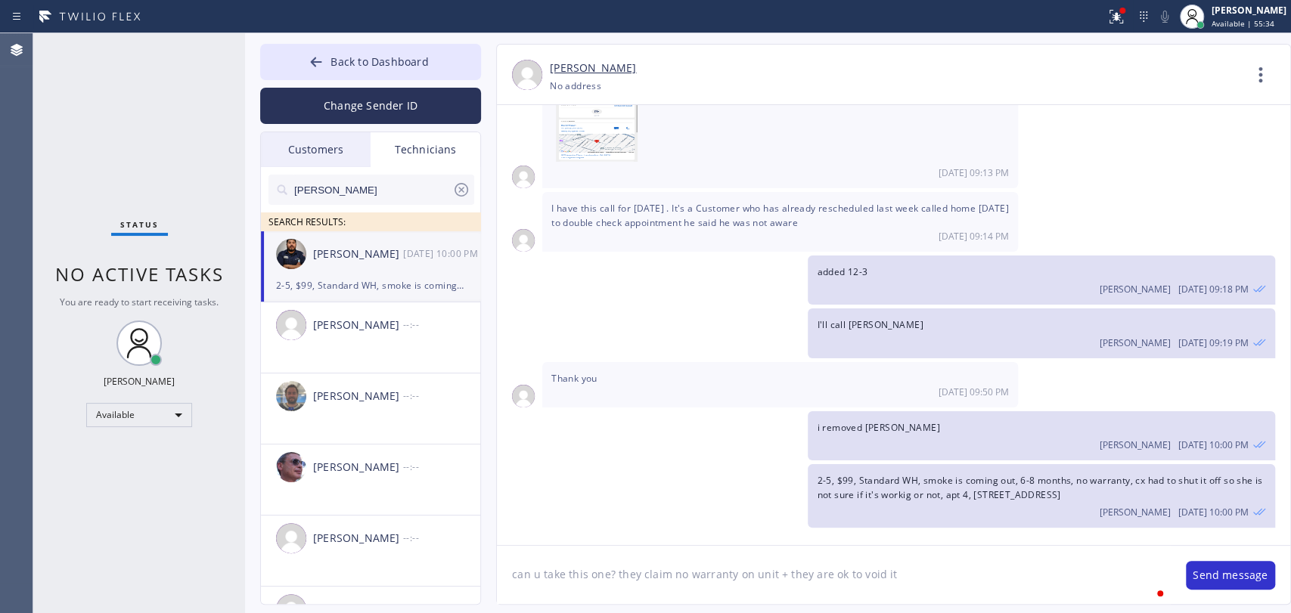
type textarea "can u take this one? they claim no warranty on unit + they are ok to void it"
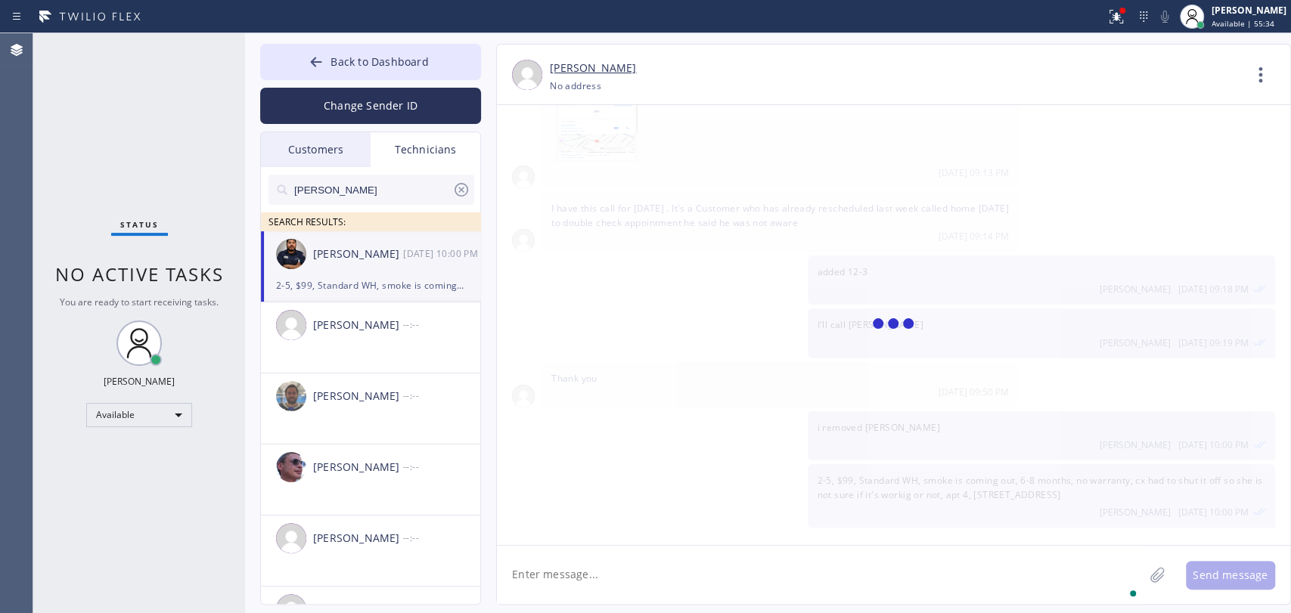
scroll to position [2305, 0]
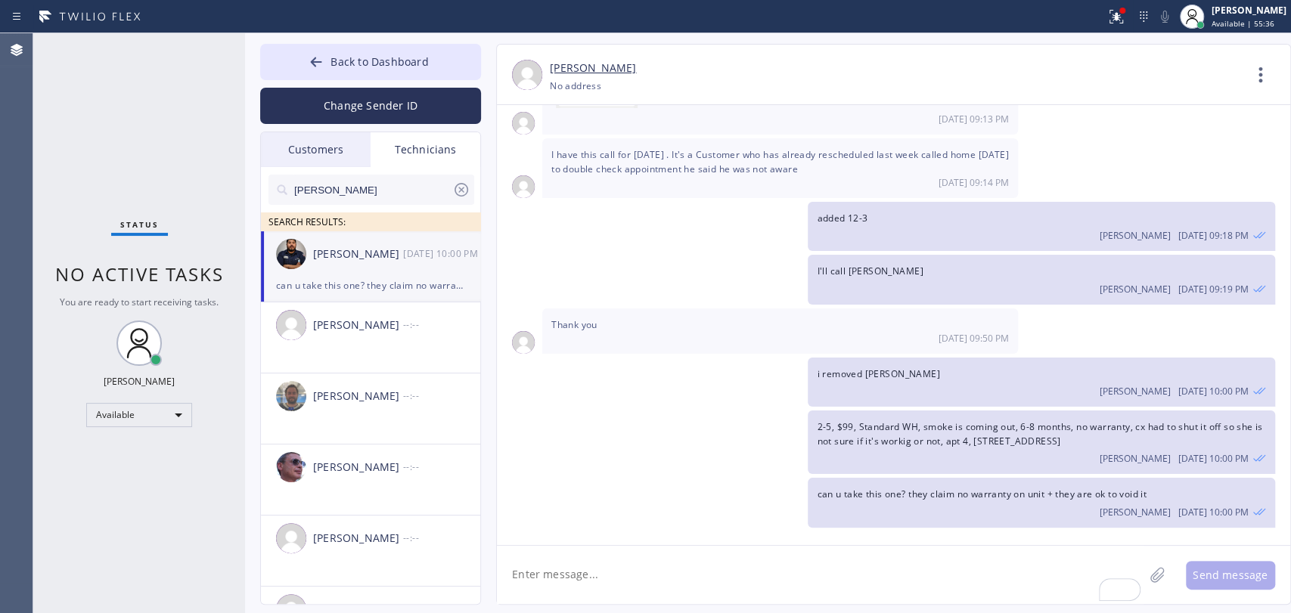
click at [1137, 424] on span "2-5, $99, Standard WH, smoke is coming out, 6-8 months, no warranty, cx had to …" at bounding box center [1039, 433] width 445 height 27
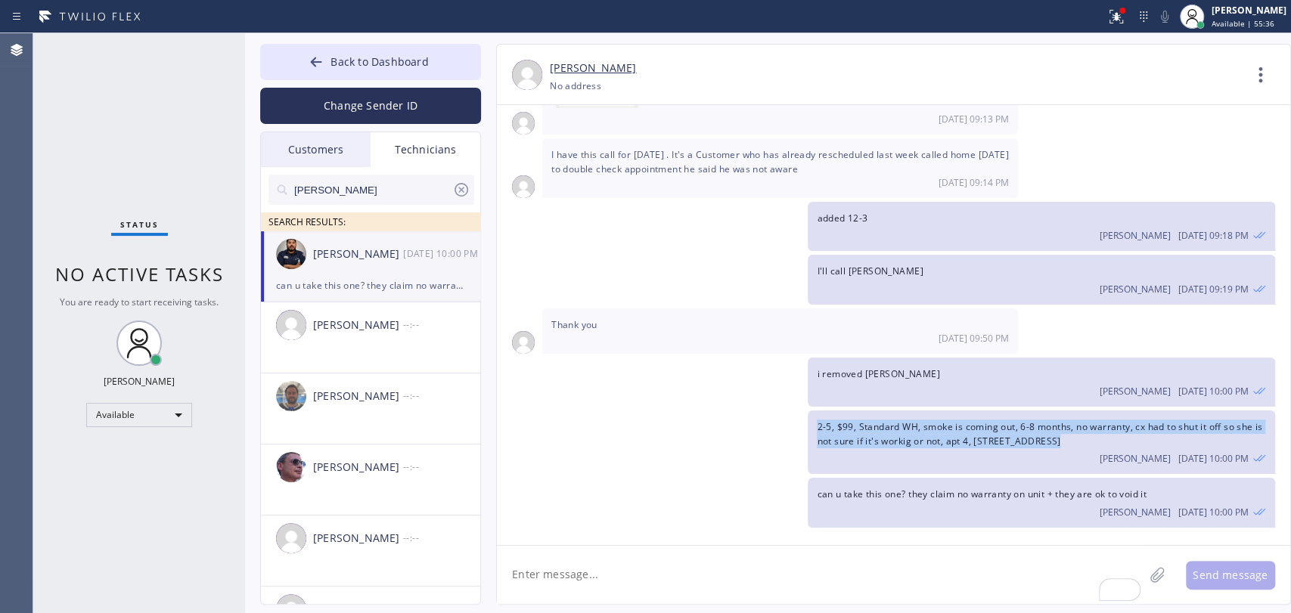
click at [1137, 424] on span "2-5, $99, Standard WH, smoke is coming out, 6-8 months, no warranty, cx had to …" at bounding box center [1039, 433] width 445 height 27
click at [1134, 424] on span "2-5, $99, Standard WH, smoke is coming out, 6-8 months, no warranty, cx had to …" at bounding box center [1039, 433] width 445 height 27
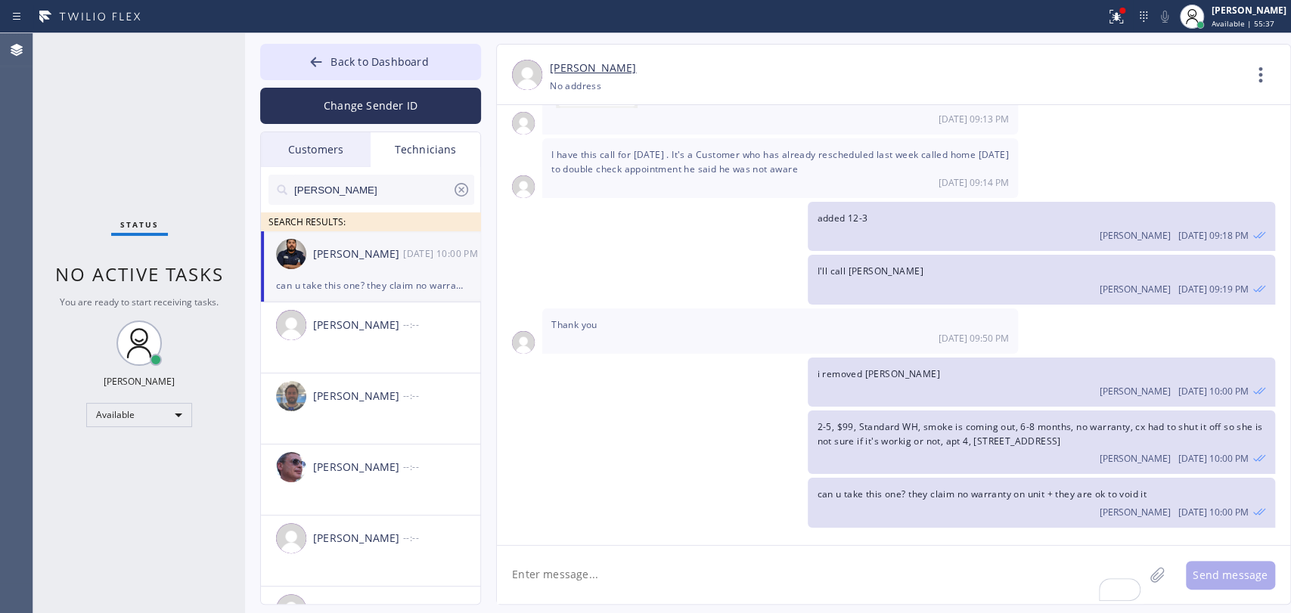
click at [1108, 424] on span "2-5, $99, Standard WH, smoke is coming out, 6-8 months, no warranty, cx had to …" at bounding box center [1039, 433] width 445 height 27
click at [1110, 422] on span "2-5, $99, Standard WH, smoke is coming out, 6-8 months, no warranty, cx had to …" at bounding box center [1039, 433] width 445 height 27
click at [1085, 433] on div "2-5, $99, Standard WH, smoke is coming out, 6-8 months, no warranty, cx had to …" at bounding box center [1041, 443] width 467 height 64
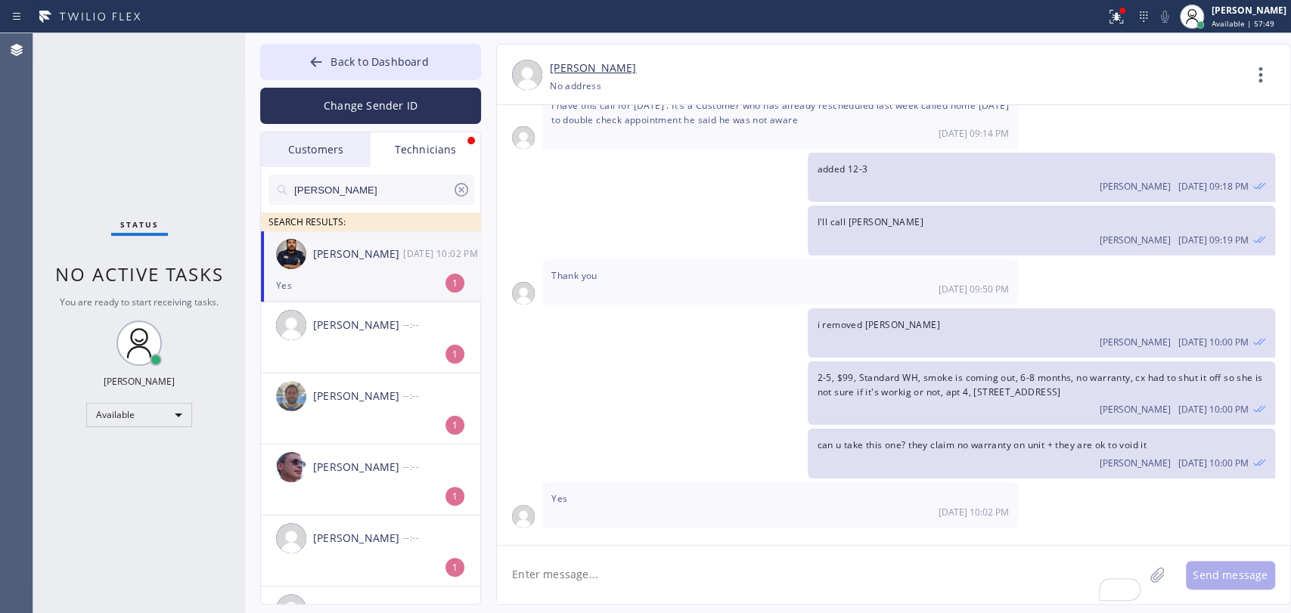
click at [401, 268] on div "Samuel Contreras 08/11 10:02 PM" at bounding box center [371, 253] width 221 height 45
click at [589, 568] on textarea "To enrich screen reader interactions, please activate Accessibility in Grammarl…" at bounding box center [820, 575] width 647 height 58
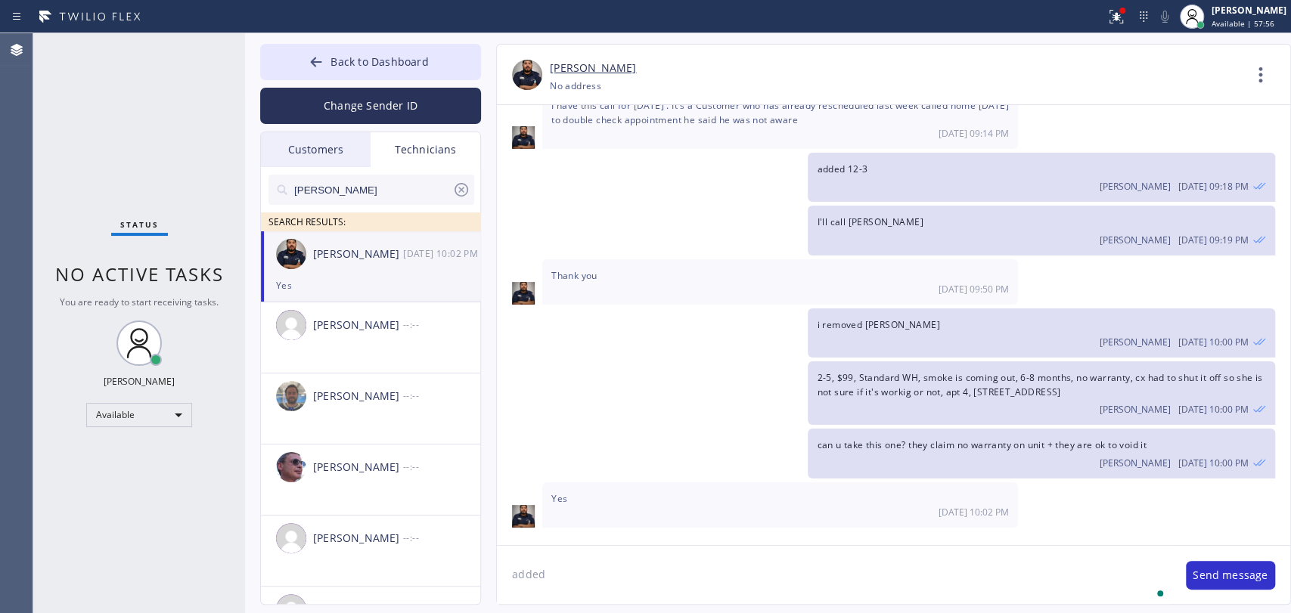
type textarea "added"
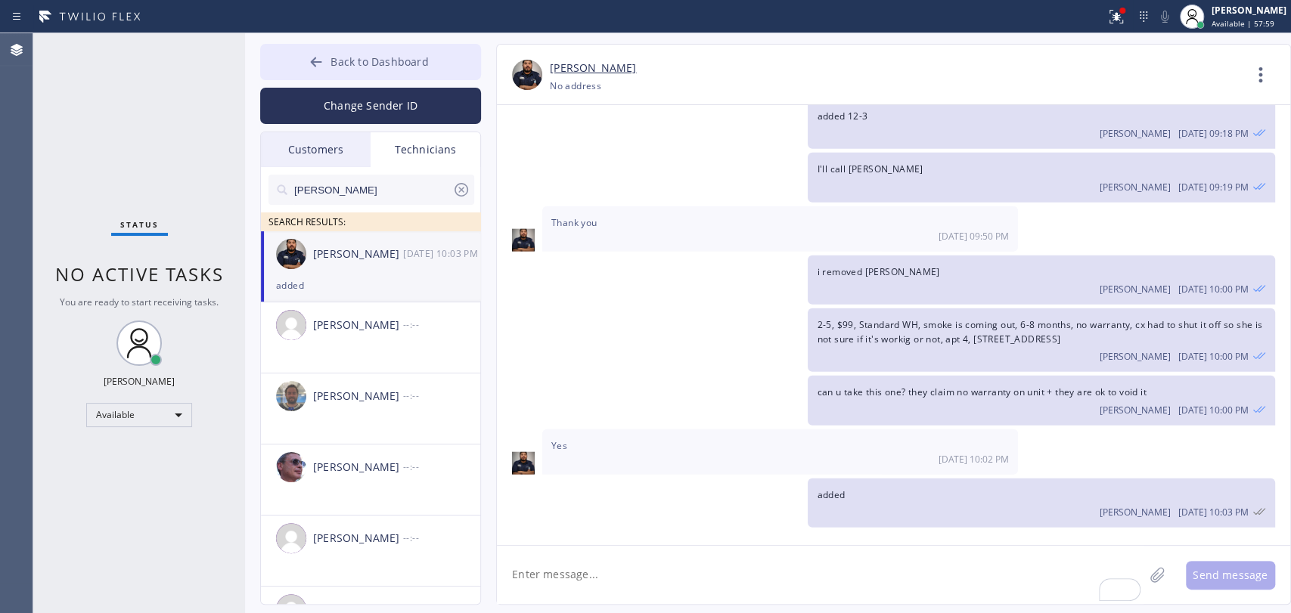
click at [382, 61] on span "Back to Dashboard" at bounding box center [379, 61] width 98 height 14
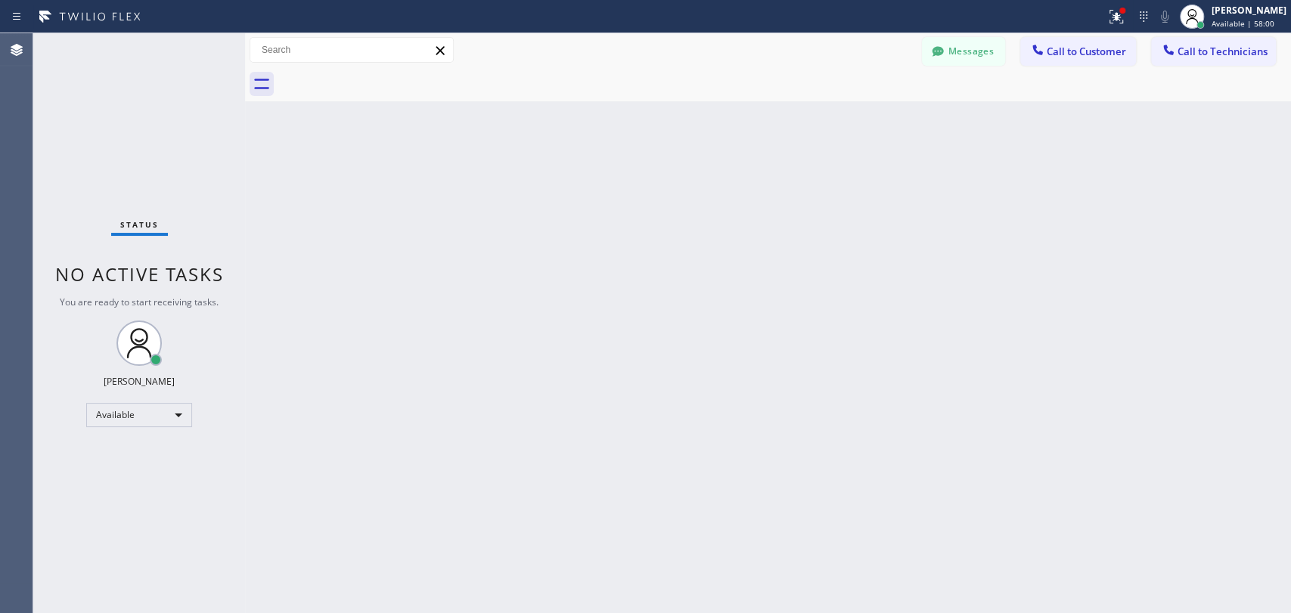
click at [1248, 53] on span "Call to Technicians" at bounding box center [1222, 52] width 90 height 14
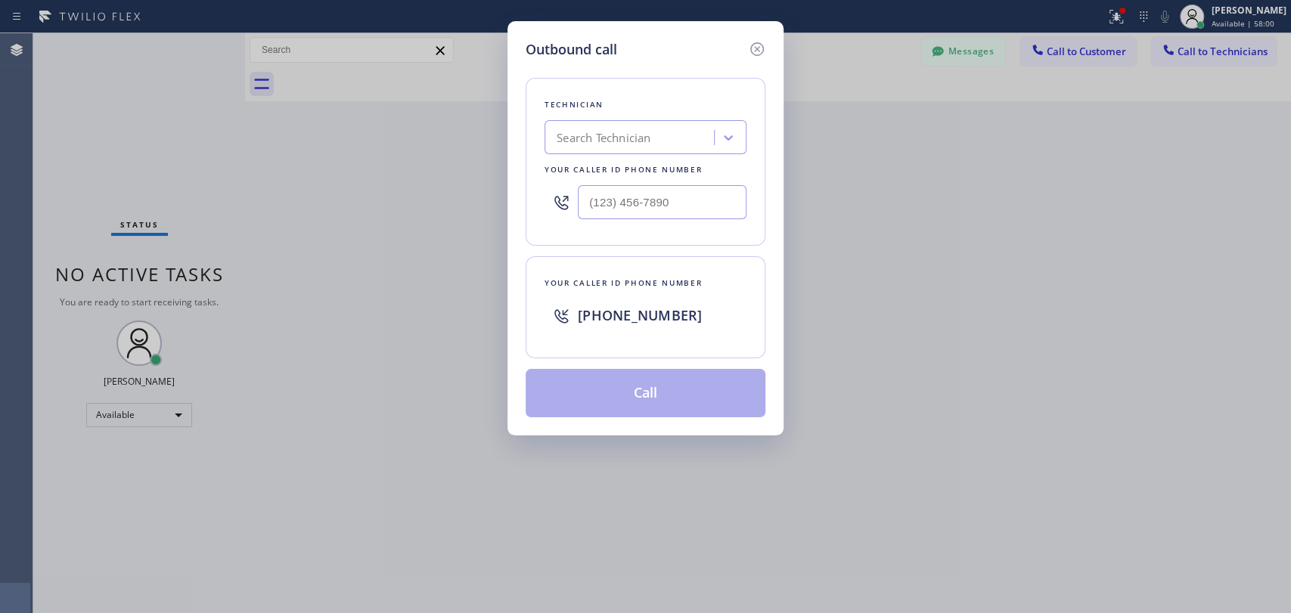
click at [687, 144] on div "Search Technician" at bounding box center [631, 138] width 165 height 26
type input "alex"
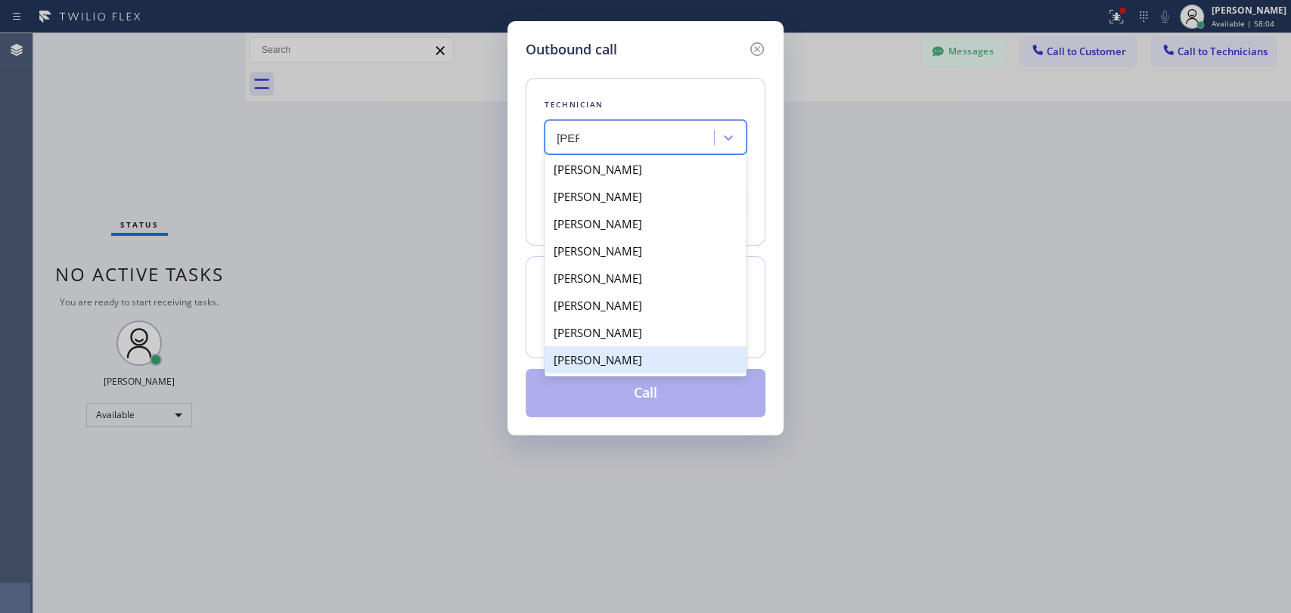
click at [647, 359] on div "Alexey Galkin" at bounding box center [645, 359] width 202 height 27
type input "(858) 401-9159"
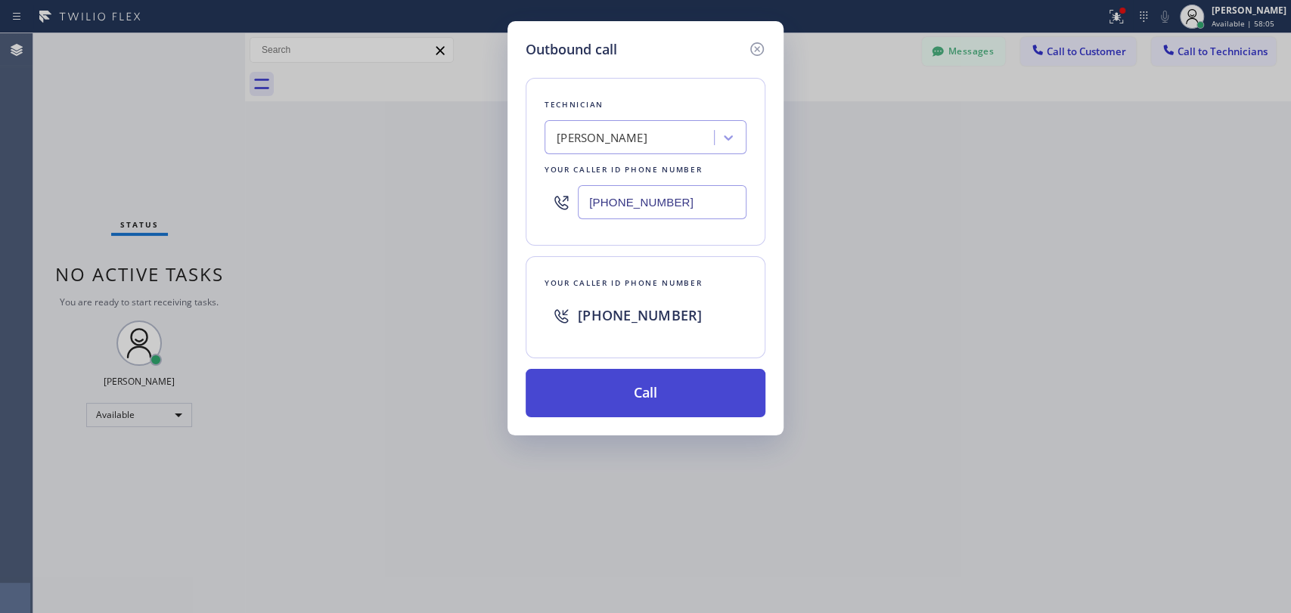
click at [631, 402] on button "Call" at bounding box center [646, 393] width 240 height 48
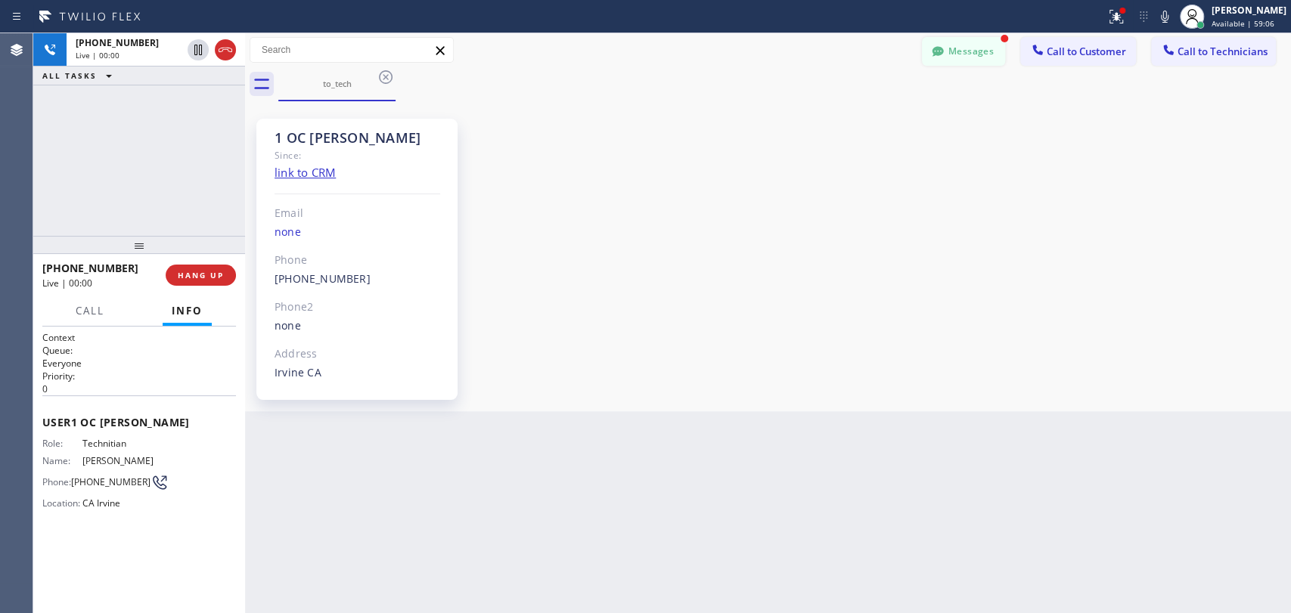
click at [950, 53] on button "Messages" at bounding box center [963, 51] width 83 height 29
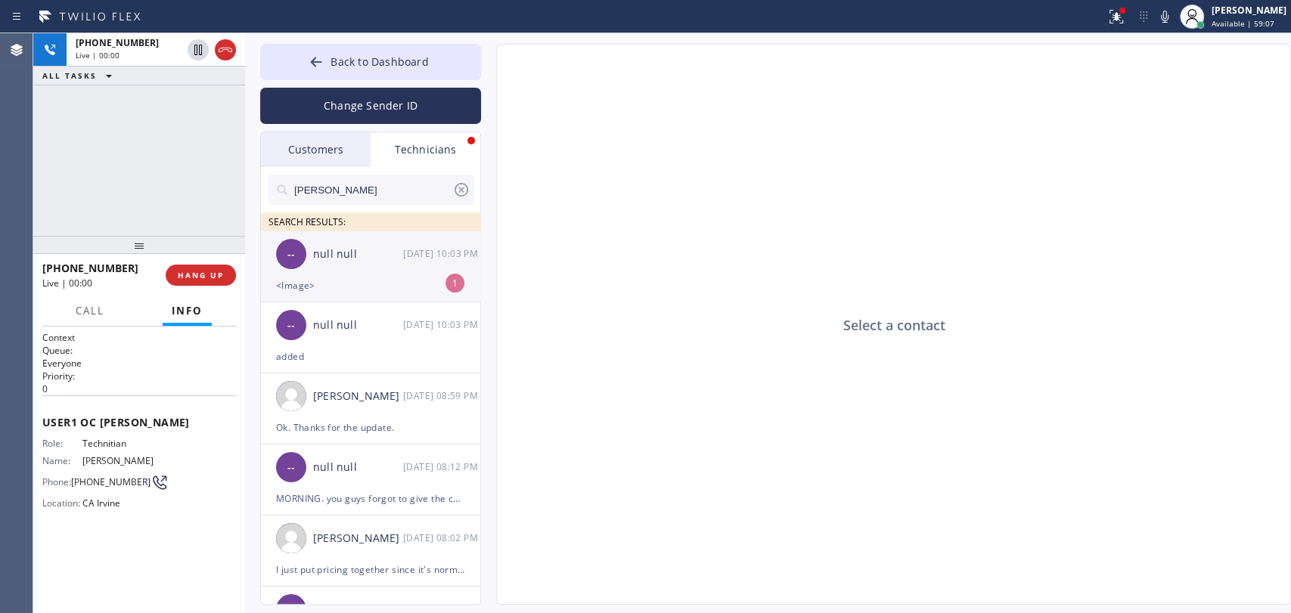
click at [352, 262] on div "null null" at bounding box center [358, 254] width 90 height 17
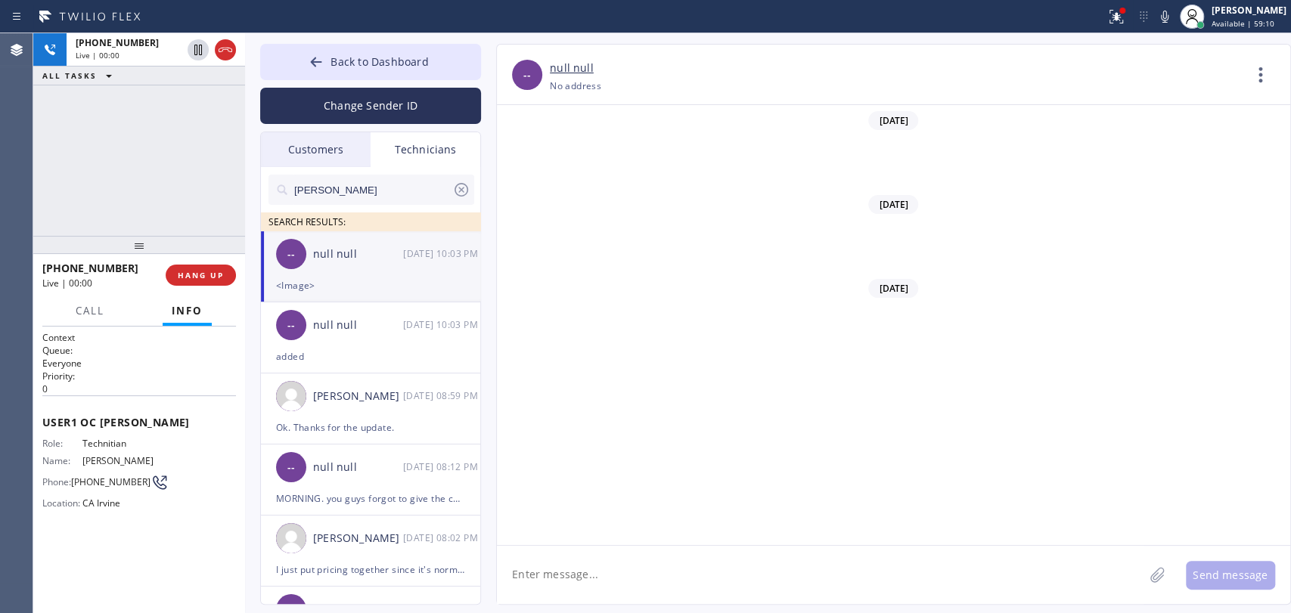
scroll to position [117057, 0]
click at [433, 192] on input "[PERSON_NAME]" at bounding box center [373, 190] width 160 height 30
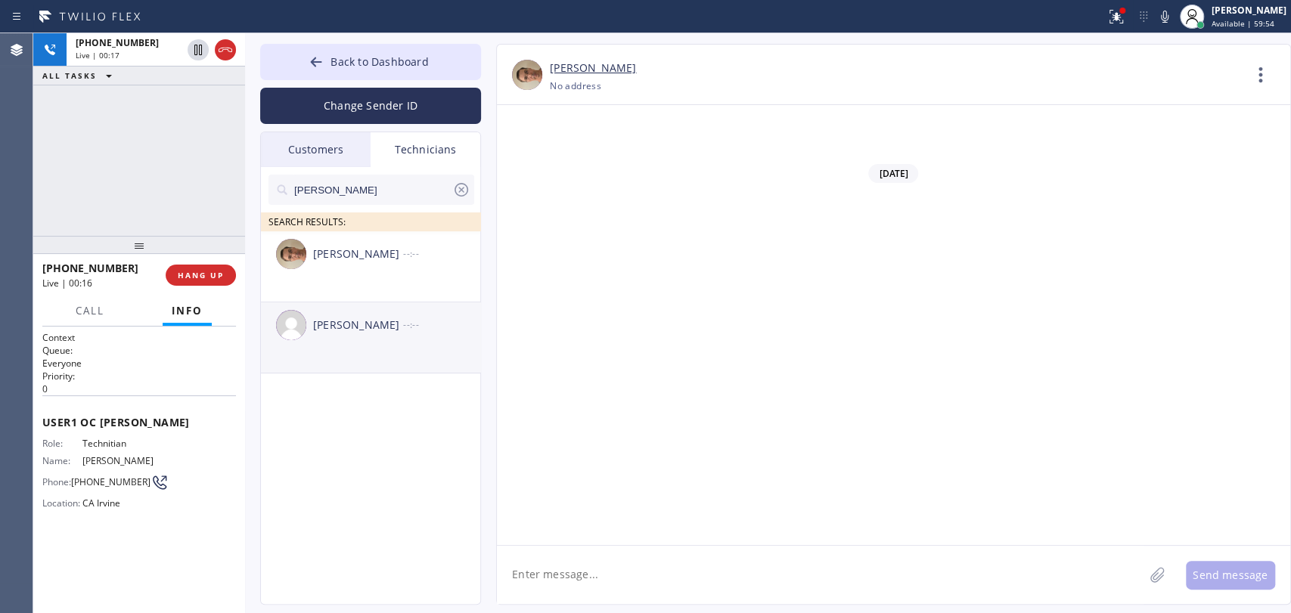
type input "[PERSON_NAME]"
click at [363, 340] on div "[PERSON_NAME] --:--" at bounding box center [371, 324] width 221 height 45
click at [585, 576] on textarea at bounding box center [820, 575] width 647 height 58
paste textarea "[PHONE_NUMBER]"
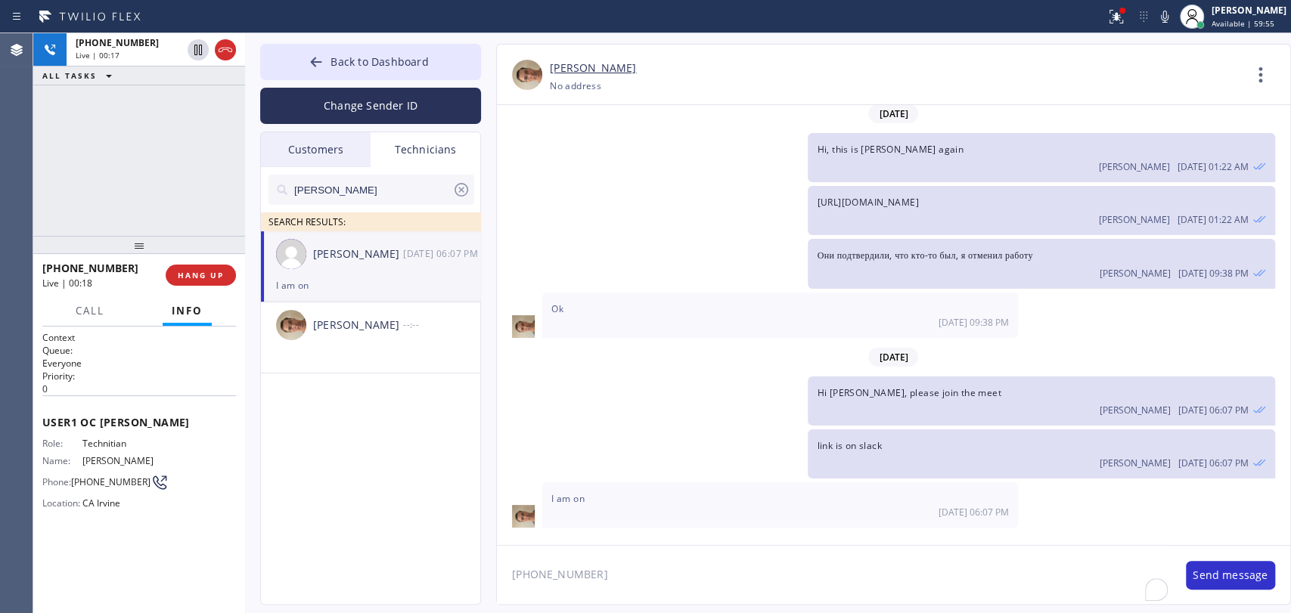
scroll to position [2, 0]
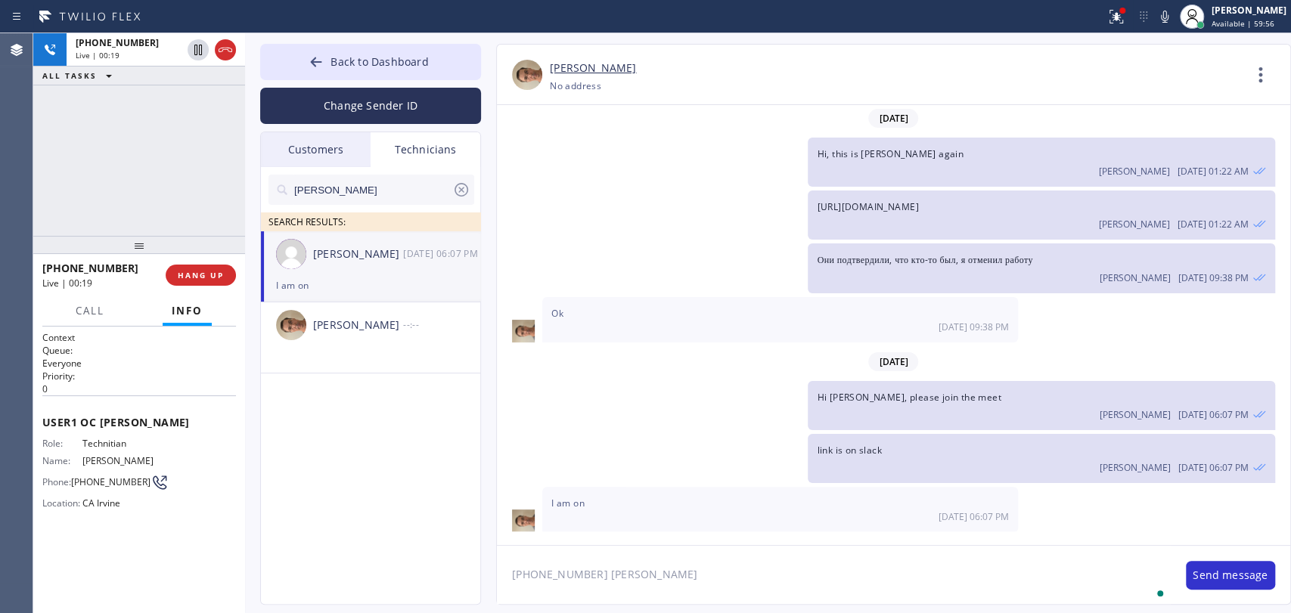
type textarea "[PHONE_NUMBER] [PERSON_NAME]"
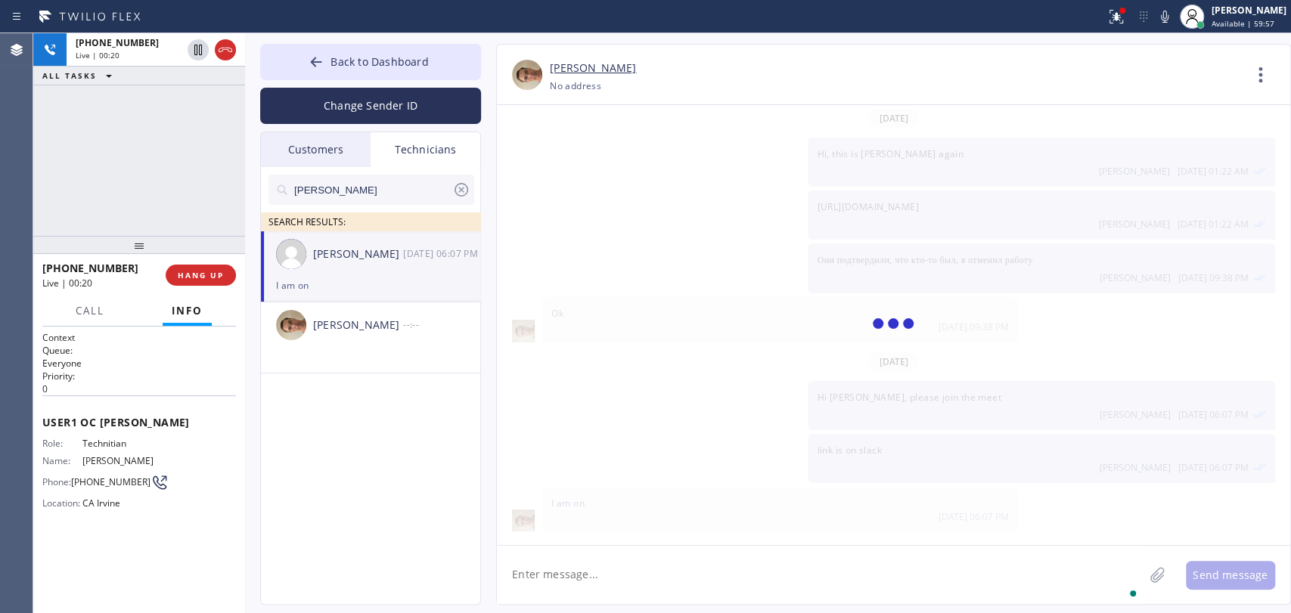
scroll to position [89, 0]
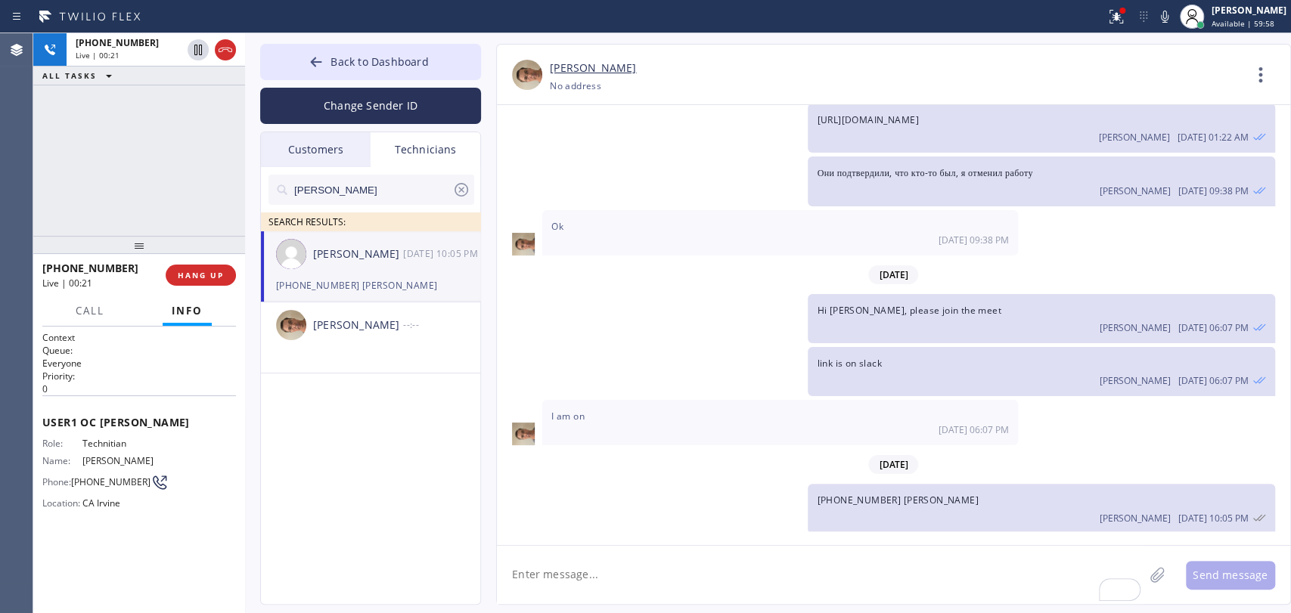
drag, startPoint x: 114, startPoint y: 255, endPoint x: 114, endPoint y: 268, distance: 12.9
click at [114, 254] on div at bounding box center [139, 245] width 212 height 18
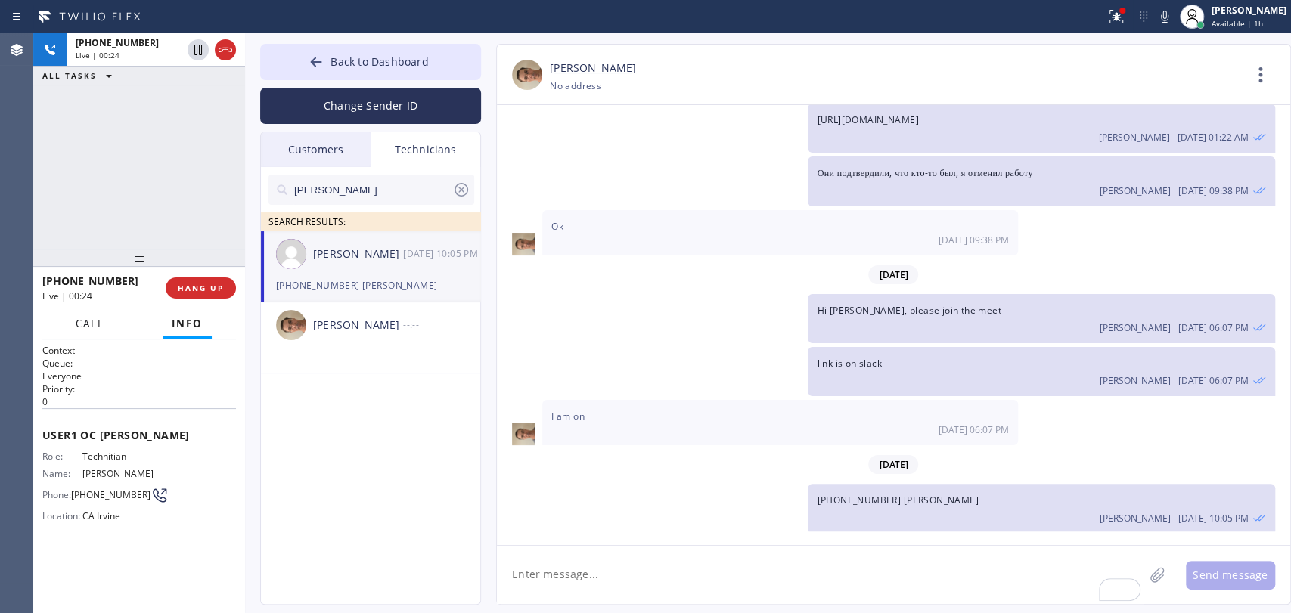
click at [105, 321] on button "Call" at bounding box center [90, 323] width 47 height 29
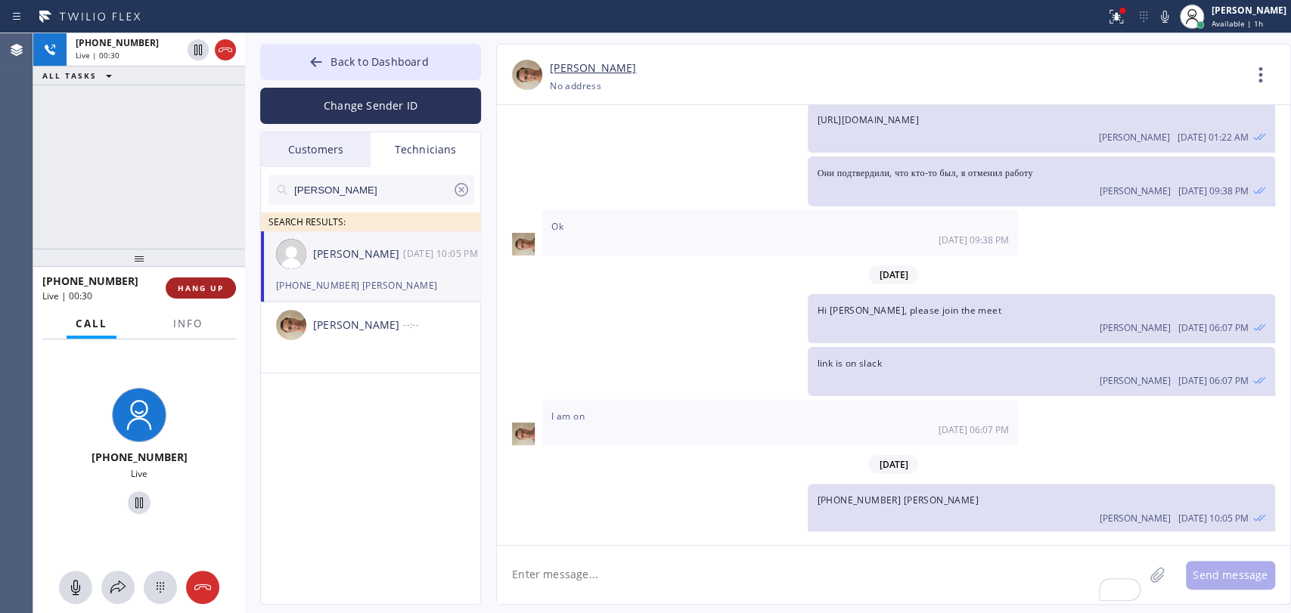
click at [189, 288] on span "HANG UP" at bounding box center [201, 288] width 46 height 11
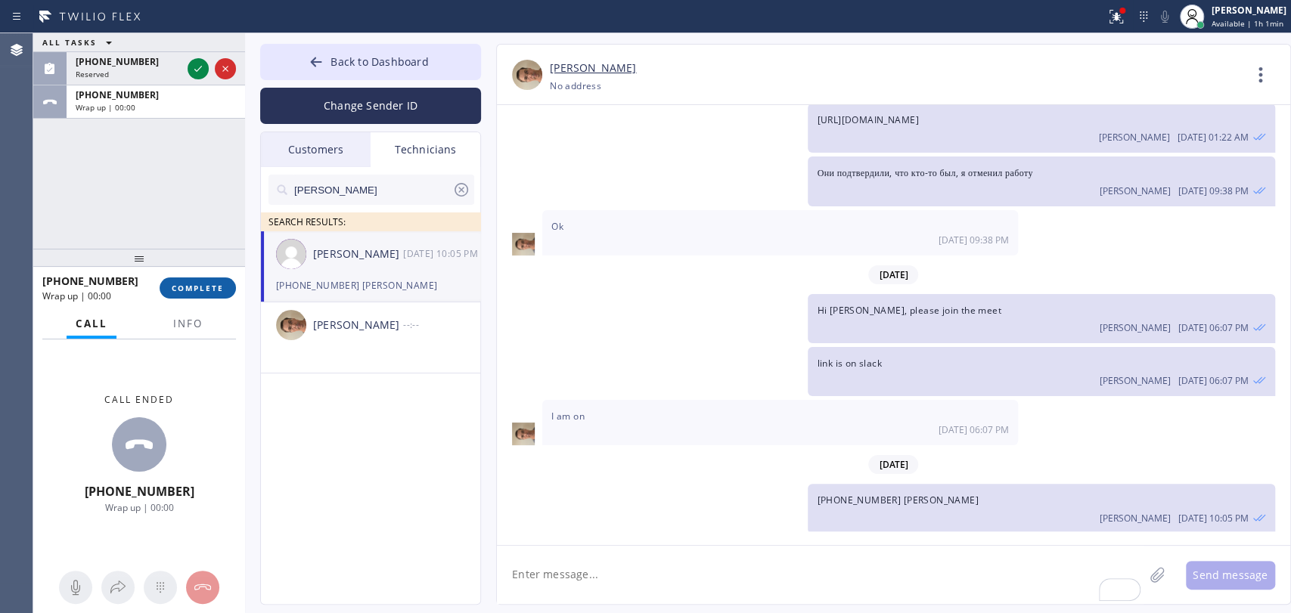
click at [212, 281] on button "COMPLETE" at bounding box center [198, 288] width 76 height 21
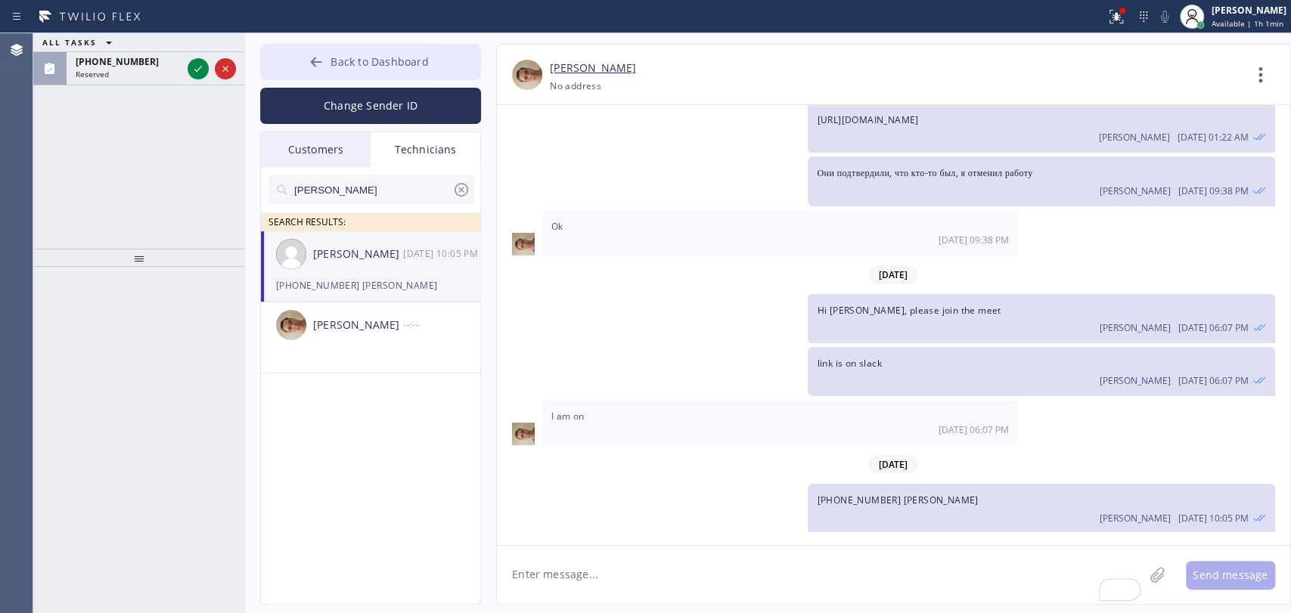
click at [424, 56] on span "Back to Dashboard" at bounding box center [379, 61] width 98 height 14
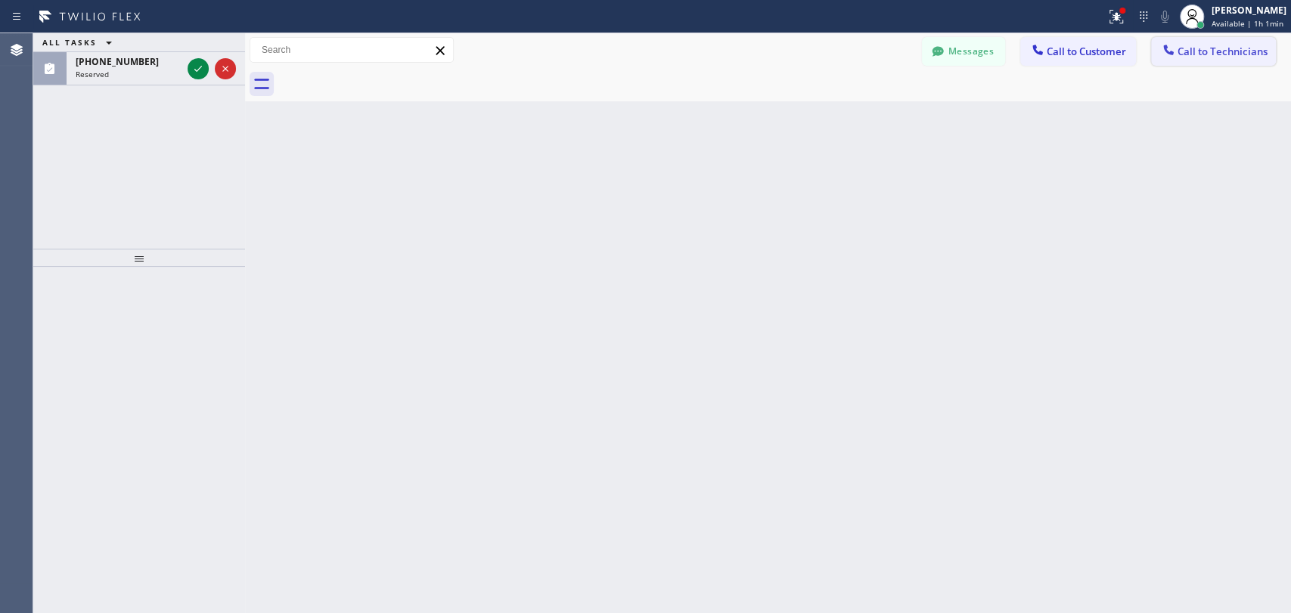
click at [1204, 54] on span "Call to Technicians" at bounding box center [1222, 52] width 90 height 14
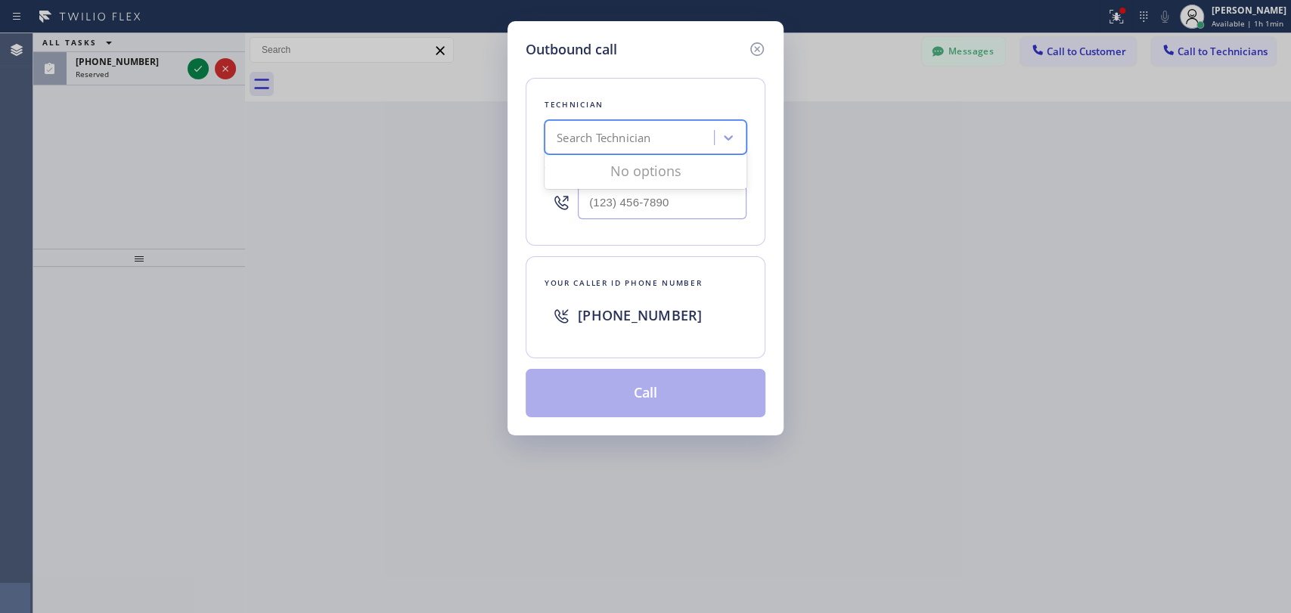
click at [662, 138] on div "Search Technician" at bounding box center [631, 138] width 165 height 26
type input "[PERSON_NAME]"
click at [641, 168] on div "[PERSON_NAME]" at bounding box center [645, 169] width 202 height 27
type input "[PHONE_NUMBER]"
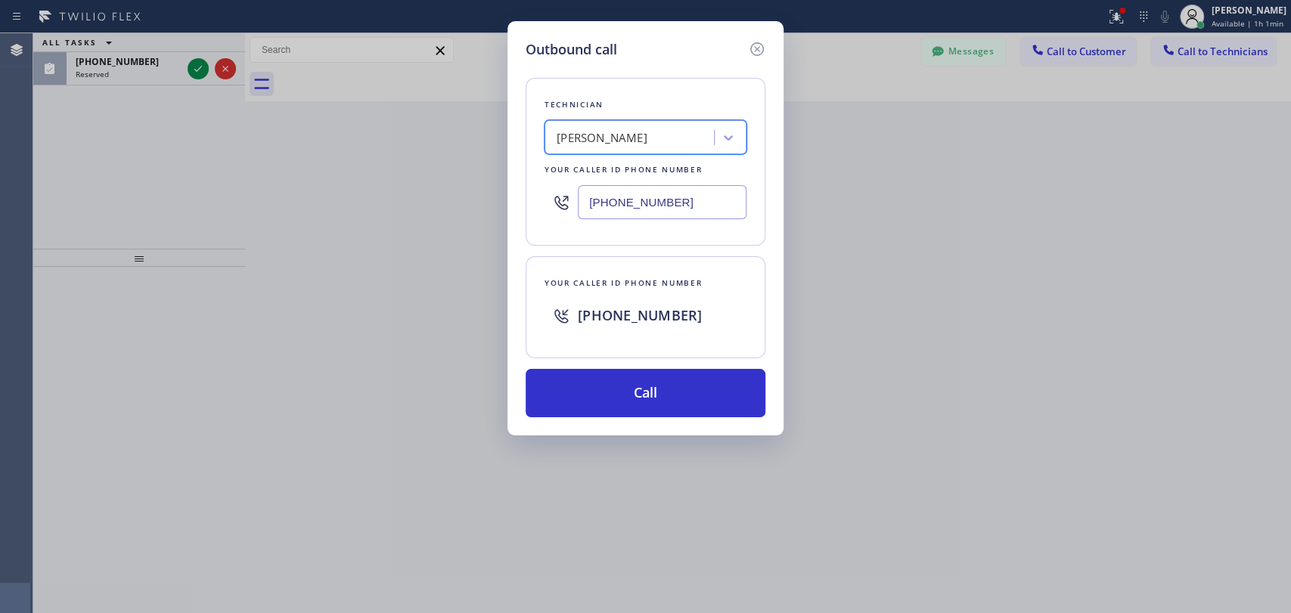
click at [598, 138] on div "[PERSON_NAME]" at bounding box center [602, 137] width 91 height 17
click at [563, 265] on div "Your caller id phone number [PHONE_NUMBER]" at bounding box center [646, 307] width 240 height 102
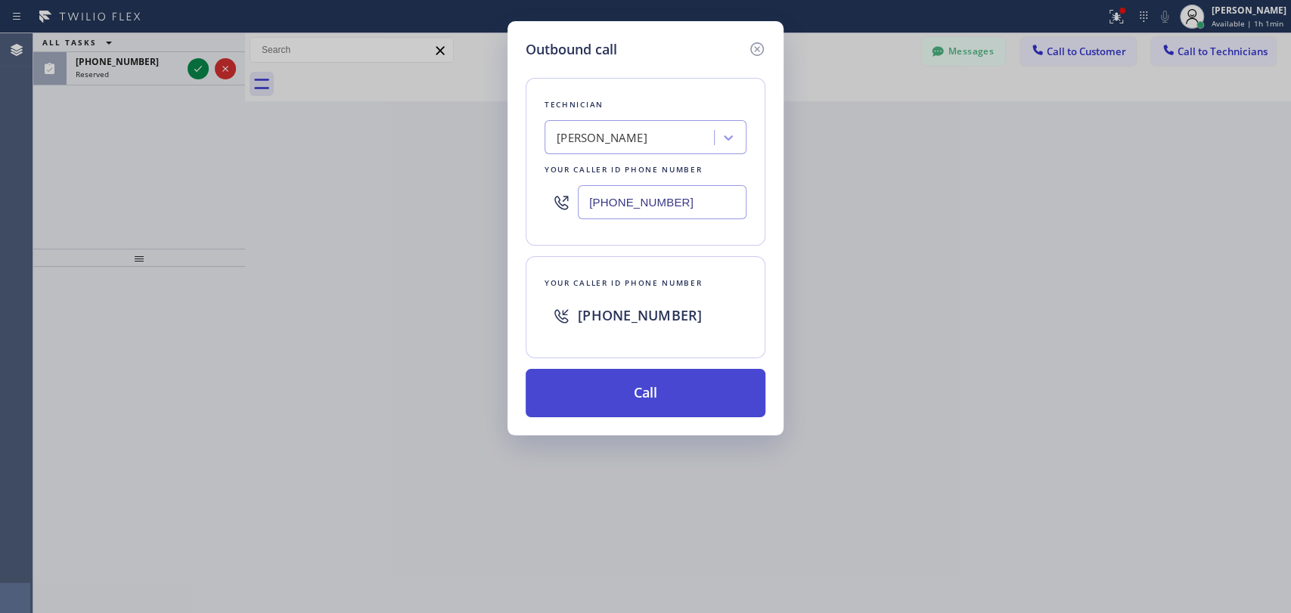
click at [623, 383] on button "Call" at bounding box center [646, 393] width 240 height 48
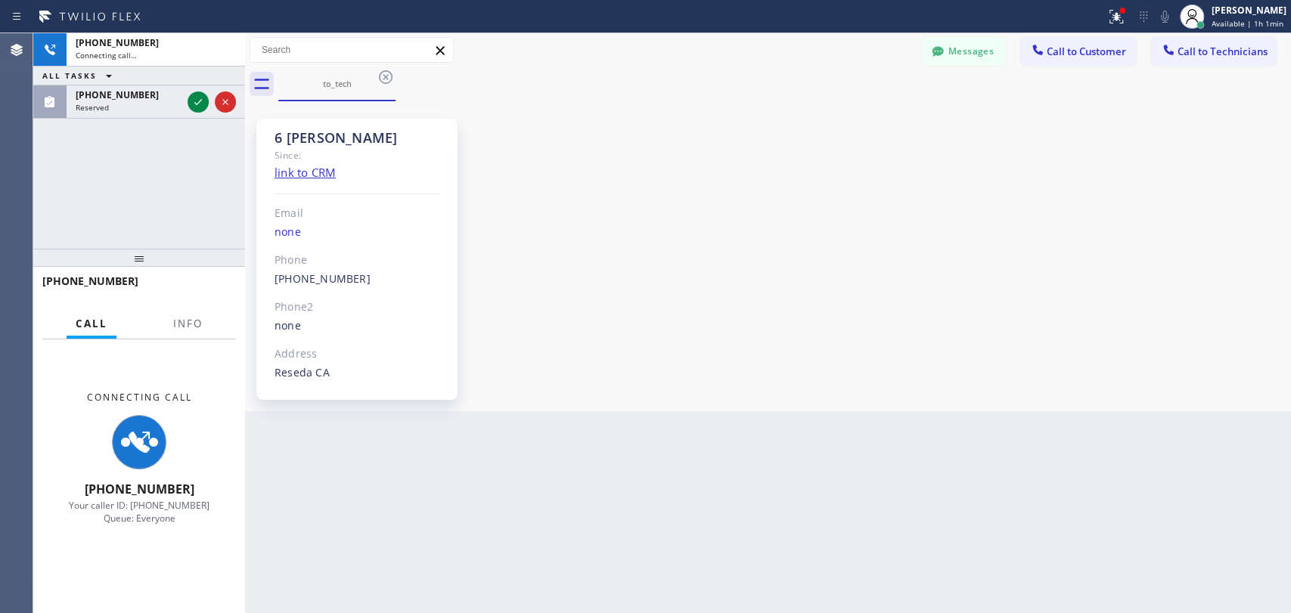
scroll to position [117057, 0]
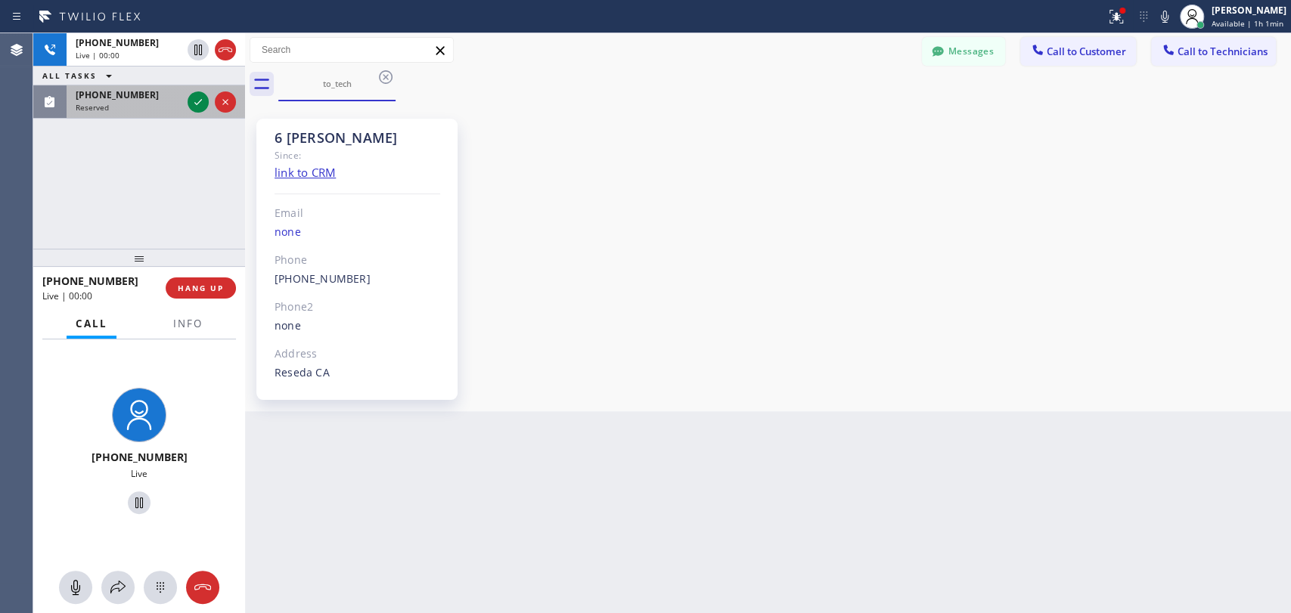
click at [121, 117] on div "[PHONE_NUMBER] Reserved" at bounding box center [126, 101] width 118 height 33
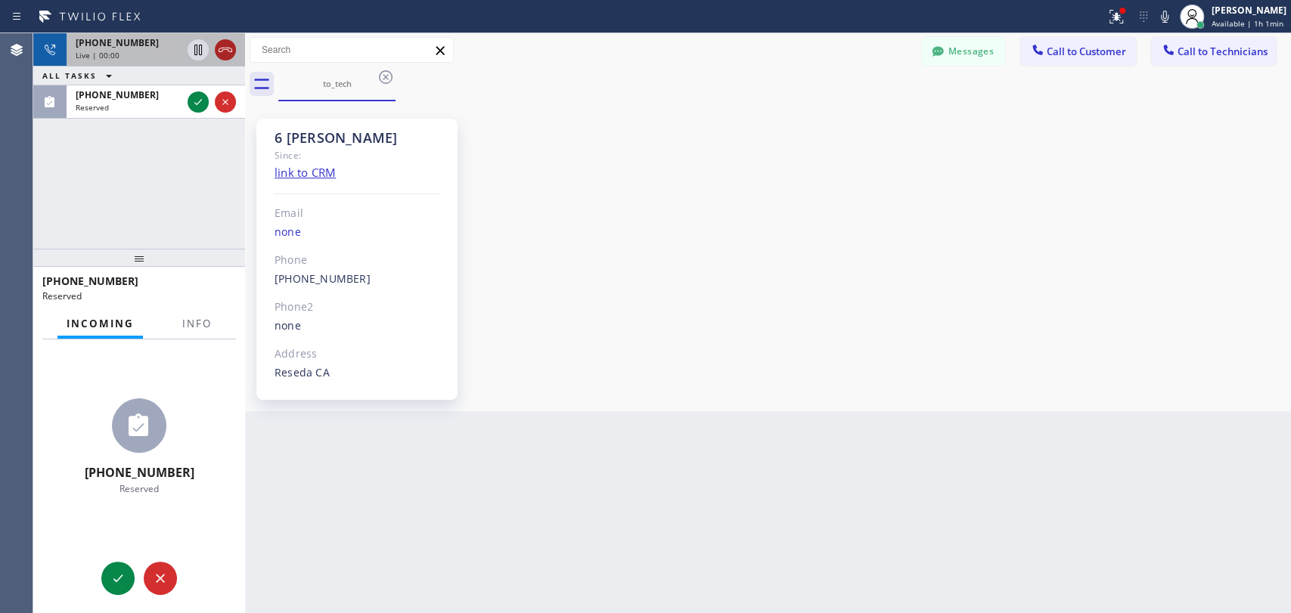
click at [225, 48] on icon at bounding box center [226, 50] width 14 height 5
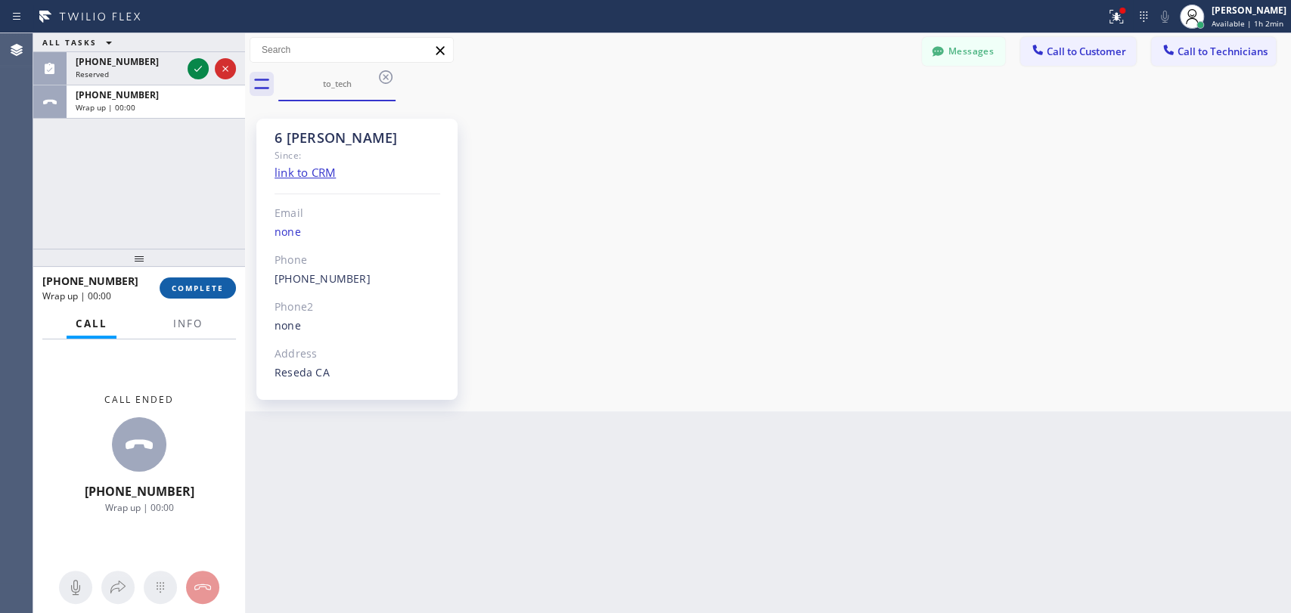
click at [195, 277] on div "[PHONE_NUMBER] Wrap up | 00:00 COMPLETE" at bounding box center [139, 287] width 194 height 39
click at [195, 281] on button "COMPLETE" at bounding box center [198, 288] width 76 height 21
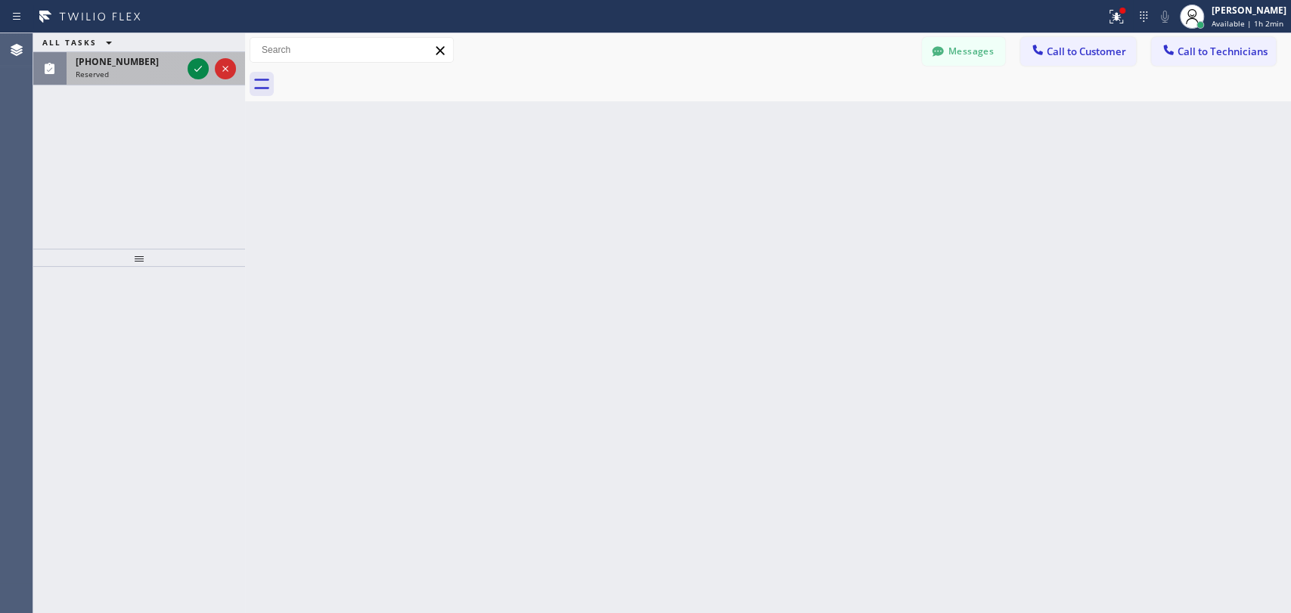
click at [117, 60] on span "[PHONE_NUMBER]" at bounding box center [117, 61] width 83 height 13
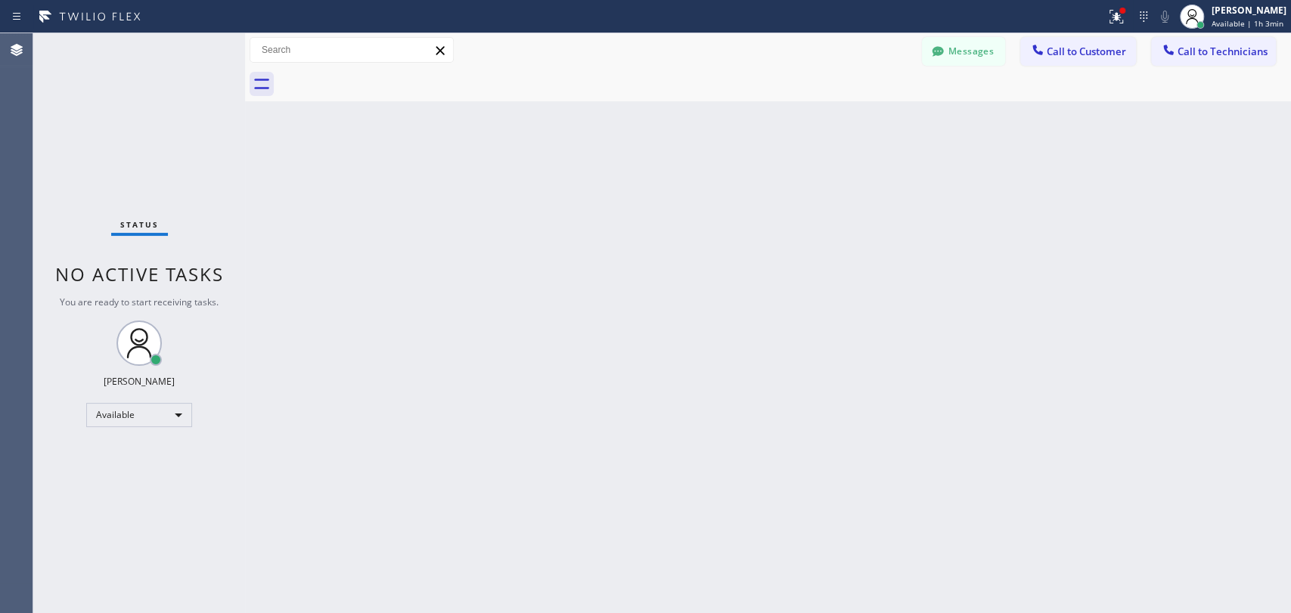
click at [1033, 39] on button "Call to Customer" at bounding box center [1078, 51] width 116 height 29
click at [0, 0] on div "Outbound call Location Search location Your caller id phone number Customer num…" at bounding box center [0, 0] width 0 height 0
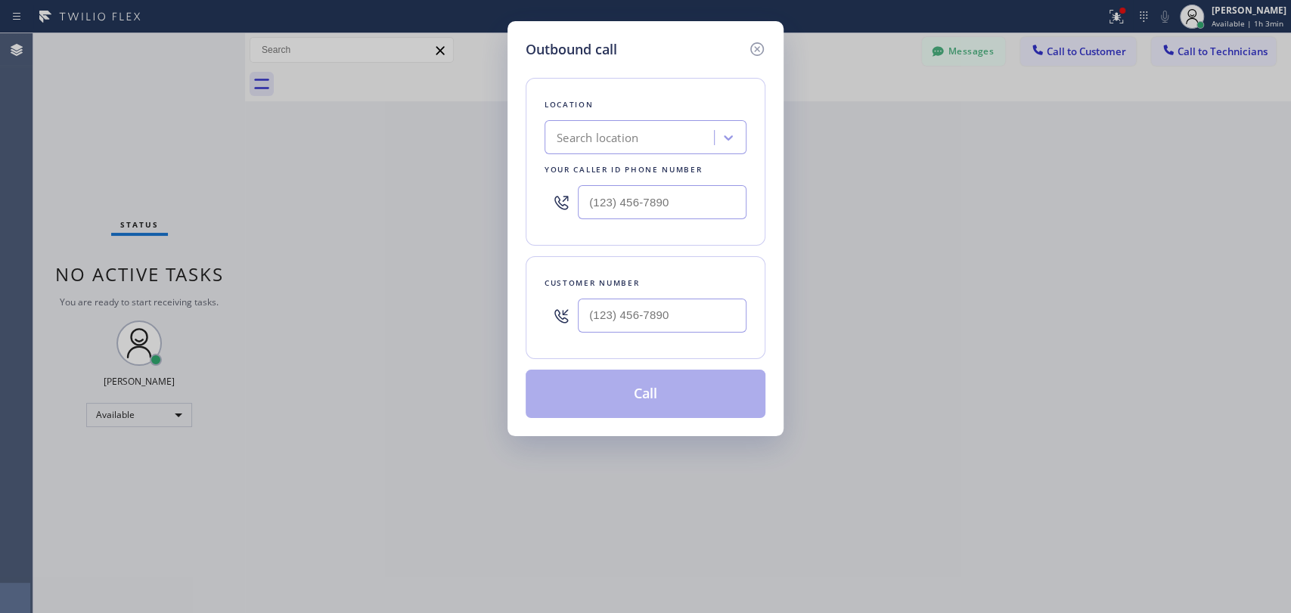
drag, startPoint x: 749, startPoint y: 57, endPoint x: 856, endPoint y: 55, distance: 106.6
click at [750, 55] on icon at bounding box center [757, 49] width 18 height 18
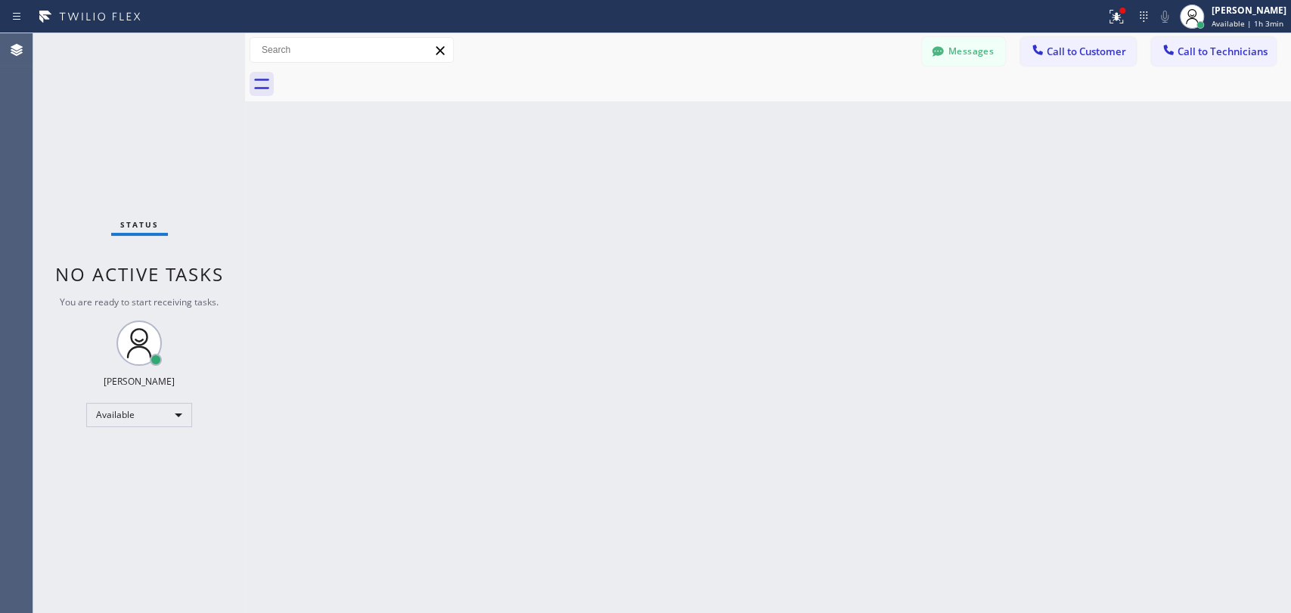
click at [936, 37] on button "Messages" at bounding box center [963, 51] width 83 height 29
click at [943, 42] on div "Back to Dashboard Change Sender ID Customers Technicians MH Mark Hawksworth 08/…" at bounding box center [768, 323] width 1046 height 580
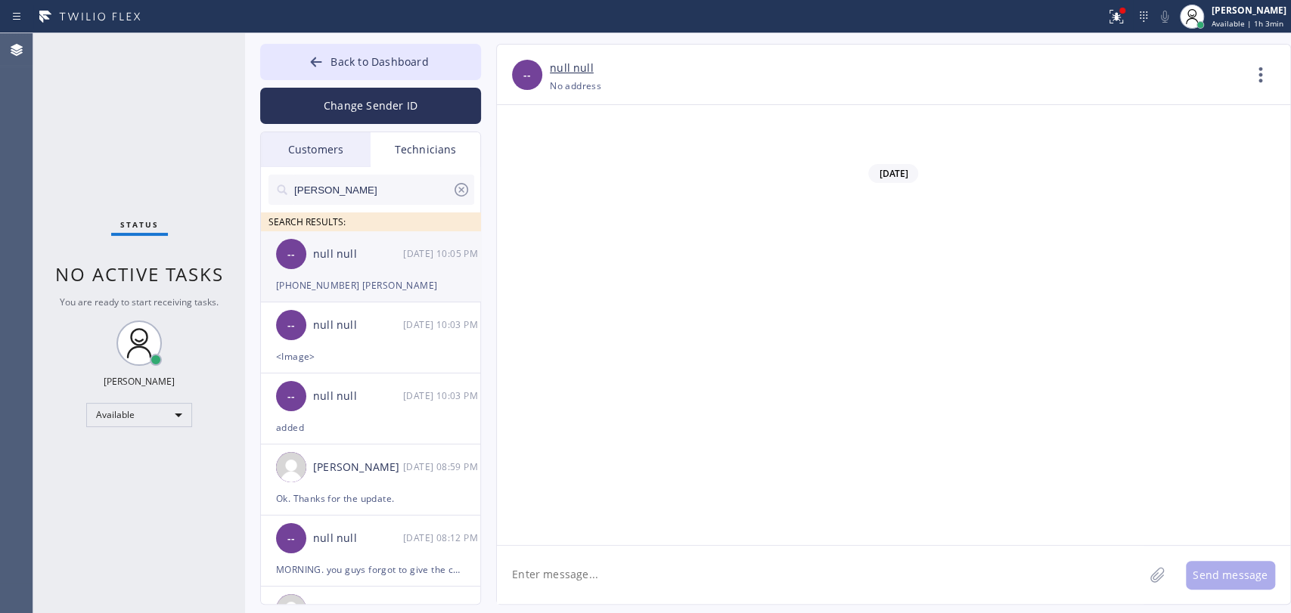
click at [377, 274] on div "-- null null 08/11 10:05 PM" at bounding box center [371, 253] width 221 height 45
click at [673, 603] on textarea at bounding box center [820, 575] width 647 height 58
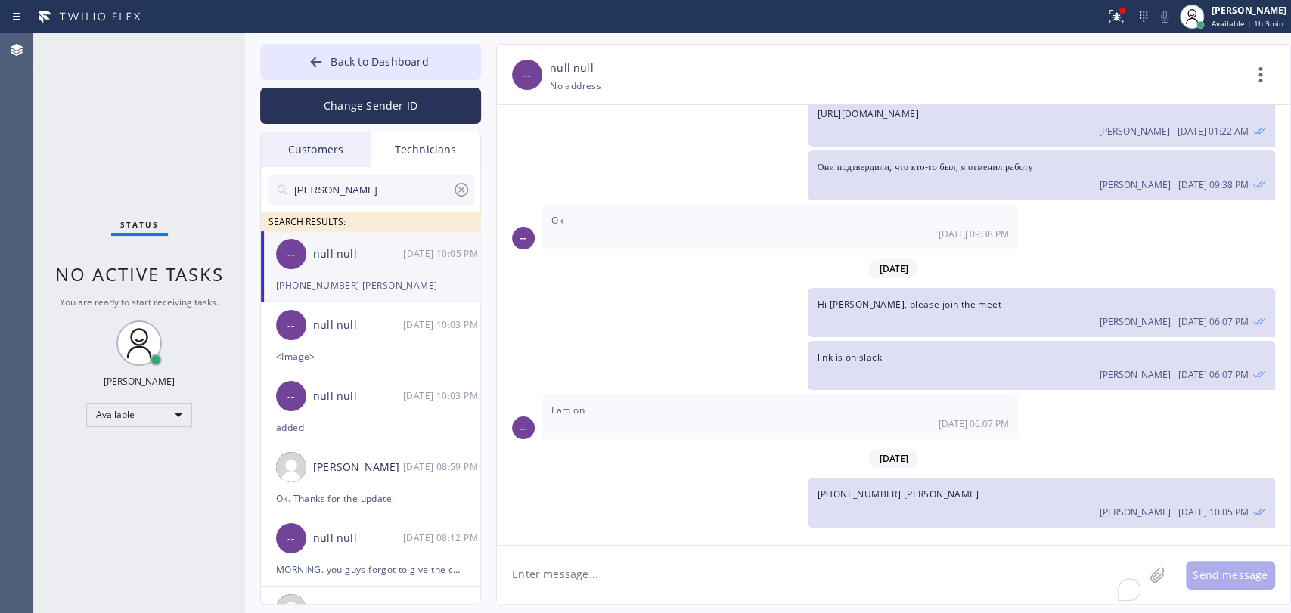
scroll to position [89, 0]
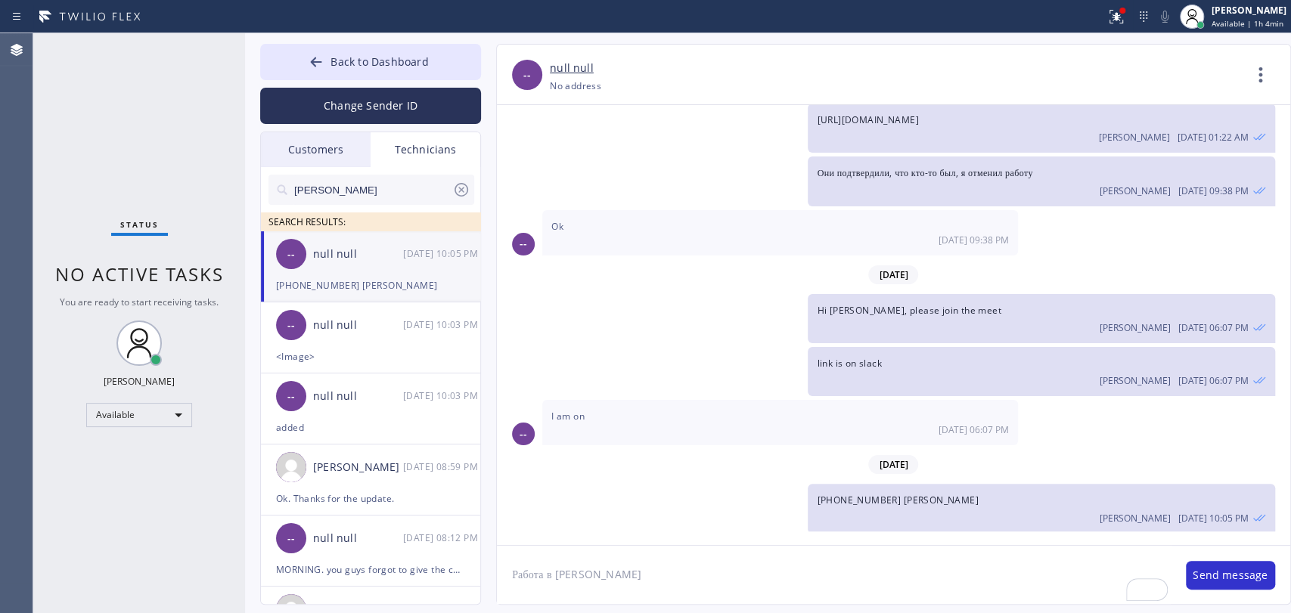
click at [594, 569] on textarea "Работа в Aliso Vjeho" at bounding box center [834, 575] width 674 height 58
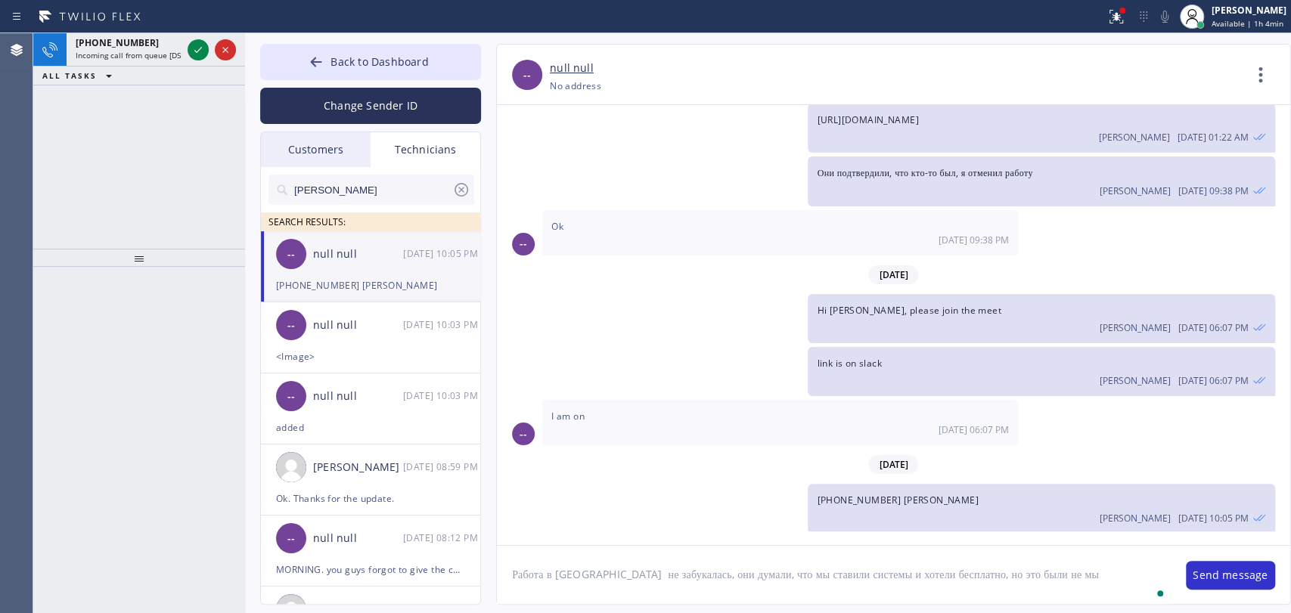
type textarea "Работа в [GEOGRAPHIC_DATA] не забукалась, они думали, что мы ставили системы и …"
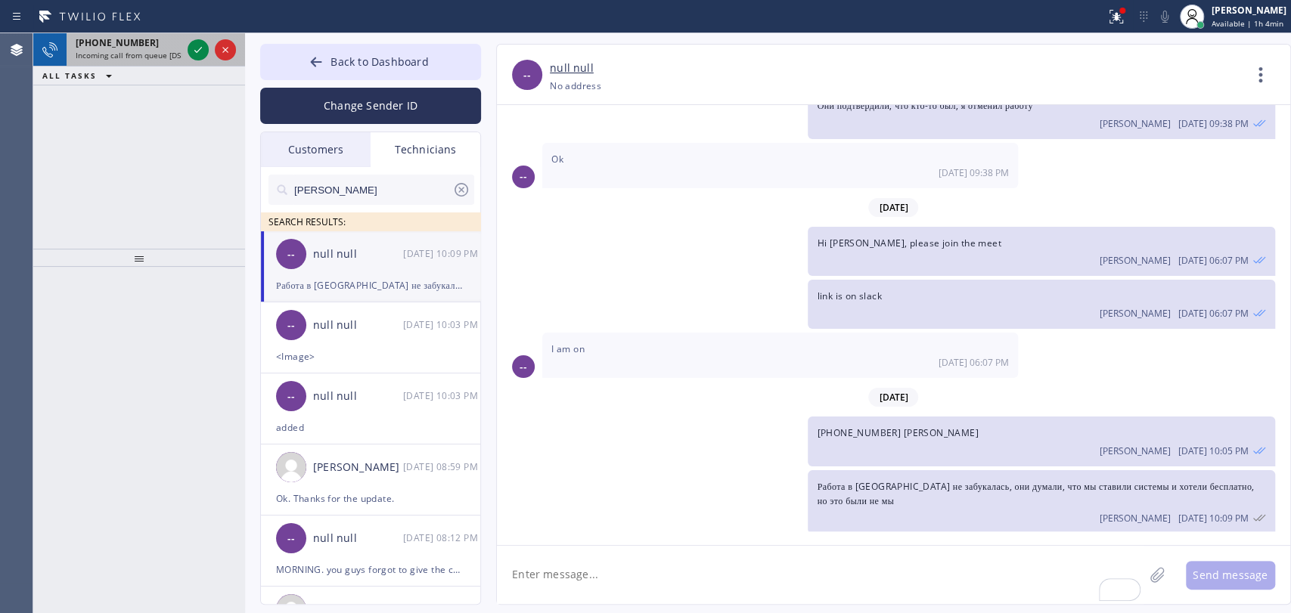
click at [142, 45] on div "+19095347004" at bounding box center [129, 42] width 106 height 13
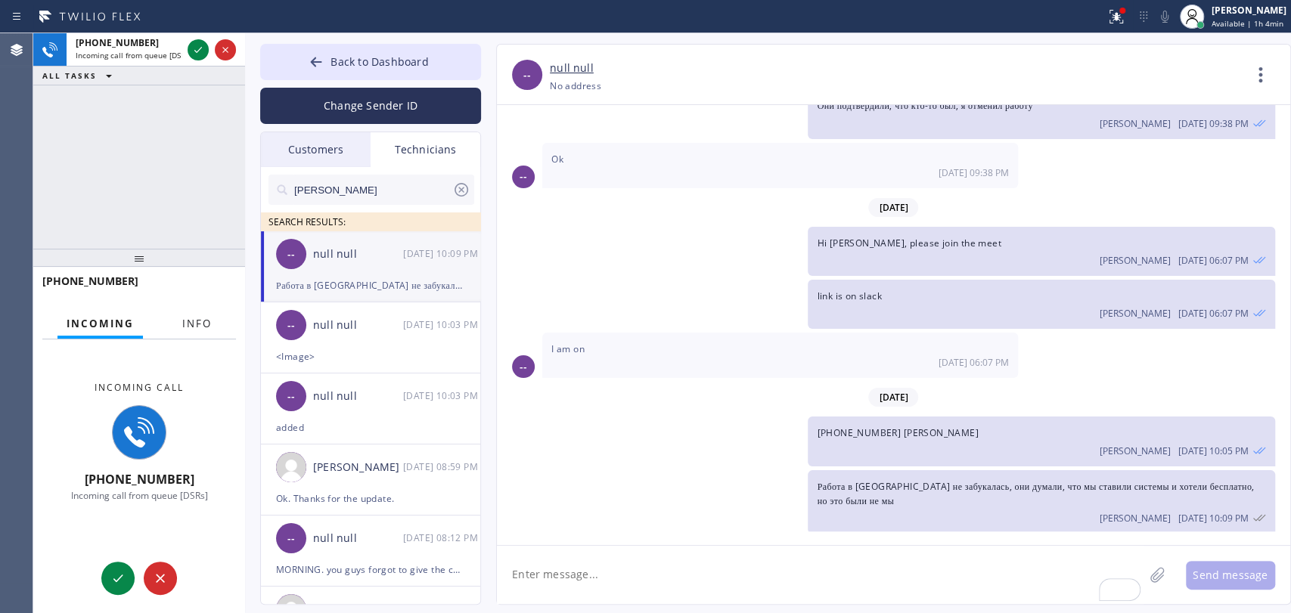
click at [212, 323] on button "Info" at bounding box center [197, 323] width 48 height 29
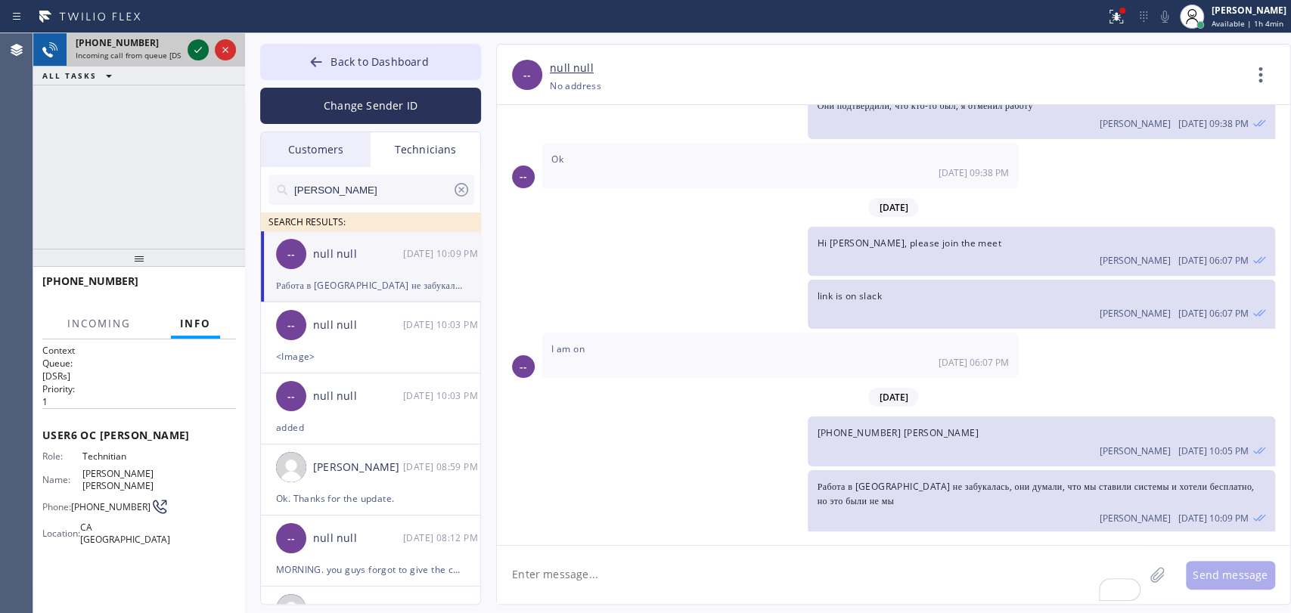
click at [194, 51] on icon at bounding box center [198, 50] width 18 height 18
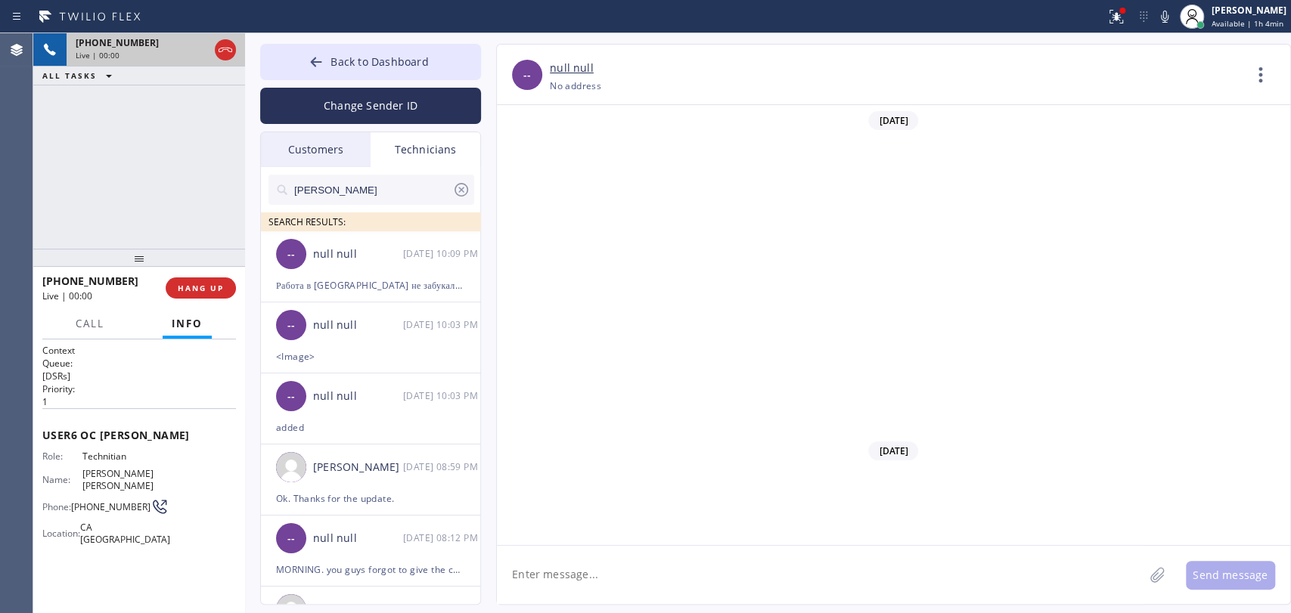
scroll to position [2704, 0]
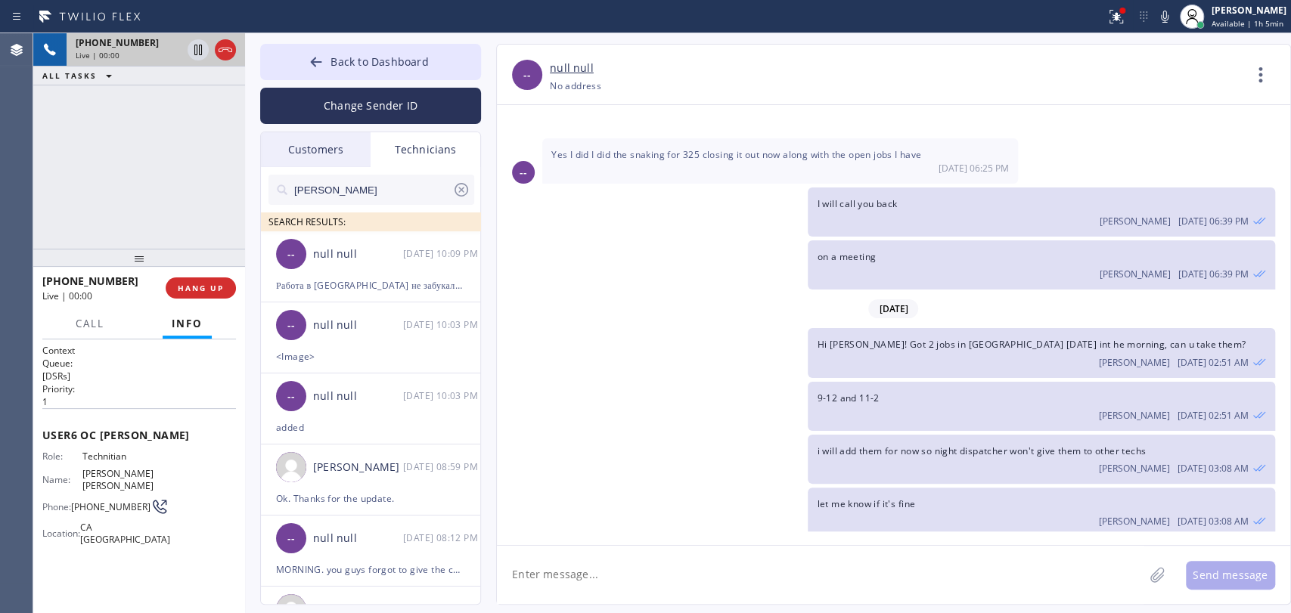
click at [64, 315] on div "Call Info" at bounding box center [139, 324] width 194 height 30
click at [73, 321] on button "Call" at bounding box center [90, 323] width 47 height 29
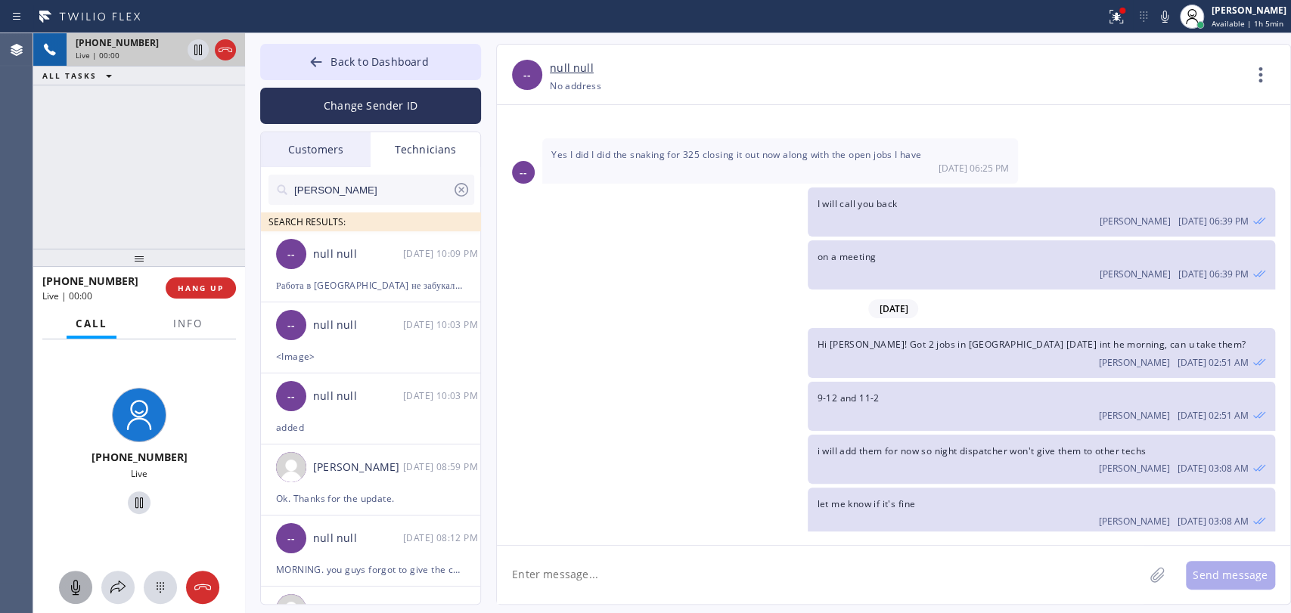
click at [72, 588] on icon at bounding box center [75, 587] width 9 height 15
click at [70, 594] on icon at bounding box center [76, 587] width 18 height 18
click at [74, 585] on icon at bounding box center [76, 587] width 18 height 18
click at [78, 588] on icon at bounding box center [76, 587] width 18 height 18
click at [553, 541] on div "Yes I can take them 08/08 03:17 AM" at bounding box center [780, 563] width 476 height 45
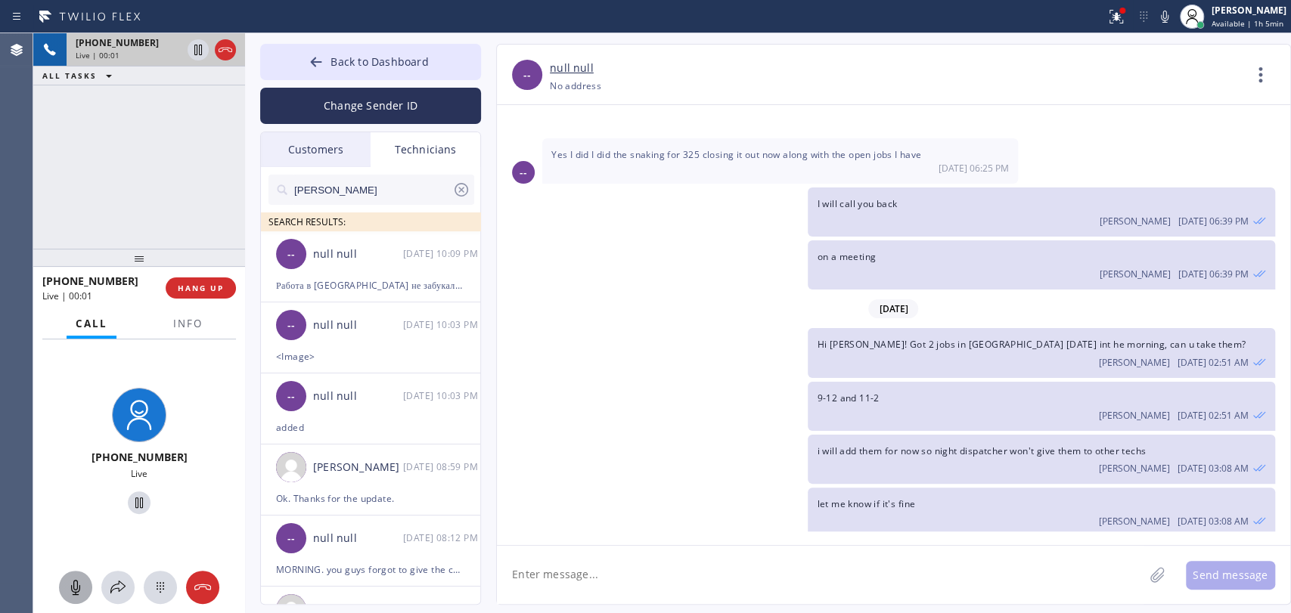
click at [553, 541] on div "Yes I can take them 08/08 03:17 AM" at bounding box center [780, 563] width 476 height 45
click at [554, 541] on div "Yes I can take them 08/08 03:17 AM" at bounding box center [780, 563] width 476 height 45
click at [593, 551] on span "Yes I can take them" at bounding box center [595, 557] width 88 height 13
click at [896, 435] on div "i will add them for now so night dispatcher won't give them to other techs Olek…" at bounding box center [1041, 459] width 467 height 49
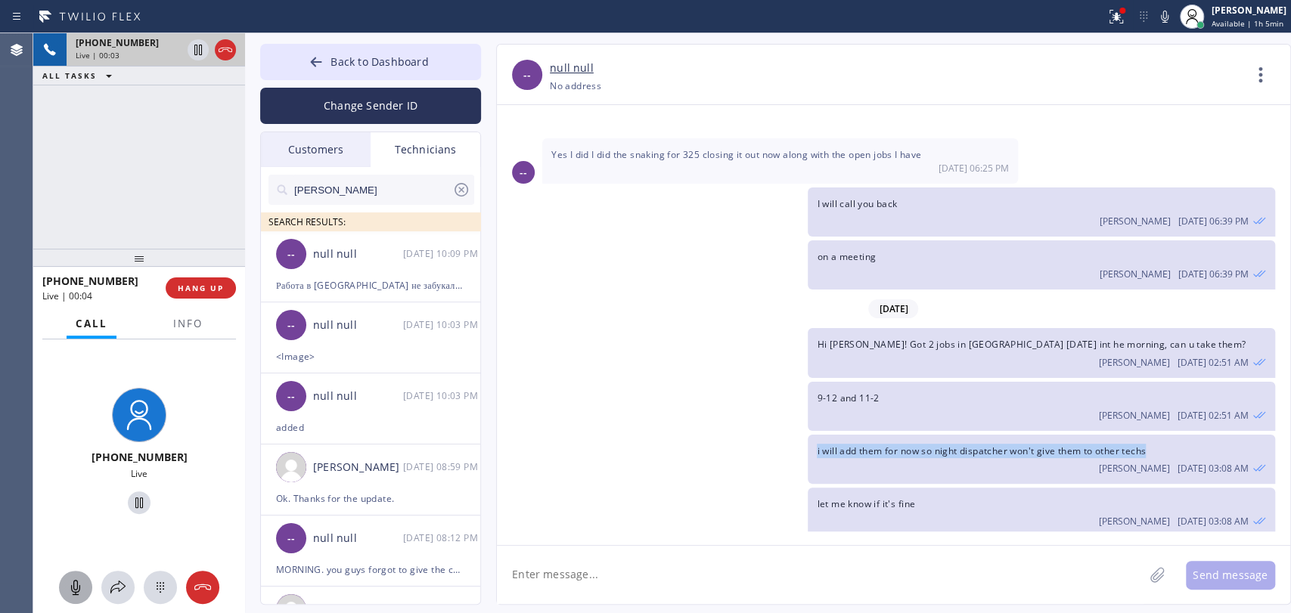
click at [896, 435] on div "i will add them for now so night dispatcher won't give them to other techs Olek…" at bounding box center [1041, 459] width 467 height 49
click at [70, 579] on icon at bounding box center [76, 587] width 18 height 18
click at [169, 325] on button "Info" at bounding box center [188, 323] width 48 height 29
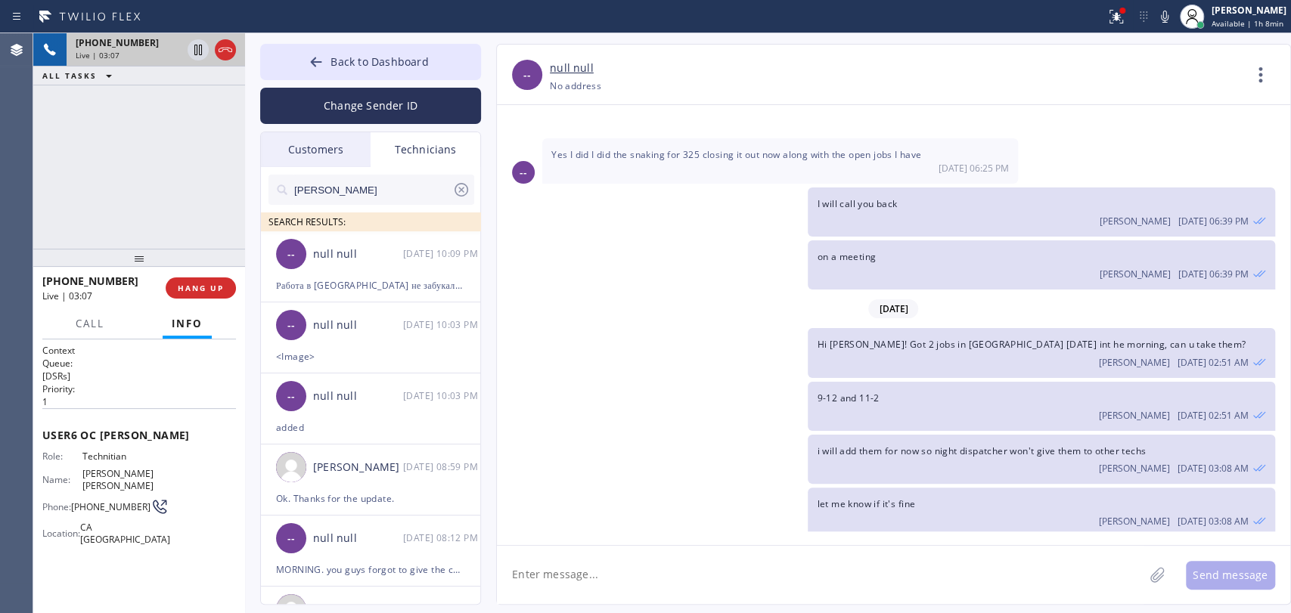
click at [171, 267] on div at bounding box center [139, 258] width 212 height 18
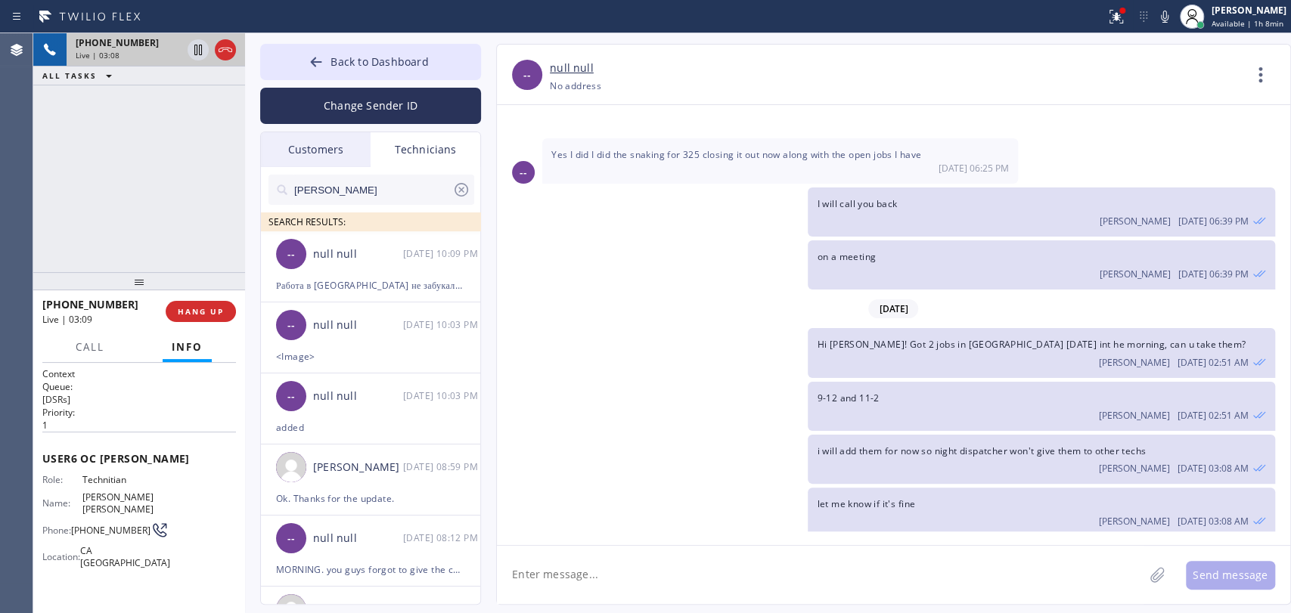
click at [296, 225] on span "SEARCH RESULTS:" at bounding box center [306, 222] width 77 height 13
click at [296, 220] on span "SEARCH RESULTS:" at bounding box center [306, 222] width 77 height 13
drag, startPoint x: 317, startPoint y: 219, endPoint x: 374, endPoint y: 220, distance: 57.5
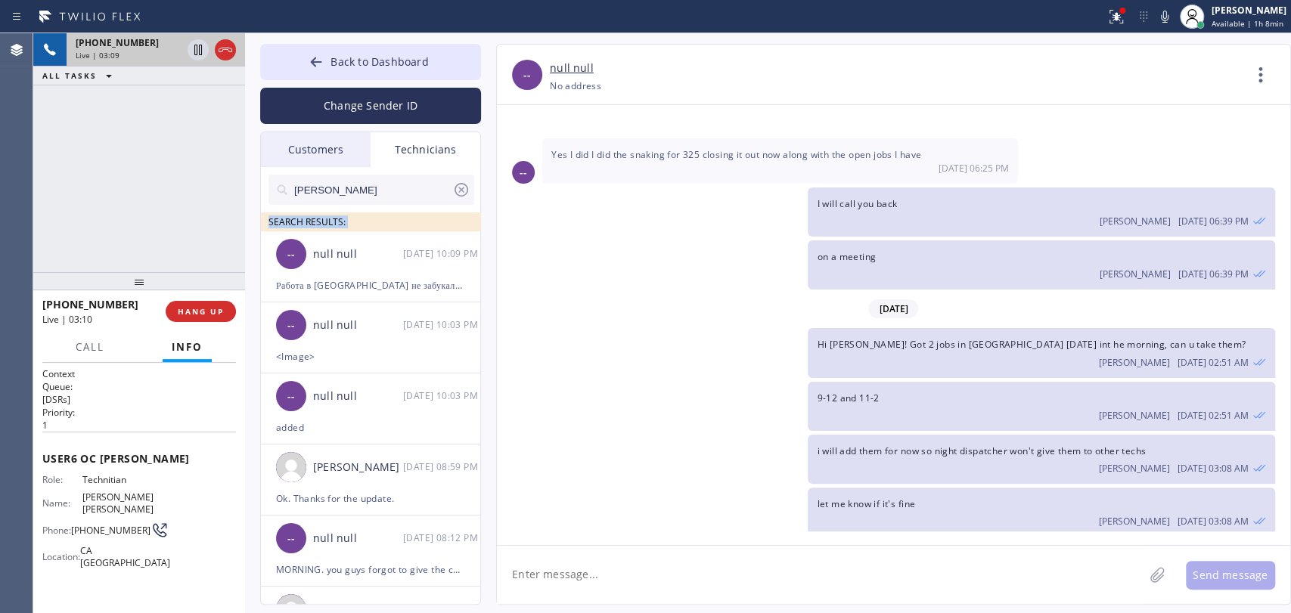
click at [374, 220] on div "SEARCH RESULTS:" at bounding box center [371, 221] width 221 height 19
drag, startPoint x: 374, startPoint y: 220, endPoint x: 294, endPoint y: 216, distance: 80.2
click at [294, 216] on div "SEARCH RESULTS:" at bounding box center [371, 221] width 221 height 19
click at [294, 216] on span "SEARCH RESULTS:" at bounding box center [306, 222] width 77 height 13
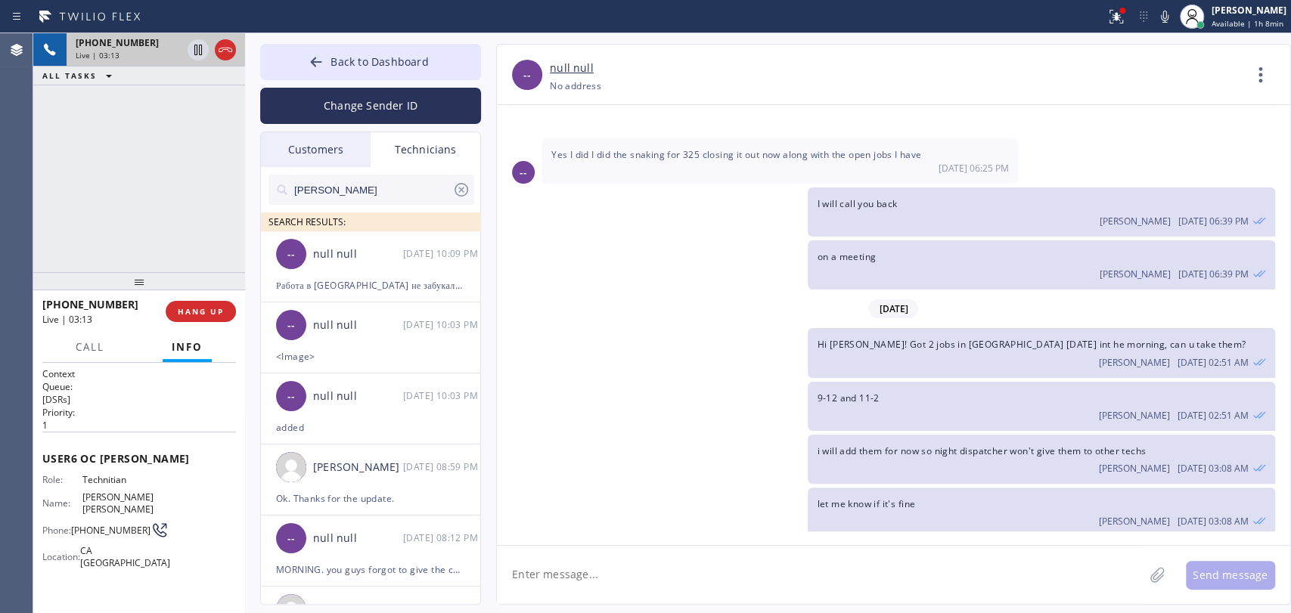
drag, startPoint x: 839, startPoint y: 197, endPoint x: 924, endPoint y: 296, distance: 130.9
click at [924, 296] on div "07/30/2025 Hello Michael! This is Alex. got 1 job booked for tomorrow so far: M…" at bounding box center [893, 318] width 793 height 426
click at [924, 352] on div "Oleksiy Dmitriev 08/08 02:51 AM" at bounding box center [1041, 360] width 448 height 17
click at [855, 511] on div "Oleksiy Dmitriev 08/08 03:08 AM" at bounding box center [1041, 519] width 448 height 17
click at [836, 511] on div "Oleksiy Dmitriev 08/08 03:08 AM" at bounding box center [1041, 519] width 448 height 17
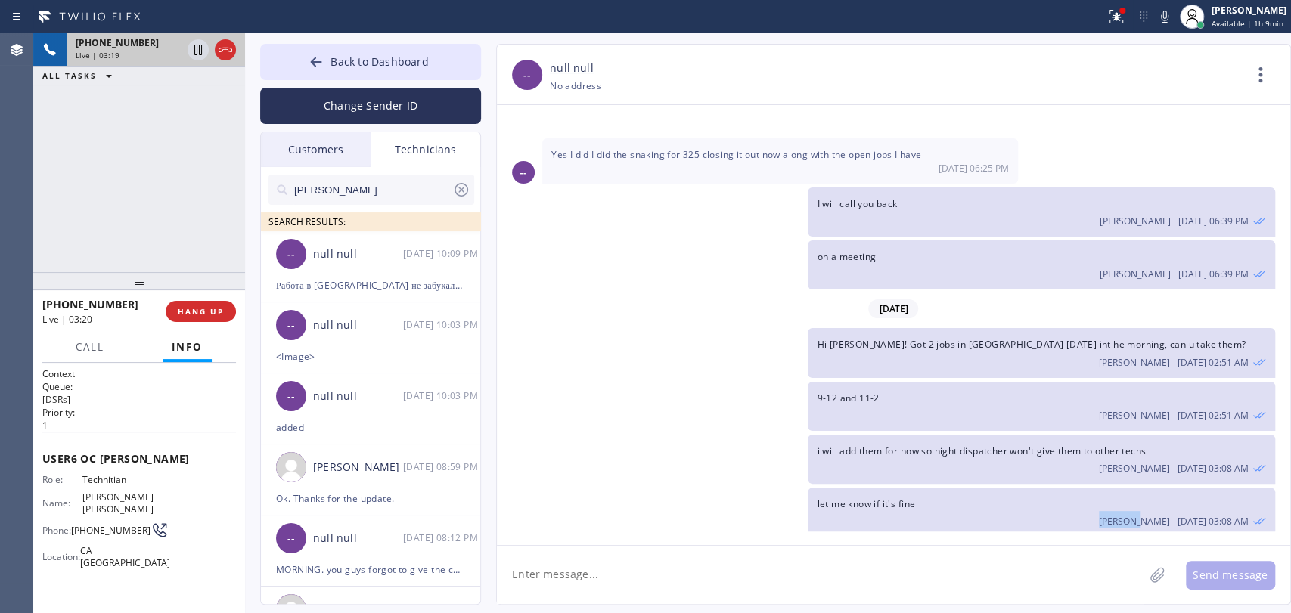
click at [836, 511] on div "Oleksiy Dmitriev 08/08 03:08 AM" at bounding box center [1041, 519] width 448 height 17
click at [845, 488] on div "let me know if it's fine Oleksiy Dmitriev 08/08 03:08 AM" at bounding box center [1041, 512] width 467 height 49
click at [637, 541] on div "Yes I can take them 08/08 03:17 AM" at bounding box center [780, 563] width 476 height 45
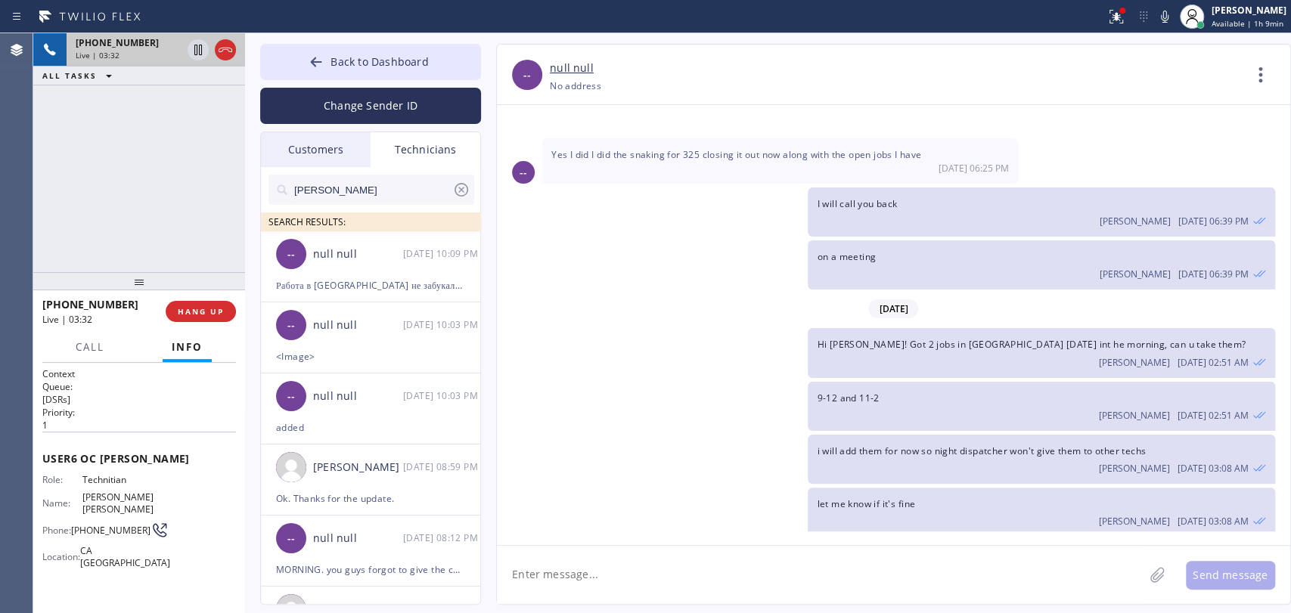
click at [637, 541] on div "Yes I can take them 08/08 03:17 AM" at bounding box center [780, 563] width 476 height 45
click at [963, 488] on div "let me know if it's fine Oleksiy Dmitriev 08/08 03:08 AM" at bounding box center [1041, 512] width 467 height 49
drag, startPoint x: 935, startPoint y: 409, endPoint x: 902, endPoint y: 395, distance: 35.5
click at [902, 435] on div "i will add them for now so night dispatcher won't give them to other techs Olek…" at bounding box center [1041, 459] width 467 height 49
click at [902, 445] on span "i will add them for now so night dispatcher won't give them to other techs" at bounding box center [981, 451] width 329 height 13
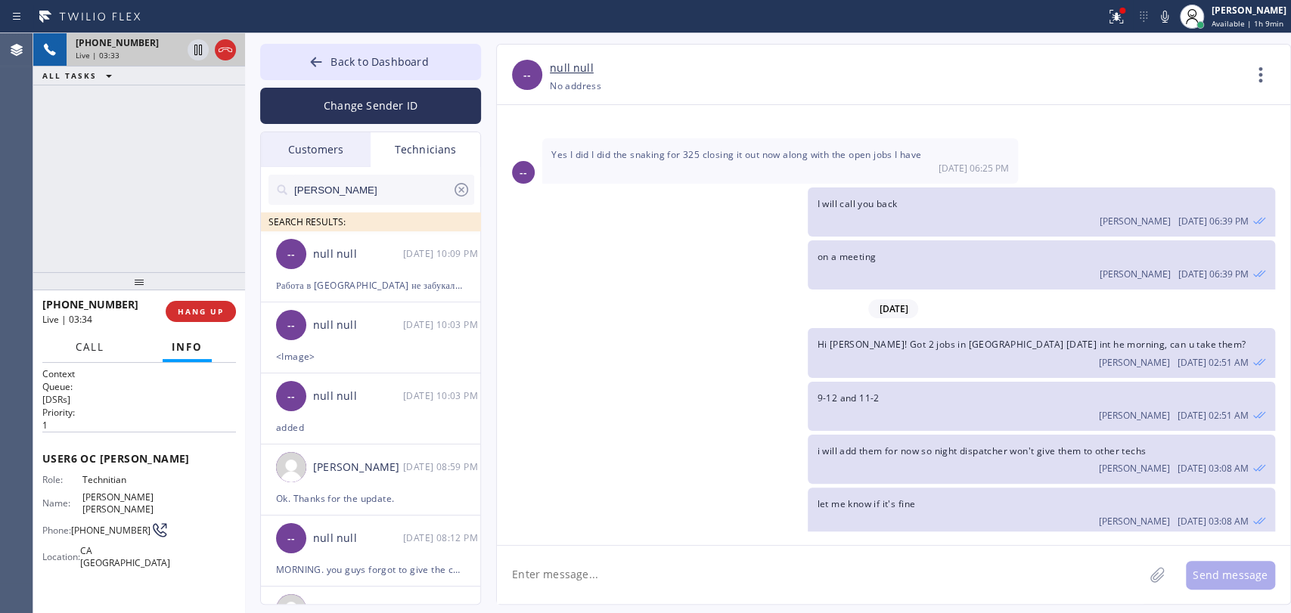
click at [70, 349] on button "Call" at bounding box center [90, 347] width 47 height 29
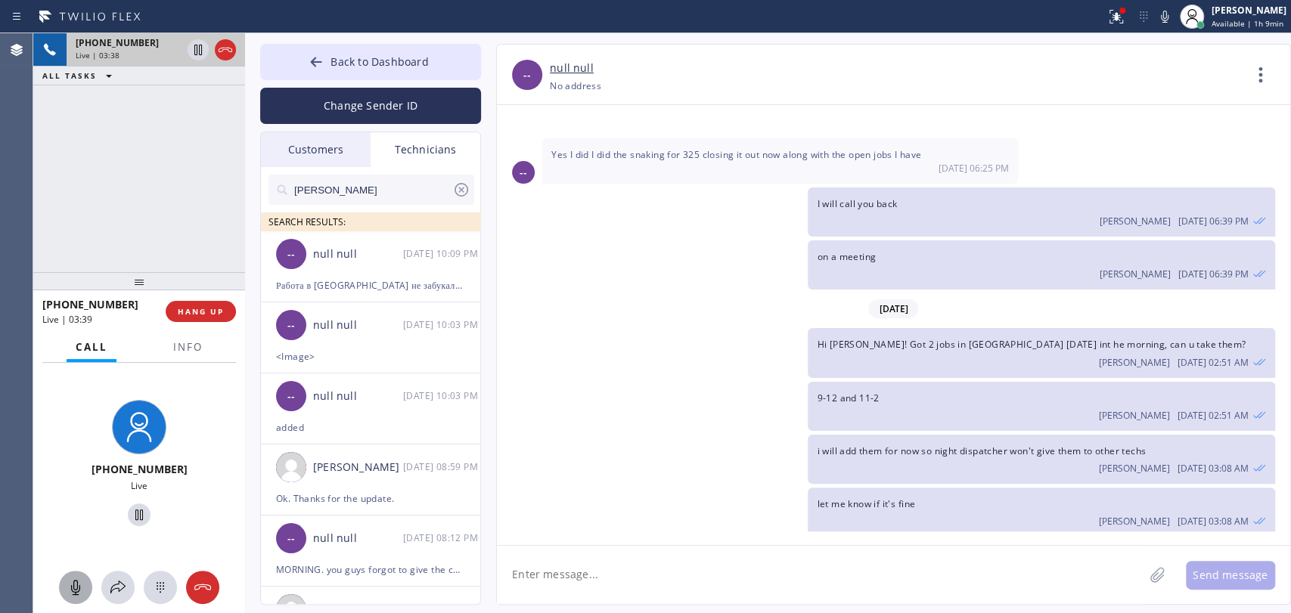
drag, startPoint x: 123, startPoint y: 280, endPoint x: 126, endPoint y: 301, distance: 21.4
click at [126, 290] on div at bounding box center [139, 281] width 212 height 18
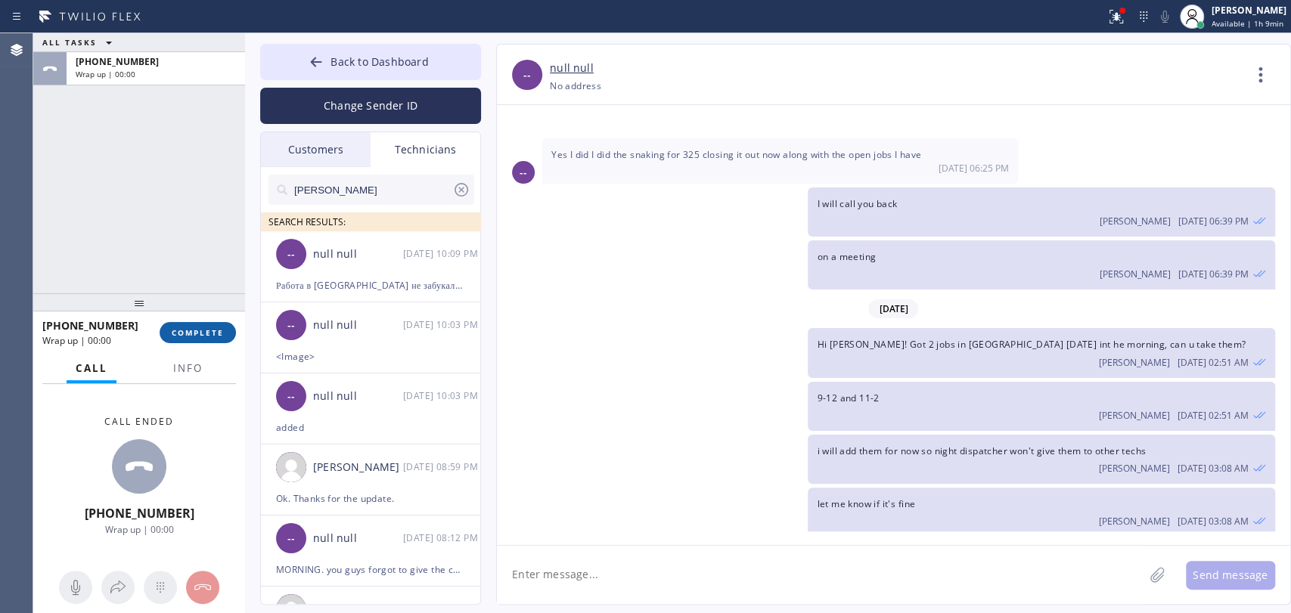
click at [191, 328] on span "COMPLETE" at bounding box center [198, 332] width 52 height 11
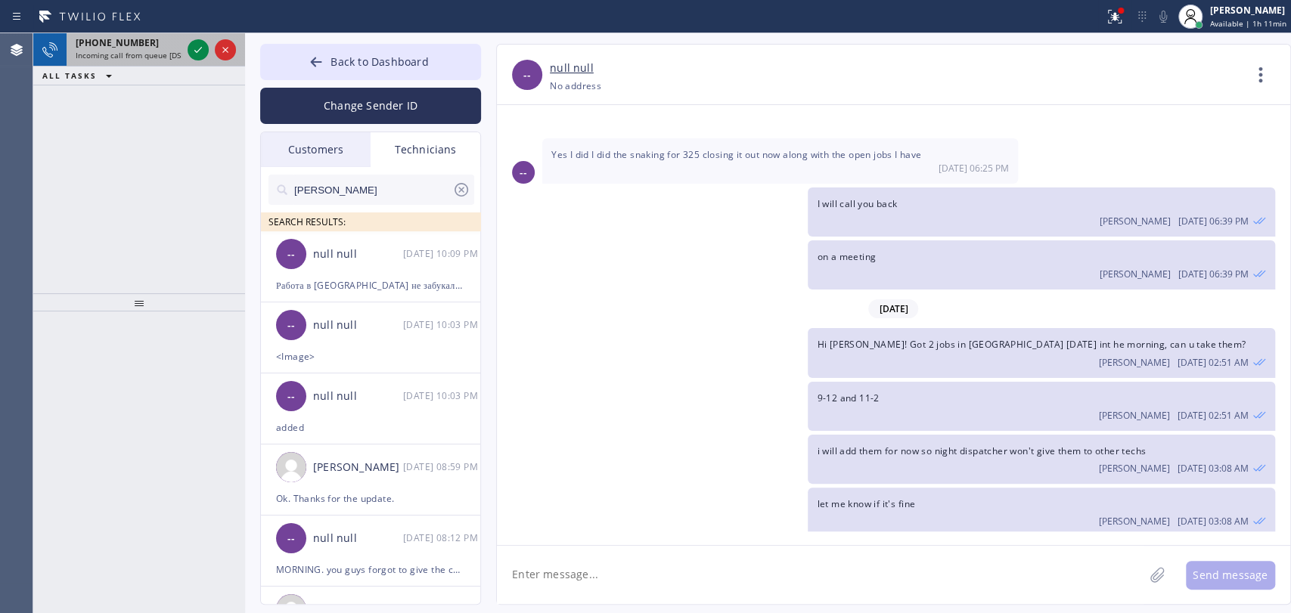
click at [145, 50] on span "Incoming call from queue [DSRs]" at bounding box center [134, 55] width 116 height 11
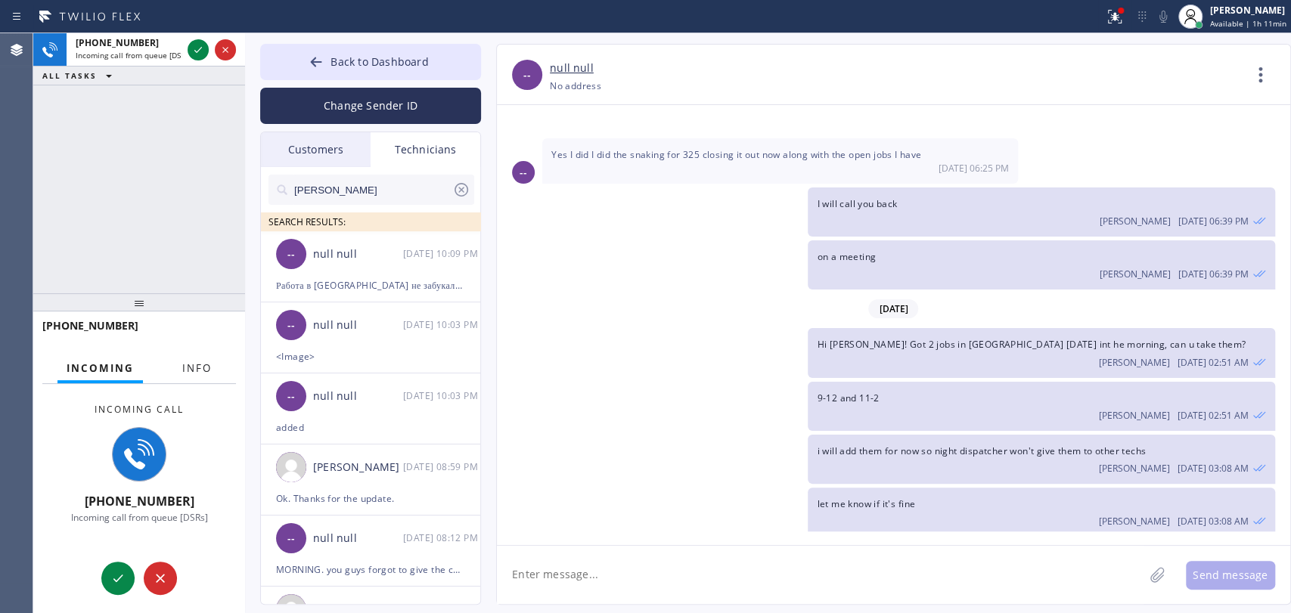
click at [193, 358] on button "Info" at bounding box center [197, 368] width 48 height 29
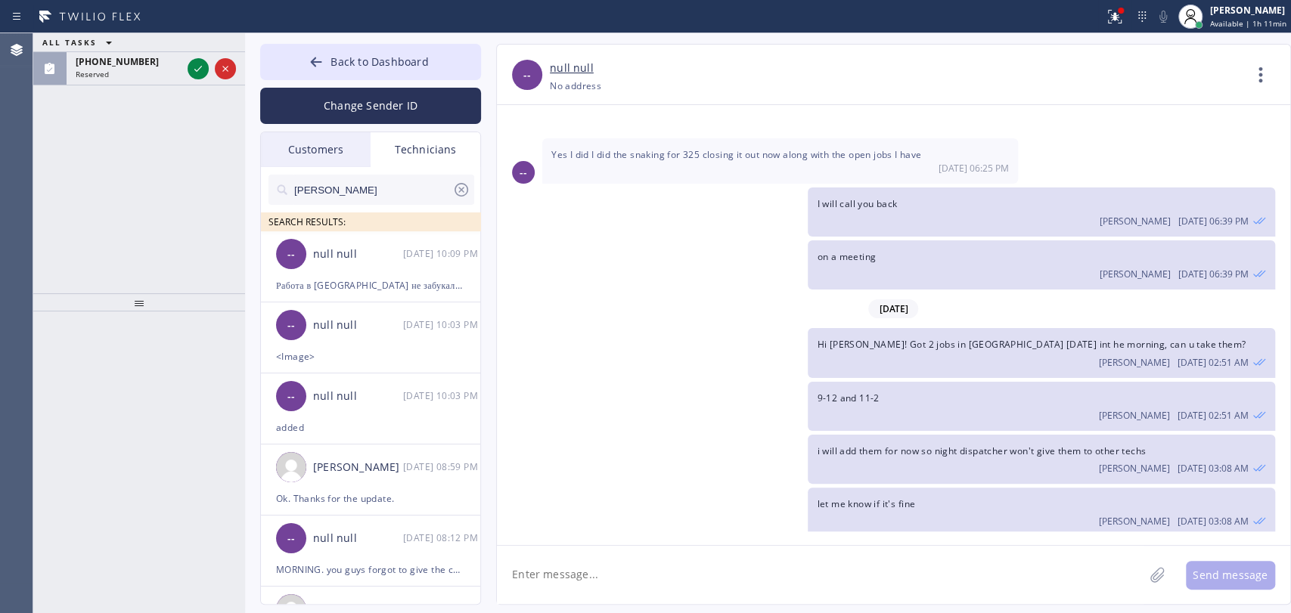
click at [416, 197] on input "alexey" at bounding box center [373, 190] width 160 height 30
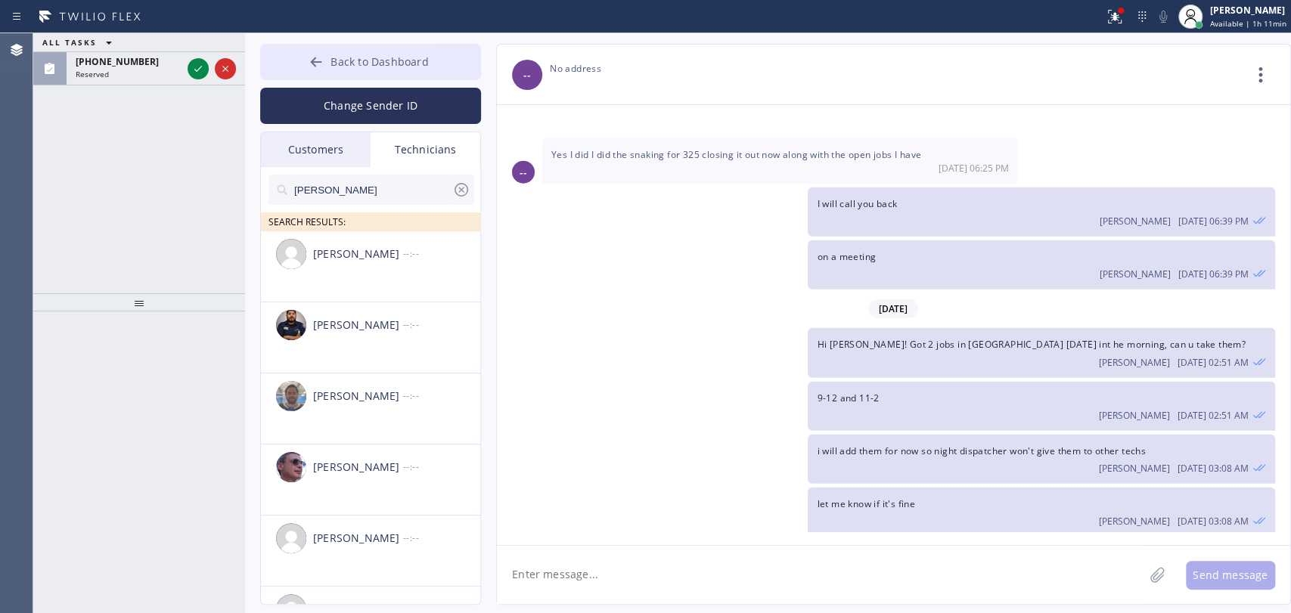
type input "[PERSON_NAME]"
click at [357, 65] on span "Back to Dashboard" at bounding box center [379, 61] width 98 height 14
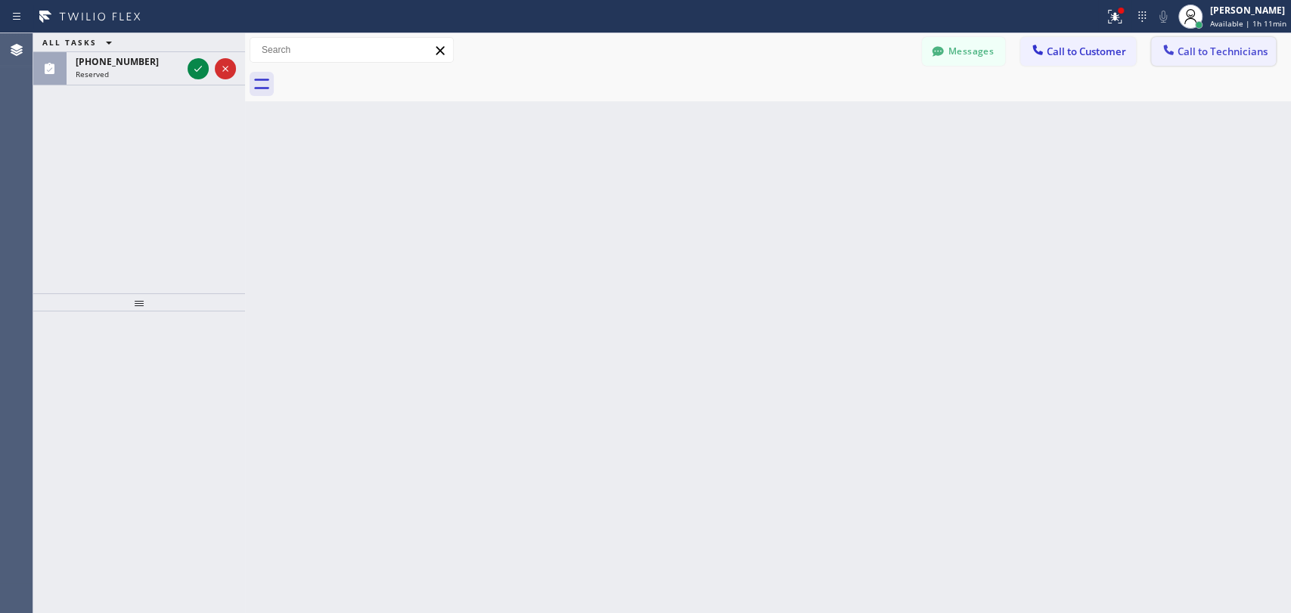
click at [1230, 50] on span "Call to Technicians" at bounding box center [1222, 52] width 90 height 14
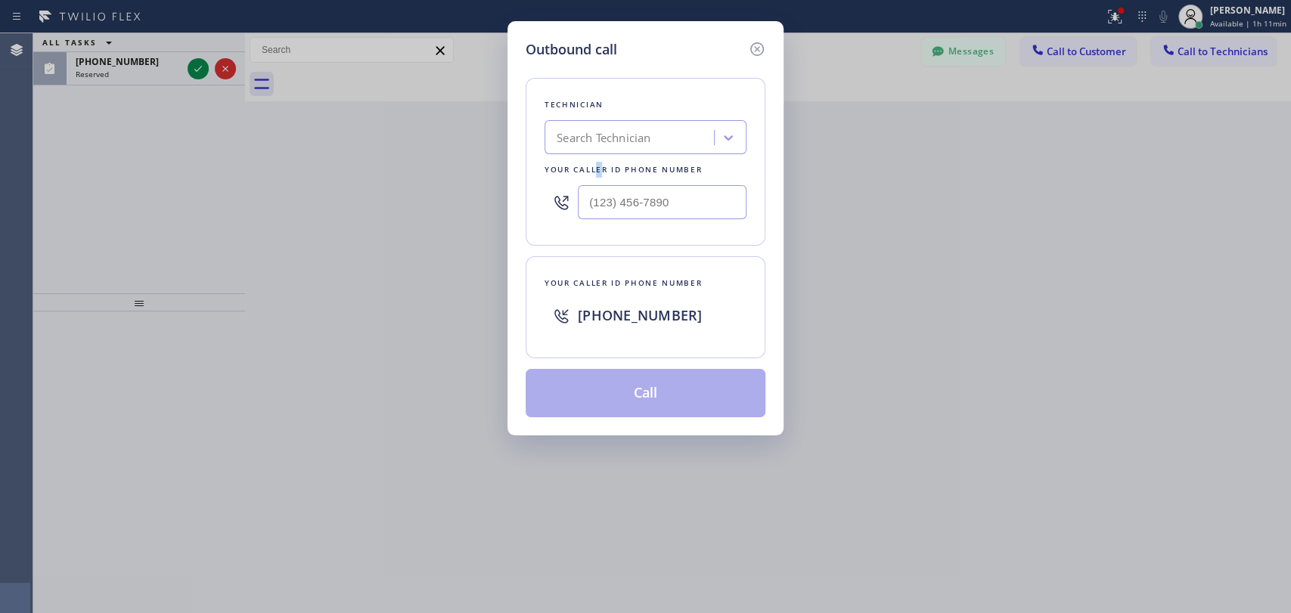
click at [596, 163] on div "Your caller id phone number" at bounding box center [645, 170] width 202 height 16
click at [610, 144] on div "Search Technician" at bounding box center [604, 137] width 94 height 17
type input "[PERSON_NAME]"
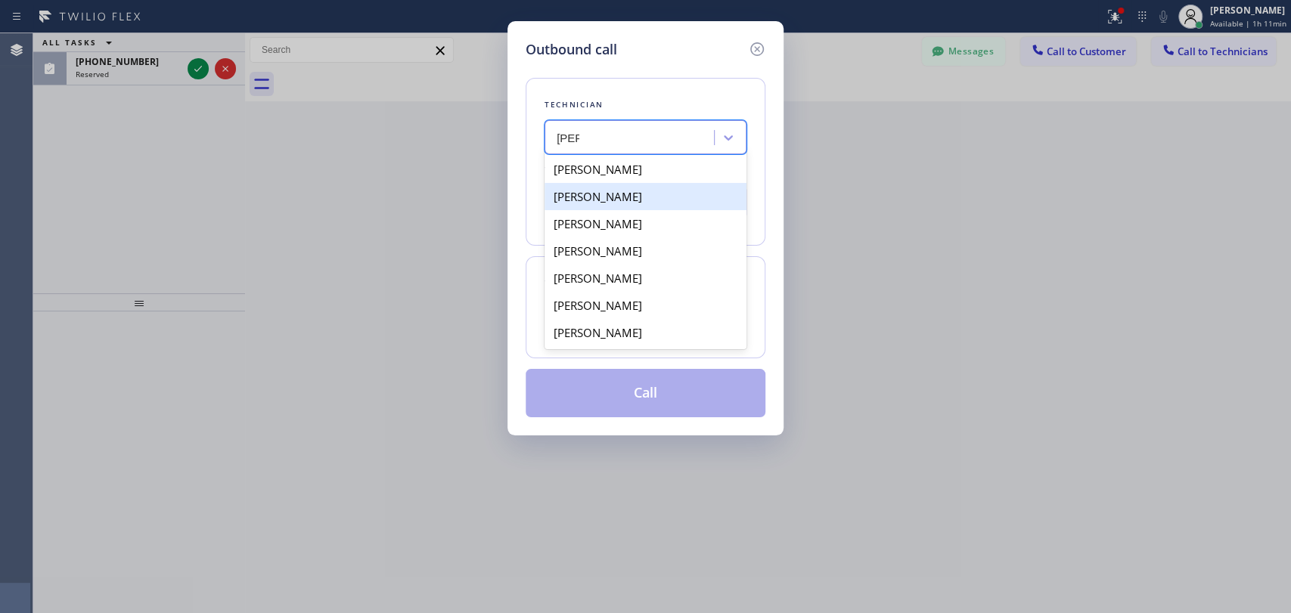
click at [626, 208] on div "[PERSON_NAME]" at bounding box center [645, 196] width 202 height 27
type input "[PHONE_NUMBER]"
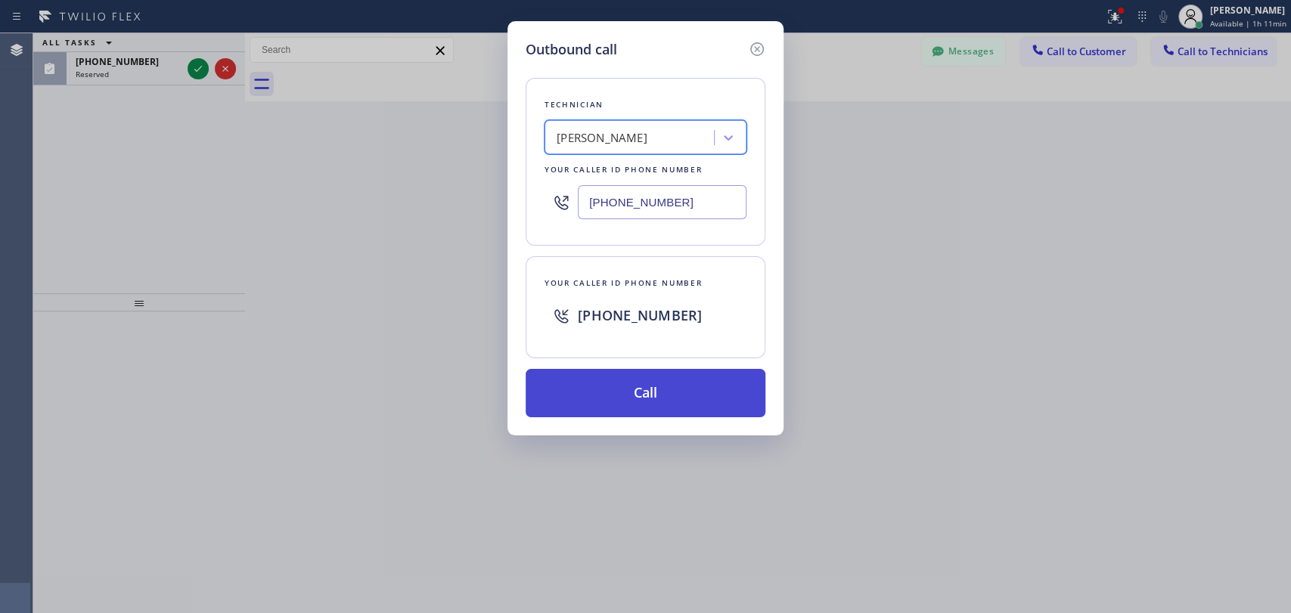
click at [641, 369] on button "Call" at bounding box center [646, 393] width 240 height 48
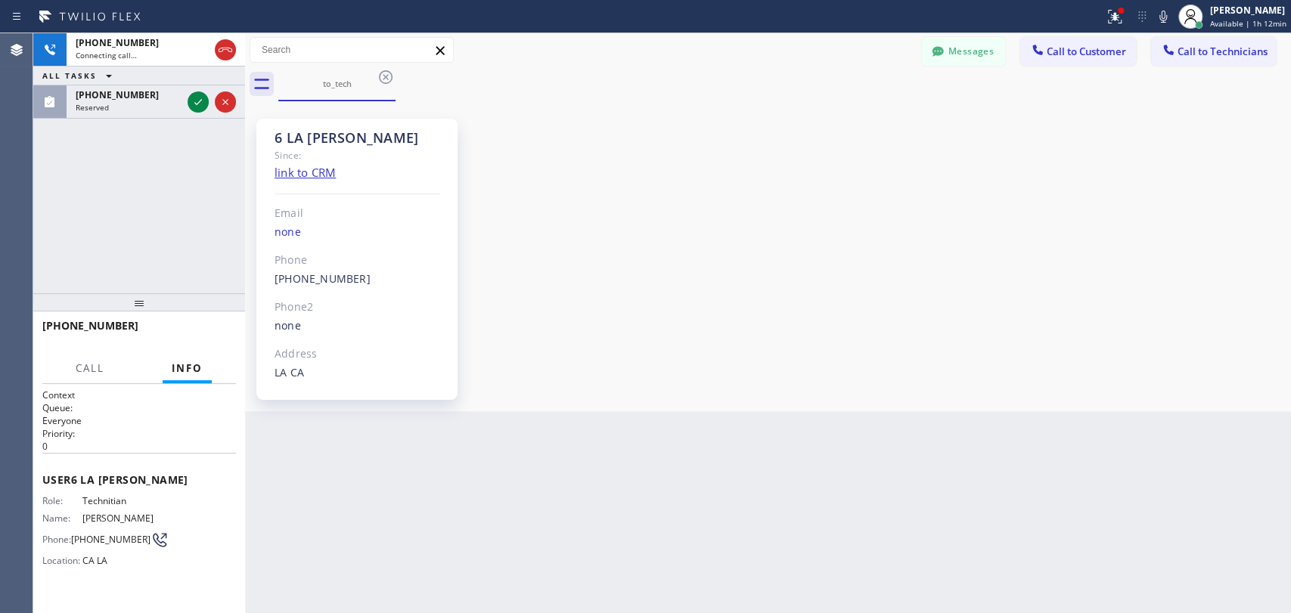
click at [500, 319] on div "6 LA Sam Since: link to CRM Email none Phone (310) 367-6750 Outbound call Techn…" at bounding box center [768, 256] width 1038 height 302
click at [228, 50] on icon at bounding box center [226, 50] width 14 height 5
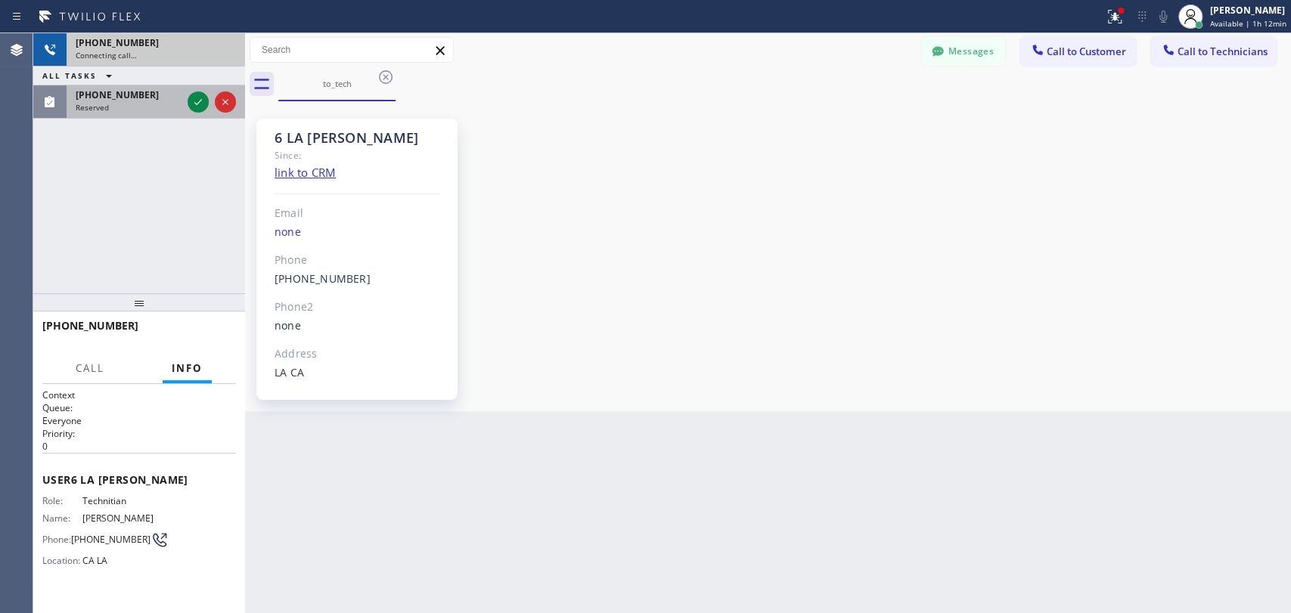
click at [154, 114] on div "+13103676750 Connecting call… ALL TASKS ALL TASKS ACTIVE TASKS TASKS IN WRAP UP…" at bounding box center [139, 163] width 212 height 260
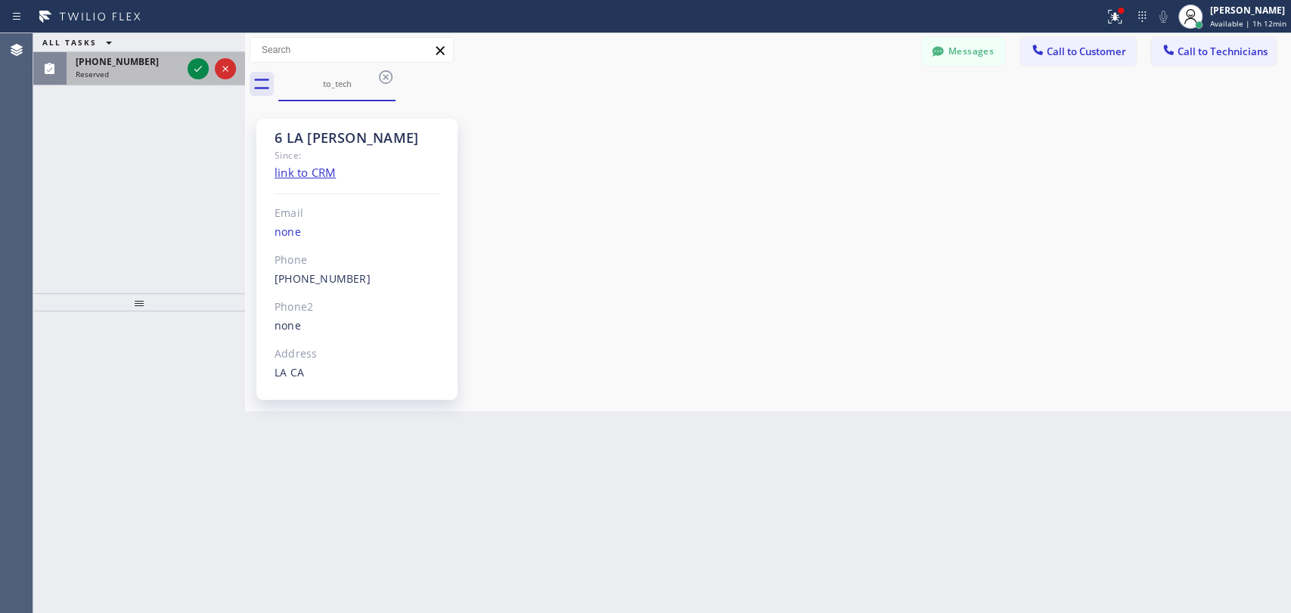
click at [166, 79] on div "(310) 367-6750 Reserved" at bounding box center [126, 68] width 118 height 33
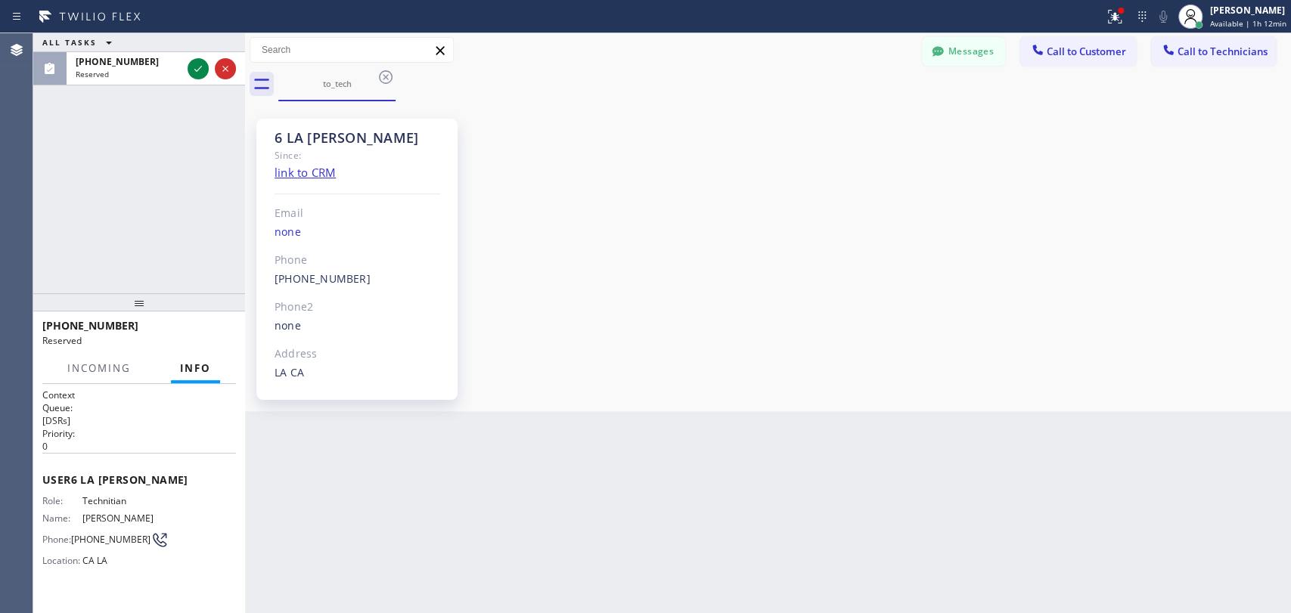
click at [184, 199] on div "ALL TASKS ALL TASKS ACTIVE TASKS TASKS IN WRAP UP (310) 367-6750 Reserved" at bounding box center [139, 163] width 212 height 260
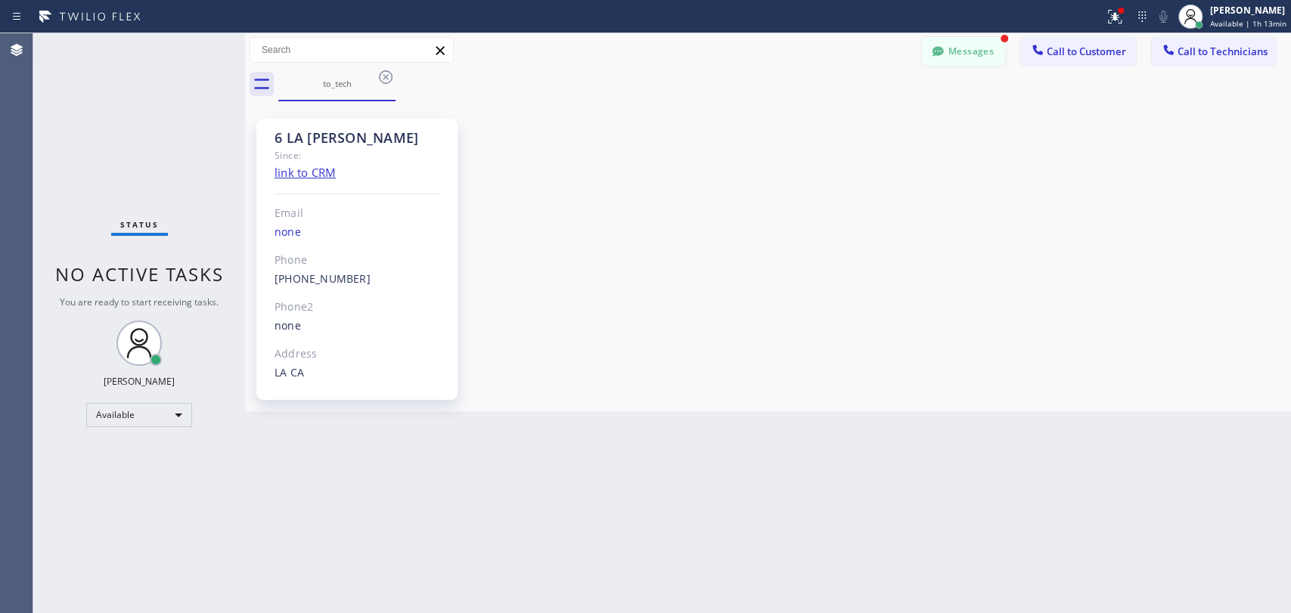
click at [969, 45] on button "Messages" at bounding box center [963, 51] width 83 height 29
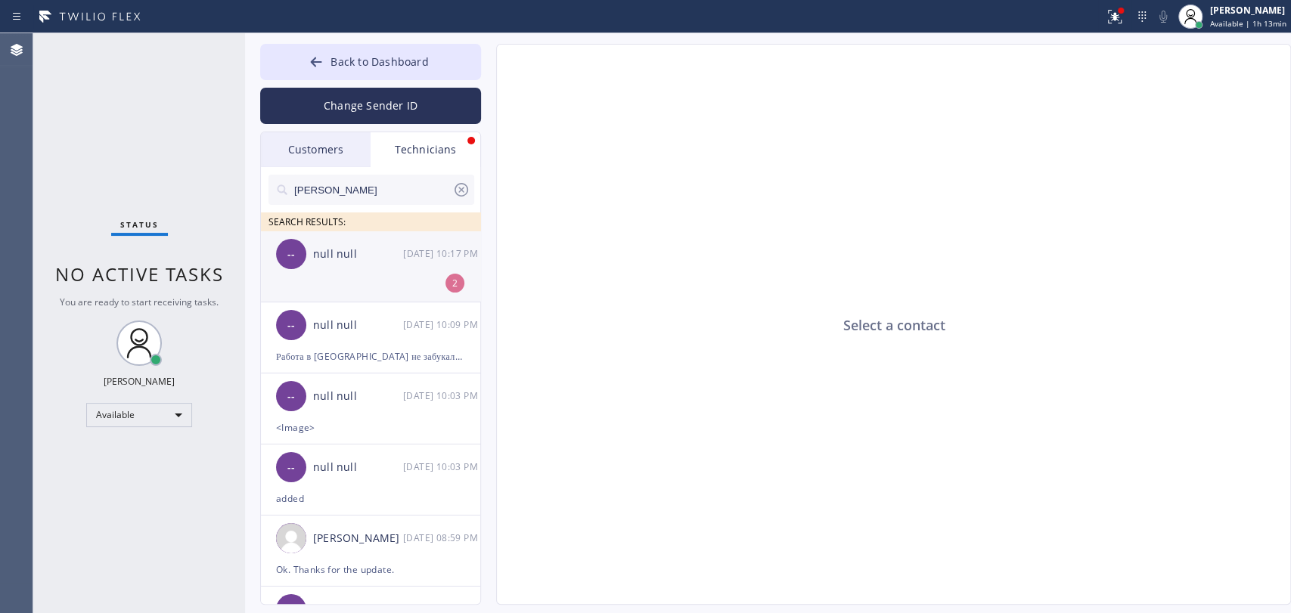
click at [393, 268] on div "-- null null 08/11 10:17 PM" at bounding box center [371, 253] width 221 height 45
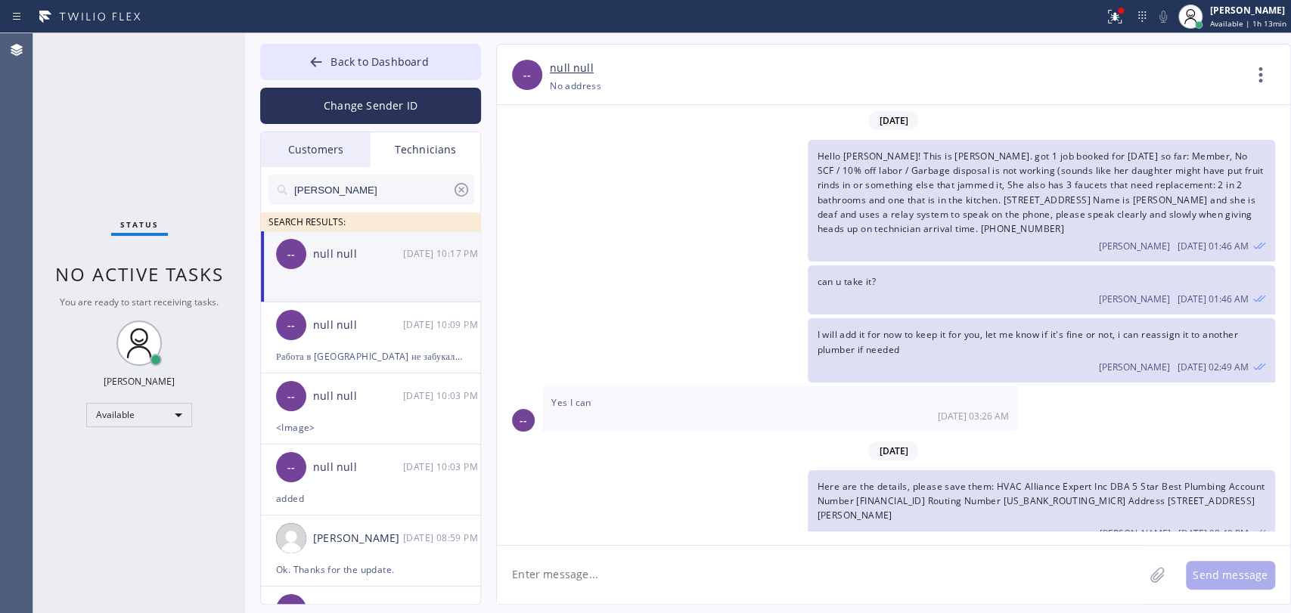
scroll to position [2988, 0]
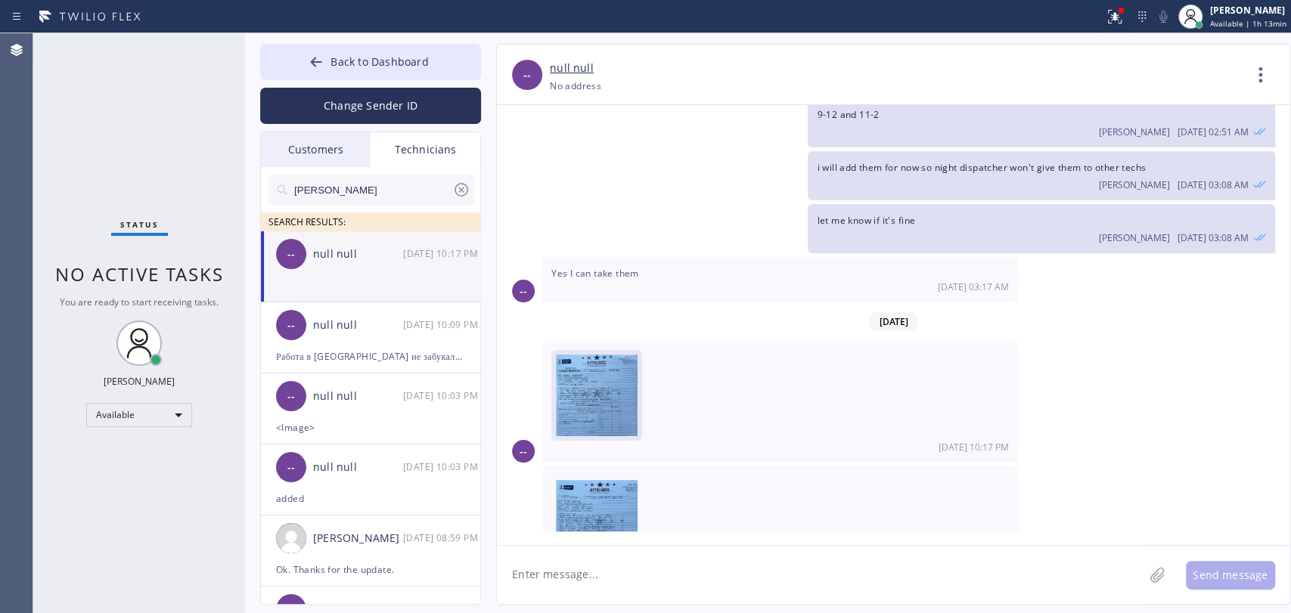
click at [581, 368] on img at bounding box center [597, 400] width 82 height 91
click at [649, 573] on textarea at bounding box center [820, 575] width 647 height 58
type textarea "thanks"
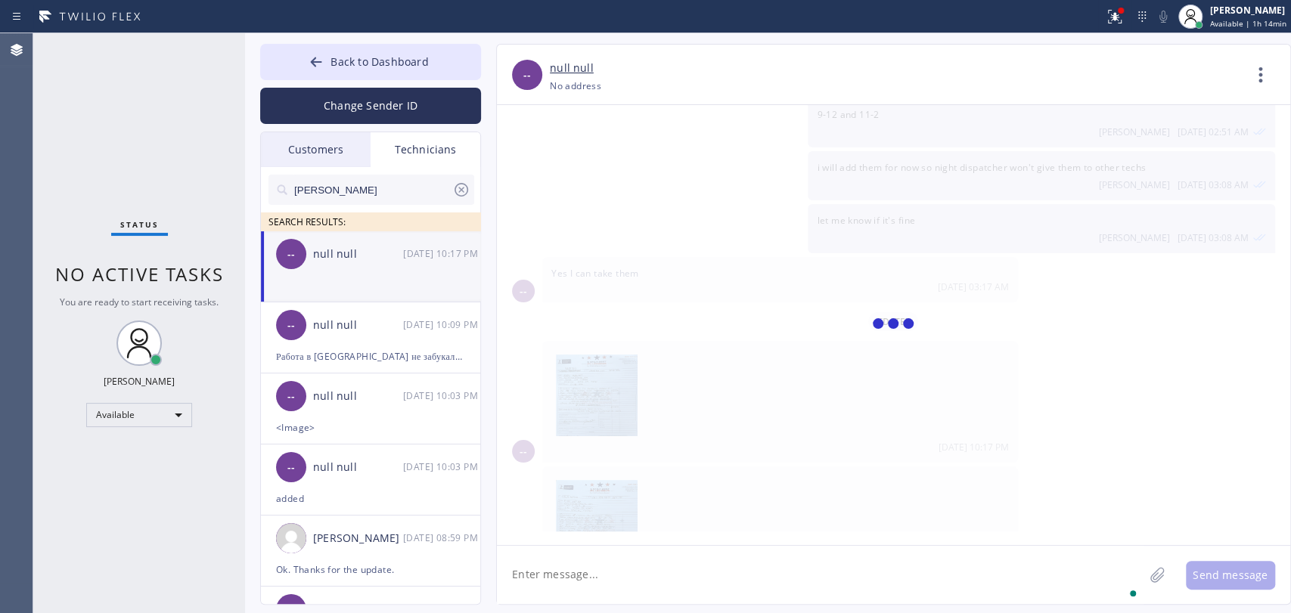
scroll to position [3040, 0]
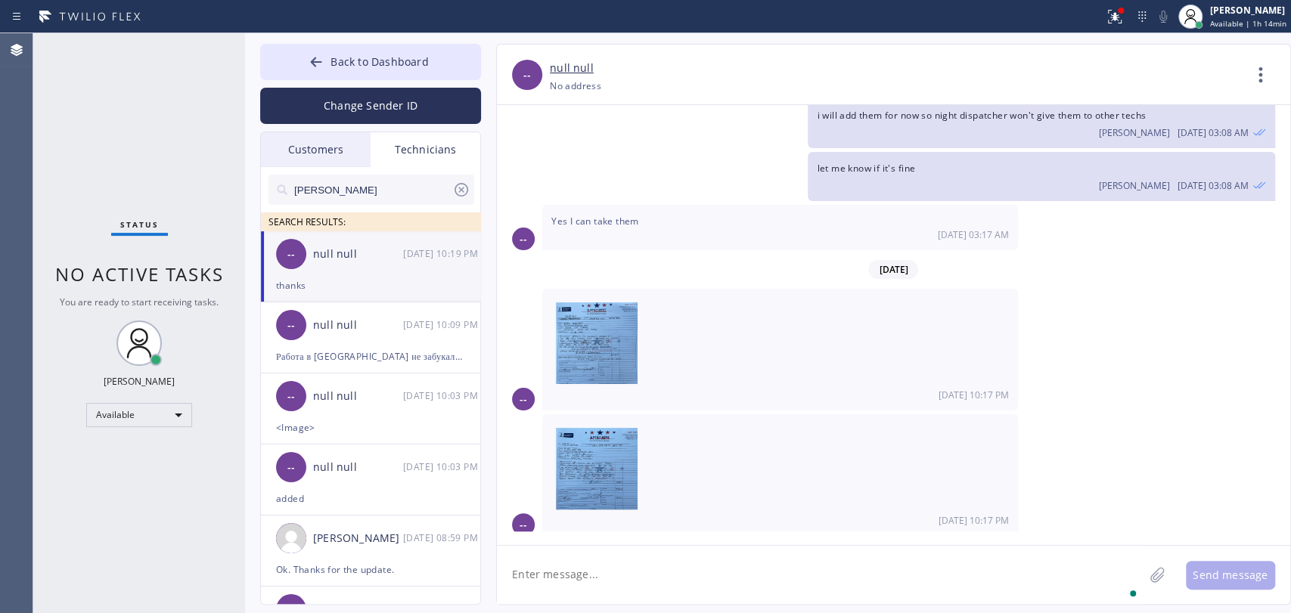
click at [587, 514] on div "08/11 10:17 PM" at bounding box center [779, 520] width 457 height 13
click at [587, 443] on img at bounding box center [597, 473] width 82 height 91
click at [382, 52] on button "Back to Dashboard" at bounding box center [370, 62] width 221 height 36
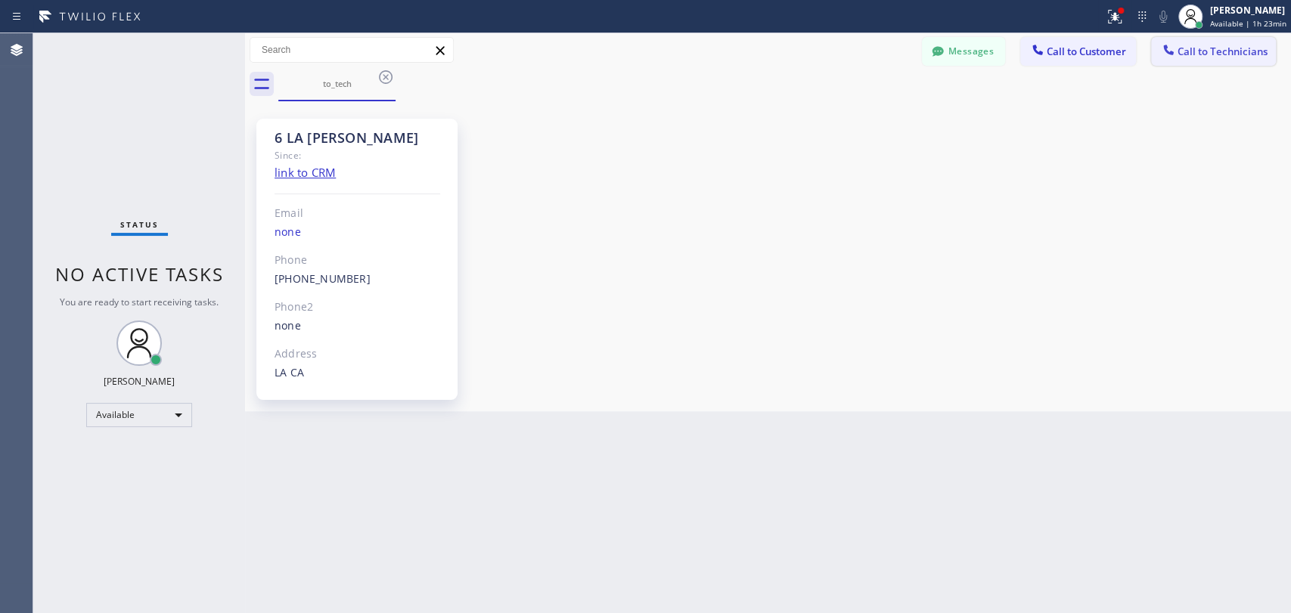
click at [1206, 53] on span "Call to Technicians" at bounding box center [1222, 52] width 90 height 14
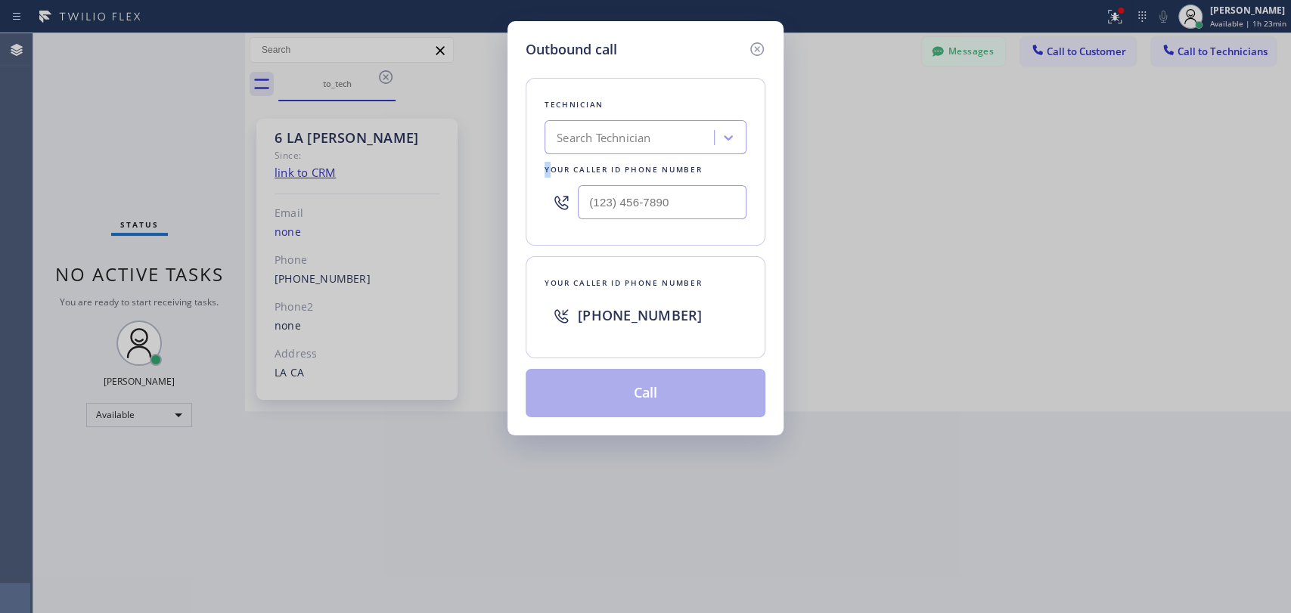
click at [529, 158] on div "Technician Search Technician Your caller id phone number" at bounding box center [646, 162] width 240 height 168
click at [583, 132] on div "Search Technician" at bounding box center [604, 137] width 94 height 17
type input "hovik"
click at [588, 172] on div "Hovik Khachaturyan" at bounding box center [645, 169] width 202 height 27
type input "[PHONE_NUMBER]"
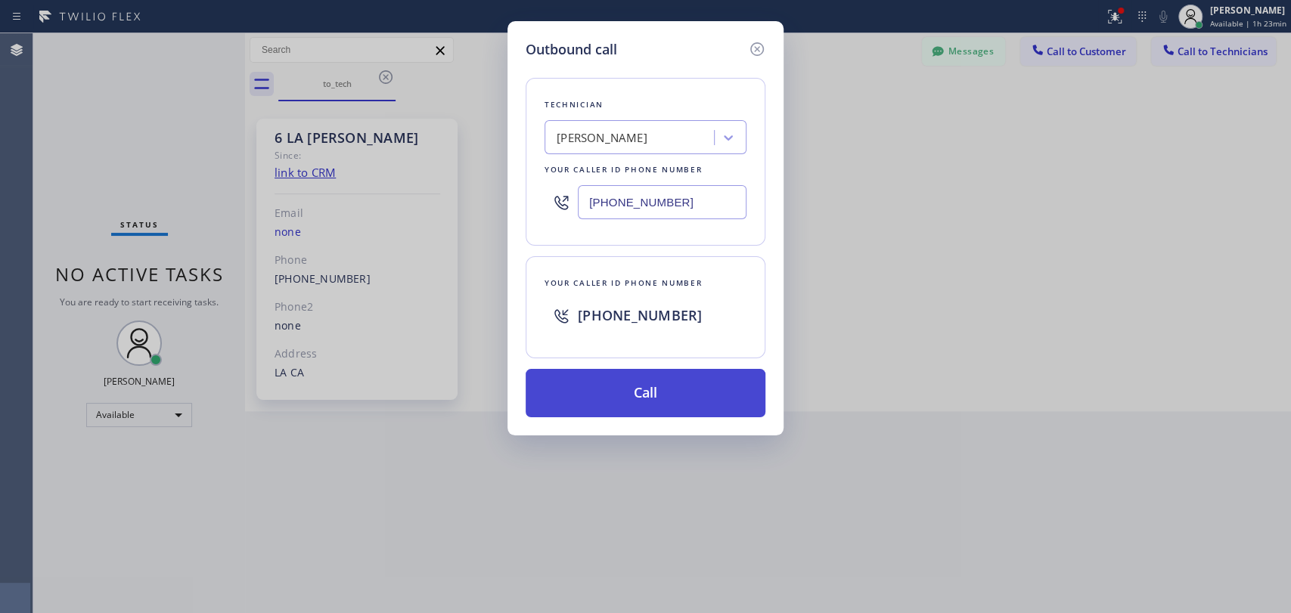
click at [613, 389] on button "Call" at bounding box center [646, 393] width 240 height 48
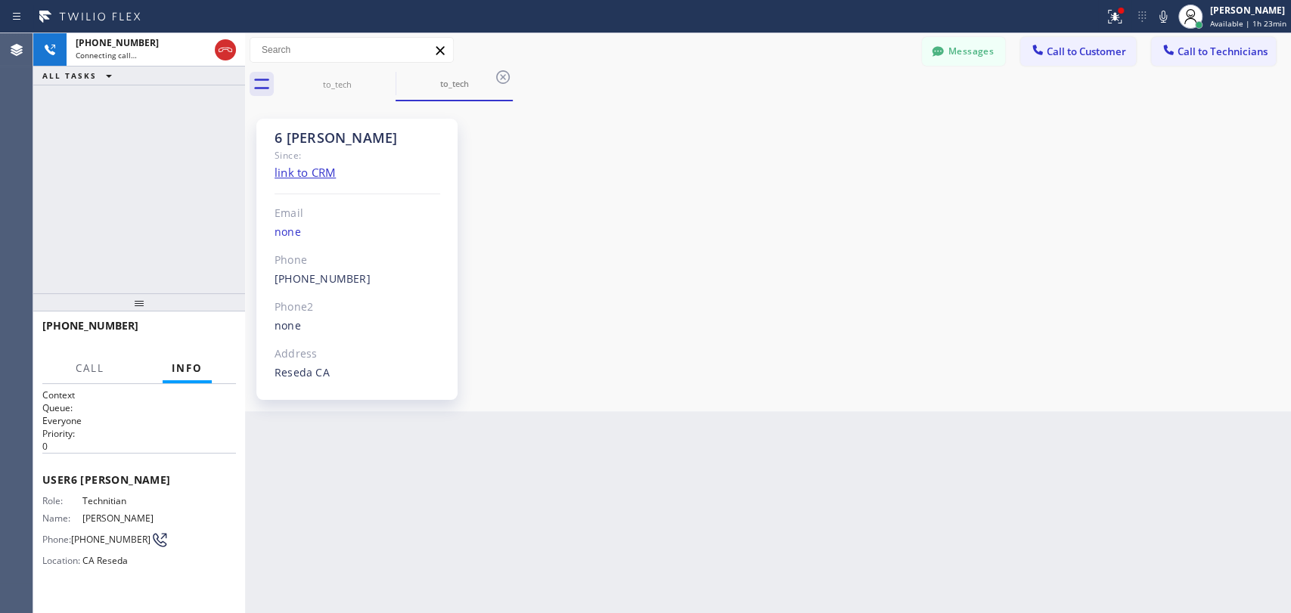
scroll to position [117057, 0]
drag, startPoint x: 222, startPoint y: 330, endPoint x: 192, endPoint y: 316, distance: 33.2
click at [222, 330] on span "HANG UP" at bounding box center [201, 332] width 46 height 11
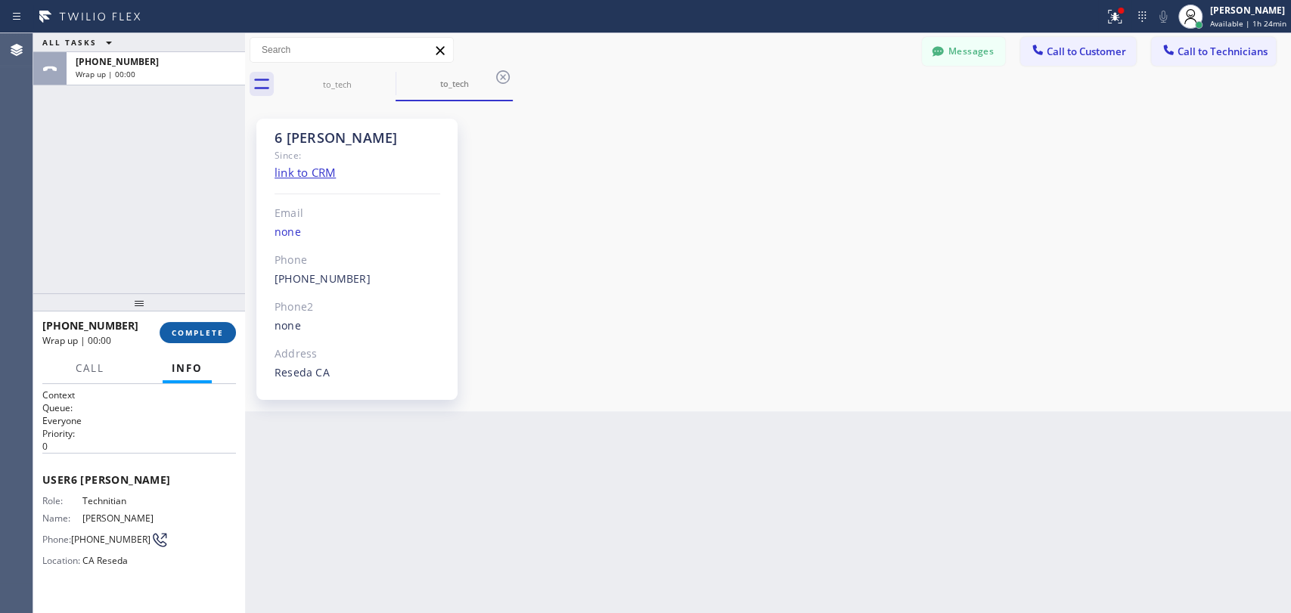
drag, startPoint x: 190, startPoint y: 358, endPoint x: 190, endPoint y: 337, distance: 20.4
click at [190, 355] on button "Info" at bounding box center [187, 368] width 49 height 29
drag, startPoint x: 190, startPoint y: 337, endPoint x: 7, endPoint y: 283, distance: 190.9
click at [190, 337] on span "COMPLETE" at bounding box center [198, 332] width 52 height 11
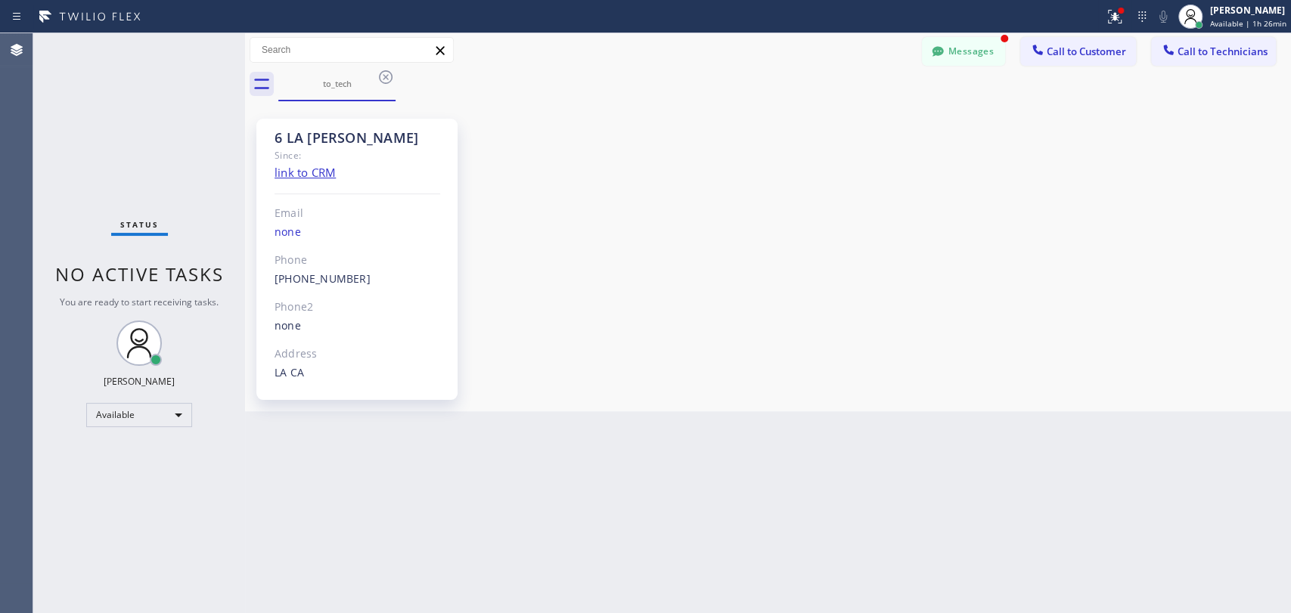
drag, startPoint x: 966, startPoint y: 53, endPoint x: 395, endPoint y: 200, distance: 589.5
click at [966, 53] on button "Messages" at bounding box center [963, 51] width 83 height 29
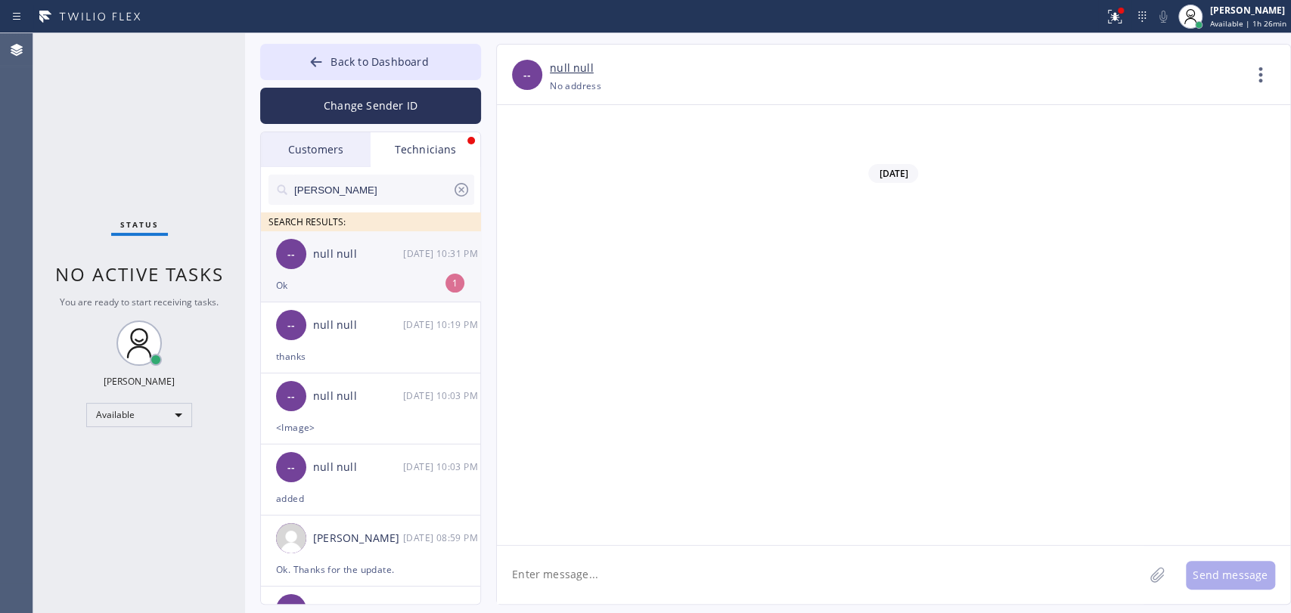
click at [357, 265] on div "-- null null [DATE] 10:31 PM" at bounding box center [371, 253] width 221 height 45
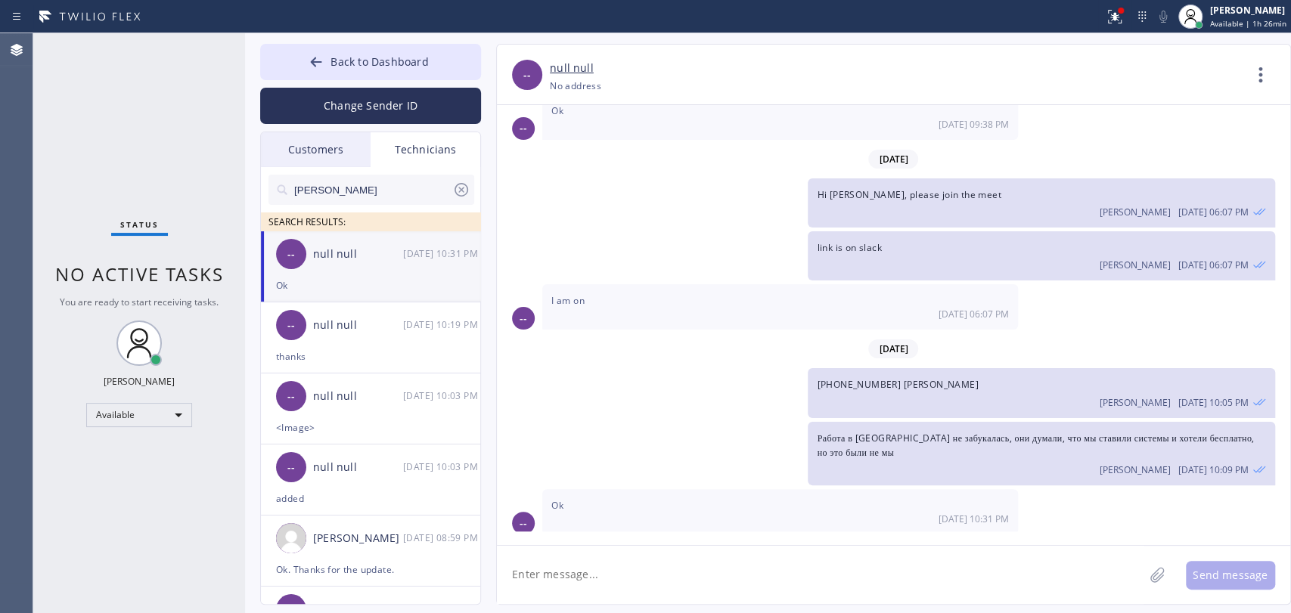
click at [835, 432] on span "Работа в [GEOGRAPHIC_DATA] не забукалась, они думали, что мы ставили системы и …" at bounding box center [1035, 445] width 437 height 27
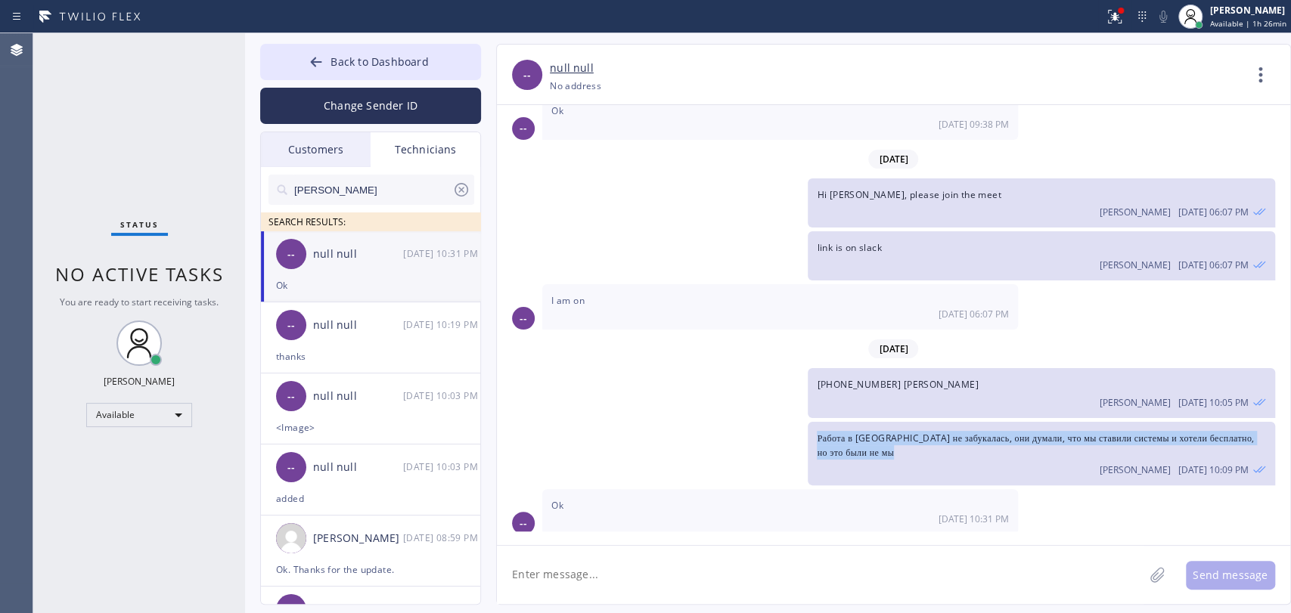
click at [832, 432] on span "Работа в [GEOGRAPHIC_DATA] не забукалась, они думали, что мы ставили системы и …" at bounding box center [1035, 445] width 437 height 27
click at [830, 432] on span "Работа в [GEOGRAPHIC_DATA] не забукалась, они думали, что мы ставили системы и …" at bounding box center [1035, 445] width 437 height 27
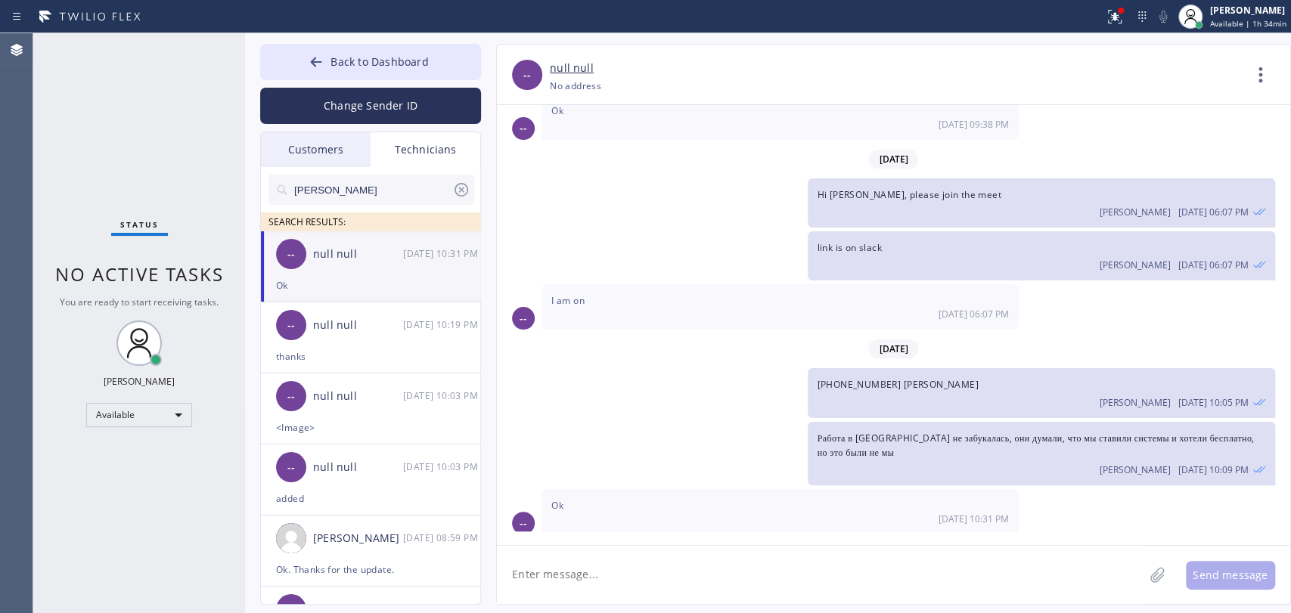
click at [1079, 284] on div "-- I am on 08/08 06:07 PM" at bounding box center [893, 306] width 793 height 45
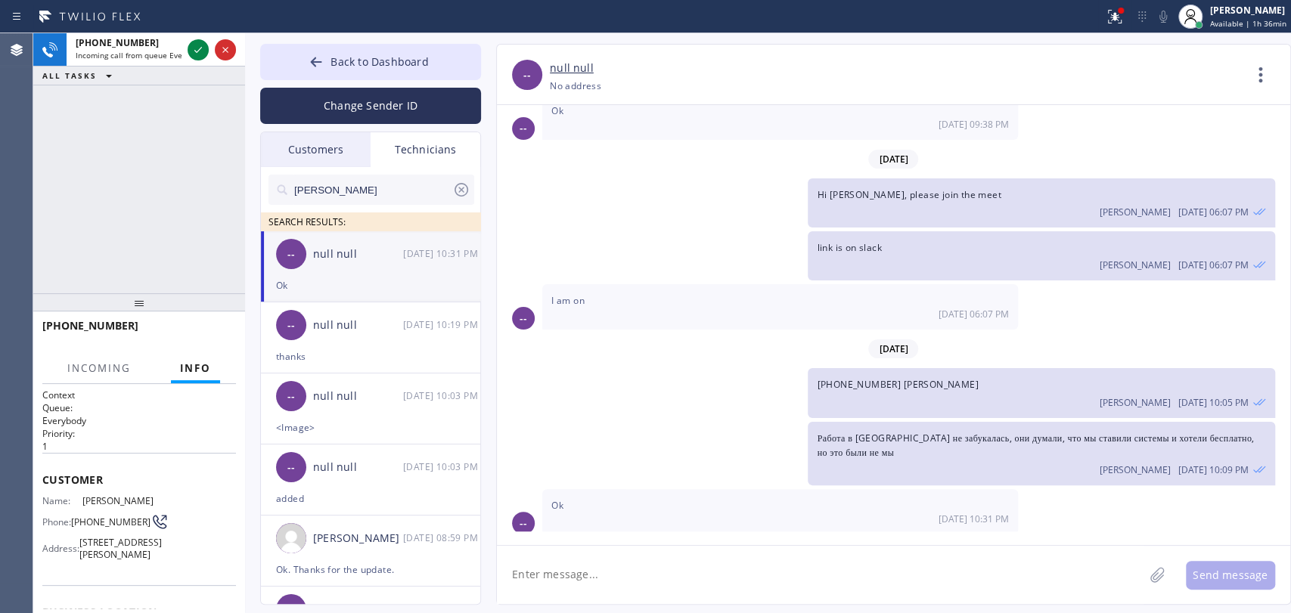
click at [58, 233] on div "+17023289477 Incoming call from queue Everybody ALL TASKS ALL TASKS ACTIVE TASK…" at bounding box center [139, 163] width 212 height 260
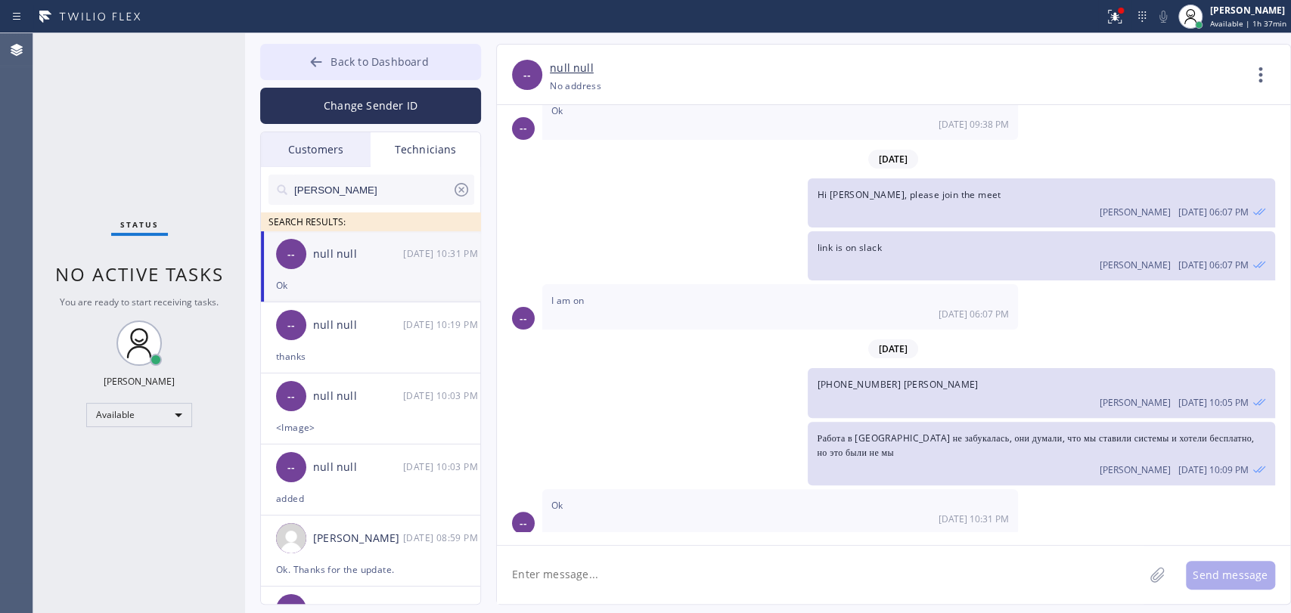
click at [336, 68] on span "Back to Dashboard" at bounding box center [379, 61] width 98 height 14
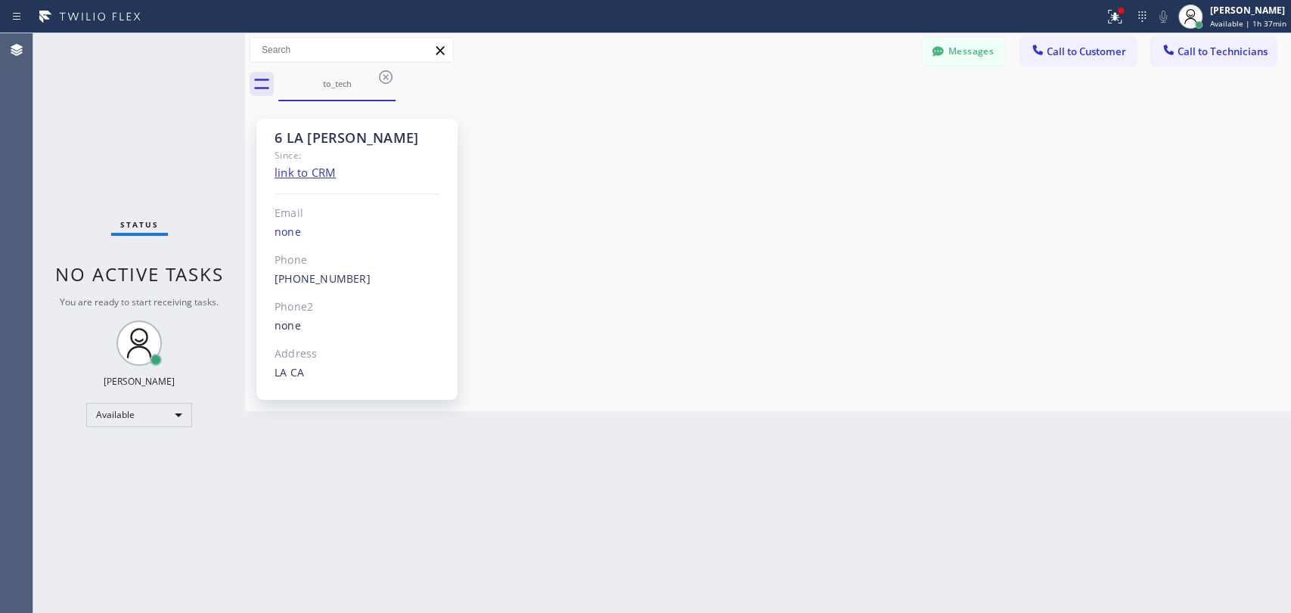
click at [1217, 55] on span "Call to Technicians" at bounding box center [1222, 52] width 90 height 14
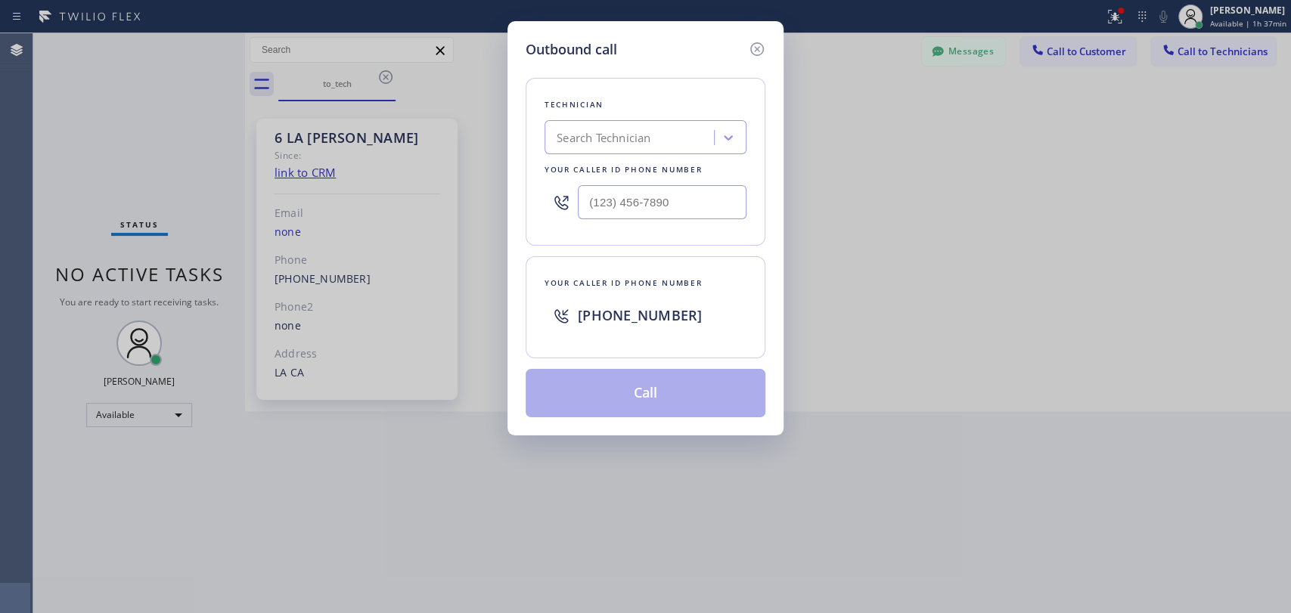
drag, startPoint x: 727, startPoint y: 85, endPoint x: 715, endPoint y: 87, distance: 12.2
click at [717, 86] on div "Technician Search Technician Your caller id phone number" at bounding box center [646, 162] width 240 height 168
click at [667, 140] on div "Search Technician" at bounding box center [631, 138] width 165 height 26
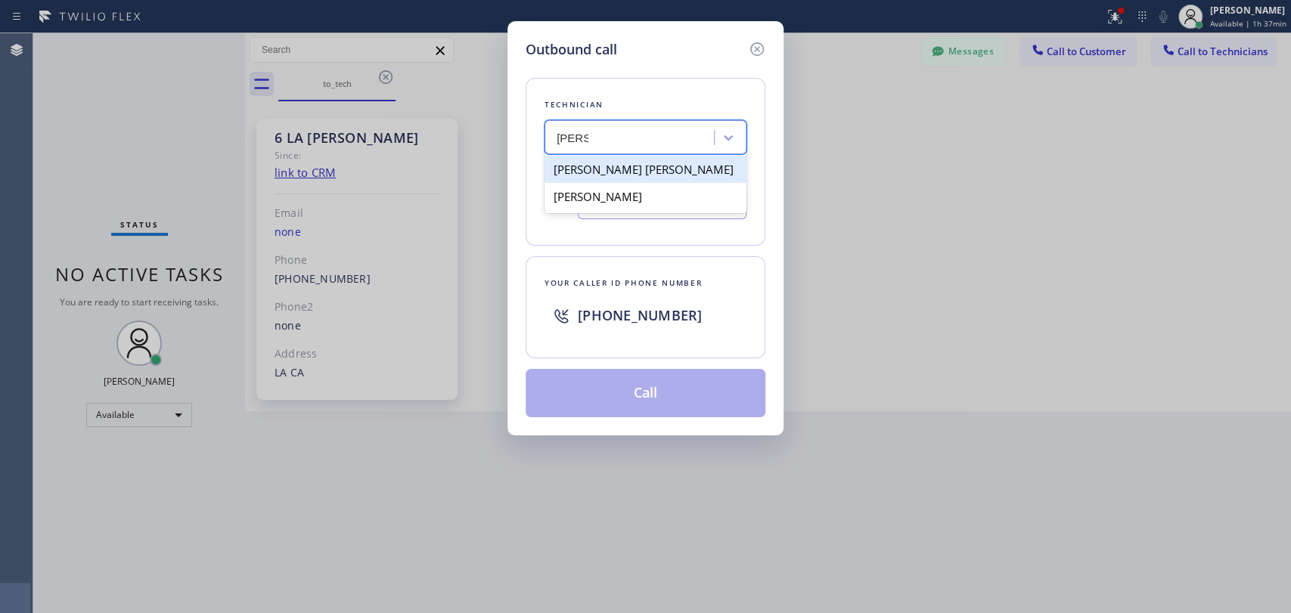
type input "Jacob"
click at [746, 48] on div "Outbound call" at bounding box center [646, 49] width 240 height 20
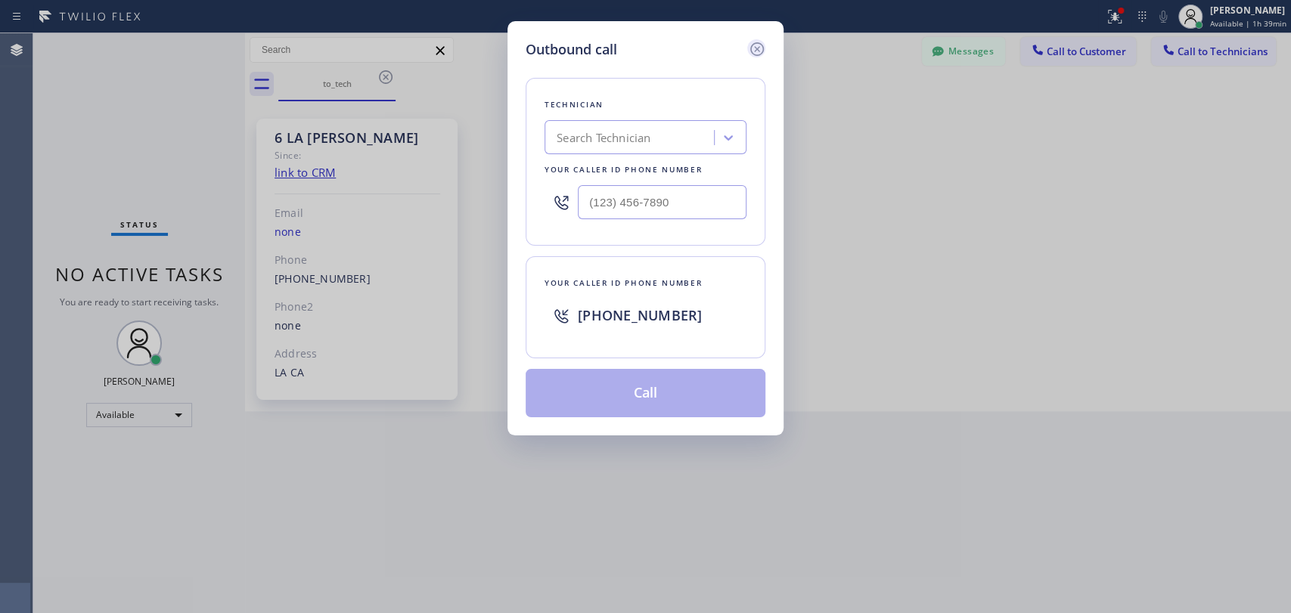
click at [755, 47] on icon at bounding box center [757, 49] width 14 height 14
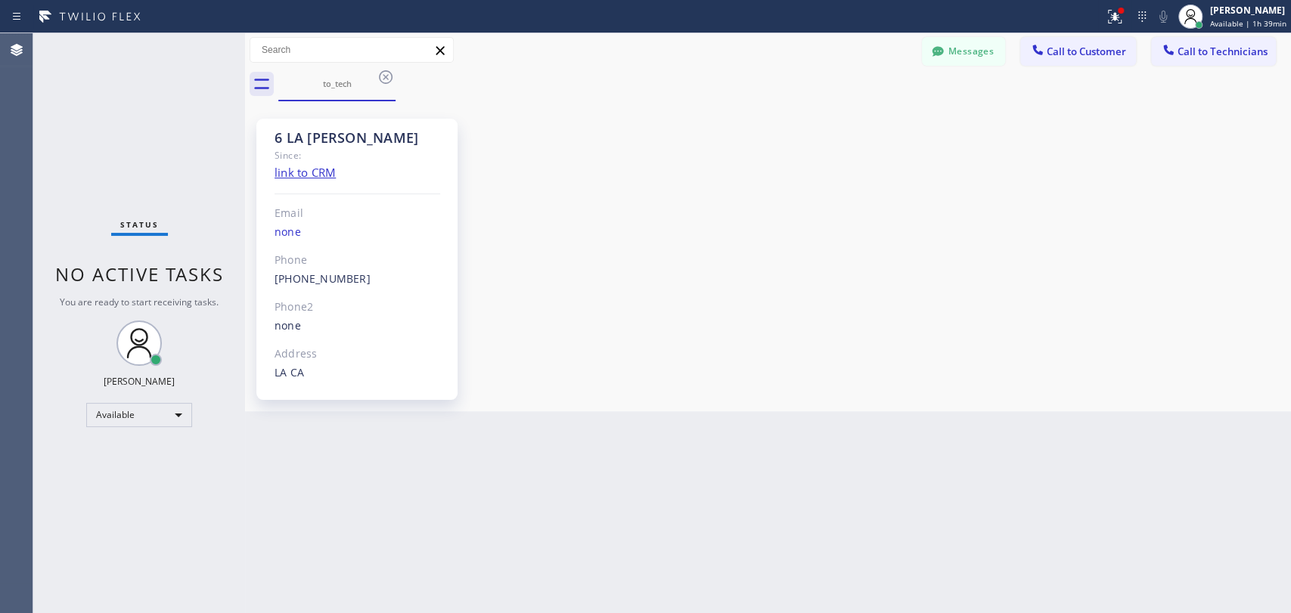
click at [784, 65] on div "Messages Call to Customer Call to Technicians Outbound call Location Culver Cit…" at bounding box center [768, 50] width 1046 height 34
click at [1191, 54] on span "Call to Technicians" at bounding box center [1222, 52] width 90 height 14
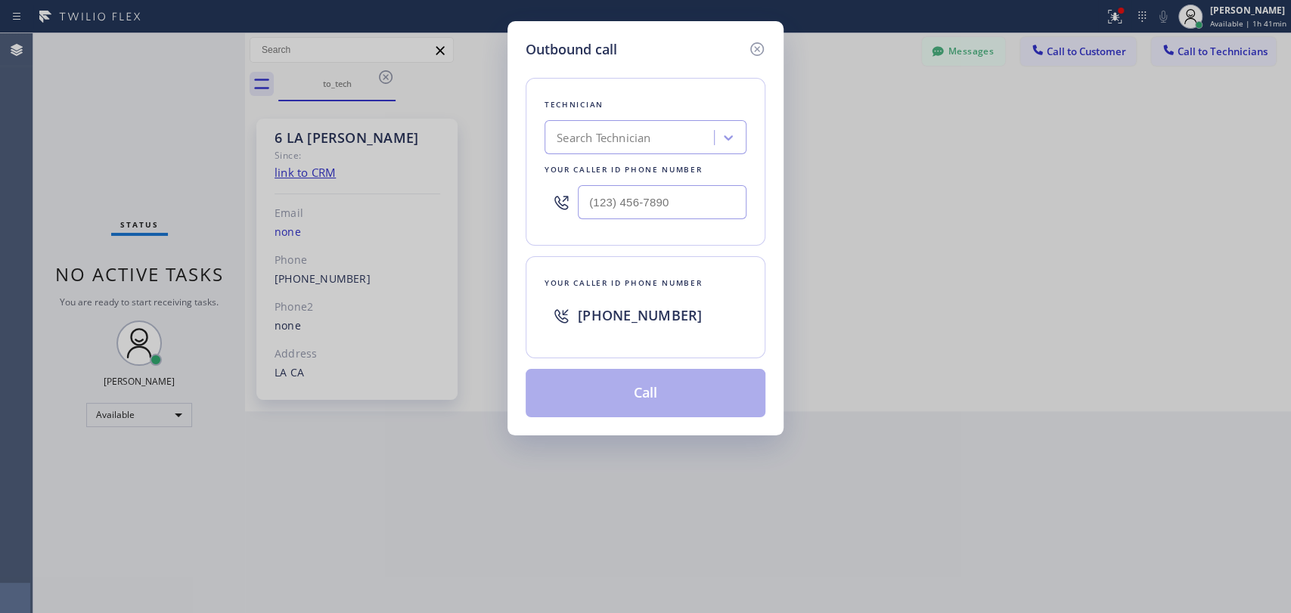
click at [653, 162] on div "Your caller id phone number" at bounding box center [645, 170] width 202 height 16
click at [671, 144] on div "Search Technician" at bounding box center [631, 138] width 165 height 26
type input "arty"
click at [605, 177] on div "[PERSON_NAME]" at bounding box center [645, 169] width 202 height 27
type input "[PHONE_NUMBER]"
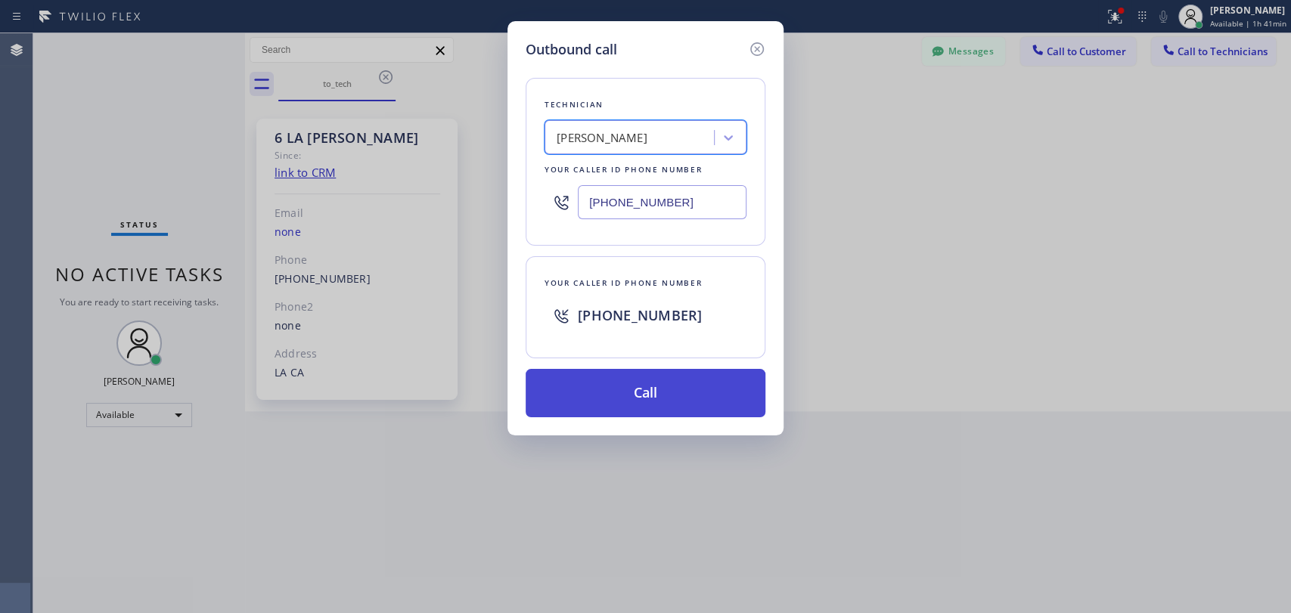
click at [604, 389] on button "Call" at bounding box center [646, 393] width 240 height 48
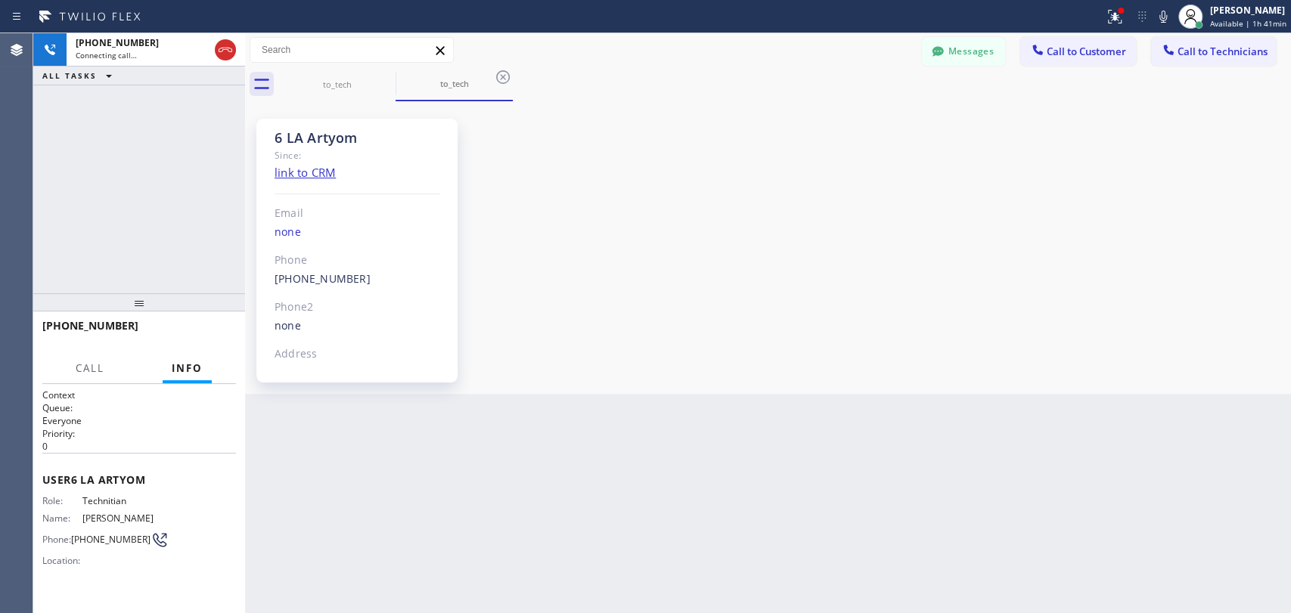
scroll to position [47416, 0]
click at [224, 60] on div at bounding box center [225, 49] width 27 height 33
click at [224, 57] on icon at bounding box center [225, 50] width 18 height 18
click at [225, 53] on div "Connecting call…" at bounding box center [156, 55] width 160 height 11
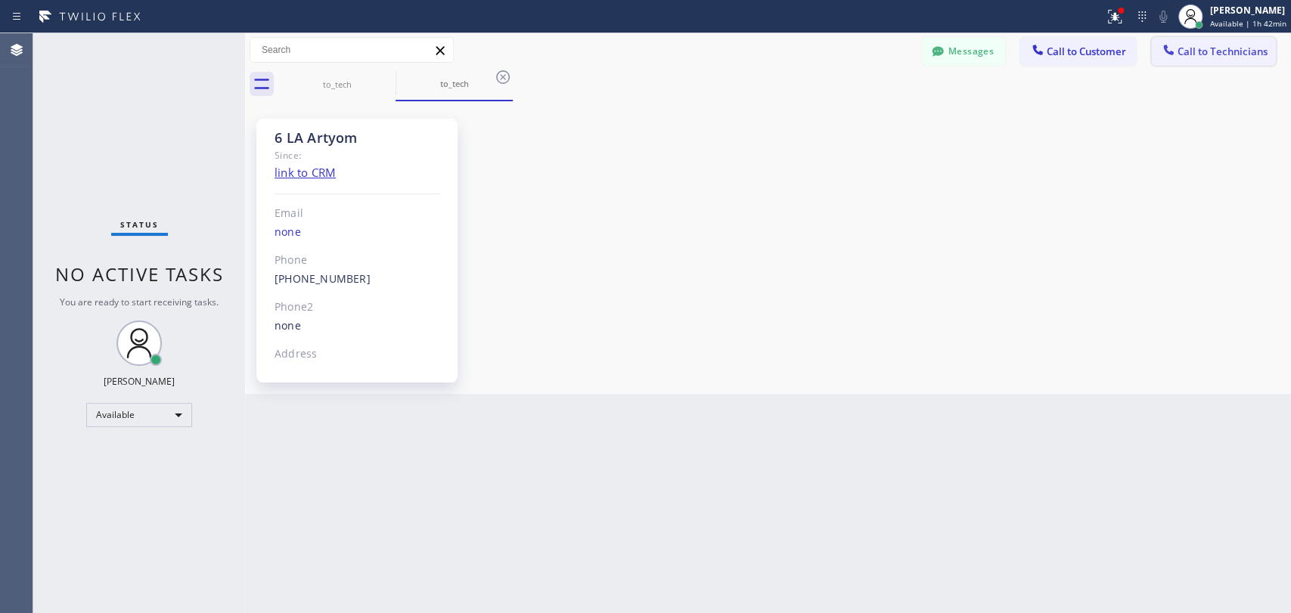
click at [1261, 63] on button "Call to Technicians" at bounding box center [1213, 51] width 125 height 29
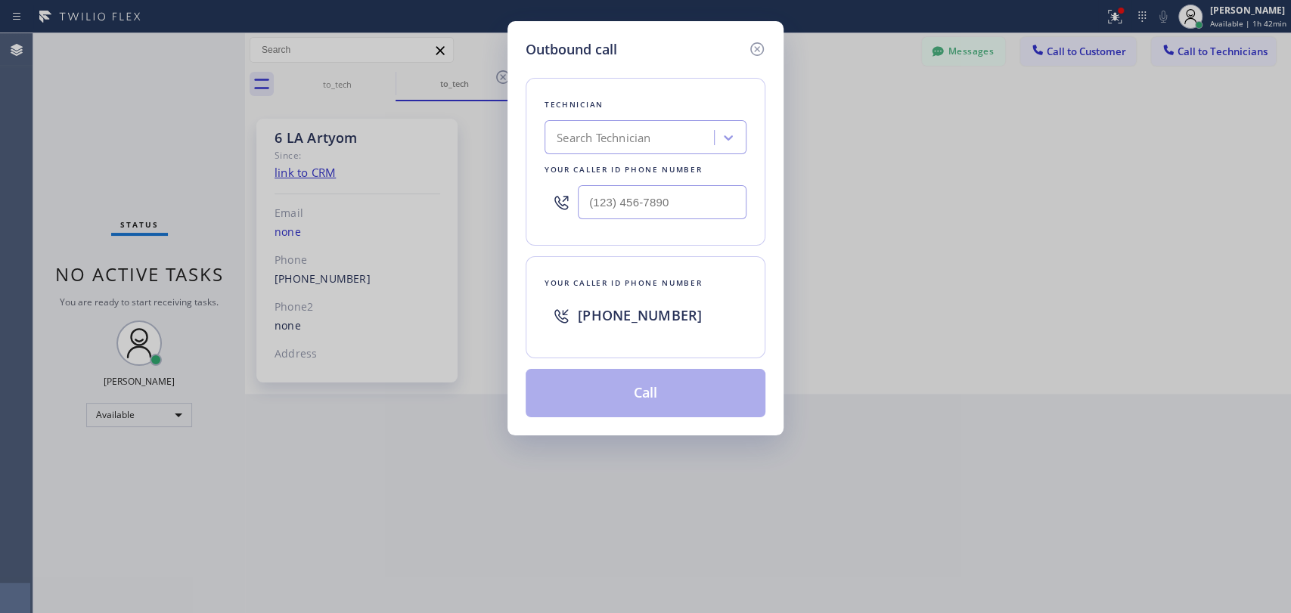
click at [651, 86] on div "Technician Search Technician Your caller id phone number" at bounding box center [646, 162] width 240 height 168
click at [623, 151] on div "Search Technician" at bounding box center [645, 137] width 202 height 34
type input "vach"
click at [609, 170] on div "Vache Katabyan" at bounding box center [645, 169] width 202 height 27
type input "(818) 261-4699"
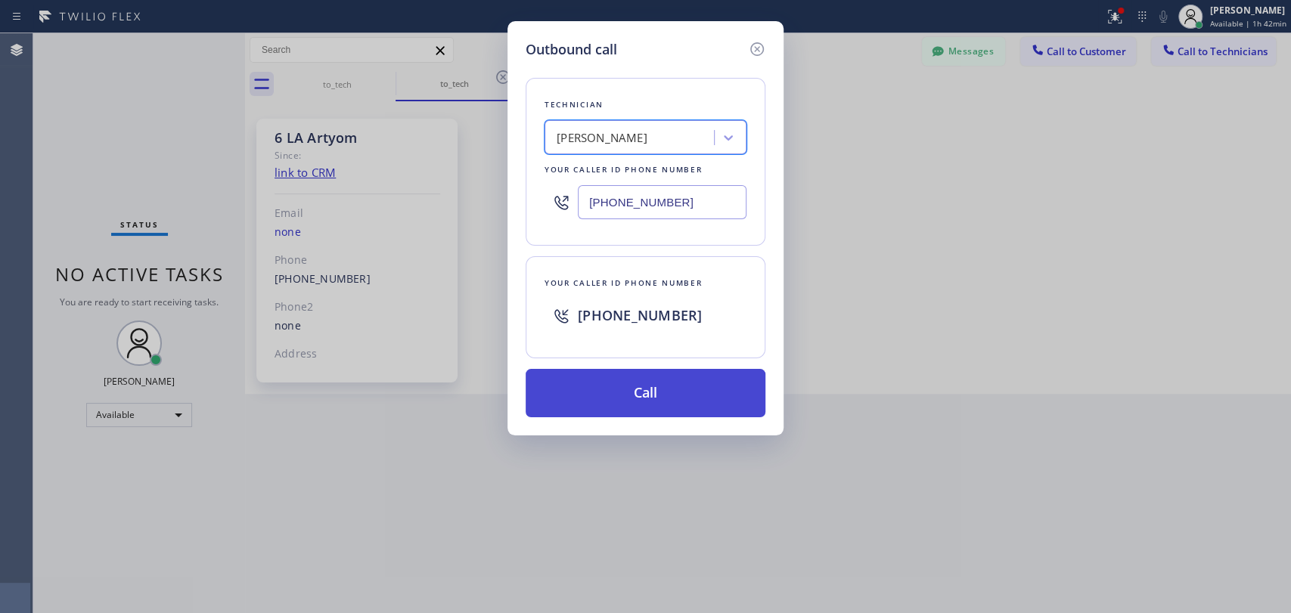
click at [647, 389] on button "Call" at bounding box center [646, 393] width 240 height 48
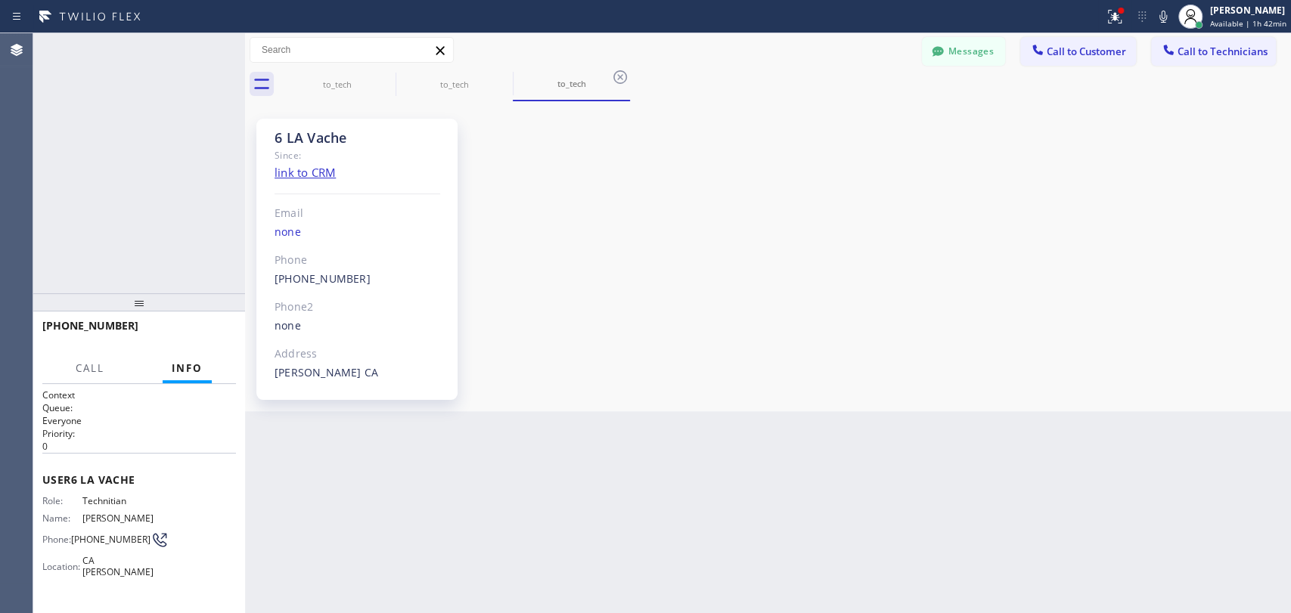
scroll to position [29717, 0]
click at [168, 331] on button "HANG UP" at bounding box center [201, 332] width 70 height 21
click at [171, 329] on button "HANG UP" at bounding box center [201, 332] width 70 height 21
click at [171, 318] on div "+18182614699 Wrap up | 00:00 COMPLETE" at bounding box center [139, 332] width 194 height 39
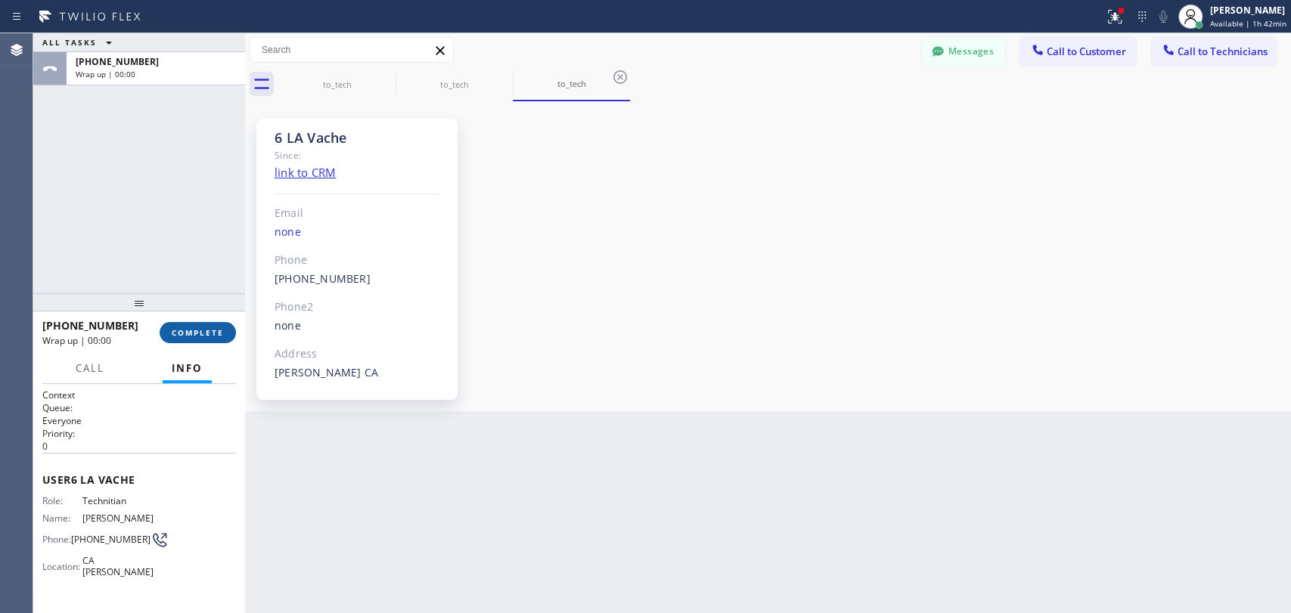
drag, startPoint x: 178, startPoint y: 332, endPoint x: 169, endPoint y: 332, distance: 9.1
click at [176, 333] on span "COMPLETE" at bounding box center [198, 332] width 52 height 11
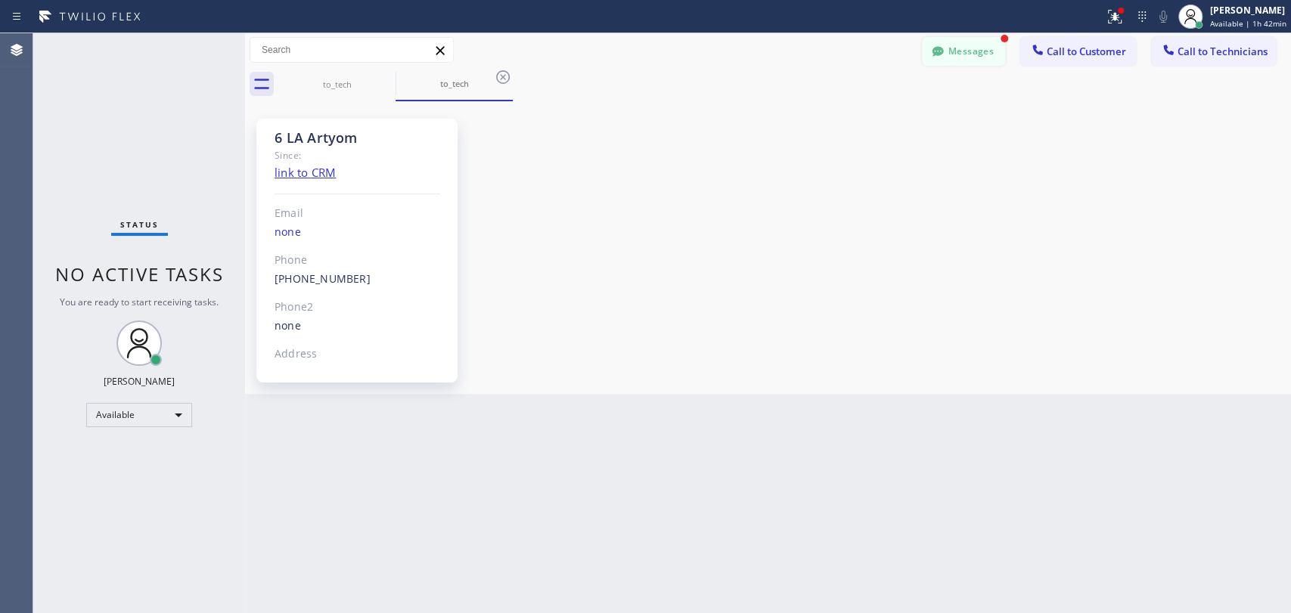
click at [957, 59] on button "Messages" at bounding box center [963, 51] width 83 height 29
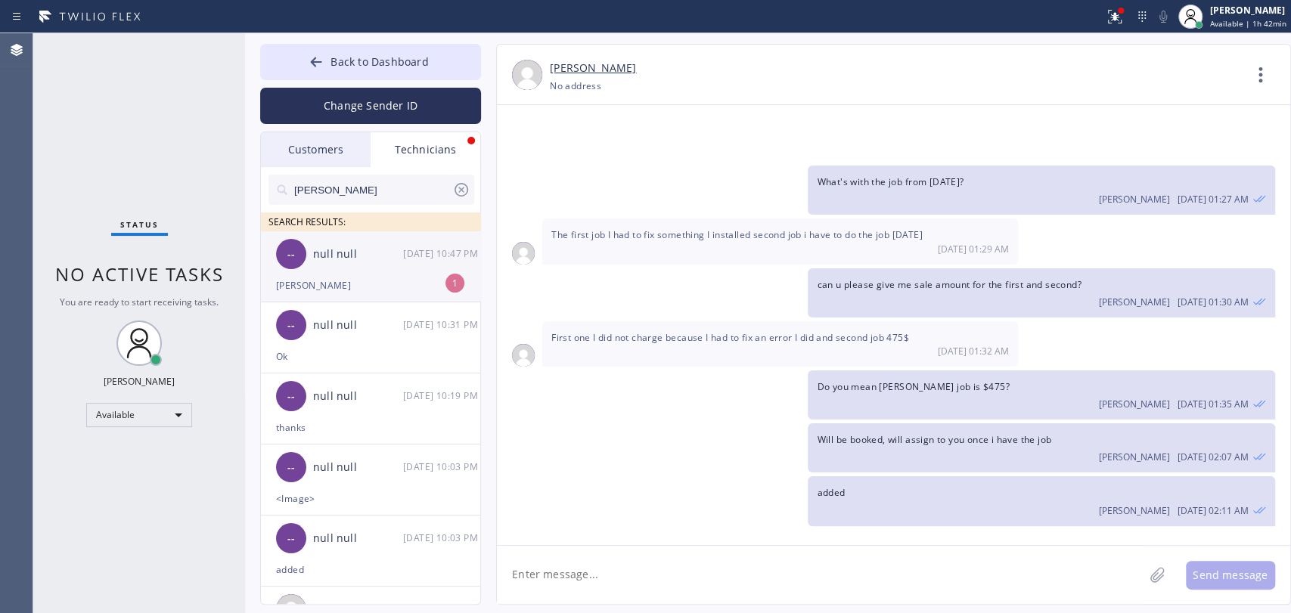
click at [440, 267] on div "-- null null 08/11 10:47 PM" at bounding box center [371, 253] width 221 height 45
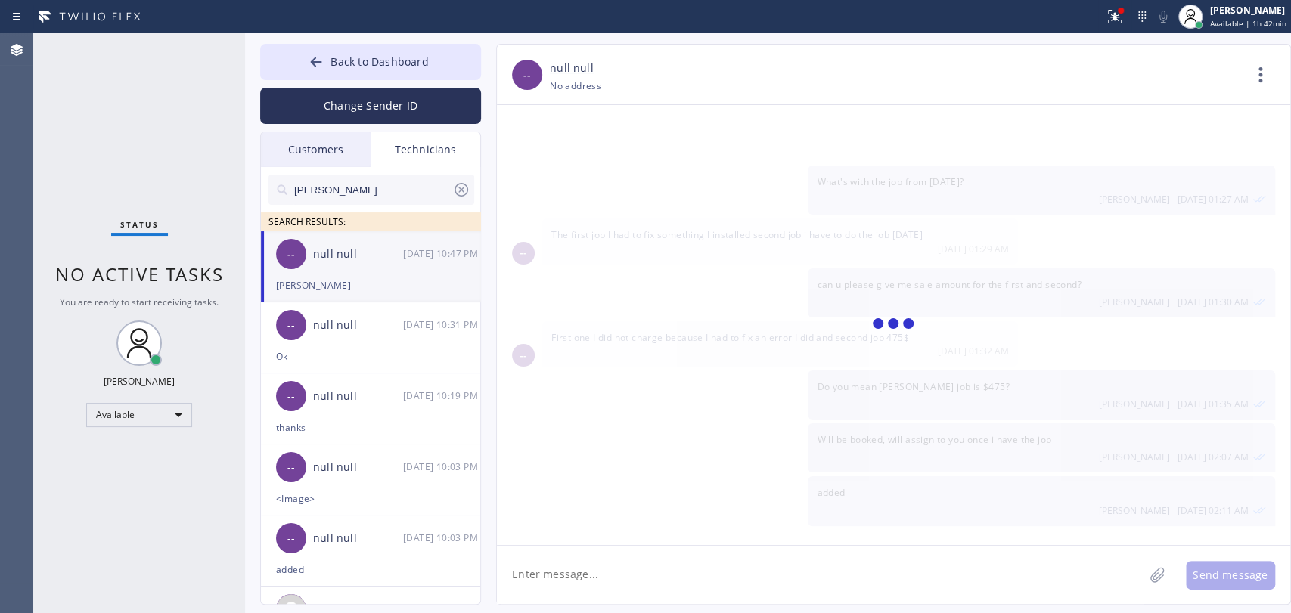
click at [575, 602] on textarea at bounding box center [820, 575] width 647 height 58
click at [574, 595] on textarea "To enrich screen reader interactions, please activate Accessibility in Grammarl…" at bounding box center [820, 575] width 647 height 58
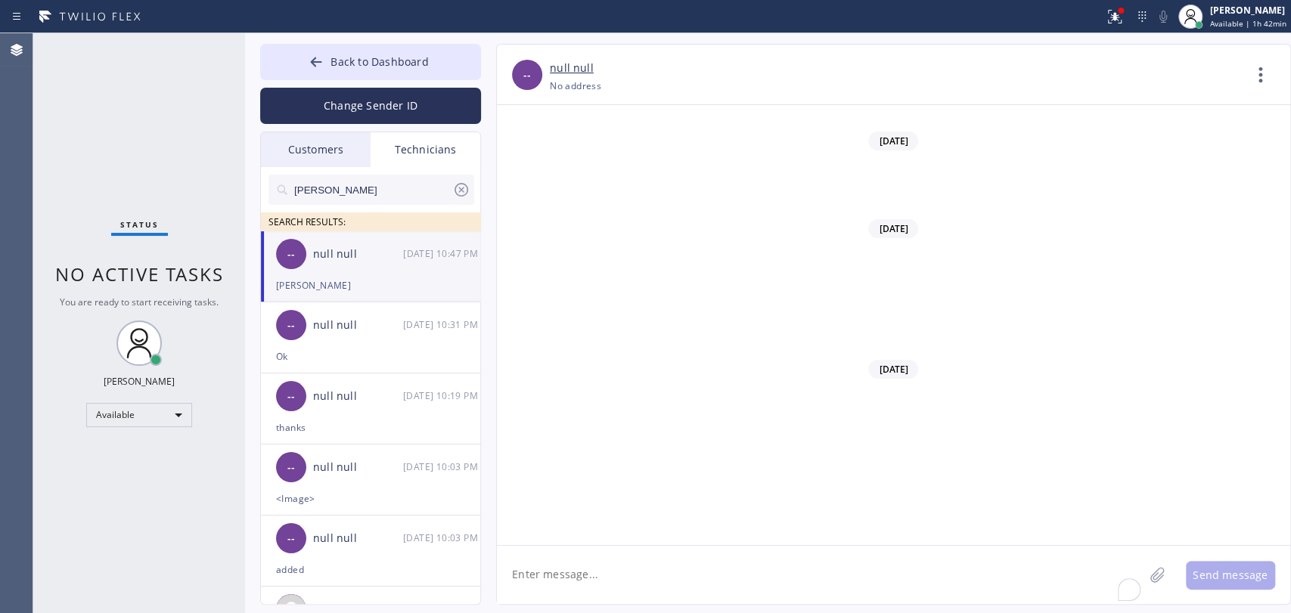
scroll to position [47498, 0]
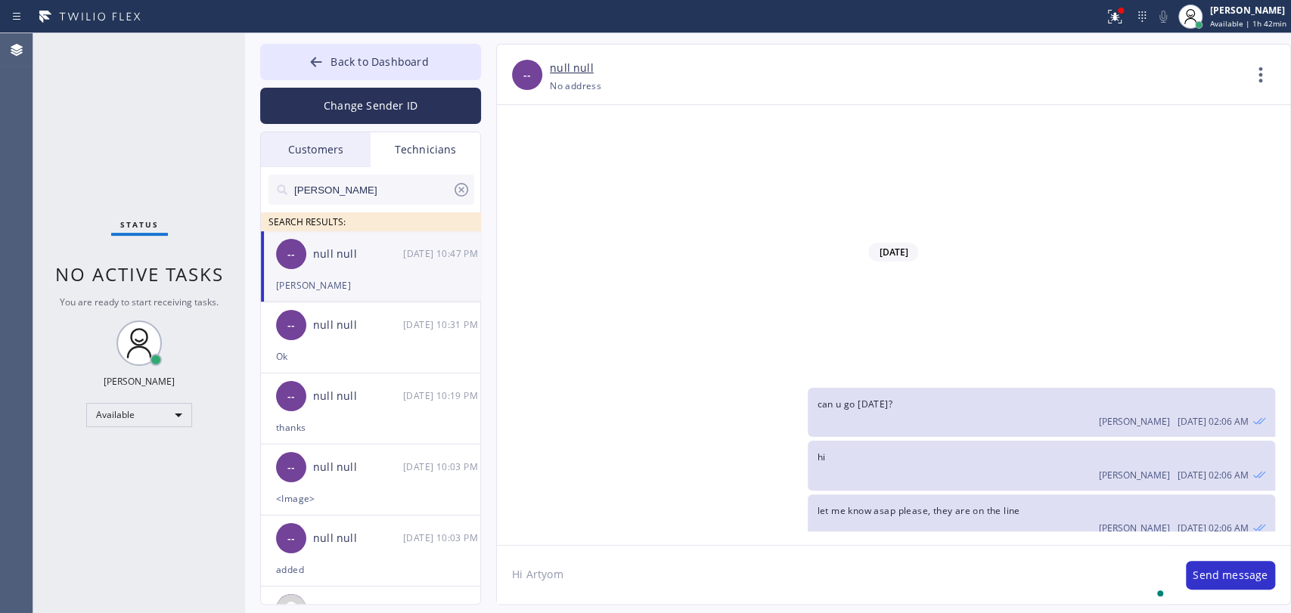
type textarea "Hi Artyom"
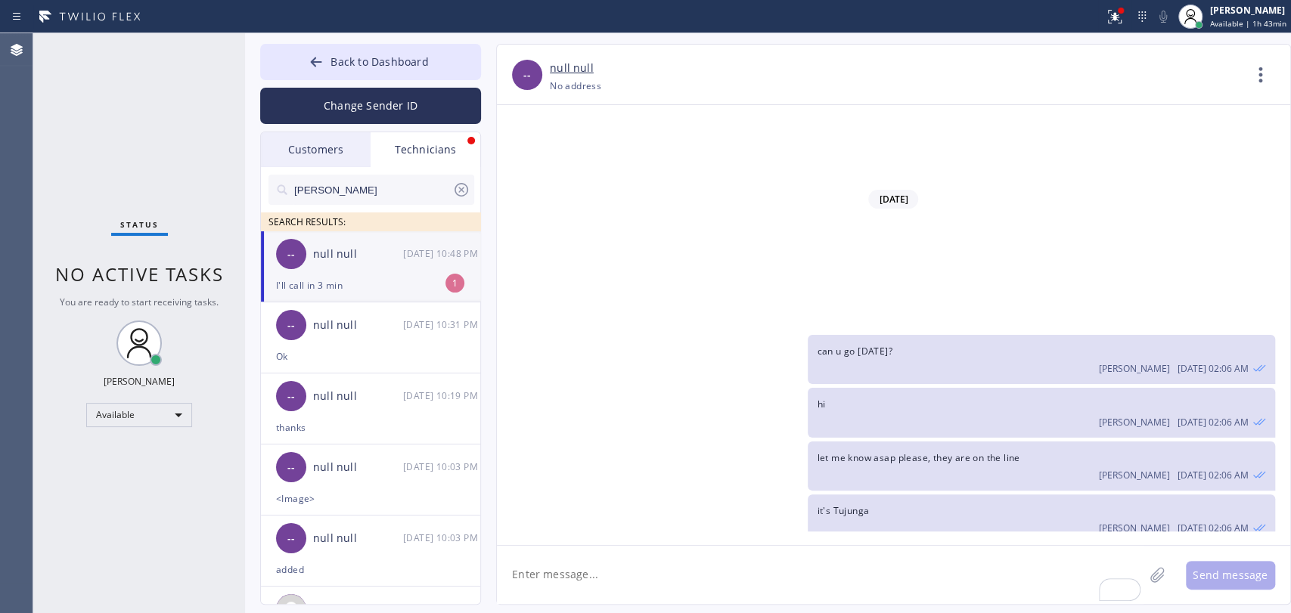
scroll to position [47599, 0]
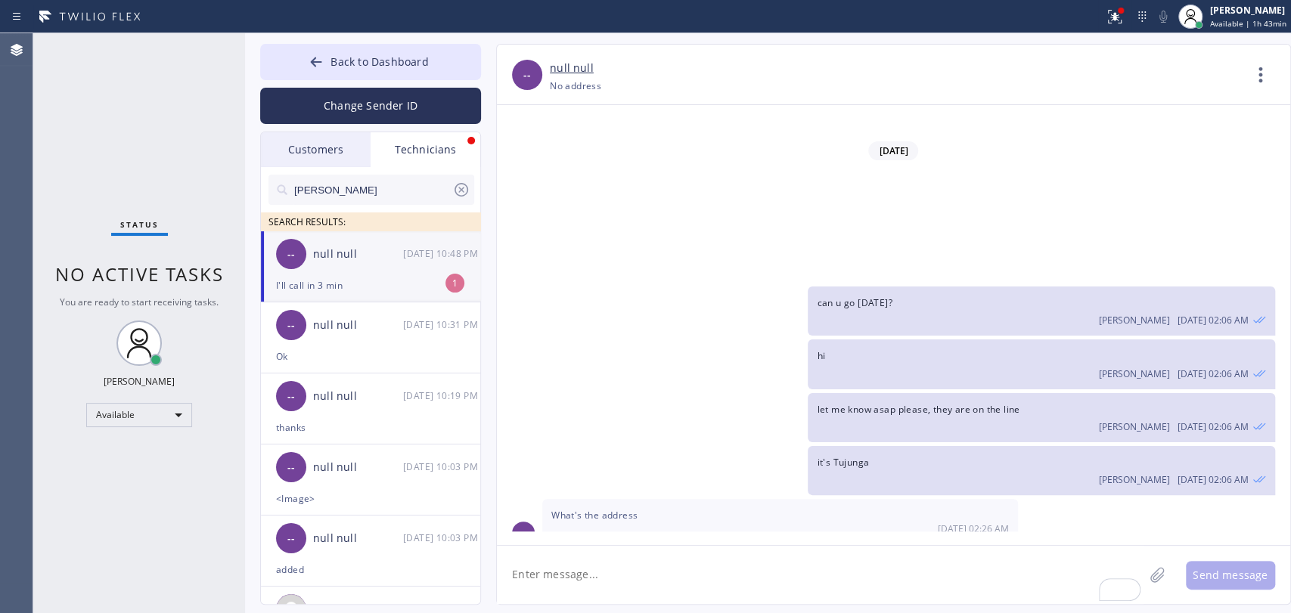
click at [664, 569] on textarea "To enrich screen reader interactions, please activate Accessibility in Grammarl…" at bounding box center [820, 575] width 647 height 58
paste textarea "wants plumber to repair the gas line, gas company already came out to shut off …"
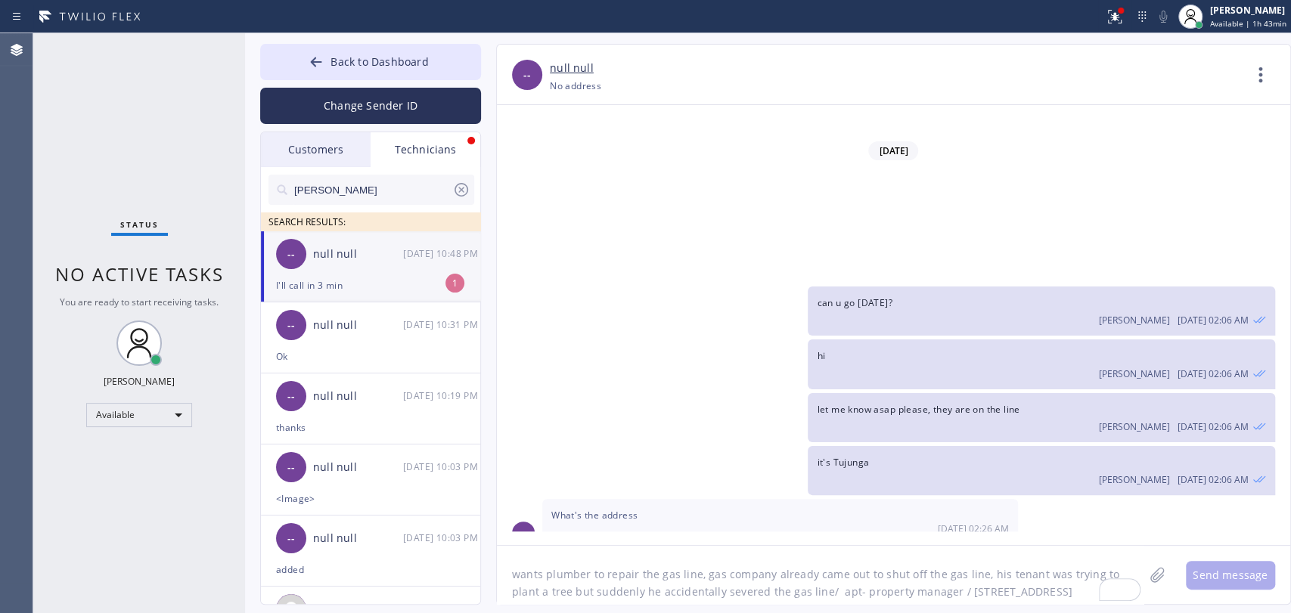
scroll to position [12, 0]
type textarea "wants plumber to repair the gas line, gas company already came out to shut off …"
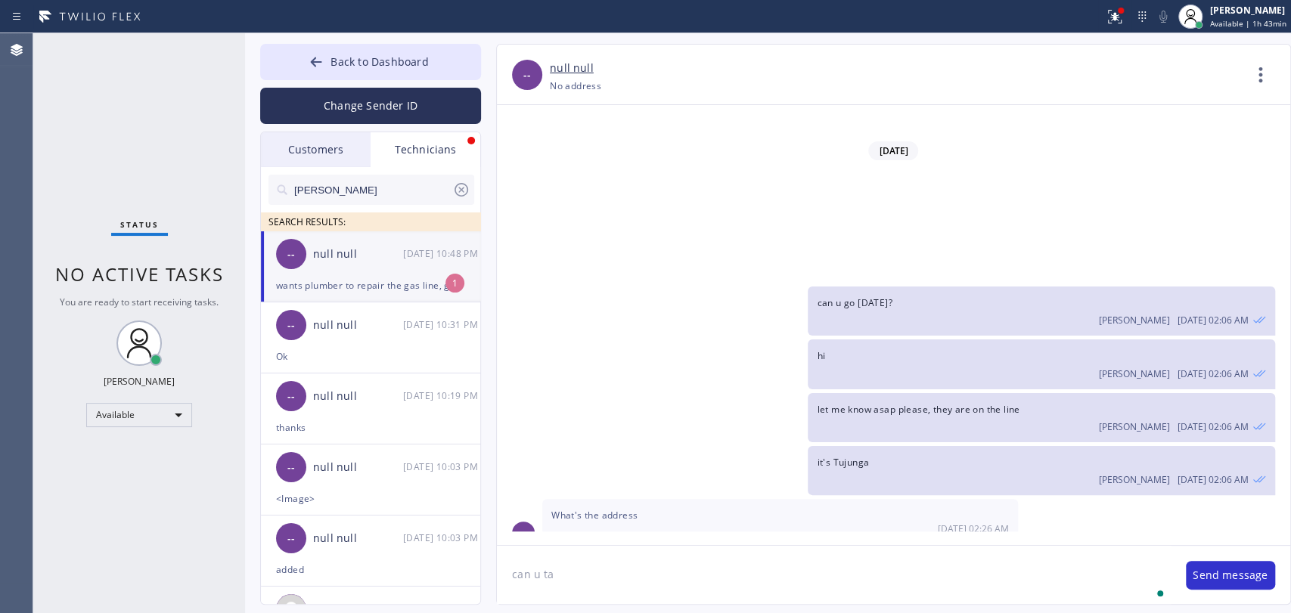
scroll to position [47682, 0]
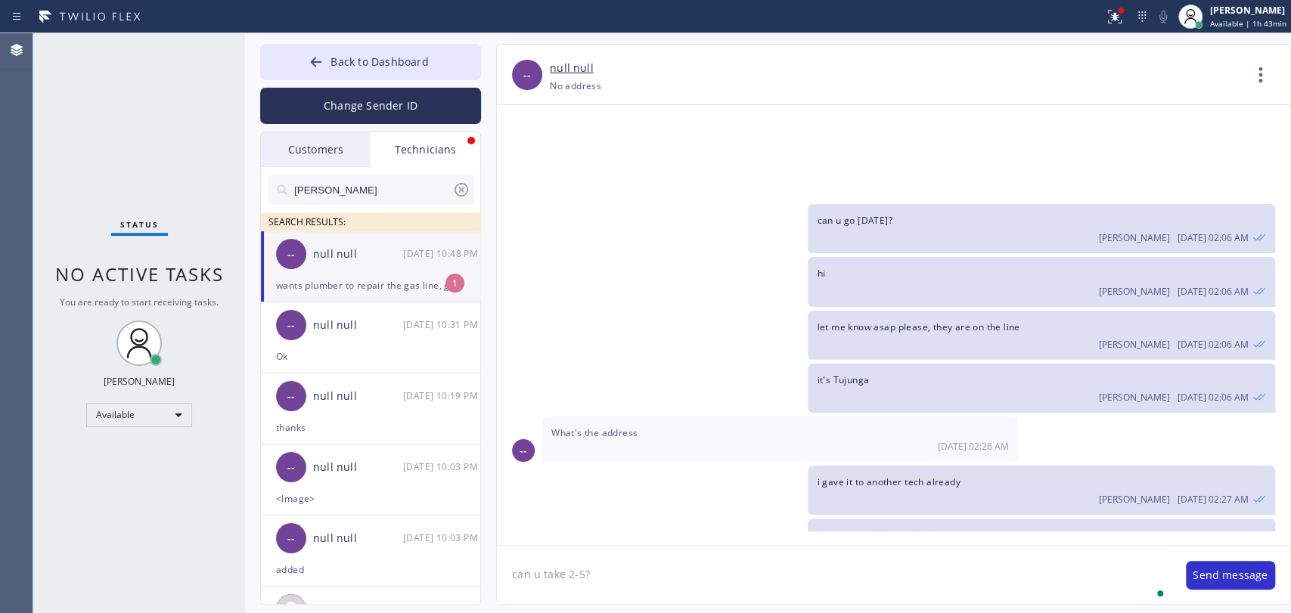
type textarea "can u take 2-5?"
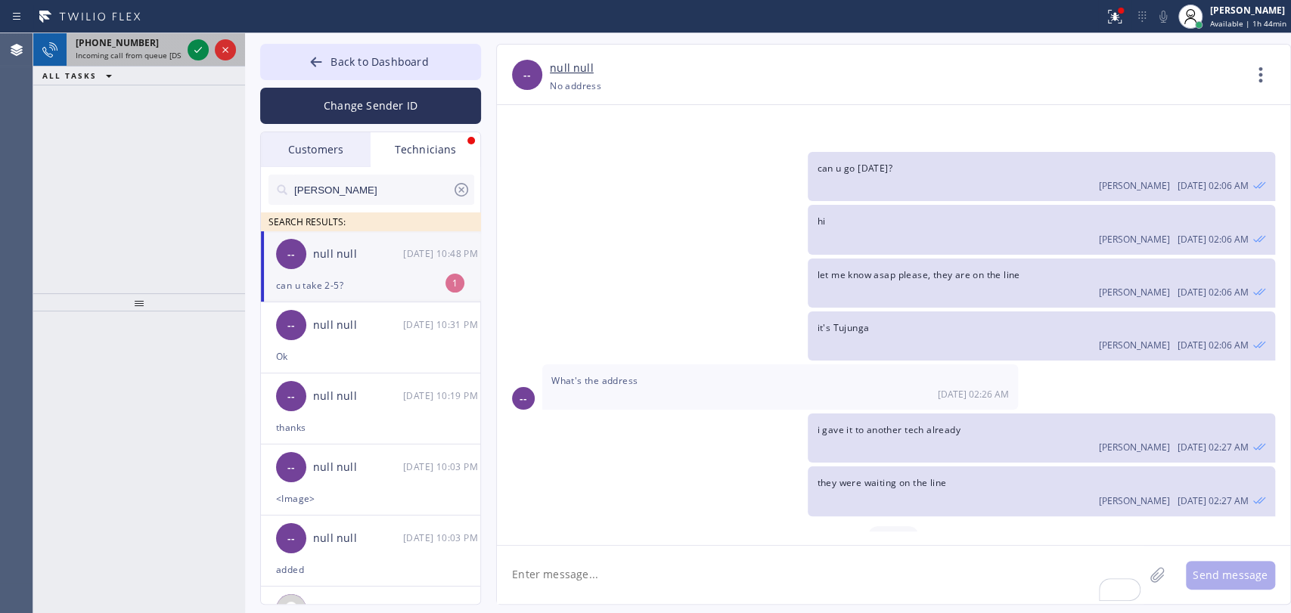
click at [138, 51] on span "Incoming call from queue [DSRs]" at bounding box center [134, 55] width 116 height 11
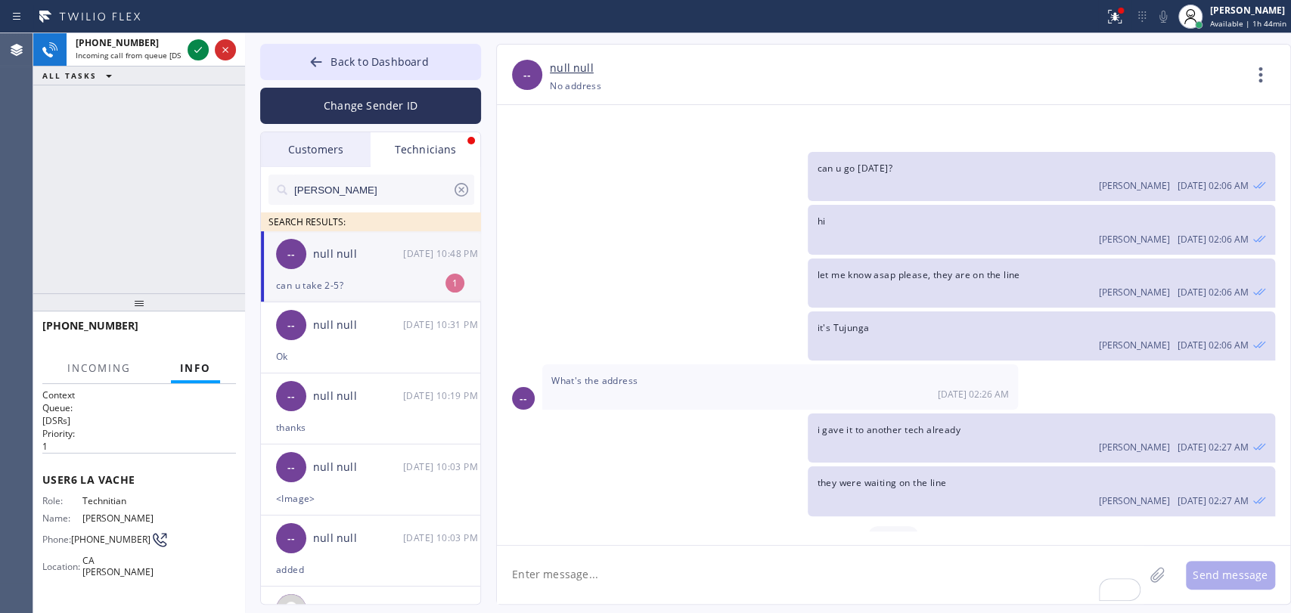
click at [184, 374] on span "Info" at bounding box center [195, 368] width 31 height 14
click at [1203, 19] on div at bounding box center [1190, 16] width 33 height 33
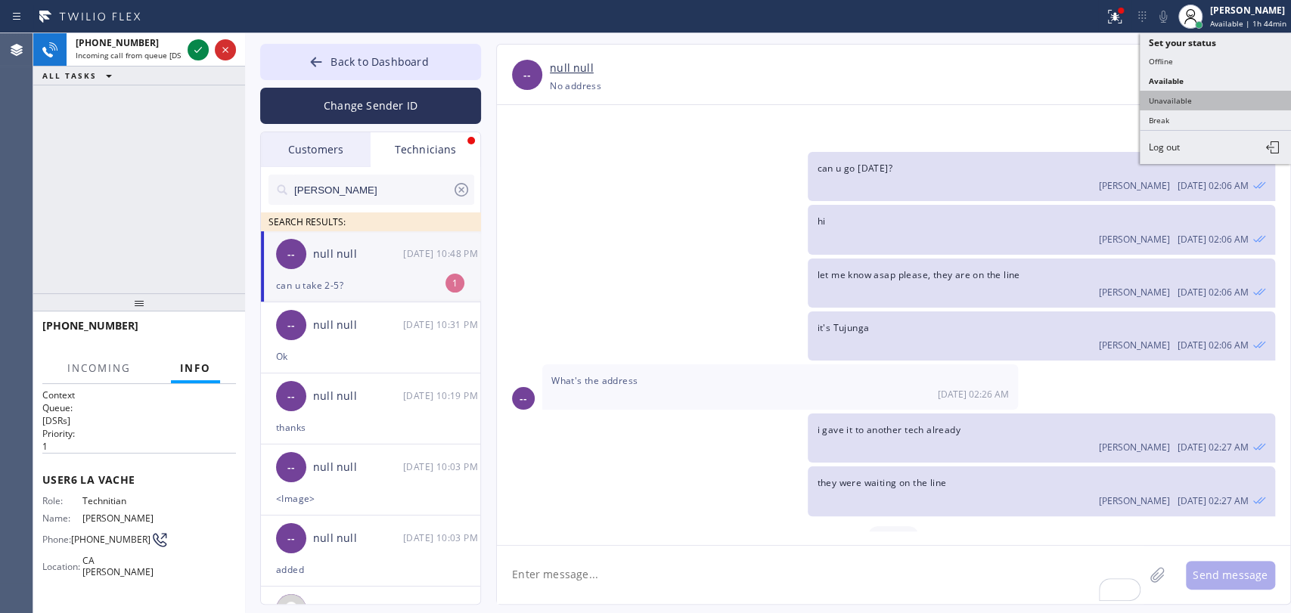
click at [1186, 92] on button "Unavailable" at bounding box center [1215, 101] width 151 height 20
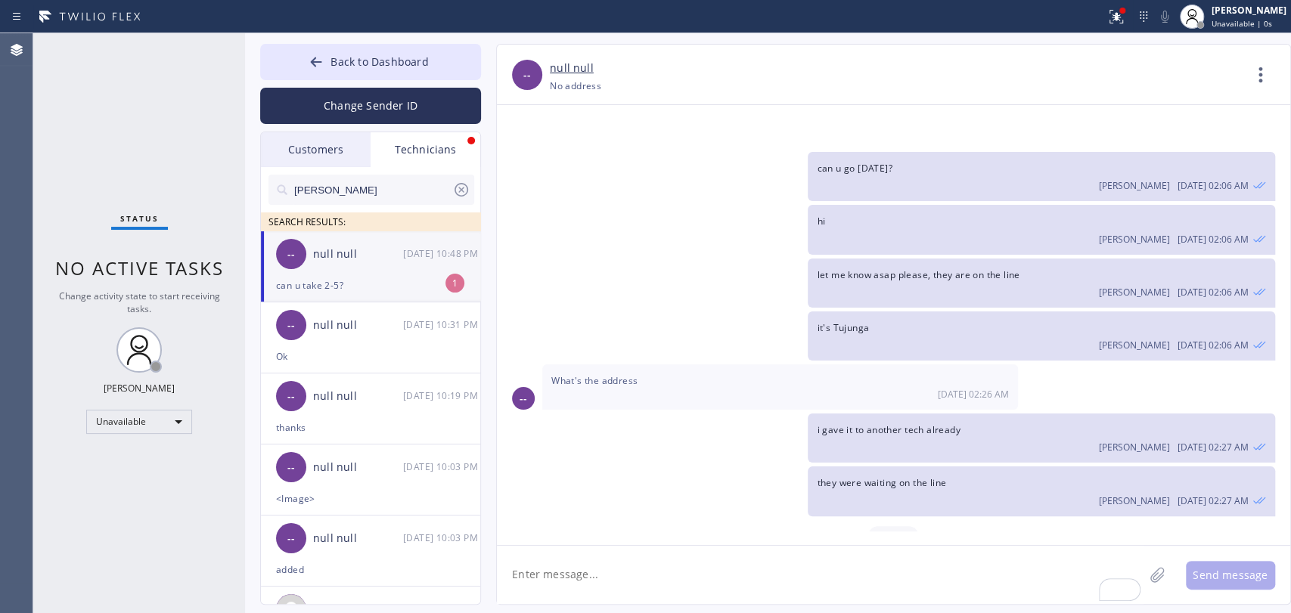
click at [128, 553] on div "Status No active tasks Change activity state to start receiving tasks. Oleksiy …" at bounding box center [139, 323] width 212 height 580
click at [145, 414] on div "Unavailable" at bounding box center [139, 422] width 106 height 24
click at [136, 456] on li "Available" at bounding box center [138, 460] width 103 height 18
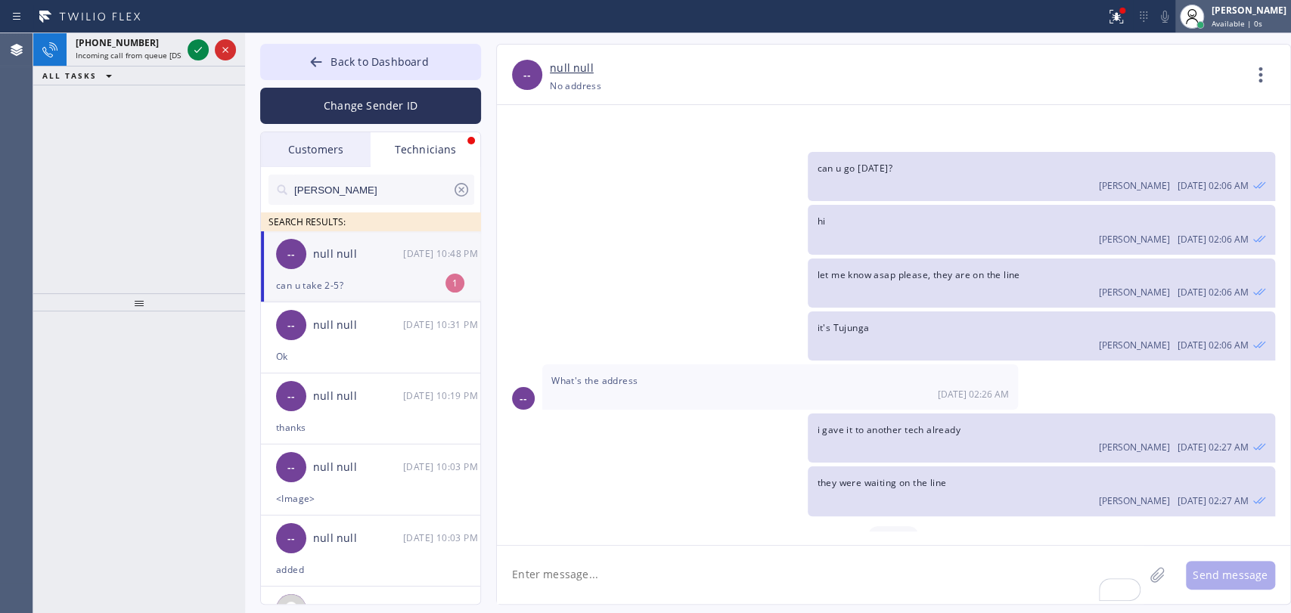
click at [1214, 17] on div "Oleksiy Dmitriev Available | 0s" at bounding box center [1249, 16] width 82 height 26
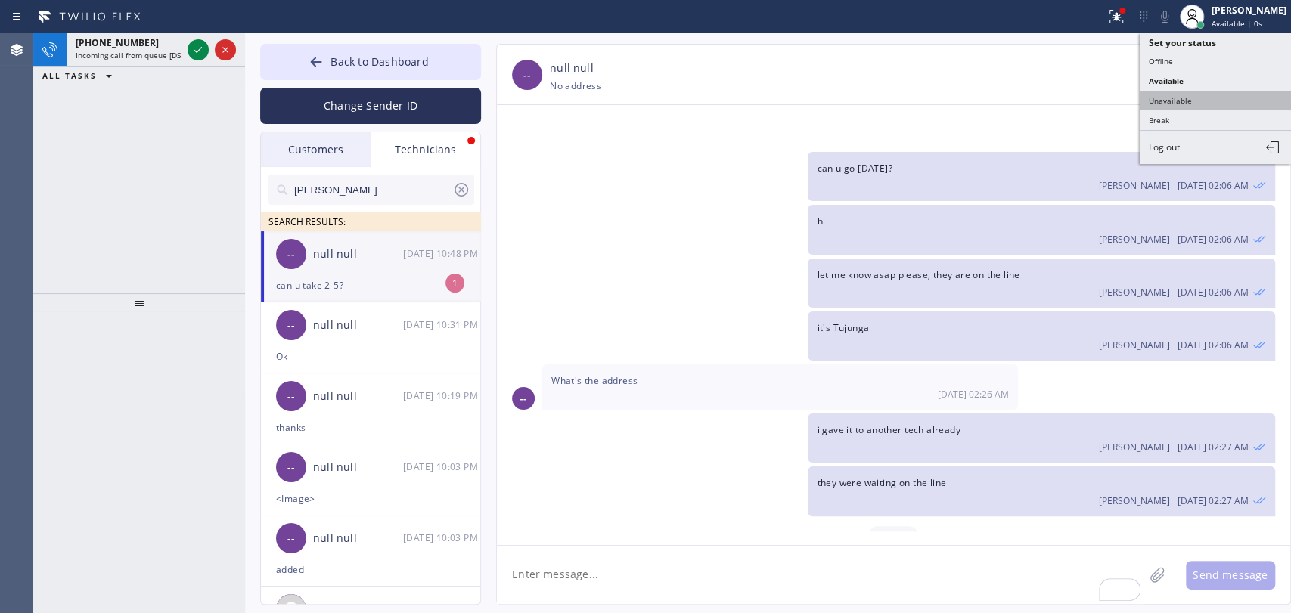
click at [1159, 98] on button "Unavailable" at bounding box center [1215, 101] width 151 height 20
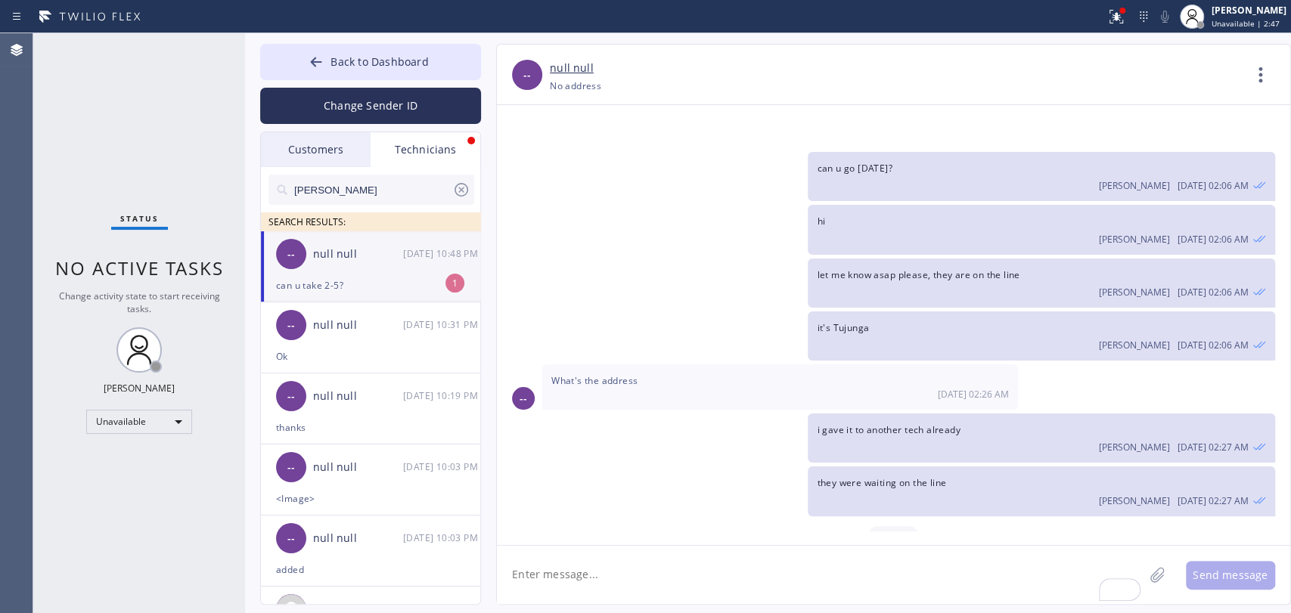
click at [371, 265] on div "-- null null 08/11 10:48 PM" at bounding box center [371, 253] width 221 height 45
click at [381, 259] on div "null null" at bounding box center [358, 254] width 90 height 17
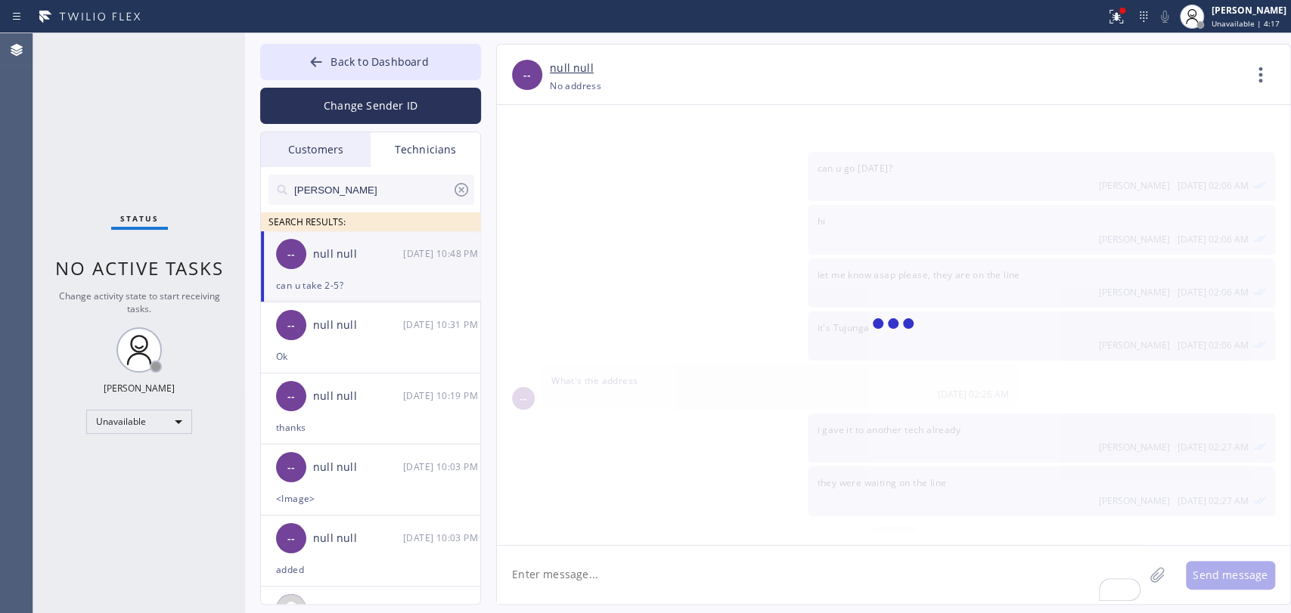
click at [552, 576] on textarea "To enrich screen reader interactions, please activate Accessibility in Grammarl…" at bounding box center [820, 575] width 647 height 58
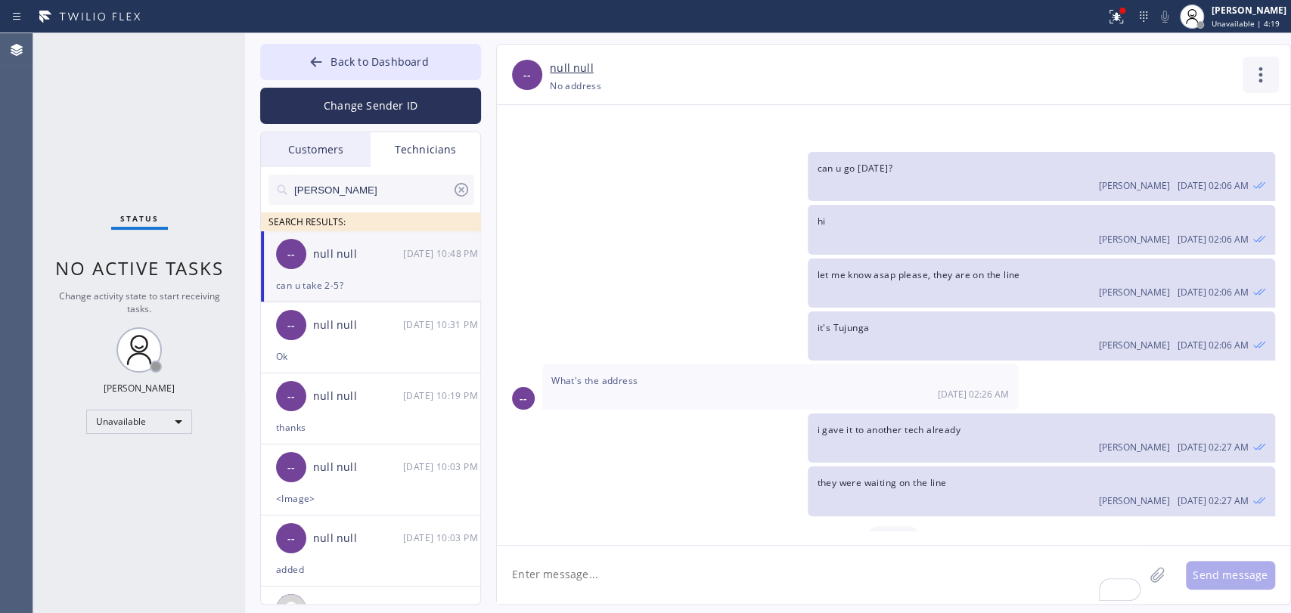
click at [1261, 63] on icon at bounding box center [1260, 75] width 36 height 36
click at [773, 523] on div at bounding box center [645, 306] width 1291 height 613
drag, startPoint x: 747, startPoint y: 541, endPoint x: 739, endPoint y: 552, distance: 14.1
click at [739, 552] on div "-- null null +18183989920 Choose phone number +18183989920 No address Contact F…" at bounding box center [893, 324] width 795 height 561
click at [739, 552] on textarea "To enrich screen reader interactions, please activate Accessibility in Grammarl…" at bounding box center [820, 575] width 647 height 58
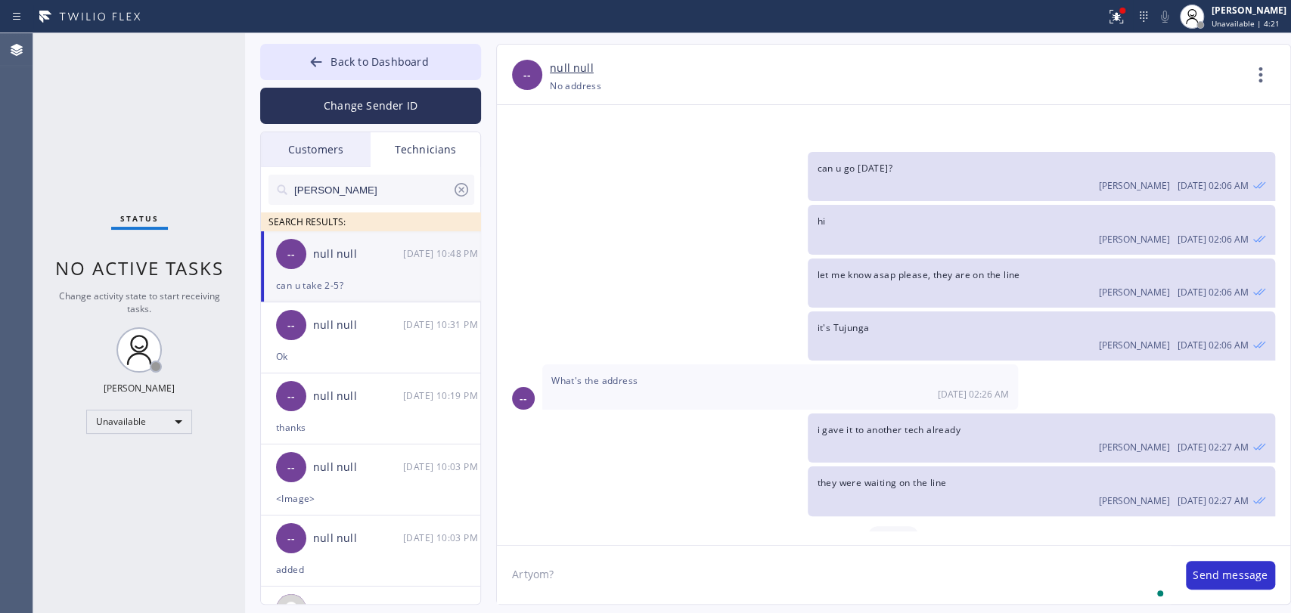
type textarea "Artyom?"
click at [181, 403] on div "Status No active tasks Change activity state to start receiving tasks. Oleksiy …" at bounding box center [139, 323] width 212 height 580
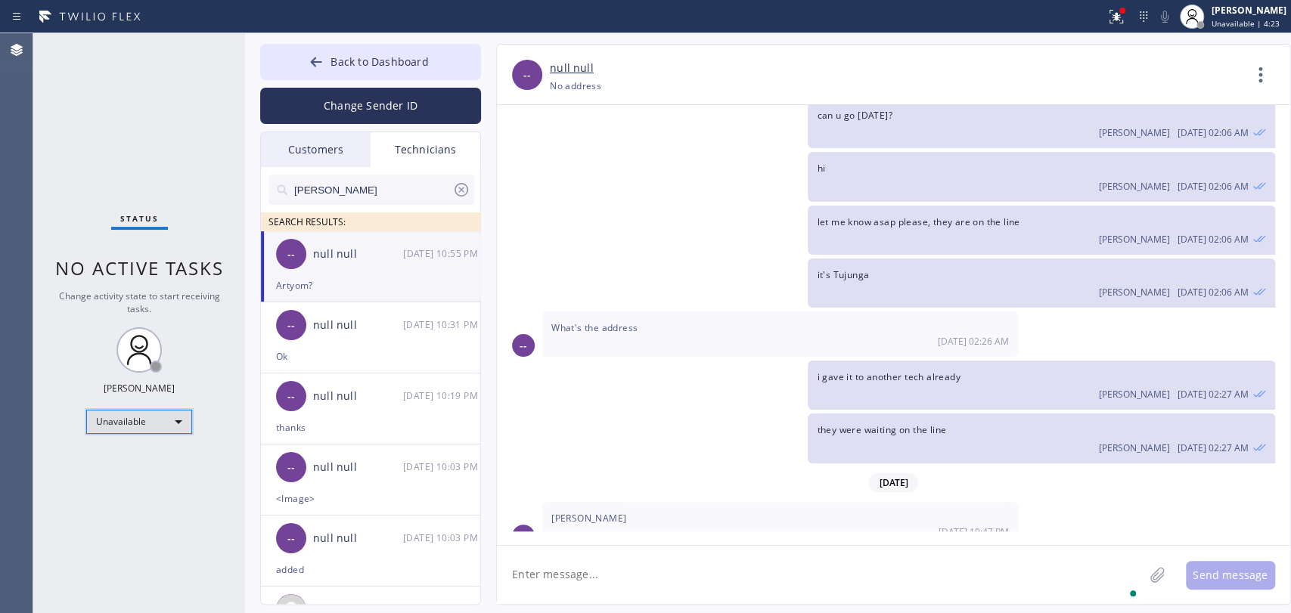
click at [157, 410] on div "Unavailable" at bounding box center [139, 422] width 106 height 24
click at [153, 453] on li "Available" at bounding box center [138, 460] width 103 height 18
click at [154, 430] on div "Unavailable" at bounding box center [139, 422] width 106 height 24
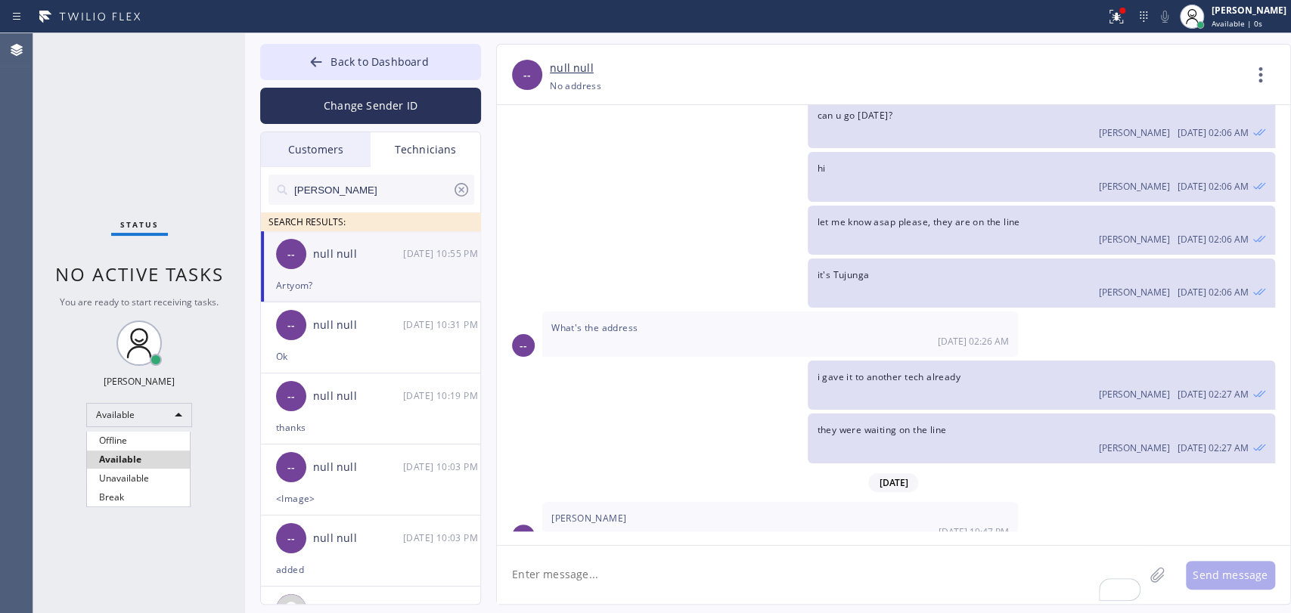
click at [147, 454] on li "Available" at bounding box center [138, 460] width 103 height 18
click at [157, 462] on div "Status No active tasks You are ready to start receiving tasks. [PERSON_NAME] Av…" at bounding box center [139, 323] width 212 height 580
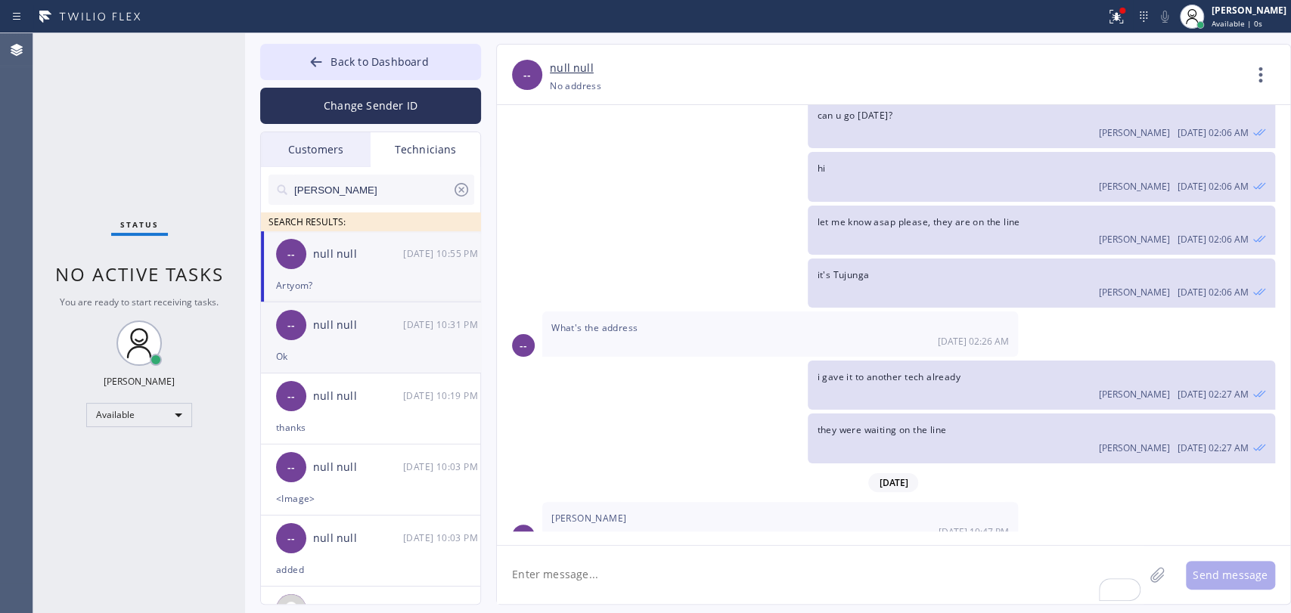
click at [362, 336] on div "-- null null [DATE] 10:31 PM" at bounding box center [371, 324] width 221 height 45
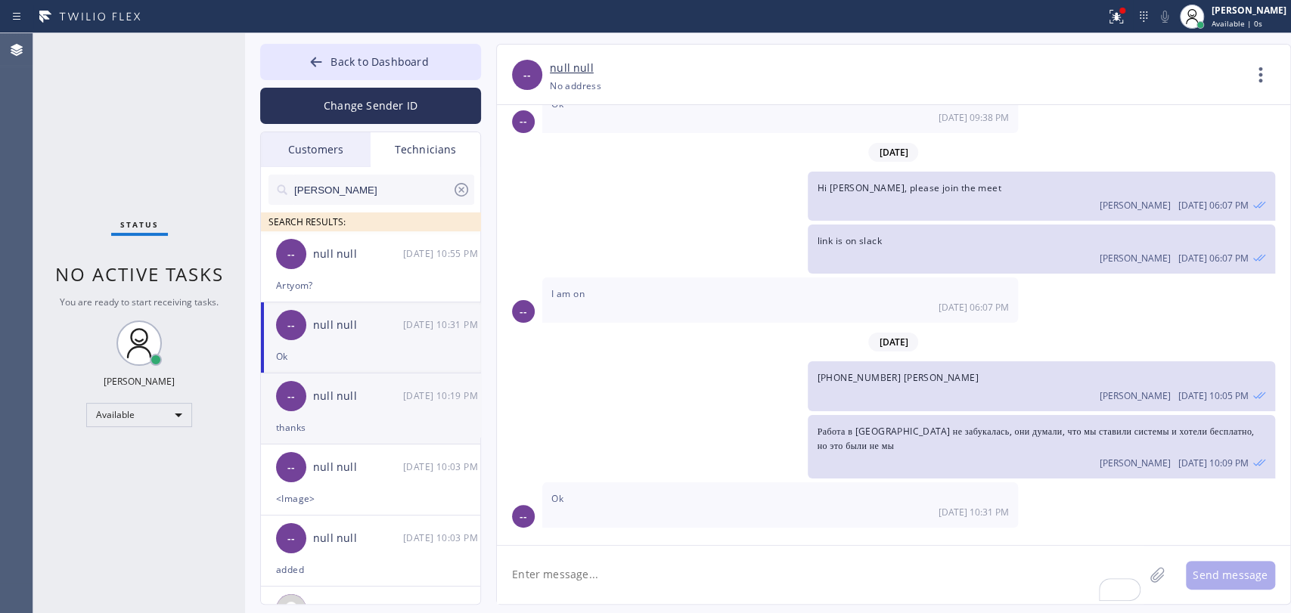
scroll to position [205, 0]
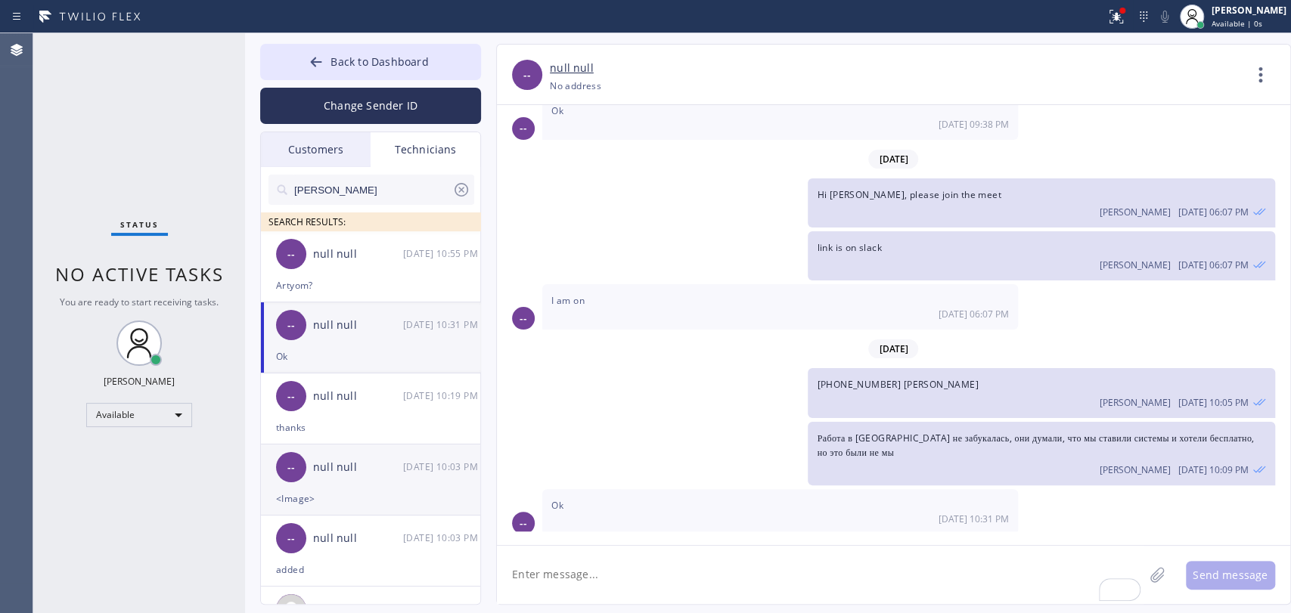
click at [373, 490] on div "<Image>" at bounding box center [370, 498] width 189 height 17
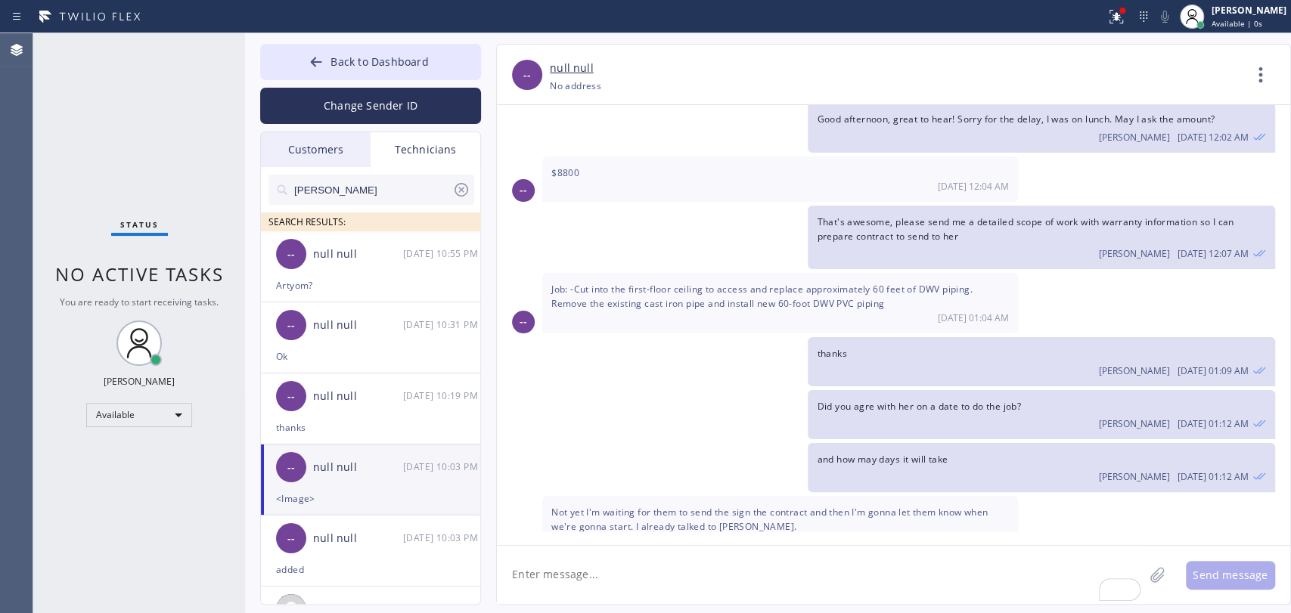
scroll to position [117057, 0]
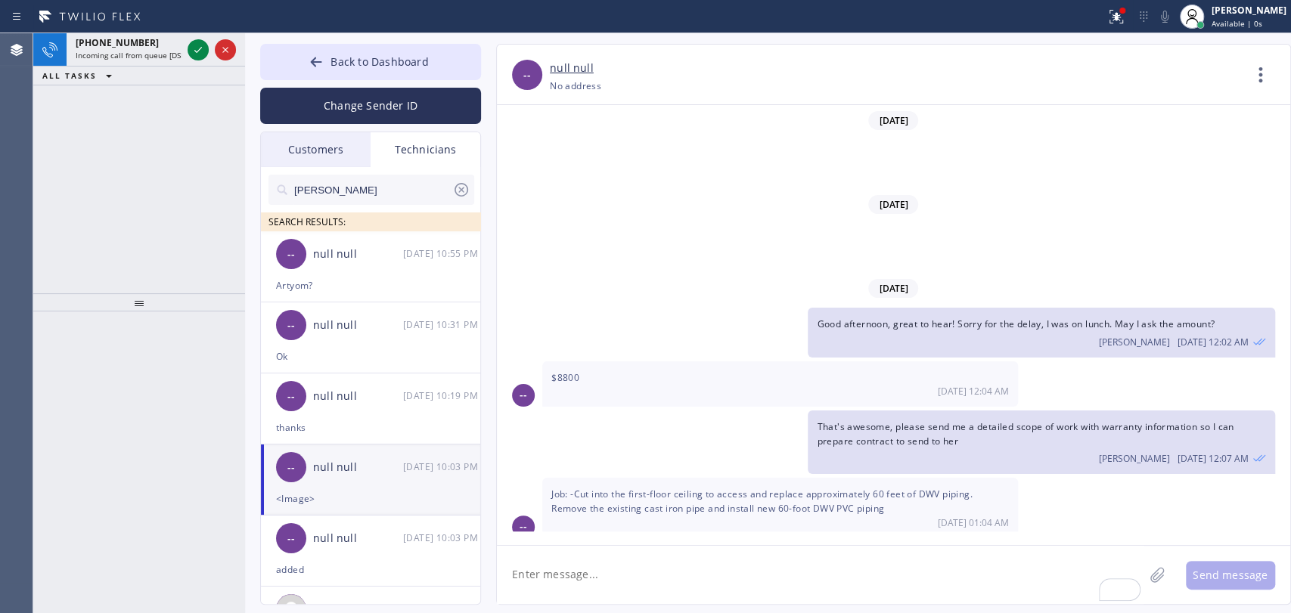
scroll to position [117057, 0]
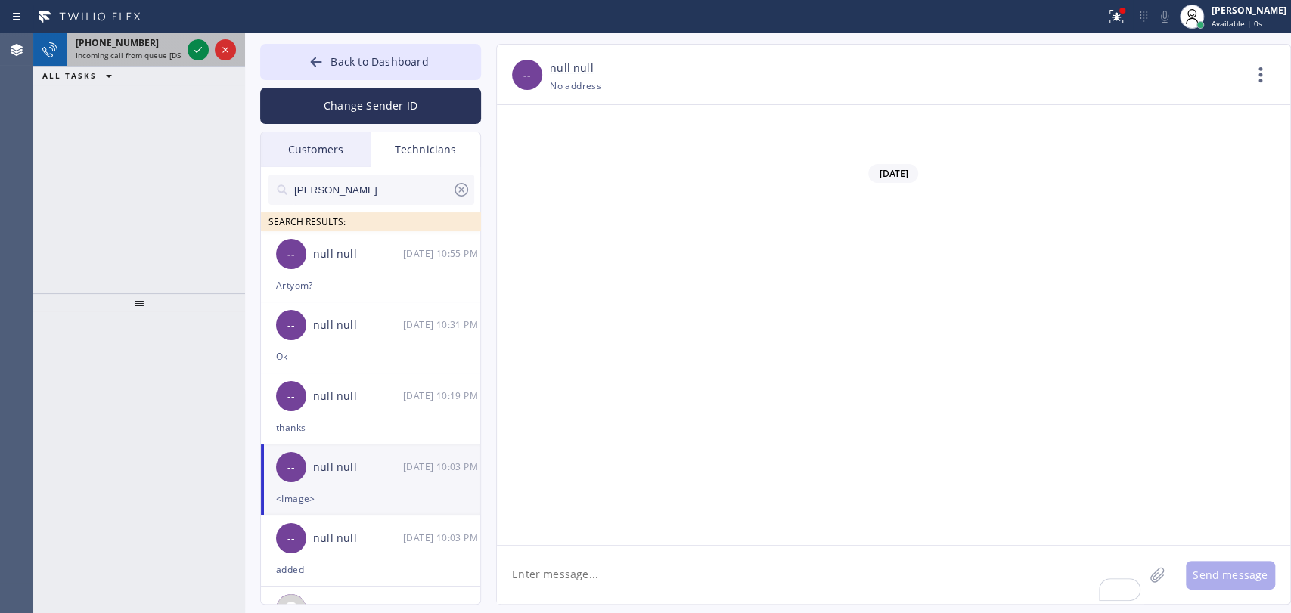
click at [124, 57] on span "Incoming call from queue [DSRs]" at bounding box center [134, 55] width 116 height 11
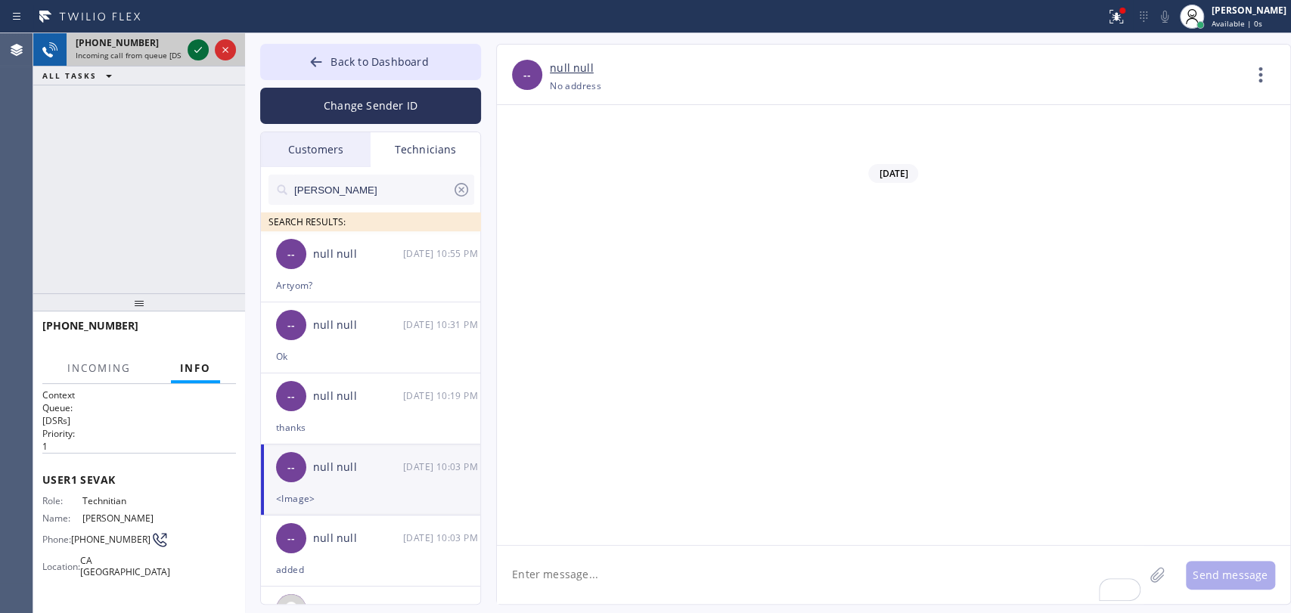
click at [197, 52] on icon at bounding box center [198, 50] width 8 height 6
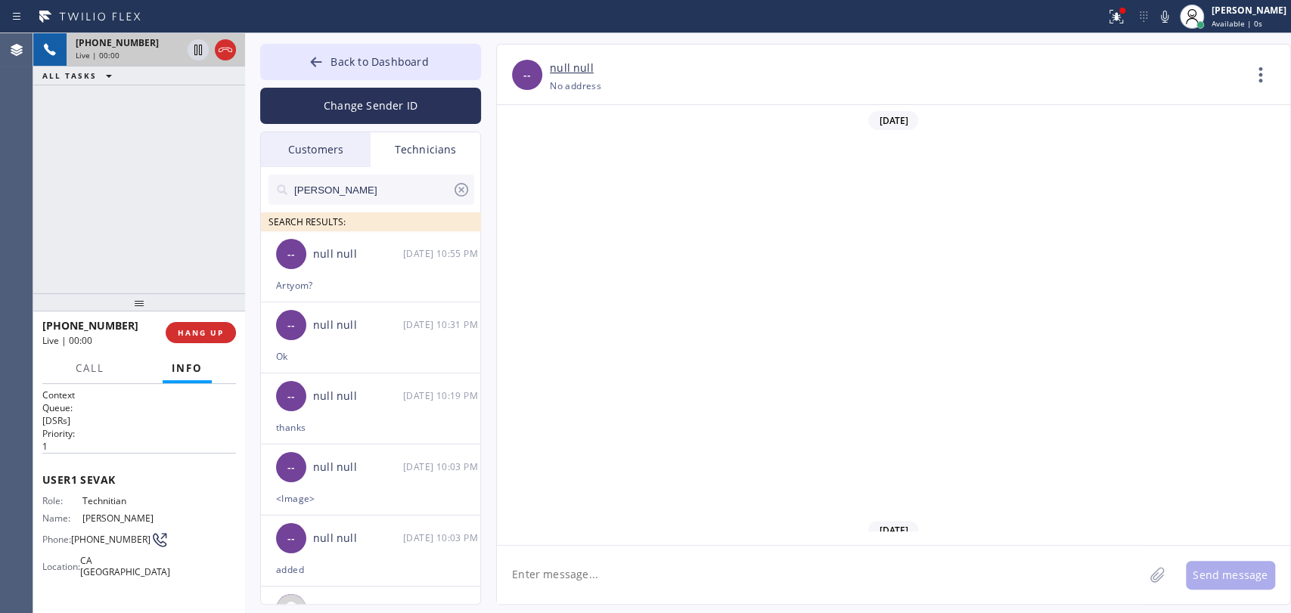
scroll to position [6419, 0]
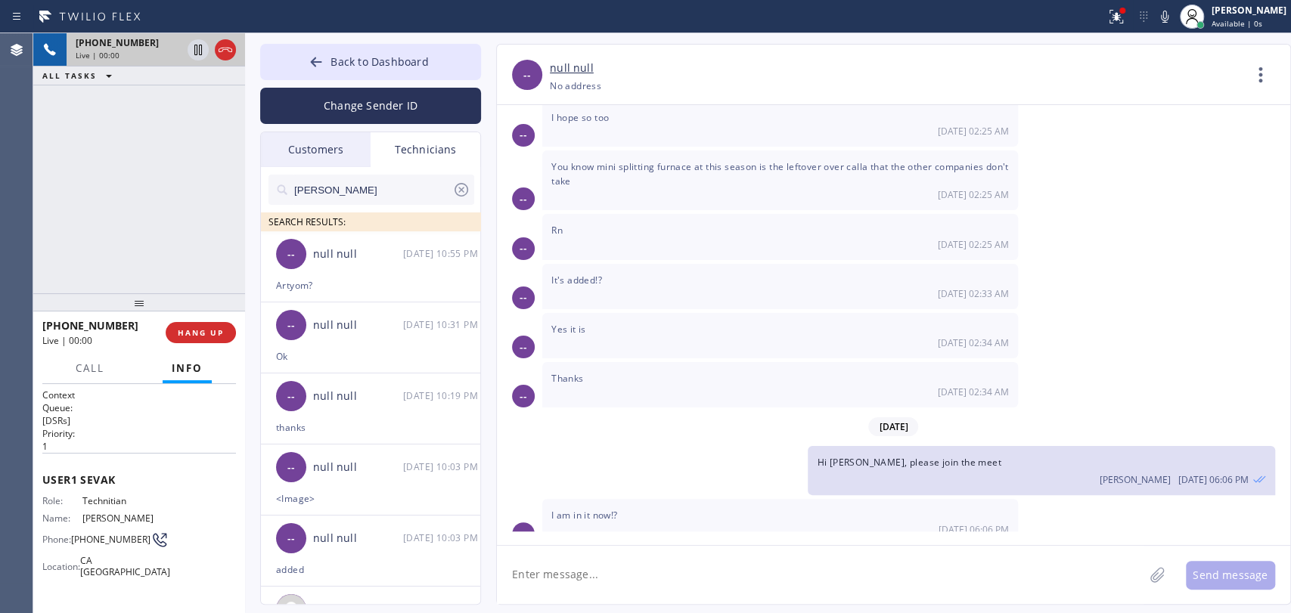
click at [876, 456] on span "Hi [PERSON_NAME], please join the meet" at bounding box center [909, 462] width 184 height 13
click at [872, 456] on span "Hi [PERSON_NAME], please join the meet" at bounding box center [909, 462] width 184 height 13
click at [314, 273] on div "-- null null [DATE] 10:56 PM" at bounding box center [371, 253] width 221 height 45
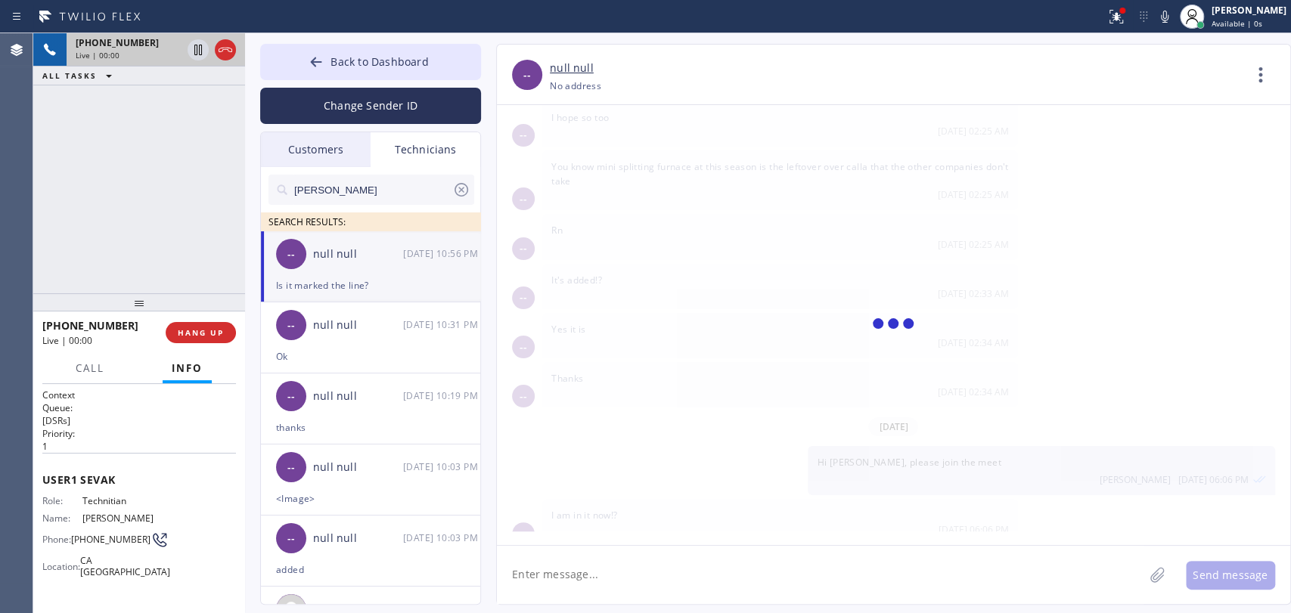
click at [581, 588] on textarea at bounding box center [820, 575] width 647 height 58
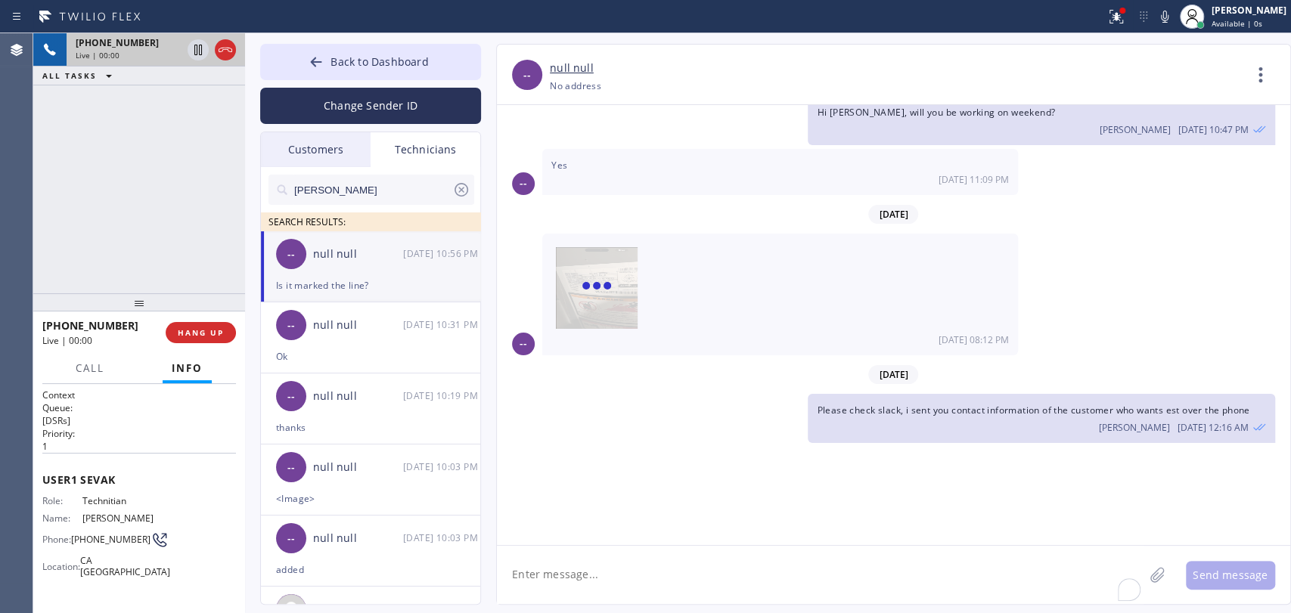
scroll to position [47835, 0]
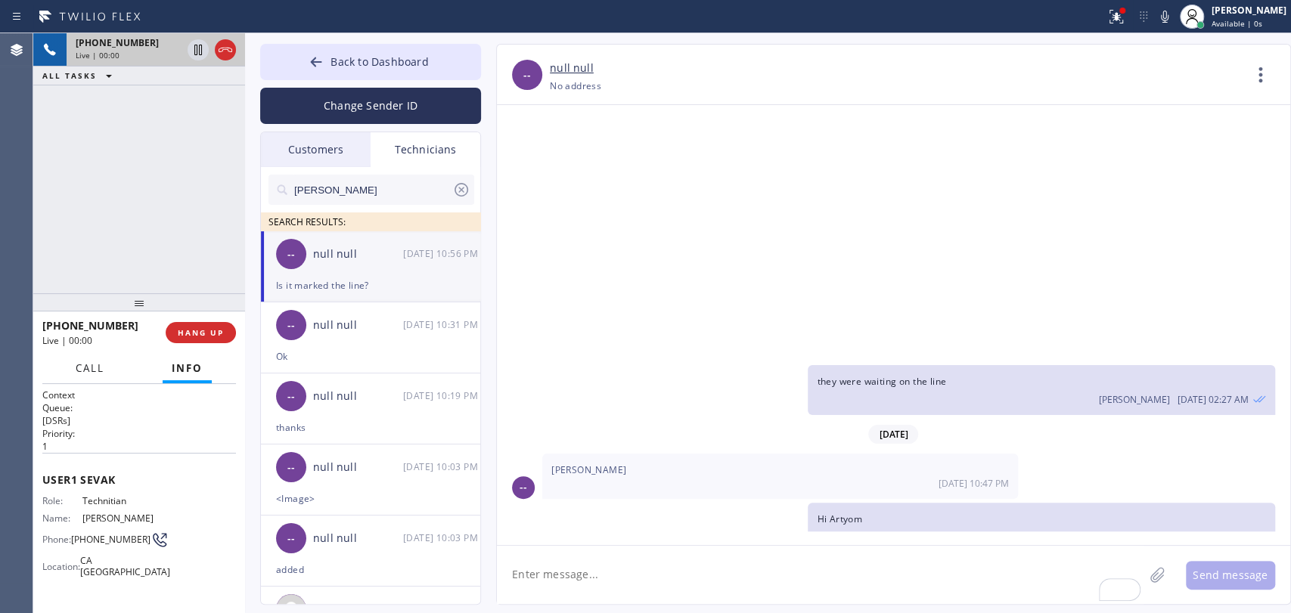
click at [87, 368] on span "Call" at bounding box center [90, 368] width 29 height 14
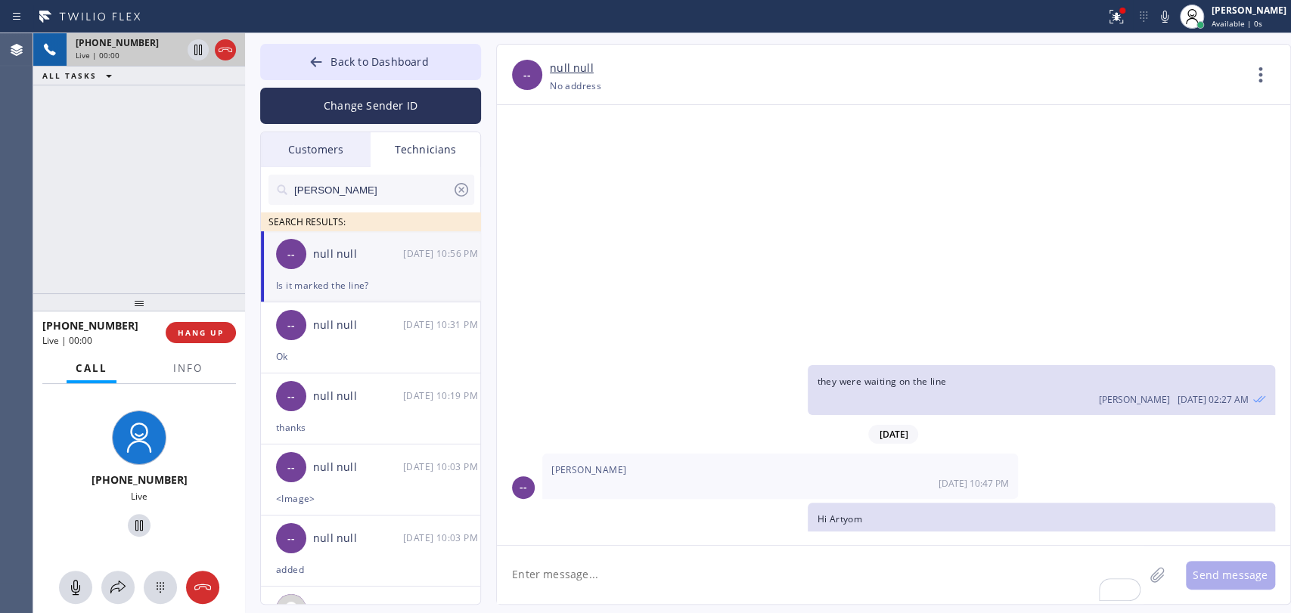
click at [166, 380] on div at bounding box center [188, 381] width 48 height 3
click at [169, 377] on button "Info" at bounding box center [188, 368] width 48 height 29
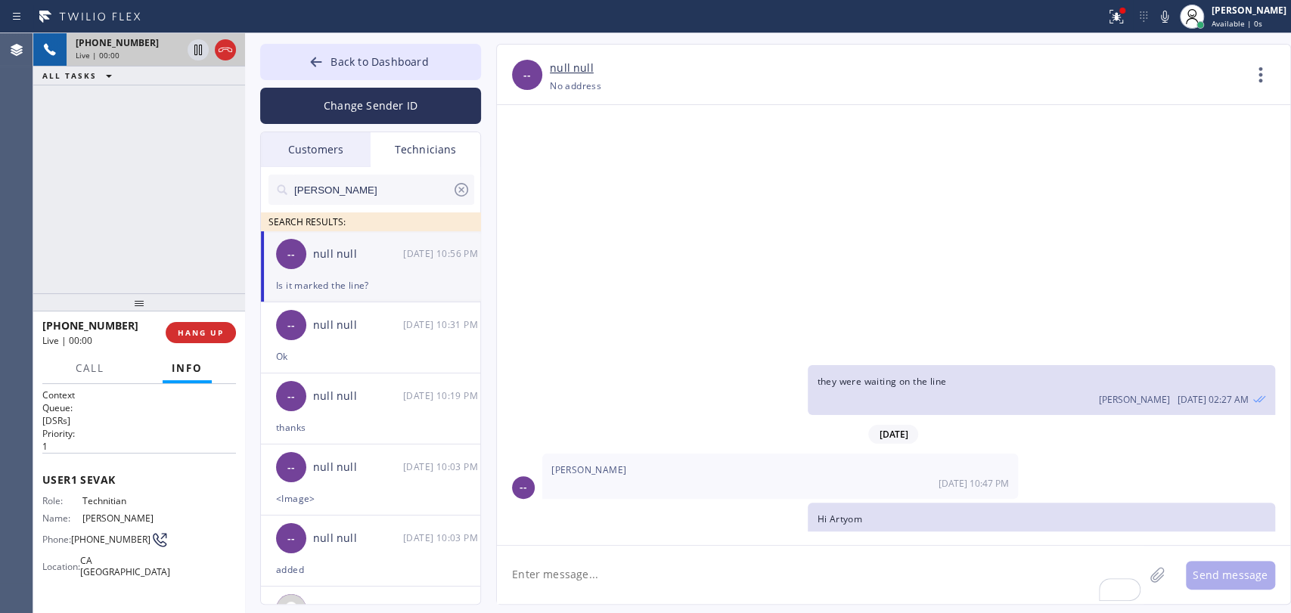
drag, startPoint x: 114, startPoint y: 307, endPoint x: 122, endPoint y: 292, distance: 16.9
click at [122, 293] on div at bounding box center [139, 302] width 212 height 18
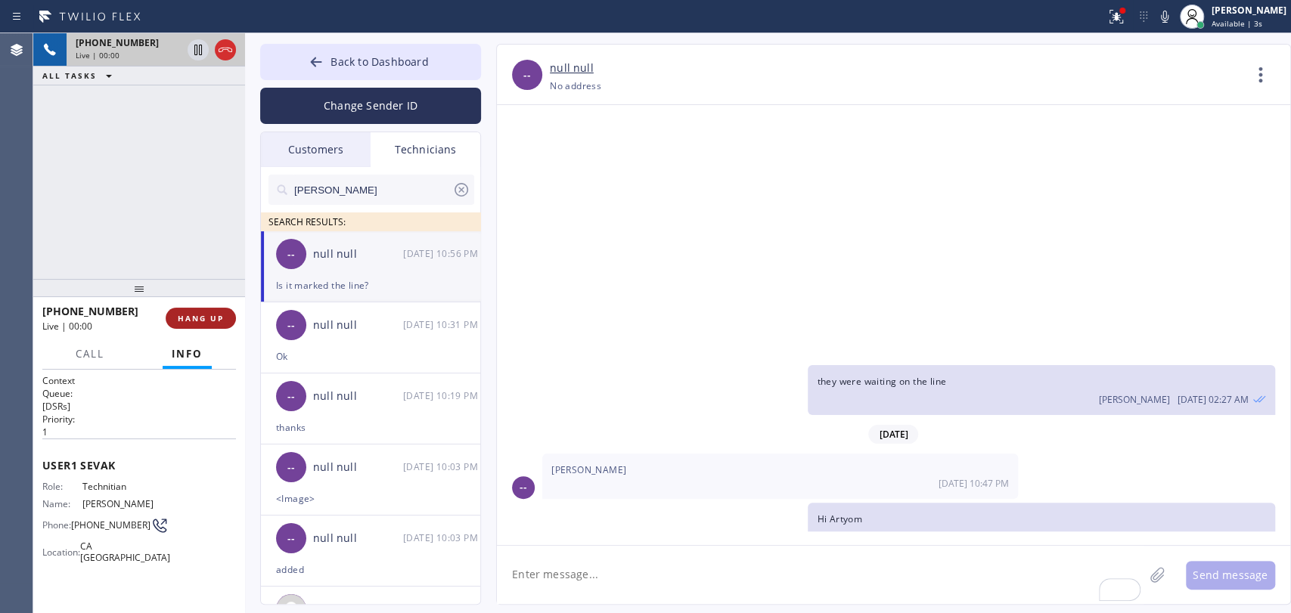
click at [224, 318] on button "HANG UP" at bounding box center [201, 318] width 70 height 21
click at [578, 583] on textarea "To enrich screen reader interactions, please activate Accessibility in Grammarl…" at bounding box center [820, 575] width 647 height 58
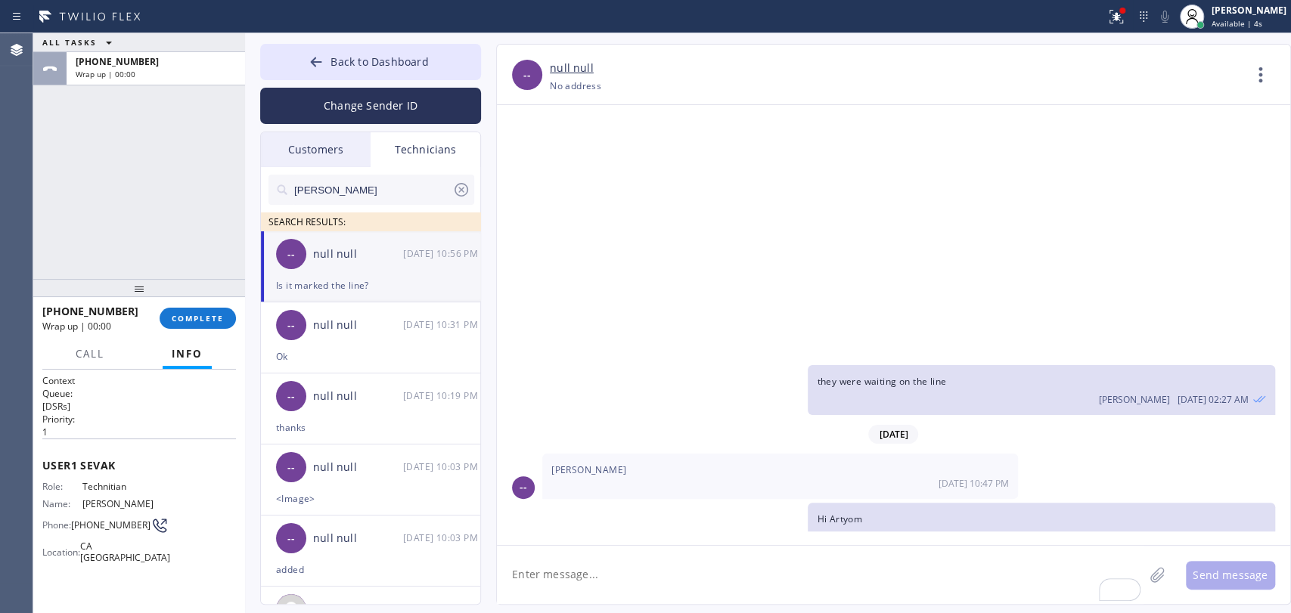
click at [578, 582] on textarea "To enrich screen reader interactions, please activate Accessibility in Grammarl…" at bounding box center [820, 575] width 647 height 58
type textarea "i"
type textarea "we didn't ask, but gas compan was there"
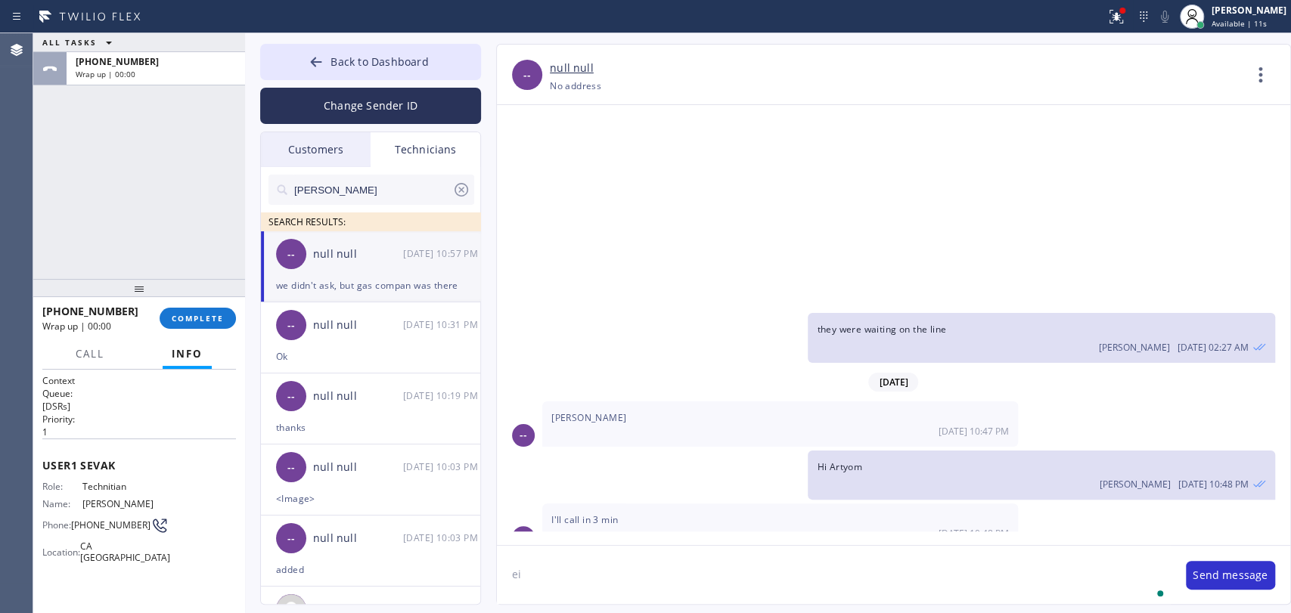
type textarea "e"
type textarea "a"
type textarea "B"
click at [196, 326] on button "COMPLETE" at bounding box center [198, 318] width 76 height 21
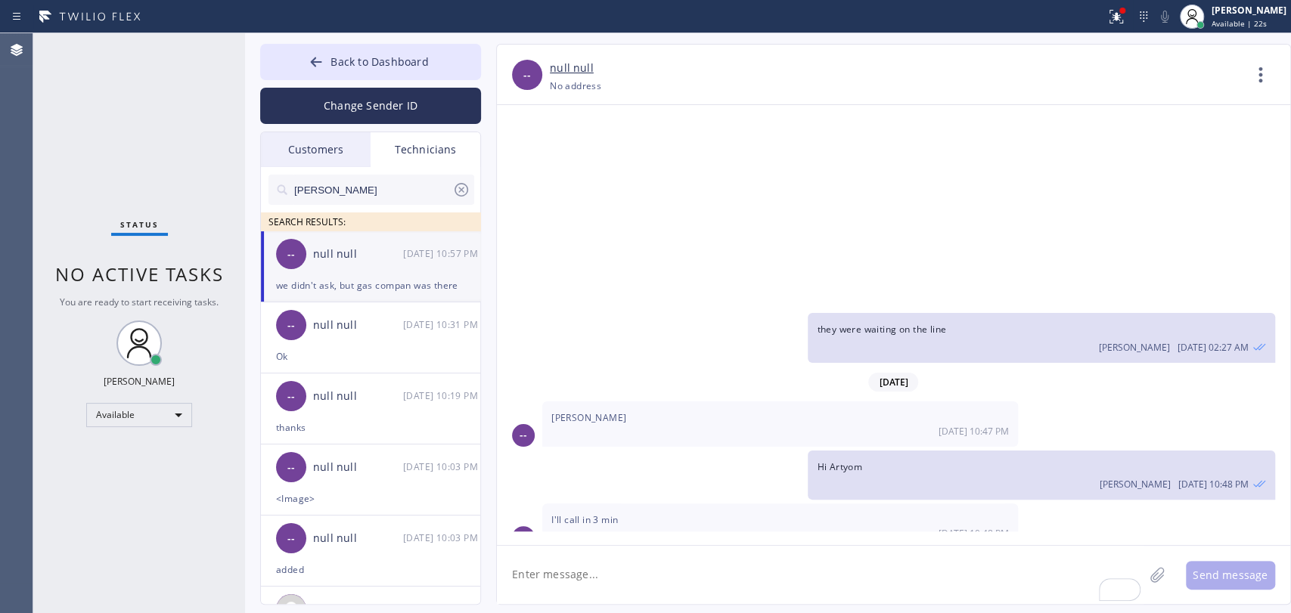
click at [362, 183] on input "[PERSON_NAME]" at bounding box center [373, 190] width 160 height 30
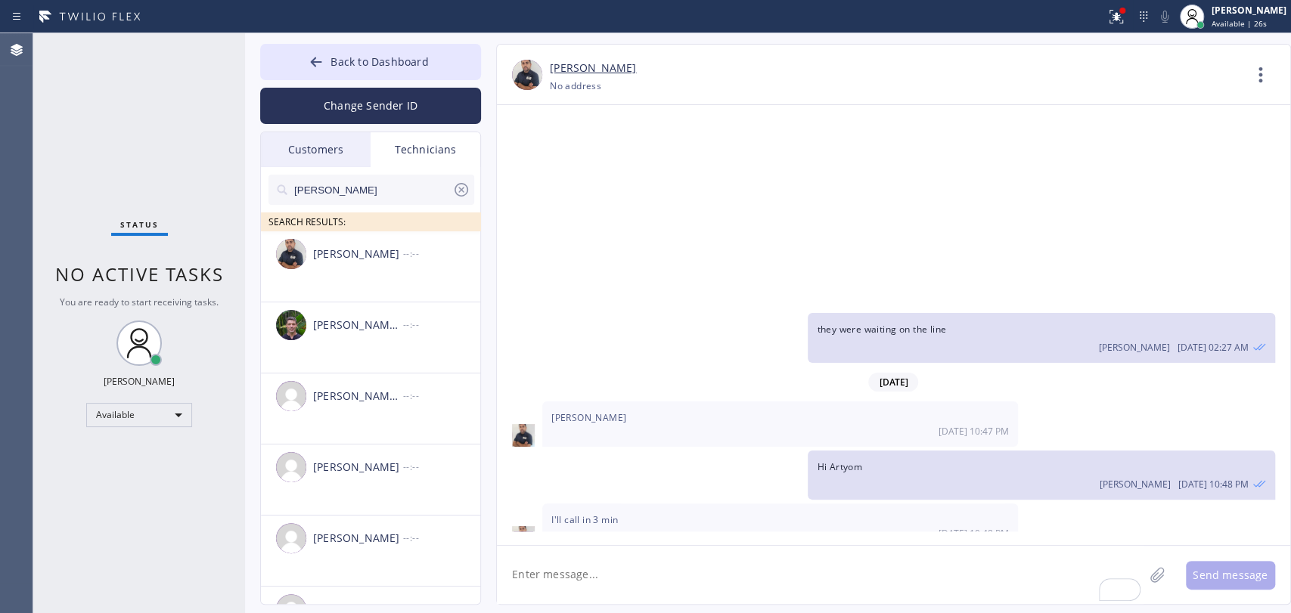
type input "[PERSON_NAME]"
click at [206, 212] on div "Status No active tasks You are ready to start receiving tasks. [PERSON_NAME] Av…" at bounding box center [139, 323] width 212 height 580
click at [1068, 553] on div "wants plumber to repair the gas line, gas company already came out to shut off …" at bounding box center [1041, 592] width 467 height 79
click at [351, 200] on input "[PERSON_NAME]" at bounding box center [373, 190] width 160 height 30
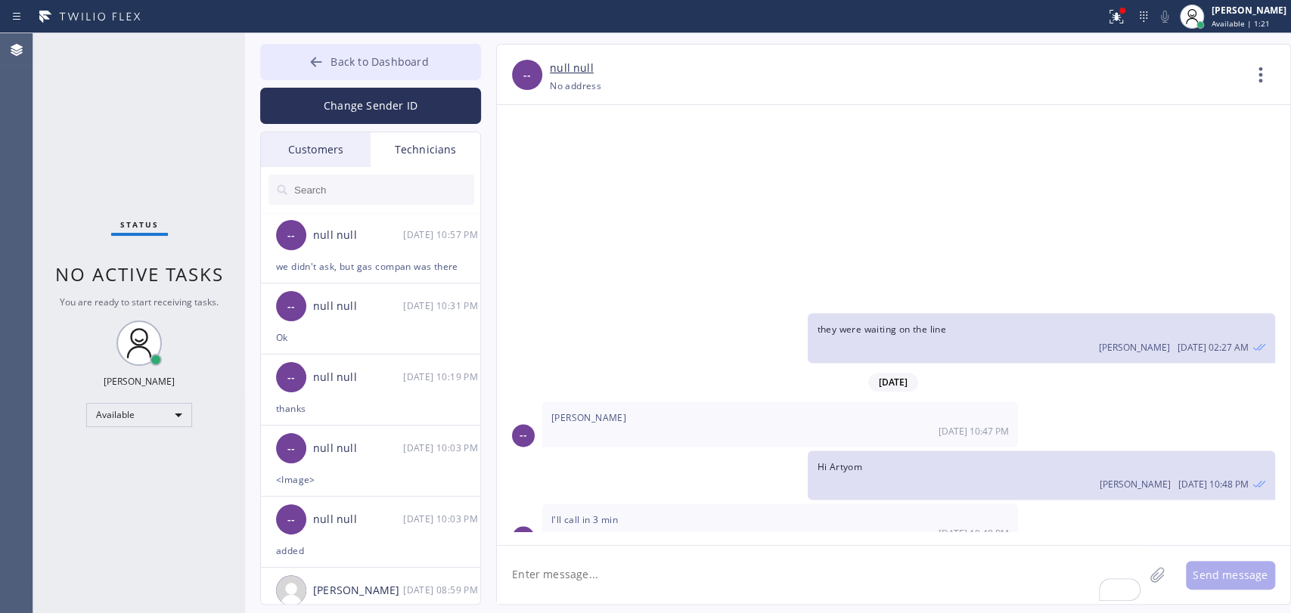
click at [352, 54] on span "Back to Dashboard" at bounding box center [379, 61] width 98 height 14
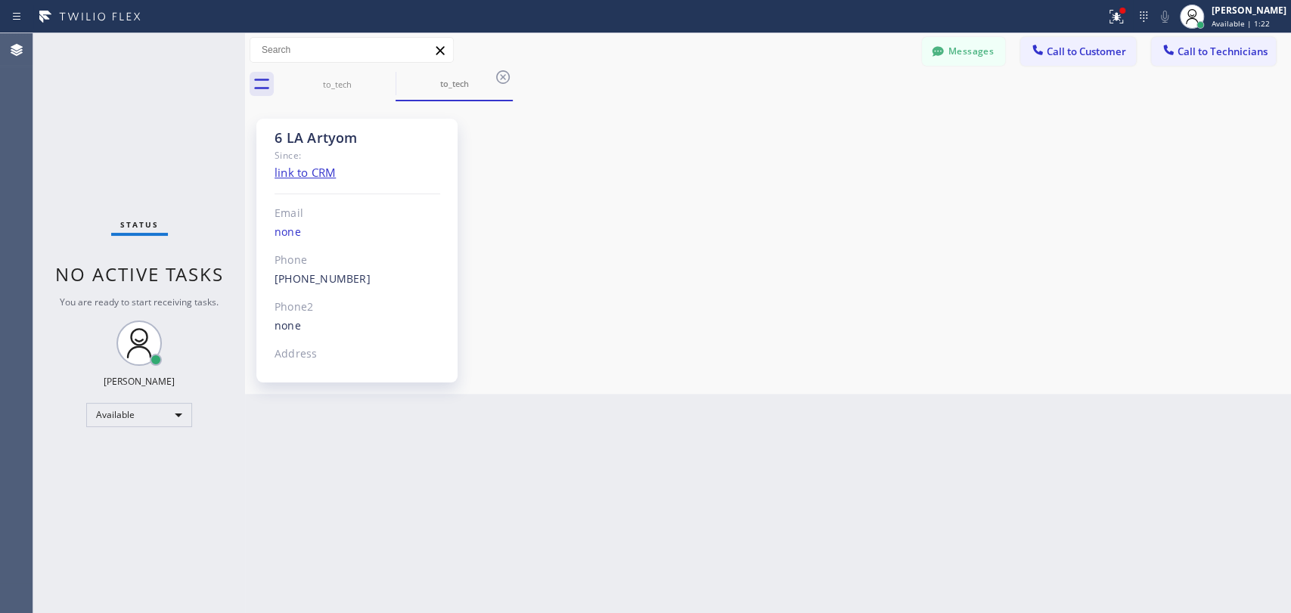
click at [1208, 51] on span "Call to Technicians" at bounding box center [1222, 52] width 90 height 14
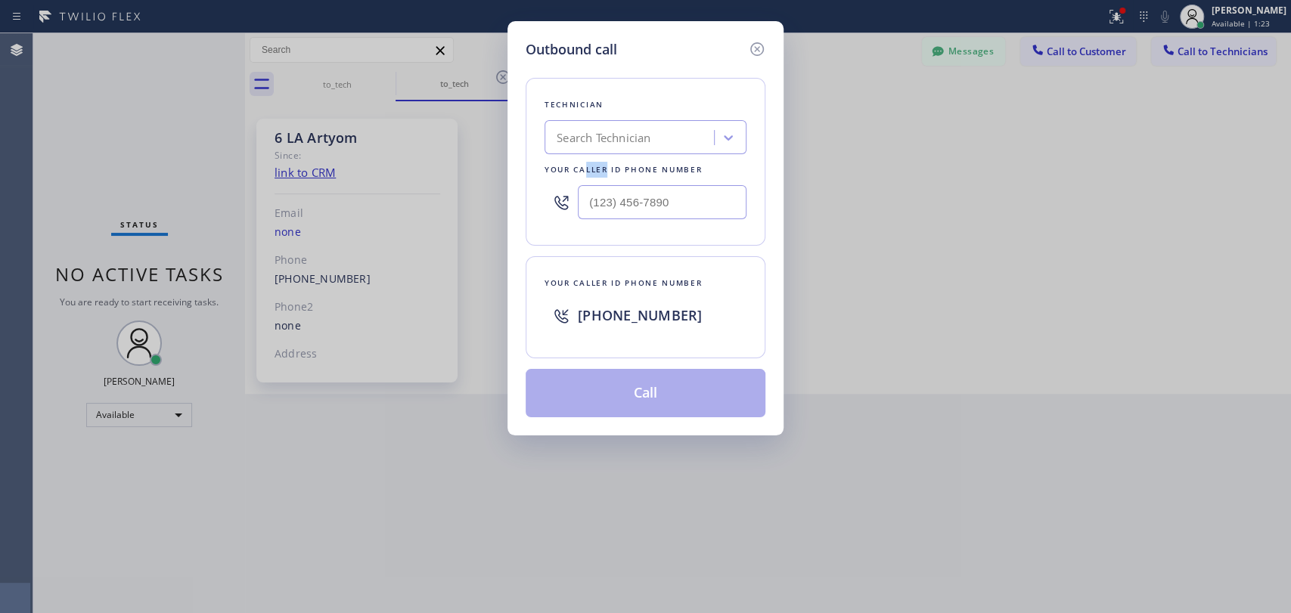
drag, startPoint x: 600, startPoint y: 157, endPoint x: 582, endPoint y: 158, distance: 18.2
click at [582, 158] on div "Technician Search Technician Your caller id phone number" at bounding box center [646, 162] width 240 height 168
click at [600, 136] on div "Search Technician" at bounding box center [604, 137] width 94 height 17
type input "arty"
click at [596, 154] on div "[PERSON_NAME]" at bounding box center [645, 169] width 202 height 33
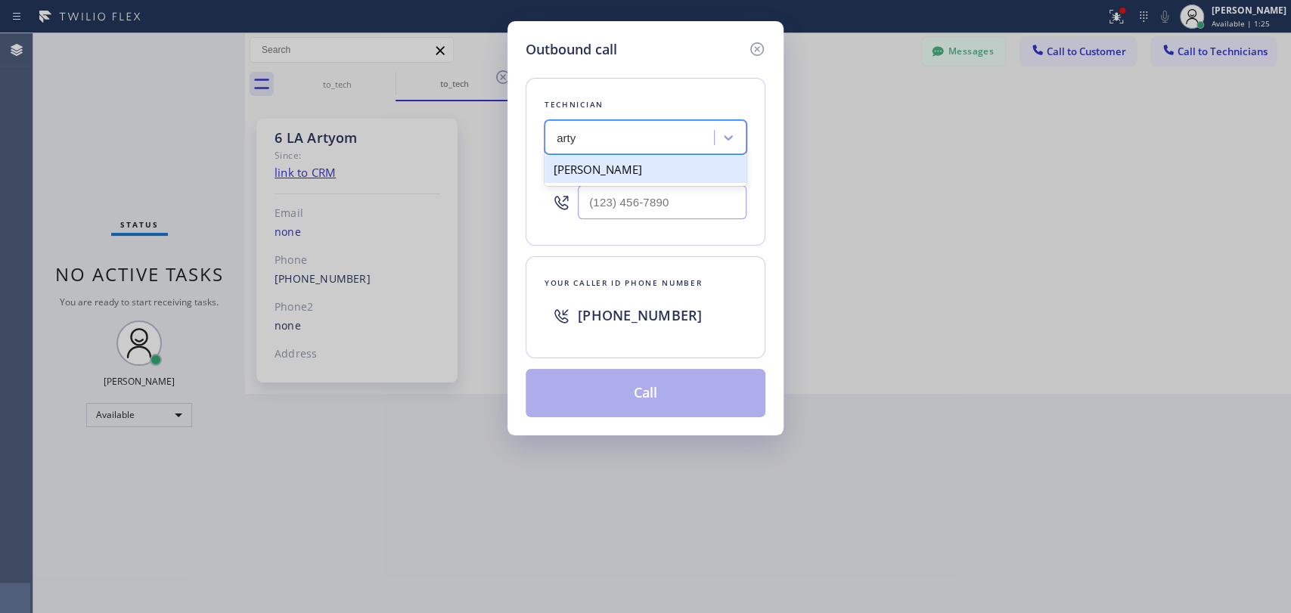
click at [597, 164] on div "[PERSON_NAME]" at bounding box center [645, 169] width 202 height 27
type input "[PHONE_NUMBER]"
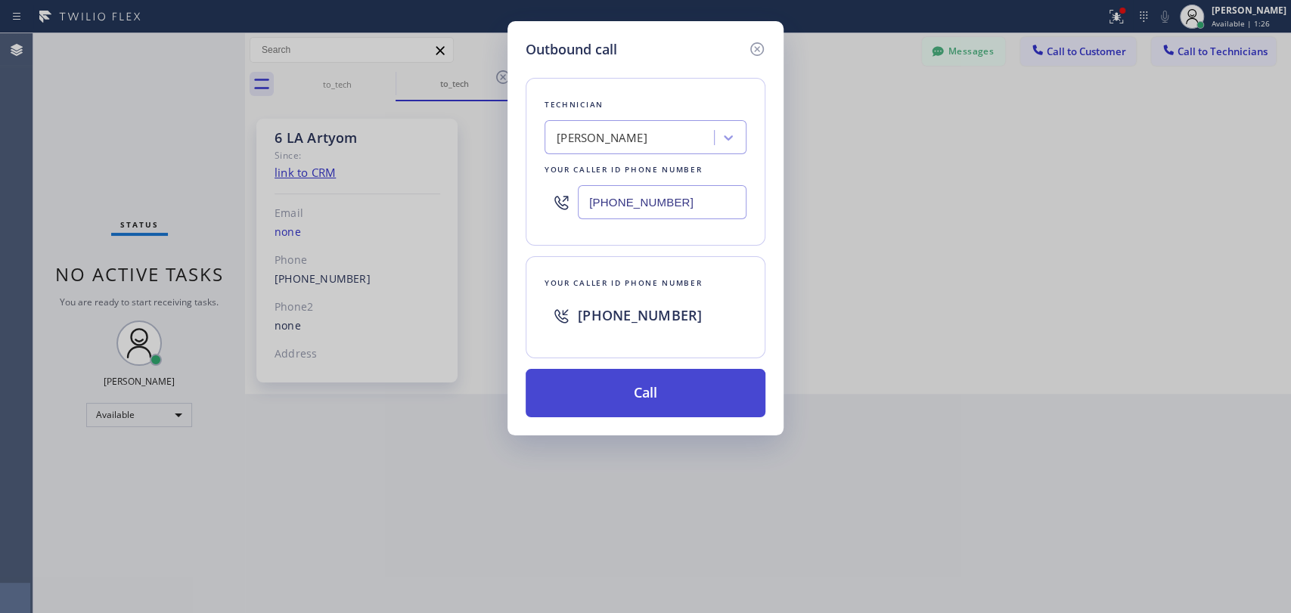
click at [640, 394] on button "Call" at bounding box center [646, 393] width 240 height 48
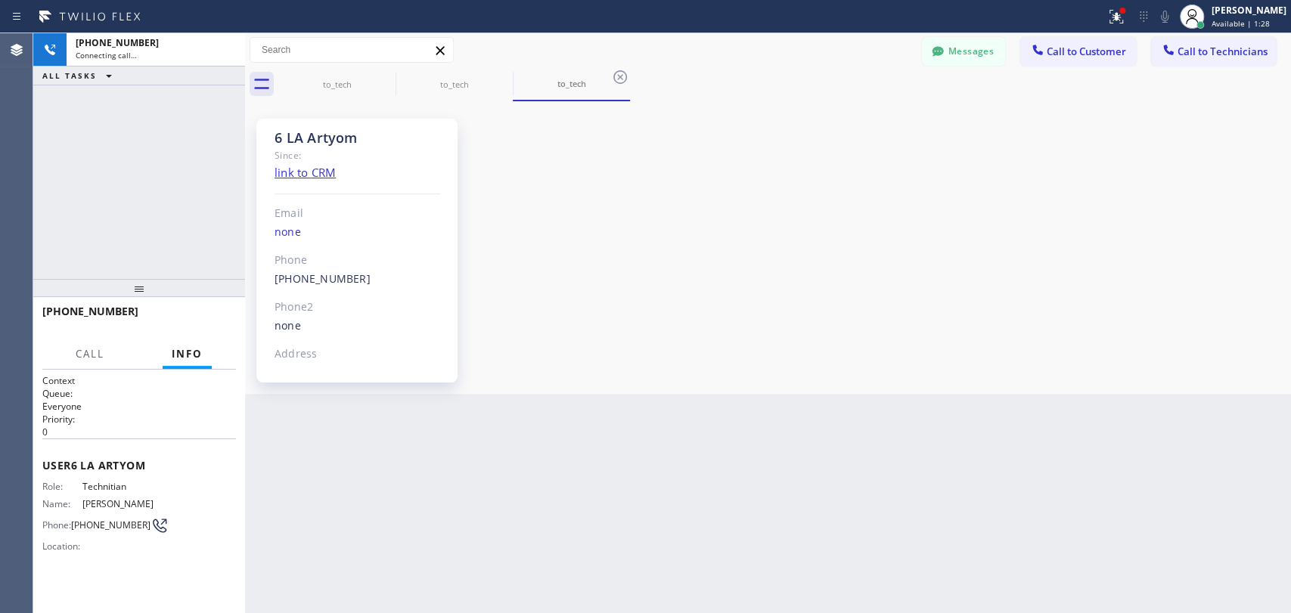
scroll to position [47888, 0]
click at [1184, 321] on div "6 LA Artyom Since: link to CRM Email none Phone [PHONE_NUMBER] Outbound call Te…" at bounding box center [768, 247] width 1038 height 285
click at [972, 49] on button "Messages" at bounding box center [963, 51] width 83 height 29
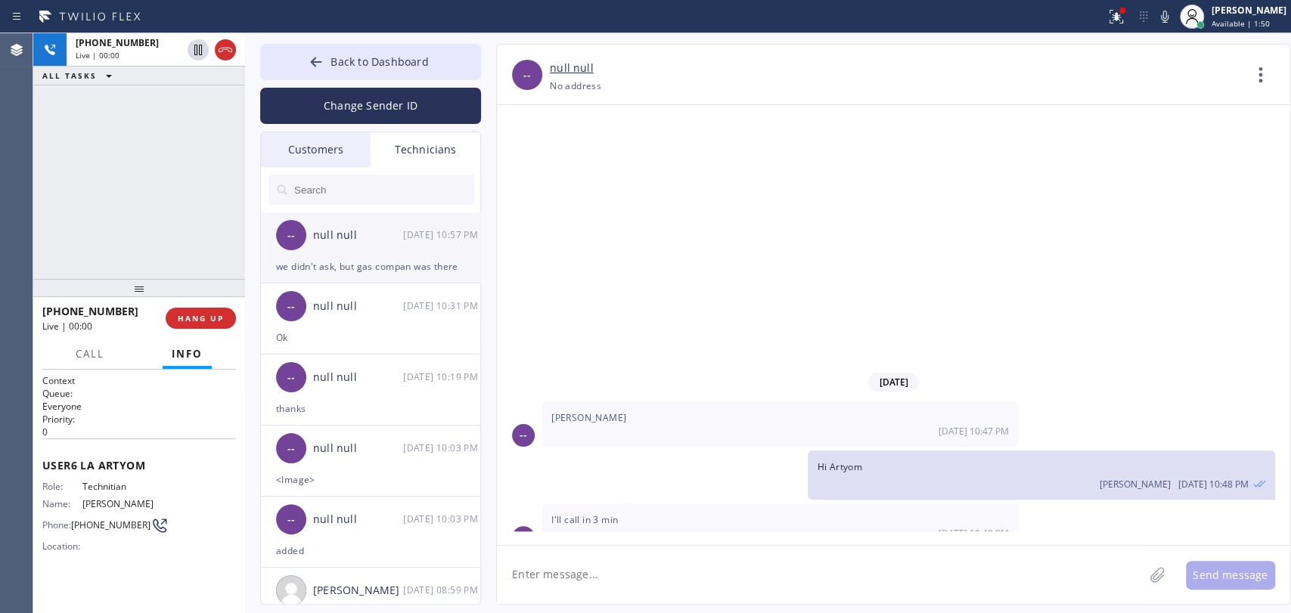
click at [365, 253] on div "-- null null [DATE] 10:57 PM" at bounding box center [371, 234] width 221 height 45
click at [896, 563] on span "wants plumber to repair the gas line, gas company already came out to shut off …" at bounding box center [1033, 584] width 432 height 42
drag, startPoint x: 896, startPoint y: 279, endPoint x: 894, endPoint y: 270, distance: 9.4
click at [897, 563] on span "wants plumber to repair the gas line, gas company already came out to shut off …" at bounding box center [1033, 584] width 432 height 42
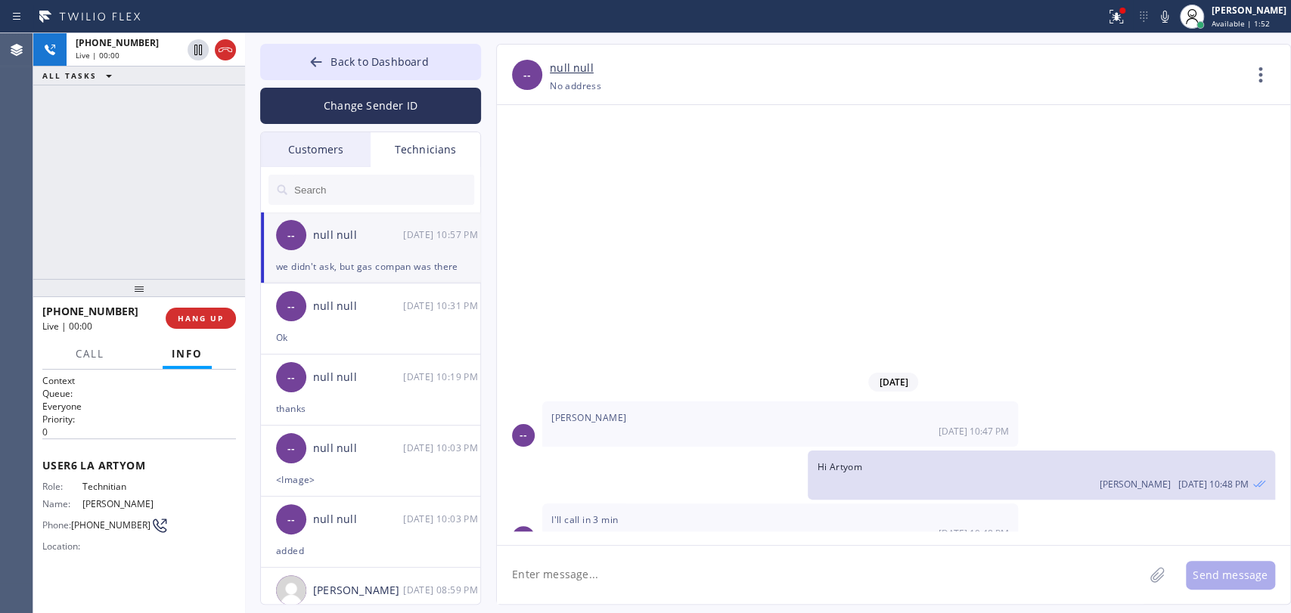
click at [894, 563] on span "wants plumber to repair the gas line, gas company already came out to shut off …" at bounding box center [1033, 584] width 432 height 42
click at [200, 313] on span "HANG UP" at bounding box center [201, 318] width 46 height 11
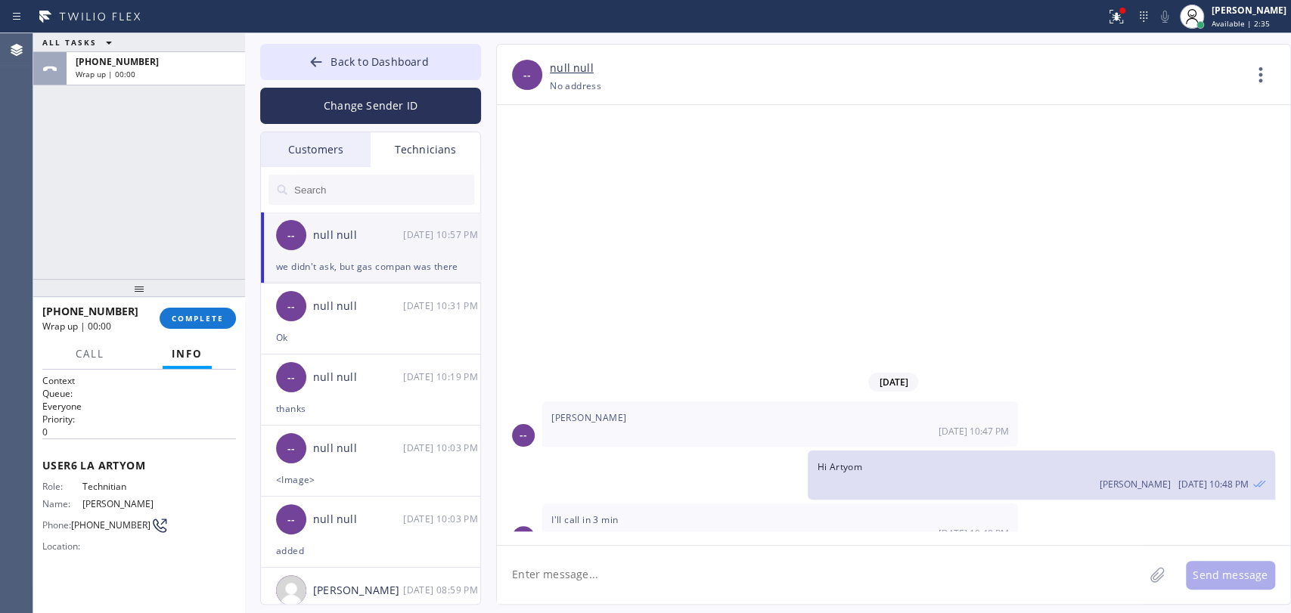
click at [197, 332] on div "[PHONE_NUMBER] Wrap up | 00:00 COMPLETE" at bounding box center [139, 318] width 194 height 39
click at [40, 292] on div at bounding box center [139, 288] width 212 height 18
drag, startPoint x: 287, startPoint y: 327, endPoint x: 216, endPoint y: 316, distance: 72.7
click at [287, 327] on div "-- null null [DATE] 10:31 PM" at bounding box center [371, 306] width 221 height 45
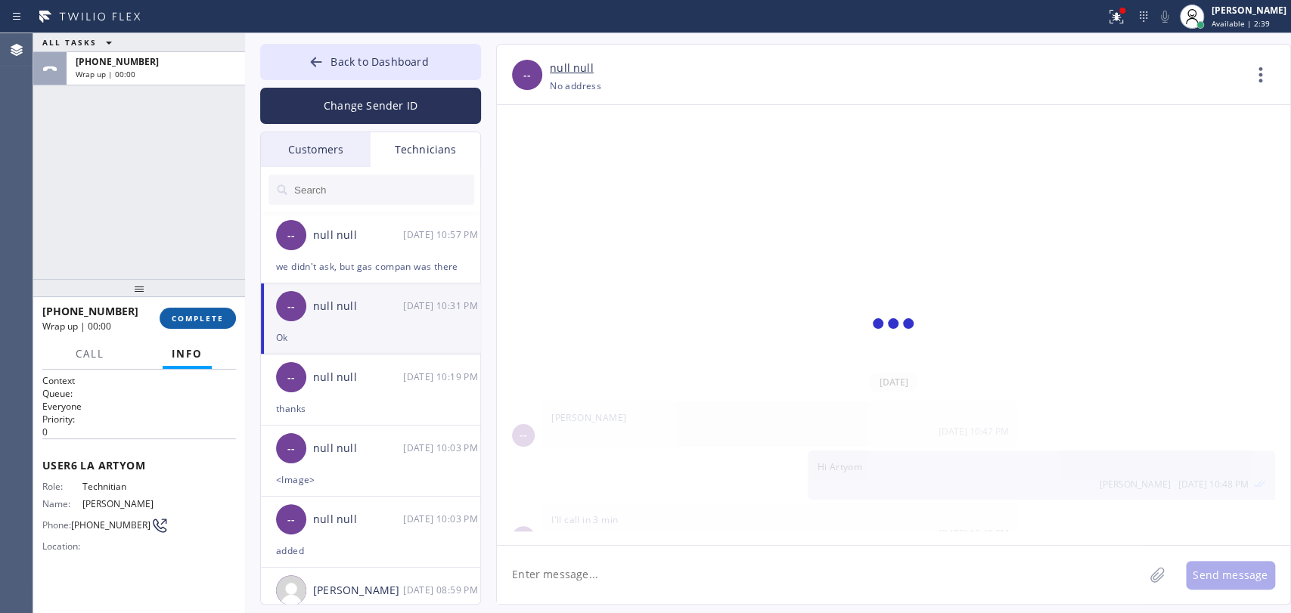
click at [212, 315] on span "COMPLETE" at bounding box center [198, 318] width 52 height 11
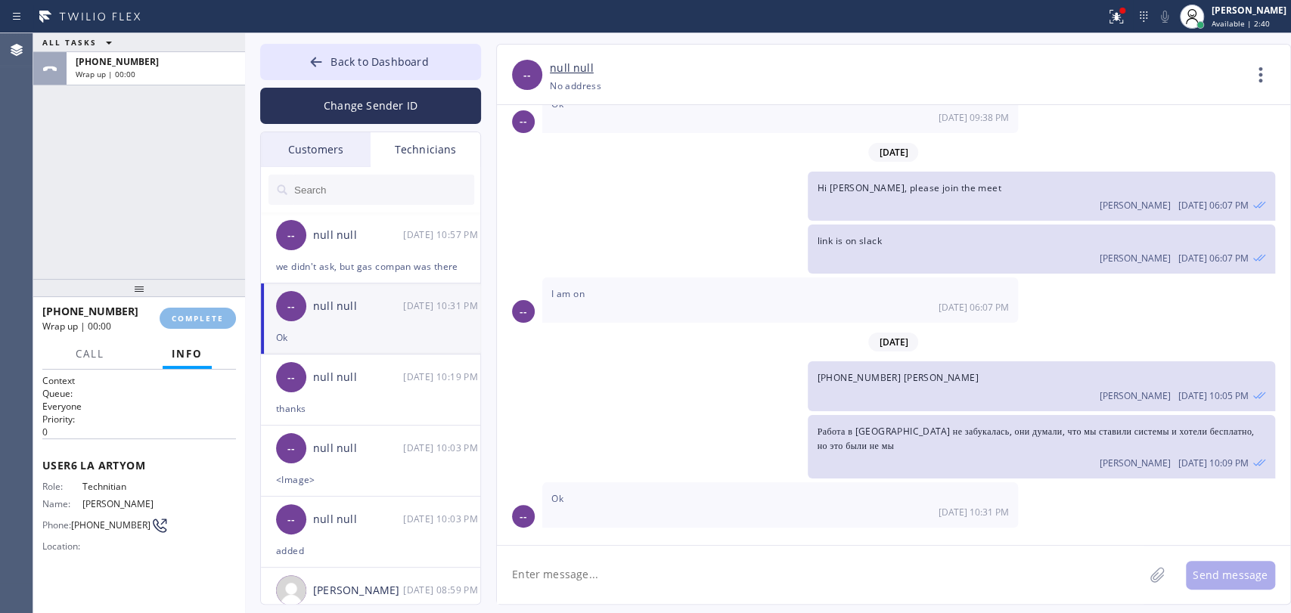
scroll to position [205, 0]
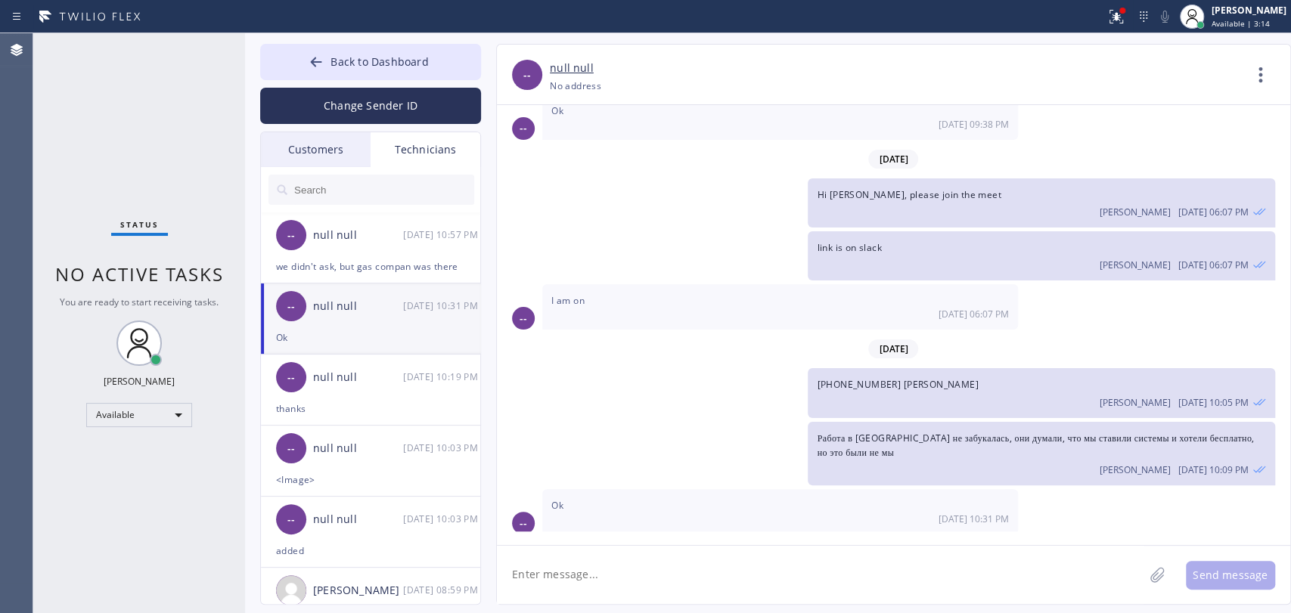
drag, startPoint x: 880, startPoint y: 178, endPoint x: 470, endPoint y: 2, distance: 446.1
click at [881, 178] on div "Hi [PERSON_NAME], please join the meet [PERSON_NAME] [DATE] 06:07 PM" at bounding box center [1041, 202] width 467 height 49
